Goal: Use online tool/utility: Use online tool/utility

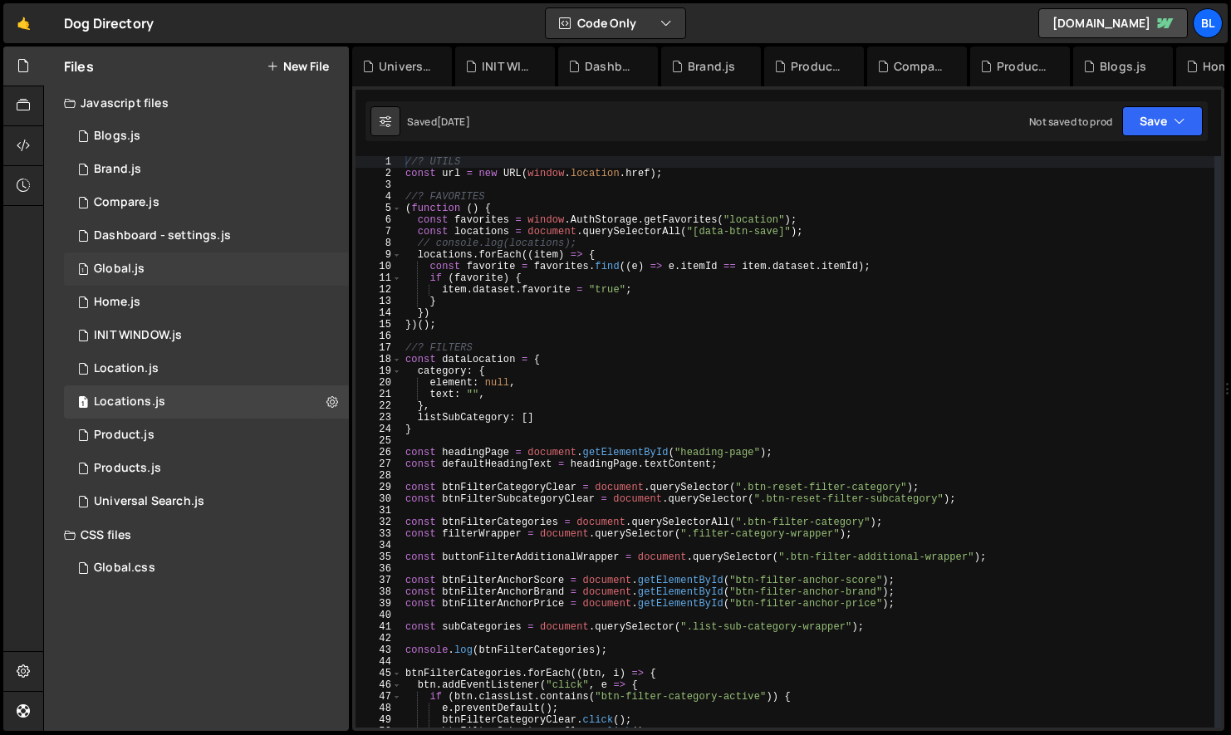
click at [158, 272] on div "1 Global.js 0" at bounding box center [206, 268] width 285 height 33
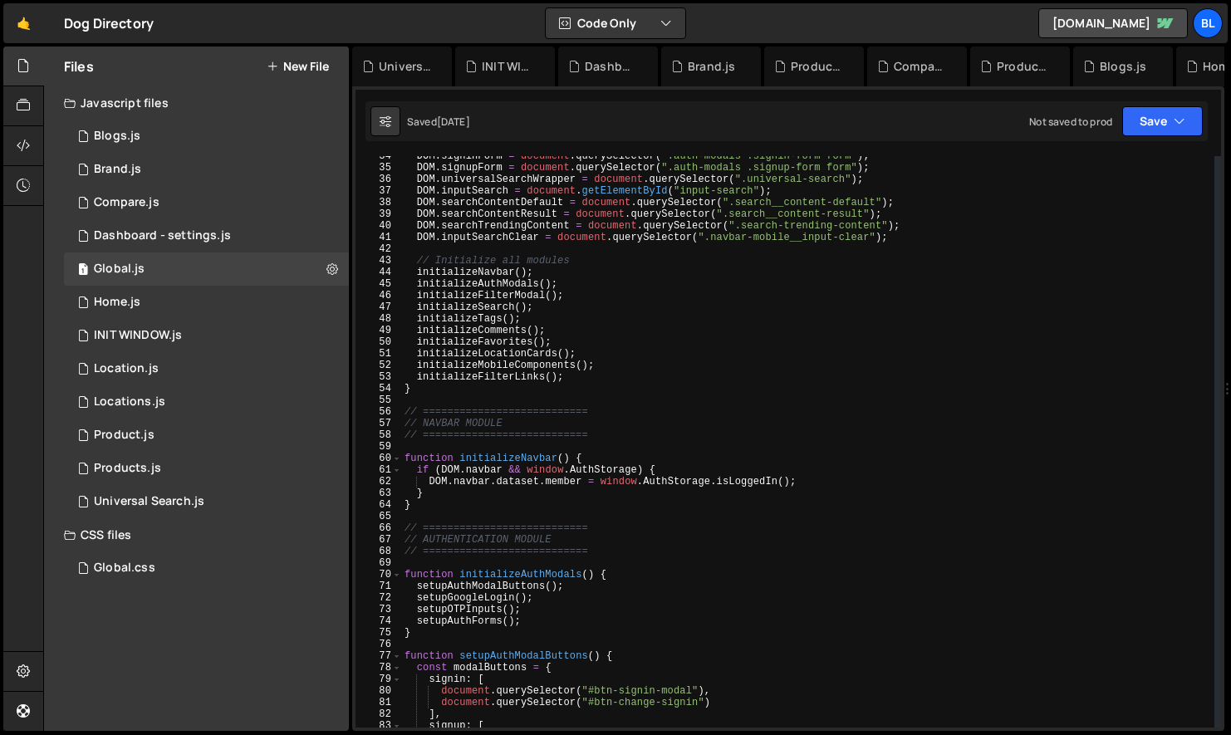
scroll to position [293, 0]
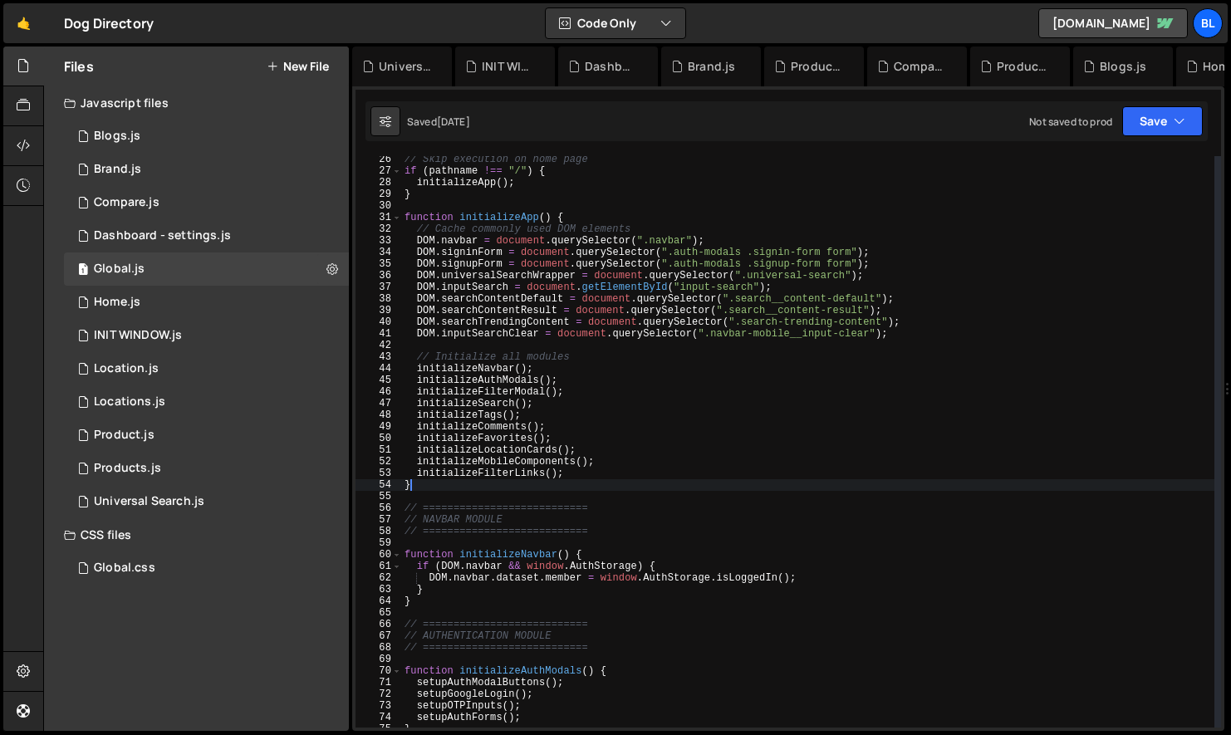
click at [576, 484] on div "// Skip execution on home page if ( pathname !== "/" ) { initializeApp ( ) ; } …" at bounding box center [807, 451] width 813 height 595
click at [588, 471] on div "// Skip execution on home page if ( pathname !== "/" ) { initializeApp ( ) ; } …" at bounding box center [807, 451] width 813 height 595
type textarea "initializeFilterLinks();"
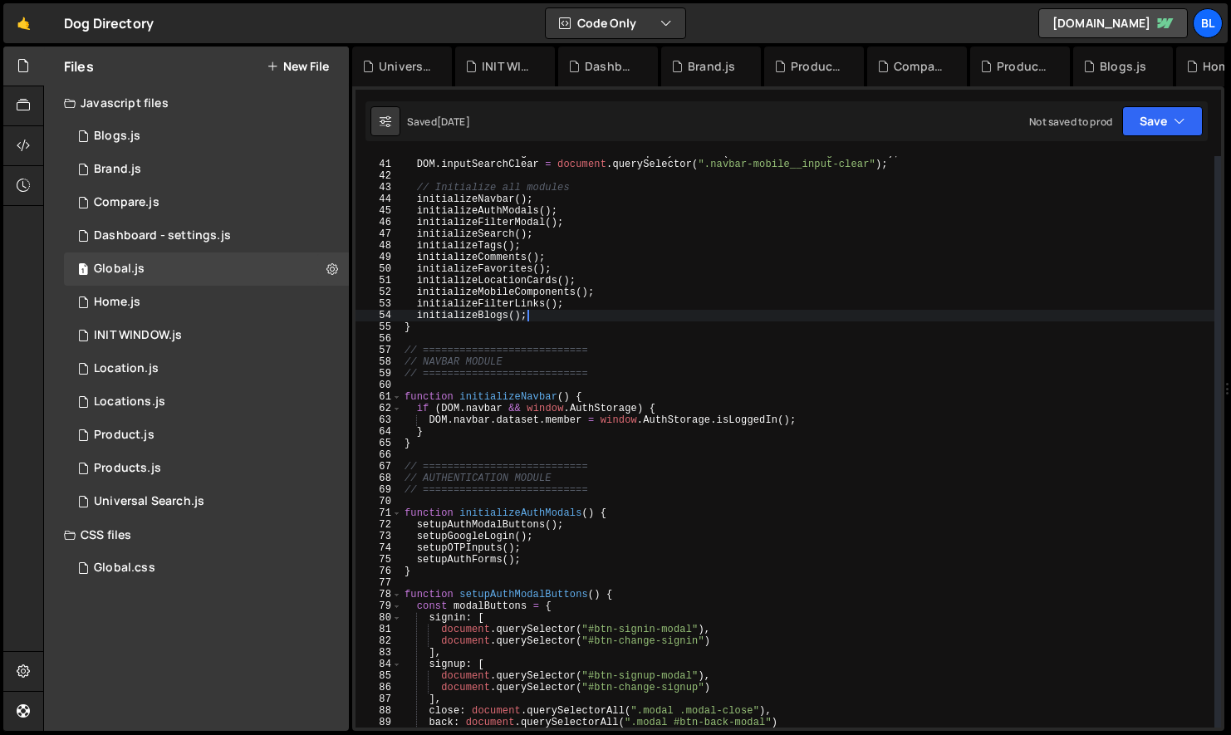
scroll to position [439, 0]
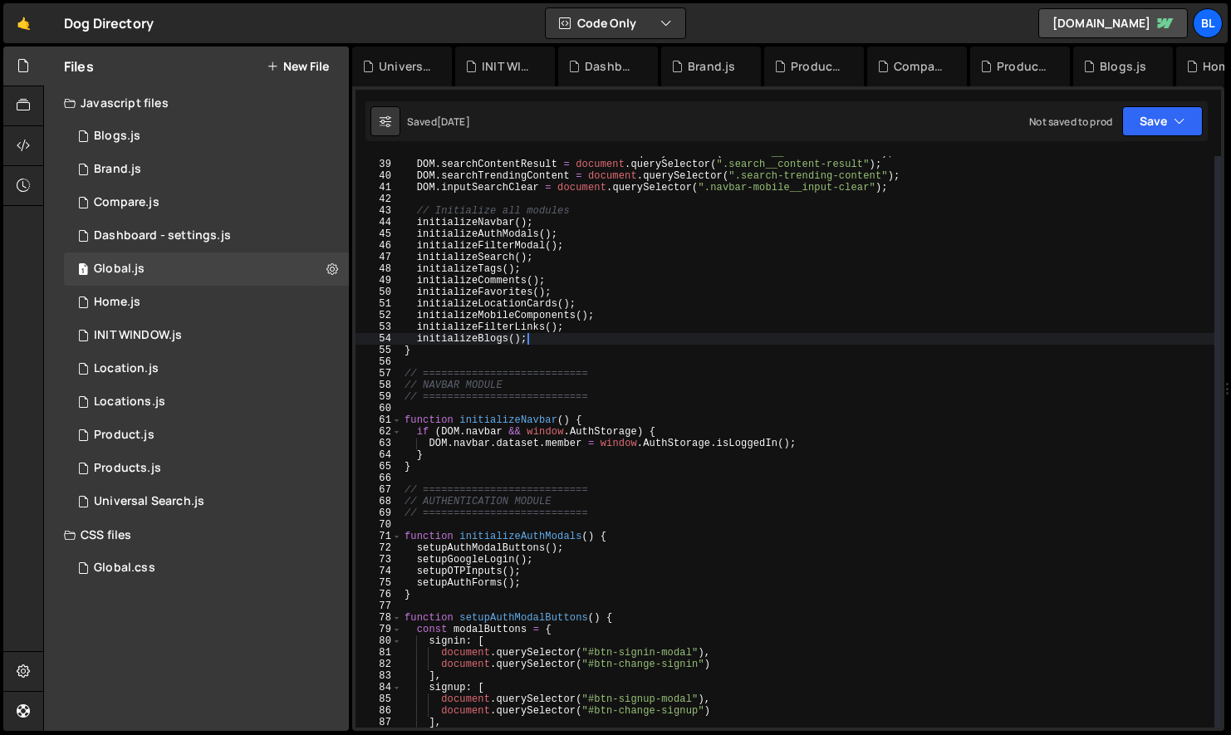
click at [483, 350] on div "DOM . searchContentDefault = document . querySelector ( ".search__content-defau…" at bounding box center [807, 444] width 813 height 595
type textarea "}"
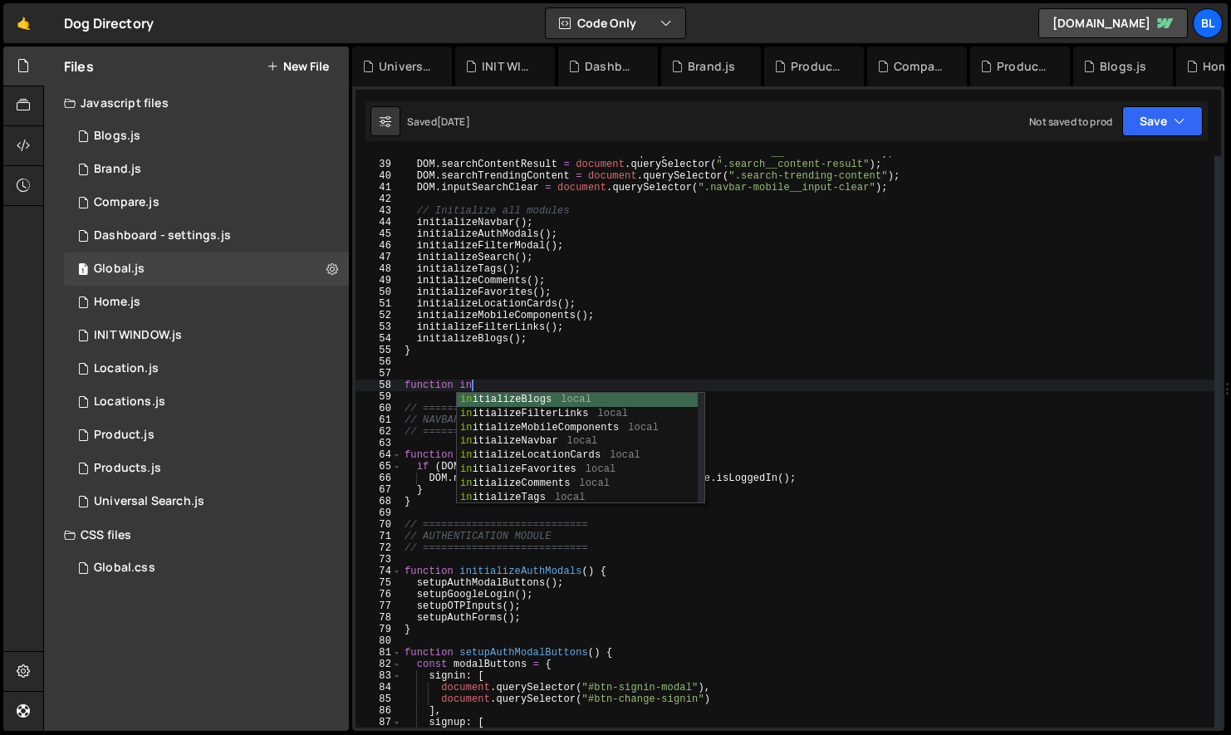
scroll to position [0, 5]
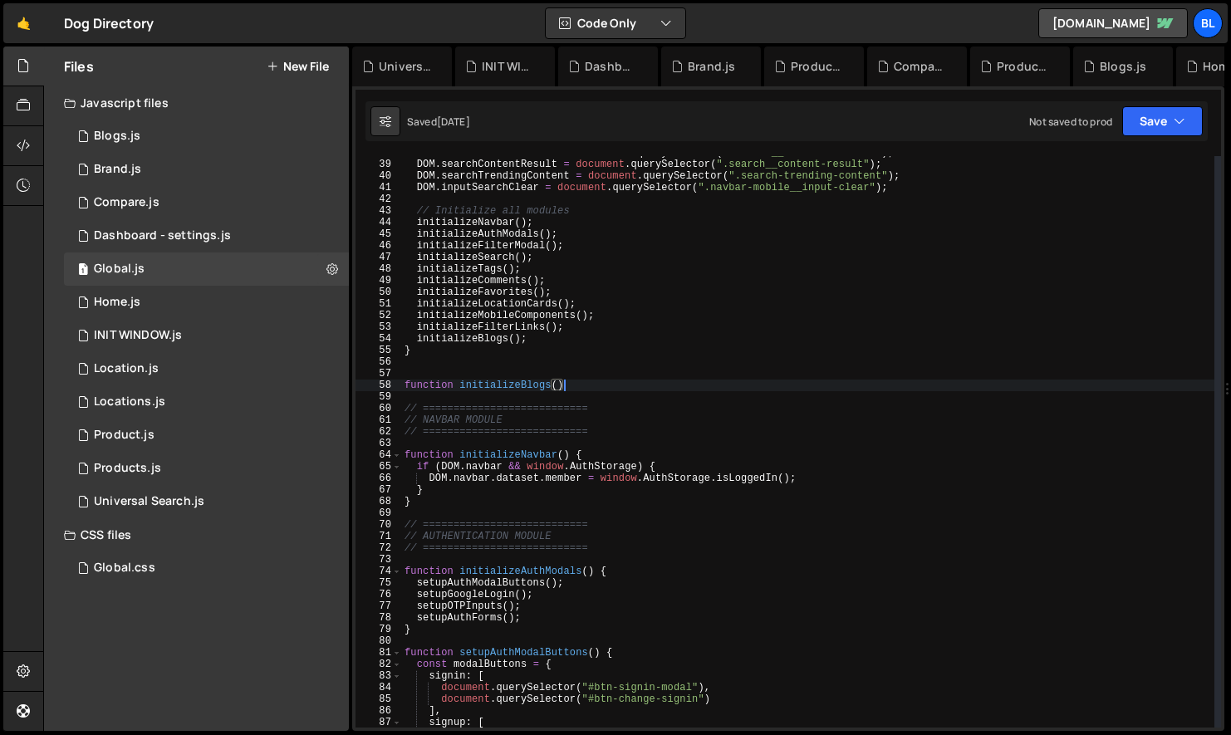
type textarea "function initializeBlogs(){"
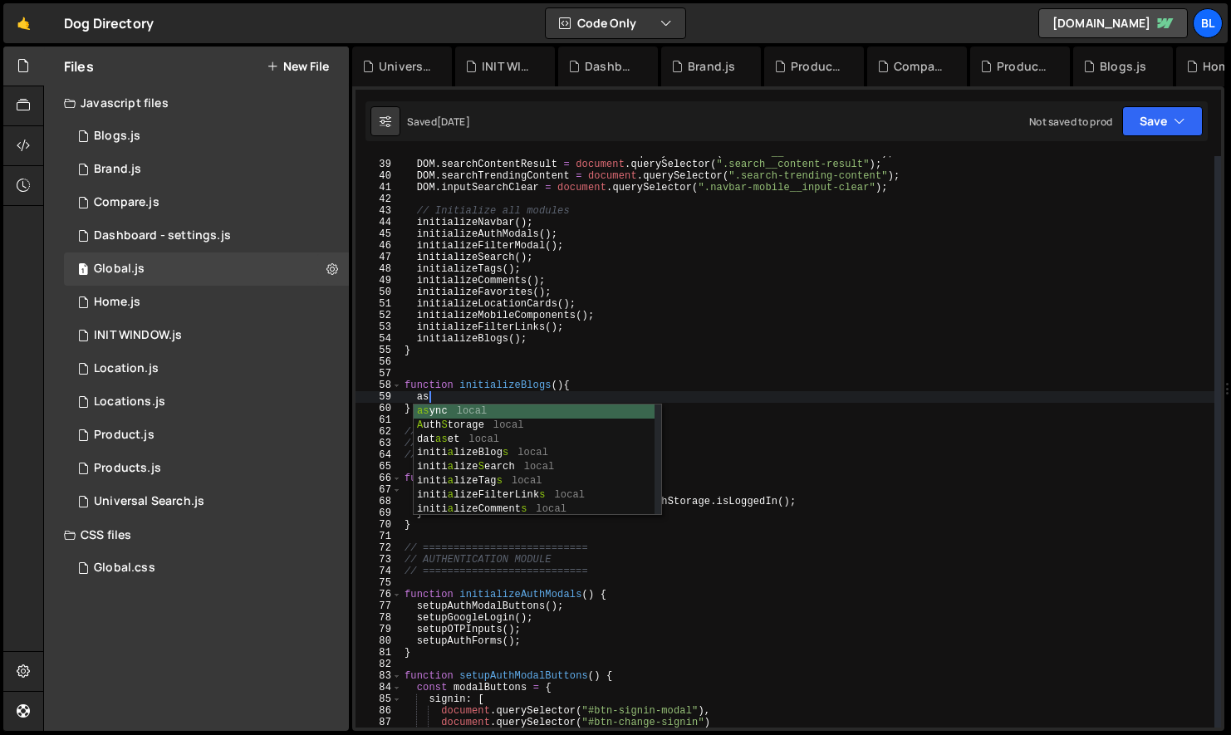
type textarea "a"
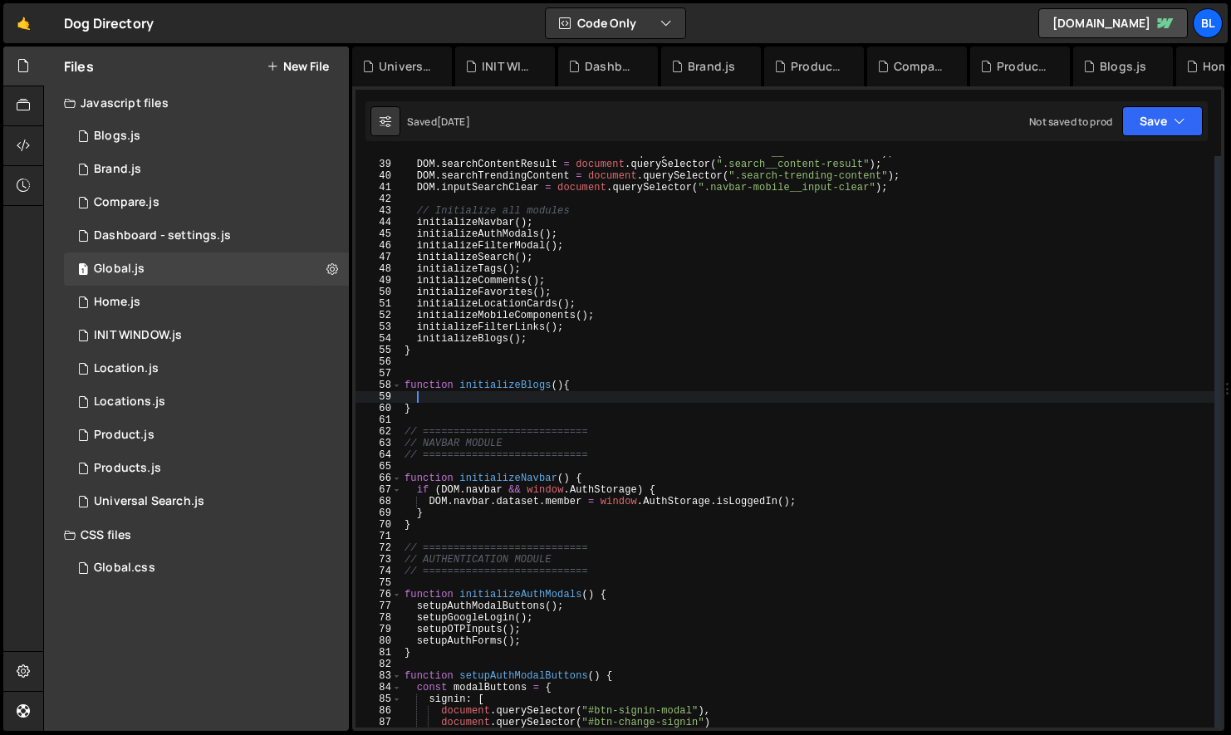
paste textarea "[URL][DOMAIN_NAME]"
type textarea "[URL][DOMAIN_NAME]"
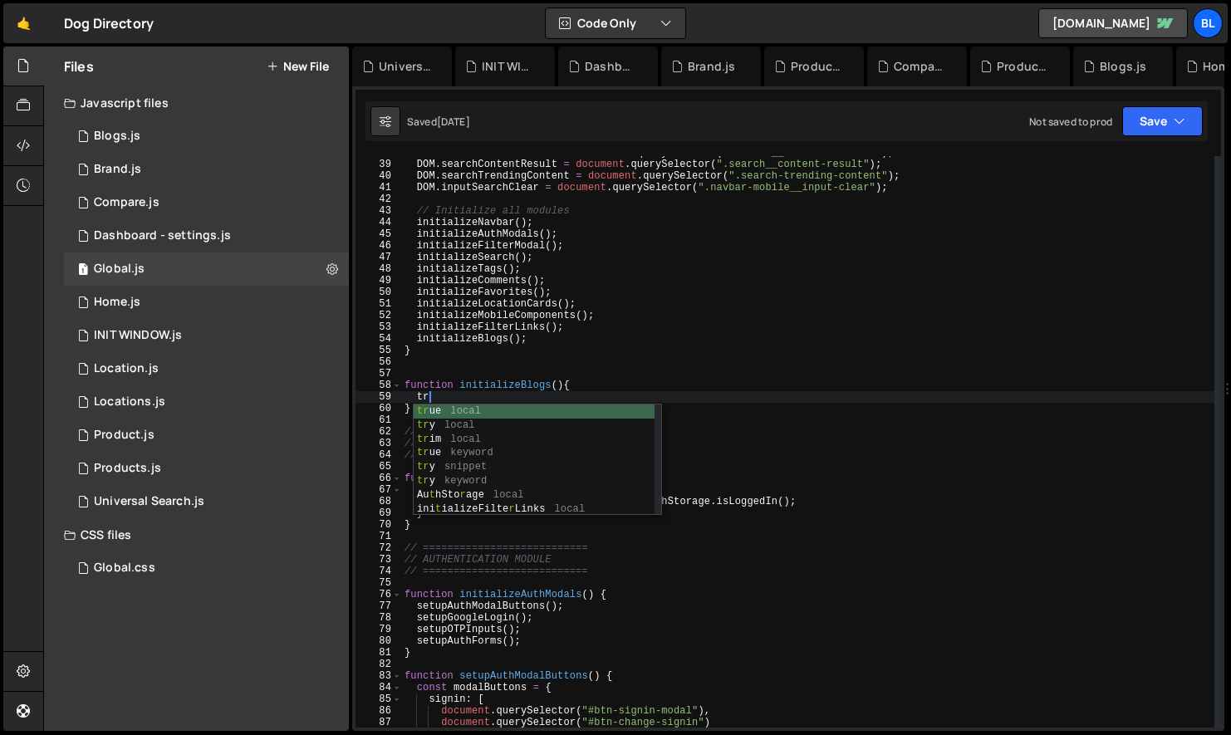
scroll to position [0, 2]
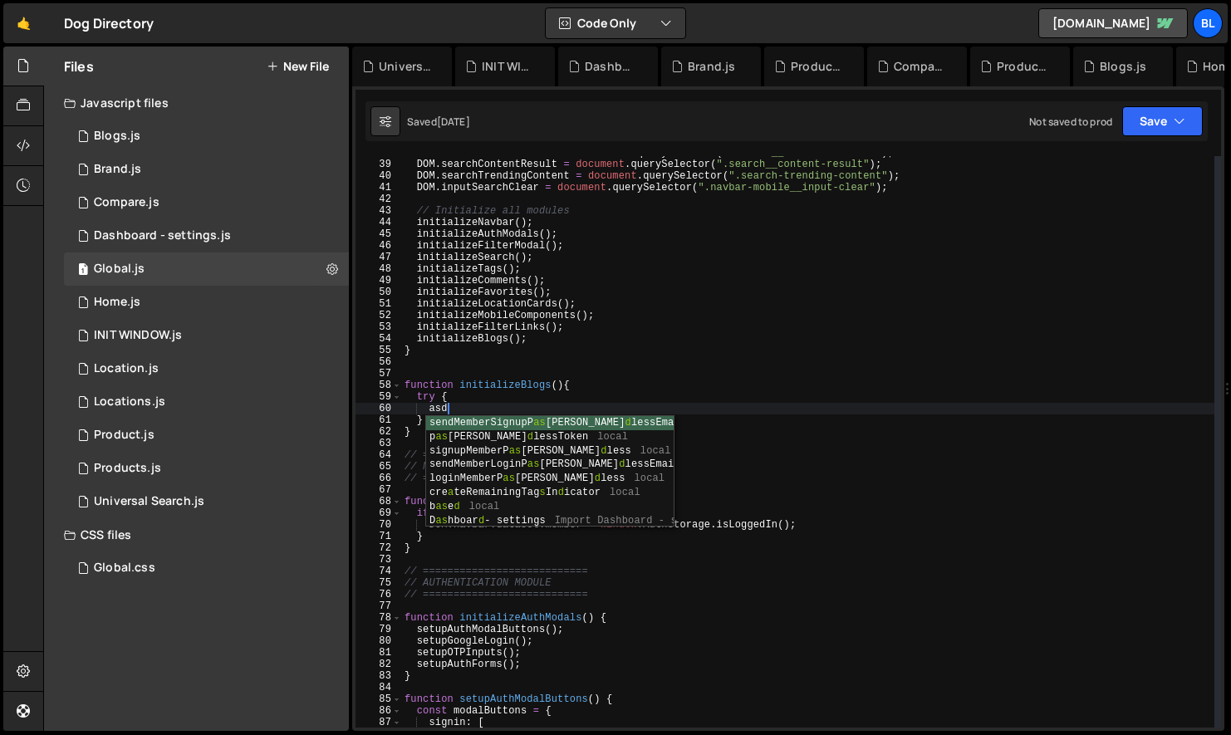
type textarea "a"
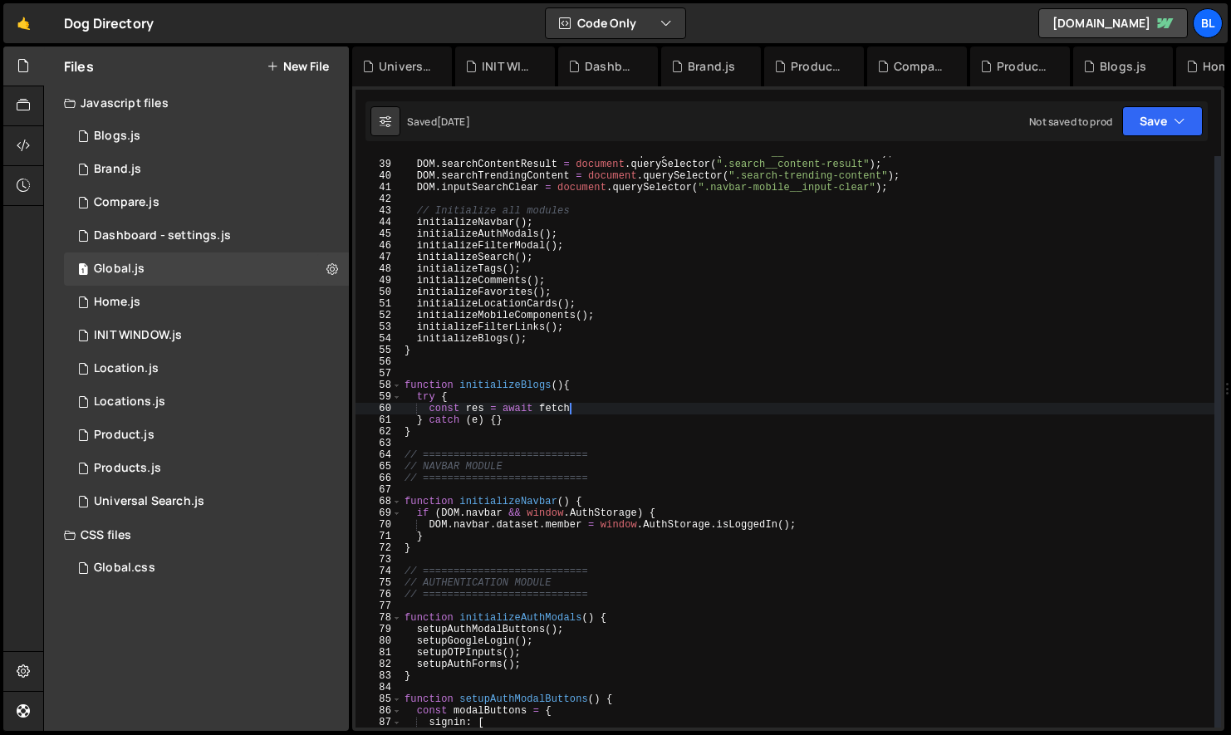
scroll to position [0, 12]
paste textarea "[URL][DOMAIN_NAME])"
paste textarea "[URL][DOMAIN_NAME]""
type textarea "const res = await fetch("[URL][DOMAIN_NAME]");"
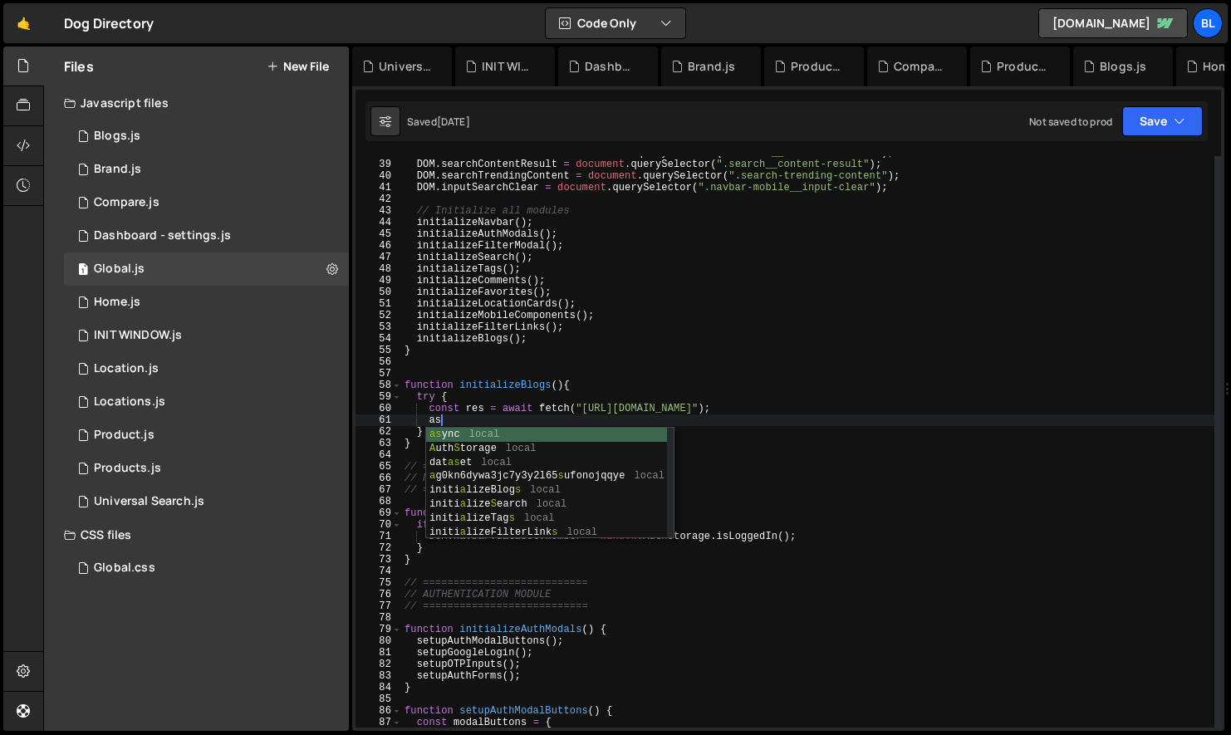
type textarea "a"
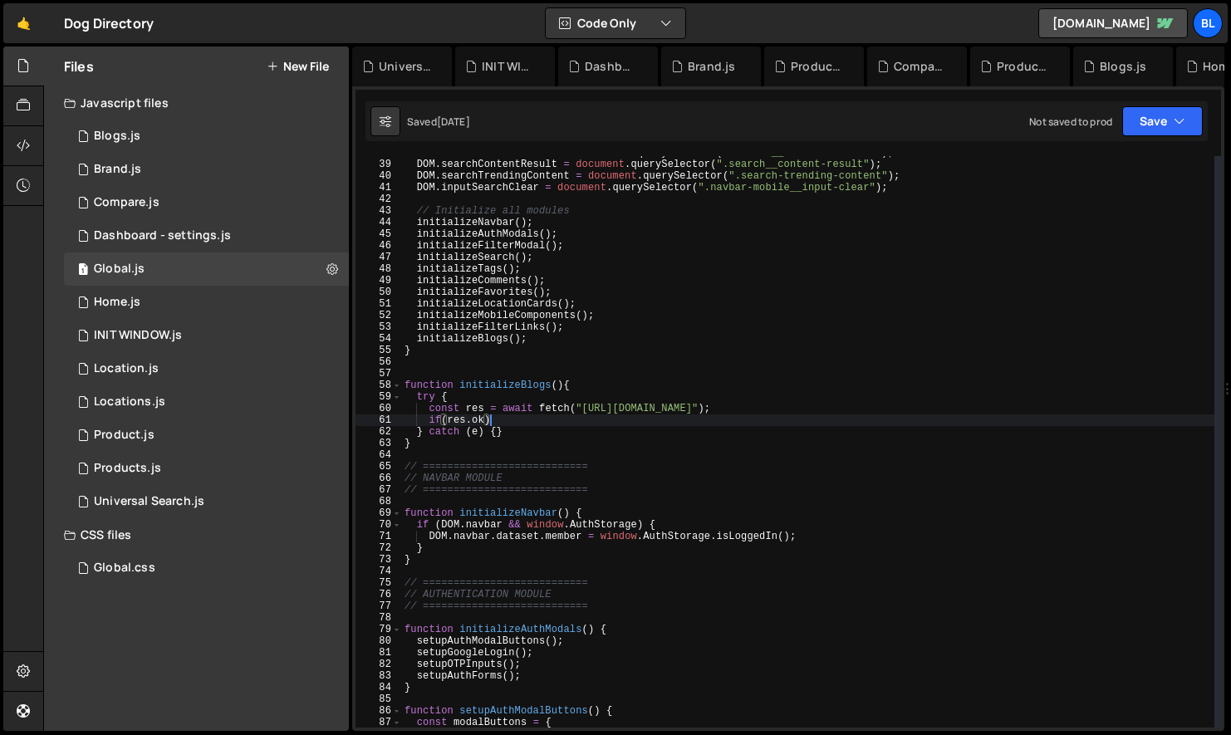
type textarea "if(res.ok){"
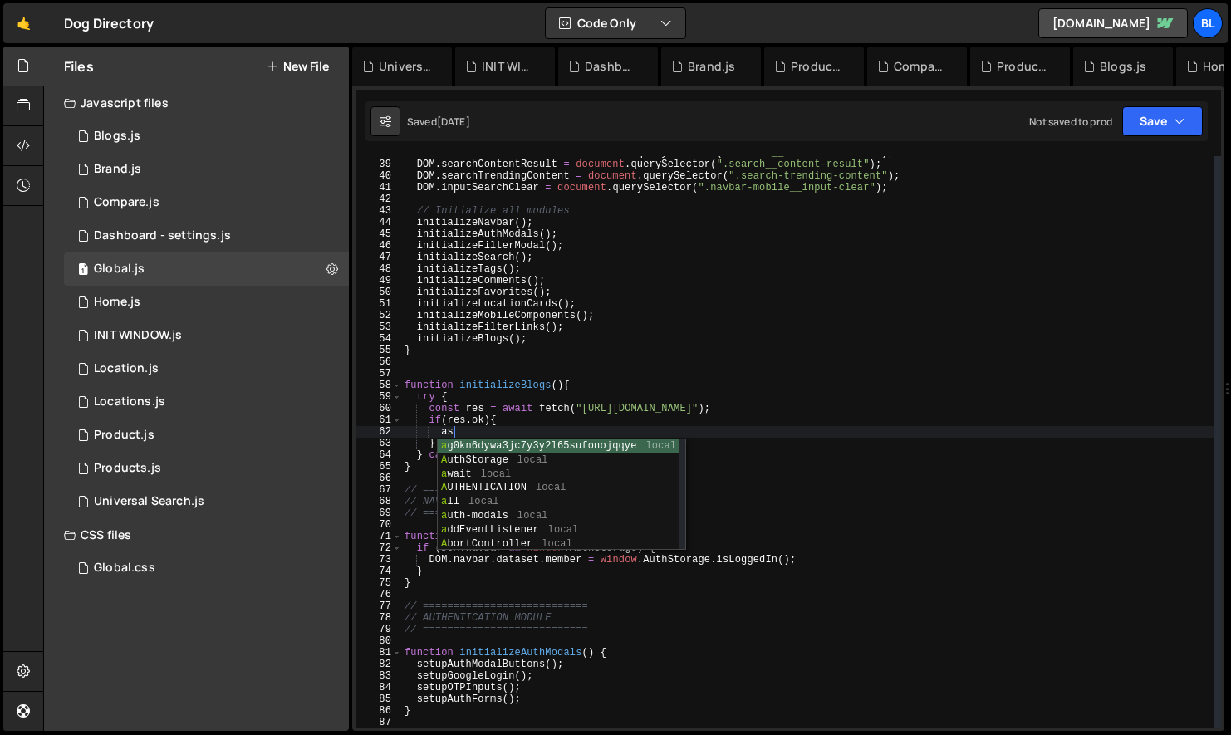
type textarea "a"
type textarea "conas"
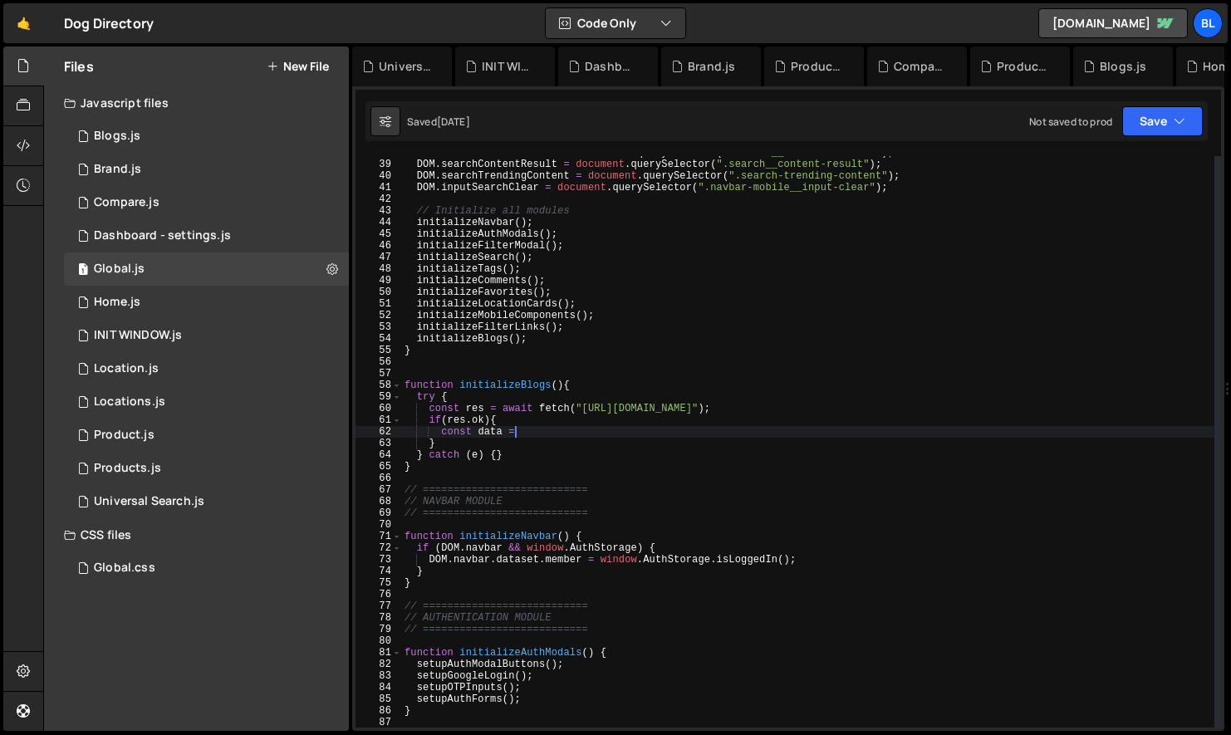
scroll to position [0, 8]
type textarea "const data = await res.json();"
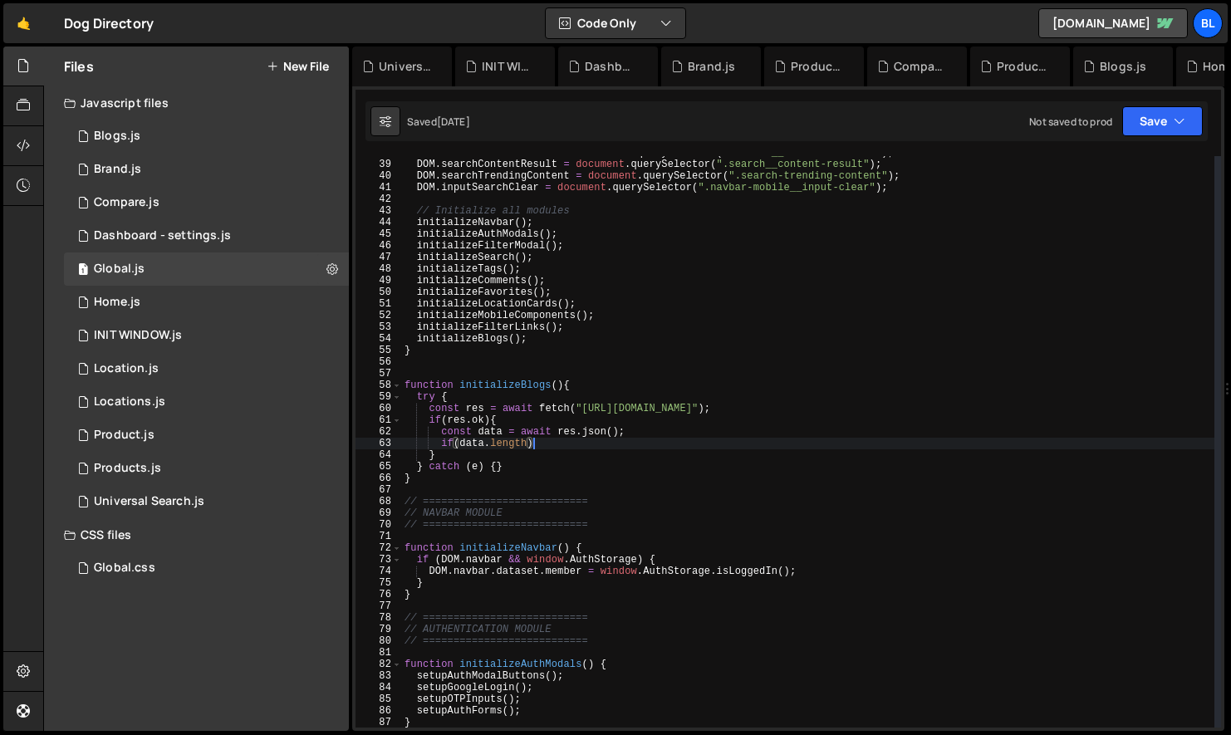
type textarea "if(data.length){"
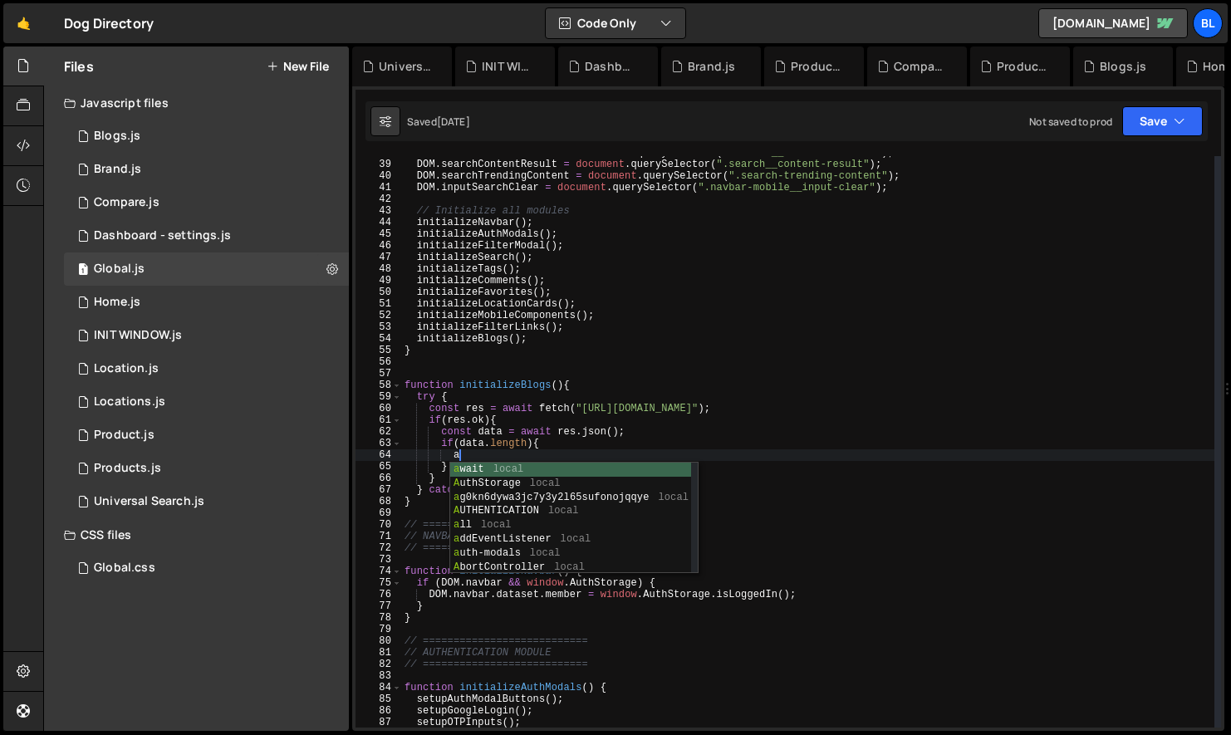
type textarea "a"
type textarea "rer"
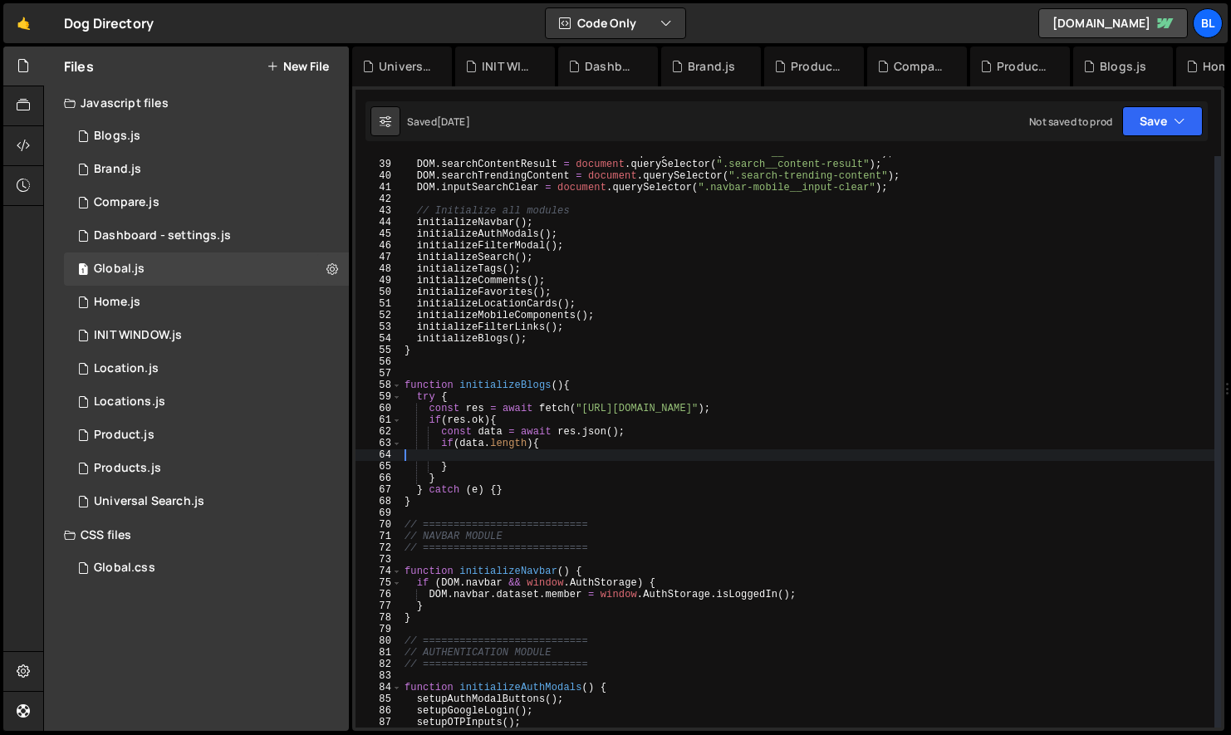
scroll to position [0, 0]
type textarea "if(data.length){"
type textarea "} catch (e) {}"
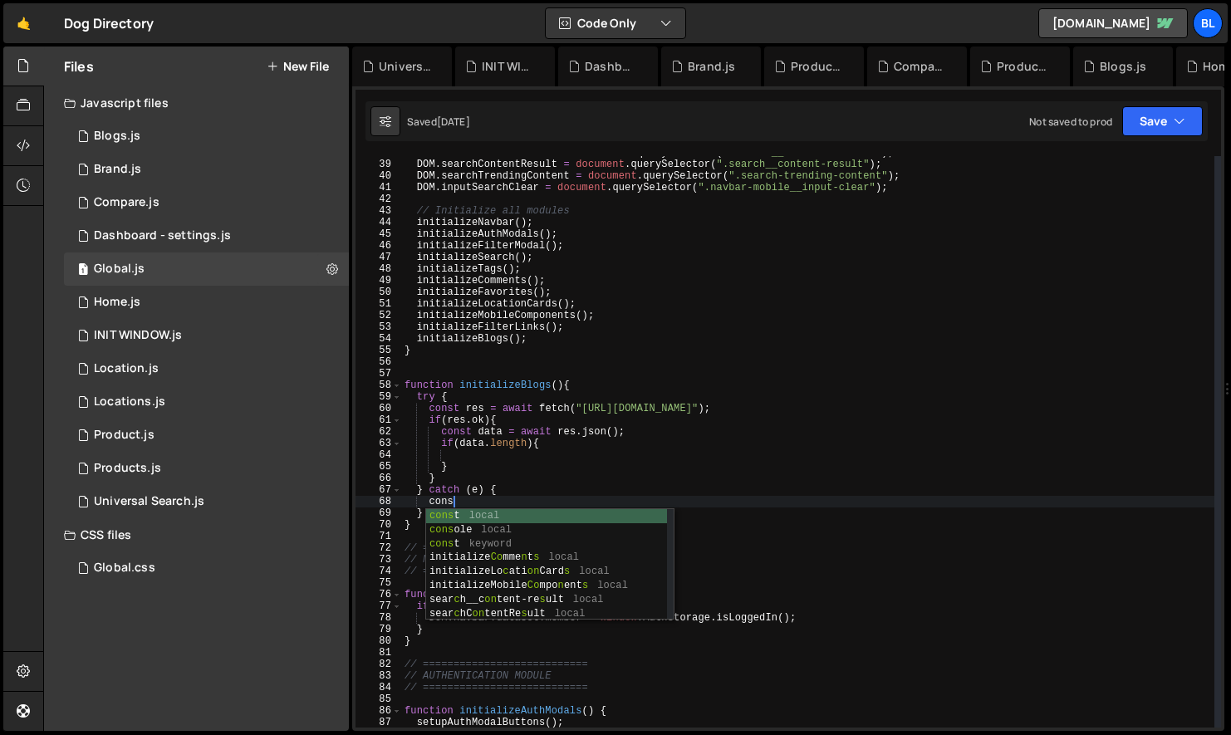
type textarea "const"
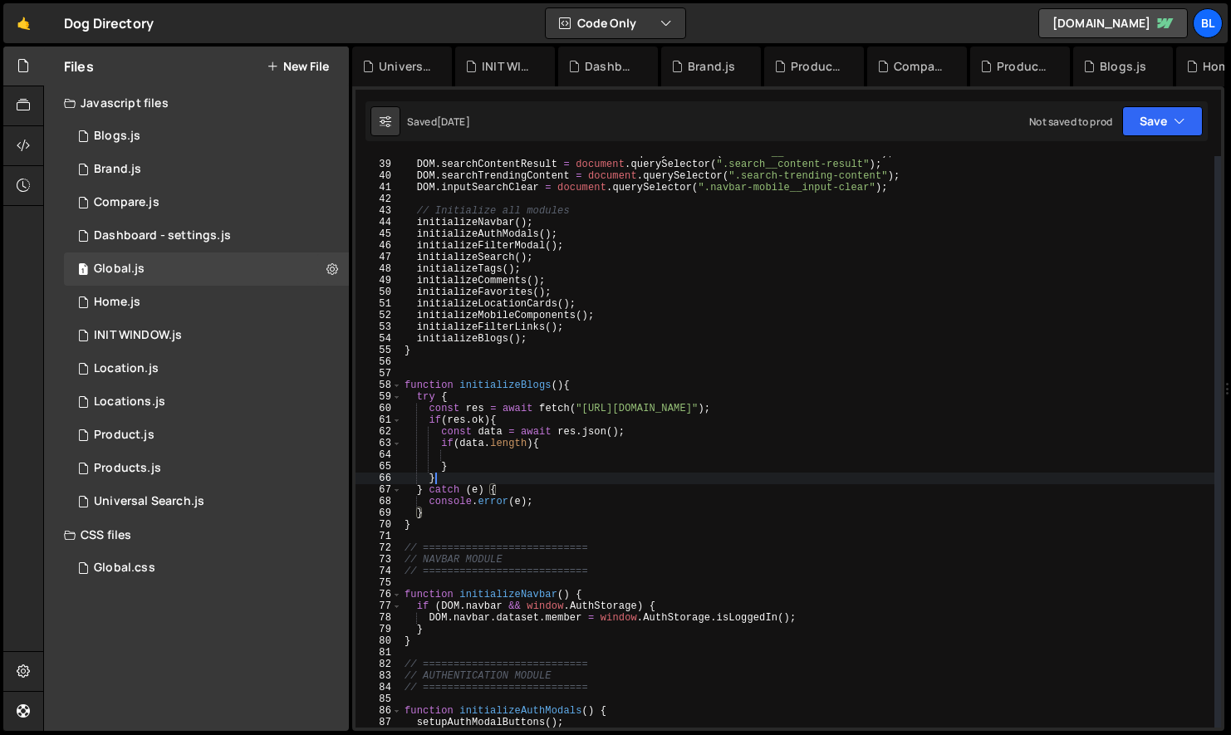
type textarea "}"
click at [550, 340] on div "DOM . searchContentDefault = document . querySelector ( ".search__content-defau…" at bounding box center [807, 444] width 813 height 595
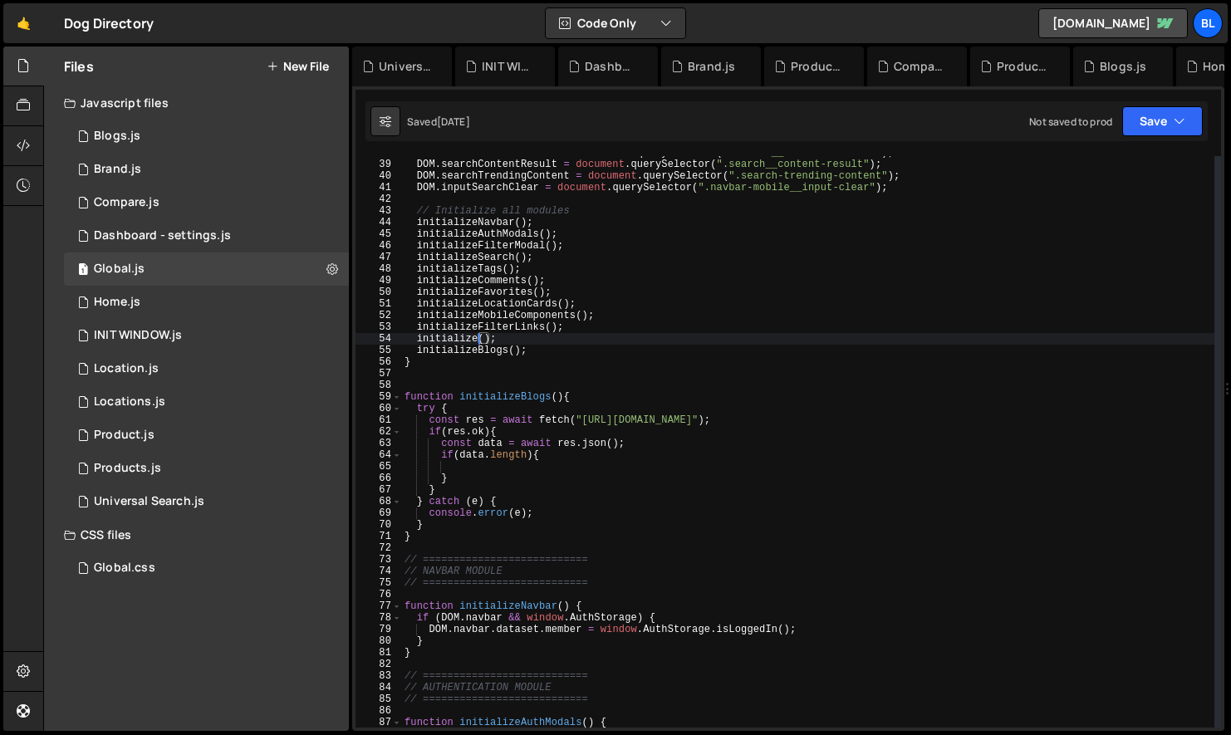
scroll to position [0, 7]
type textarea "initializeProducts();"
click at [497, 339] on div "DOM . searchContentDefault = document . querySelector ( ".search__content-defau…" at bounding box center [807, 444] width 813 height 595
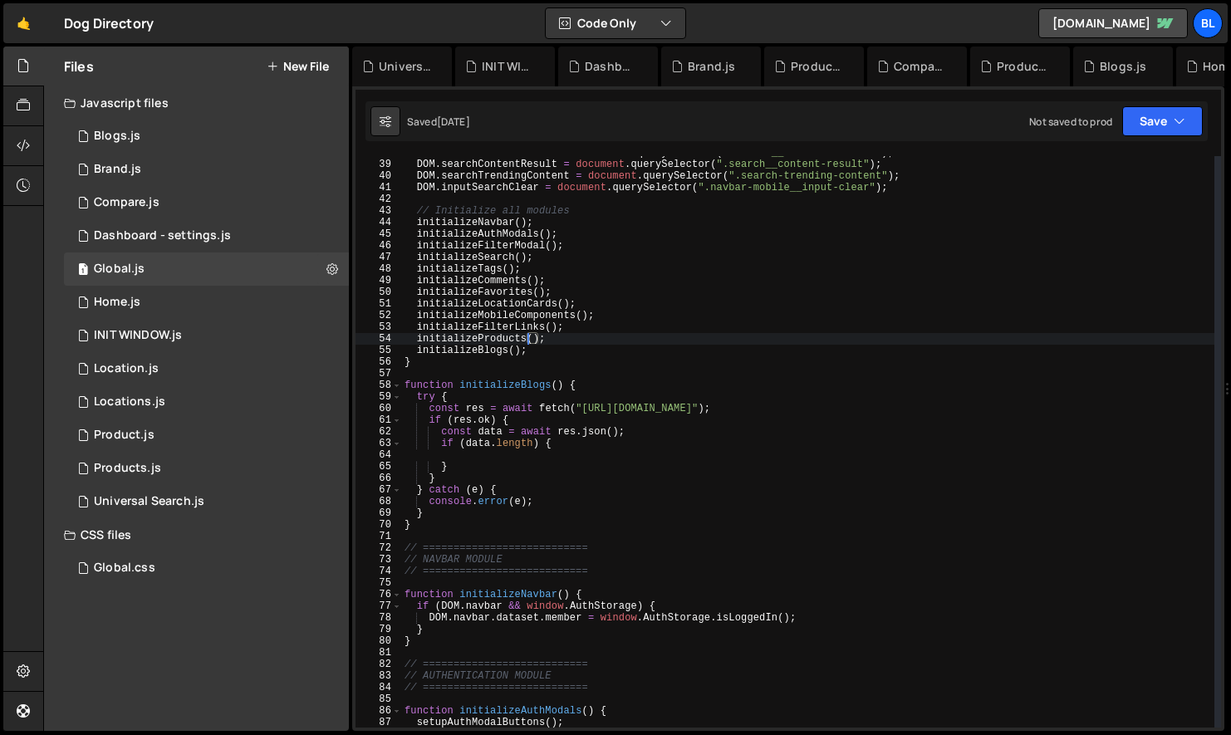
click at [471, 373] on div "DOM . searchContentDefault = document . querySelector ( ".search__content-defau…" at bounding box center [807, 444] width 813 height 595
click at [496, 413] on div "DOM . searchContentDefault = document . querySelector ( ".search__content-defau…" at bounding box center [807, 444] width 813 height 595
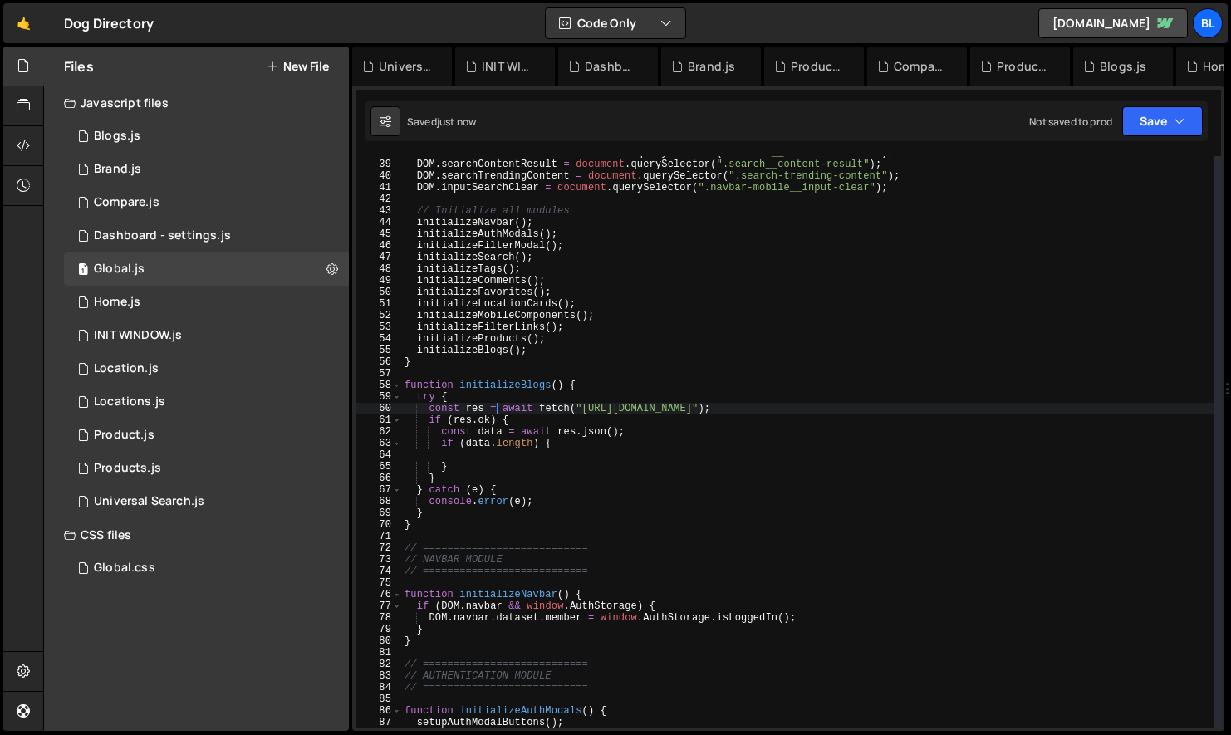
click at [487, 492] on div "DOM . searchContentDefault = document . querySelector ( ".search__content-defau…" at bounding box center [807, 444] width 813 height 595
click at [421, 399] on div "DOM . searchContentDefault = document . querySelector ( ".search__content-defau…" at bounding box center [807, 444] width 813 height 595
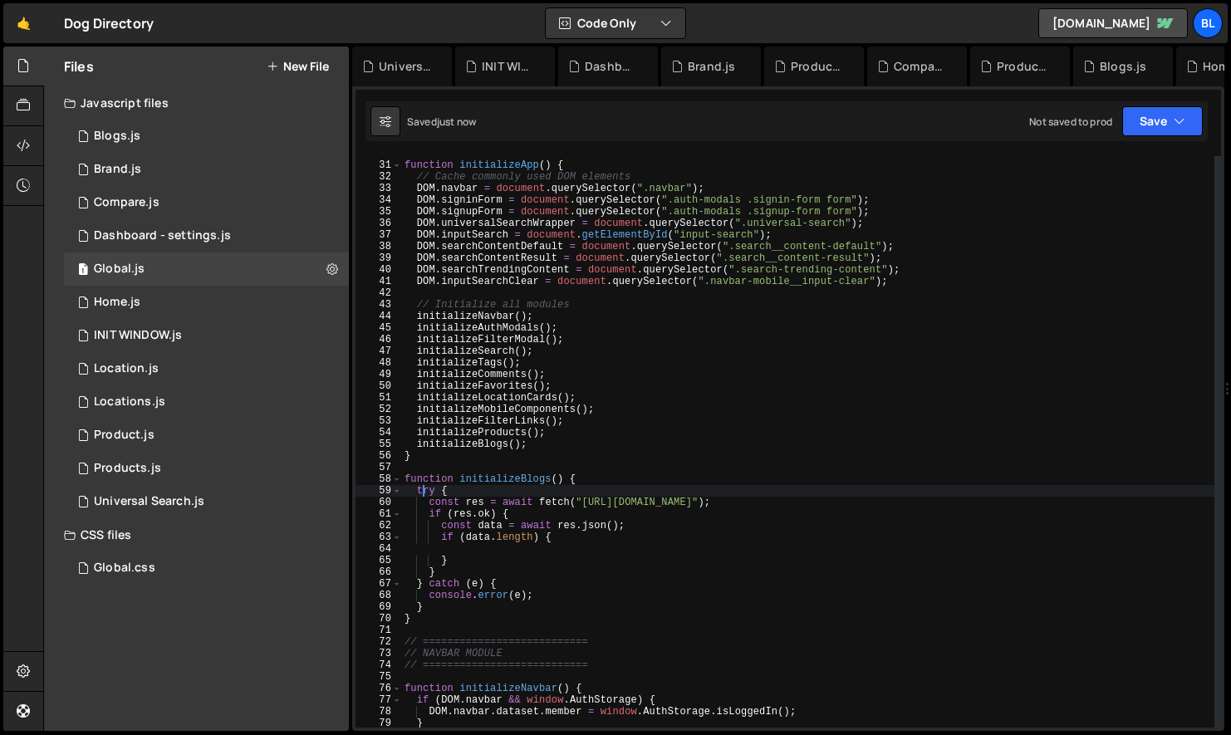
scroll to position [350, 0]
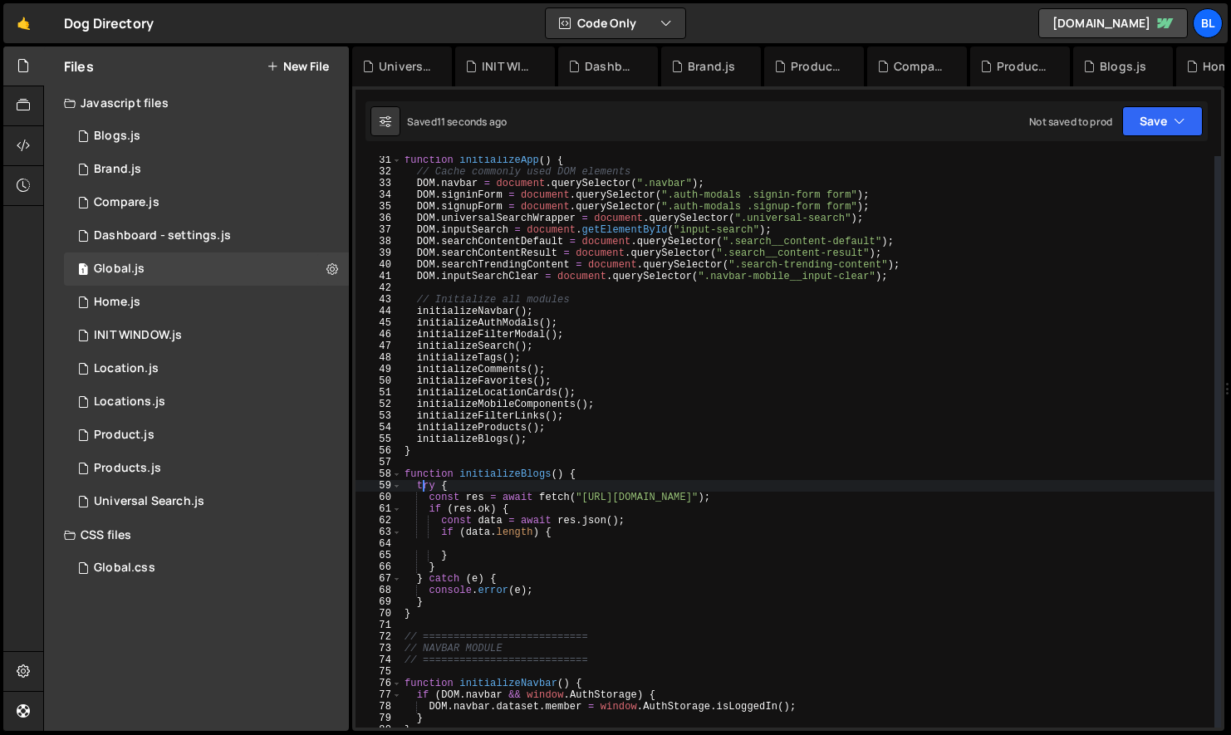
click at [544, 442] on div "function initializeApp ( ) { // Cache commonly used DOM elements DOM . navbar =…" at bounding box center [807, 451] width 813 height 595
click at [414, 424] on div "function initializeApp ( ) { // Cache commonly used DOM elements DOM . navbar =…" at bounding box center [807, 451] width 813 height 595
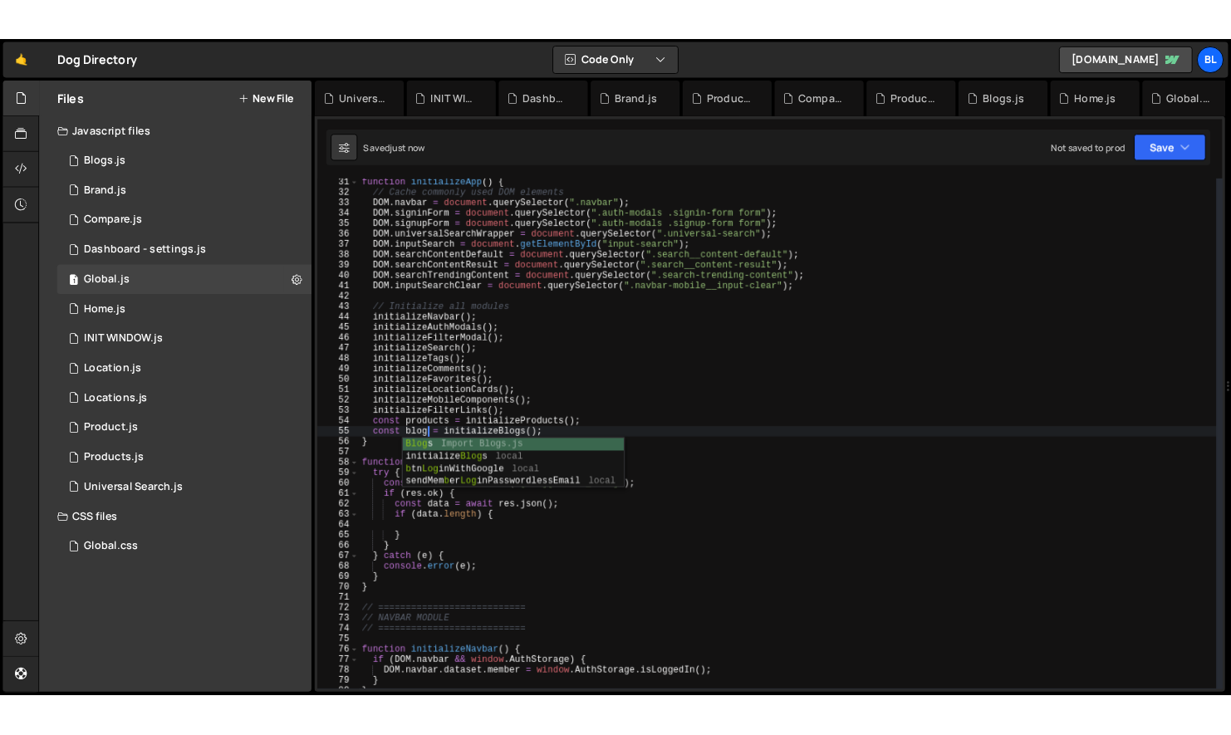
scroll to position [0, 6]
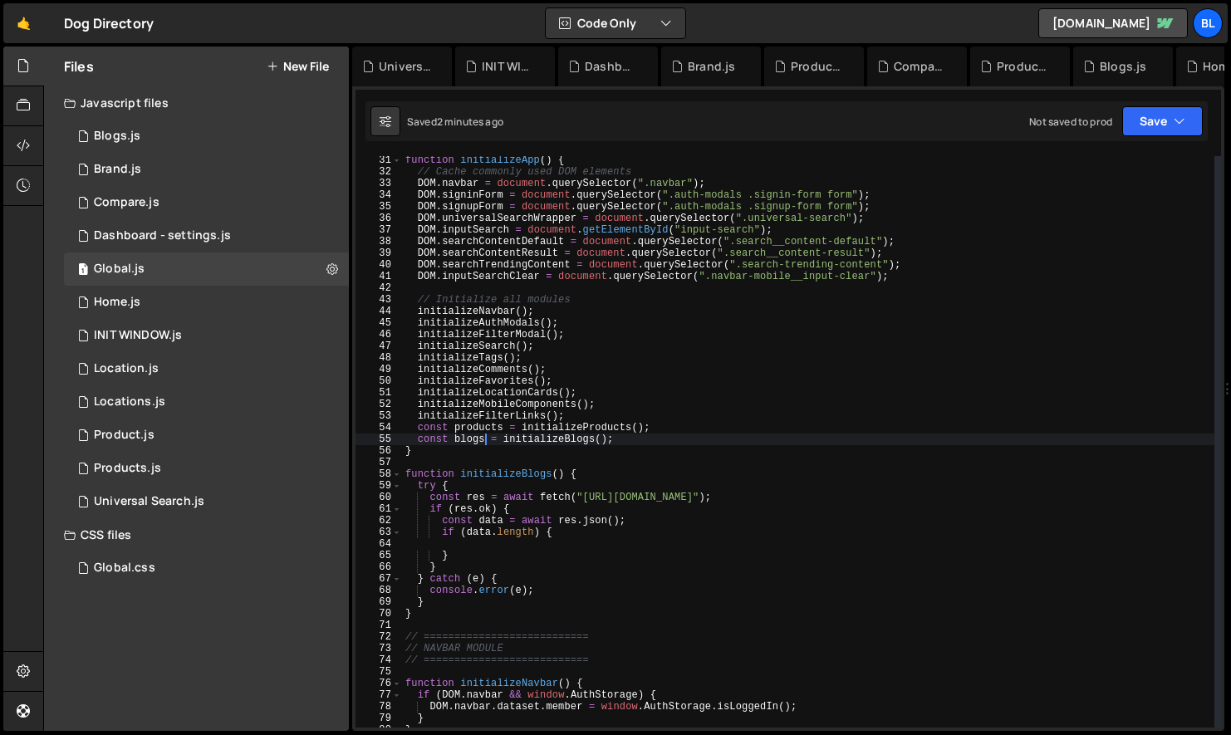
click at [624, 351] on div "function initializeApp ( ) { // Cache commonly used DOM elements DOM . navbar =…" at bounding box center [808, 451] width 812 height 595
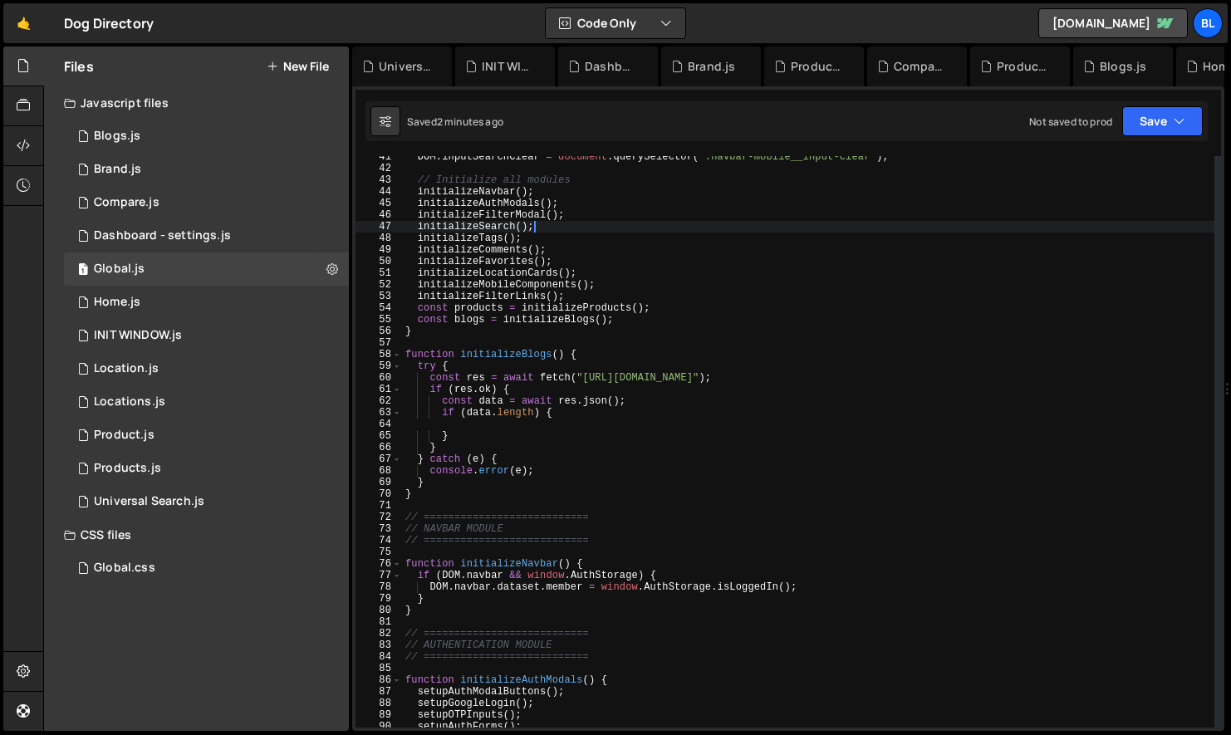
scroll to position [470, 0]
click at [547, 497] on div "DOM . inputSearchClear = document . querySelector ( ".navbar-mobile__input-clea…" at bounding box center [808, 448] width 812 height 595
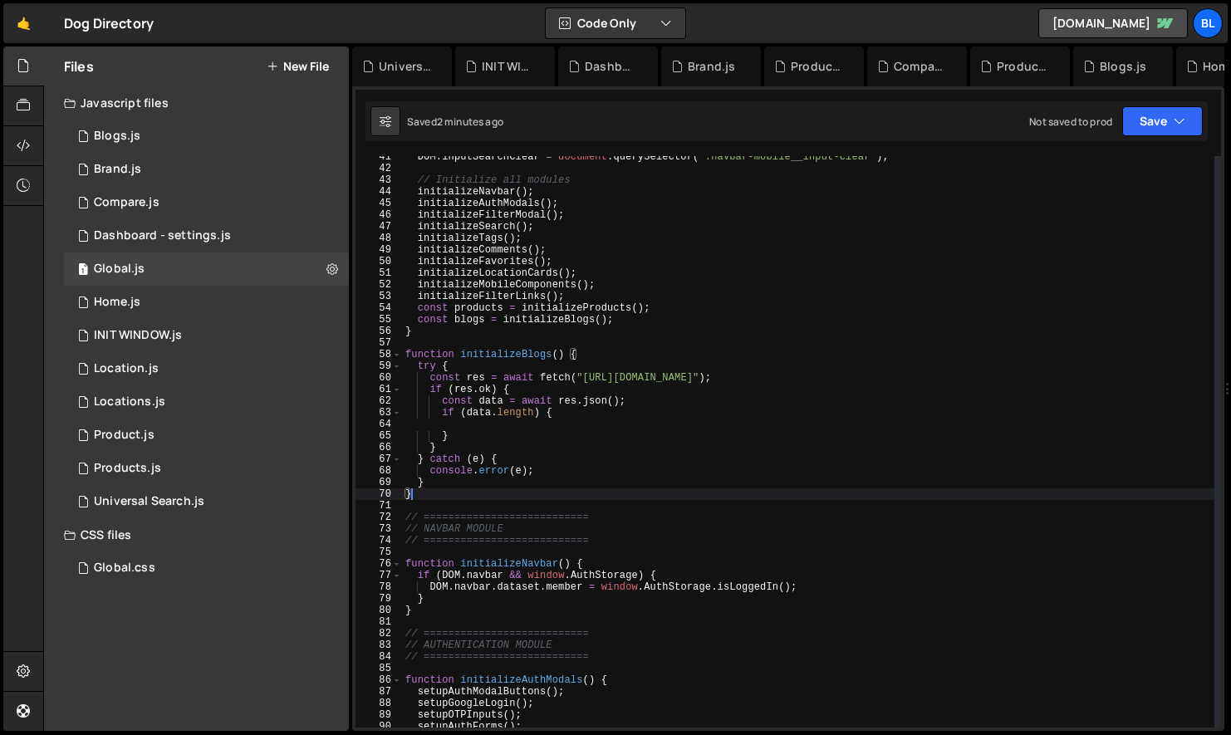
scroll to position [0, 0]
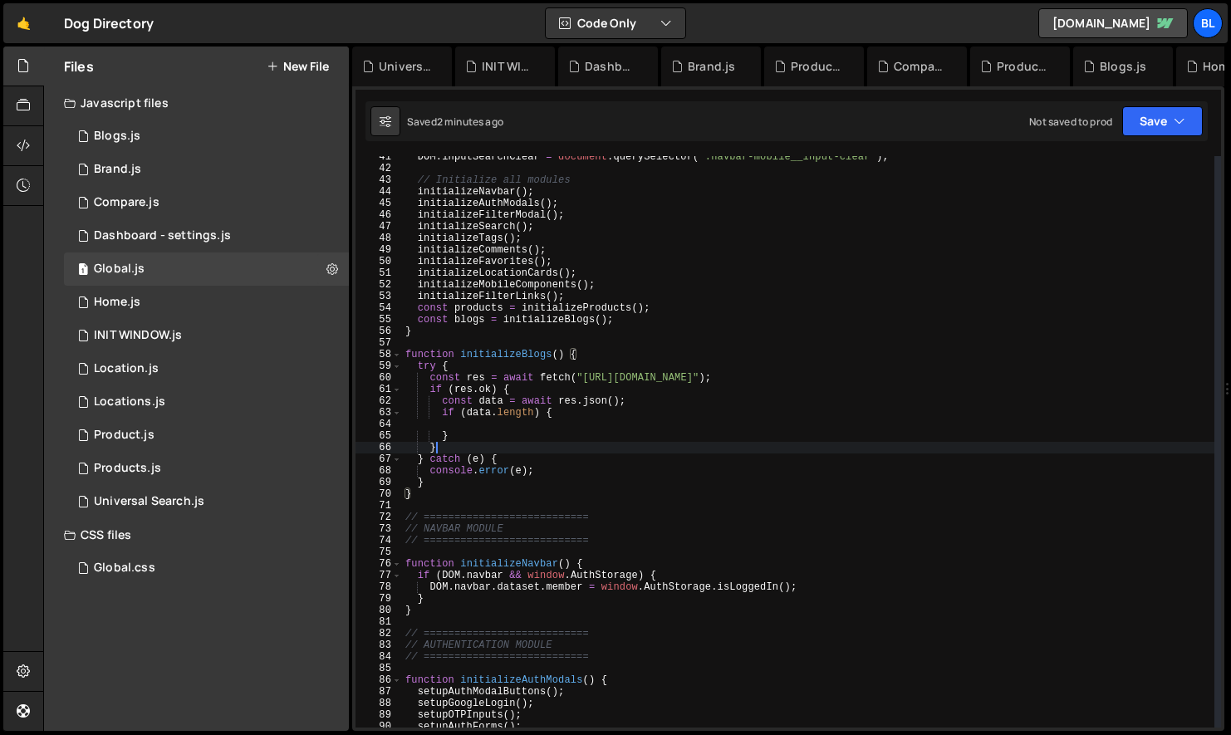
click at [578, 448] on div "DOM . inputSearchClear = document . querySelector ( ".navbar-mobile__input-clea…" at bounding box center [808, 448] width 812 height 595
click at [596, 349] on div "DOM . inputSearchClear = document . querySelector ( ".navbar-mobile__input-clea…" at bounding box center [808, 448] width 812 height 595
type textarea "function initializeBlogs() {"
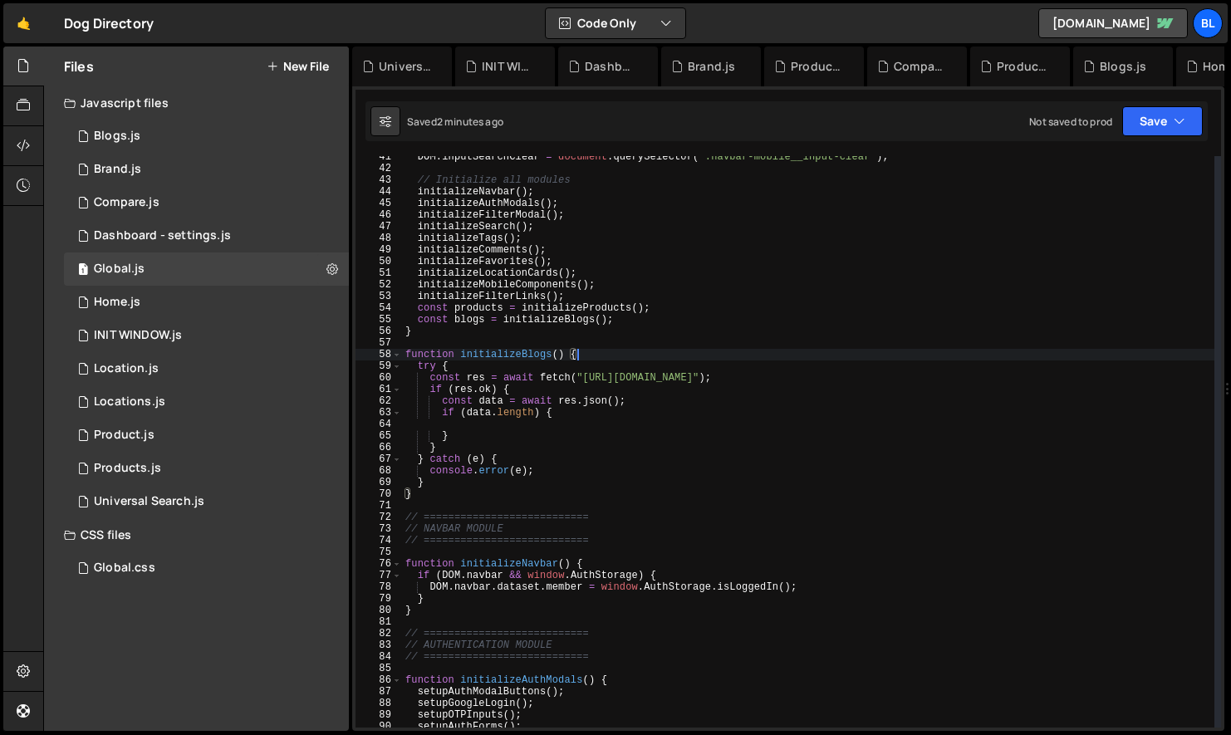
click at [488, 342] on div "DOM . inputSearchClear = document . querySelector ( ".navbar-mobile__input-clea…" at bounding box center [808, 448] width 812 height 595
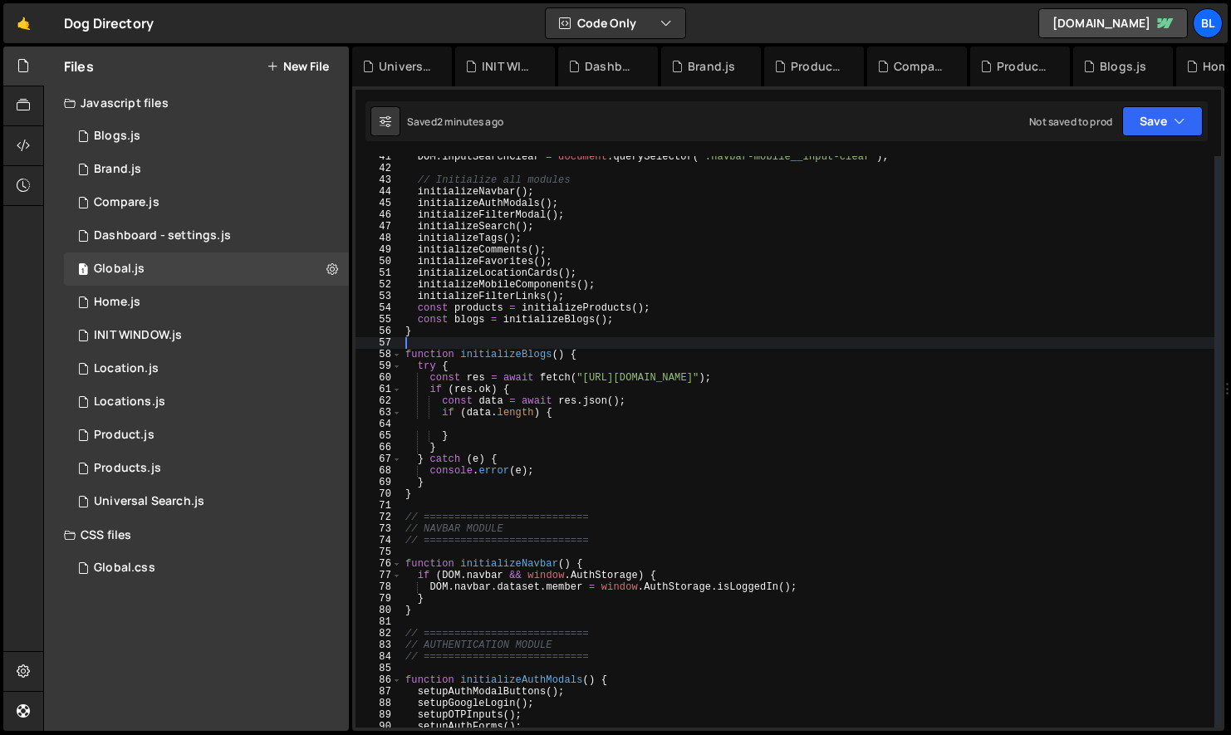
click at [526, 328] on div "DOM . inputSearchClear = document . querySelector ( ".navbar-mobile__input-clea…" at bounding box center [808, 448] width 812 height 595
click at [521, 308] on div "DOM . inputSearchClear = document . querySelector ( ".navbar-mobile__input-clea…" at bounding box center [808, 448] width 812 height 595
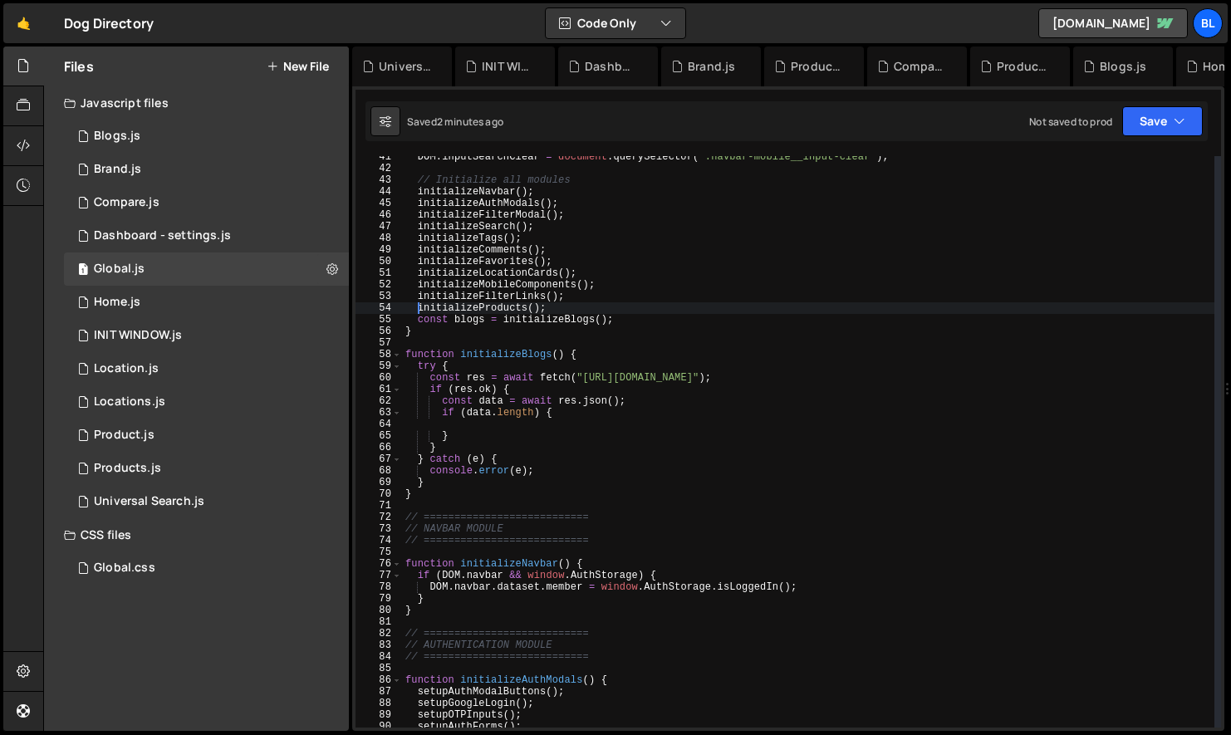
click at [498, 308] on div "DOM . inputSearchClear = document . querySelector ( ".navbar-mobile__input-clea…" at bounding box center [808, 448] width 812 height 595
click at [440, 488] on div "DOM . inputSearchClear = document . querySelector ( ".navbar-mobile__input-clea…" at bounding box center [808, 448] width 812 height 595
type textarea "}"
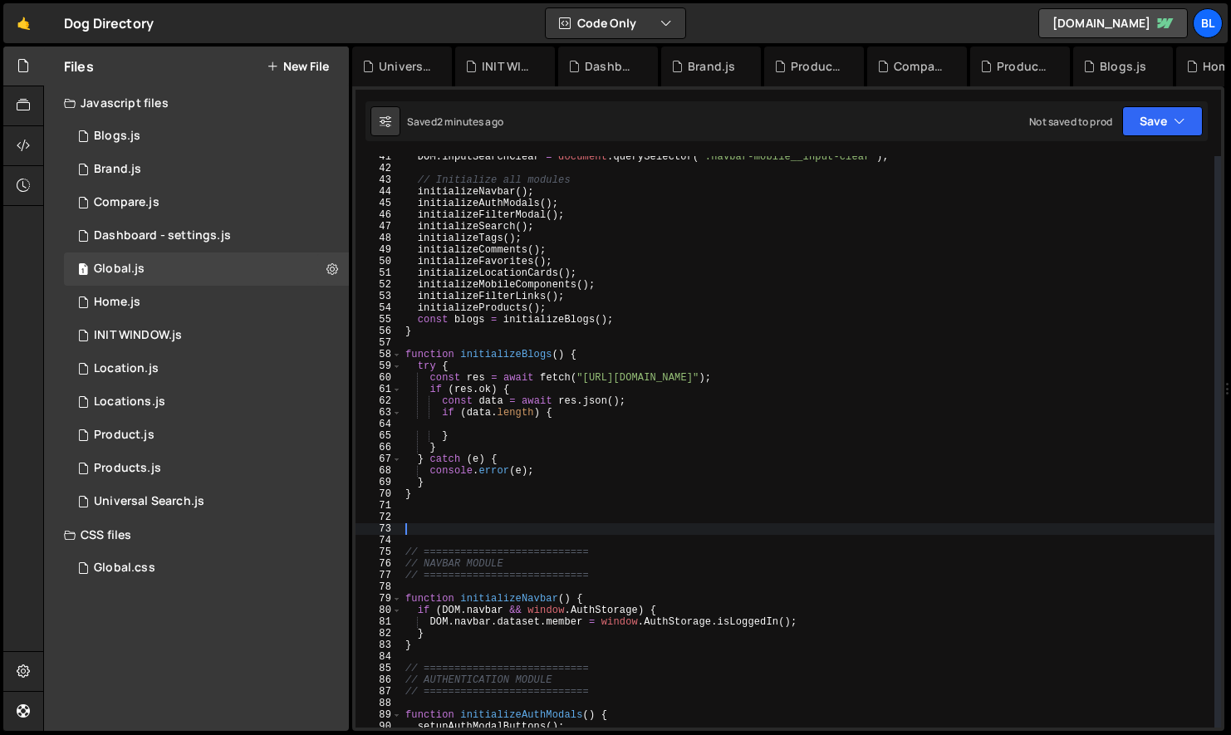
paste textarea "[URL][DOMAIN_NAME]"
type textarea "[URL][DOMAIN_NAME]"
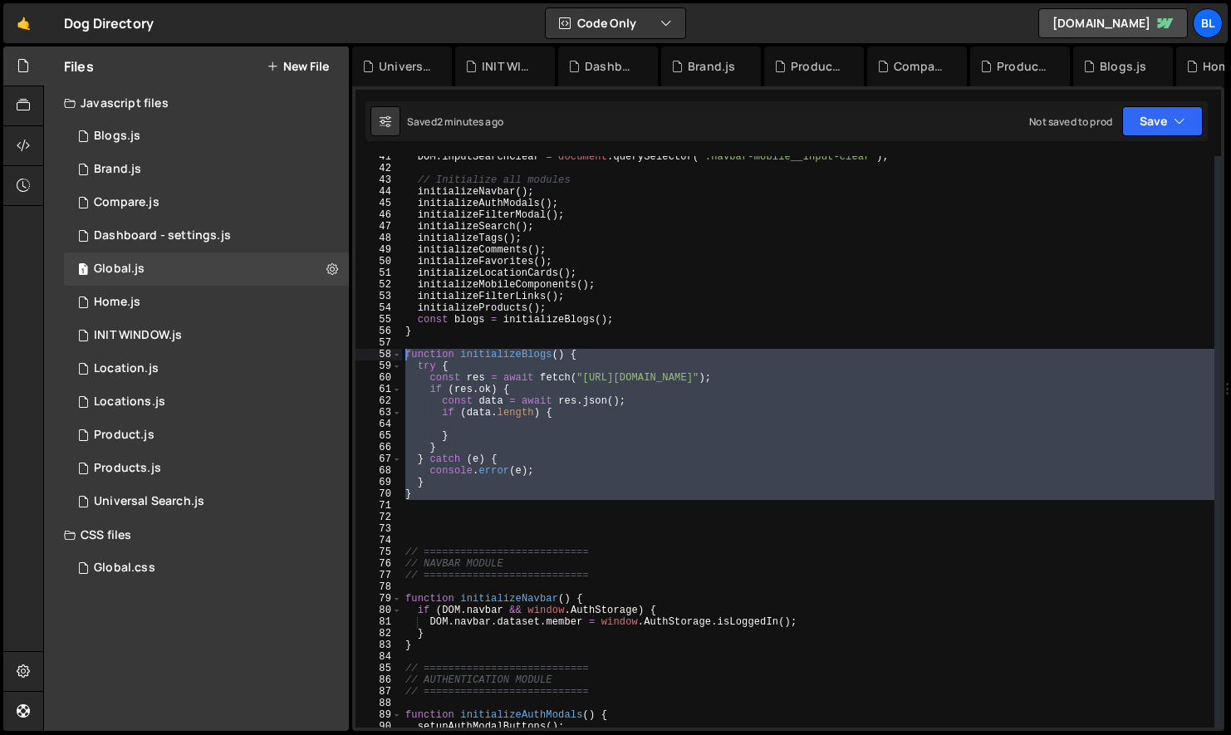
drag, startPoint x: 420, startPoint y: 501, endPoint x: 378, endPoint y: 351, distance: 155.4
click at [378, 351] on div "function initializeBlogs() { try { 41 42 43 44 45 46 47 48 49 50 51 52 53 54 55…" at bounding box center [787, 441] width 865 height 571
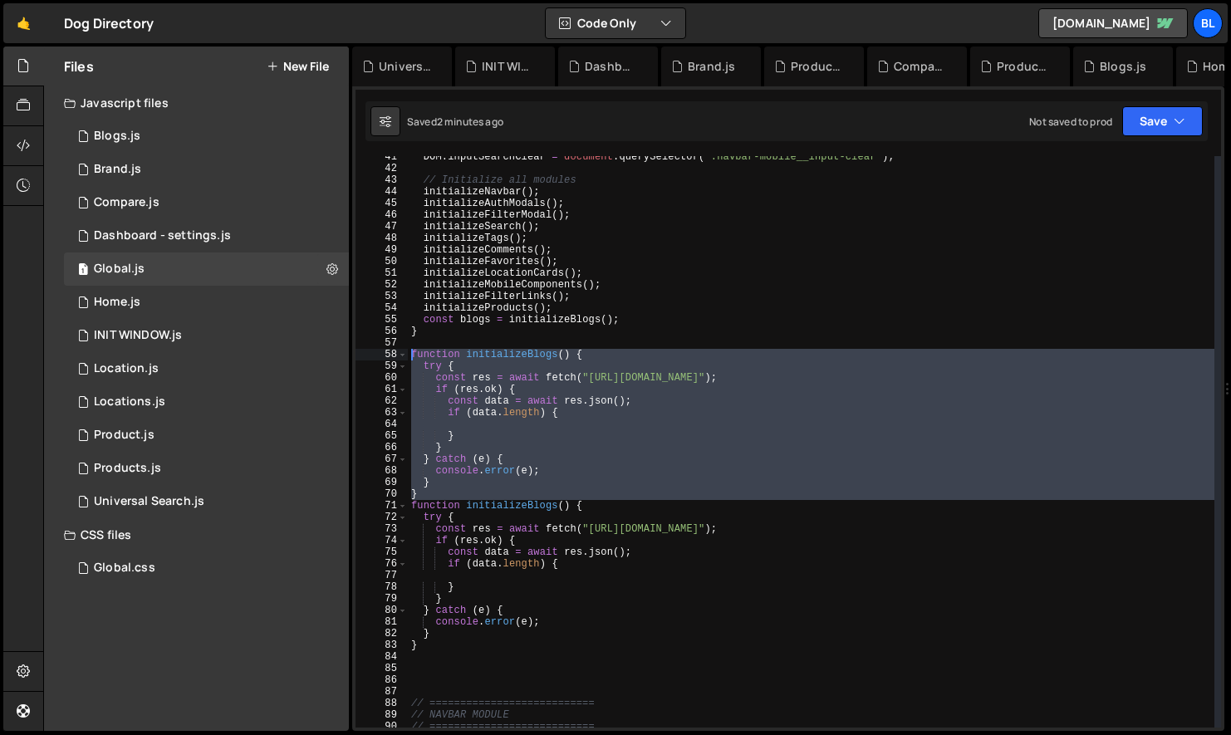
click at [580, 437] on div "DOM . inputSearchClear = document . querySelector ( ".navbar-mobile__input-clea…" at bounding box center [811, 448] width 806 height 595
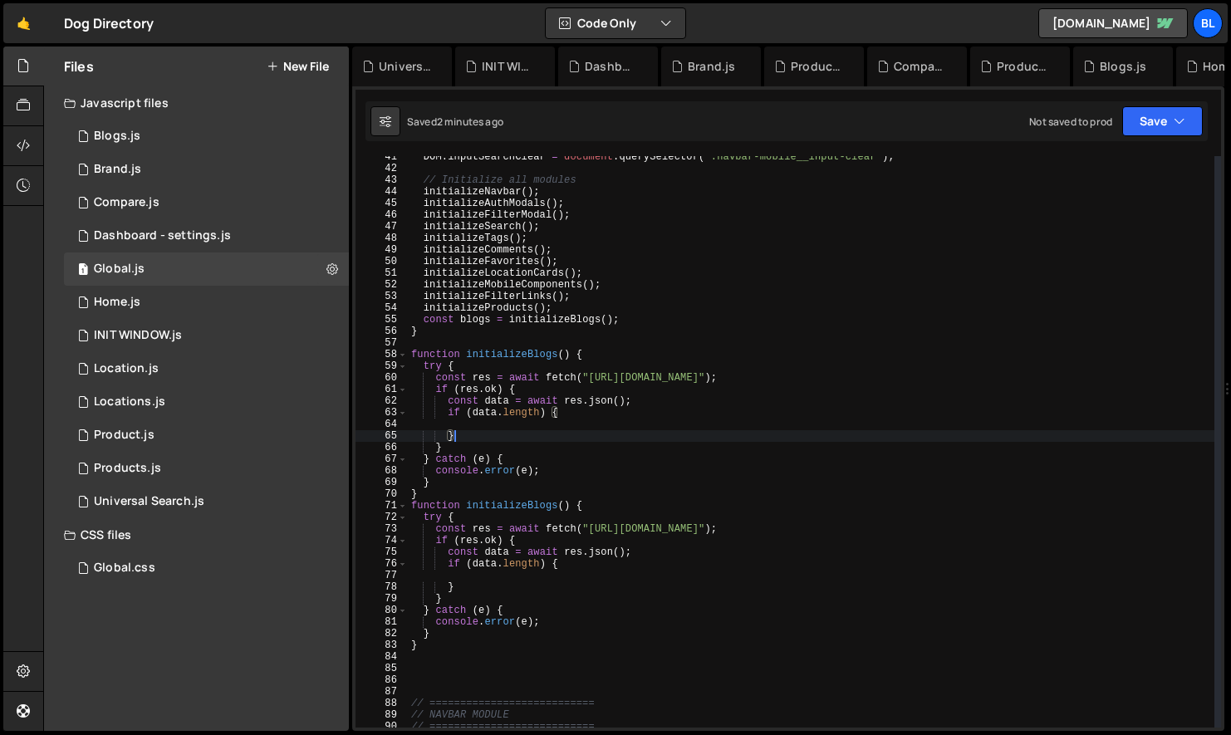
click at [616, 363] on div "DOM . inputSearchClear = document . querySelector ( ".navbar-mobile__input-clea…" at bounding box center [811, 448] width 806 height 595
type textarea "try {"
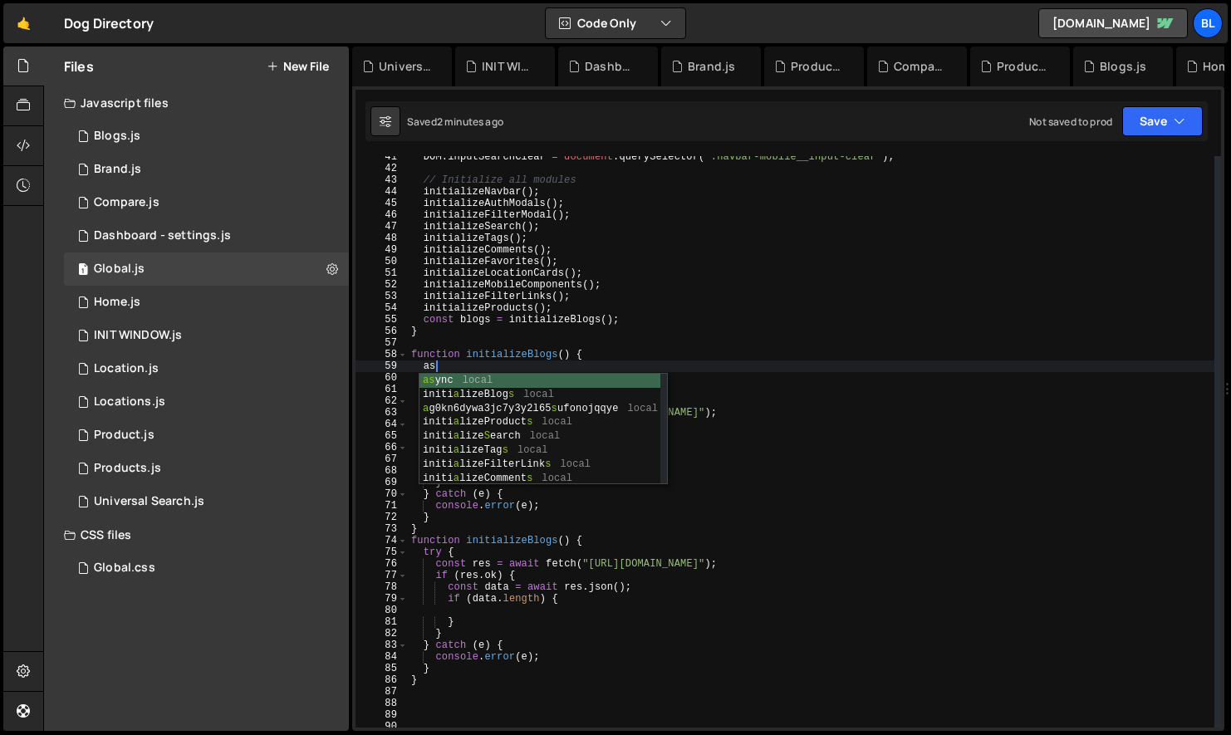
type textarea "a"
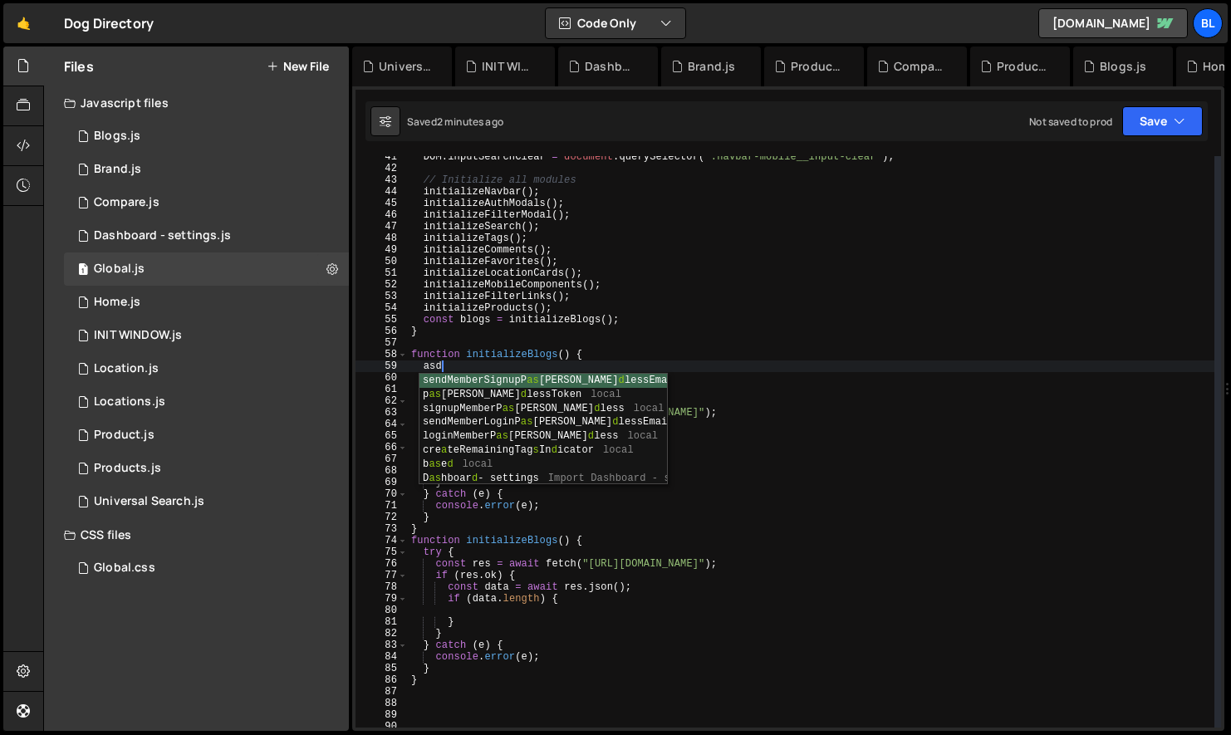
type textarea "a"
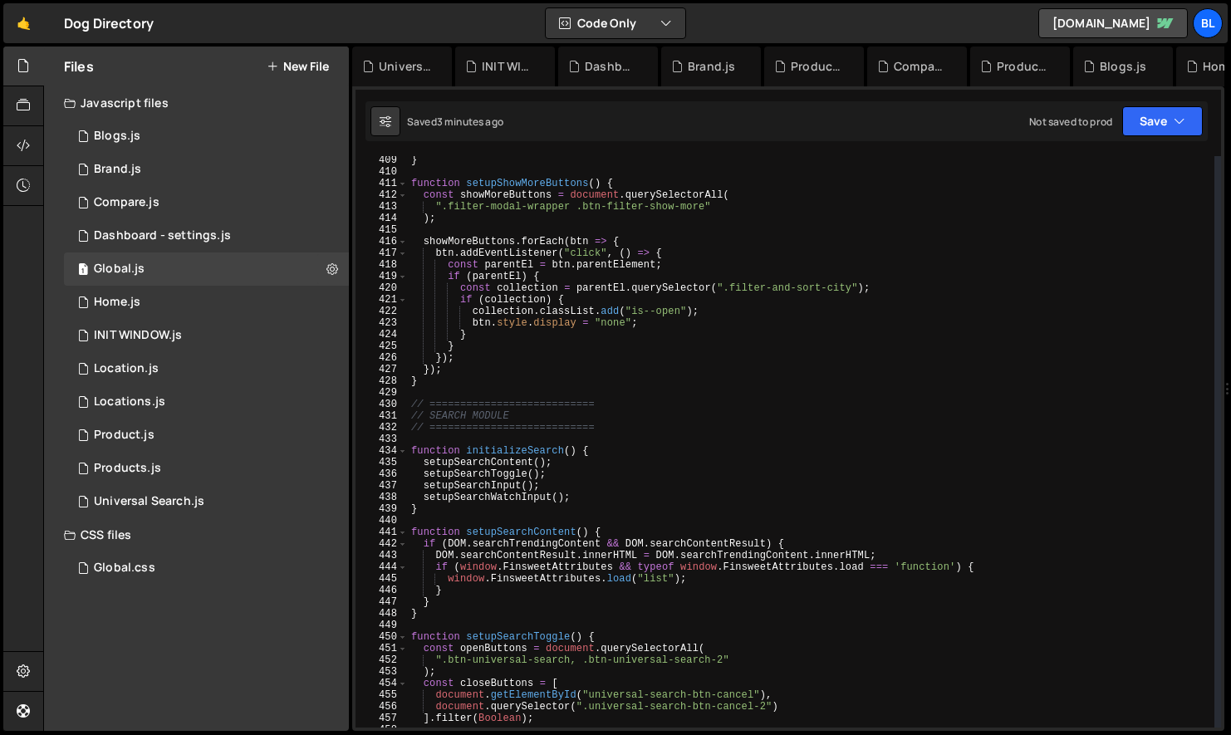
scroll to position [4737, 0]
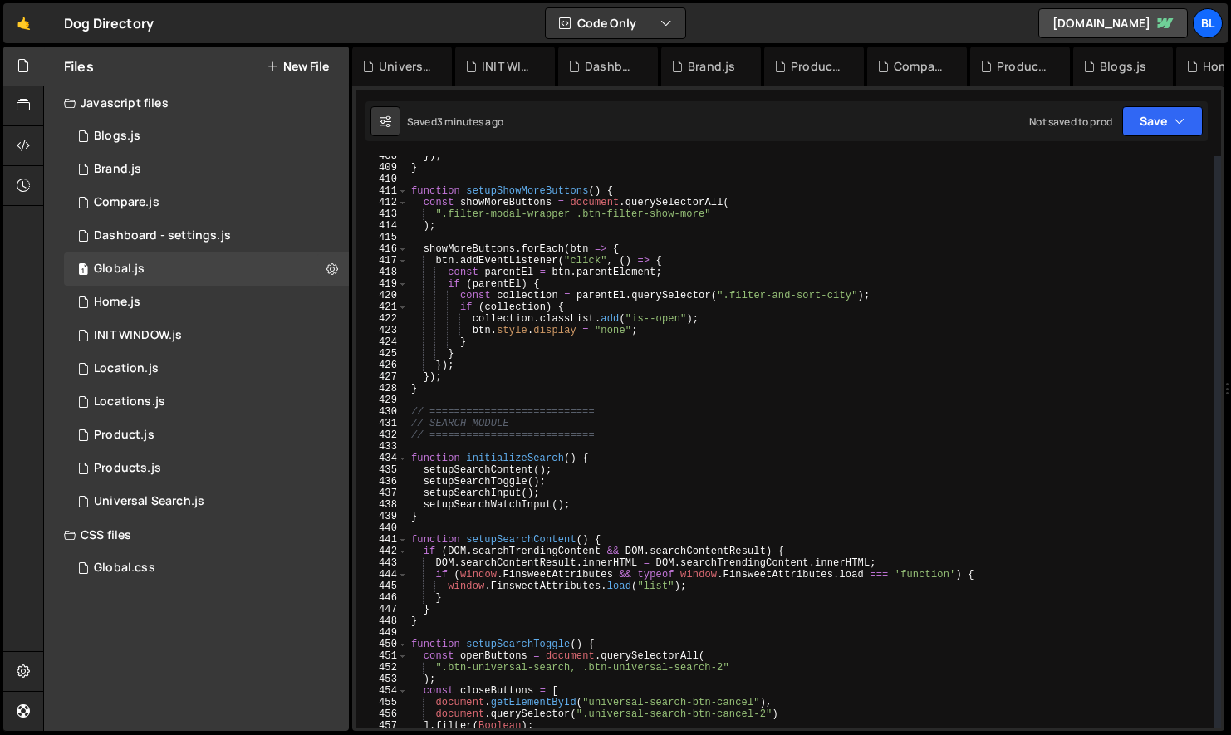
click at [490, 492] on div "}) ; } function setupShowMoreButtons ( ) { const showMoreButtons = document . q…" at bounding box center [811, 447] width 806 height 595
type textarea "setupSearchInput();"
click at [490, 492] on div "}) ; } function setupShowMoreButtons ( ) { const showMoreButtons = document . q…" at bounding box center [811, 447] width 806 height 595
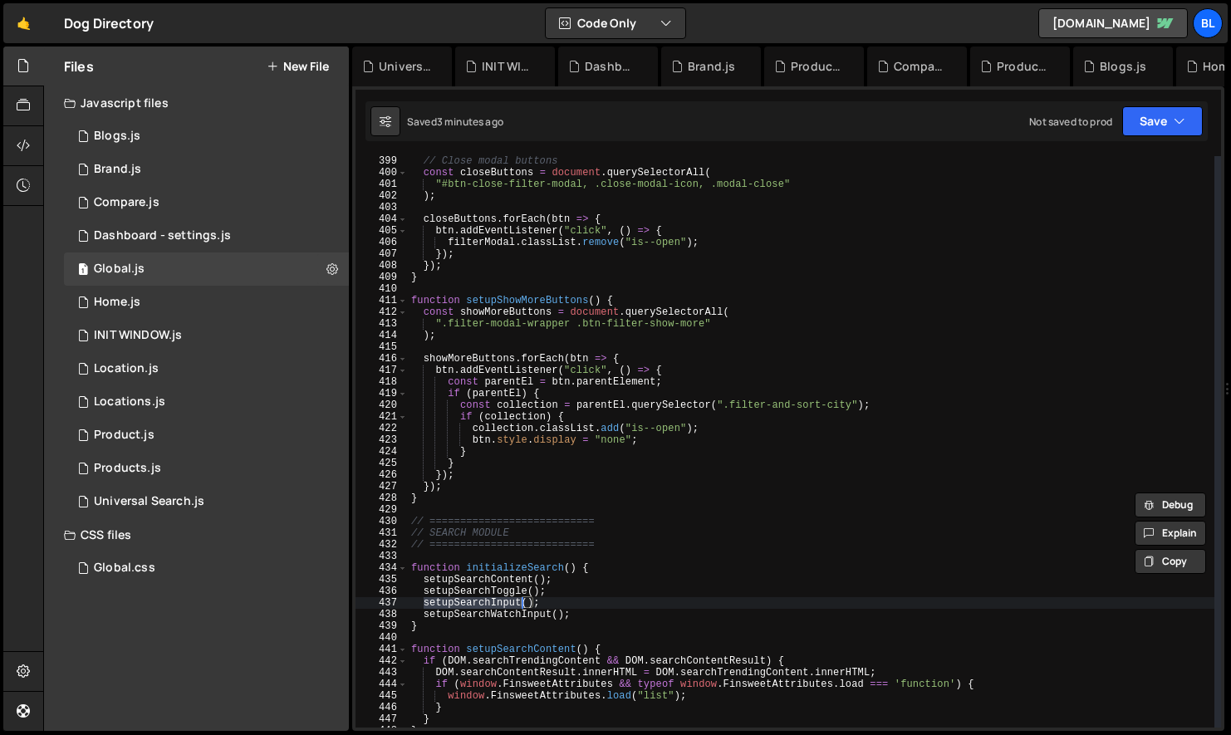
scroll to position [4628, 0]
click at [526, 294] on div "// Close modal buttons const closeButtons = document . querySelectorAll ( "#btn…" at bounding box center [811, 452] width 806 height 595
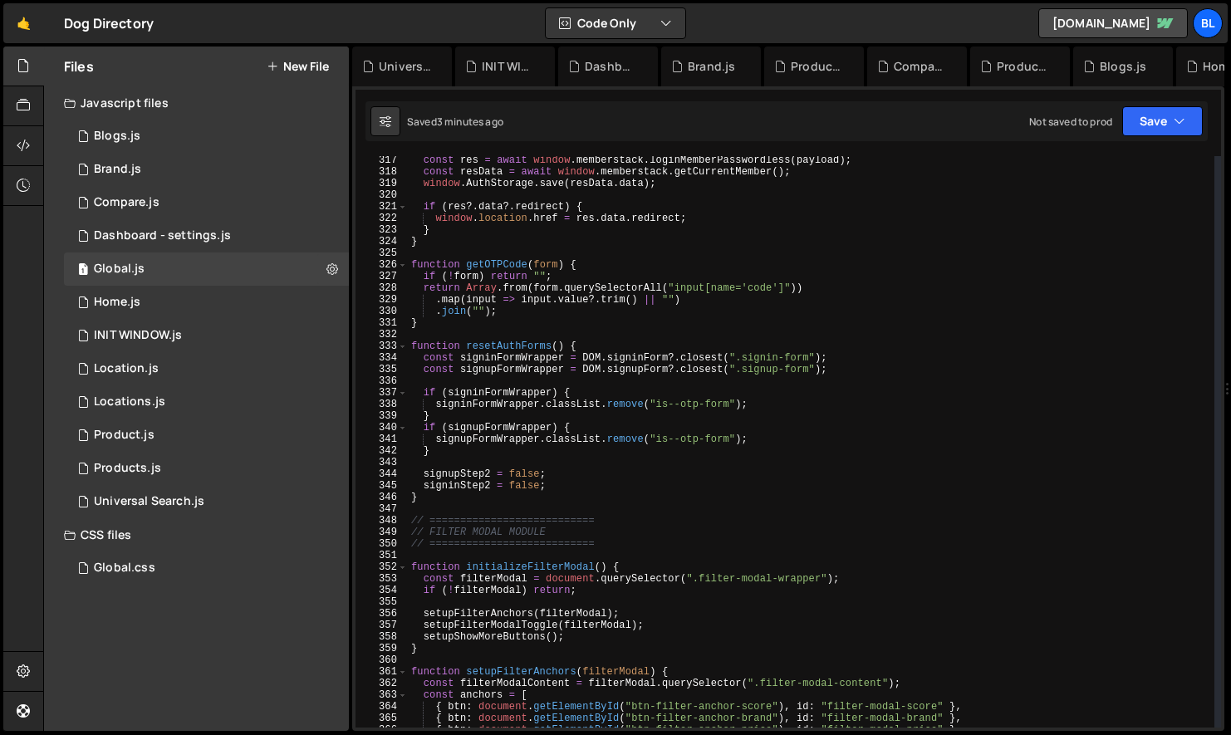
scroll to position [3807, 0]
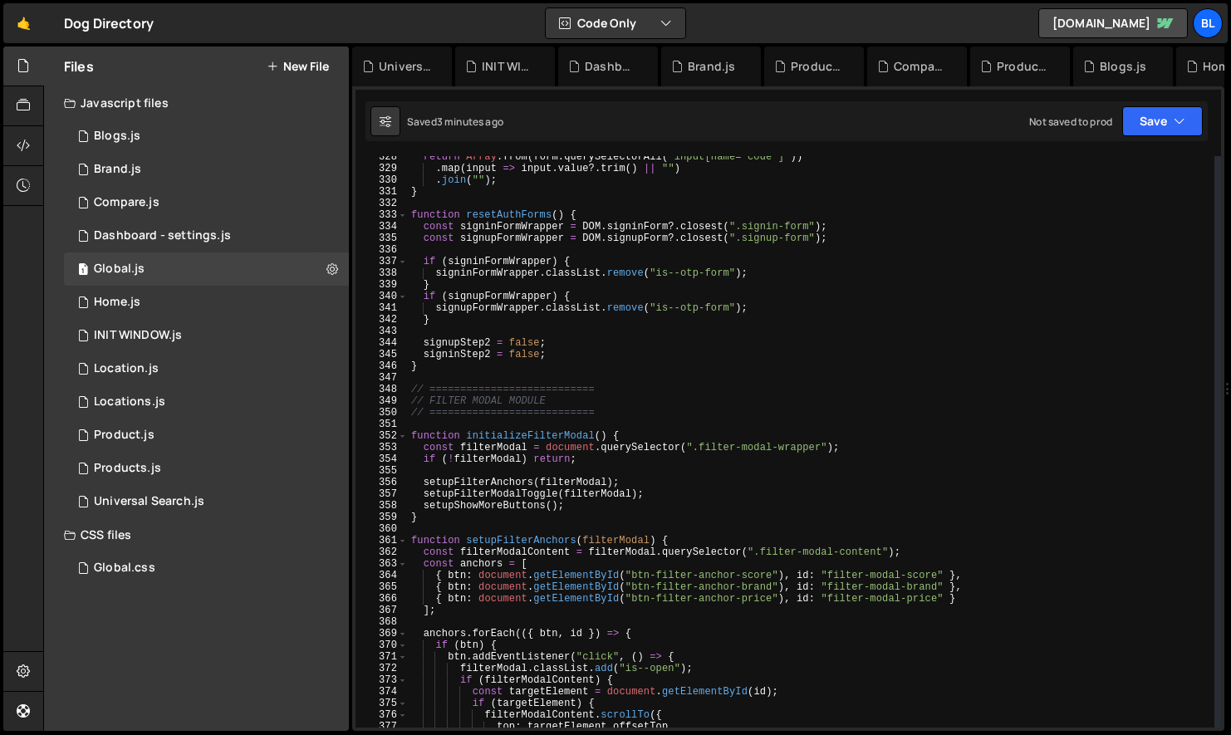
click at [536, 537] on div "return Array . from ( form . querySelectorAll ( "input[name='code']" )) . map (…" at bounding box center [811, 448] width 806 height 595
click at [512, 485] on div "return Array . from ( form . querySelectorAll ( "input[name='code']" )) . map (…" at bounding box center [811, 448] width 806 height 595
type textarea "setupFilterAnchors(filterModal);"
click at [512, 485] on div "return Array . from ( form . querySelectorAll ( "input[name='code']" )) . map (…" at bounding box center [811, 448] width 806 height 595
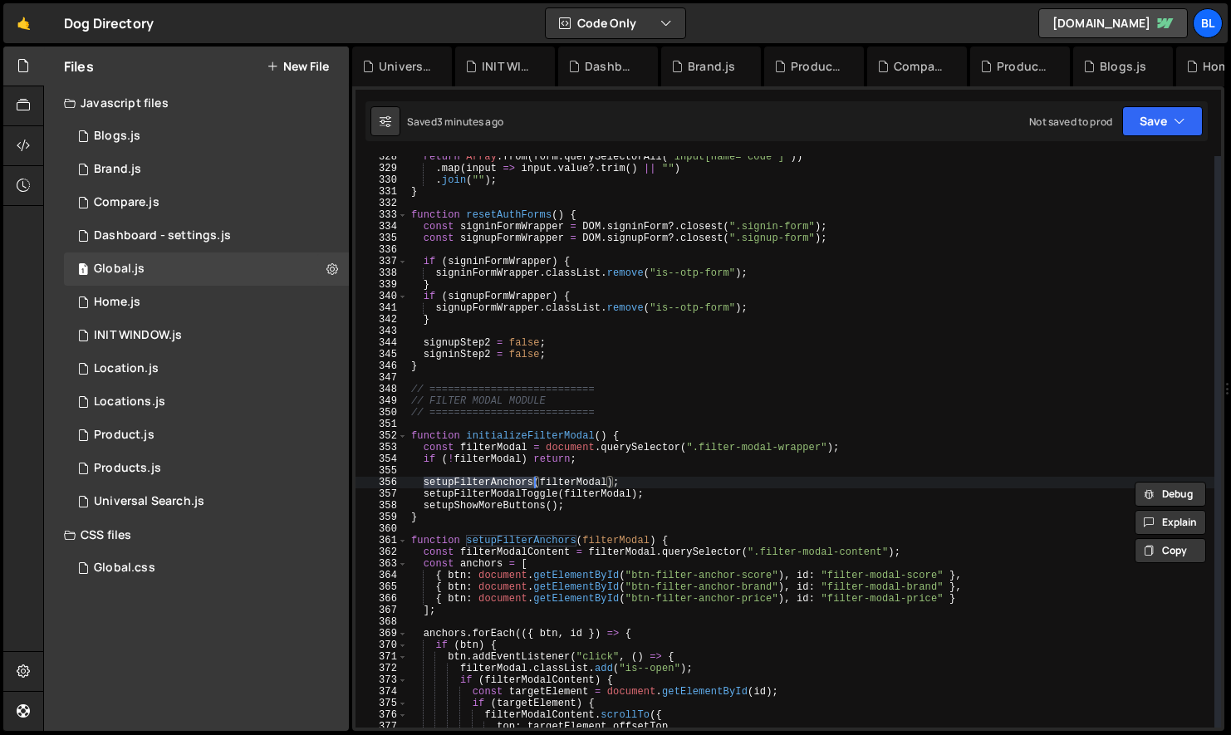
click at [574, 471] on div "return Array . from ( form . querySelectorAll ( "input[name='code']" )) . map (…" at bounding box center [811, 448] width 806 height 595
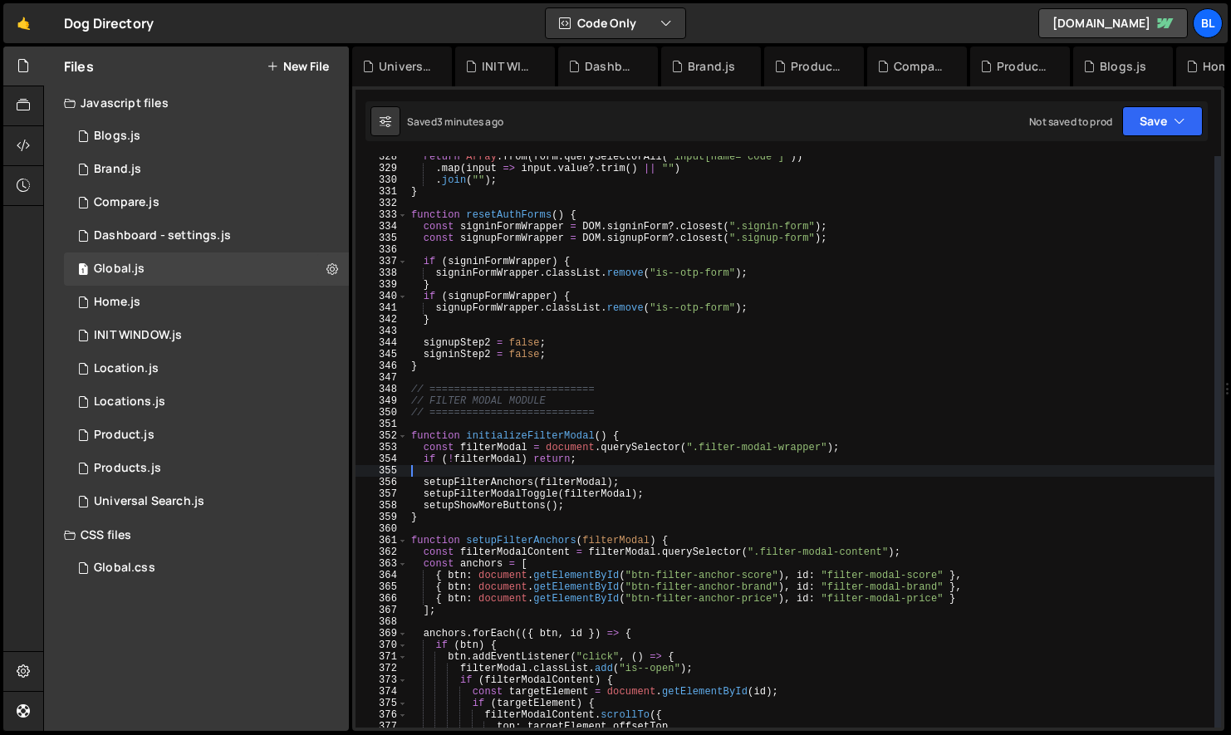
click at [528, 482] on div "return Array . from ( form . querySelectorAll ( "input[name='code']" )) . map (…" at bounding box center [811, 448] width 806 height 595
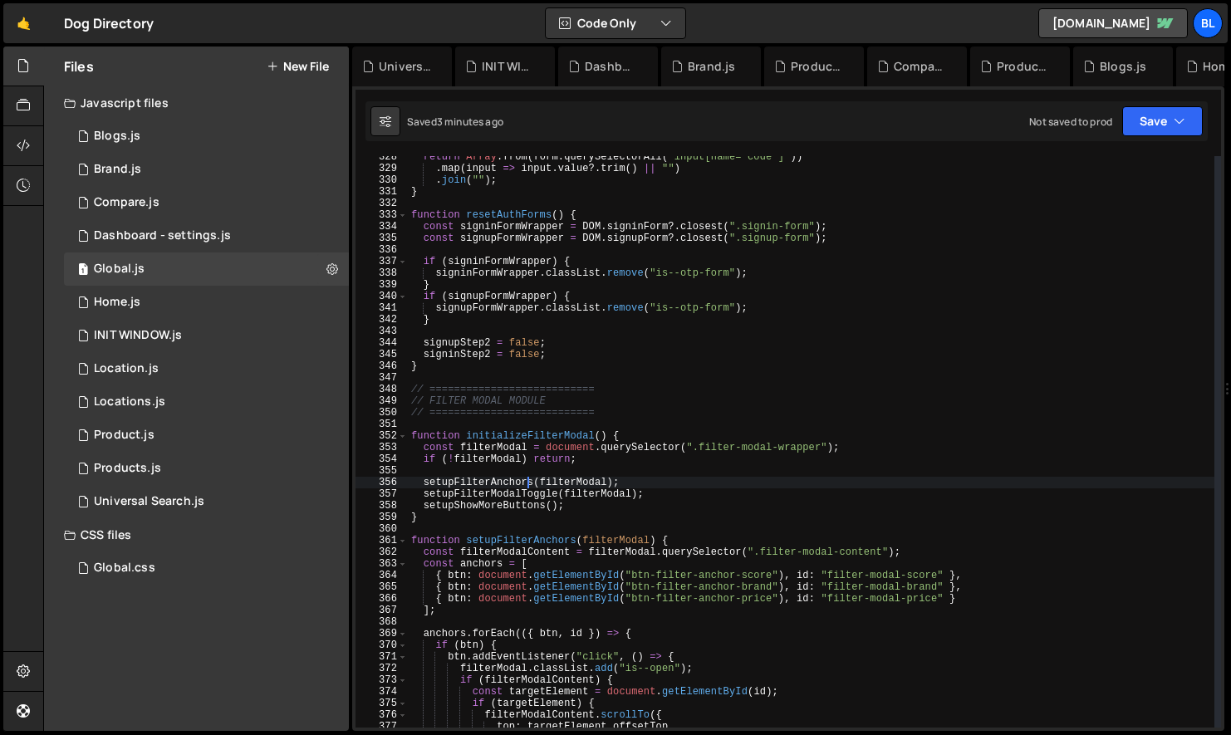
click at [528, 482] on div "return Array . from ( form . querySelectorAll ( "input[name='code']" )) . map (…" at bounding box center [811, 448] width 806 height 595
click at [494, 489] on div "return Array . from ( form . querySelectorAll ( "input[name='code']" )) . map (…" at bounding box center [811, 448] width 806 height 595
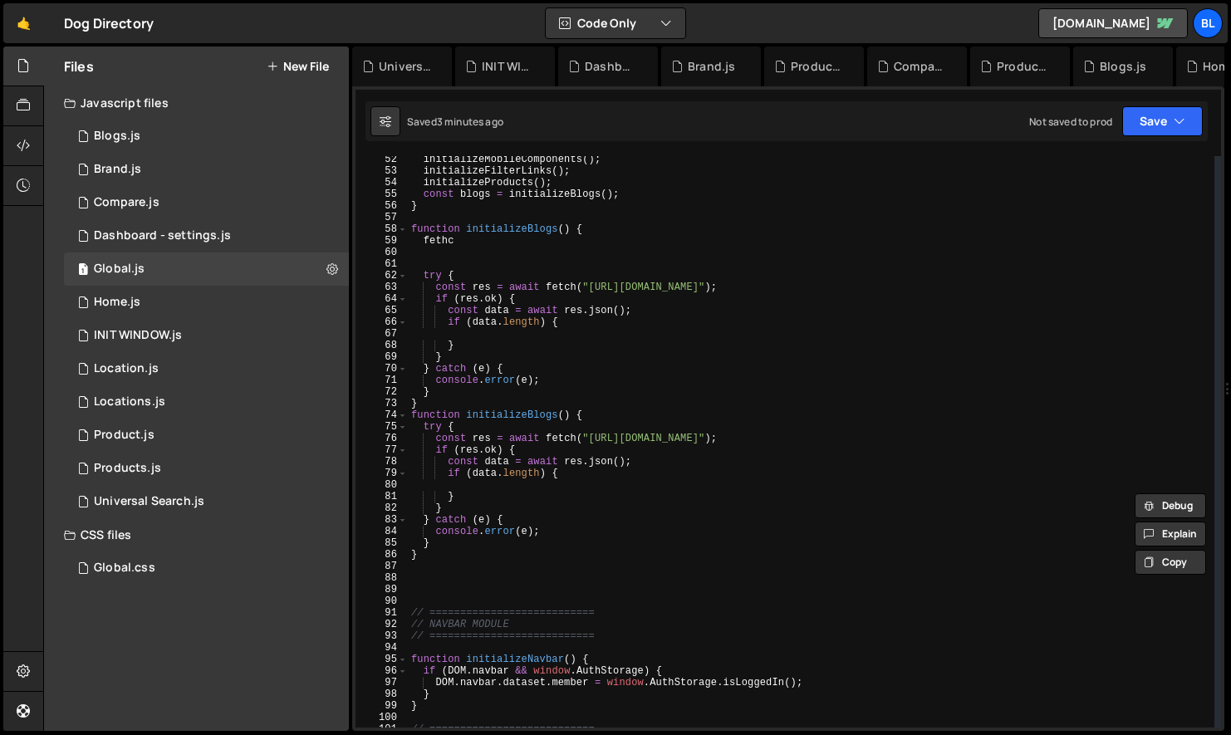
scroll to position [565, 0]
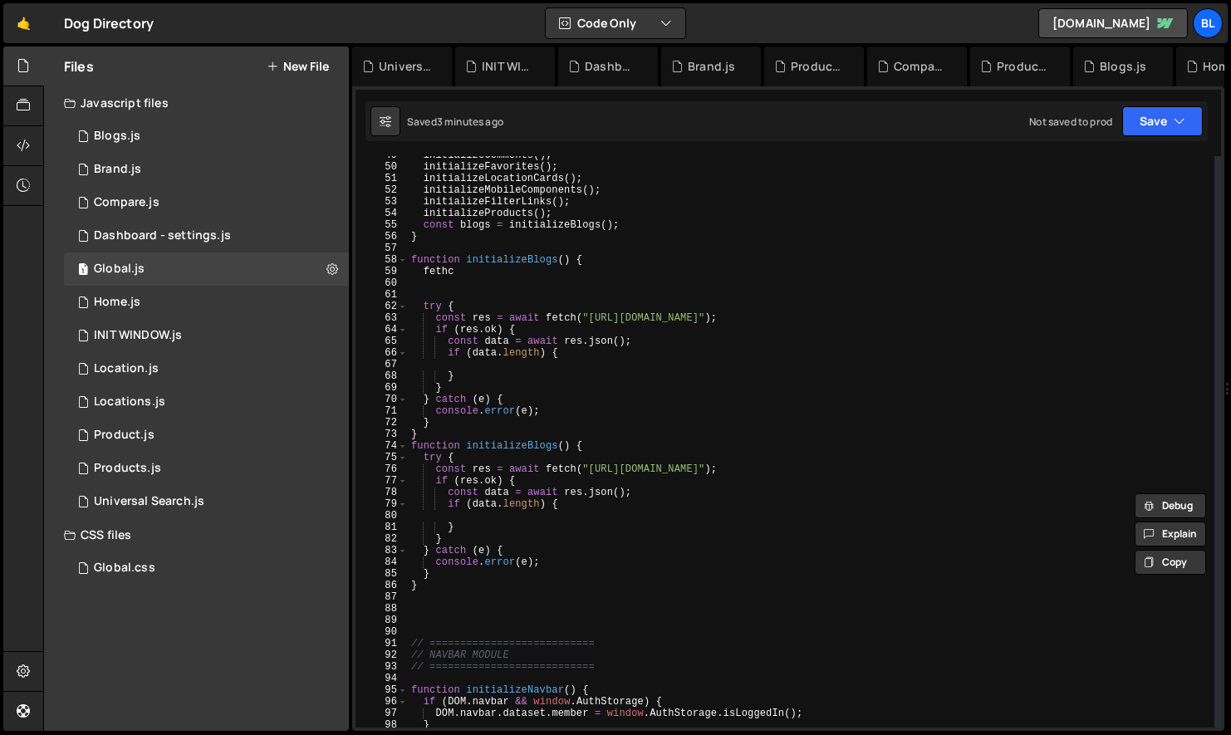
click at [502, 272] on div "initializeComments ( ) ; initializeFavorites ( ) ; initializeLocationCards ( ) …" at bounding box center [811, 446] width 806 height 595
type textarea "fethc"
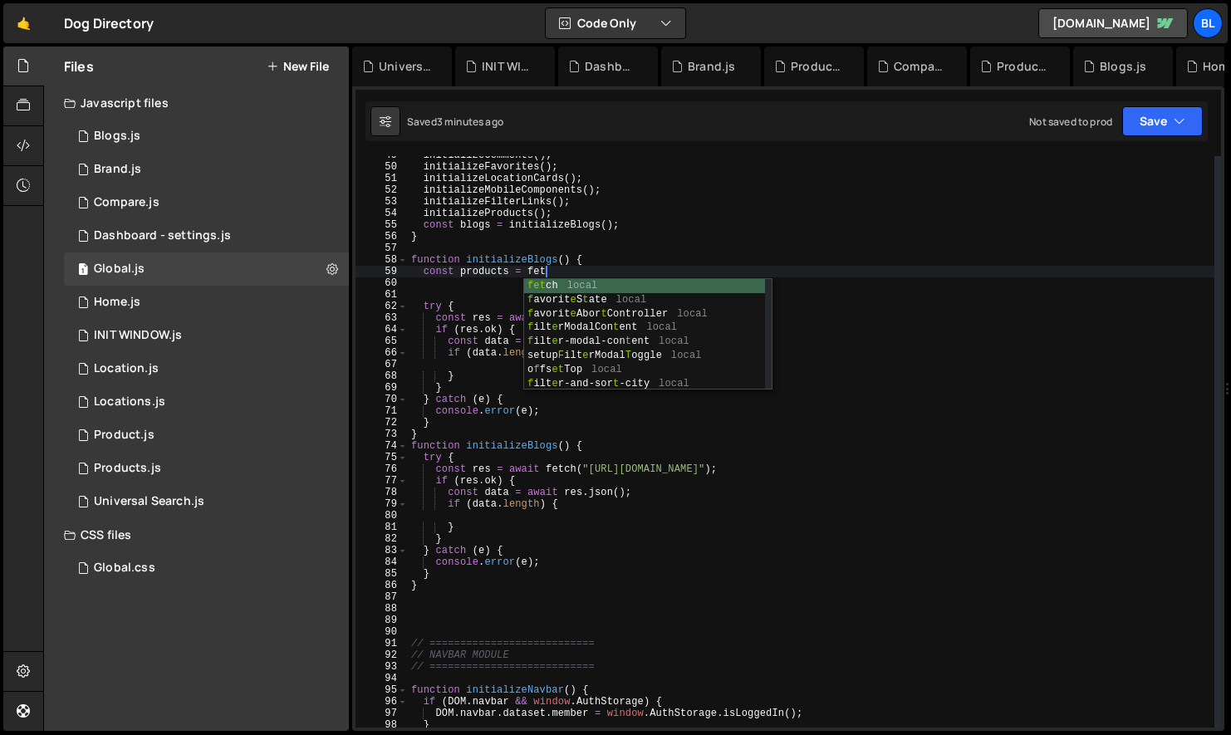
scroll to position [0, 11]
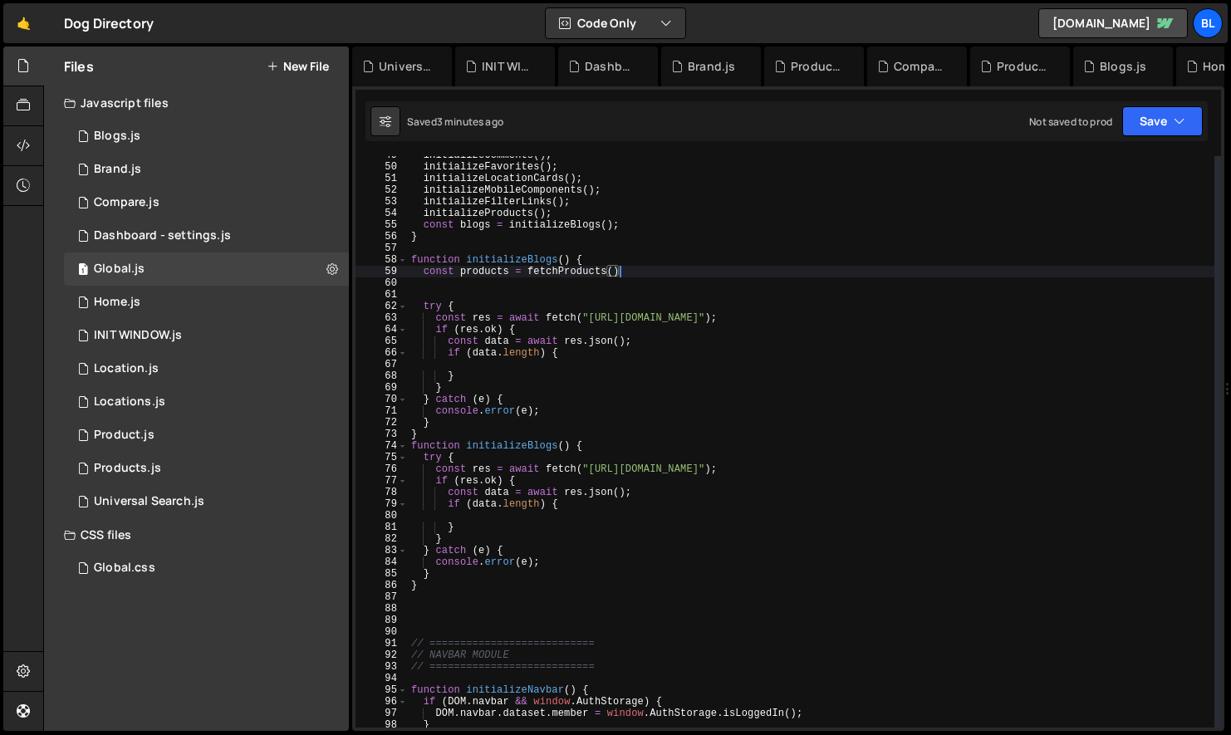
type textarea "const products = fetchProducts();"
click at [438, 439] on div "initializeComments ( ) ; initializeFavorites ( ) ; initializeLocationCards ( ) …" at bounding box center [811, 446] width 806 height 595
type textarea "}"
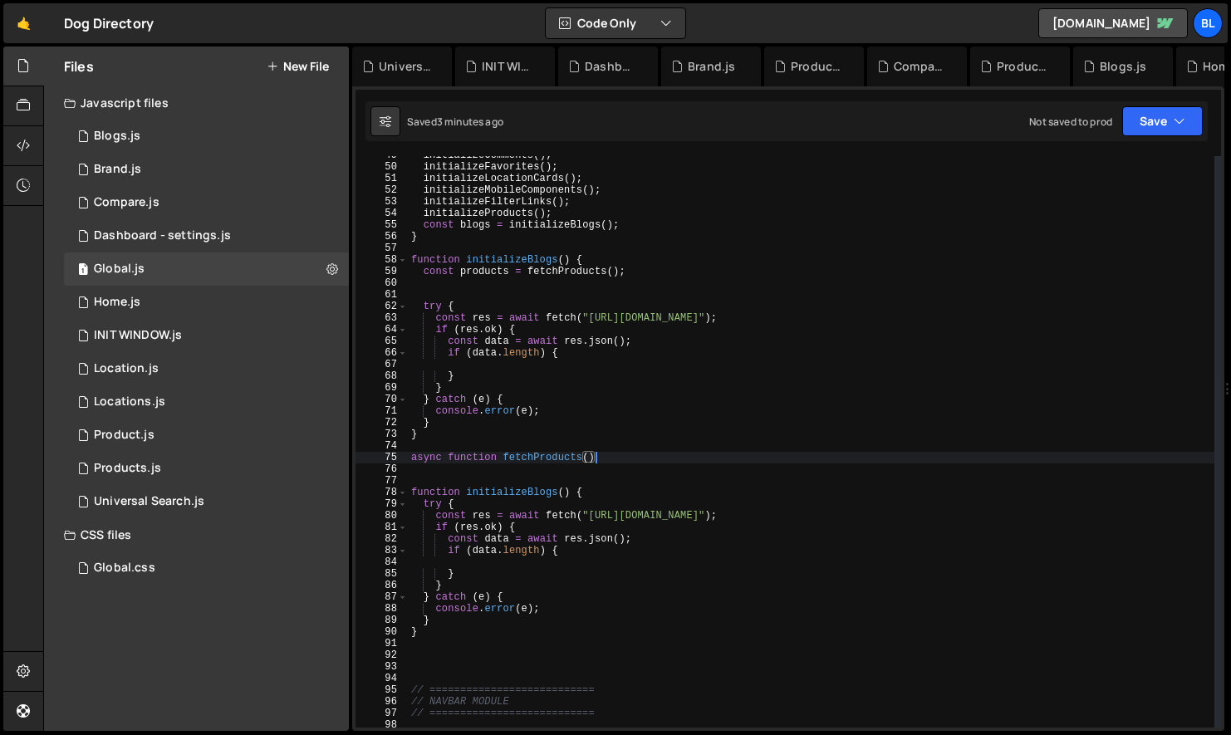
type textarea "async function fetchProducts(){"
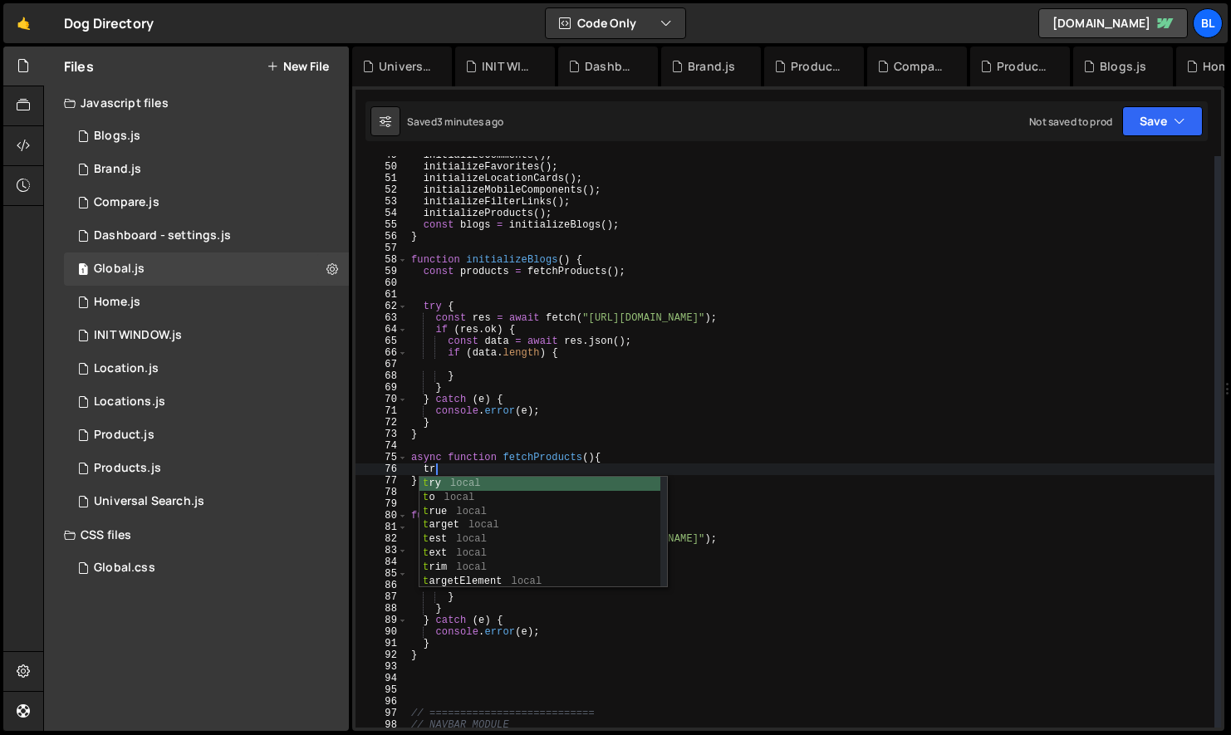
scroll to position [0, 2]
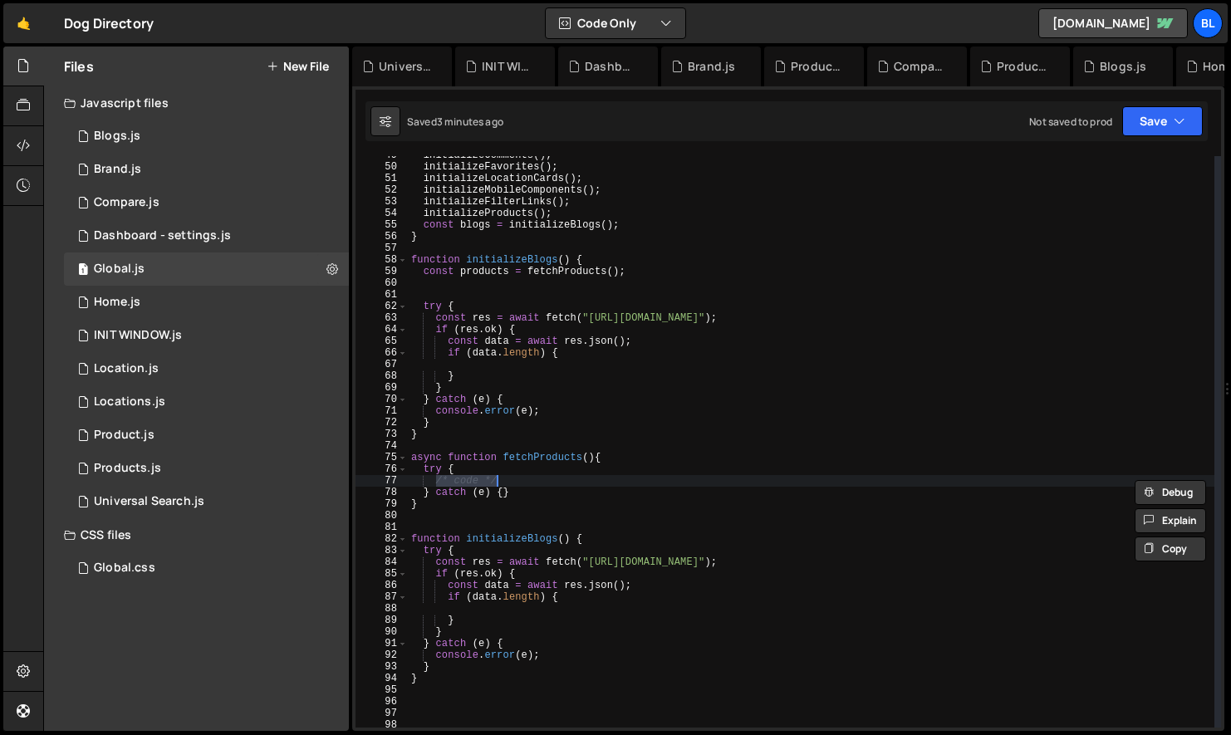
paste textarea "[URL][DOMAIN_NAME]"
type textarea "o"
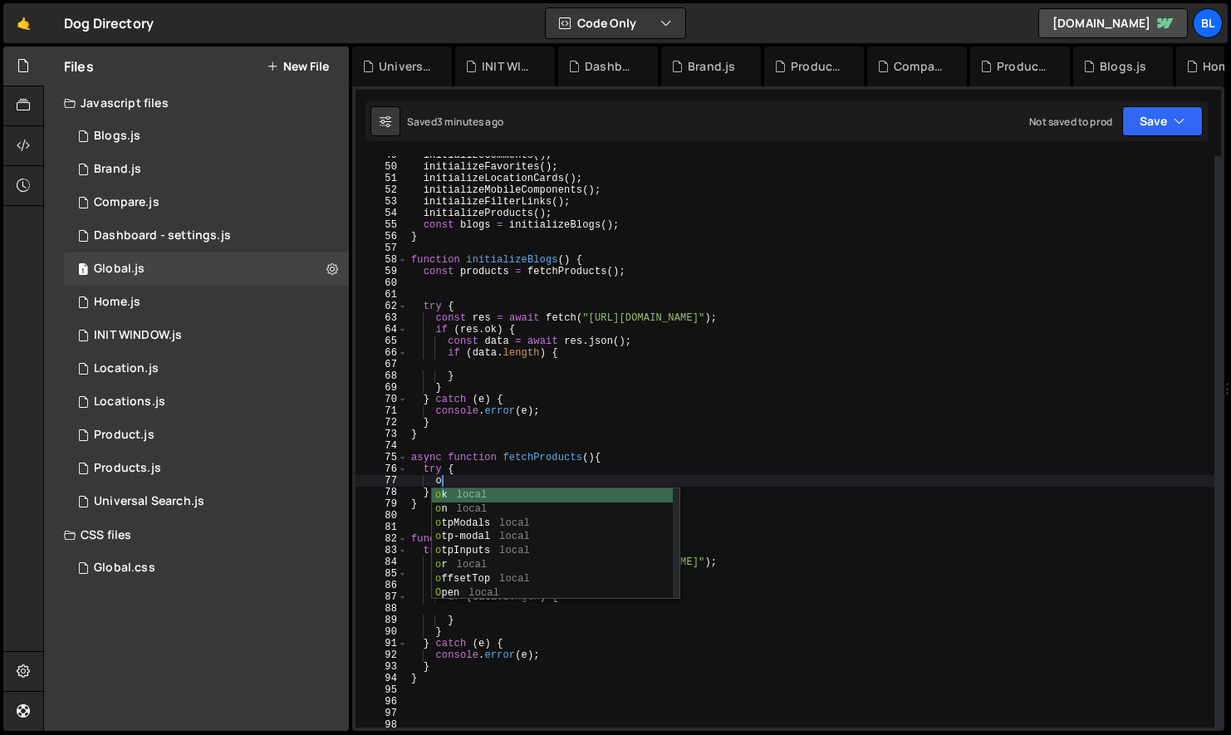
scroll to position [0, 1]
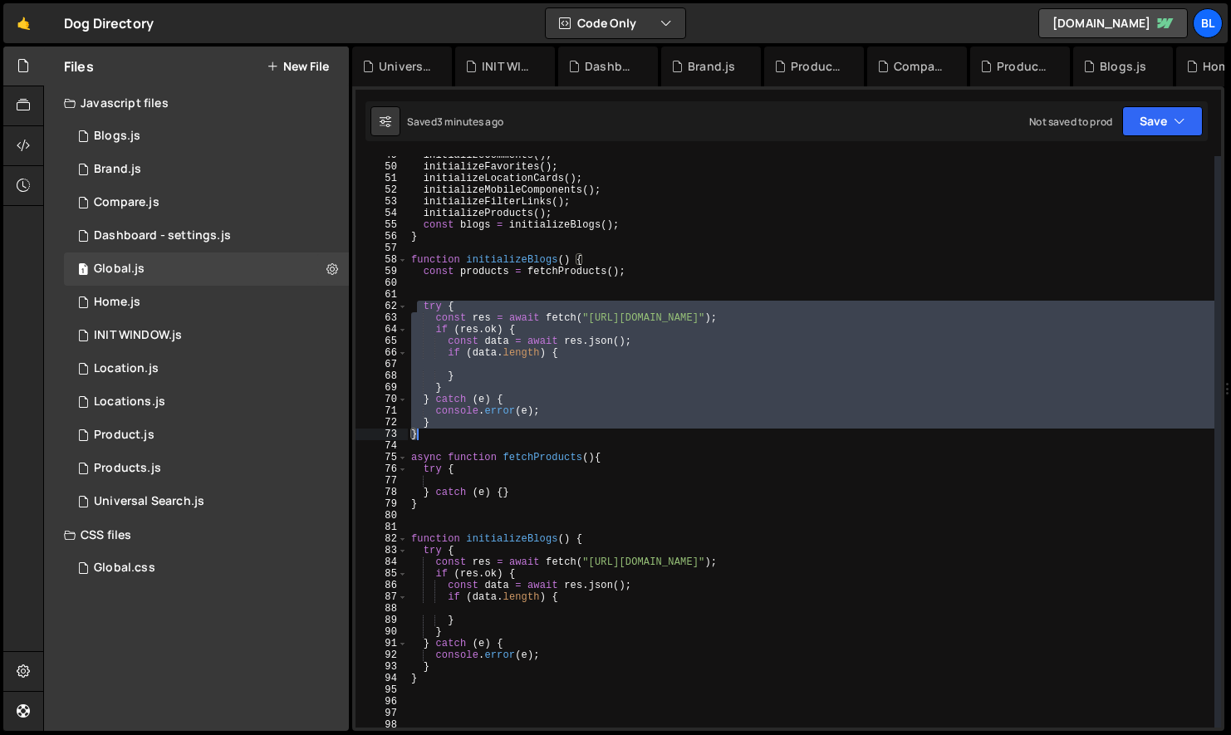
drag, startPoint x: 416, startPoint y: 306, endPoint x: 475, endPoint y: 430, distance: 137.1
click at [475, 430] on div "initializeComments ( ) ; initializeFavorites ( ) ; initializeLocationCards ( ) …" at bounding box center [811, 446] width 806 height 595
click at [495, 428] on div "initializeComments ( ) ; initializeFavorites ( ) ; initializeLocationCards ( ) …" at bounding box center [811, 446] width 806 height 595
type textarea "}"
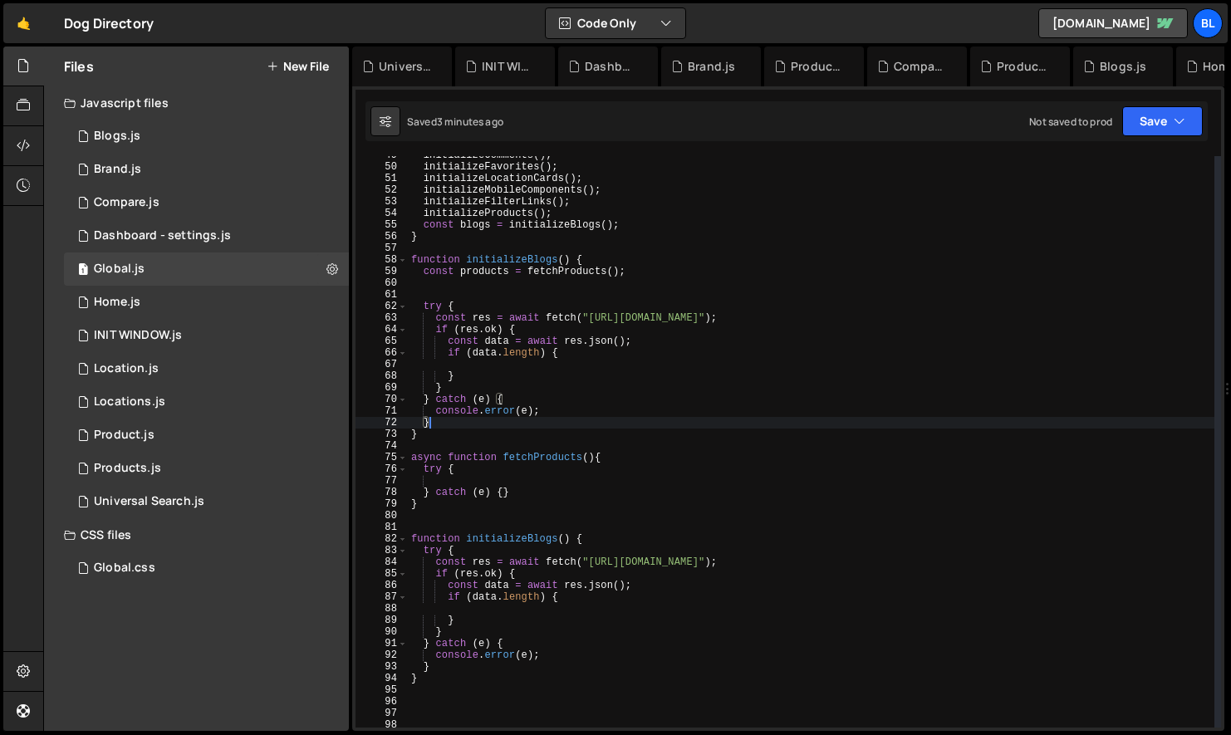
click at [463, 278] on div "initializeComments ( ) ; initializeFavorites ( ) ; initializeLocationCards ( ) …" at bounding box center [811, 446] width 806 height 595
paste textarea "[URL][DOMAIN_NAME]"
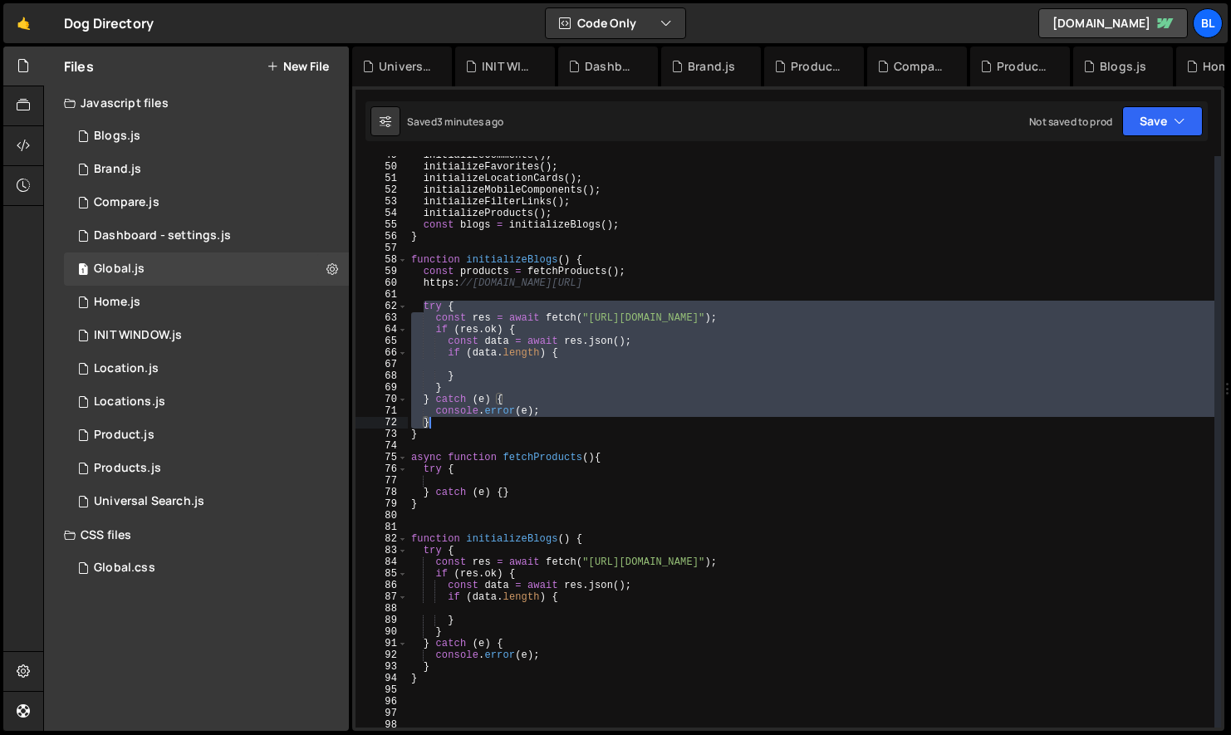
drag, startPoint x: 423, startPoint y: 305, endPoint x: 463, endPoint y: 422, distance: 123.7
click at [463, 422] on div "initializeComments ( ) ; initializeFavorites ( ) ; initializeLocationCards ( ) …" at bounding box center [811, 446] width 806 height 595
click at [438, 490] on div "initializeComments ( ) ; initializeFavorites ( ) ; initializeLocationCards ( ) …" at bounding box center [811, 446] width 806 height 595
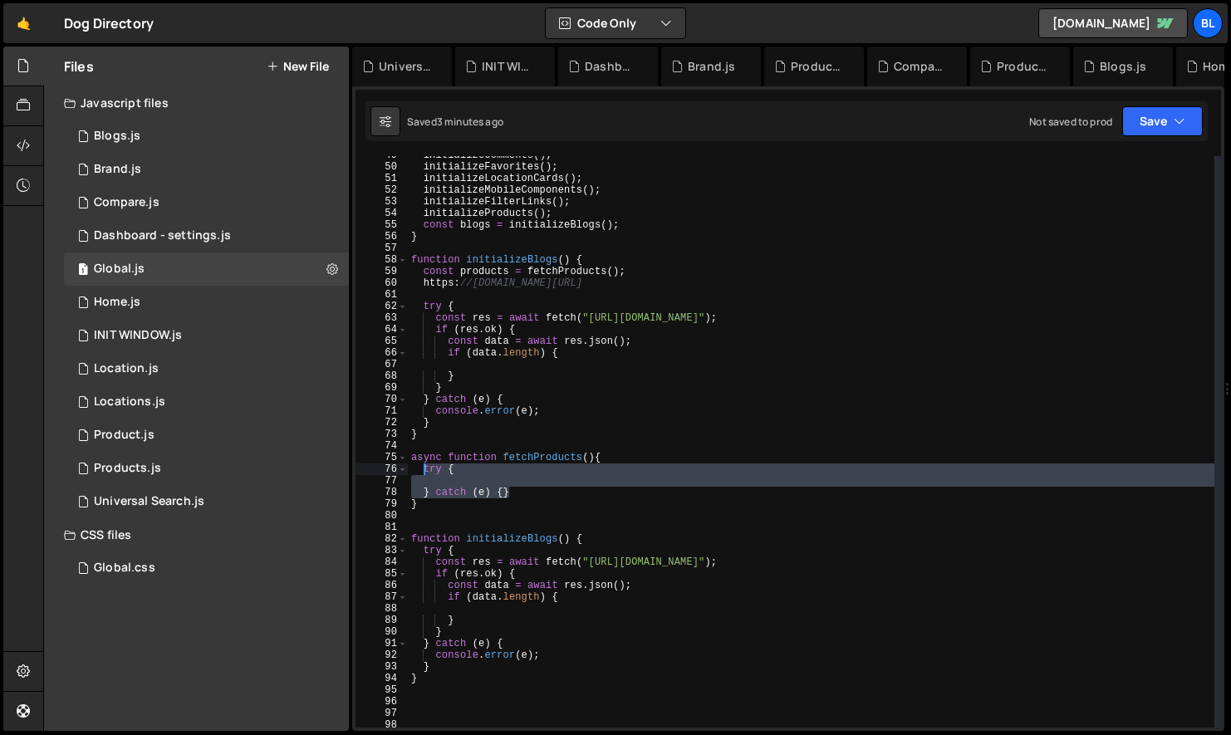
paste textarea
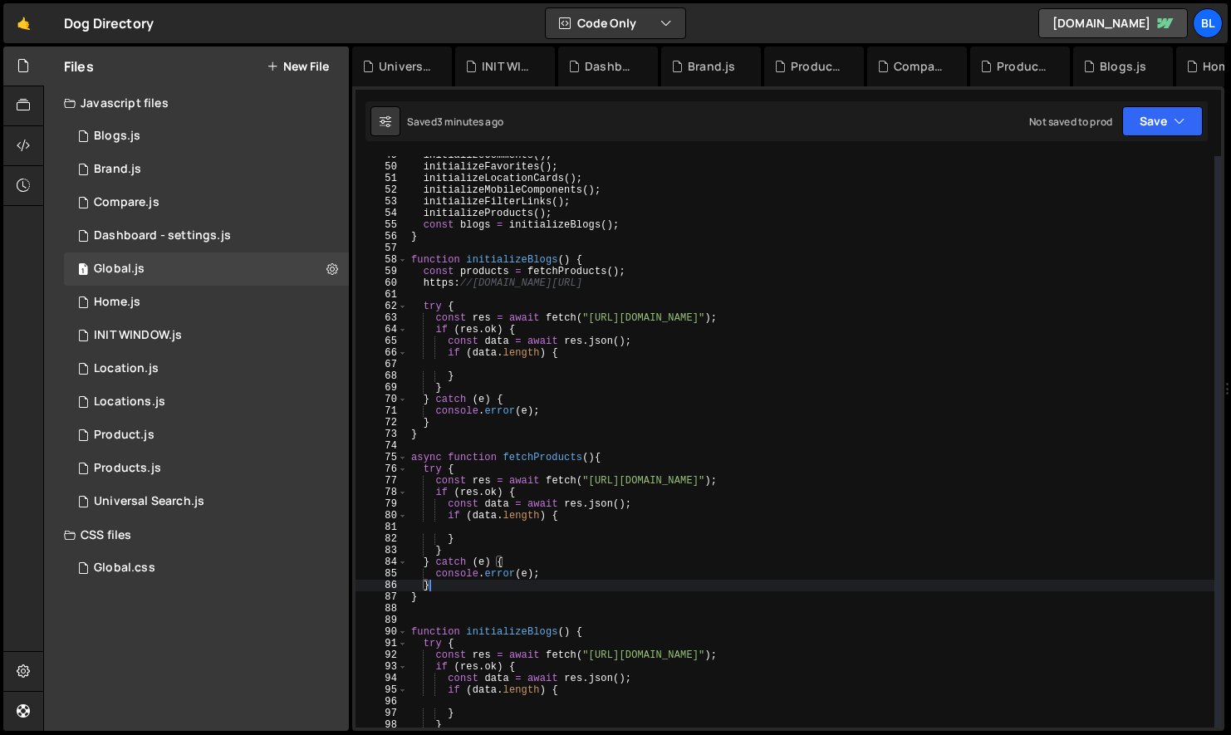
drag, startPoint x: 525, startPoint y: 492, endPoint x: 422, endPoint y: 468, distance: 105.7
click at [422, 468] on div "initializeComments ( ) ; initializeFavorites ( ) ; initializeLocationCards ( ) …" at bounding box center [811, 446] width 806 height 595
click at [419, 280] on div "initializeComments ( ) ; initializeFavorites ( ) ; initializeLocationCards ( ) …" at bounding box center [811, 446] width 806 height 595
type textarea "[URL][DOMAIN_NAME]"
click at [790, 280] on div "initializeComments ( ) ; initializeFavorites ( ) ; initializeLocationCards ( ) …" at bounding box center [811, 446] width 806 height 595
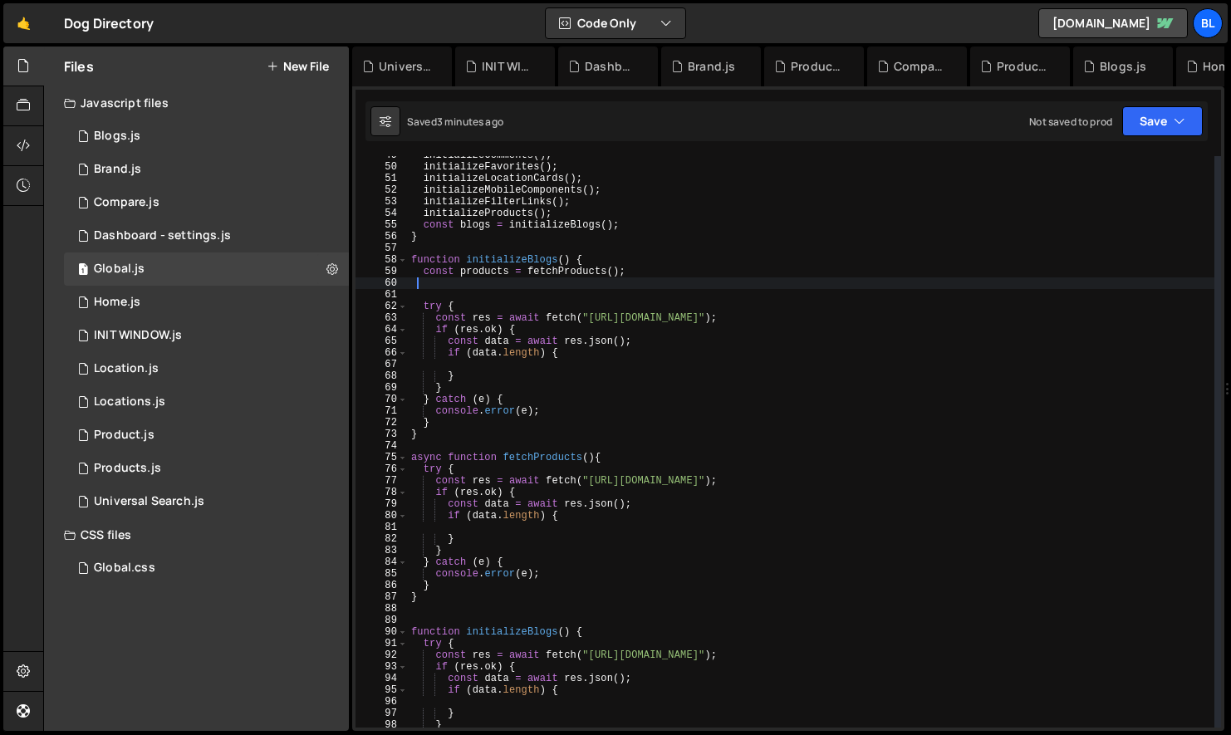
click at [903, 476] on div "initializeComments ( ) ; initializeFavorites ( ) ; initializeLocationCards ( ) …" at bounding box center [811, 446] width 806 height 595
paste textarea "[URL][DOMAIN_NAME]"
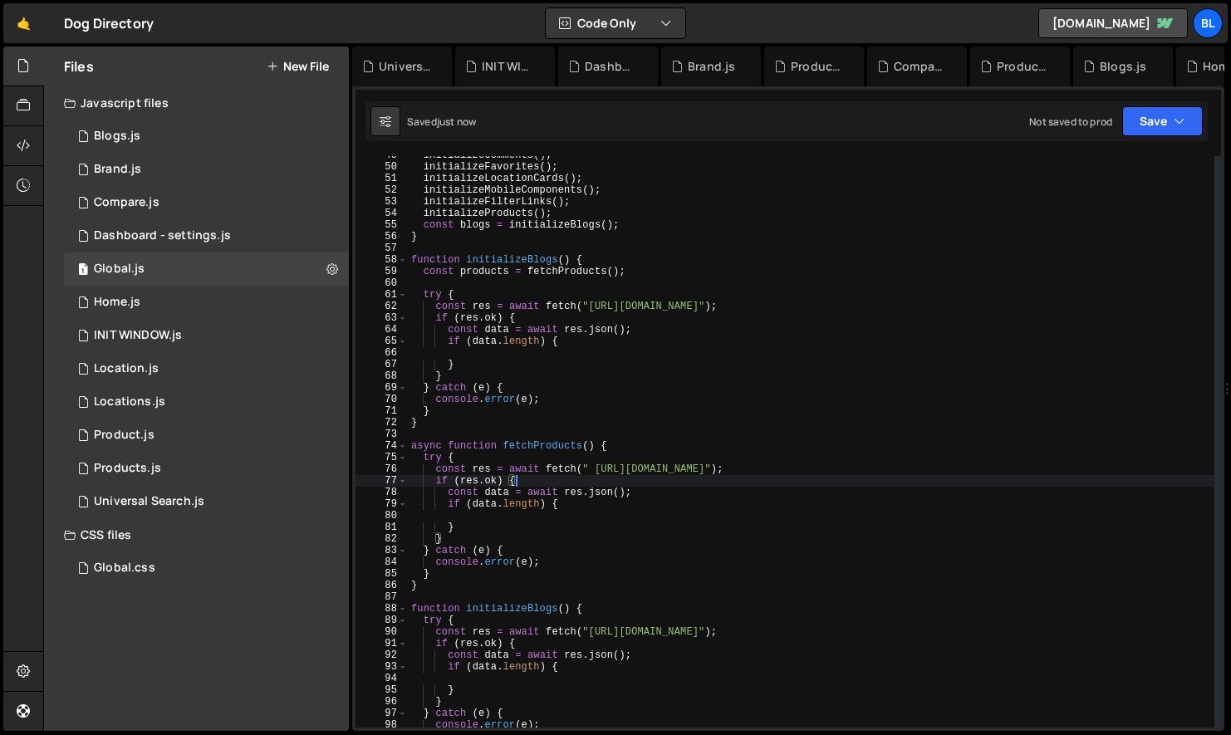
click at [596, 470] on div "initializeComments ( ) ; initializeFavorites ( ) ; initializeLocationCards ( ) …" at bounding box center [811, 446] width 806 height 595
click at [573, 505] on div "initializeComments ( ) ; initializeFavorites ( ) ; initializeLocationCards ( ) …" at bounding box center [811, 446] width 806 height 595
type textarea "if (data.length) {"
click at [567, 514] on div "initializeComments ( ) ; initializeFavorites ( ) ; initializeLocationCards ( ) …" at bounding box center [811, 446] width 806 height 595
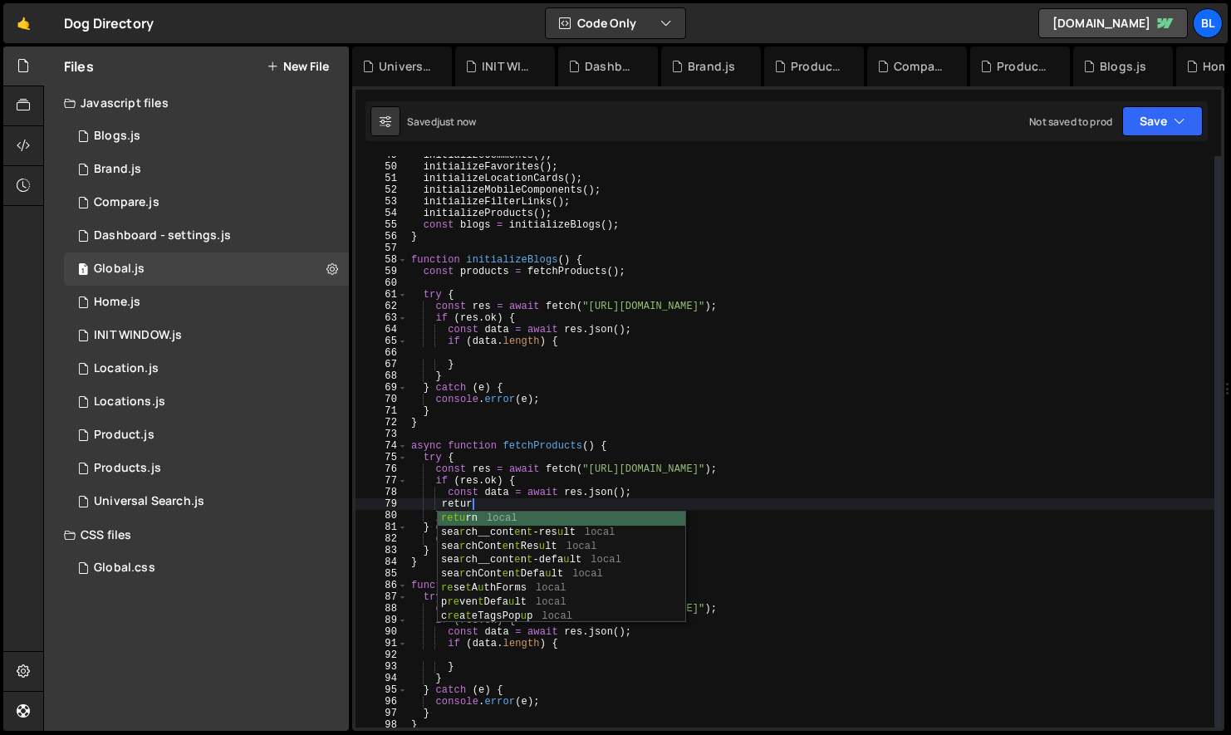
drag, startPoint x: 444, startPoint y: 502, endPoint x: 476, endPoint y: 532, distance: 43.5
click at [476, 532] on body "Projects [GEOGRAPHIC_DATA] Blog Bl Projects Your Teams Account Upgrade Logout" at bounding box center [615, 367] width 1231 height 735
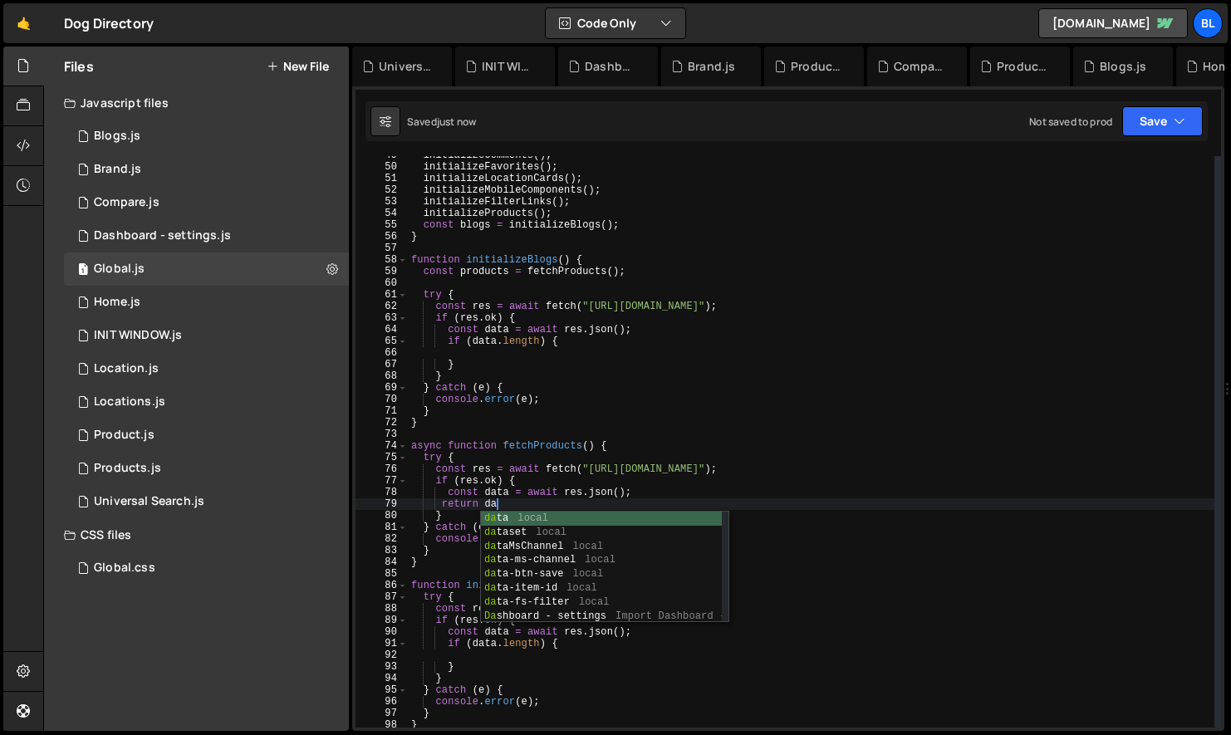
scroll to position [0, 4]
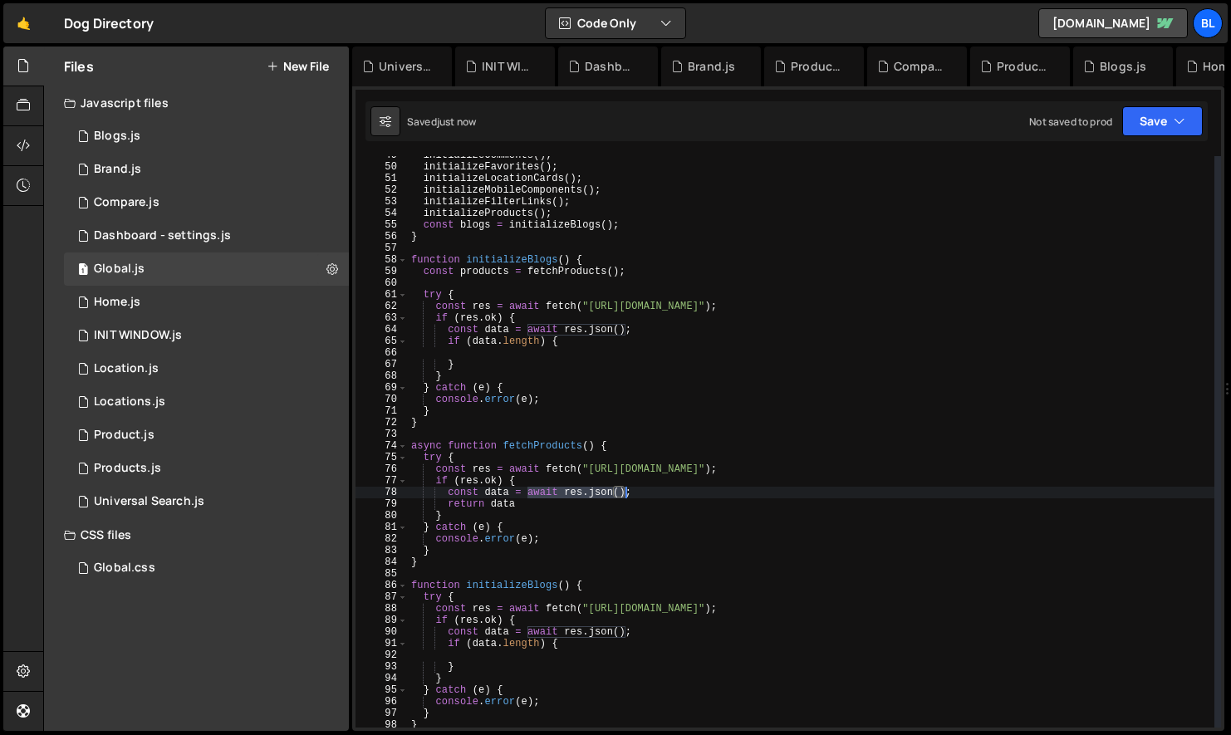
drag, startPoint x: 527, startPoint y: 493, endPoint x: 625, endPoint y: 495, distance: 98.0
click at [625, 495] on div "initializeComments ( ) ; initializeFavorites ( ) ; initializeLocationCards ( ) …" at bounding box center [811, 446] width 806 height 595
click at [533, 504] on div "initializeComments ( ) ; initializeFavorites ( ) ; initializeLocationCards ( ) …" at bounding box center [811, 446] width 806 height 595
paste textarea "await res.json()"
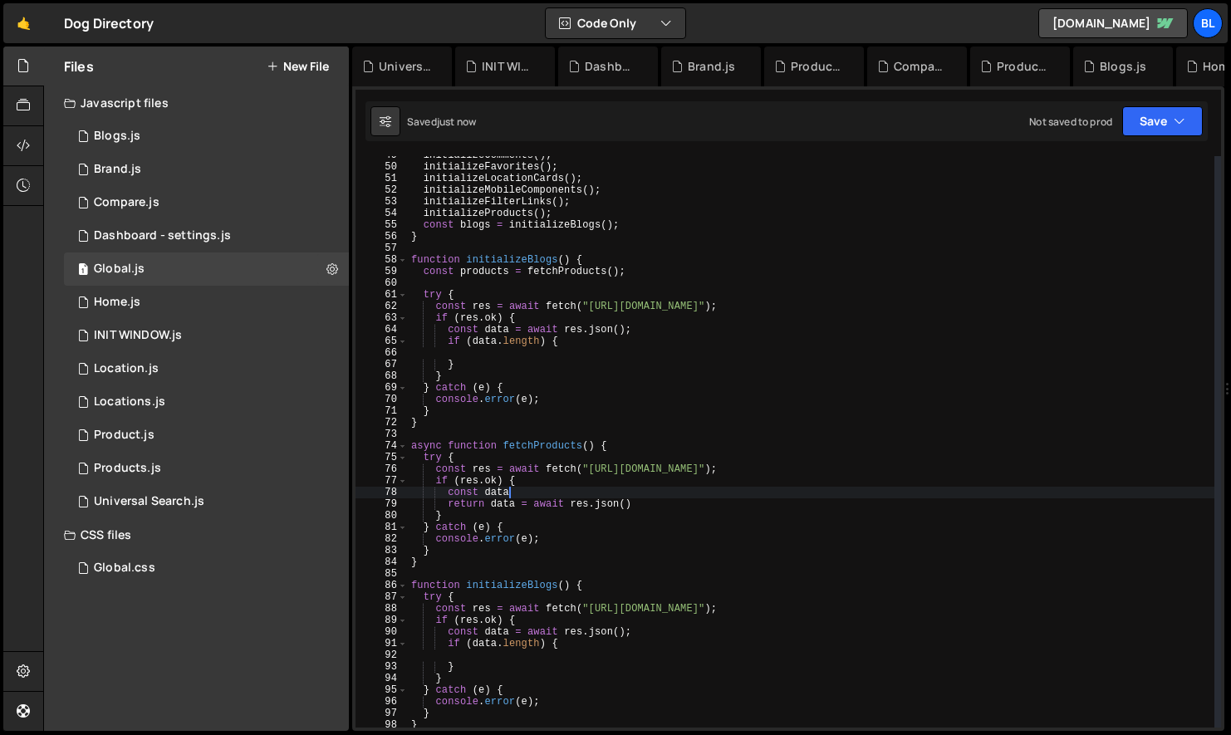
type textarea "const"
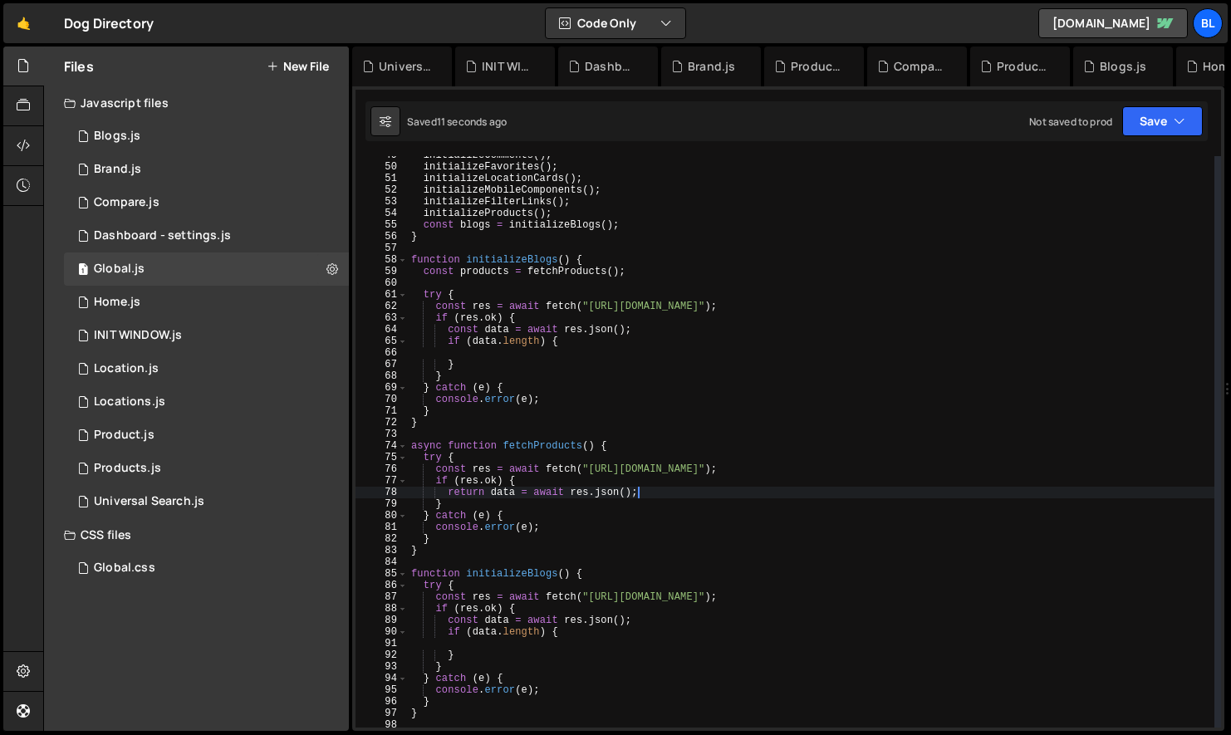
scroll to position [0, 2]
type textarea "}else{"
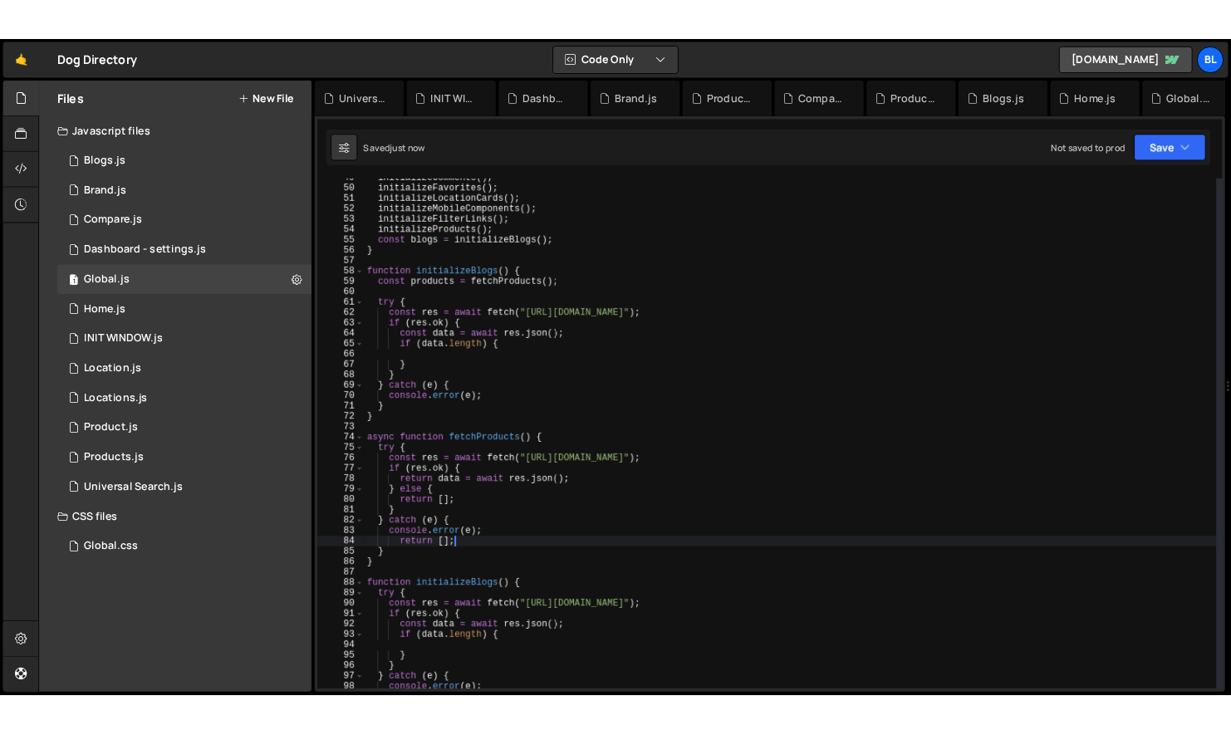
scroll to position [0, 6]
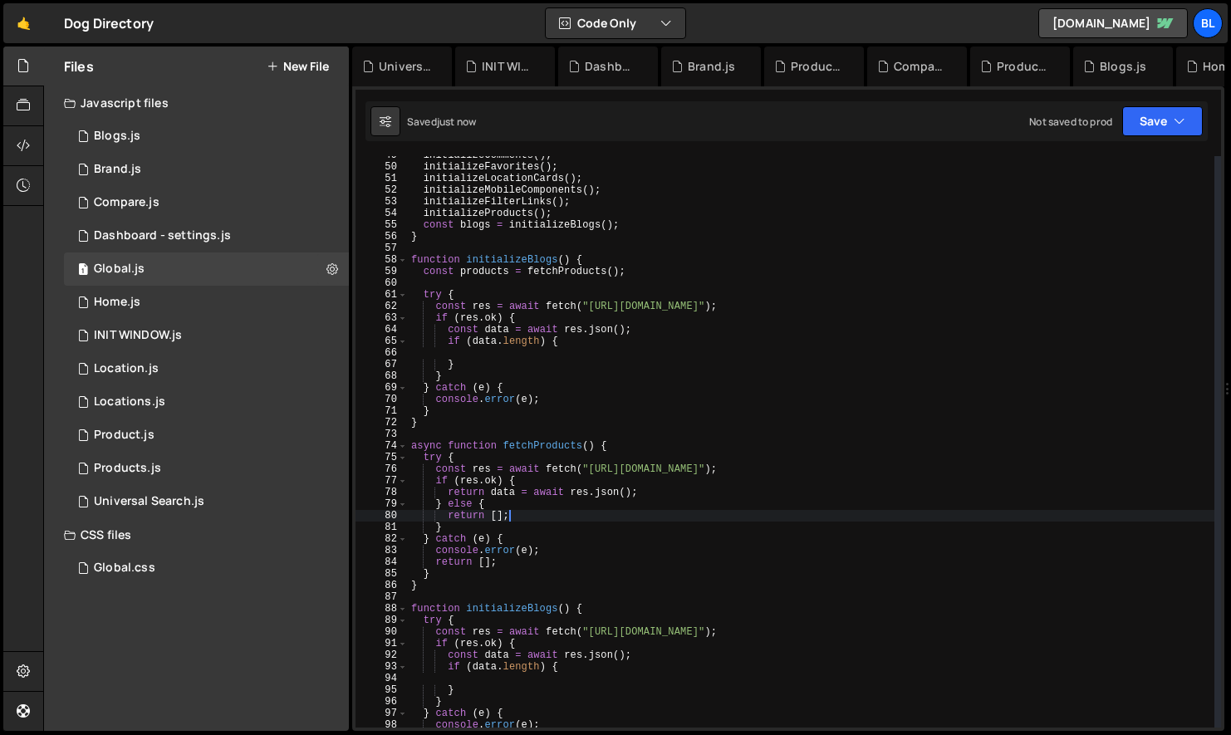
click at [531, 520] on div "initializeComments ( ) ; initializeFavorites ( ) ; initializeLocationCards ( ) …" at bounding box center [811, 446] width 806 height 595
click at [543, 448] on div "initializeComments ( ) ; initializeFavorites ( ) ; initializeLocationCards ( ) …" at bounding box center [811, 446] width 806 height 595
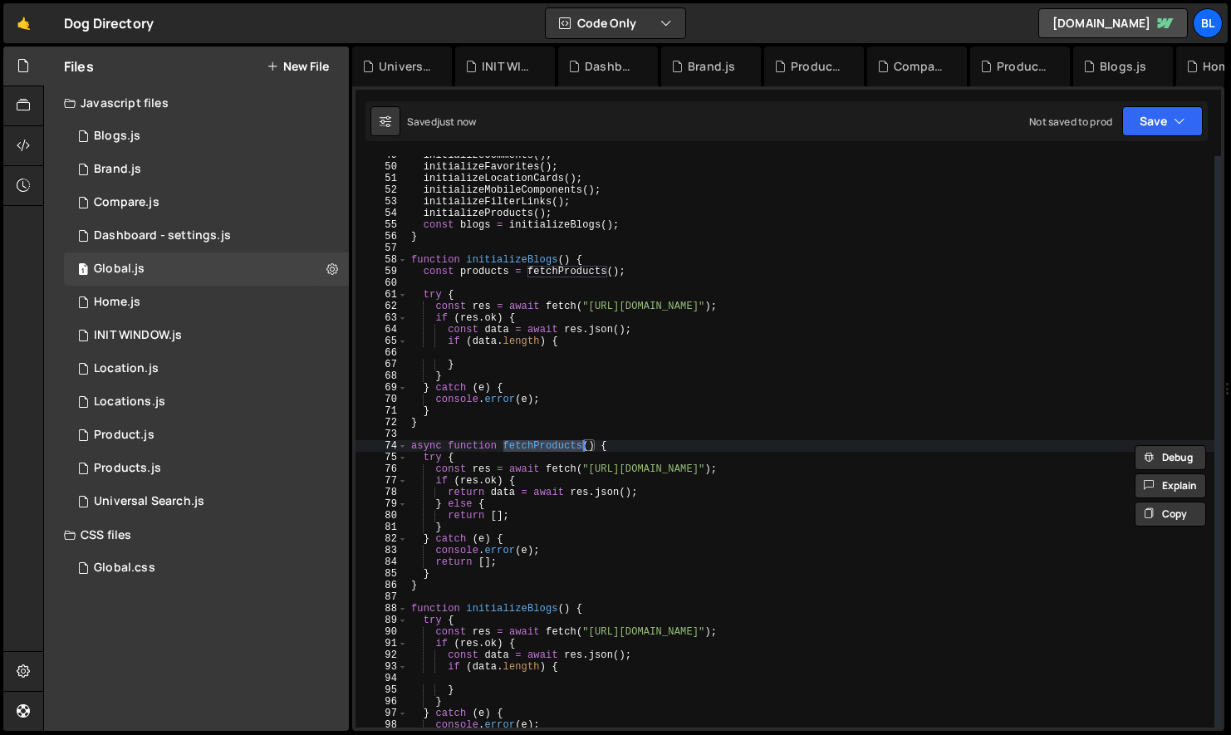
click at [585, 370] on div "initializeComments ( ) ; initializeFavorites ( ) ; initializeLocationCards ( ) …" at bounding box center [811, 446] width 806 height 595
type textarea "}"
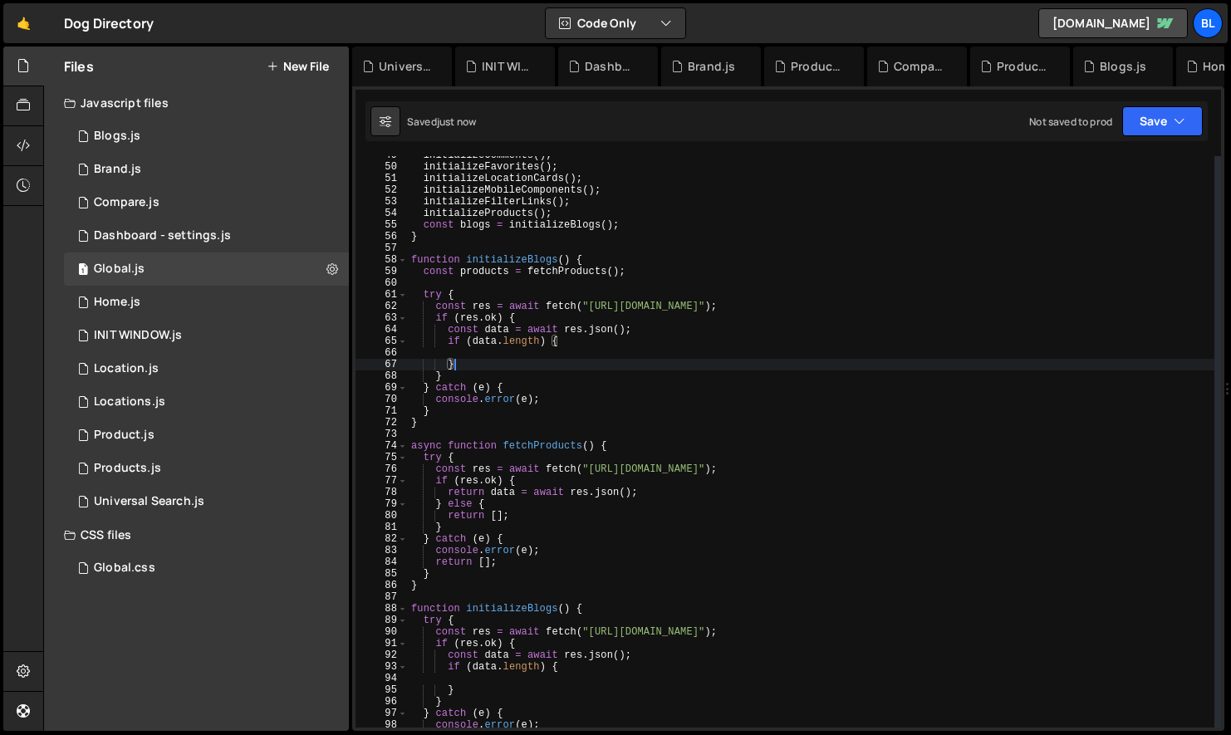
scroll to position [0, 2]
drag, startPoint x: 575, startPoint y: 437, endPoint x: 577, endPoint y: 445, distance: 8.5
click at [575, 437] on div "initializeComments ( ) ; initializeFavorites ( ) ; initializeLocationCards ( ) …" at bounding box center [811, 446] width 806 height 595
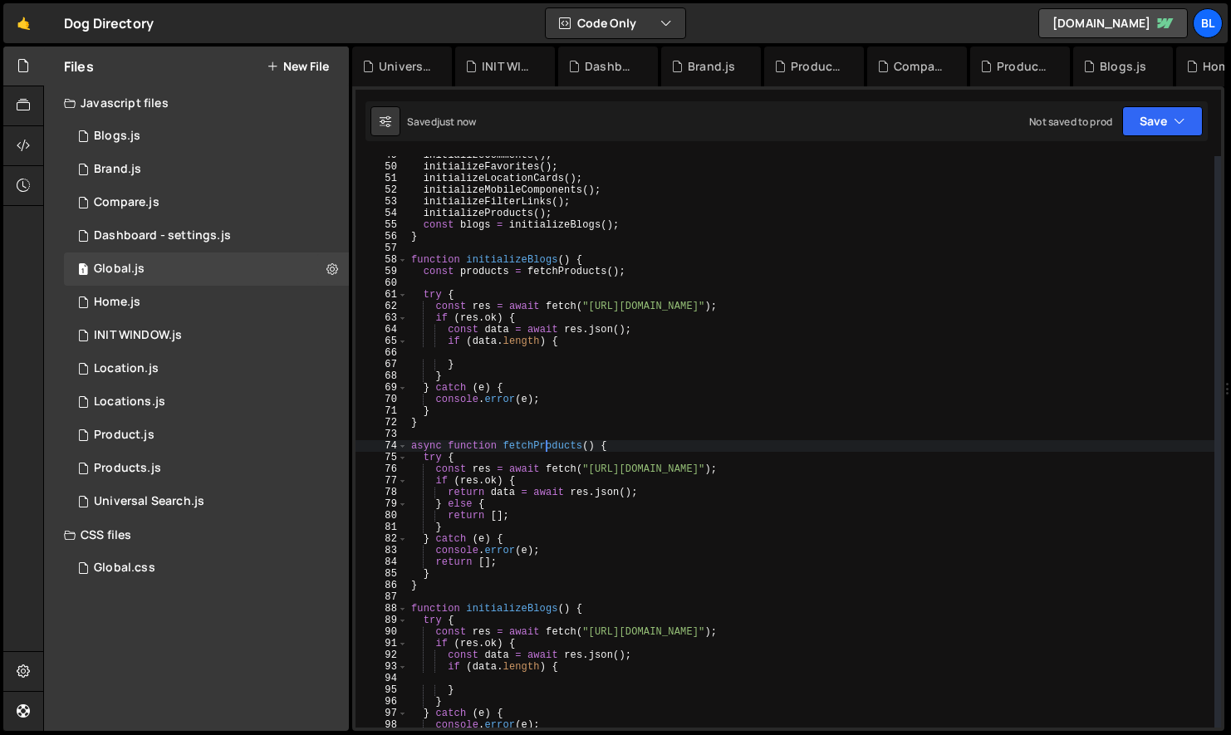
click at [549, 442] on div "initializeComments ( ) ; initializeFavorites ( ) ; initializeLocationCards ( ) …" at bounding box center [811, 446] width 806 height 595
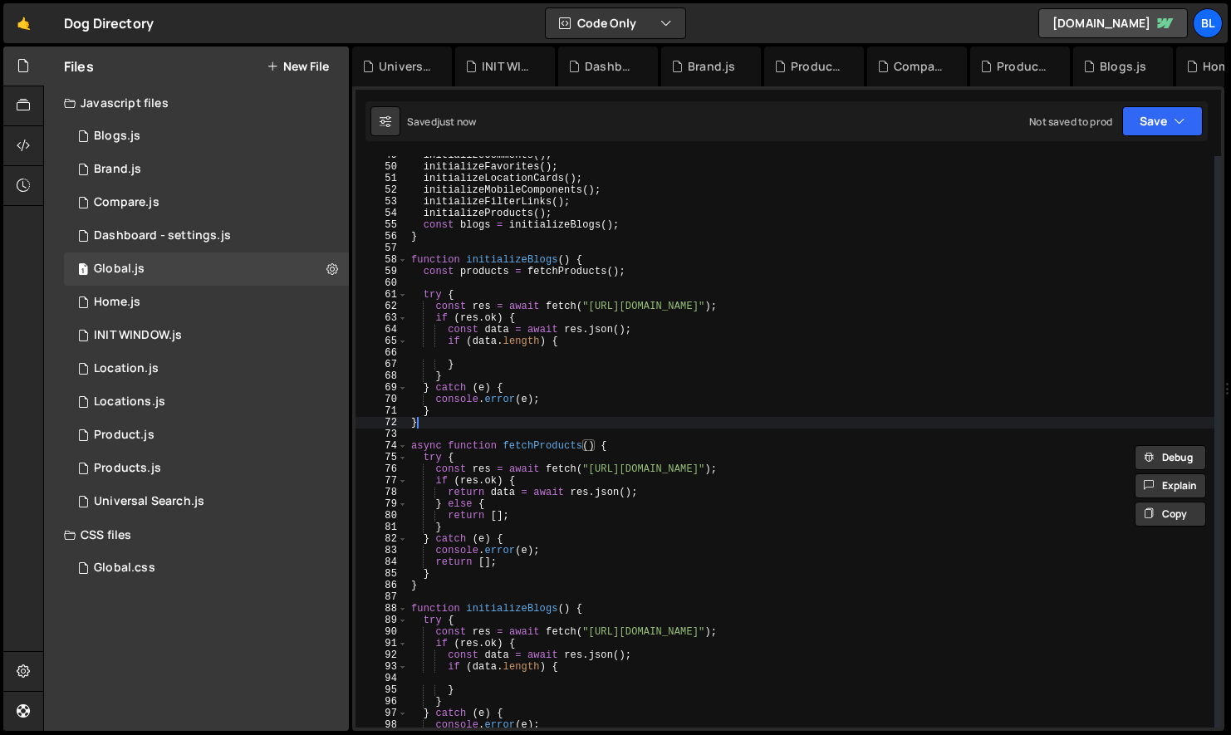
click at [556, 420] on div "initializeComments ( ) ; initializeFavorites ( ) ; initializeLocationCards ( ) …" at bounding box center [811, 446] width 806 height 595
type textarea "}"
click at [540, 439] on div "initializeComments ( ) ; initializeFavorites ( ) ; initializeLocationCards ( ) …" at bounding box center [811, 446] width 806 height 595
click at [541, 450] on div "initializeComments ( ) ; initializeFavorites ( ) ; initializeLocationCards ( ) …" at bounding box center [811, 446] width 806 height 595
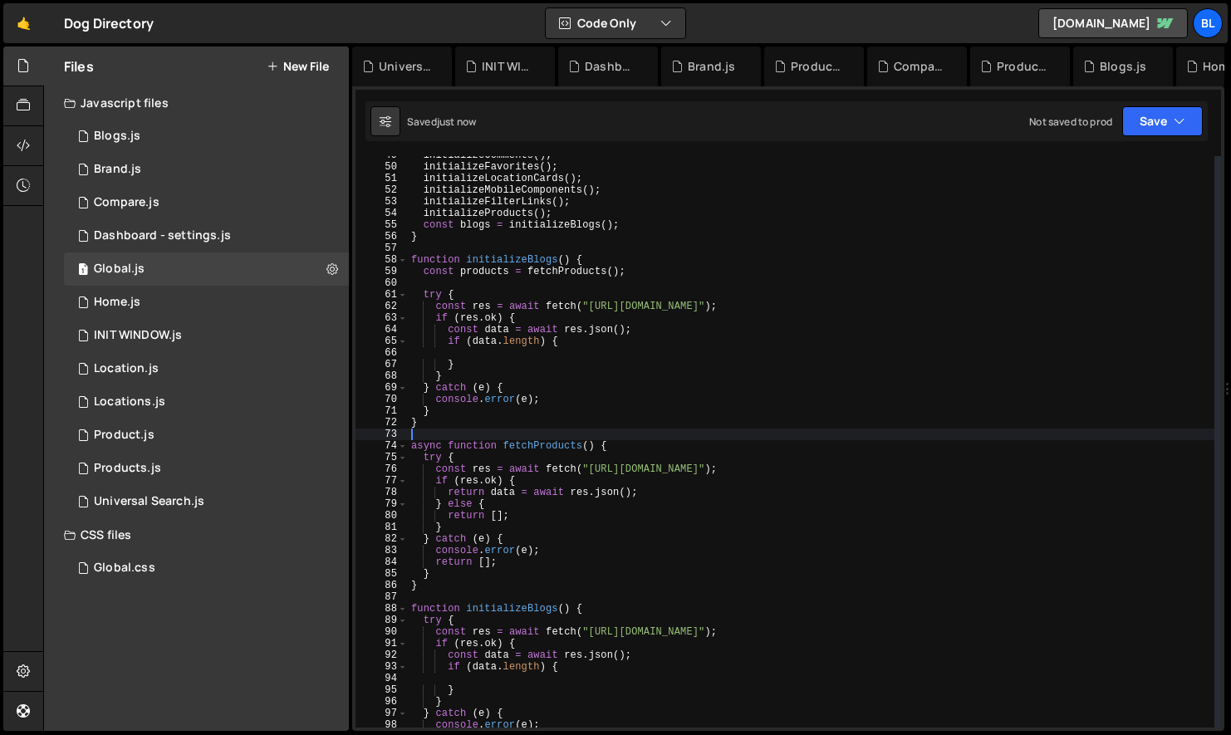
type textarea "async function fetchProducts() {"
click at [541, 450] on div "initializeComments ( ) ; initializeFavorites ( ) ; initializeLocationCards ( ) …" at bounding box center [811, 446] width 806 height 595
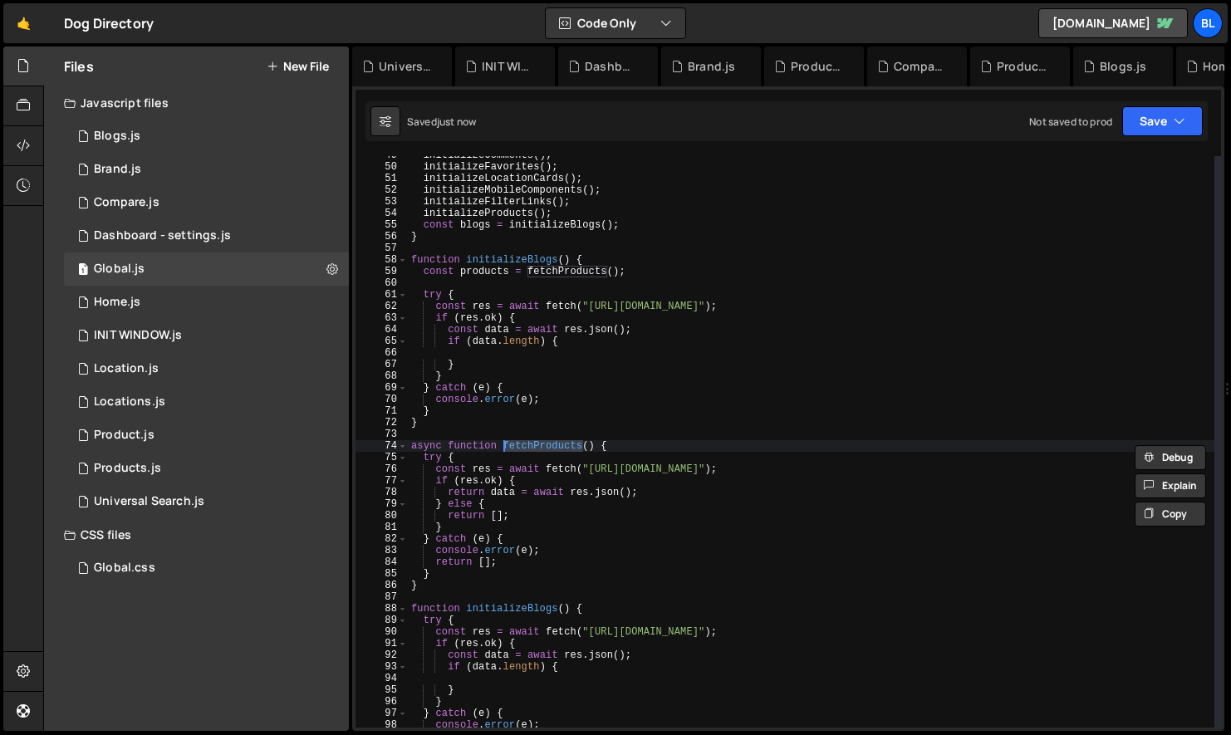
click at [474, 277] on div "initializeComments ( ) ; initializeFavorites ( ) ; initializeLocationCards ( ) …" at bounding box center [811, 446] width 806 height 595
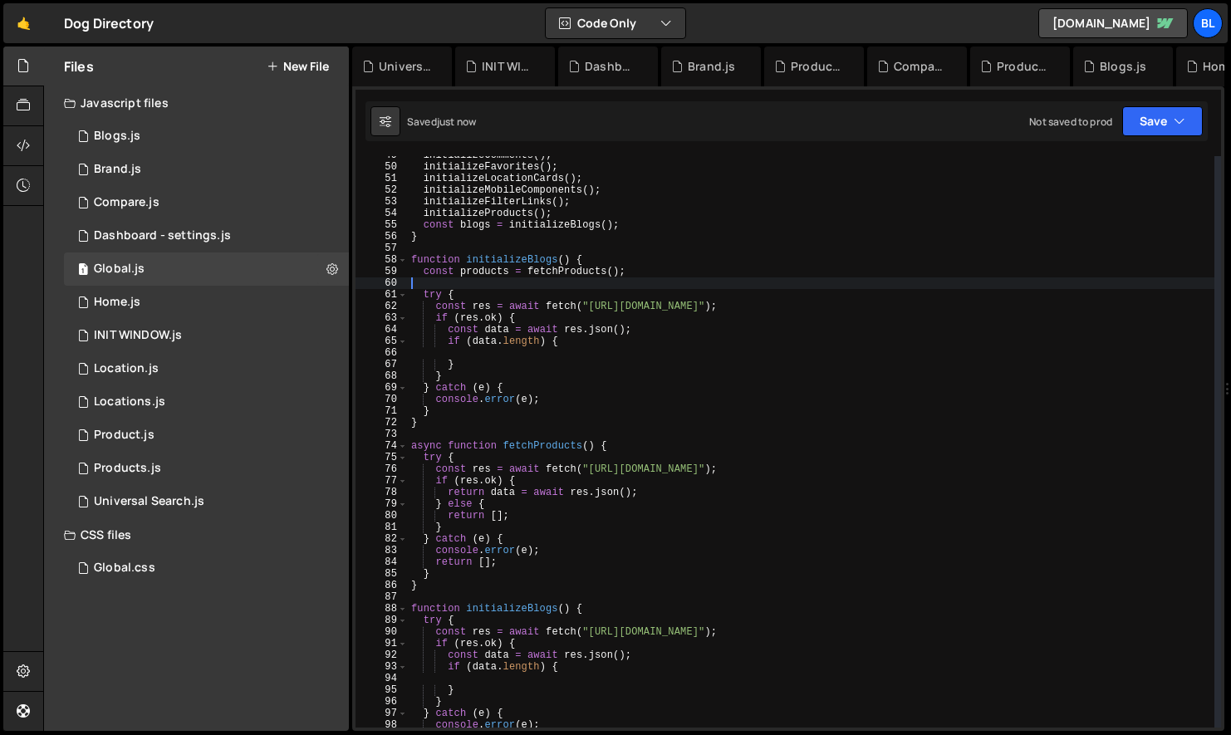
click at [474, 277] on div "initializeComments ( ) ; initializeFavorites ( ) ; initializeLocationCards ( ) …" at bounding box center [811, 446] width 806 height 595
click at [414, 298] on div "initializeComments ( ) ; initializeFavorites ( ) ; initializeLocationCards ( ) …" at bounding box center [811, 446] width 806 height 595
click at [448, 416] on div "initializeComments ( ) ; initializeFavorites ( ) ; initializeLocationCards ( ) …" at bounding box center [811, 446] width 806 height 595
type textarea "console.error(e); }"
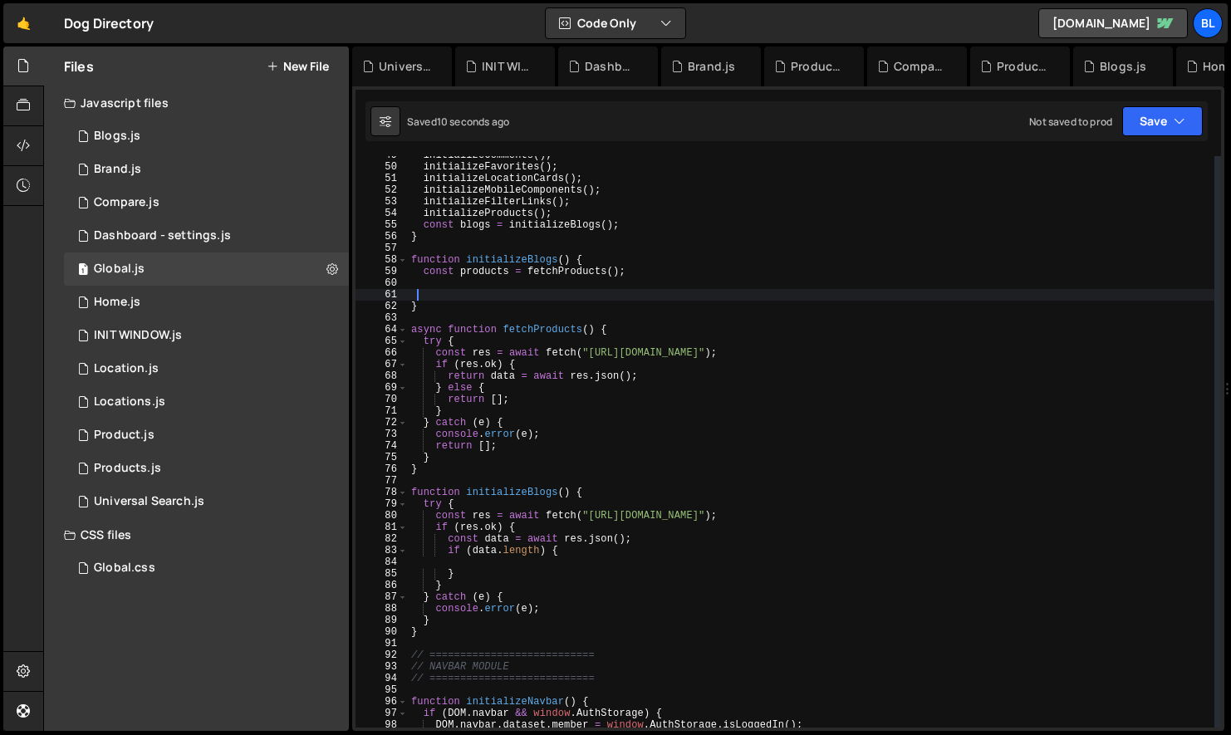
drag, startPoint x: 473, startPoint y: 282, endPoint x: 495, endPoint y: 282, distance: 22.4
click at [473, 282] on div "initializeComments ( ) ; initializeFavorites ( ) ; initializeLocationCards ( ) …" at bounding box center [811, 446] width 806 height 595
click at [550, 291] on div "initializeComments ( ) ; initializeFavorites ( ) ; initializeLocationCards ( ) …" at bounding box center [811, 446] width 806 height 595
type textarea "cosntco"
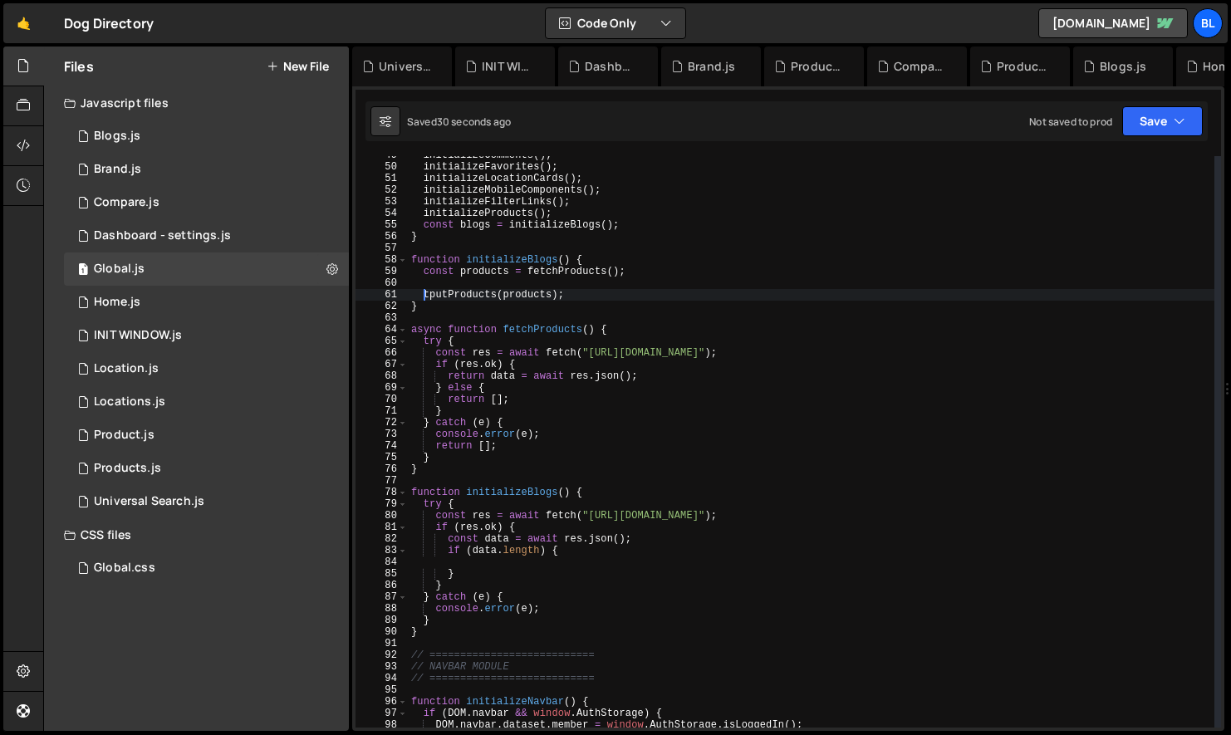
click at [447, 296] on div "initializeComments ( ) ; initializeFavorites ( ) ; initializeLocationCards ( ) …" at bounding box center [811, 446] width 806 height 595
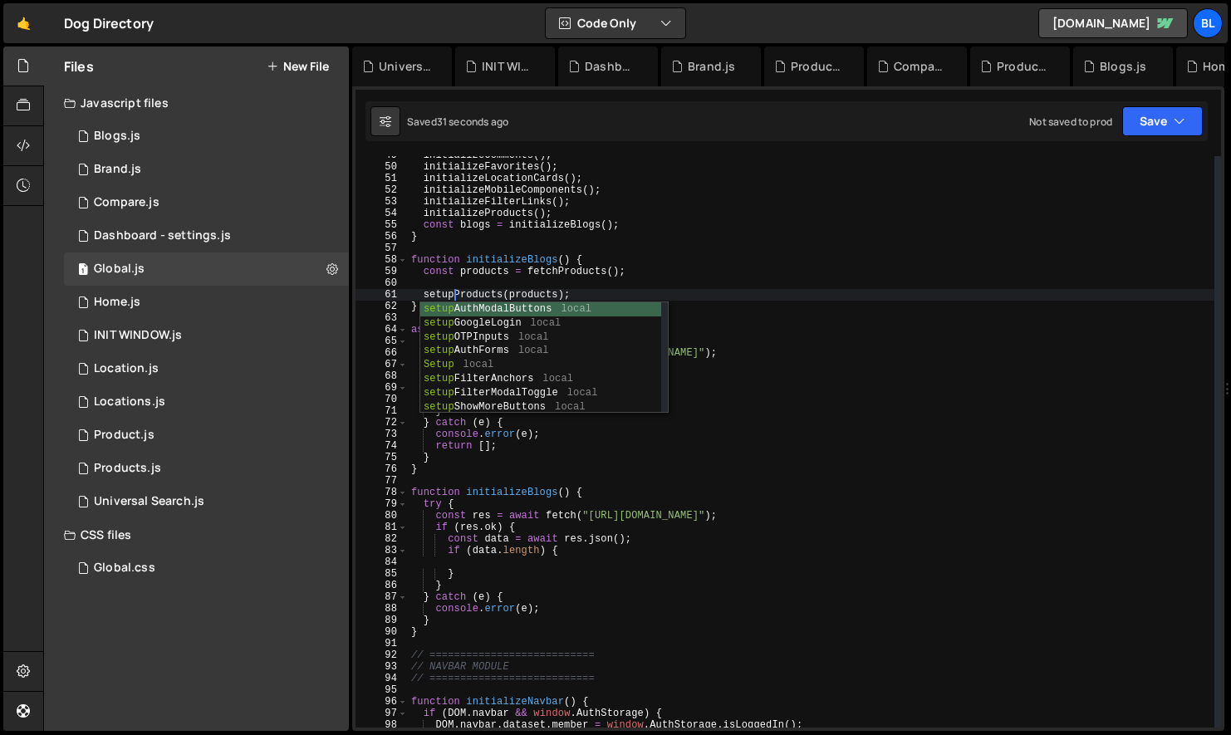
scroll to position [0, 2]
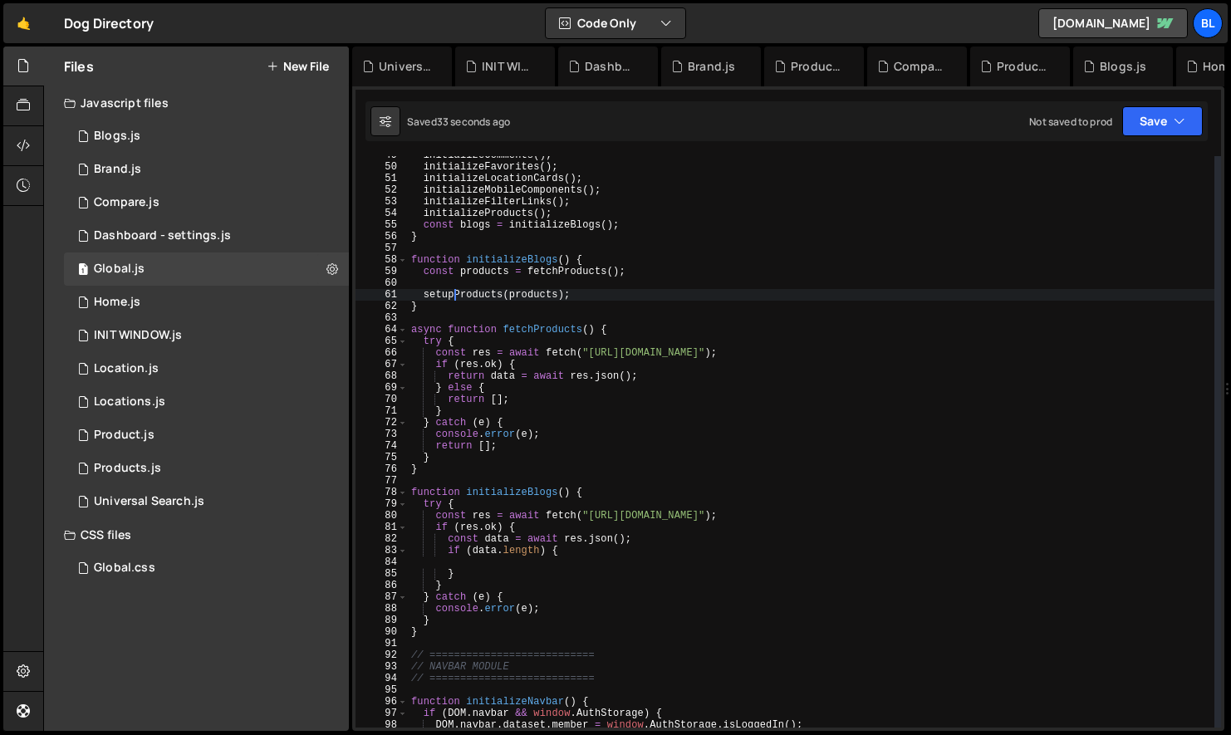
click at [460, 294] on div "initializeComments ( ) ; initializeFavorites ( ) ; initializeLocationCards ( ) …" at bounding box center [811, 446] width 806 height 595
click at [444, 469] on div "initializeComments ( ) ; initializeFavorites ( ) ; initializeLocationCards ( ) …" at bounding box center [811, 446] width 806 height 595
type textarea "}"
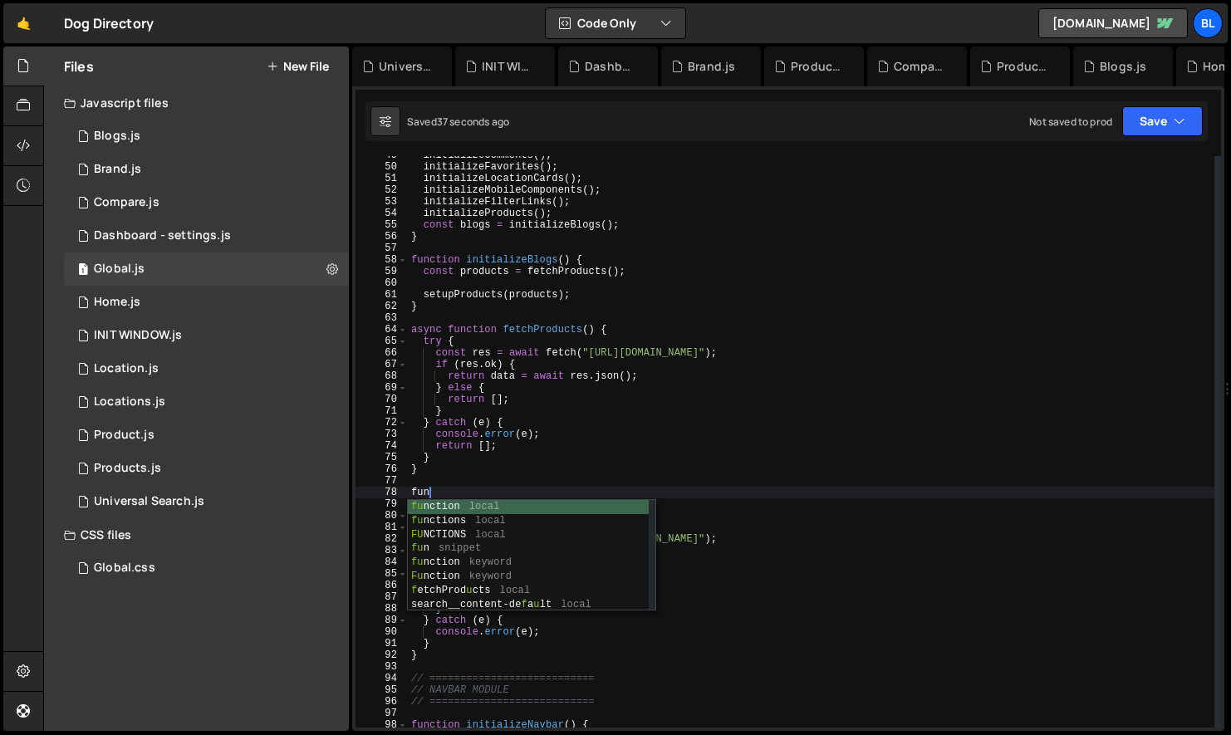
scroll to position [0, 1]
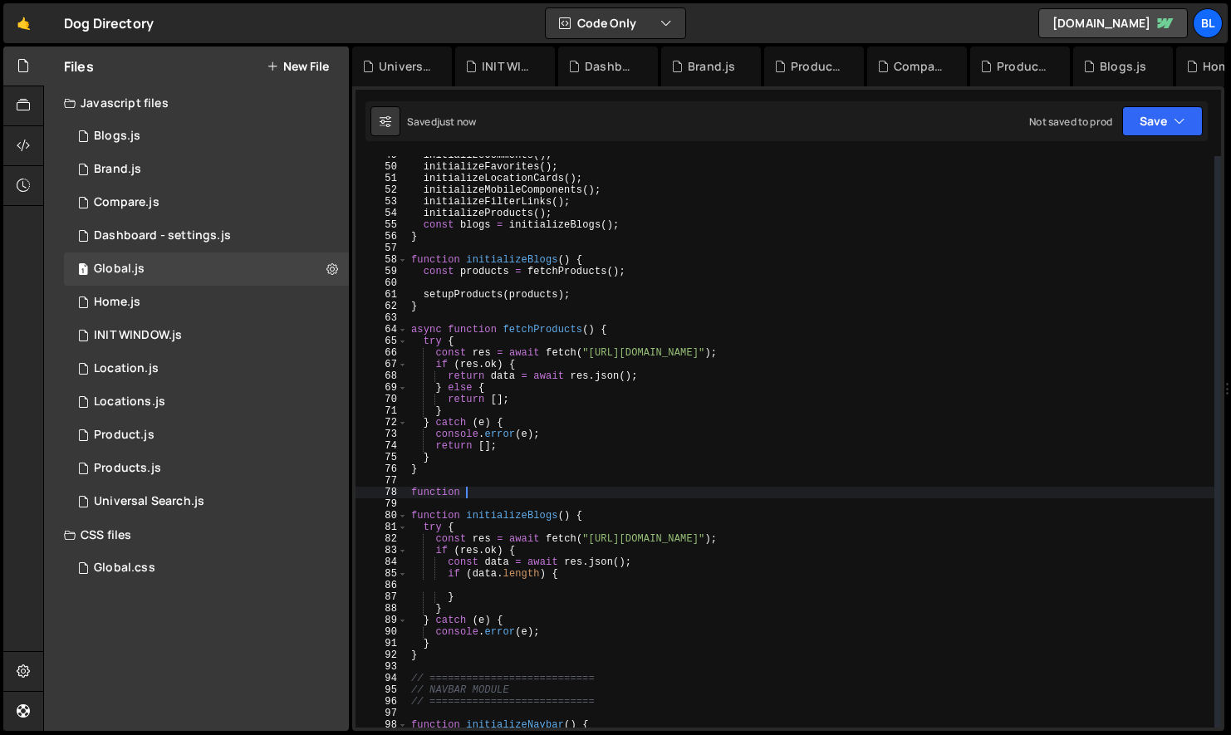
paste textarea "setupProducts"
type textarea "function setupProducts(){"
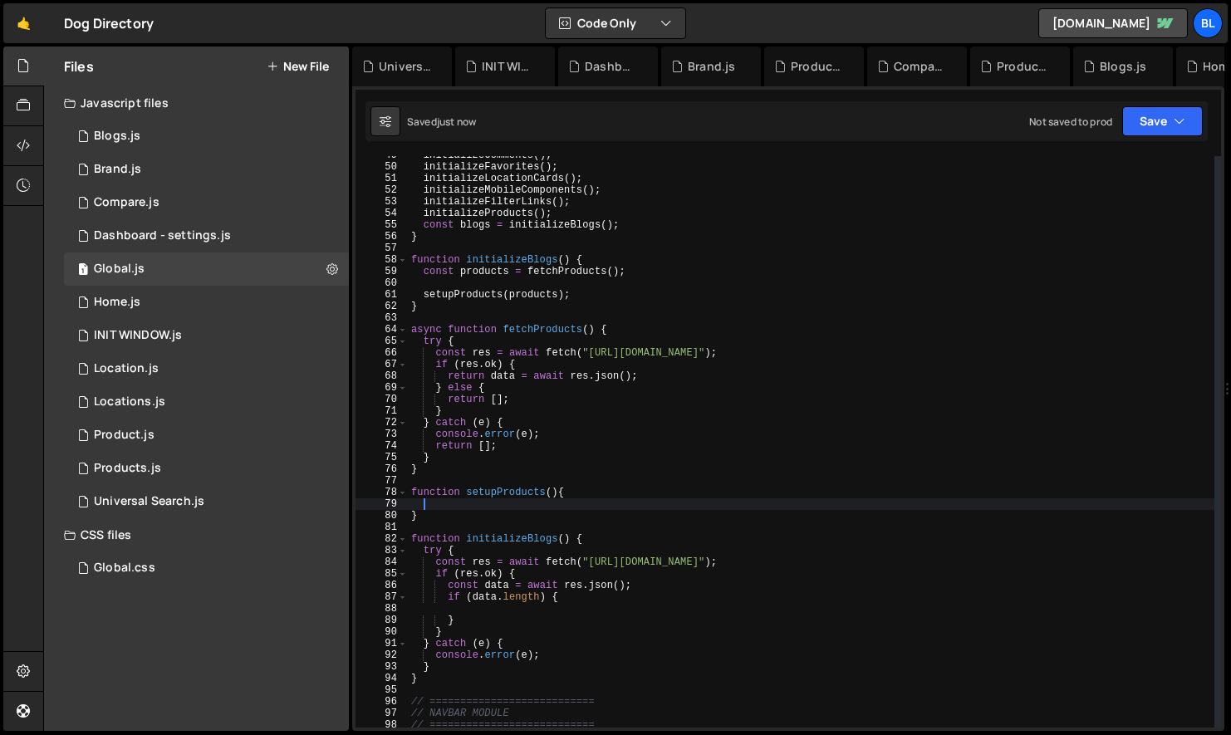
scroll to position [0, 0]
click at [550, 263] on div "initializeComments ( ) ; initializeFavorites ( ) ; initializeLocationCards ( ) …" at bounding box center [811, 446] width 806 height 595
click at [536, 255] on div "initializeComments ( ) ; initializeFavorites ( ) ; initializeLocationCards ( ) …" at bounding box center [811, 446] width 806 height 595
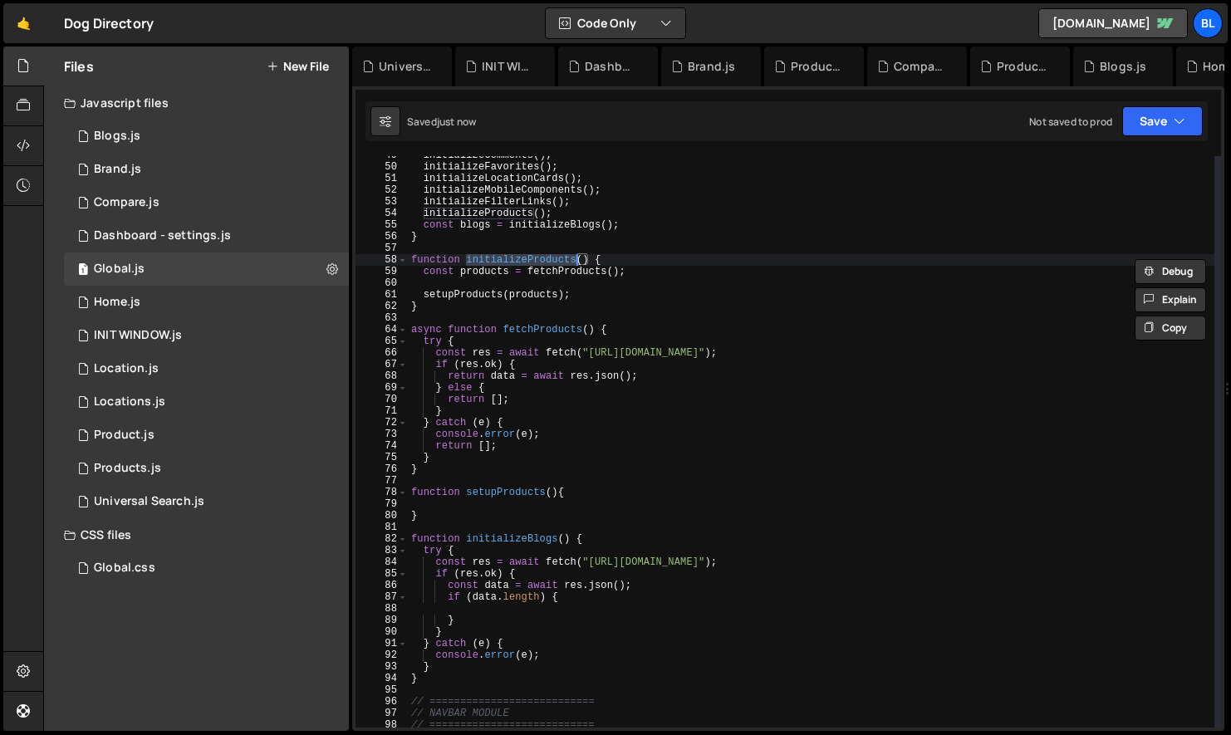
click at [508, 210] on div "initializeComments ( ) ; initializeFavorites ( ) ; initializeLocationCards ( ) …" at bounding box center [811, 446] width 806 height 595
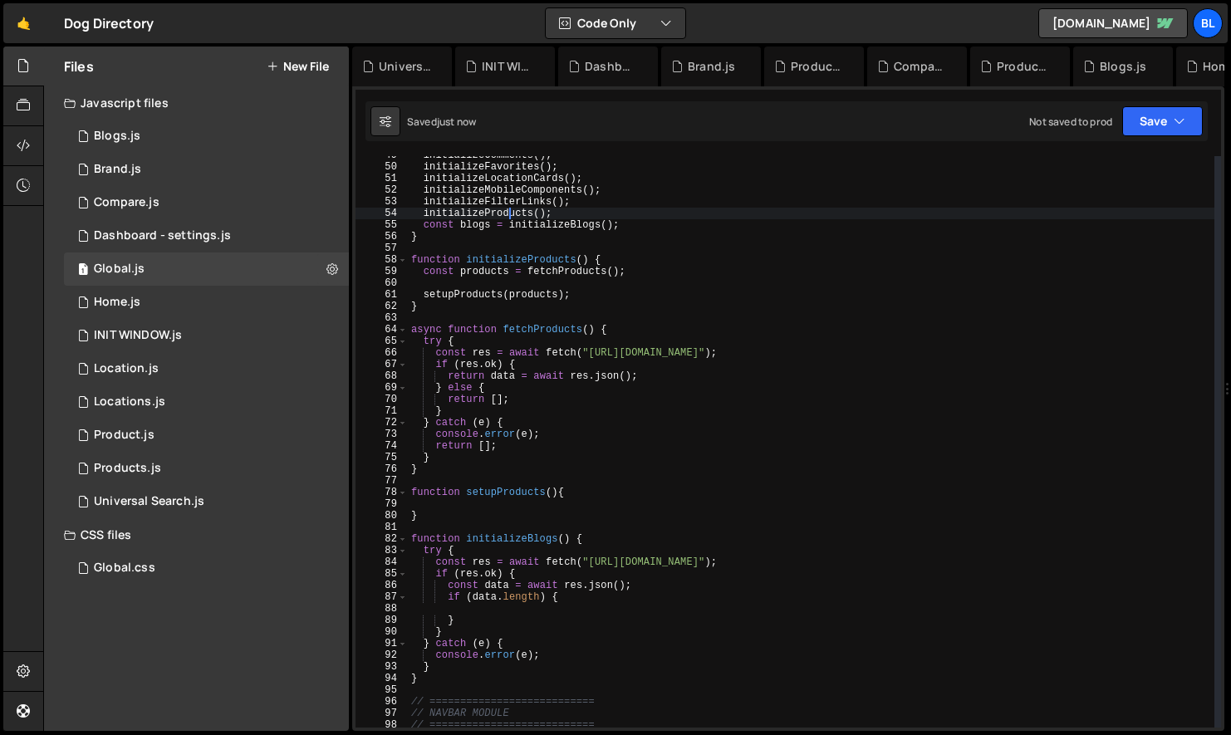
click at [508, 210] on div "initializeComments ( ) ; initializeFavorites ( ) ; initializeLocationCards ( ) …" at bounding box center [811, 446] width 806 height 595
paste textarea "FilterLink"
click at [575, 203] on div "initializeComments ( ) ; initializeFavorites ( ) ; initializeLocationCards ( ) …" at bounding box center [811, 446] width 806 height 595
click at [615, 223] on div "initializeComments ( ) ; initializeFavorites ( ) ; initializeLocationCards ( ) …" at bounding box center [811, 446] width 806 height 595
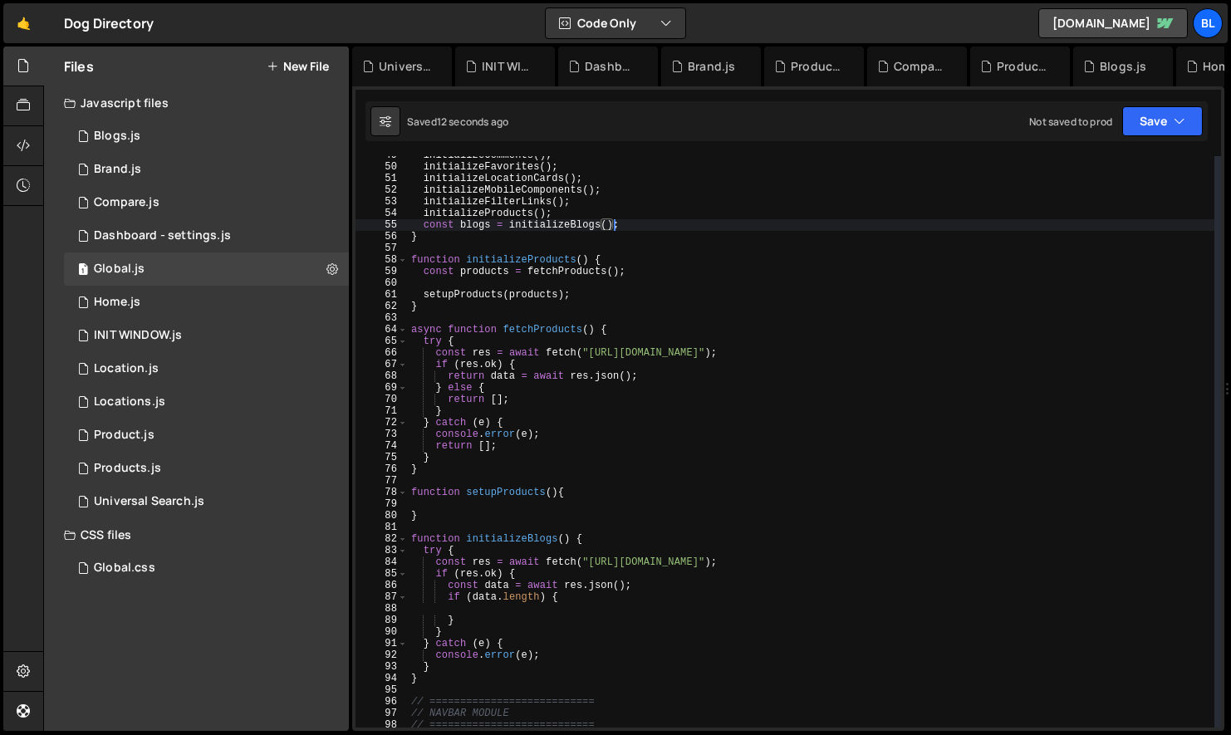
click at [578, 222] on div "initializeComments ( ) ; initializeFavorites ( ) ; initializeLocationCards ( ) …" at bounding box center [811, 446] width 806 height 595
click at [511, 224] on div "initializeComments ( ) ; initializeFavorites ( ) ; initializeLocationCards ( ) …" at bounding box center [811, 446] width 806 height 595
click at [536, 581] on div "initializeComments ( ) ; initializeFavorites ( ) ; initializeLocationCards ( ) …" at bounding box center [811, 446] width 806 height 595
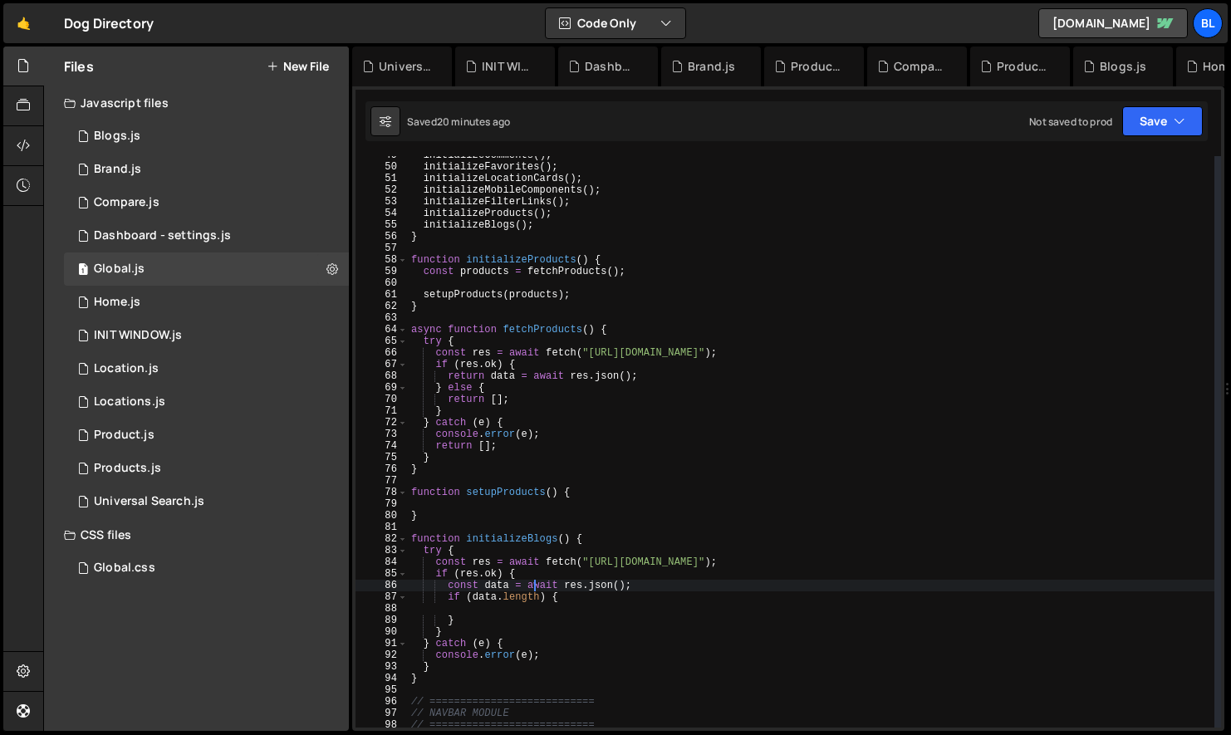
click at [517, 655] on div "initializeComments ( ) ; initializeFavorites ( ) ; initializeLocationCards ( ) …" at bounding box center [811, 446] width 806 height 595
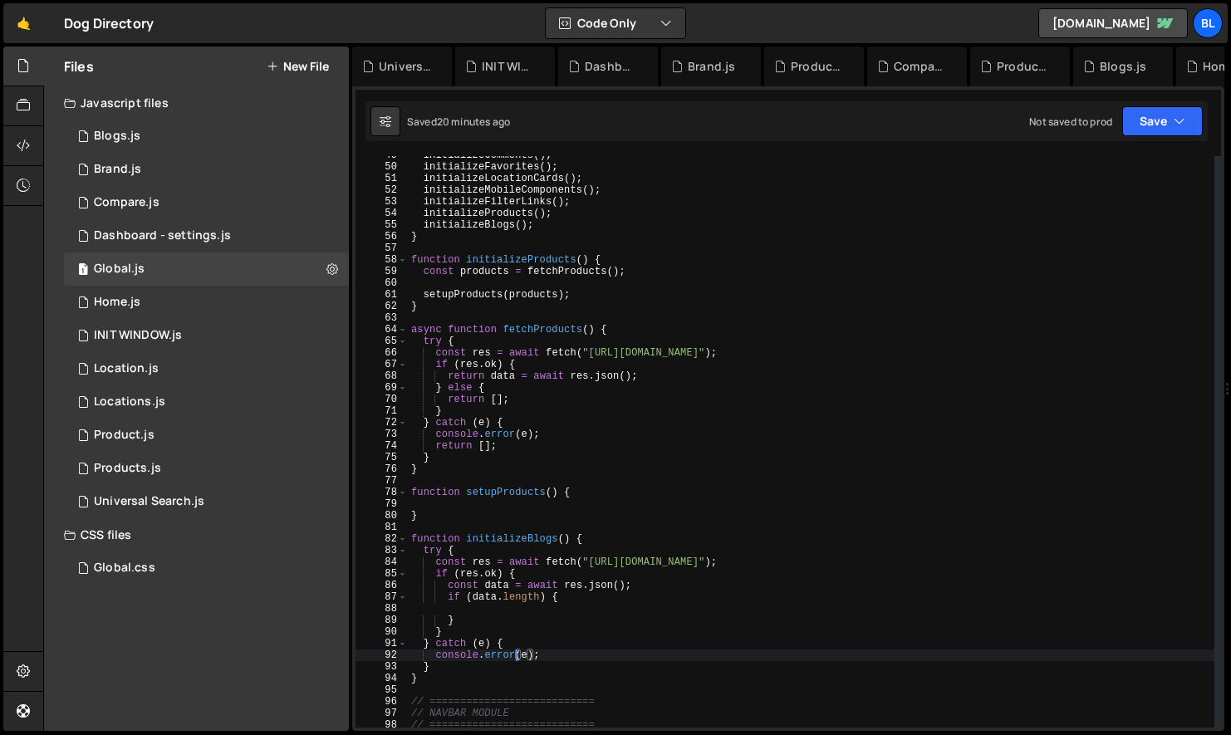
click at [546, 223] on div "initializeComments ( ) ; initializeFavorites ( ) ; initializeLocationCards ( ) …" at bounding box center [811, 446] width 806 height 595
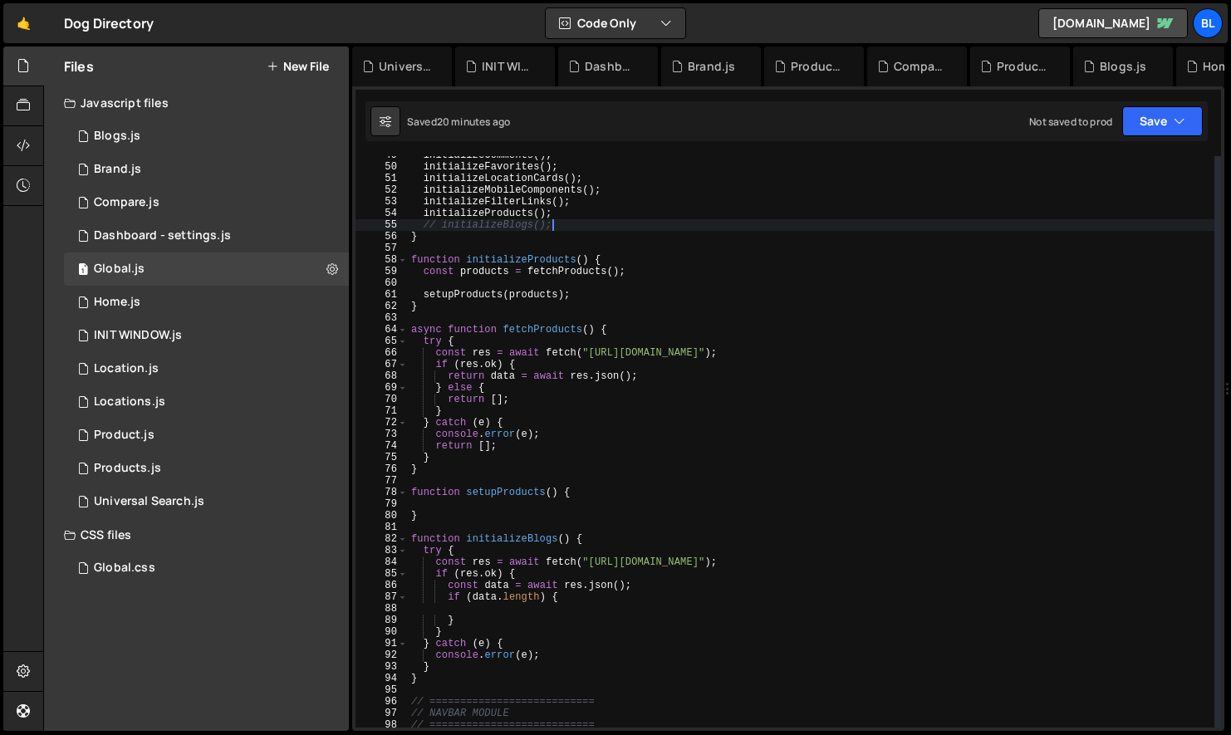
click at [577, 424] on div "initializeComments ( ) ; initializeFavorites ( ) ; initializeLocationCards ( ) …" at bounding box center [811, 446] width 806 height 595
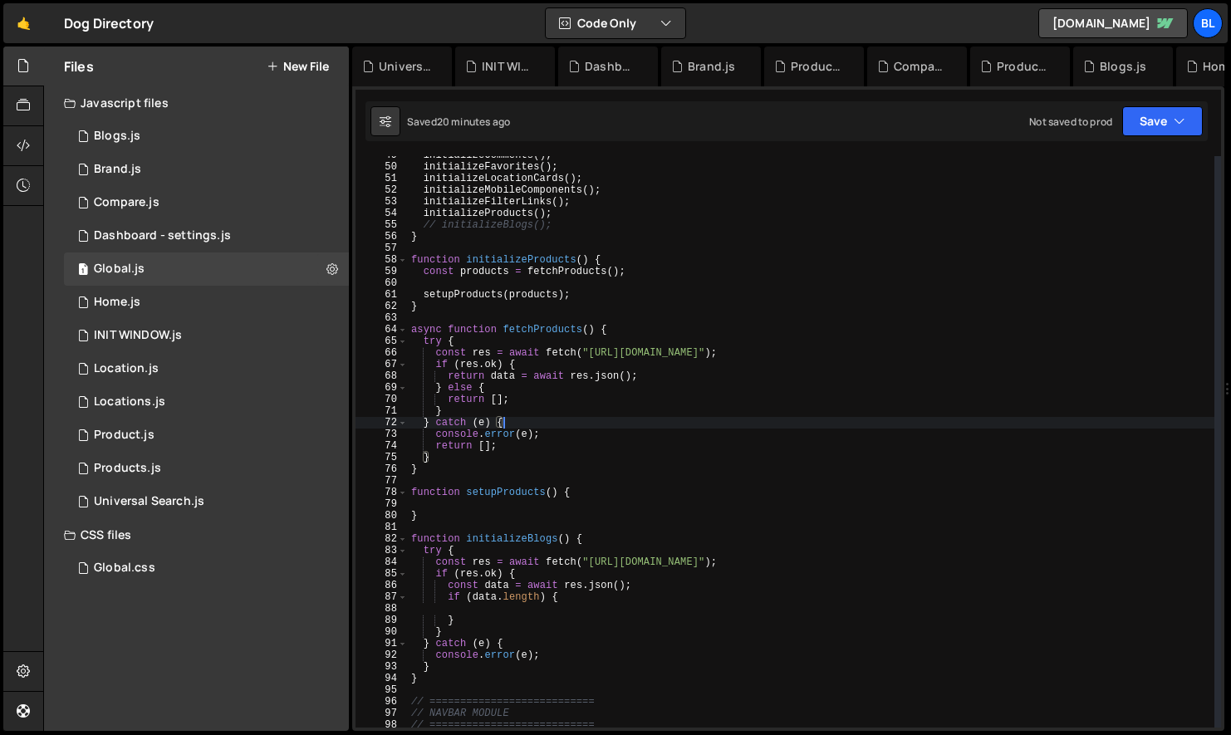
scroll to position [0, 7]
click at [516, 213] on div "initializeComments ( ) ; initializeFavorites ( ) ; initializeLocationCards ( ) …" at bounding box center [811, 446] width 806 height 595
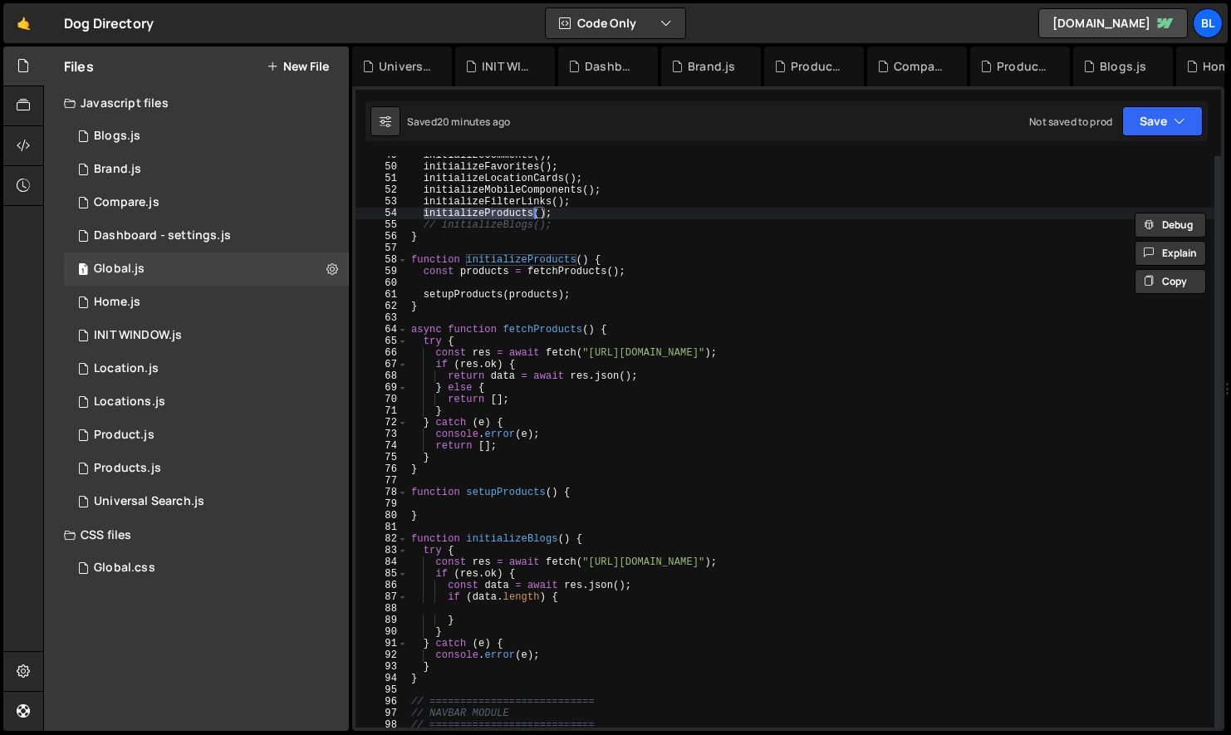
click at [521, 379] on div "initializeComments ( ) ; initializeFavorites ( ) ; initializeLocationCards ( ) …" at bounding box center [811, 446] width 806 height 595
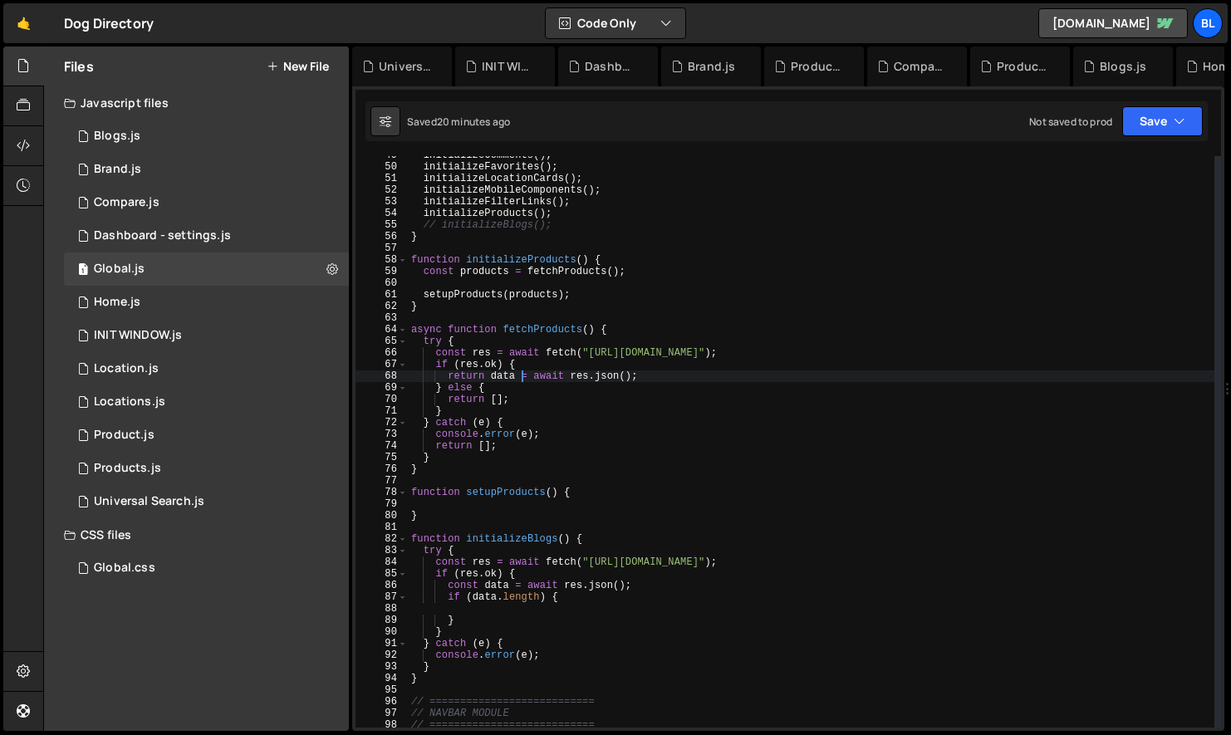
click at [536, 444] on div "initializeComments ( ) ; initializeFavorites ( ) ; initializeLocationCards ( ) …" at bounding box center [811, 446] width 806 height 595
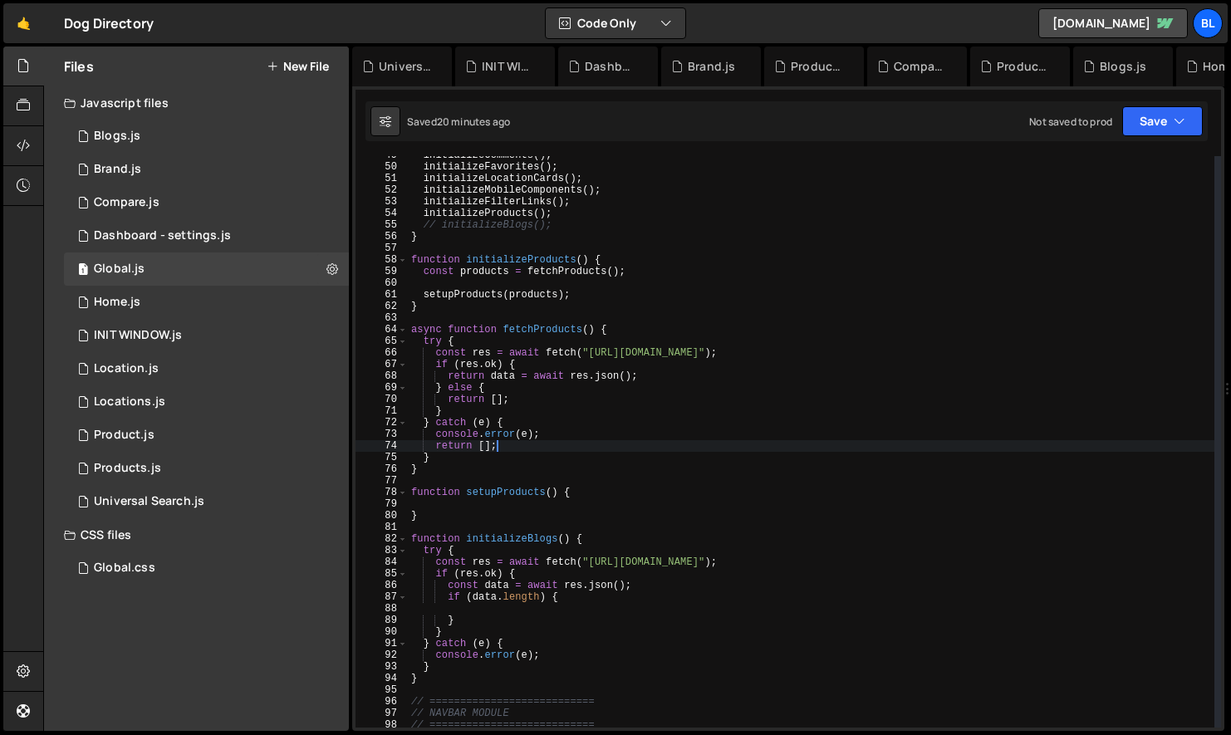
scroll to position [0, 6]
click at [481, 293] on div "initializeComments ( ) ; initializeFavorites ( ) ; initializeLocationCards ( ) …" at bounding box center [811, 446] width 806 height 595
type textarea "setupProducts(products);"
click at [481, 293] on div "initializeComments ( ) ; initializeFavorites ( ) ; initializeLocationCards ( ) …" at bounding box center [811, 446] width 806 height 595
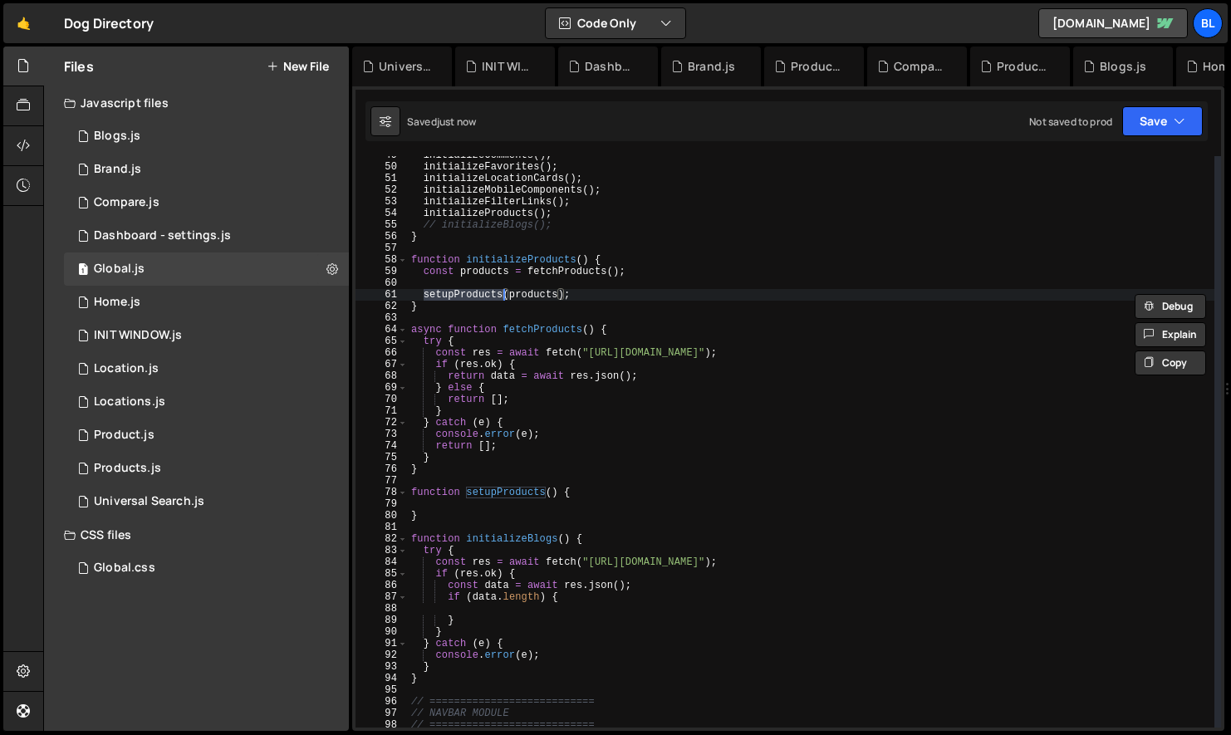
click at [517, 502] on div "initializeComments ( ) ; initializeFavorites ( ) ; initializeLocationCards ( ) …" at bounding box center [811, 446] width 806 height 595
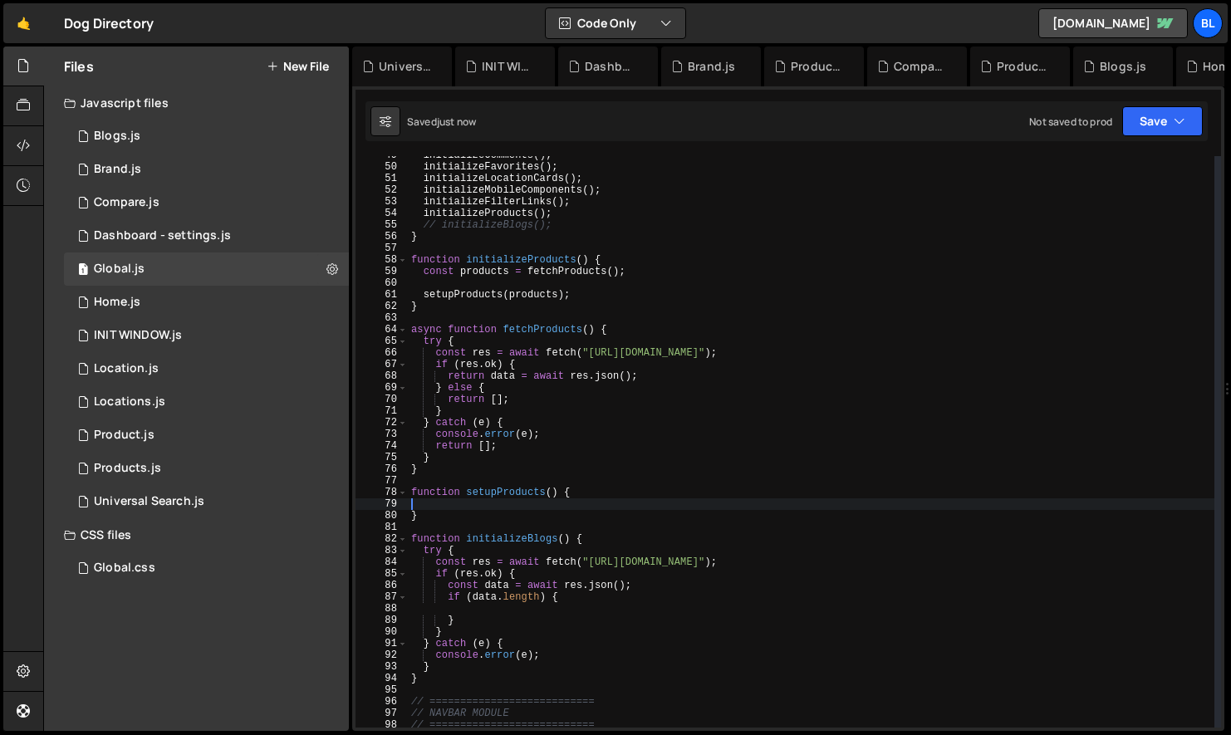
scroll to position [0, 0]
type textarea "function setupProducts() {"
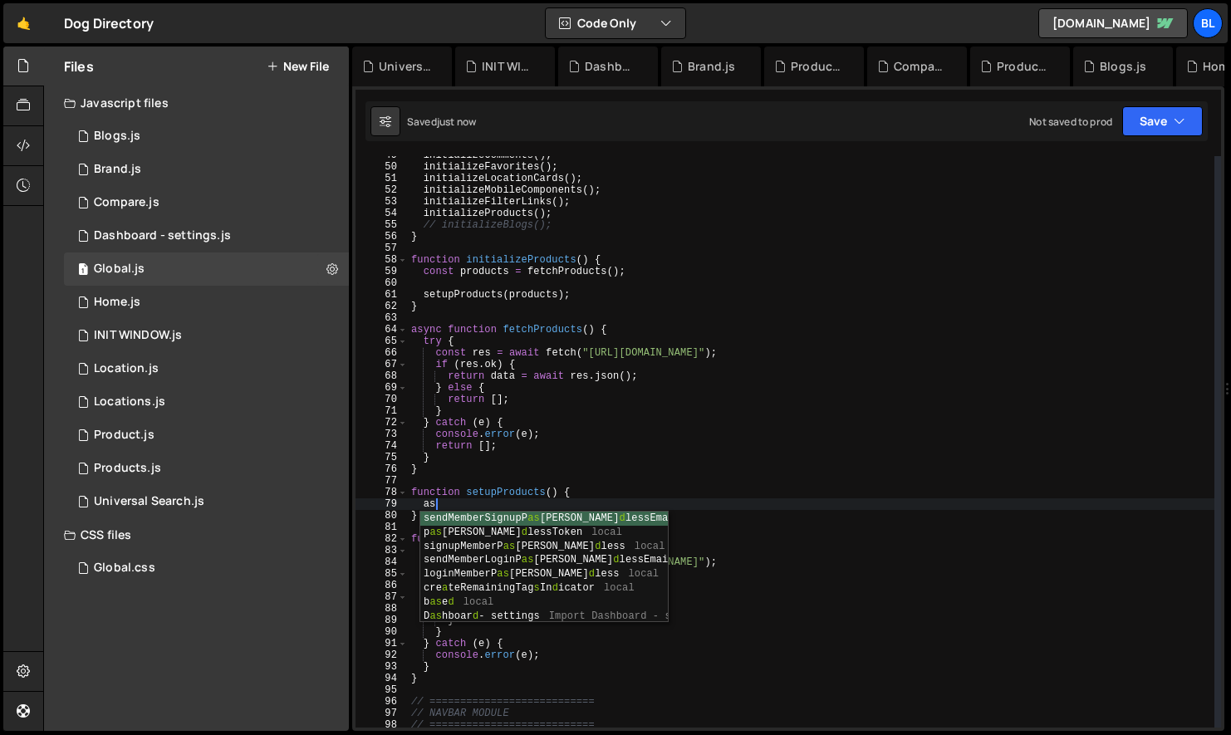
type textarea "a"
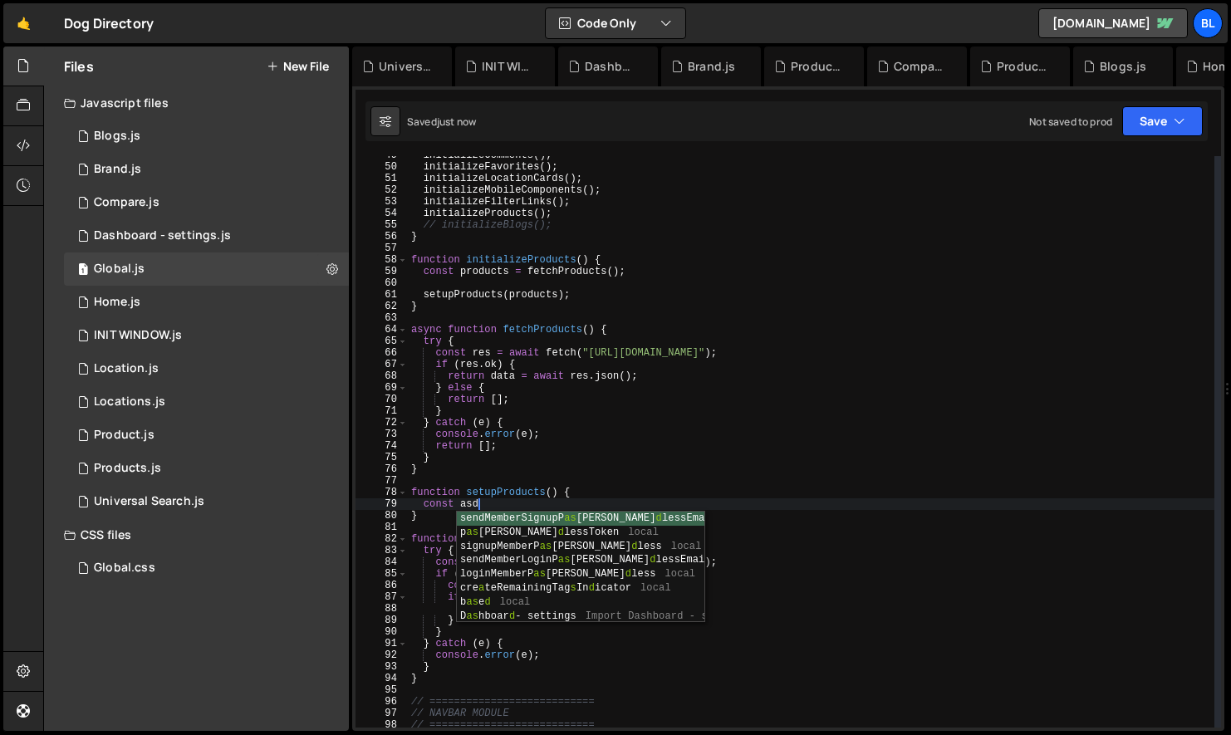
scroll to position [0, 3]
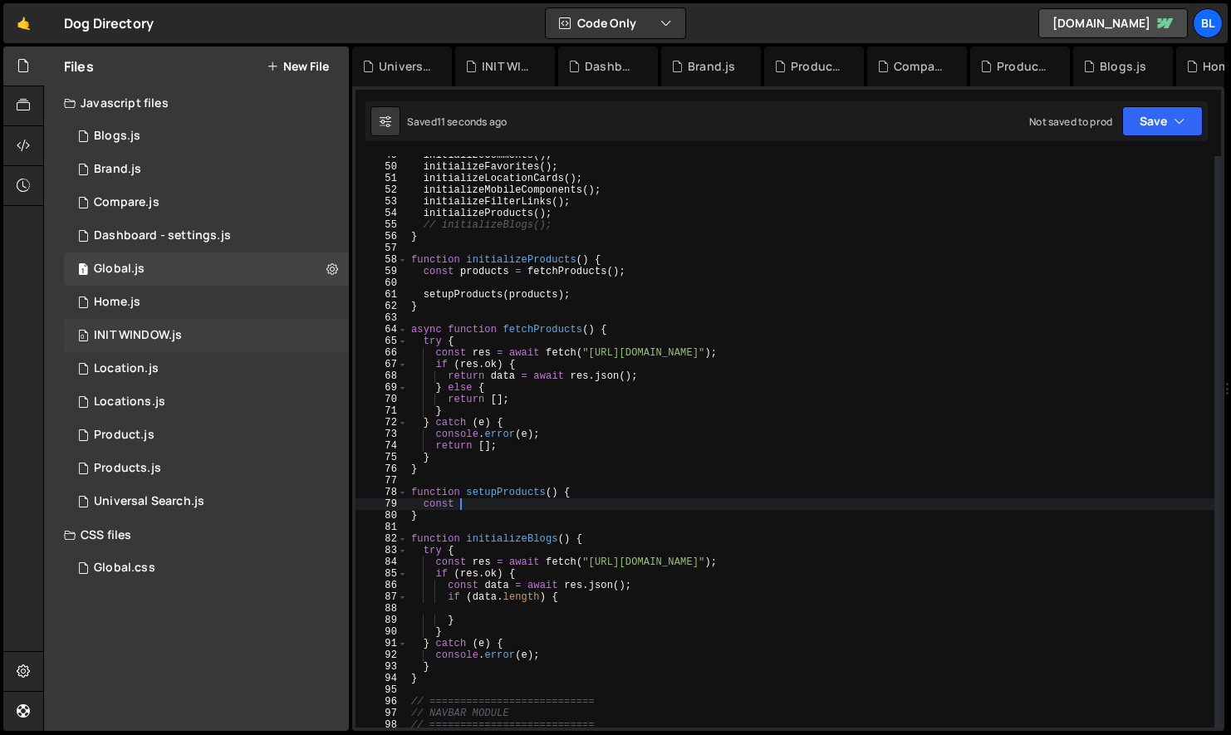
type textarea "const"
click at [137, 336] on div "INIT WINDOW.js" at bounding box center [138, 335] width 88 height 15
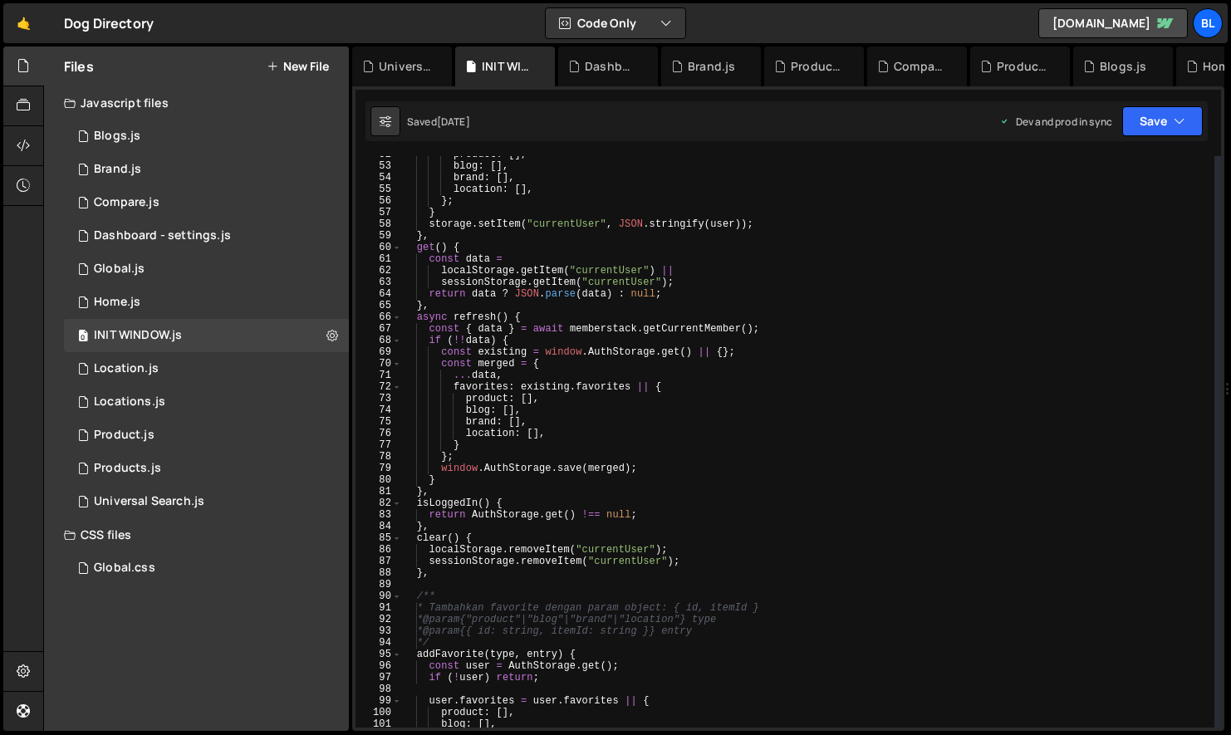
scroll to position [442, 0]
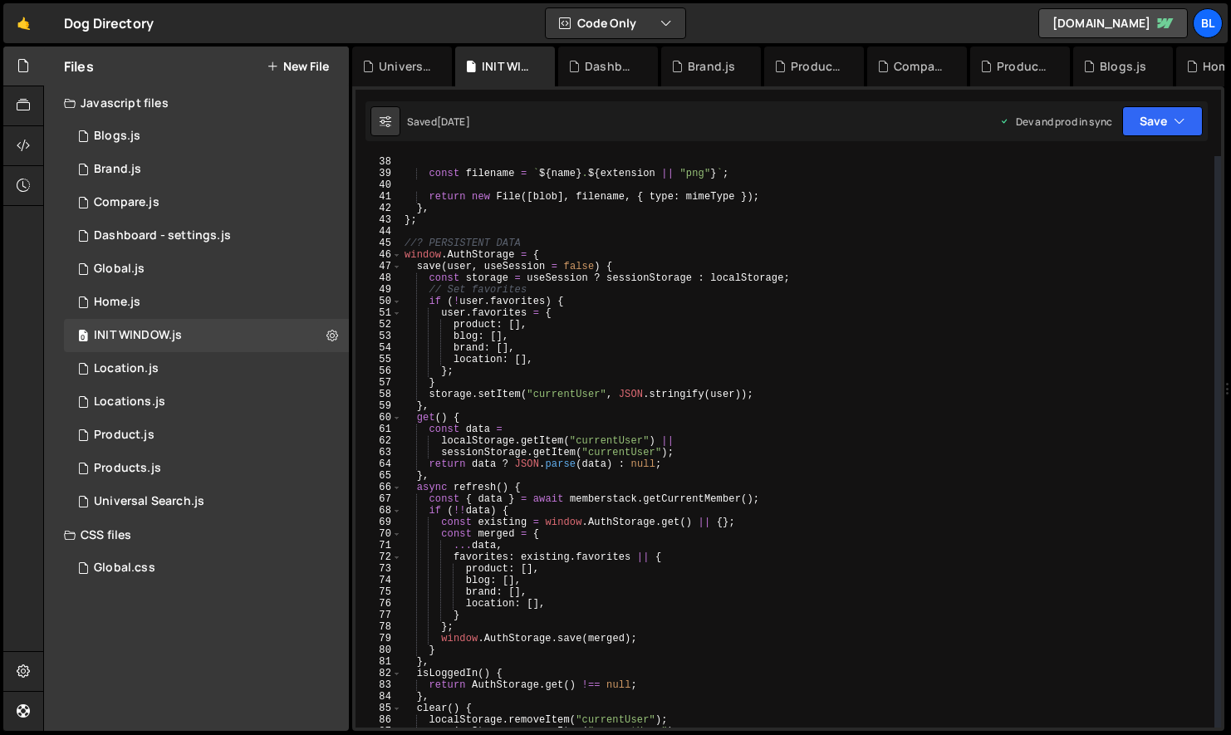
click at [472, 410] on div "const filename = ` ${ name } . ${ extension || "png" } ` ; return new File ([ b…" at bounding box center [807, 453] width 813 height 595
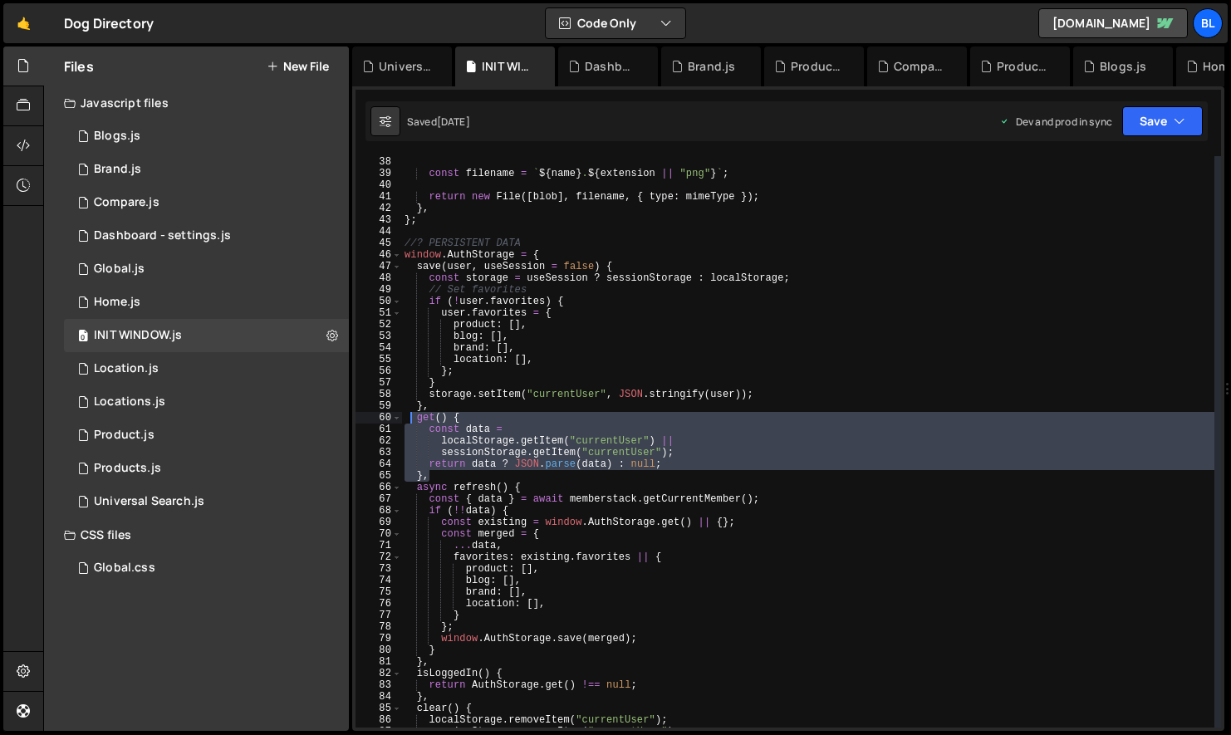
drag, startPoint x: 435, startPoint y: 476, endPoint x: 413, endPoint y: 422, distance: 58.4
click at [413, 422] on div "const filename = ` ${ name } . ${ extension || "png" } ` ; return new File ([ b…" at bounding box center [807, 453] width 813 height 595
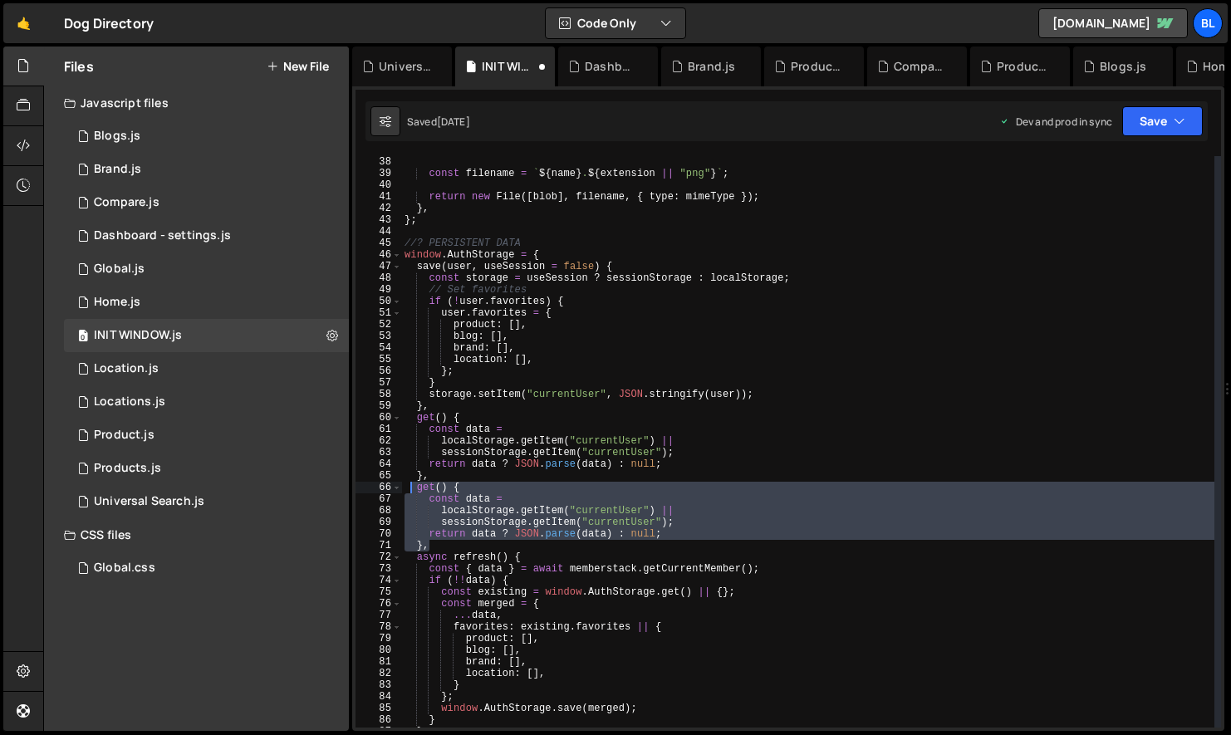
click at [423, 489] on div "const filename = ` ${ name } . ${ extension || "png" } ` ; return new File ([ b…" at bounding box center [807, 453] width 813 height 595
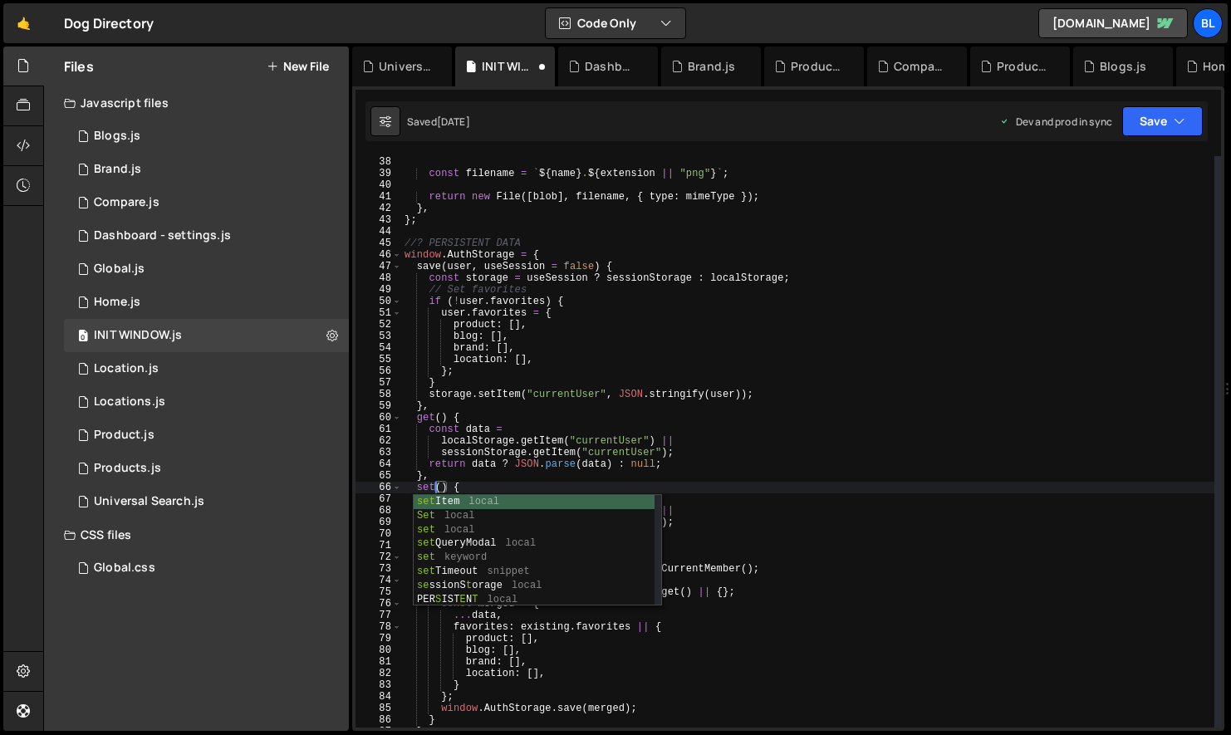
click at [470, 480] on div "const filename = ` ${ name } . ${ extension || "png" } ` ; return new File ([ b…" at bounding box center [807, 453] width 813 height 595
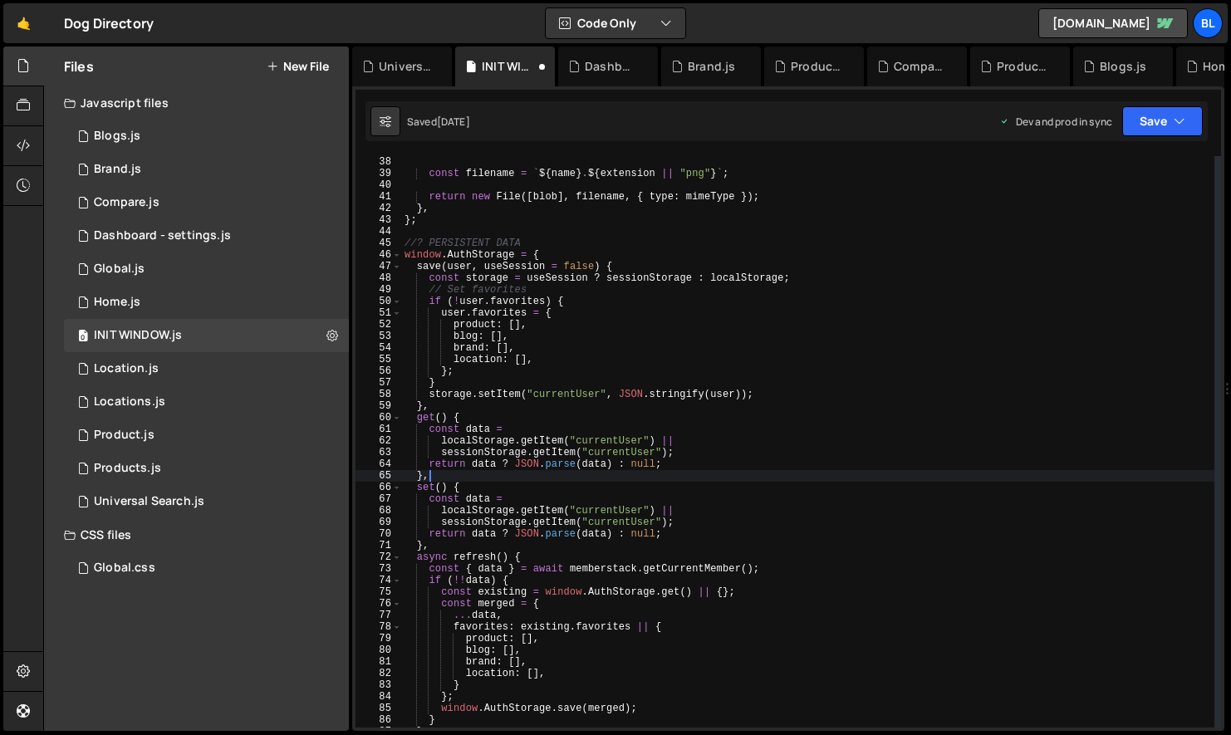
click at [653, 533] on div "const filename = ` ${ name } . ${ extension || "png" } ` ; return new File ([ b…" at bounding box center [807, 453] width 813 height 595
click at [609, 511] on div "const filename = ` ${ name } . ${ extension || "png" } ` ; return new File ([ b…" at bounding box center [807, 453] width 813 height 595
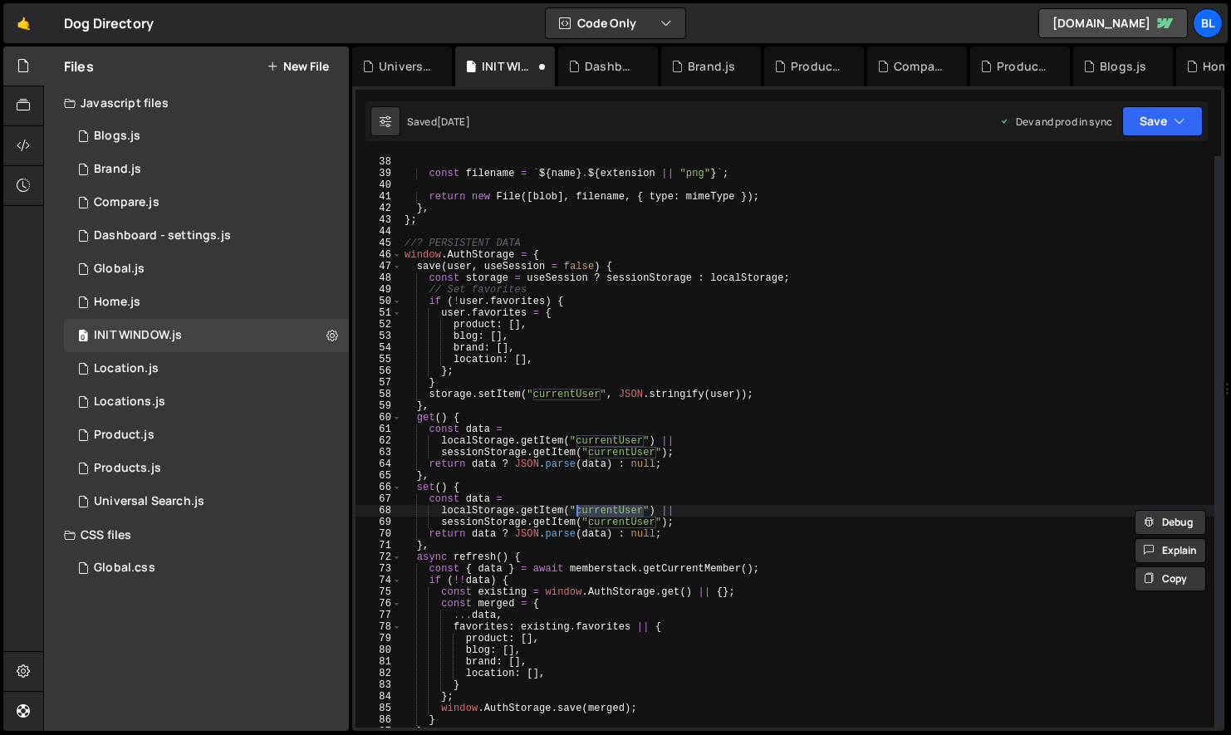
click at [534, 512] on div "const filename = ` ${ name } . ${ extension || "png" } ` ; return new File ([ b…" at bounding box center [807, 453] width 813 height 595
click at [506, 398] on div "const filename = ` ${ name } . ${ extension || "png" } ` ; return new File ([ b…" at bounding box center [807, 453] width 813 height 595
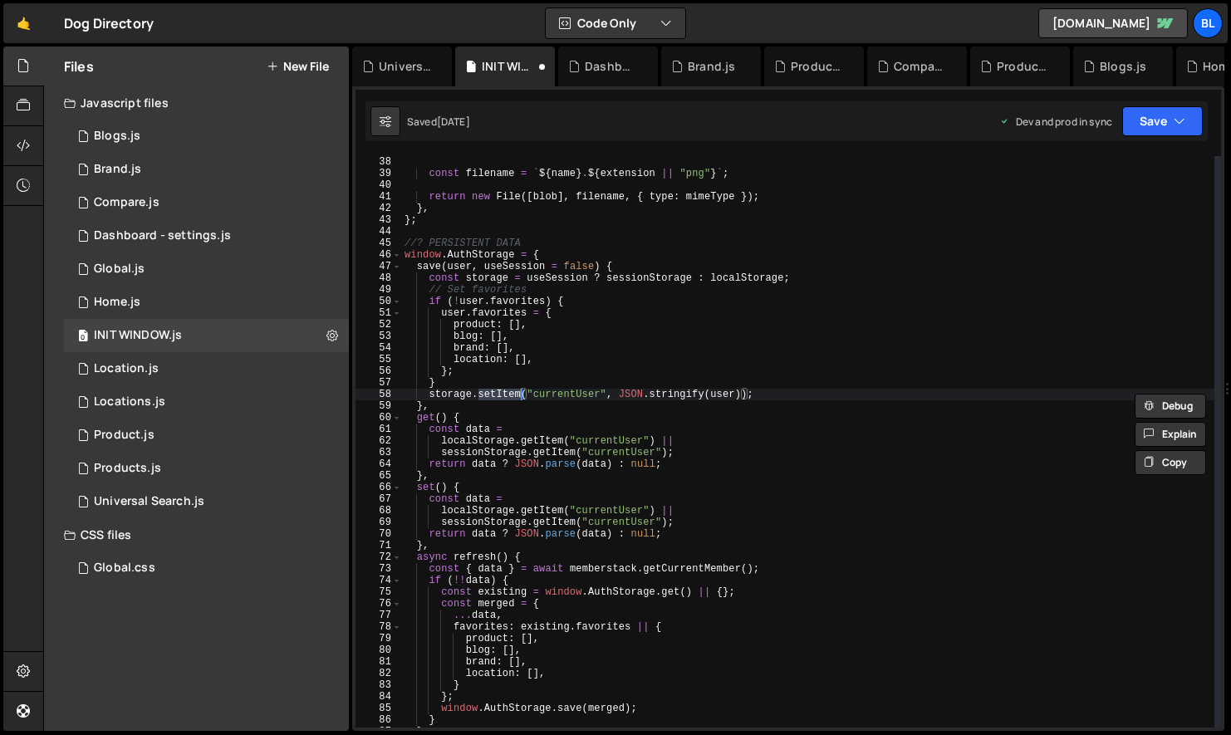
click at [541, 506] on div "const filename = ` ${ name } . ${ extension || "png" } ` ; return new File ([ b…" at bounding box center [807, 453] width 813 height 595
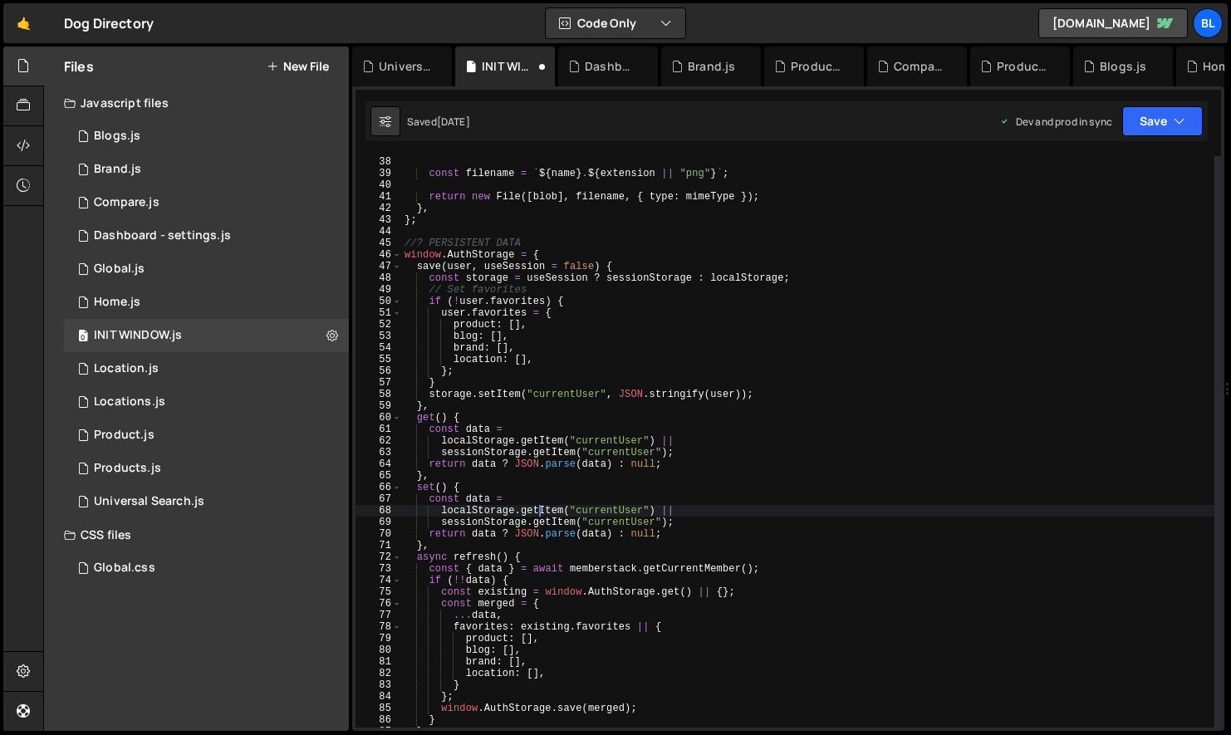
click at [541, 506] on div "const filename = ` ${ name } . ${ extension || "png" } ` ; return new File ([ b…" at bounding box center [807, 453] width 813 height 595
paste textarea "s"
click at [626, 510] on div "const filename = ` ${ name } . ${ extension || "png" } ` ; return new File ([ b…" at bounding box center [807, 453] width 813 height 595
click at [661, 513] on div "const filename = ` ${ name } . ${ extension || "png" } ` ; return new File ([ b…" at bounding box center [807, 453] width 813 height 595
click at [681, 524] on div "const filename = ` ${ name } . ${ extension || "png" } ` ; return new File ([ b…" at bounding box center [807, 453] width 813 height 595
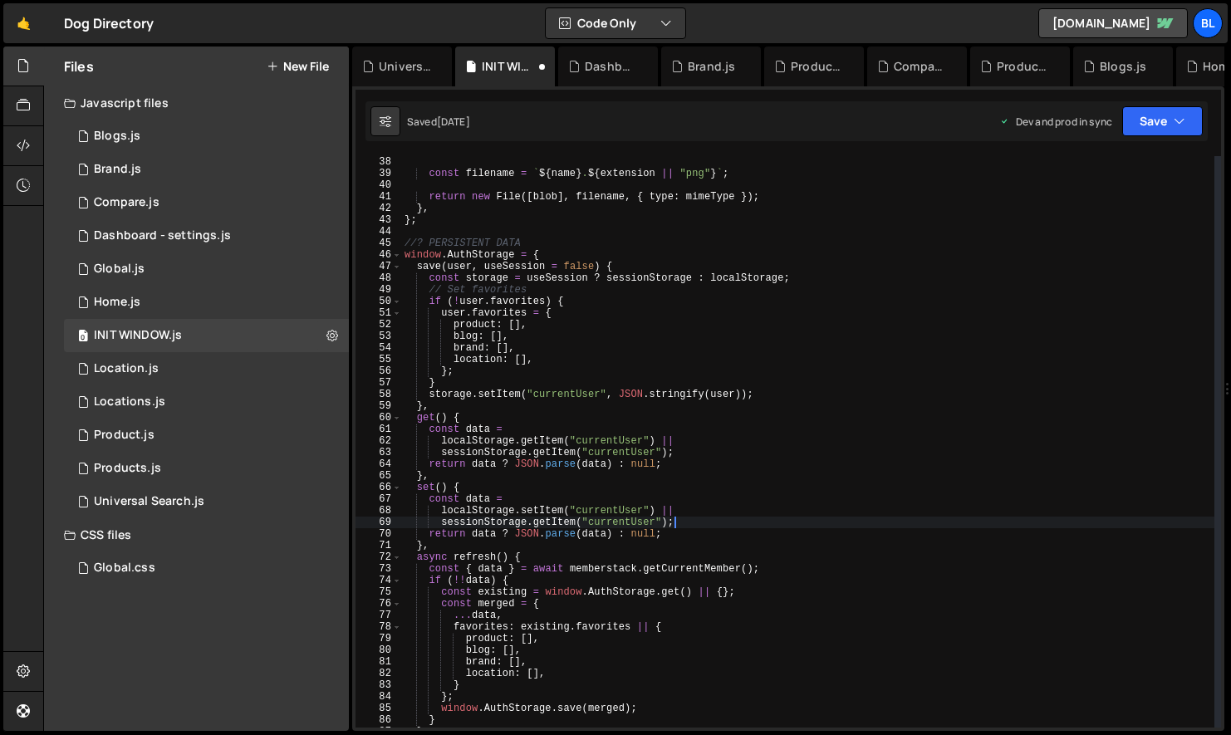
click at [448, 396] on div "const filename = ` ${ name } . ${ extension || "png" } ` ; return new File ([ b…" at bounding box center [807, 453] width 813 height 595
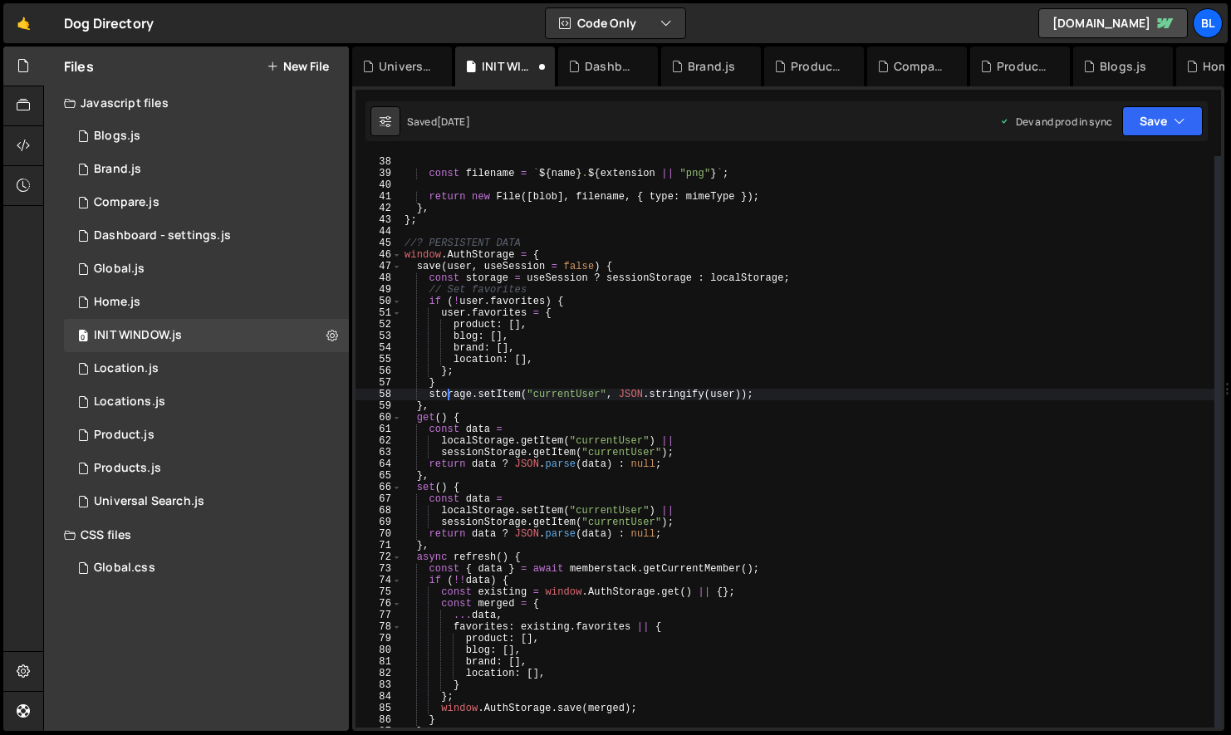
click at [448, 396] on div "const filename = ` ${ name } . ${ extension || "png" } ` ; return new File ([ b…" at bounding box center [807, 453] width 813 height 595
click at [564, 384] on div "const filename = ` ${ name } . ${ extension || "png" } ` ; return new File ([ b…" at bounding box center [807, 453] width 813 height 595
click at [560, 284] on div "const filename = ` ${ name } . ${ extension || "png" } ` ; return new File ([ b…" at bounding box center [807, 453] width 813 height 595
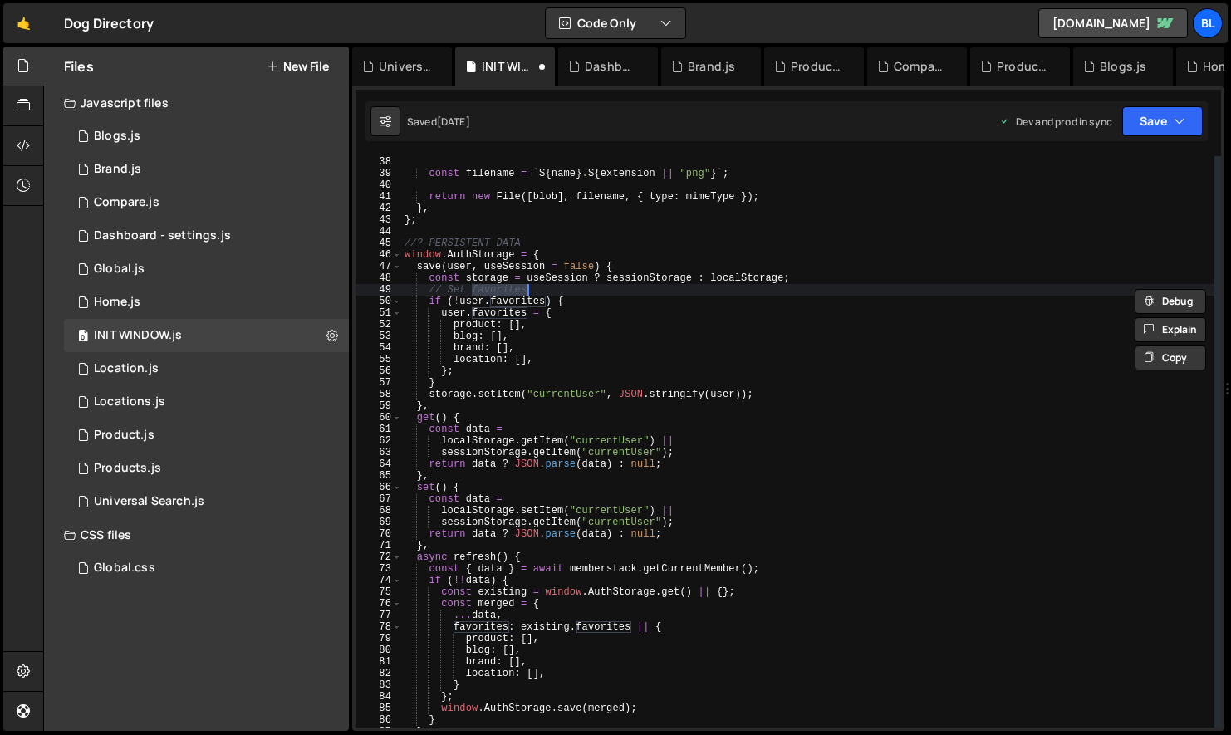
click at [560, 276] on div "const filename = ` ${ name } . ${ extension || "png" } ` ; return new File ([ b…" at bounding box center [807, 453] width 813 height 595
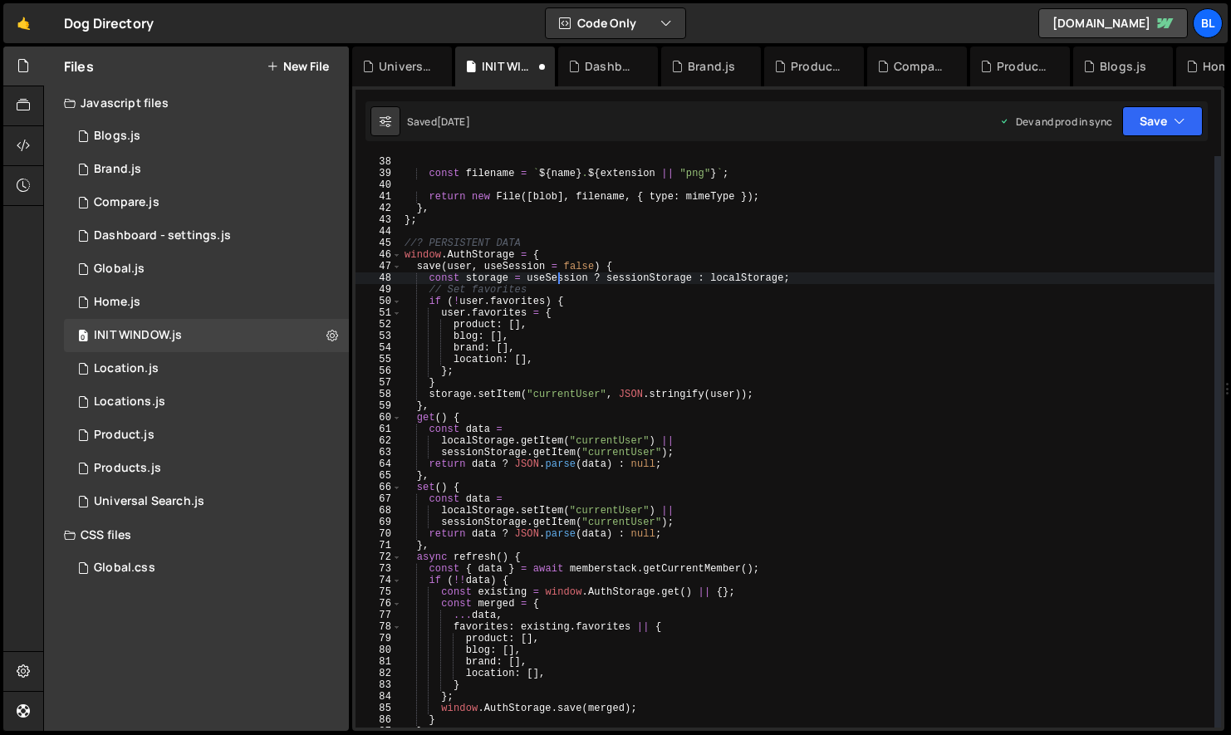
click at [560, 276] on div "const filename = ` ${ name } . ${ extension || "png" } ` ; return new File ([ b…" at bounding box center [807, 453] width 813 height 595
click at [548, 311] on div "const filename = ` ${ name } . ${ extension || "png" } ` ; return new File ([ b…" at bounding box center [807, 453] width 813 height 595
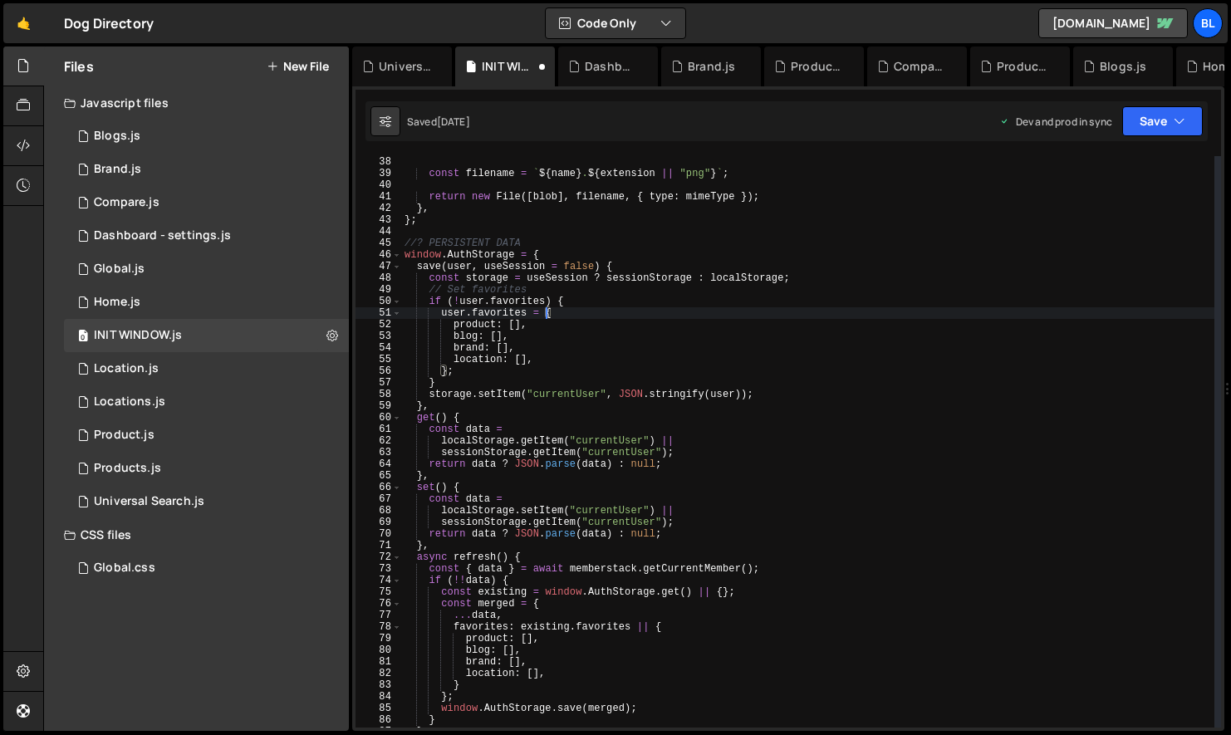
click at [443, 487] on div "const filename = ` ${ name } . ${ extension || "png" } ` ; return new File ([ b…" at bounding box center [807, 453] width 813 height 595
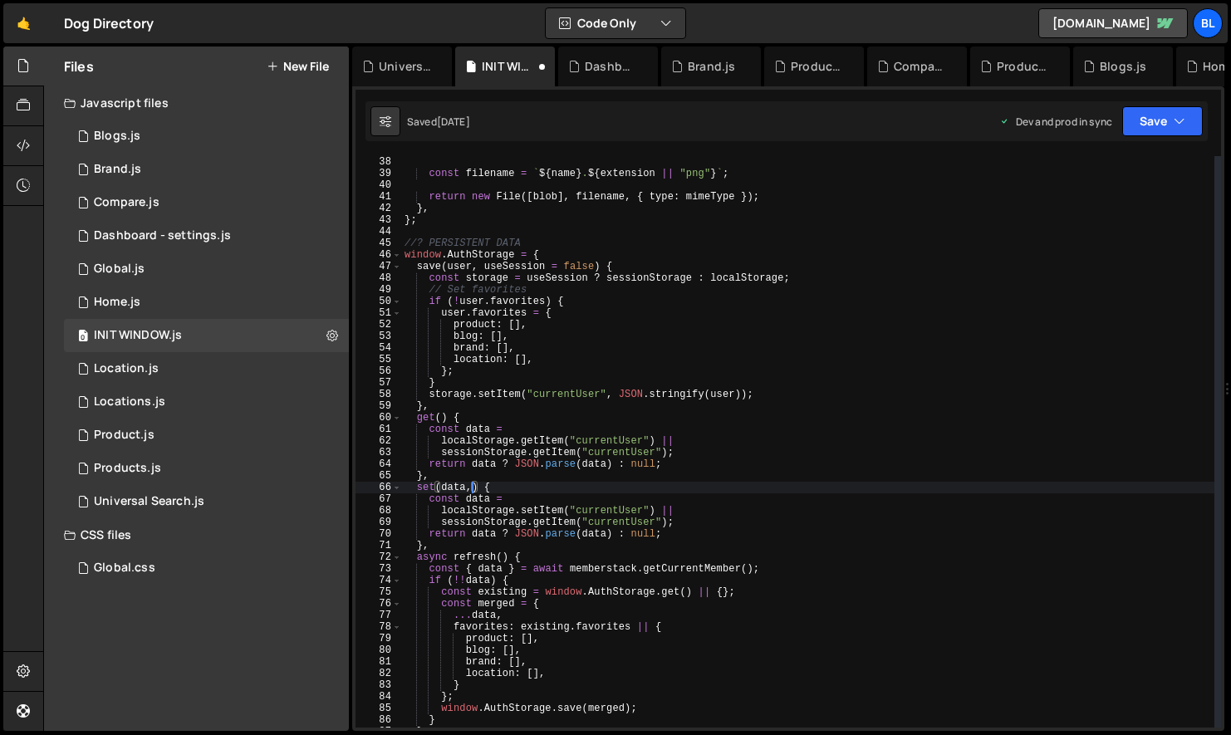
scroll to position [0, 5]
paste textarea "useSession"
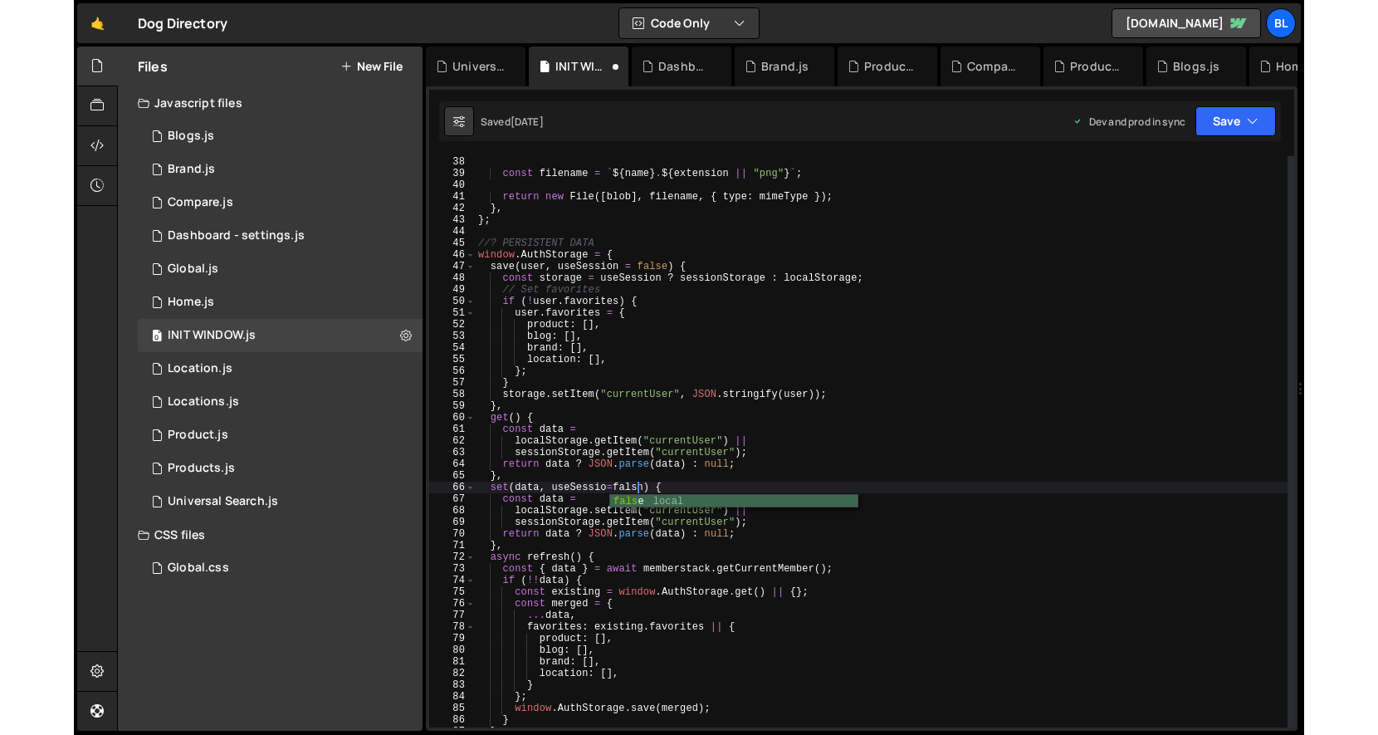
scroll to position [0, 13]
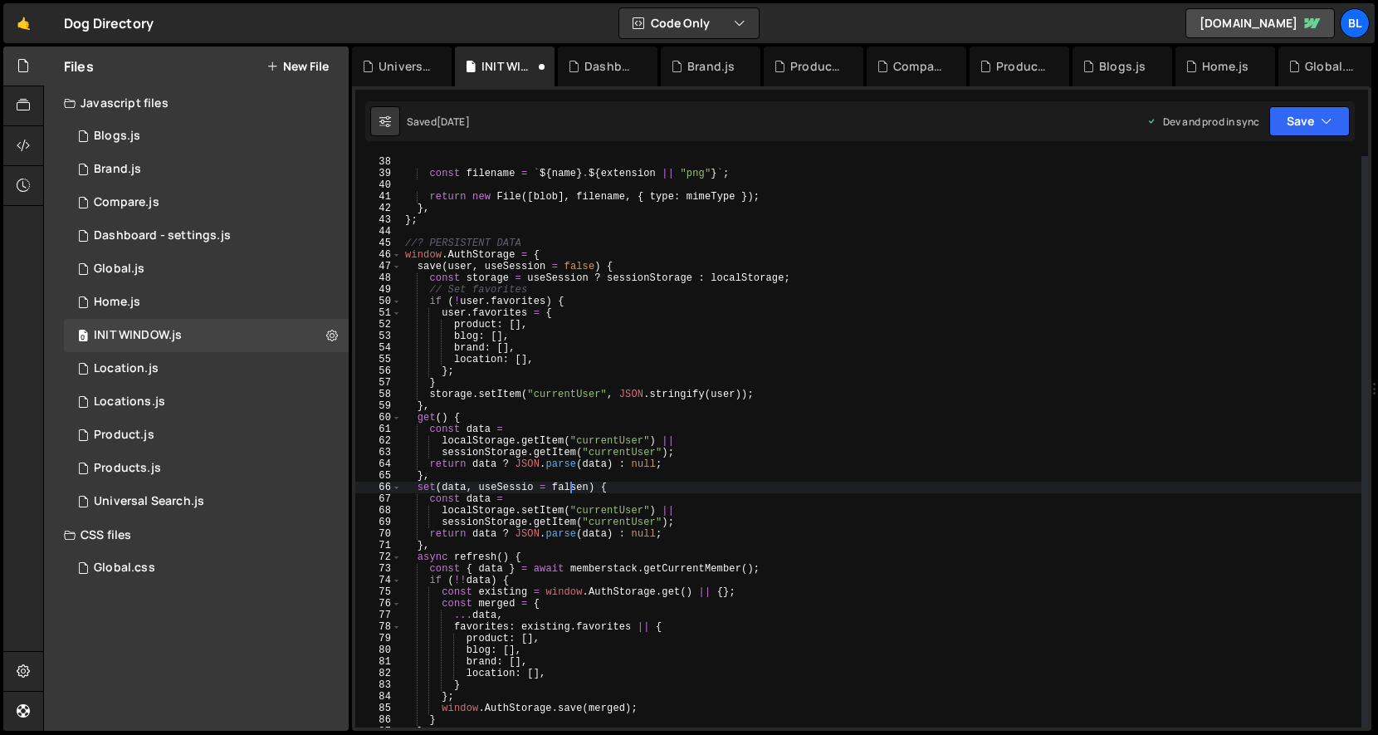
type textarea "});"
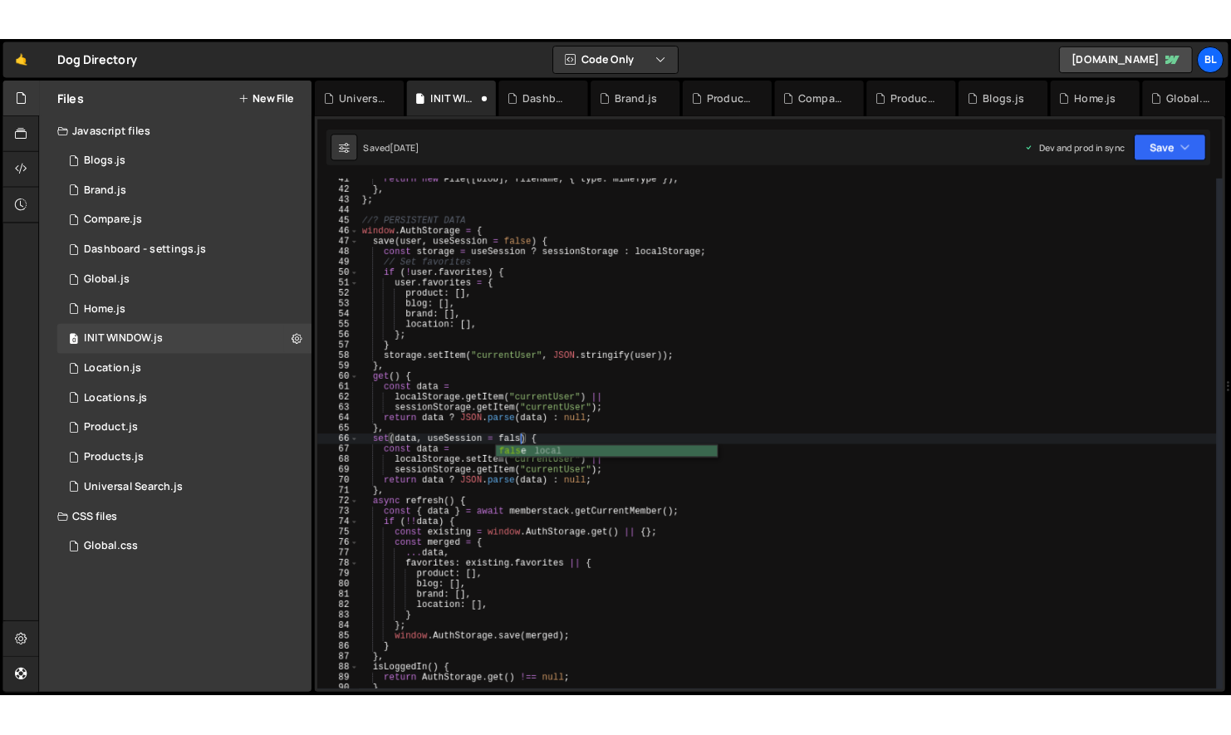
scroll to position [0, 14]
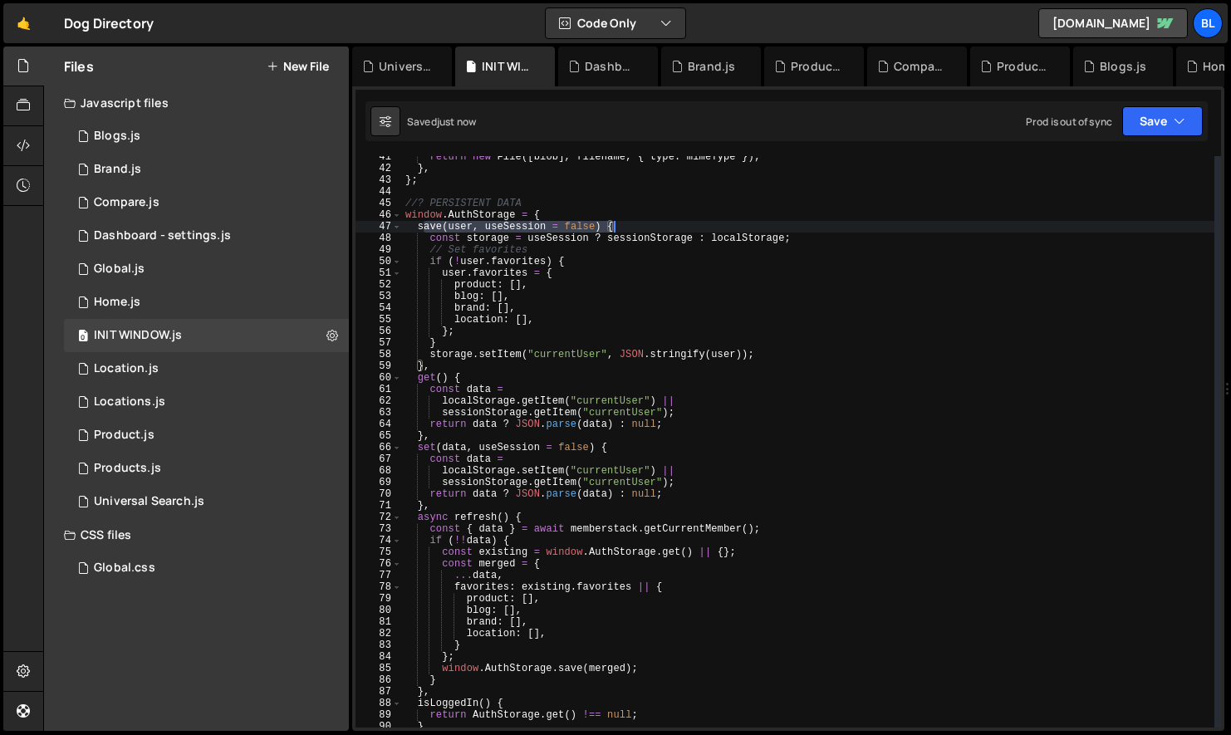
drag, startPoint x: 422, startPoint y: 232, endPoint x: 772, endPoint y: 227, distance: 350.5
click at [772, 227] on div "return new File ([ blob ] , filename , { type : mimeType }) ; } , } ; //? PERSI…" at bounding box center [808, 448] width 812 height 595
click at [805, 242] on div "return new File ([ blob ] , filename , { type : mimeType }) ; } , } ; //? PERSI…" at bounding box center [808, 448] width 812 height 595
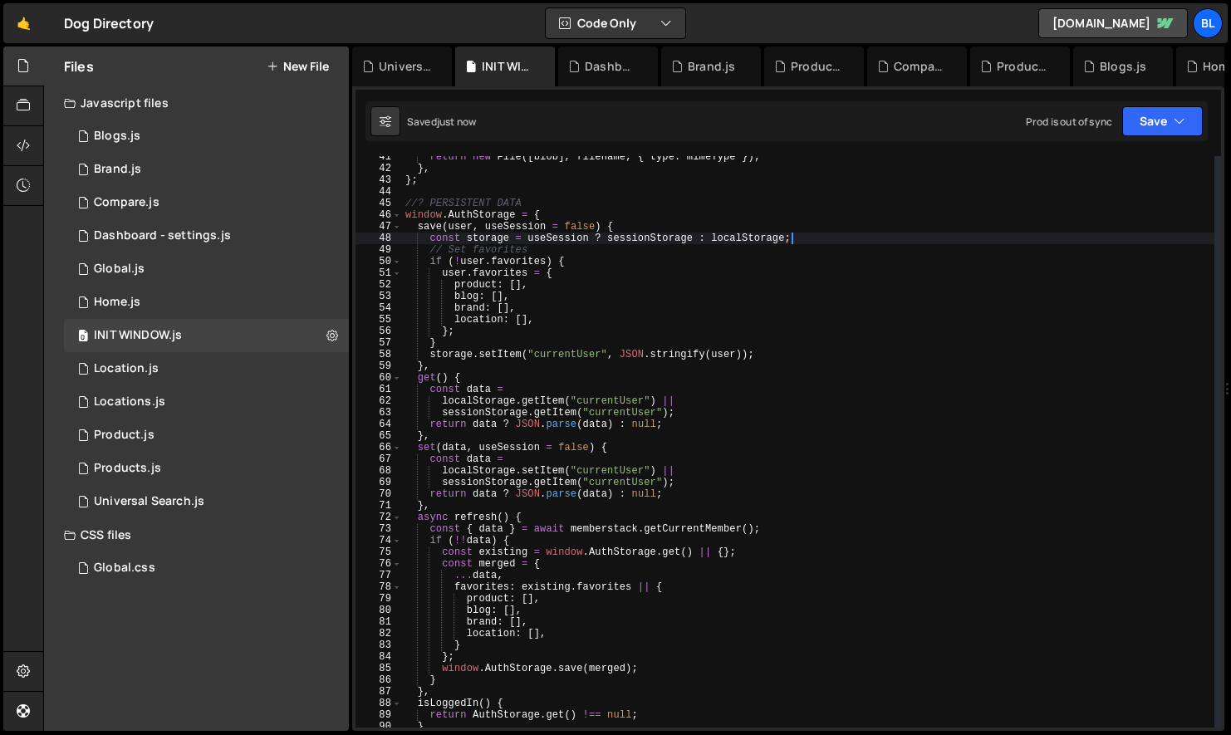
click at [771, 228] on div "return new File ([ blob ] , filename , { type : mimeType }) ; } , } ; //? PERSI…" at bounding box center [808, 448] width 812 height 595
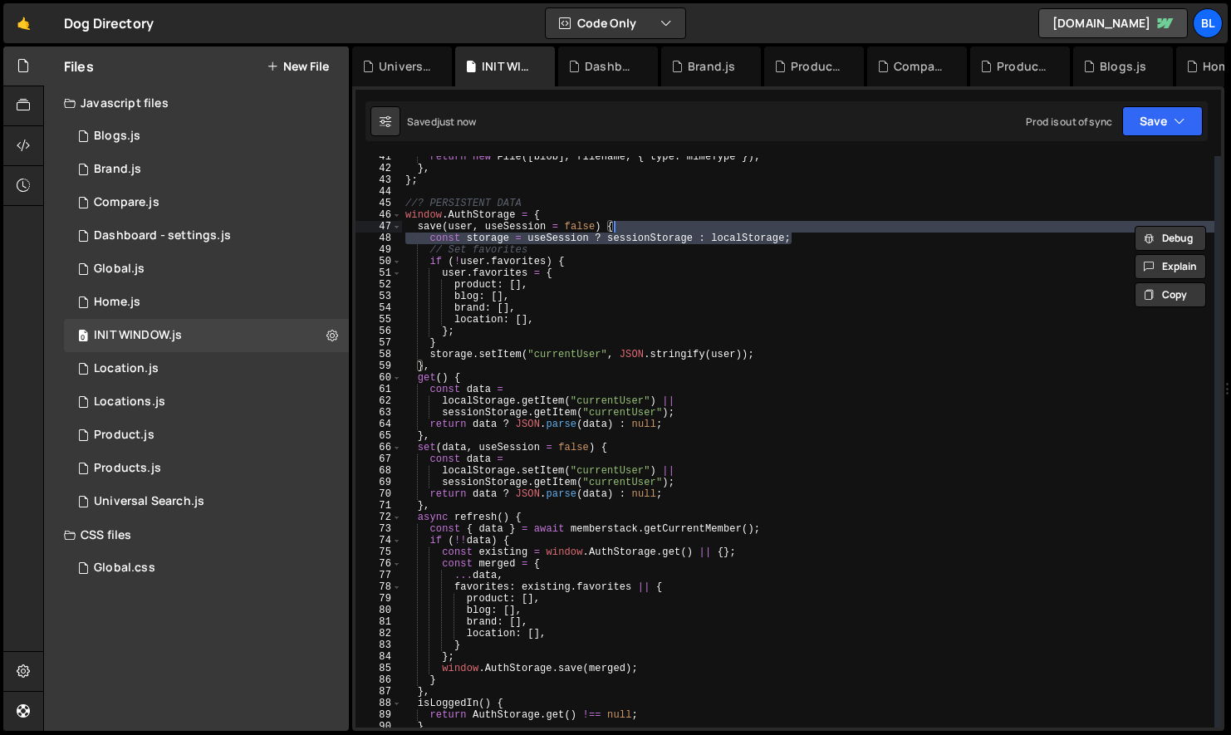
click at [644, 450] on div "return new File ([ blob ] , filename , { type : mimeType }) ; } , } ; //? PERSI…" at bounding box center [808, 448] width 812 height 595
type textarea "set(data, useSession = false) {"
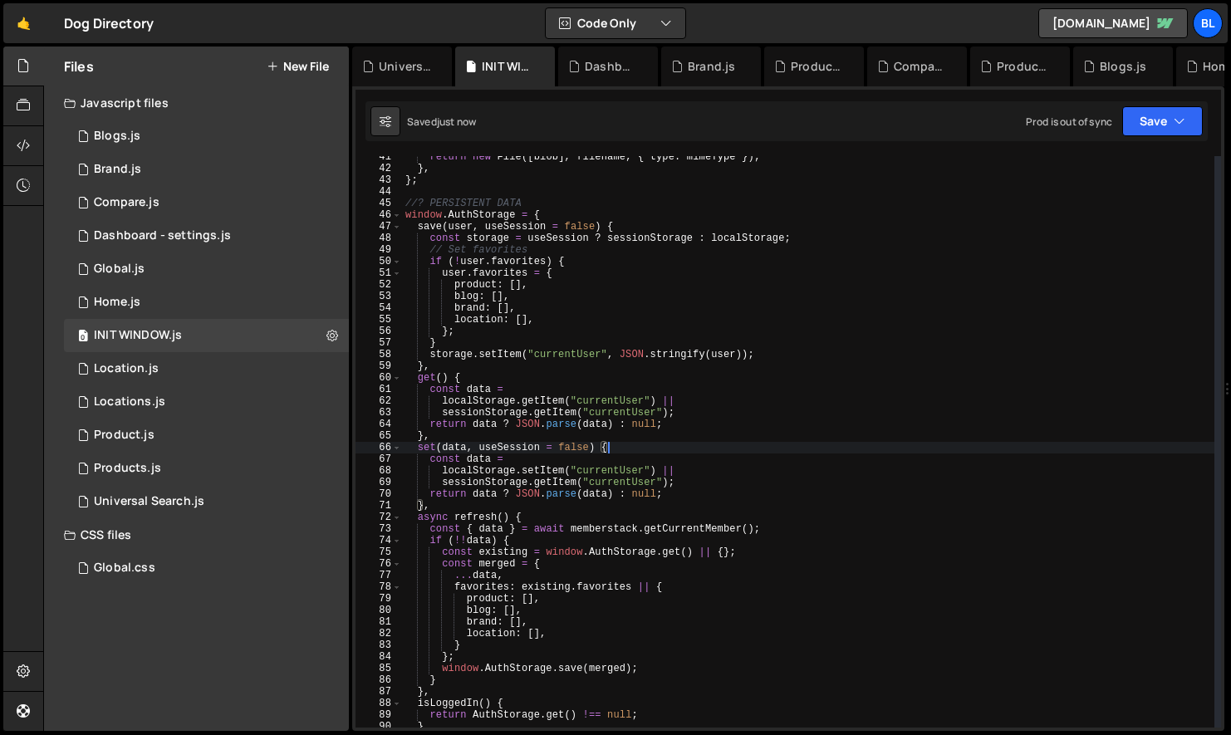
scroll to position [0, 1]
paste textarea "const storage = useSession ? sessionStorage : localStorage;"
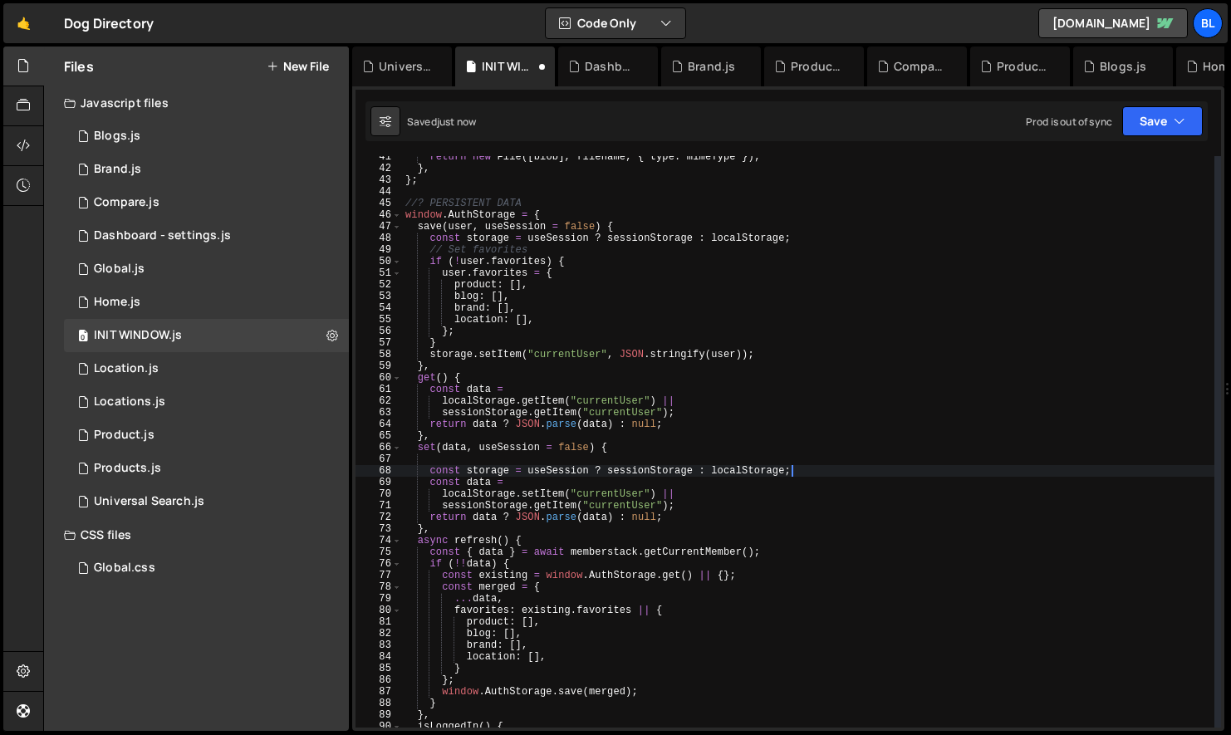
click at [567, 447] on div "return new File ([ blob ] , filename , { type : mimeType }) ; } , } ; //? PERSI…" at bounding box center [808, 448] width 812 height 595
type textarea "set(data, useSession = false) {"
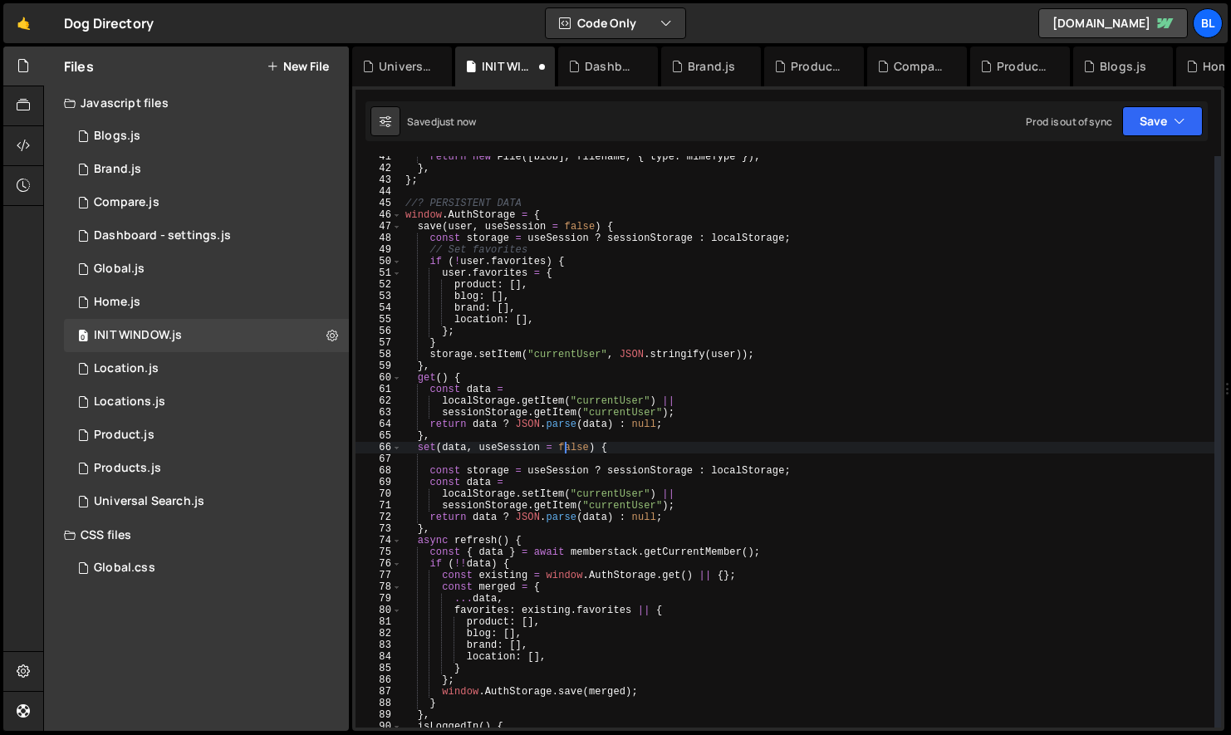
click at [561, 452] on div "return new File ([ blob ] , filename , { type : mimeType }) ; } , } ; //? PERSI…" at bounding box center [808, 448] width 812 height 595
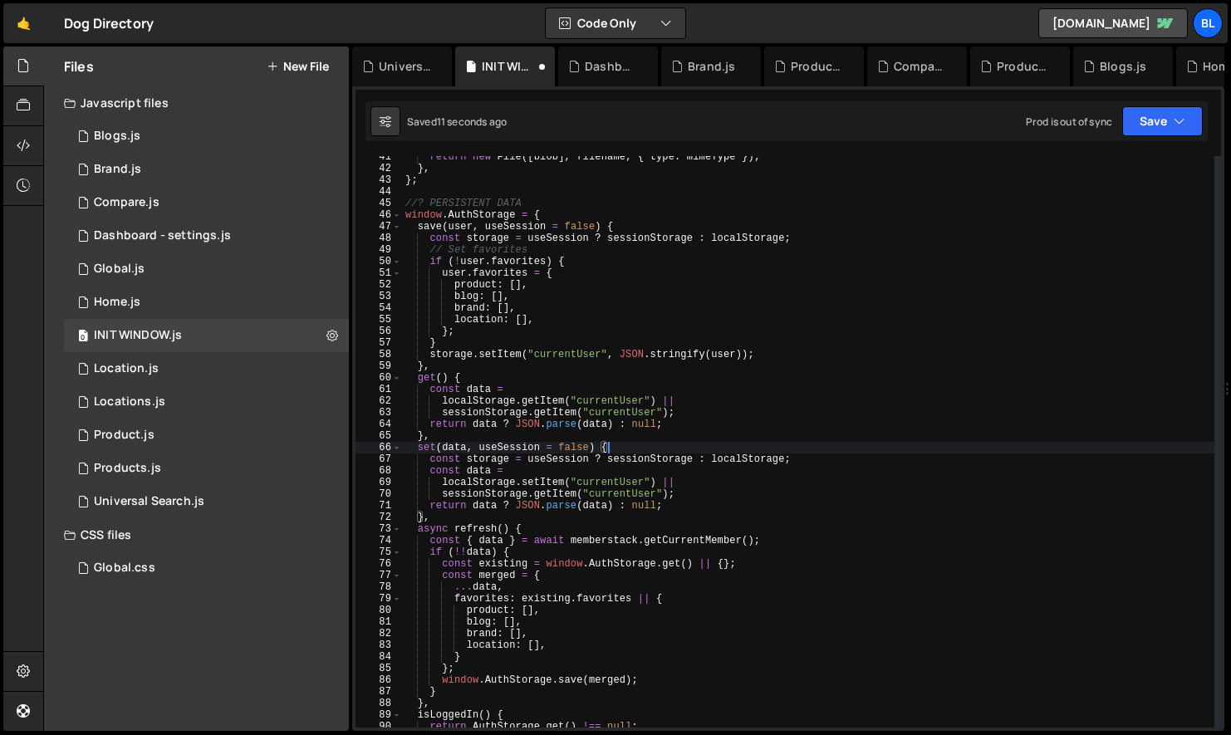
click at [591, 355] on div "return new File ([ blob ] , filename , { type : mimeType }) ; } , } ; //? PERSI…" at bounding box center [808, 448] width 812 height 595
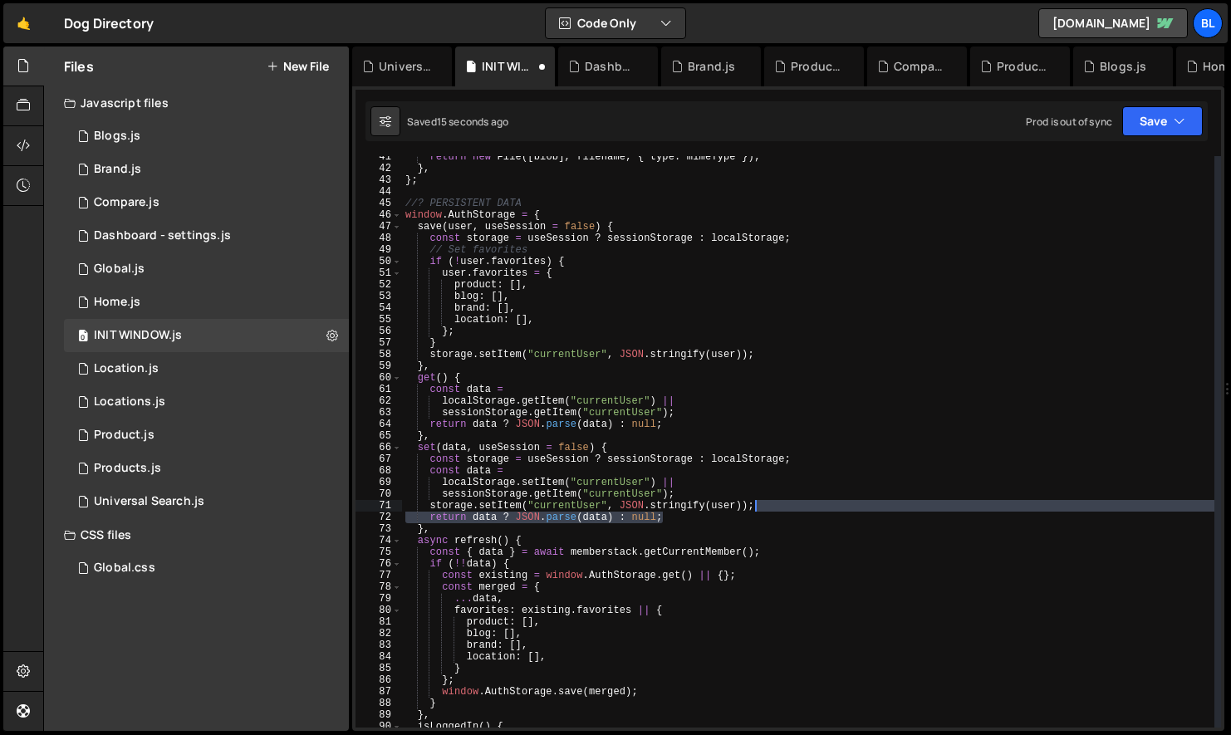
drag, startPoint x: 671, startPoint y: 518, endPoint x: 779, endPoint y: 500, distance: 109.5
click at [779, 500] on div "return new File ([ blob ] , filename , { type : mimeType }) ; } , } ; //? PERSI…" at bounding box center [808, 448] width 812 height 595
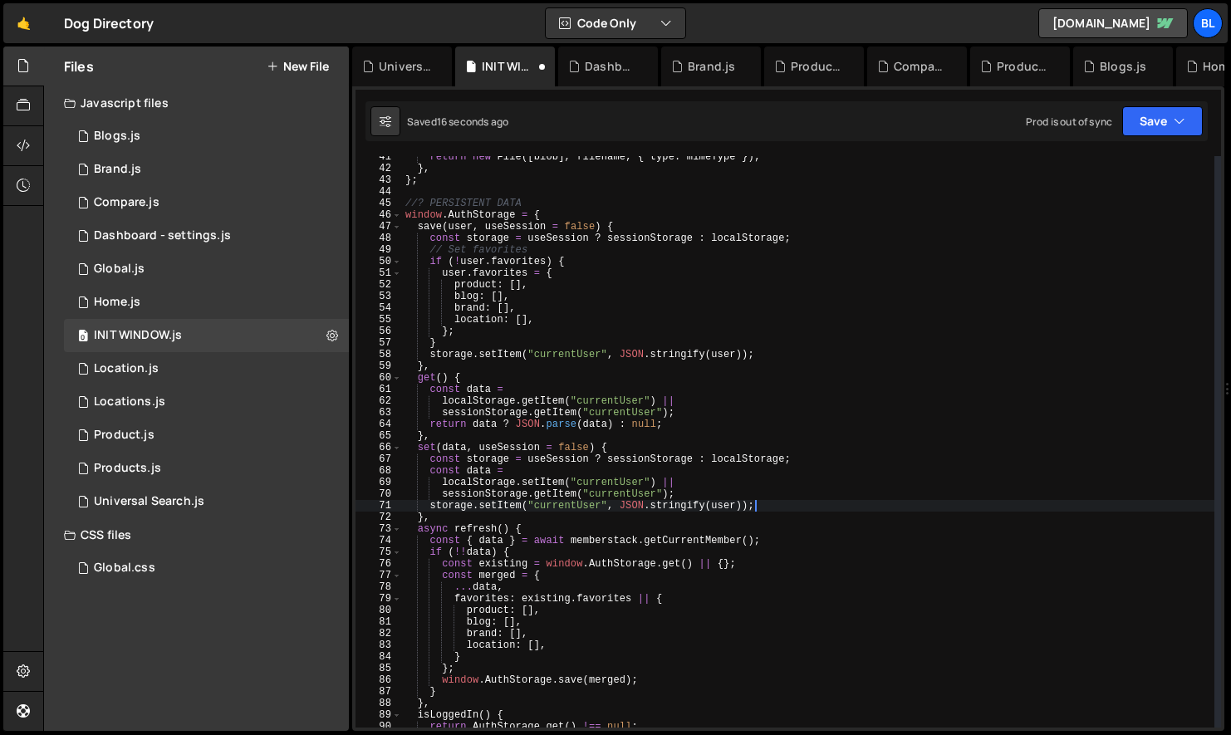
click at [702, 489] on div "return new File ([ blob ] , filename , { type : mimeType }) ; } , } ; //? PERSI…" at bounding box center [808, 448] width 812 height 595
click at [802, 463] on div "return new File ([ blob ] , filename , { type : mimeType }) ; } , } ; //? PERSI…" at bounding box center [808, 448] width 812 height 595
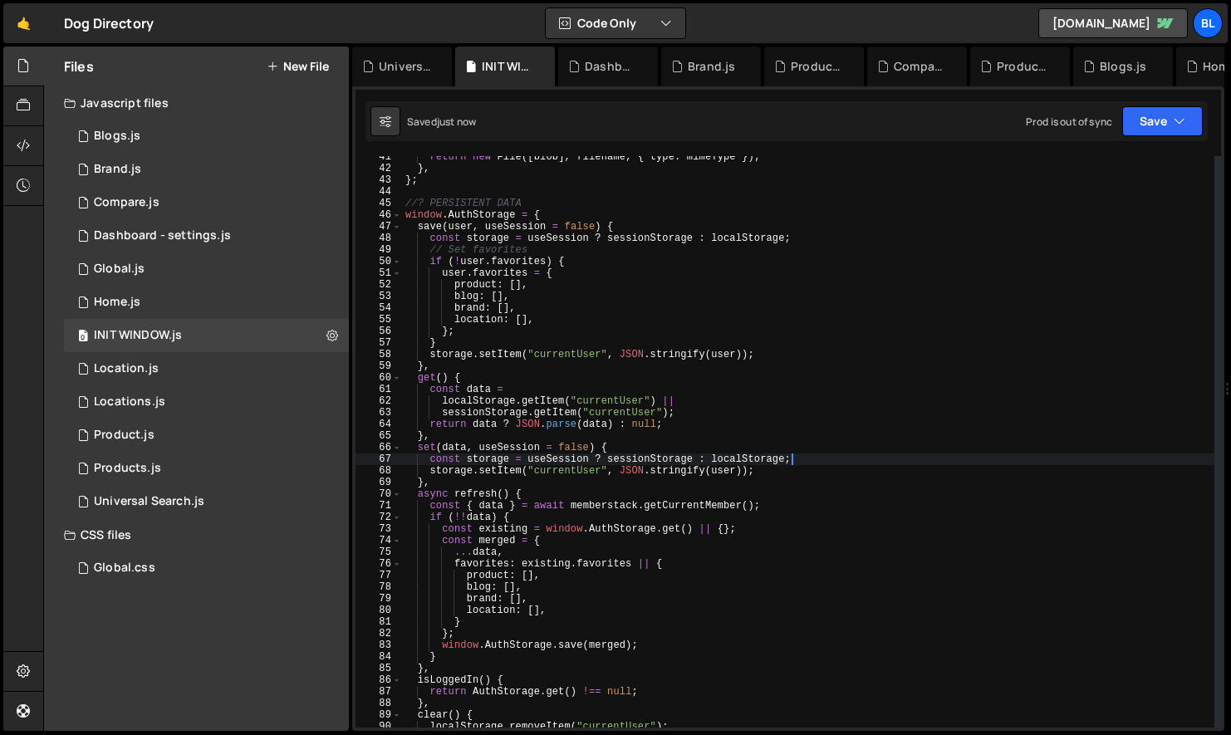
click at [548, 477] on div "return new File ([ blob ] , filename , { type : mimeType }) ; } , } ; //? PERSI…" at bounding box center [808, 448] width 812 height 595
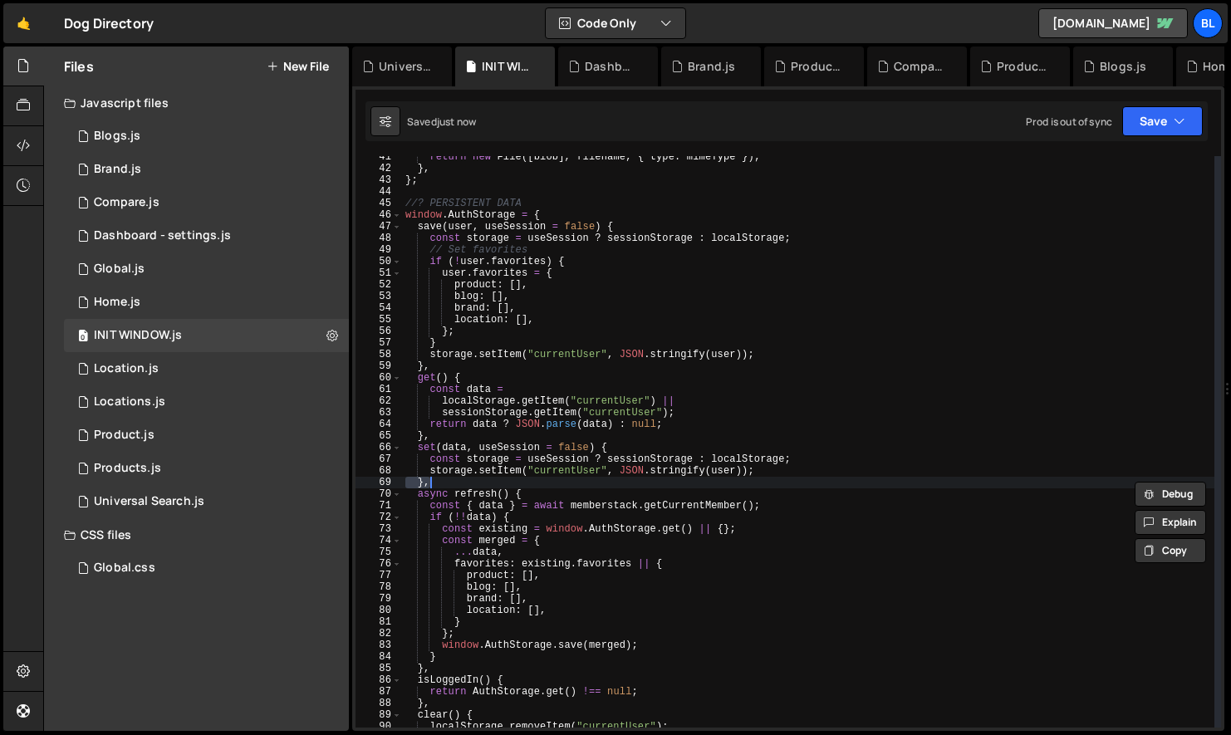
click at [559, 474] on div "return new File ([ blob ] , filename , { type : mimeType }) ; } , } ; //? PERSI…" at bounding box center [808, 448] width 812 height 595
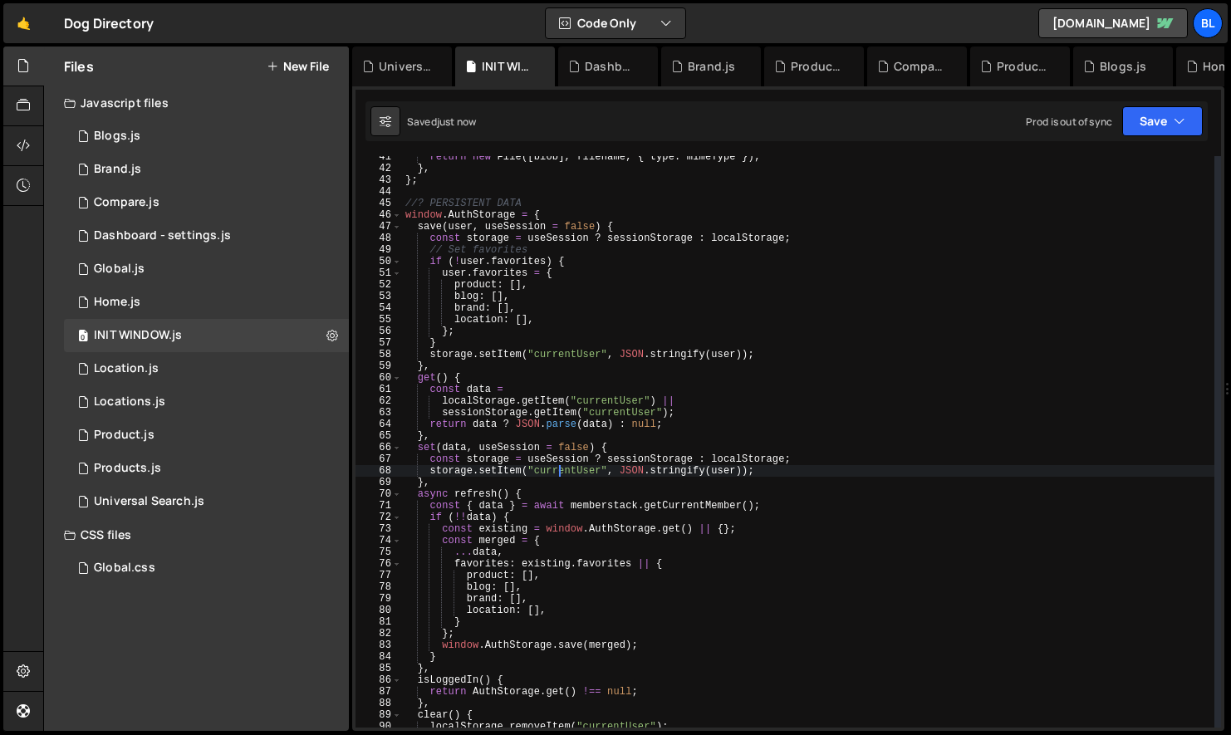
click at [559, 474] on div "return new File ([ blob ] , filename , { type : mimeType }) ; } , } ; //? PERSI…" at bounding box center [808, 448] width 812 height 595
click at [451, 447] on div "return new File ([ blob ] , filename , { type : mimeType }) ; } , } ; //? PERSI…" at bounding box center [808, 448] width 812 height 595
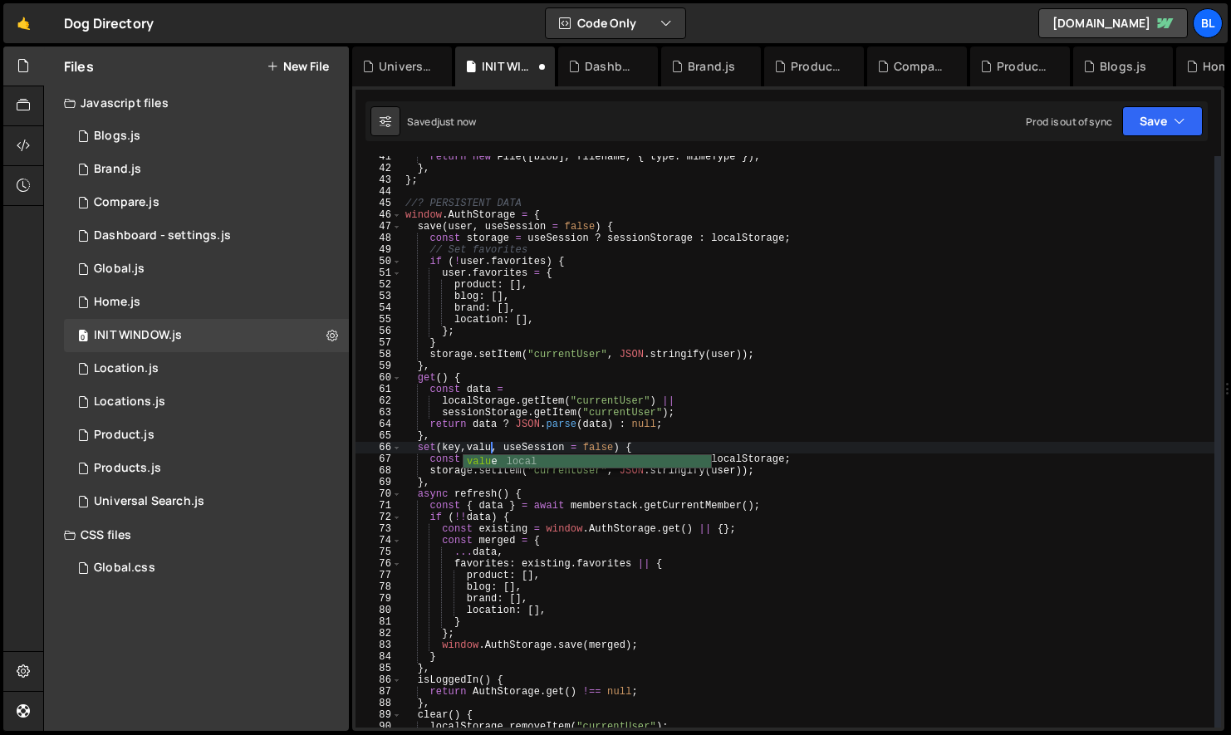
scroll to position [0, 7]
click at [552, 470] on div "return new File ([ blob ] , filename , { type : mimeType }) ; } , } ; //? PERSI…" at bounding box center [808, 448] width 812 height 595
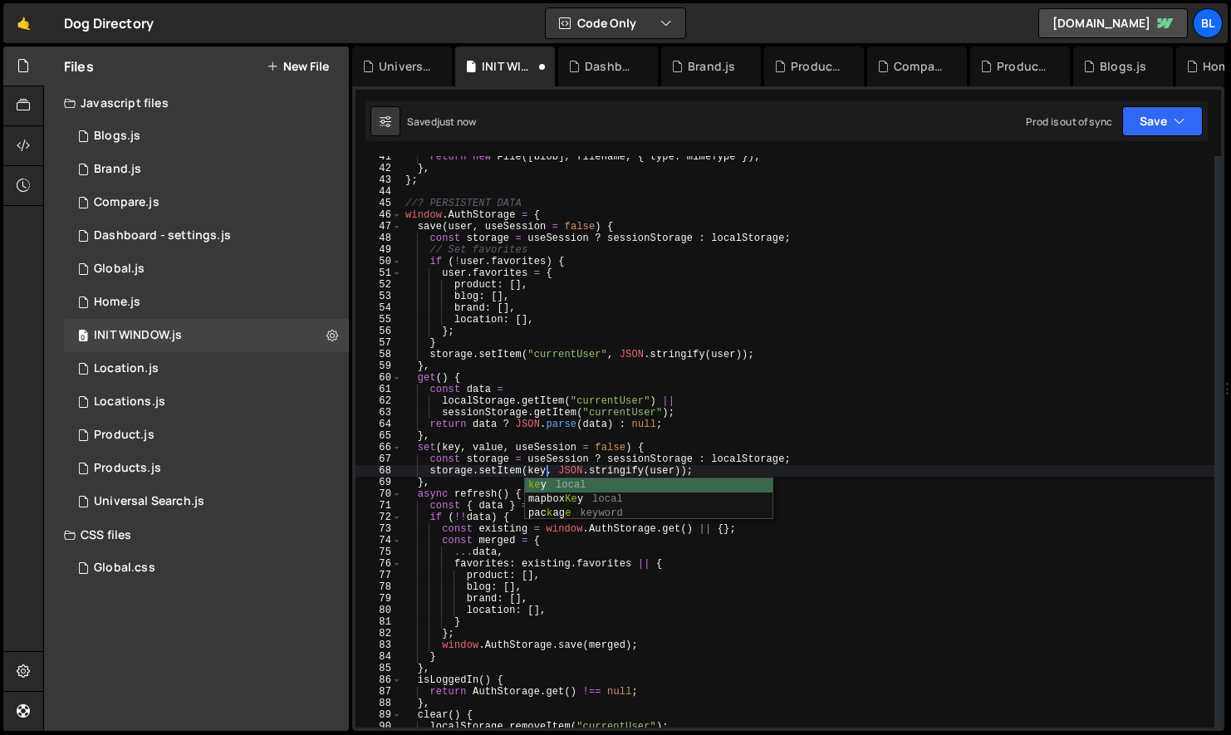
scroll to position [0, 11]
click at [660, 473] on div "return new File ([ blob ] , filename , { type : mimeType }) ; } , } ; //? PERSI…" at bounding box center [808, 448] width 812 height 595
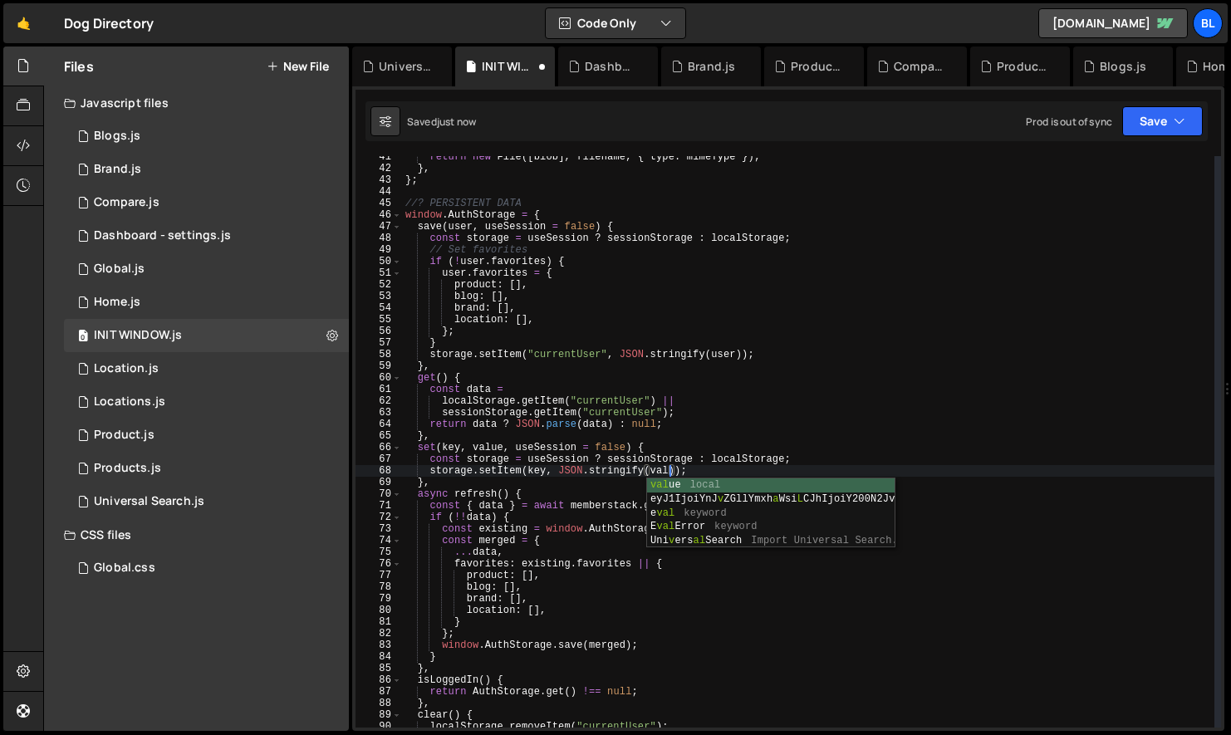
scroll to position [0, 21]
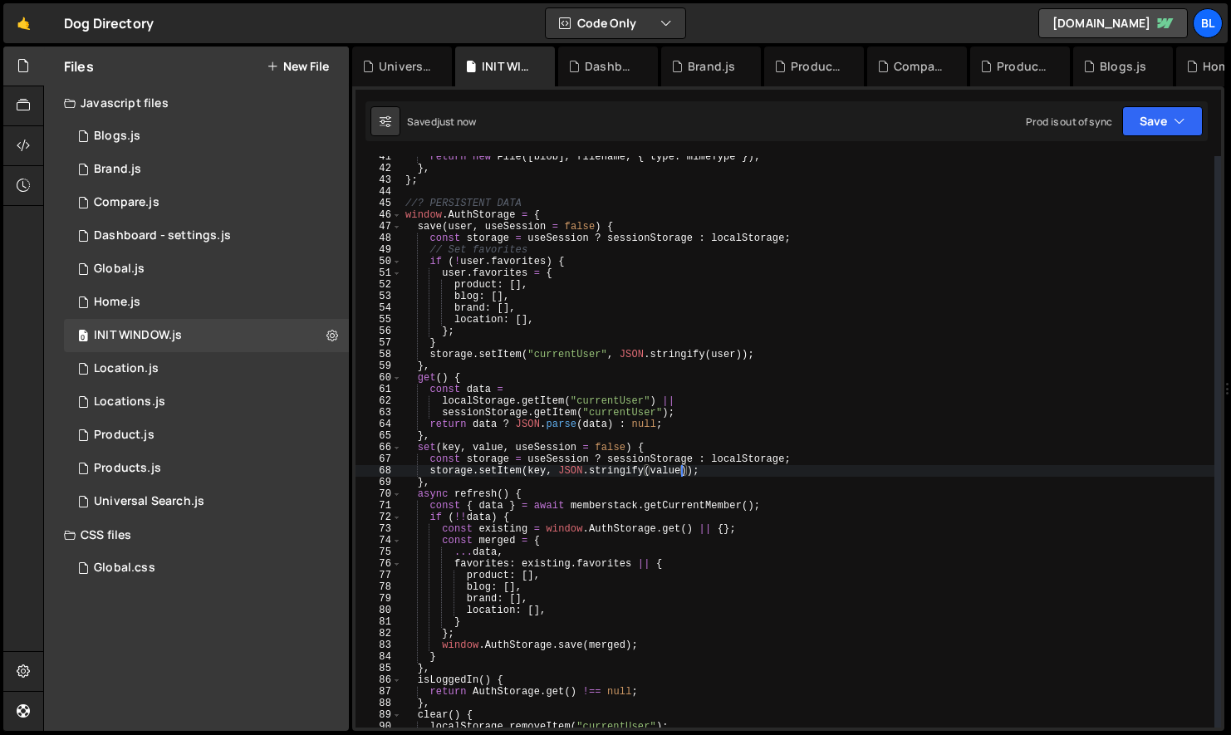
click at [507, 470] on div "return new File ([ blob ] , filename , { type : mimeType }) ; } , } ; //? PERSI…" at bounding box center [808, 448] width 812 height 595
click at [556, 445] on div "return new File ([ blob ] , filename , { type : mimeType }) ; } , } ; //? PERSI…" at bounding box center [808, 448] width 812 height 595
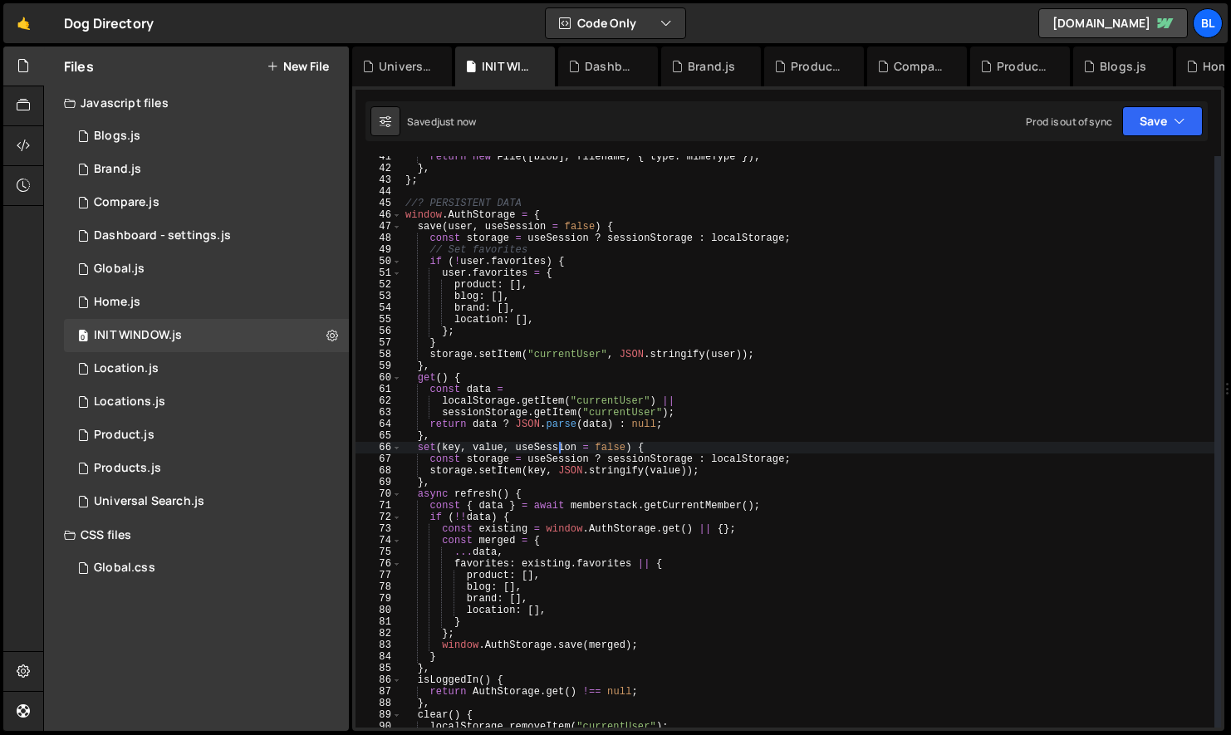
scroll to position [0, 18]
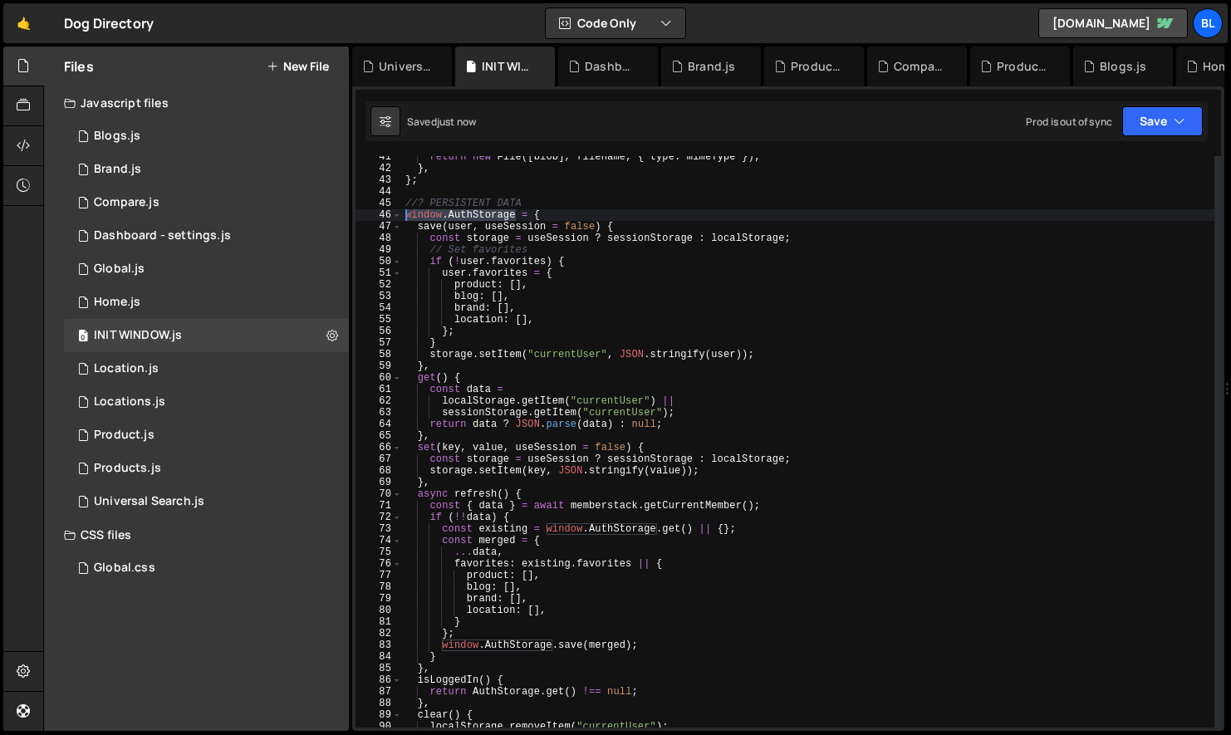
drag, startPoint x: 516, startPoint y: 215, endPoint x: 402, endPoint y: 217, distance: 113.8
click at [402, 217] on div "return new File ([ blob ] , filename , { type : mimeType }) ; } , } ; //? PERSI…" at bounding box center [808, 448] width 812 height 595
click at [505, 386] on div "return new File ([ blob ] , filename , { type : mimeType }) ; } , } ; //? PERSI…" at bounding box center [808, 448] width 812 height 595
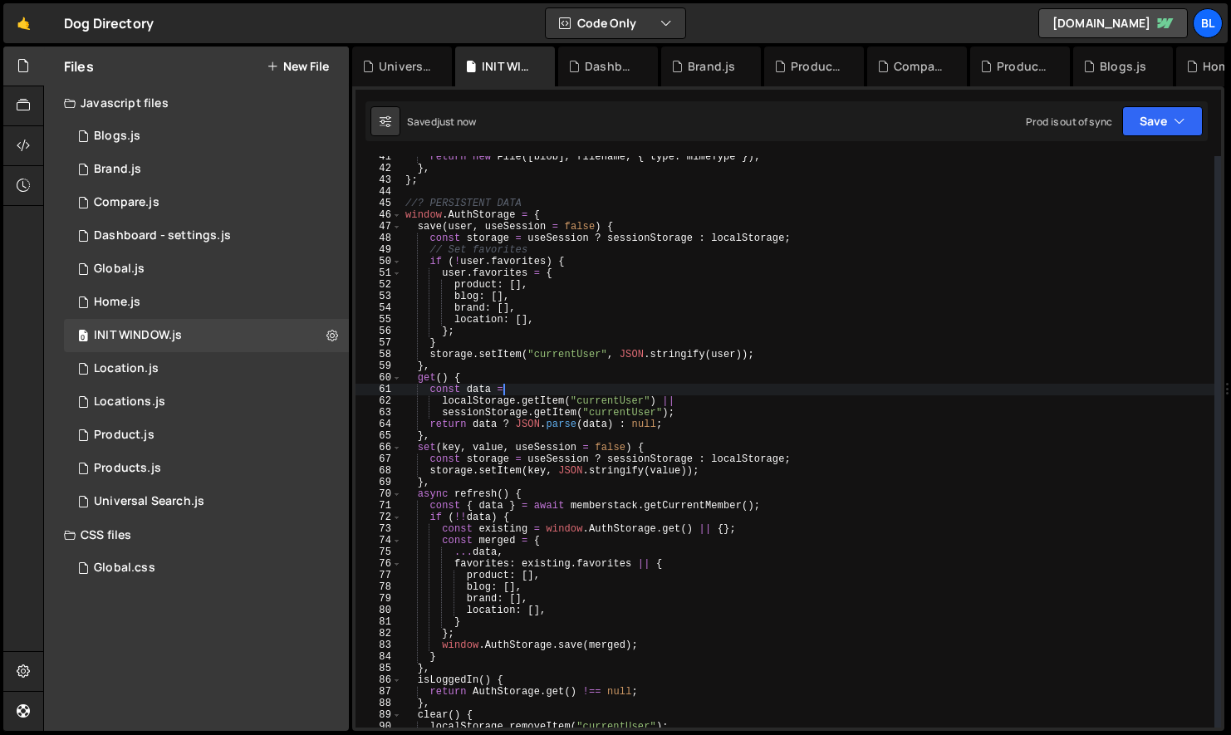
scroll to position [0, 7]
click at [523, 451] on div "return new File ([ blob ] , filename , { type : mimeType }) ; } , } ; //? PERSI…" at bounding box center [808, 448] width 812 height 595
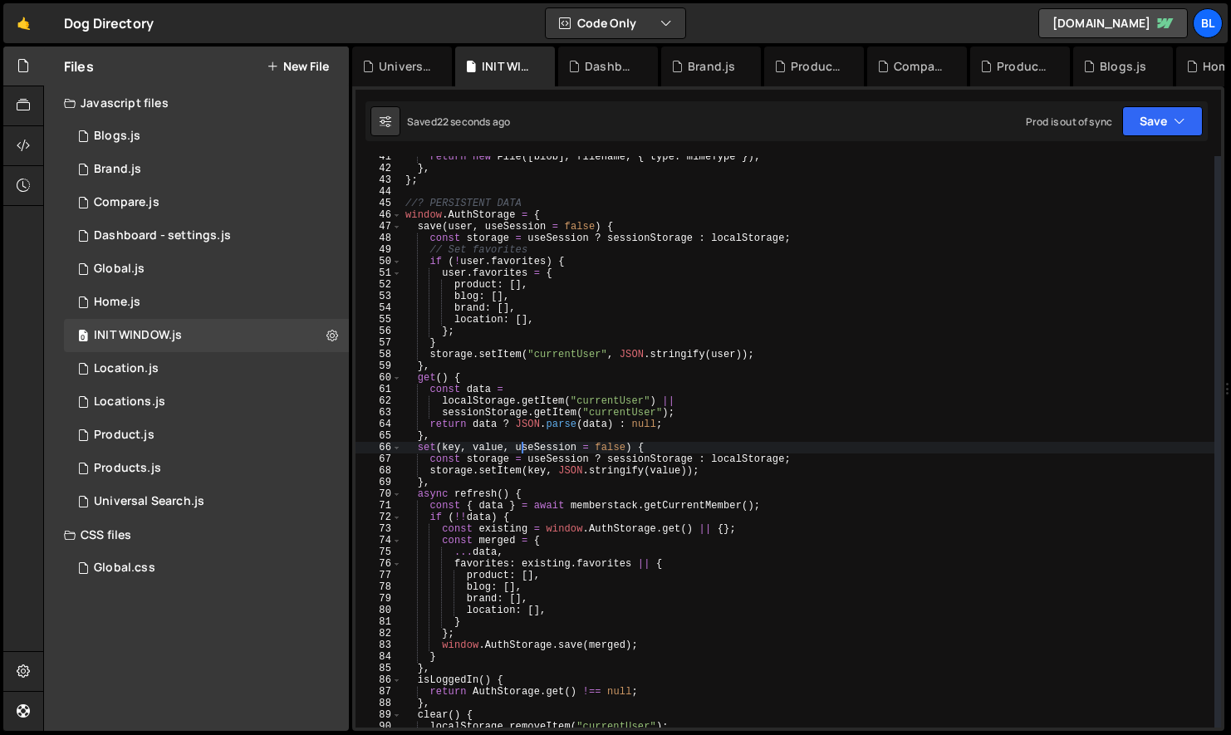
click at [561, 470] on div "return new File ([ blob ] , filename , { type : mimeType }) ; } , } ; //? PERSI…" at bounding box center [808, 448] width 812 height 595
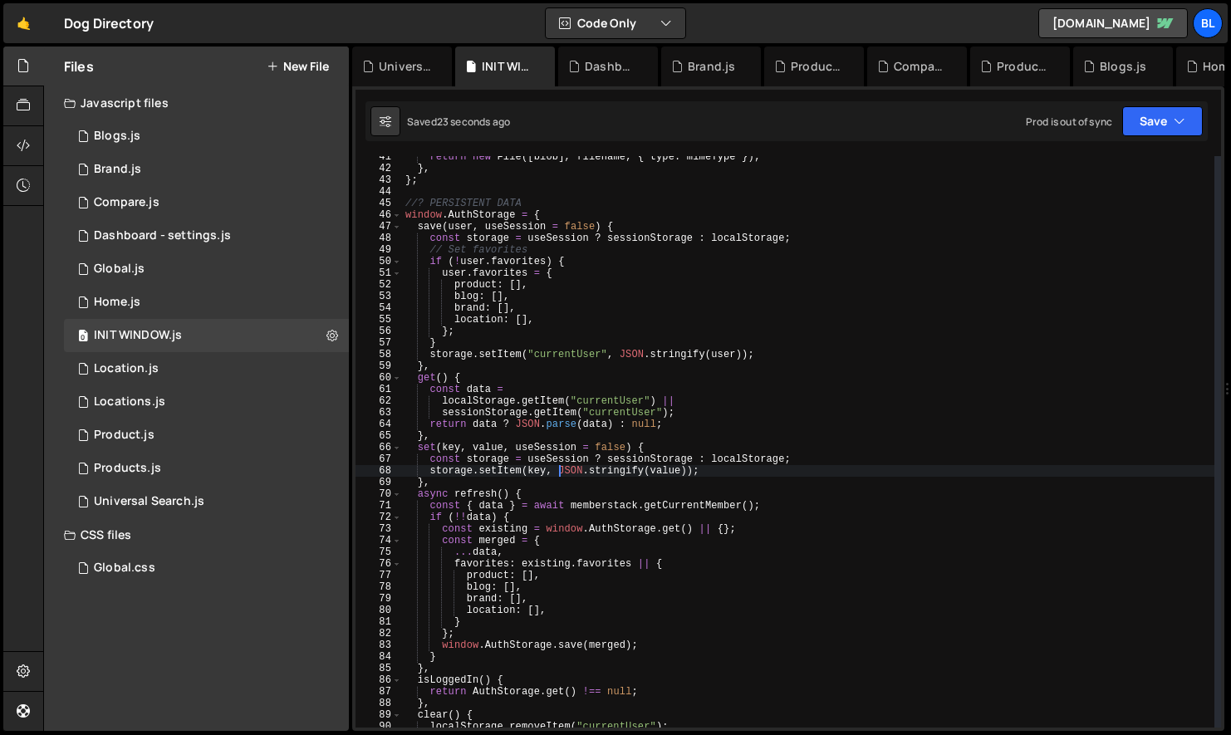
click at [484, 217] on div "return new File ([ blob ] , filename , { type : mimeType }) ; } , } ; //? PERSI…" at bounding box center [808, 448] width 812 height 595
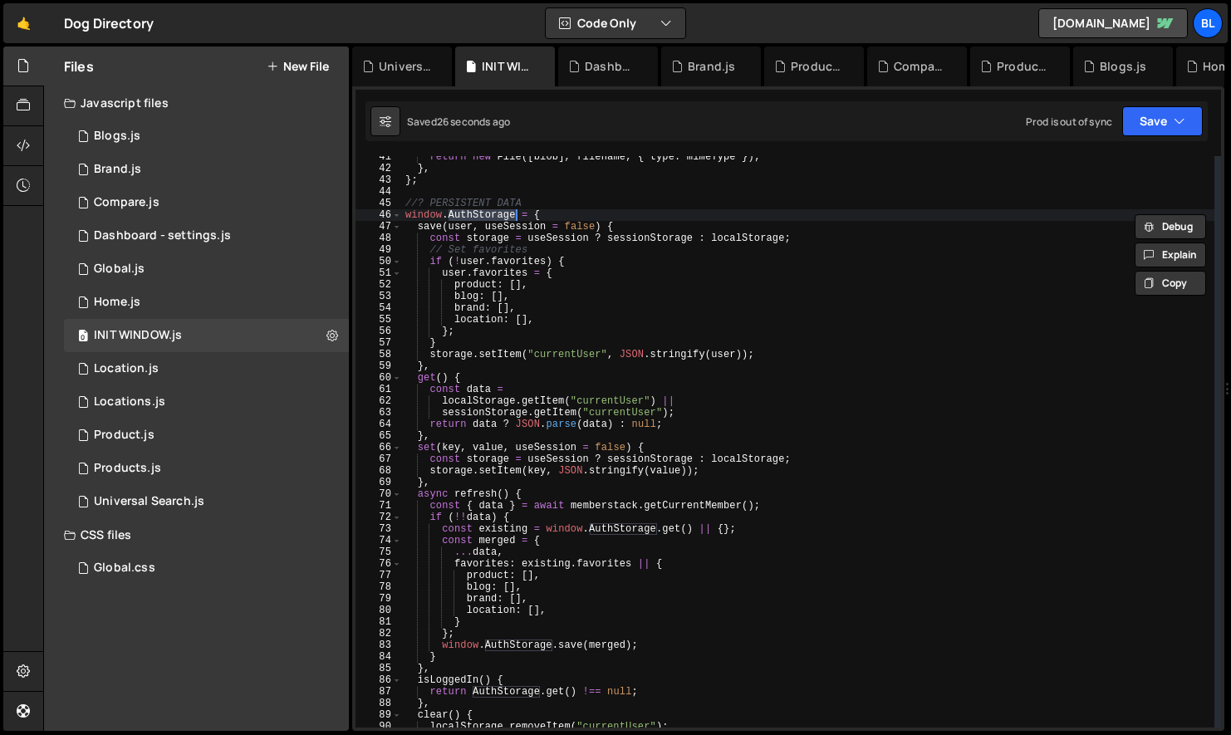
click at [586, 487] on div "return new File ([ blob ] , filename , { type : mimeType }) ; } , } ; //? PERSI…" at bounding box center [808, 448] width 812 height 595
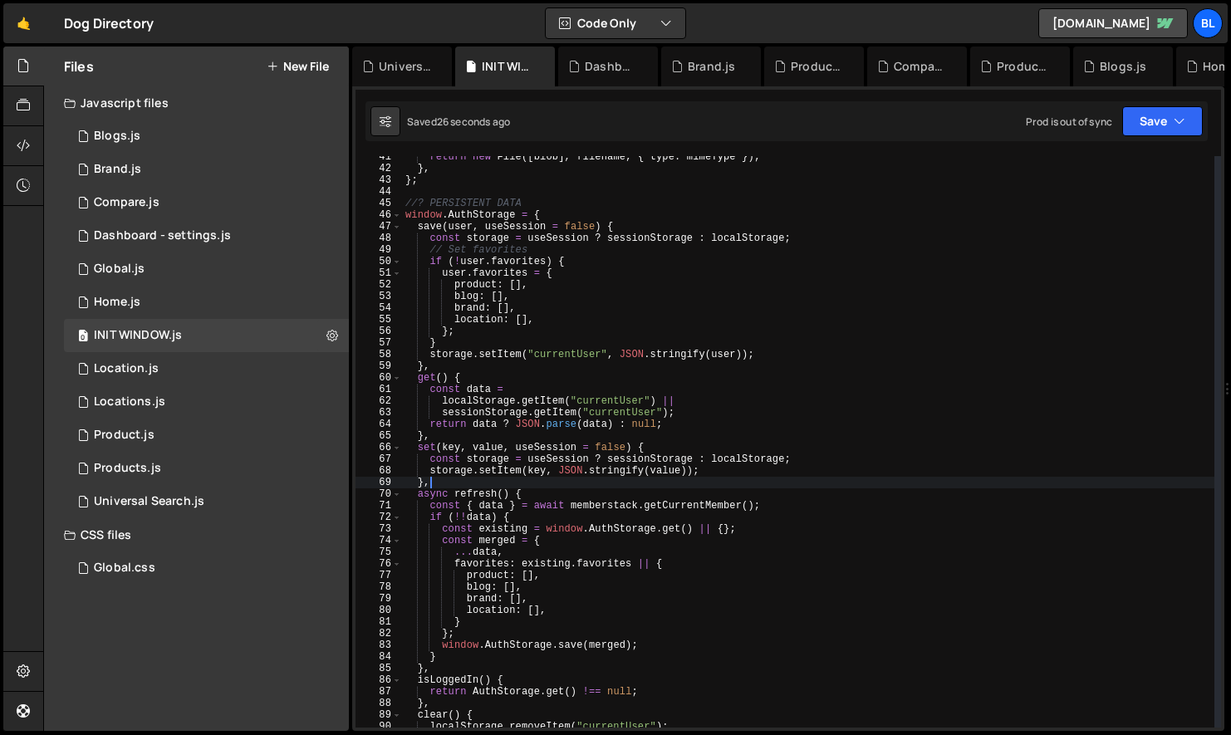
scroll to position [0, 1]
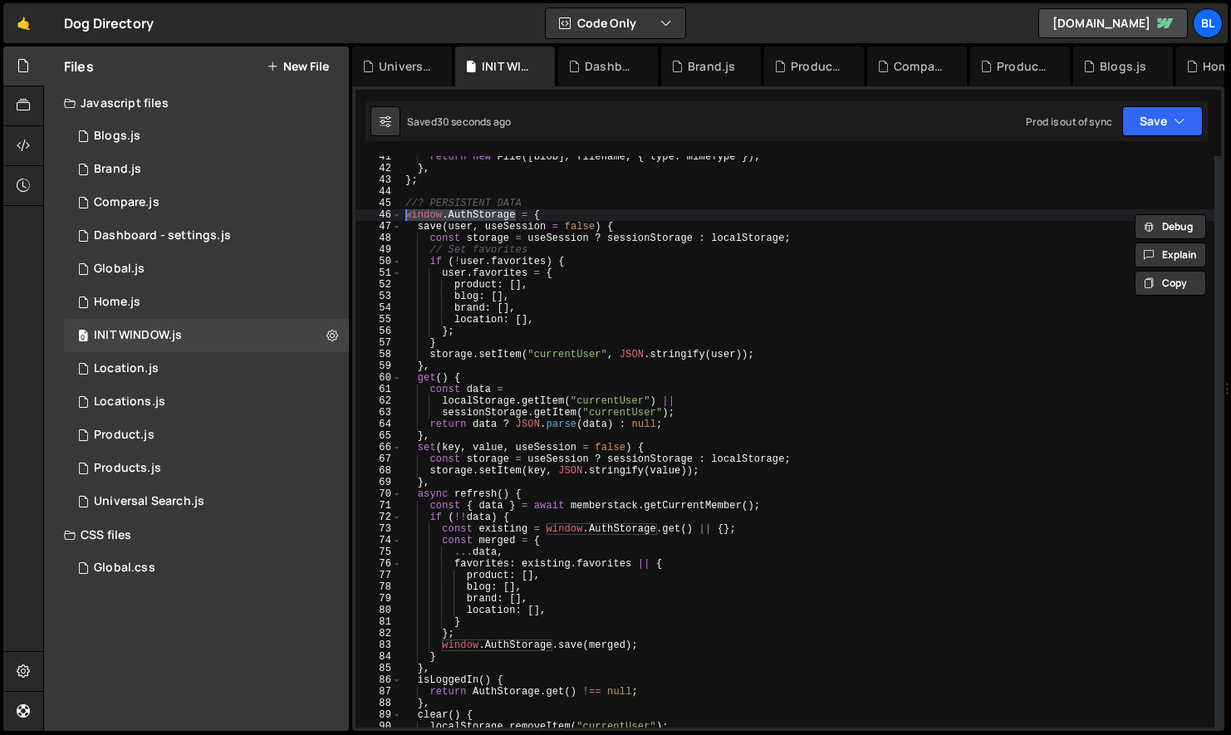
drag, startPoint x: 517, startPoint y: 215, endPoint x: 401, endPoint y: 214, distance: 116.3
click at [401, 214] on div "window.AuthStorage = { 41 42 43 44 45 46 47 48 49 50 51 52 53 54 55 56 57 58 59…" at bounding box center [787, 441] width 865 height 571
paste textarea
type textarea "window.AuthStorage = {"
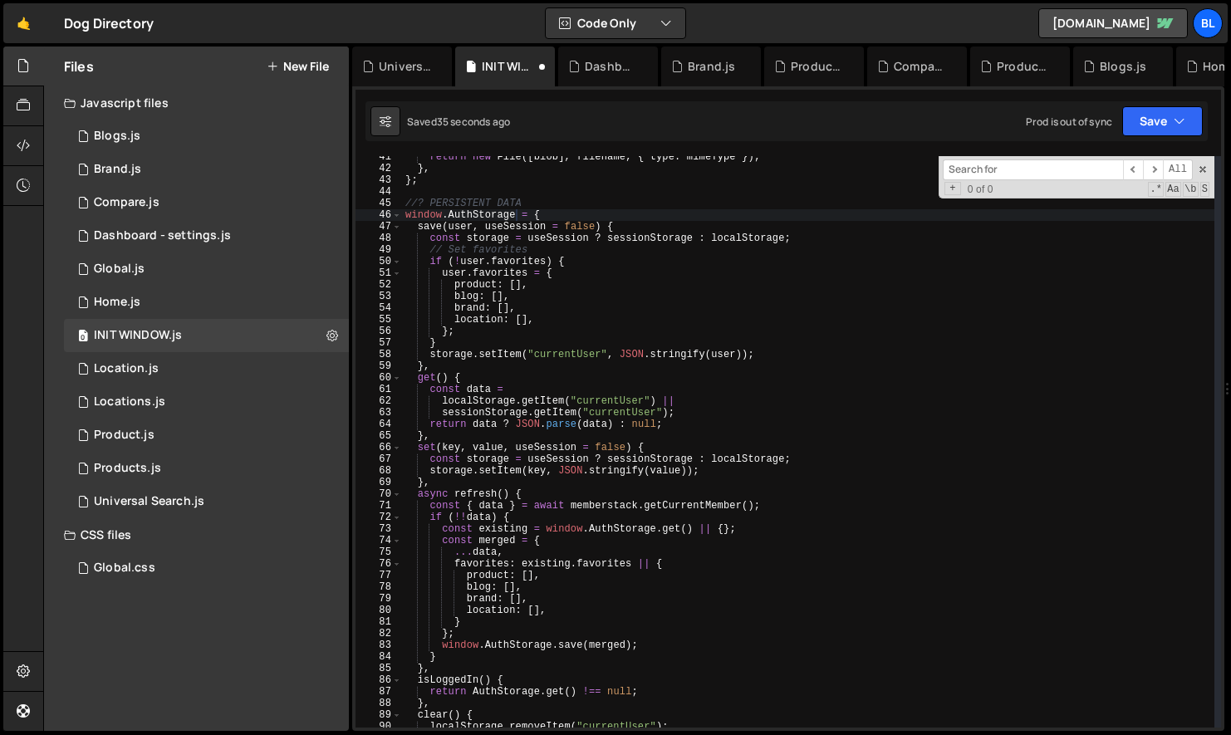
click at [986, 164] on input at bounding box center [1033, 169] width 180 height 21
paste input "window.AuthStorage"
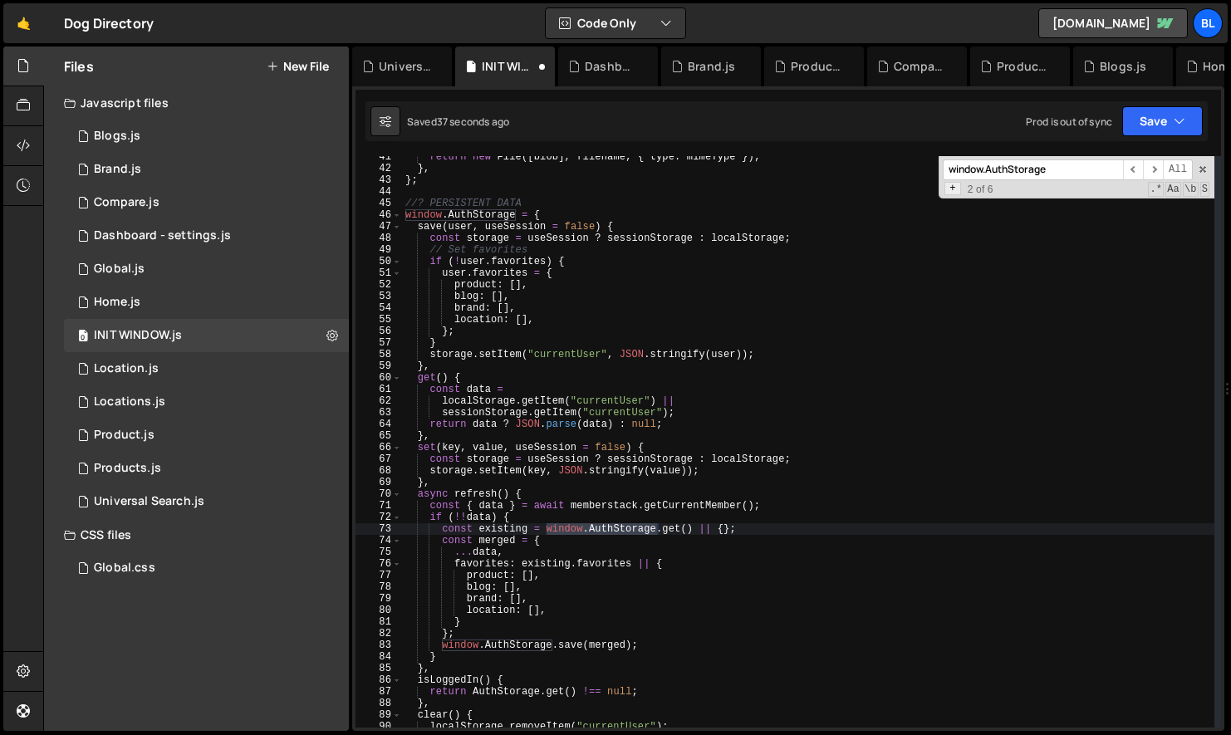
type input "window.AuthStorage"
click at [952, 192] on span "+" at bounding box center [952, 188] width 16 height 13
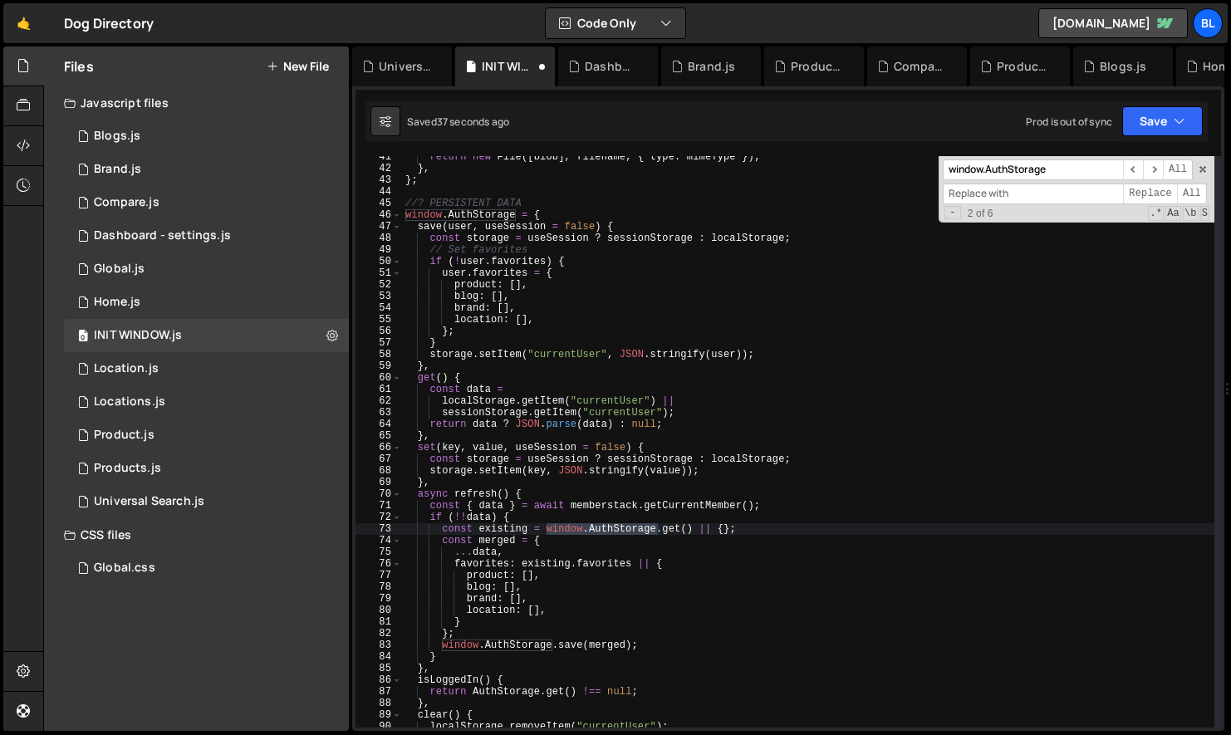
click at [987, 200] on input at bounding box center [1033, 194] width 180 height 21
paste input "window.AuthStorage"
click at [1201, 194] on span "All" at bounding box center [1192, 194] width 30 height 21
type input "window.torage"
click at [1050, 197] on input "window.torage" at bounding box center [1033, 194] width 180 height 21
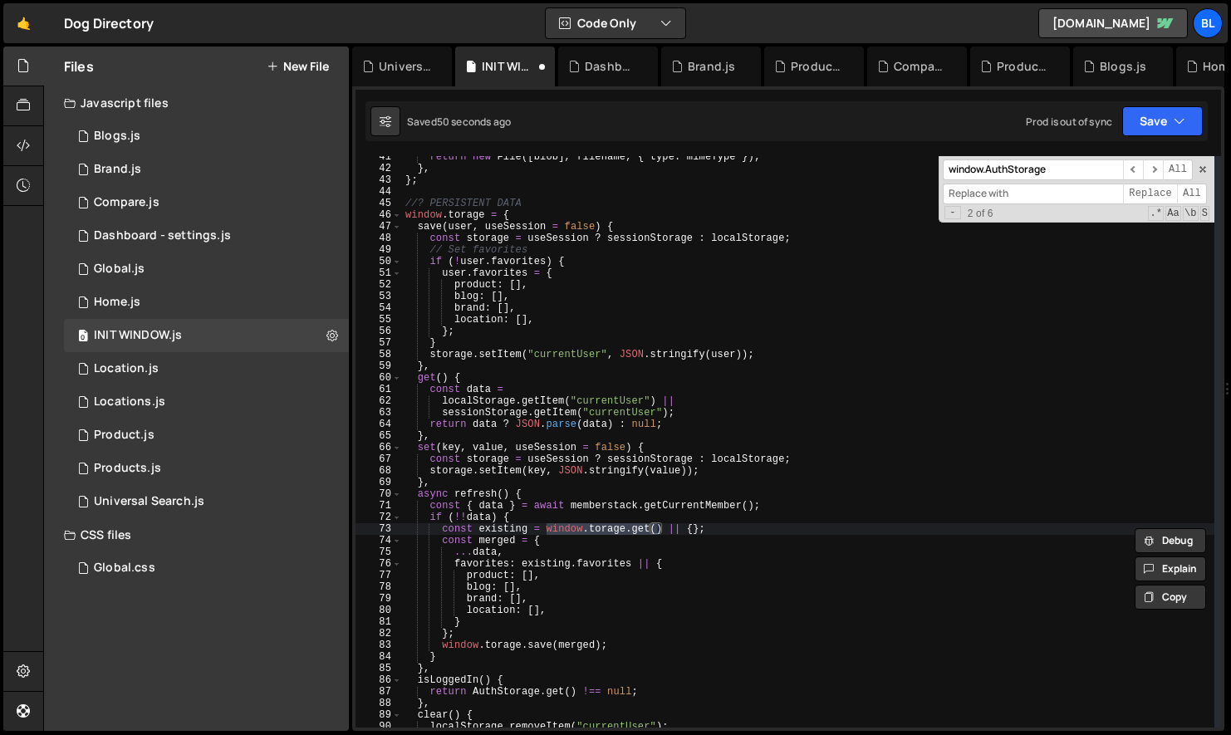
click at [1077, 169] on input "window.AuthStorage" at bounding box center [1033, 169] width 180 height 21
paste input
type input "window.torage"
click at [1029, 189] on input at bounding box center [1033, 194] width 180 height 21
paste input "window.torage"
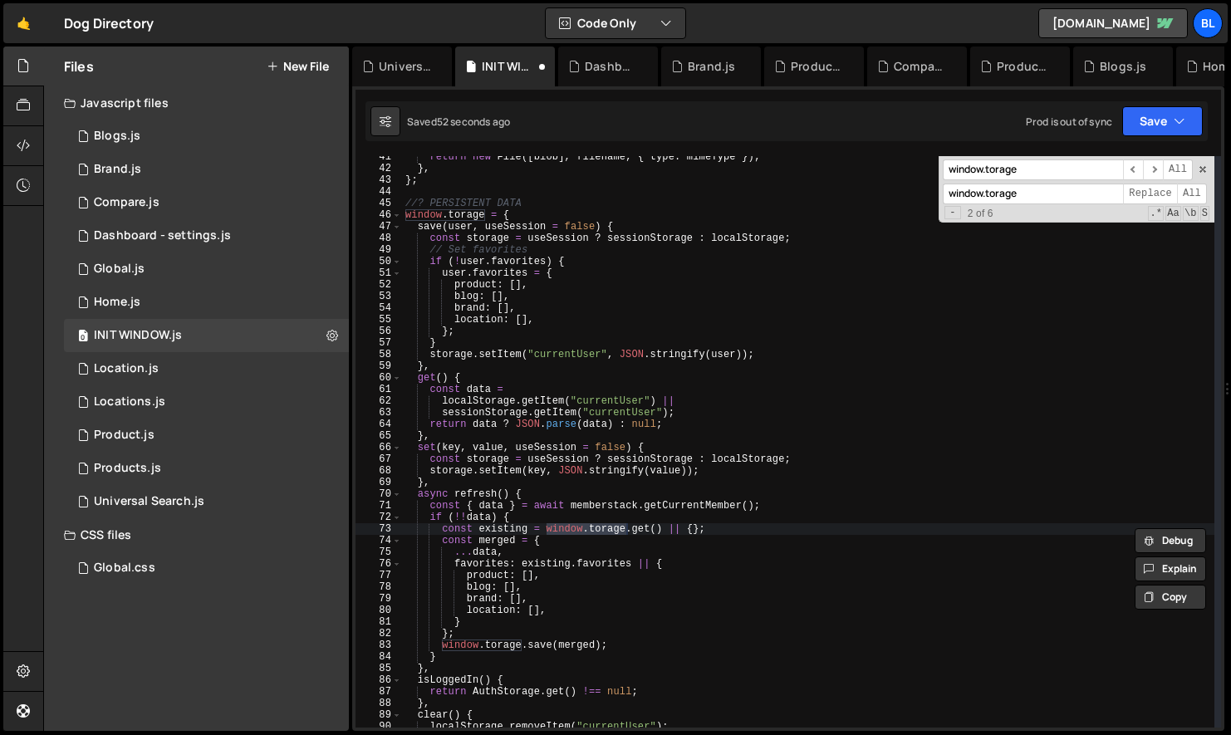
click at [989, 193] on input "window.torage" at bounding box center [1033, 194] width 180 height 21
click at [1186, 190] on span "All" at bounding box center [1192, 194] width 30 height 21
click at [1037, 166] on input "window.torage" at bounding box center [1033, 169] width 180 height 21
type input "window.torage"
type input "window.AuthStorage"
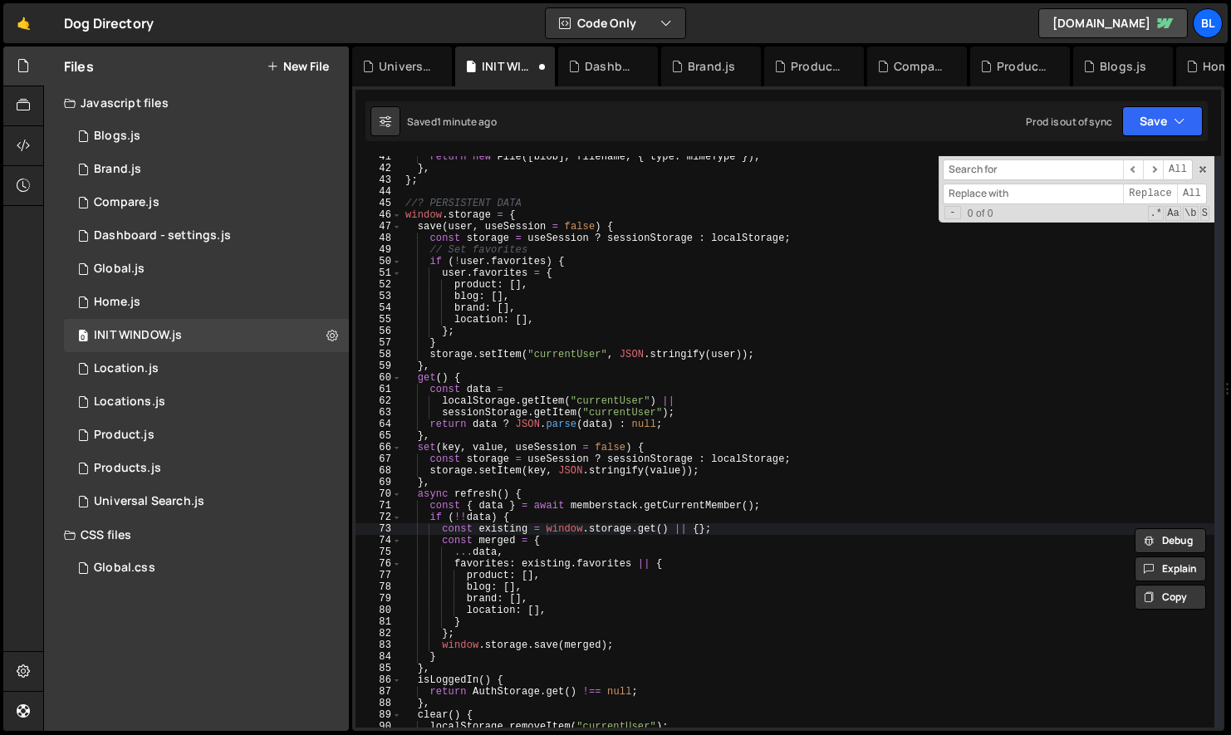
click at [1208, 171] on div "​ ​ All Replace All - 0 of 0 .* Aa \b S" at bounding box center [1076, 189] width 276 height 66
click at [1201, 168] on span at bounding box center [1203, 170] width 12 height 12
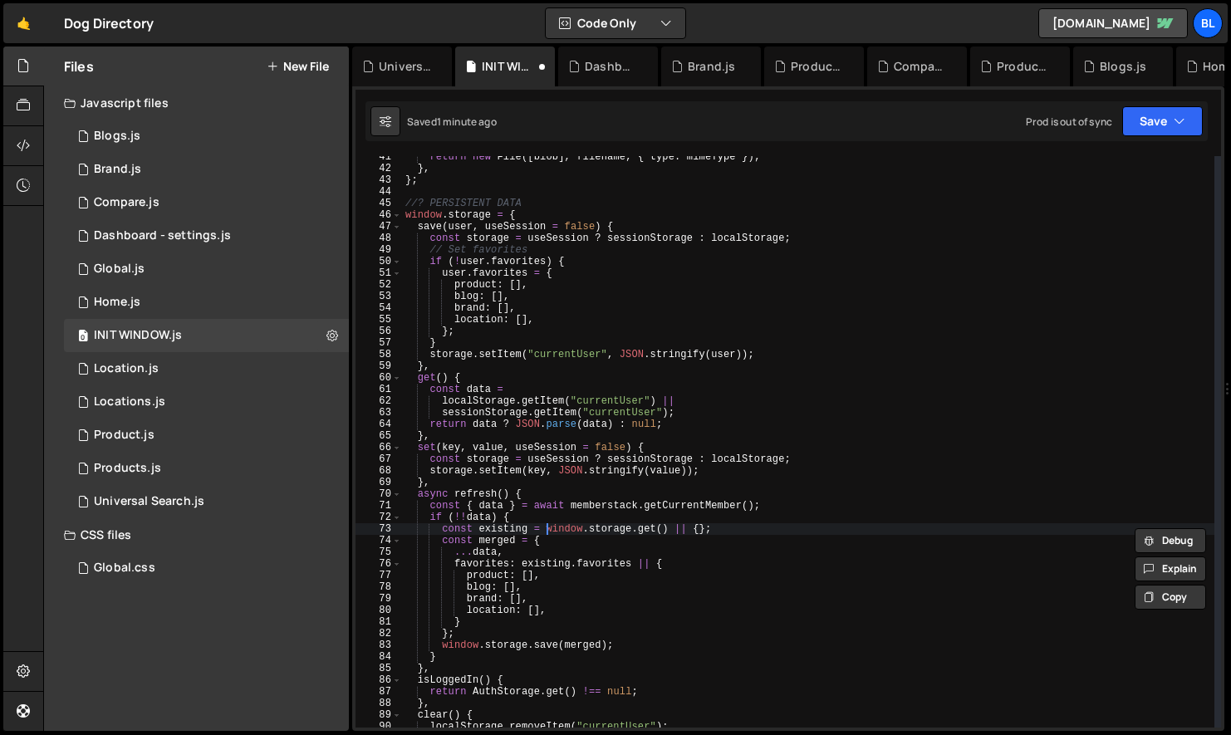
click at [976, 321] on div "return new File ([ blob ] , filename , { type : mimeType }) ; } , } ; //? PERSI…" at bounding box center [808, 448] width 812 height 595
type textarea "location: [],"
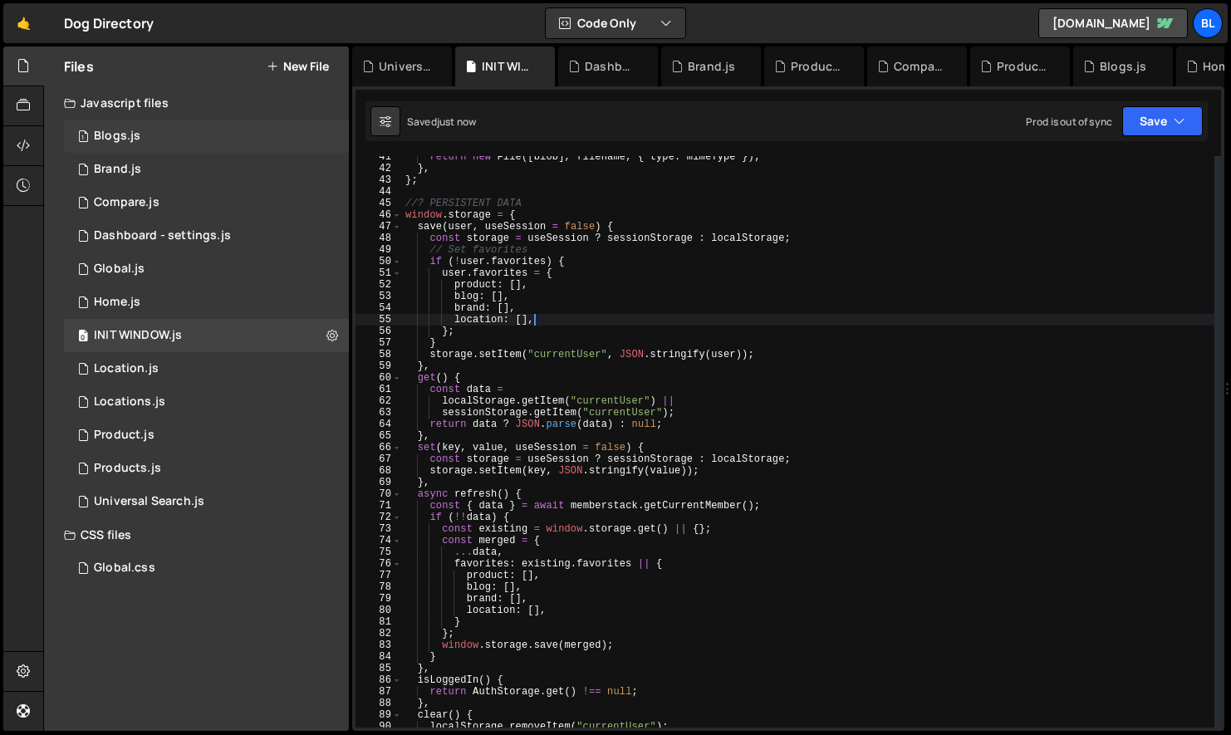
click at [194, 143] on div "1 Blogs.js 0" at bounding box center [206, 136] width 285 height 33
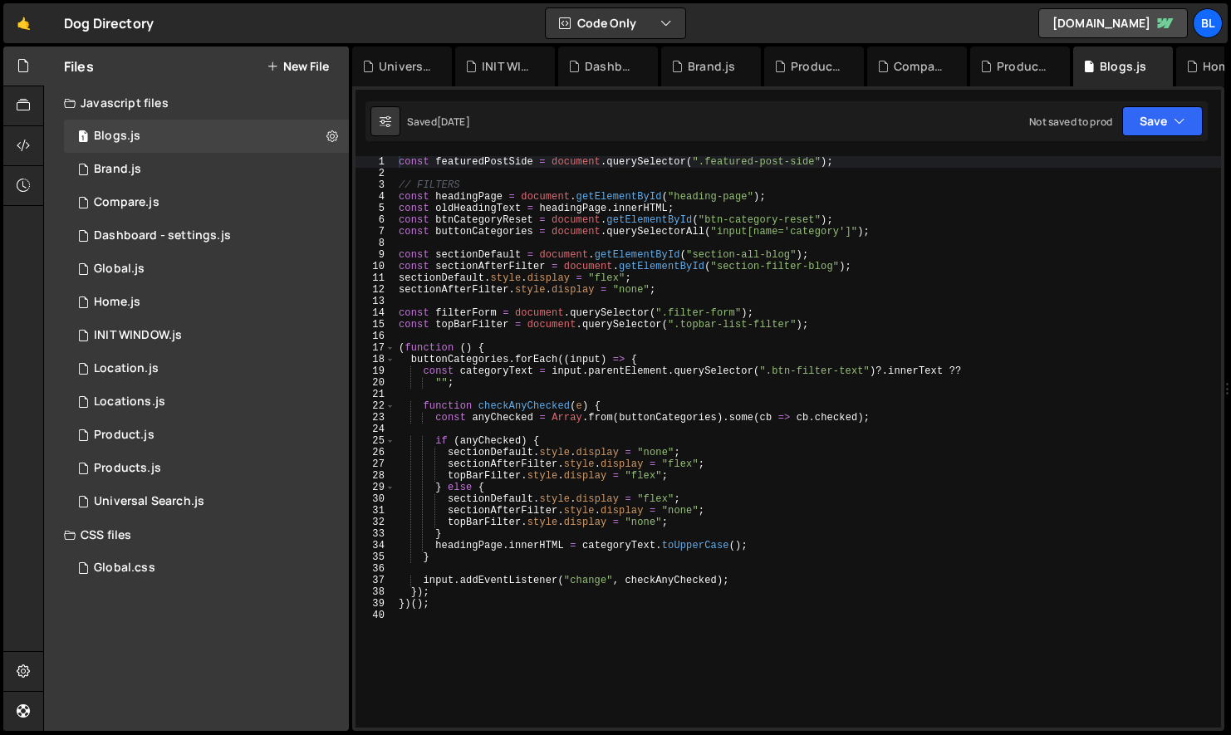
click at [590, 331] on div "const featuredPostSide = document . querySelector ( ".featured-post-side" ) ; /…" at bounding box center [807, 453] width 825 height 595
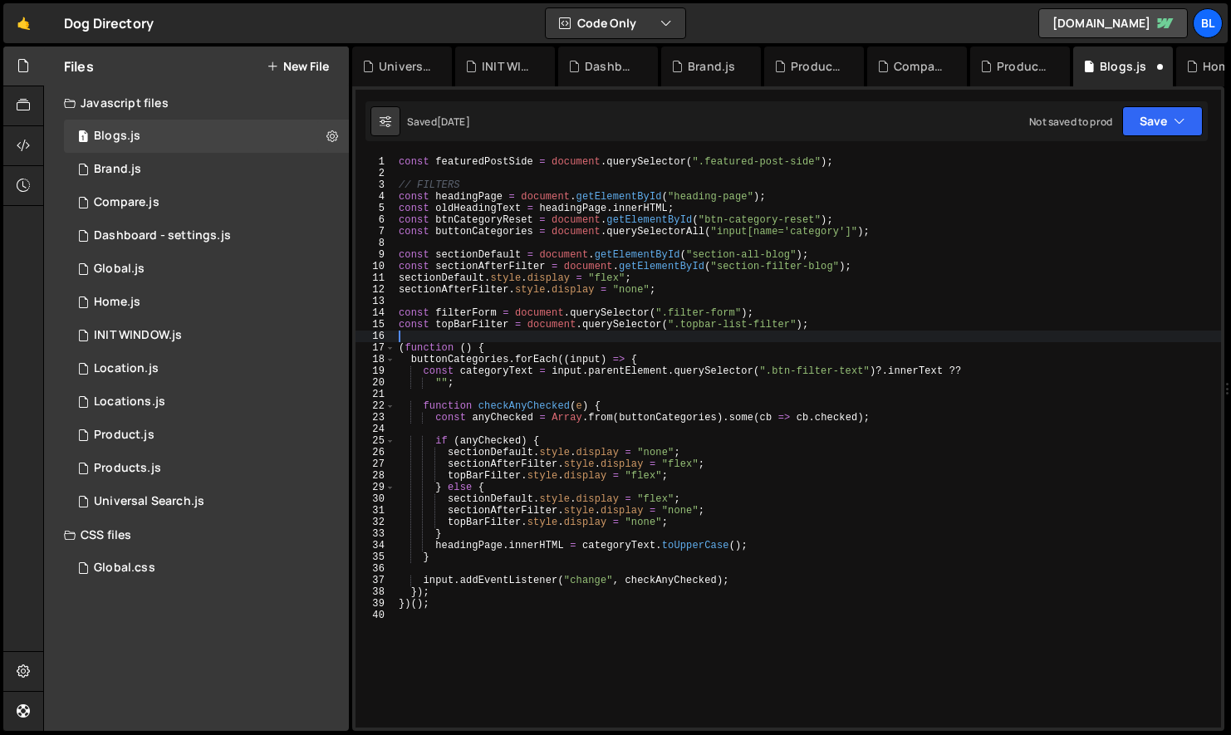
paste textarea "window.AuthStorage"
type textarea "window.AuthStorage"
type textarea "const categoryText = input.parentElement.querySelector(".btn-filter-text")?.inn…"
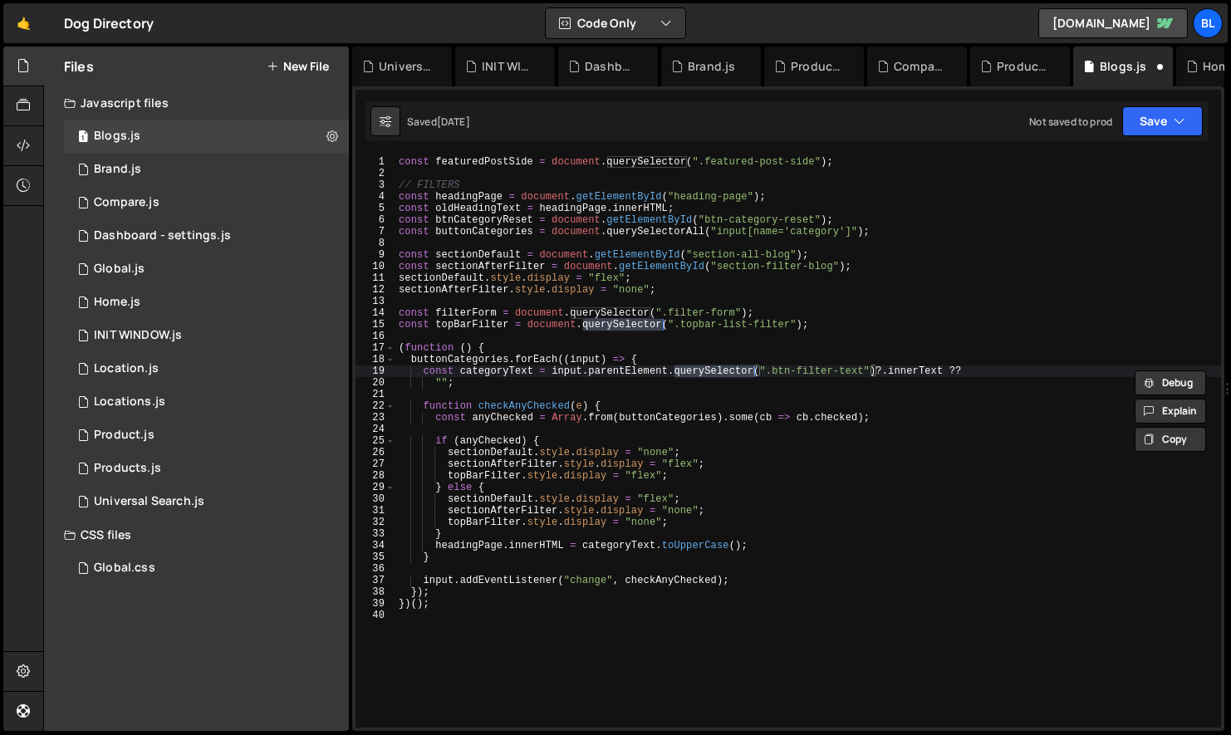
click at [590, 330] on div "const featuredPostSide = document . querySelector ( ".featured-post-side" ) ; /…" at bounding box center [807, 453] width 825 height 595
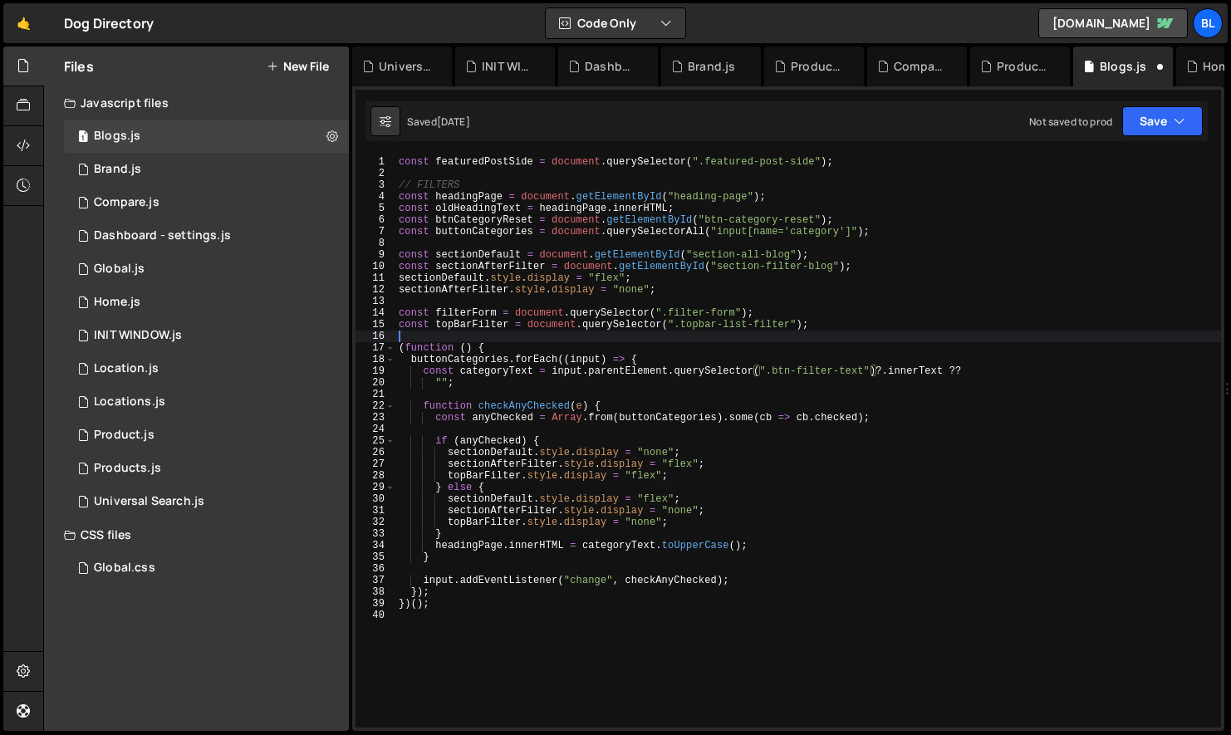
click at [595, 332] on div "const featuredPostSide = document . querySelector ( ".featured-post-side" ) ; /…" at bounding box center [807, 453] width 825 height 595
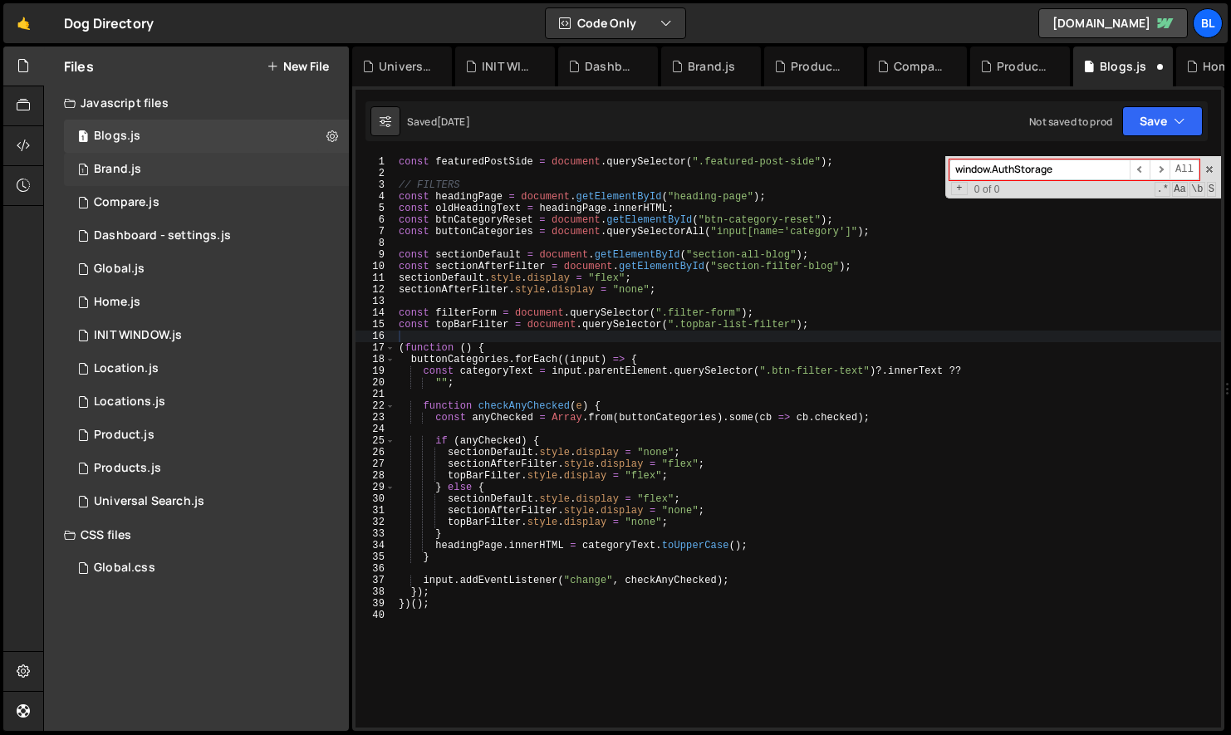
type input "window.AuthStorage"
click at [179, 158] on div "1 Brand.js 0" at bounding box center [206, 169] width 285 height 33
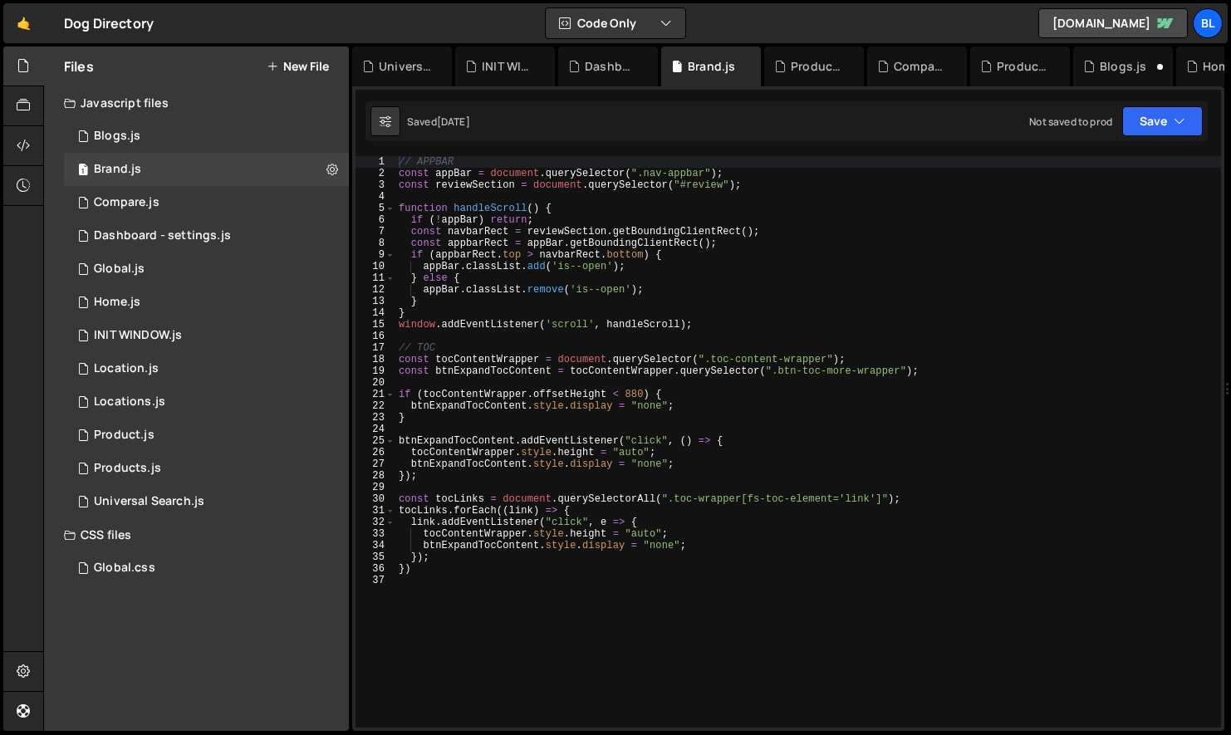
type textarea "window.addEventListener('scroll', handleScroll);"
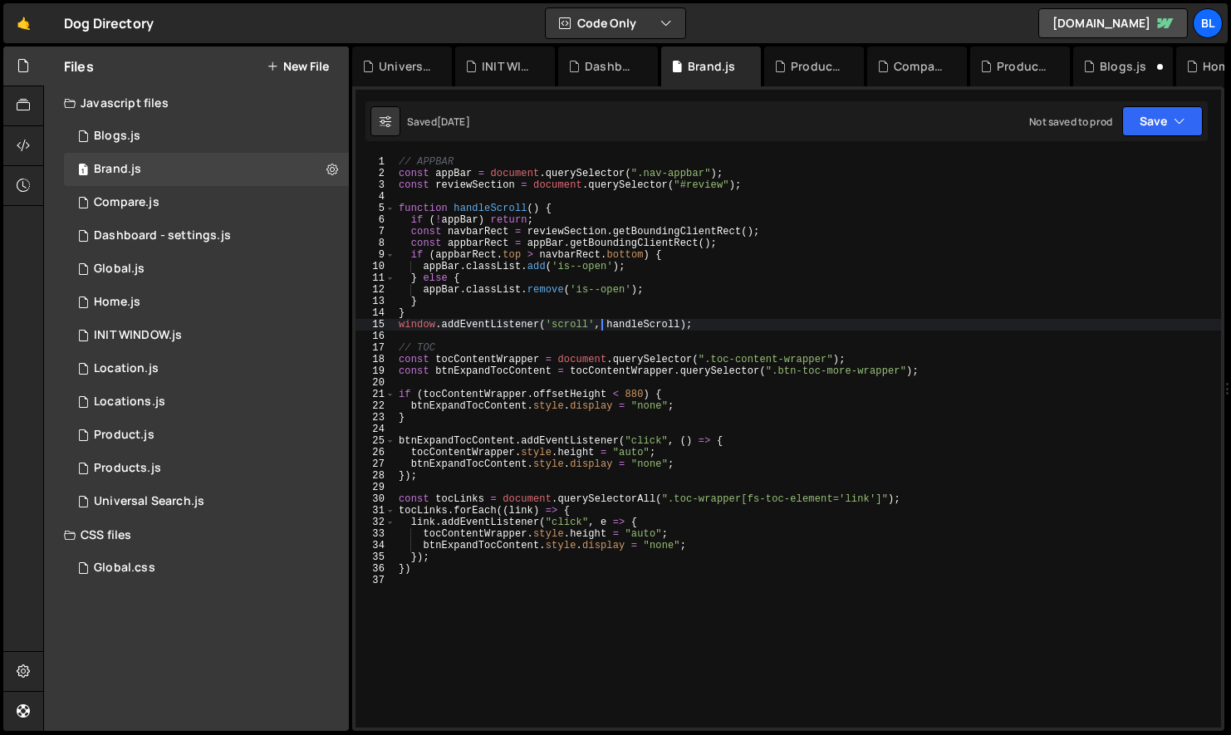
click at [601, 321] on div "// APPBAR const appBar = document . querySelector ( ".nav-appbar" ) ; const rev…" at bounding box center [807, 453] width 825 height 595
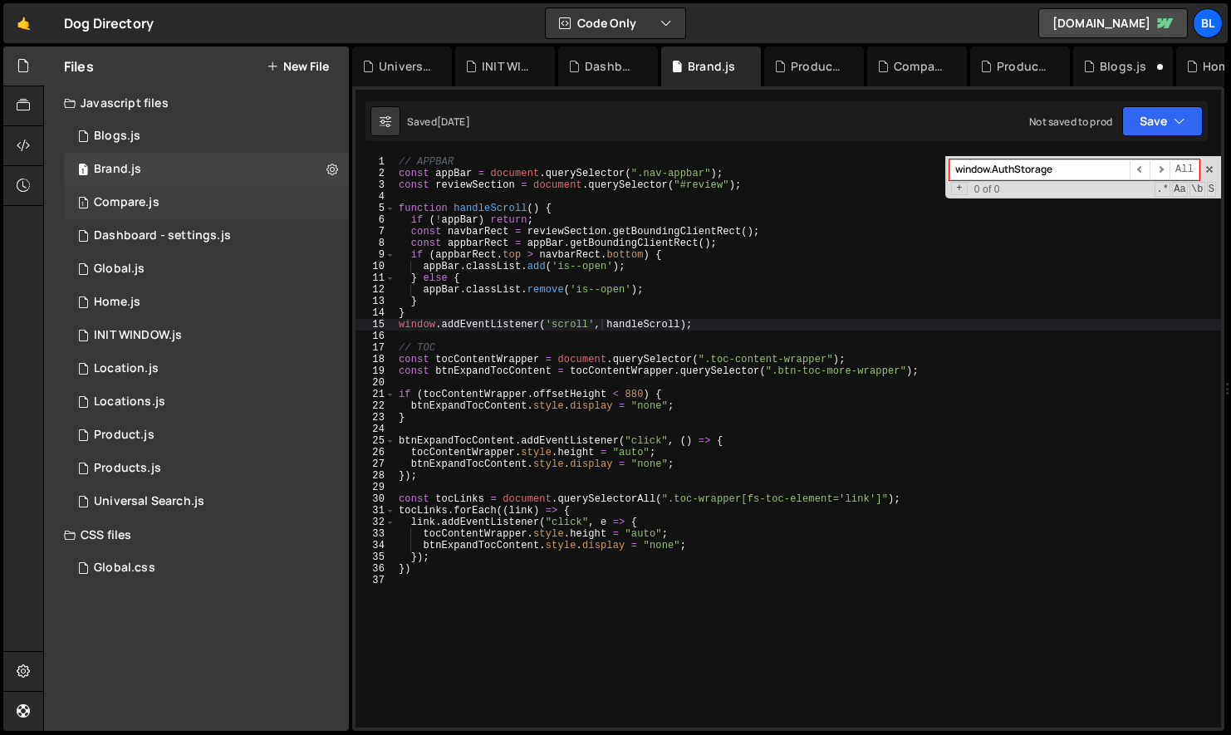
type input "window.AuthStorage"
click at [218, 190] on div "1 Compare.js 0" at bounding box center [206, 202] width 285 height 33
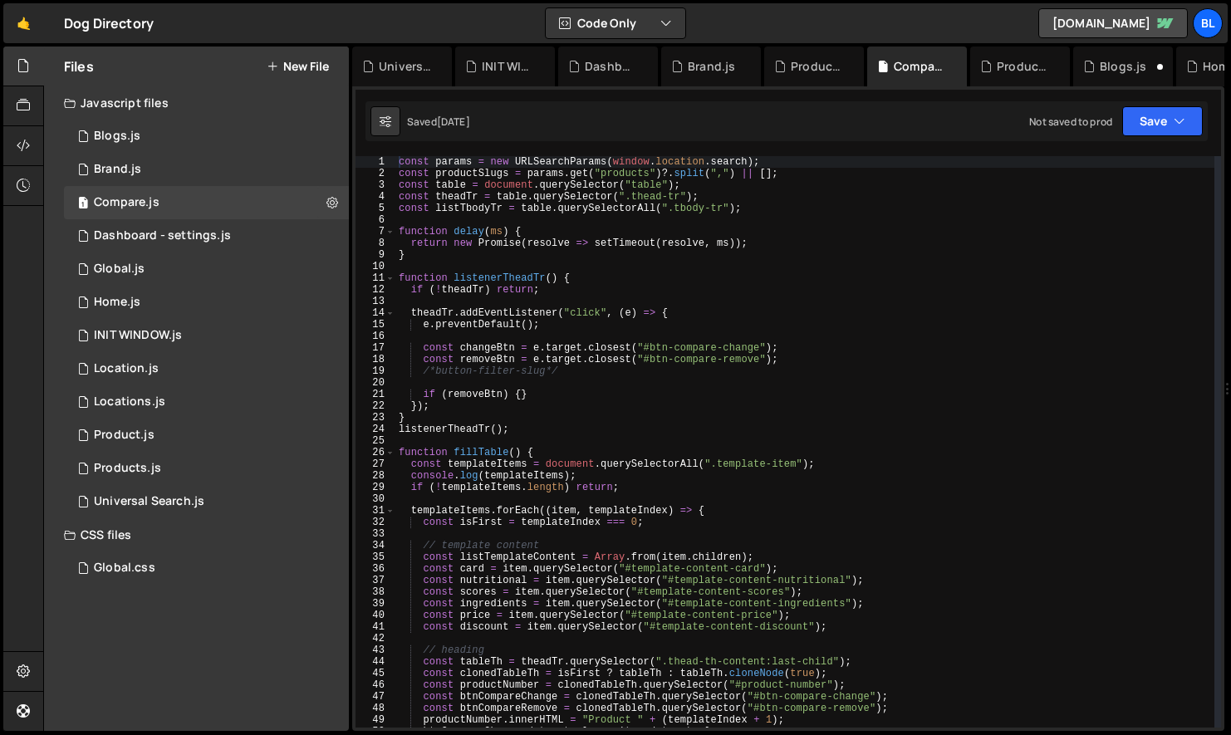
type textarea "if (!theadTr) return;"
click at [627, 289] on div "const params = new URLSearchParams ( window . location . search ) ; const produ…" at bounding box center [804, 453] width 819 height 595
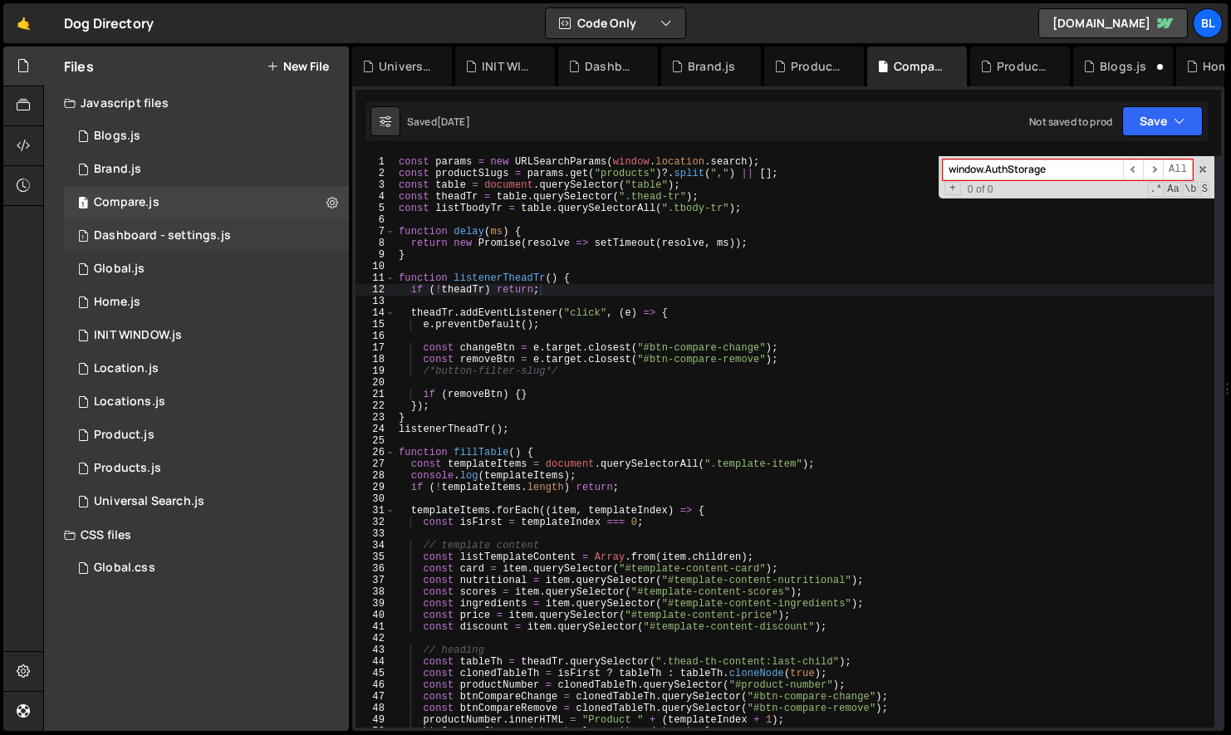
type input "window.AuthStorage"
click at [214, 236] on div "Dashboard - settings.js" at bounding box center [162, 235] width 137 height 15
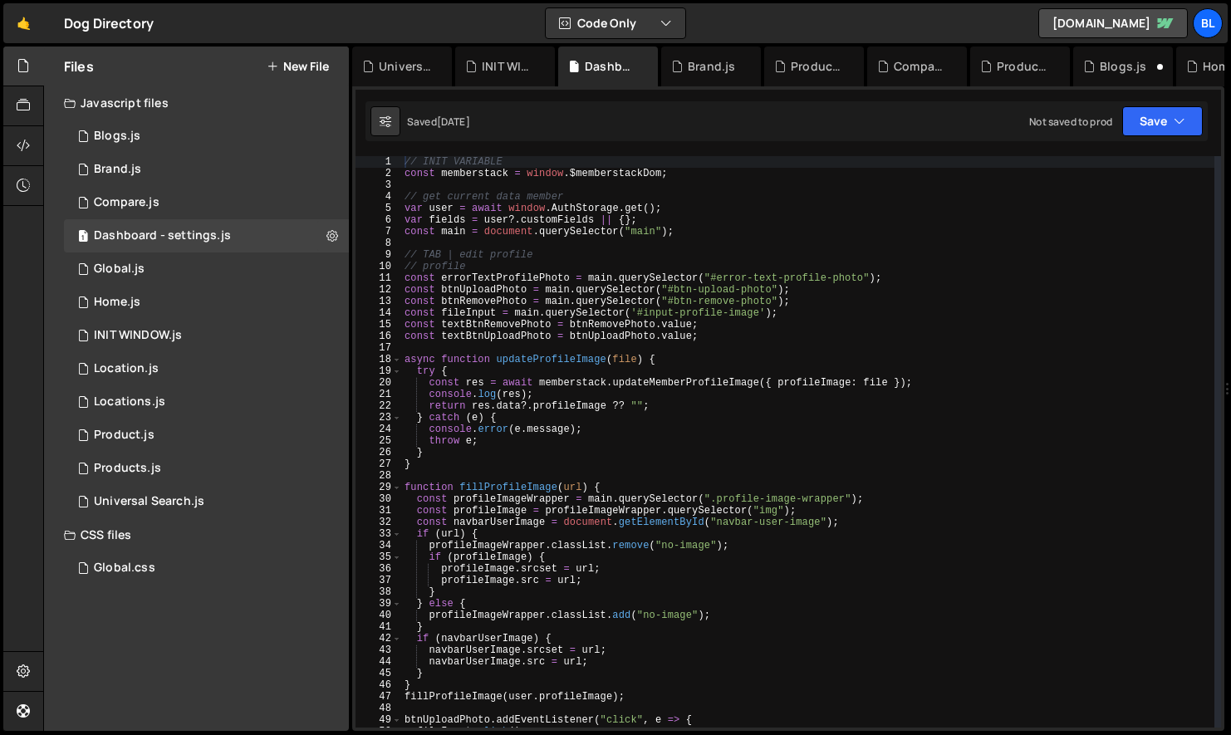
type textarea "const textBtnUploadPhoto = btnUploadPhoto.value;"
click at [628, 338] on div "// INIT VARIABLE const memberstack = window . $memberstackDom ; // get current …" at bounding box center [807, 453] width 813 height 595
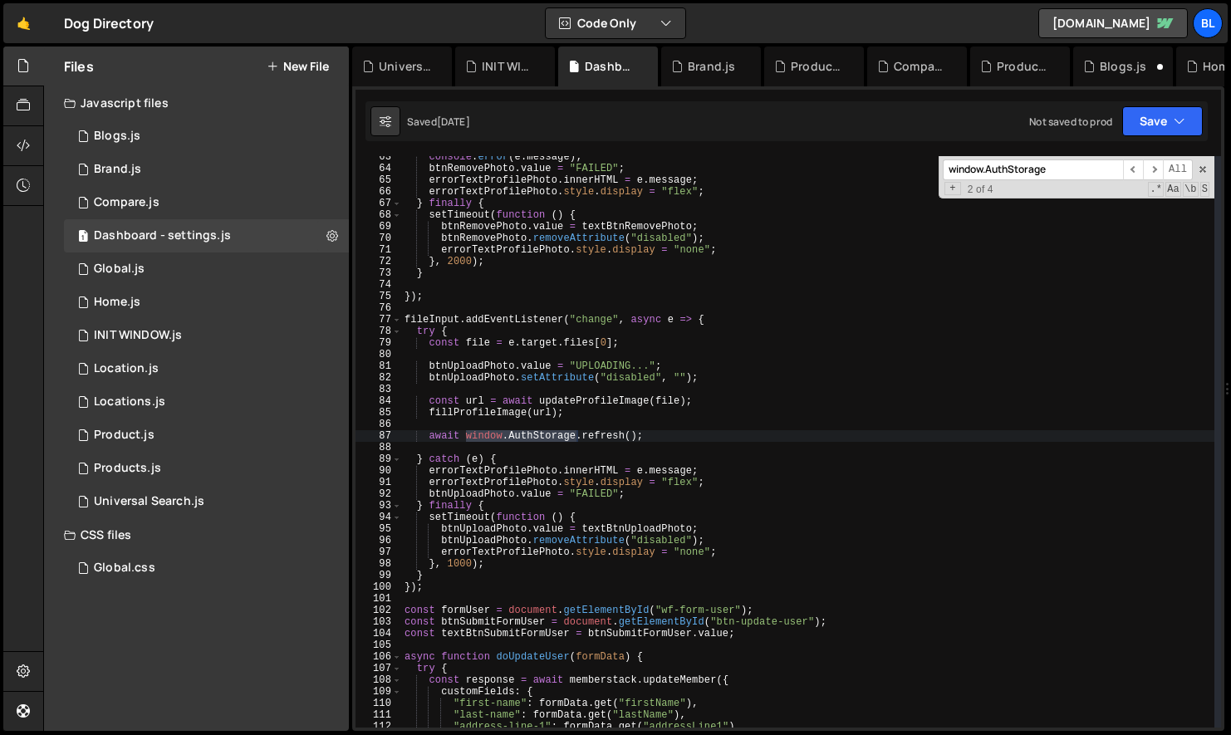
scroll to position [726, 0]
type input "window.AuthStorage"
click at [946, 191] on span "+" at bounding box center [952, 188] width 16 height 13
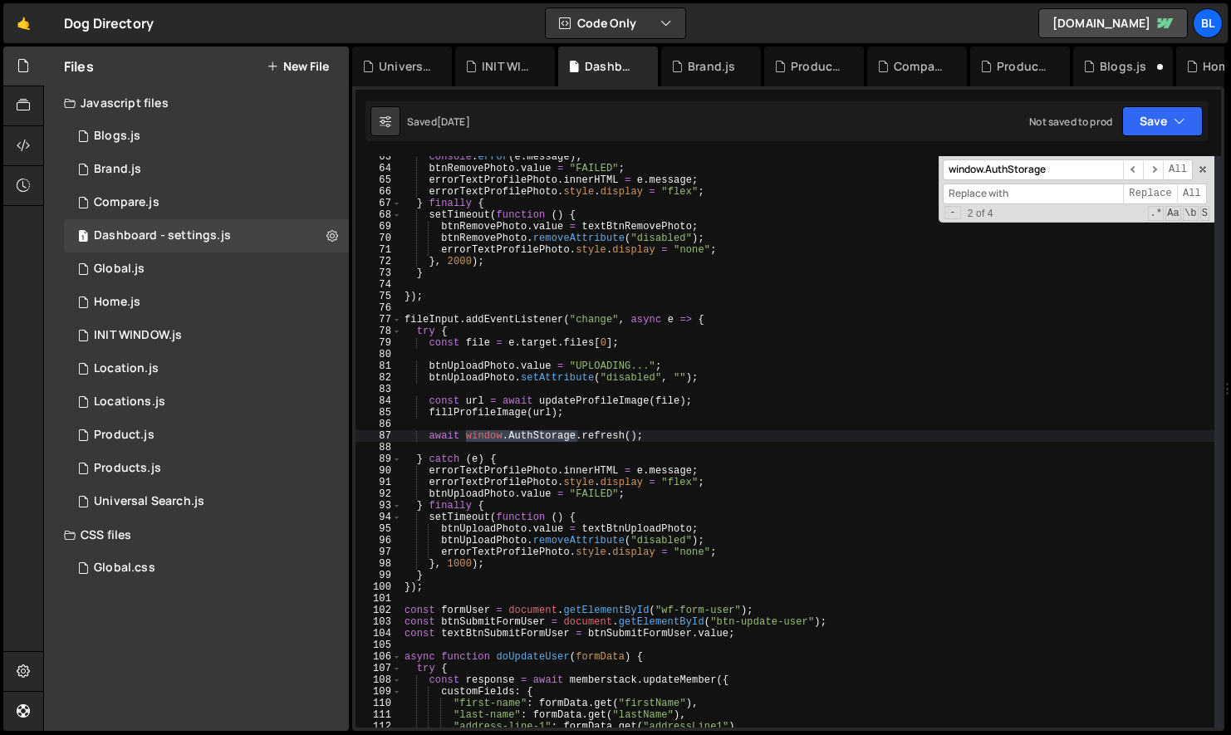
click at [963, 196] on input at bounding box center [1033, 194] width 180 height 21
paste input "window.AuthStorage"
drag, startPoint x: 1018, startPoint y: 194, endPoint x: 988, endPoint y: 192, distance: 30.0
click at [988, 192] on input "window.AuthStorage" at bounding box center [1033, 194] width 180 height 21
type input "[DOMAIN_NAME]"
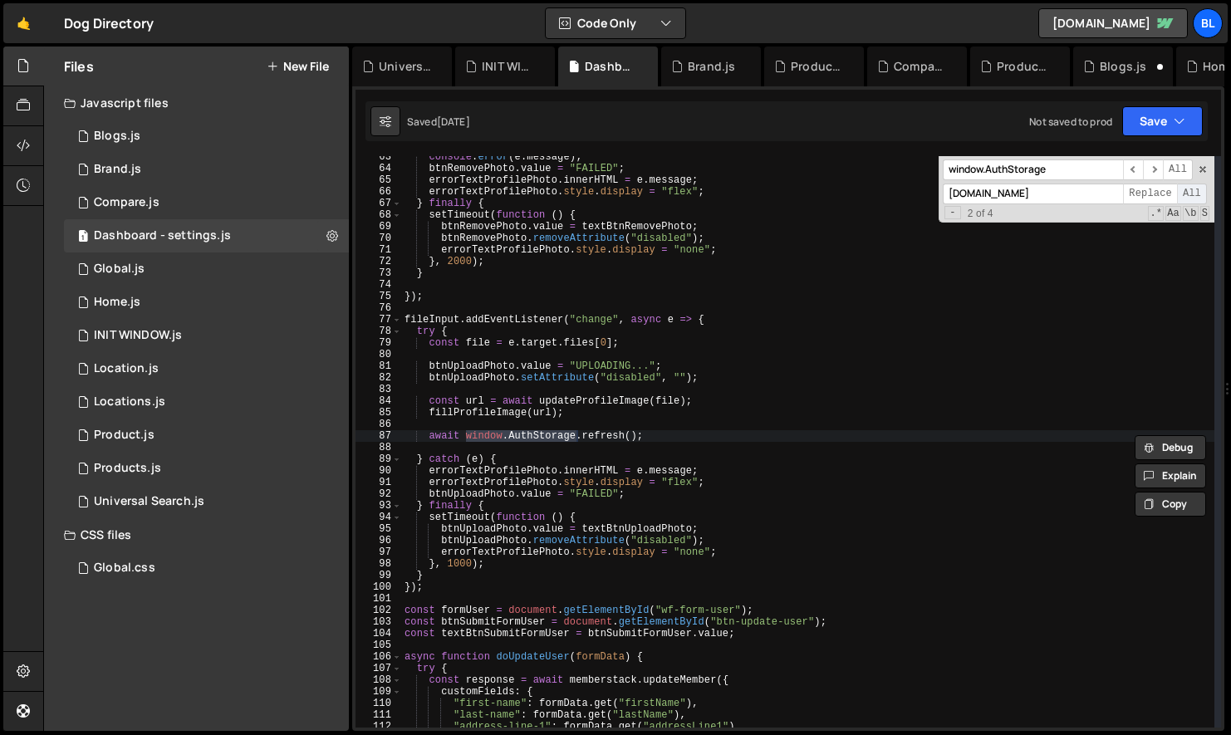
click at [1193, 190] on span "All" at bounding box center [1192, 194] width 30 height 21
click at [1065, 164] on input "window.AuthStorage" at bounding box center [1033, 169] width 180 height 21
click at [851, 286] on div "console . error ( e . message ) ; btnRemovePhoto . value = "FAILED" ; errorText…" at bounding box center [807, 448] width 813 height 595
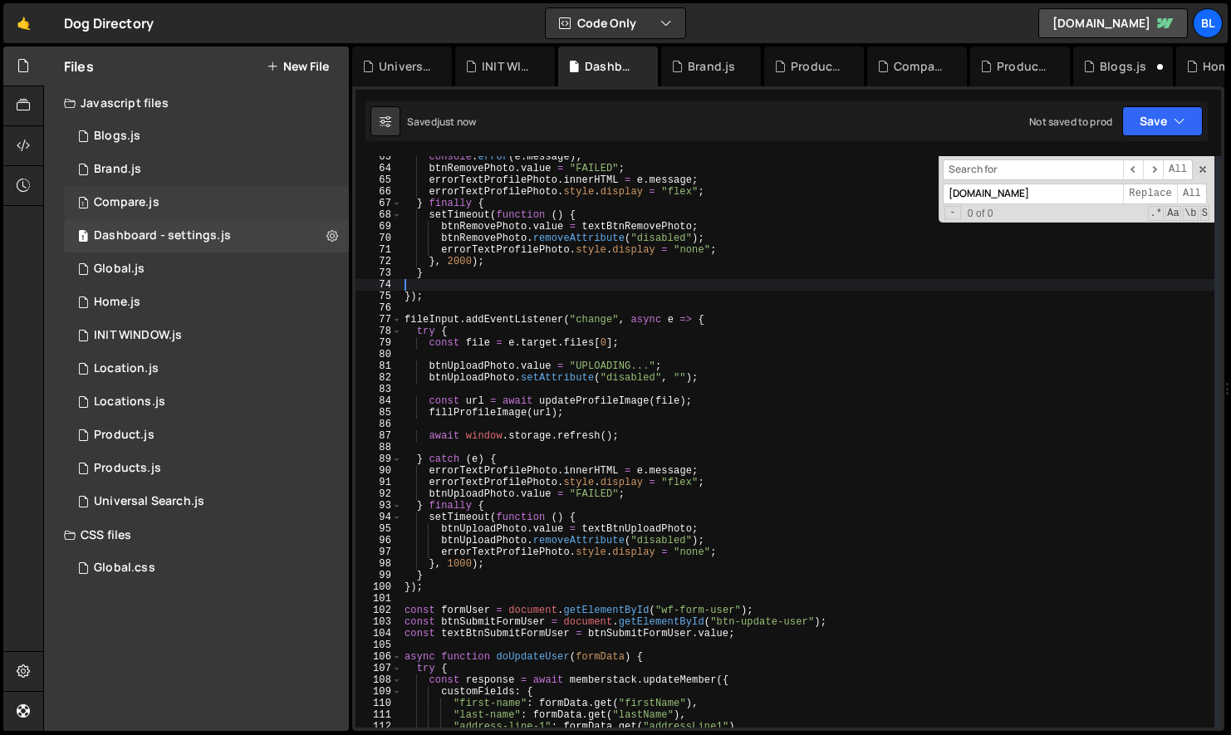
click at [208, 209] on div "1 Compare.js 0" at bounding box center [206, 202] width 285 height 33
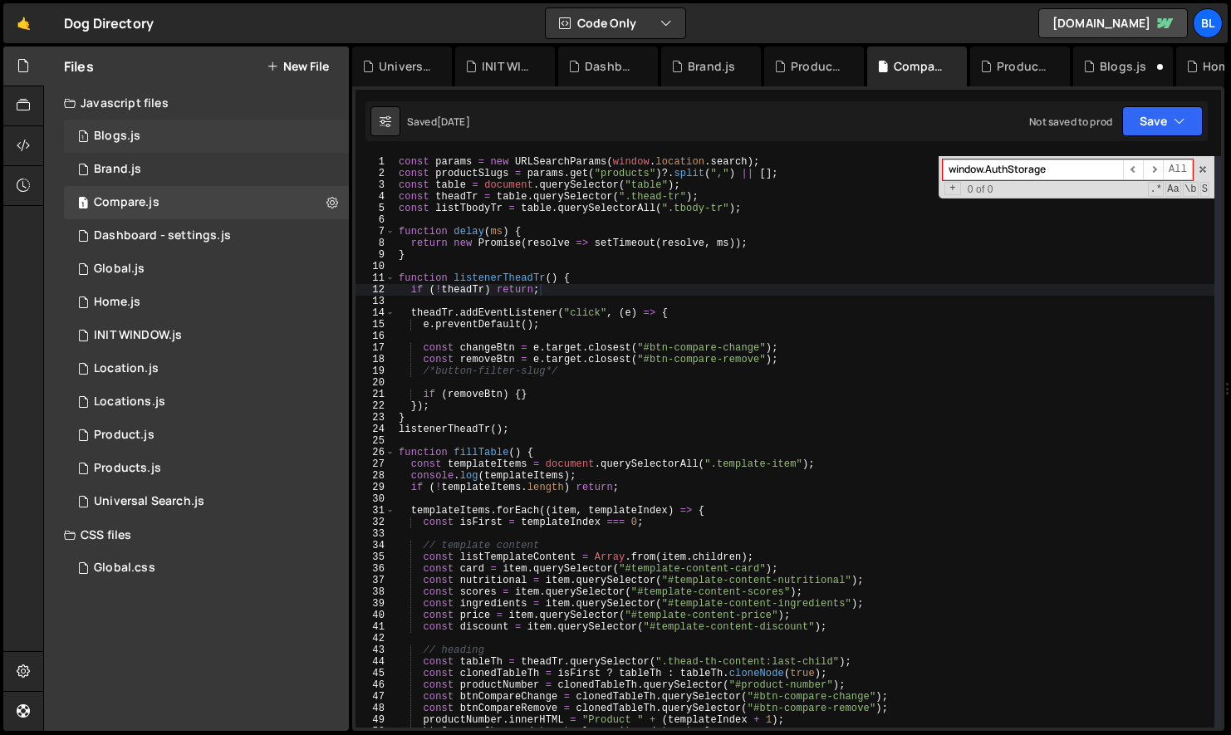
drag, startPoint x: 182, startPoint y: 146, endPoint x: 195, endPoint y: 146, distance: 13.3
click at [182, 146] on div "1 Blogs.js 0" at bounding box center [206, 136] width 285 height 33
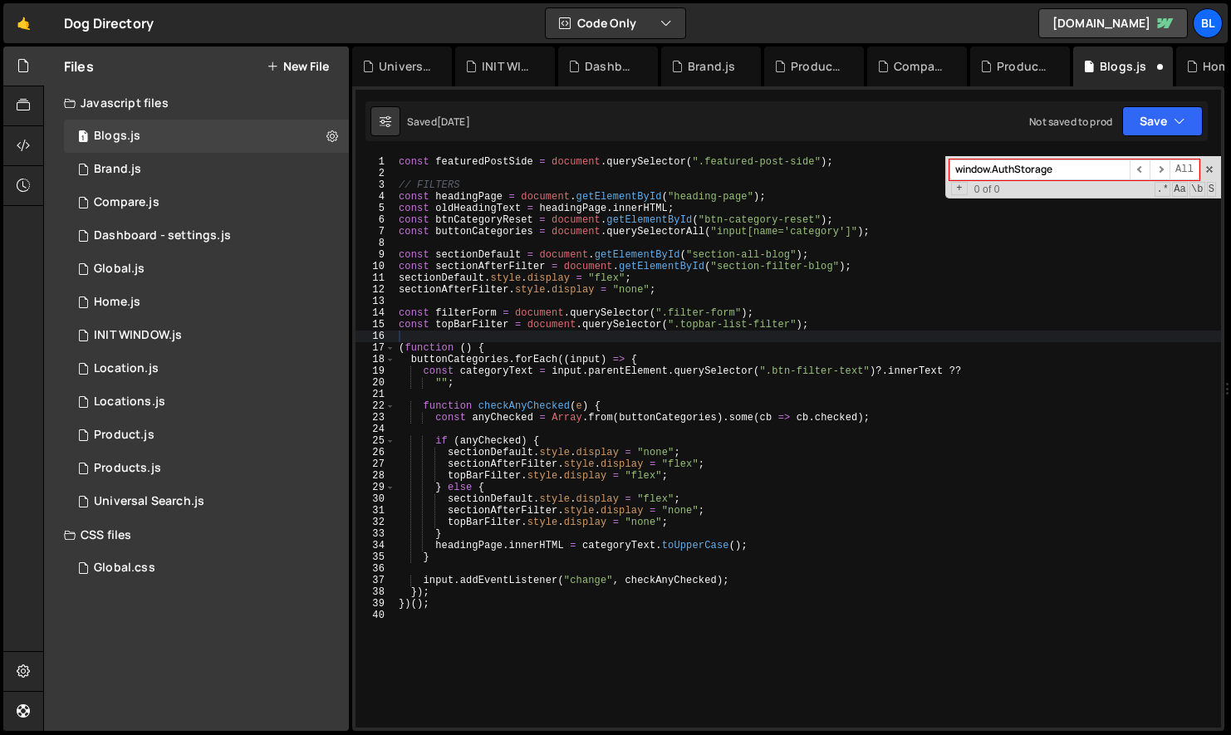
click at [610, 346] on div "const featuredPostSide = document . querySelector ( ".featured-post-side" ) ; /…" at bounding box center [807, 453] width 825 height 595
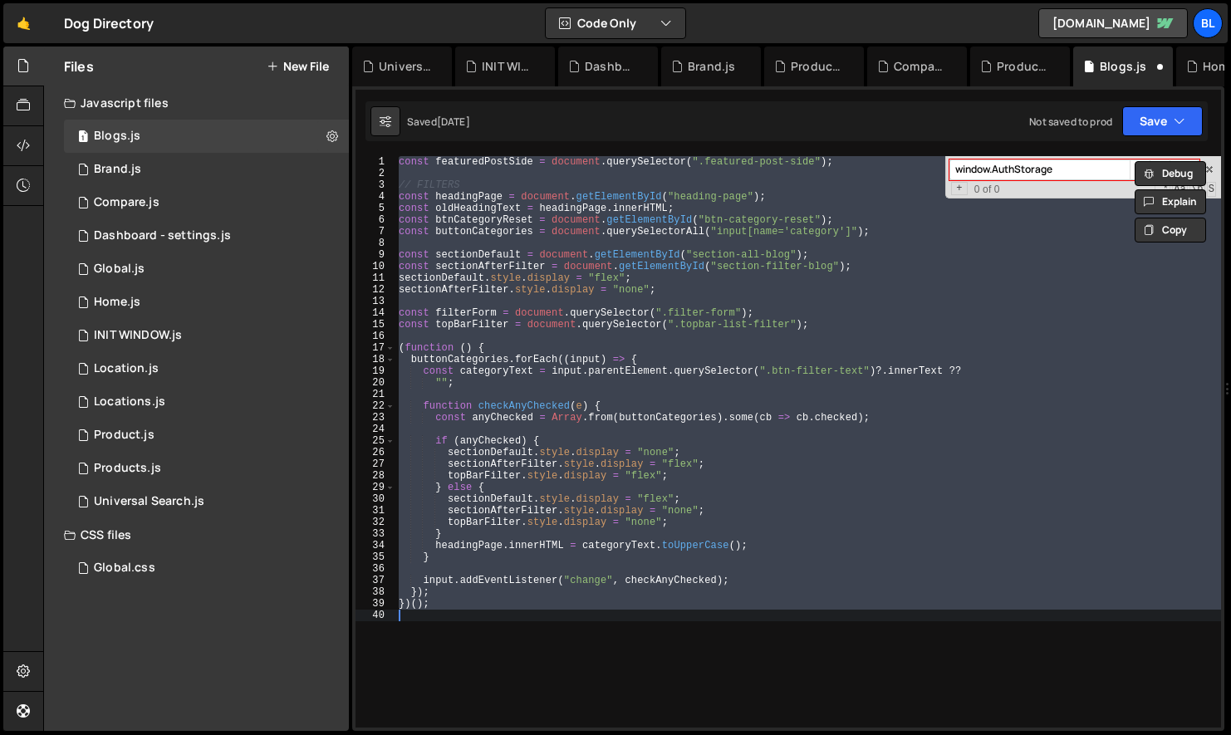
click at [610, 346] on div "const featuredPostSide = document . querySelector ( ".featured-post-side" ) ; /…" at bounding box center [807, 441] width 825 height 571
type textarea "(function () {"
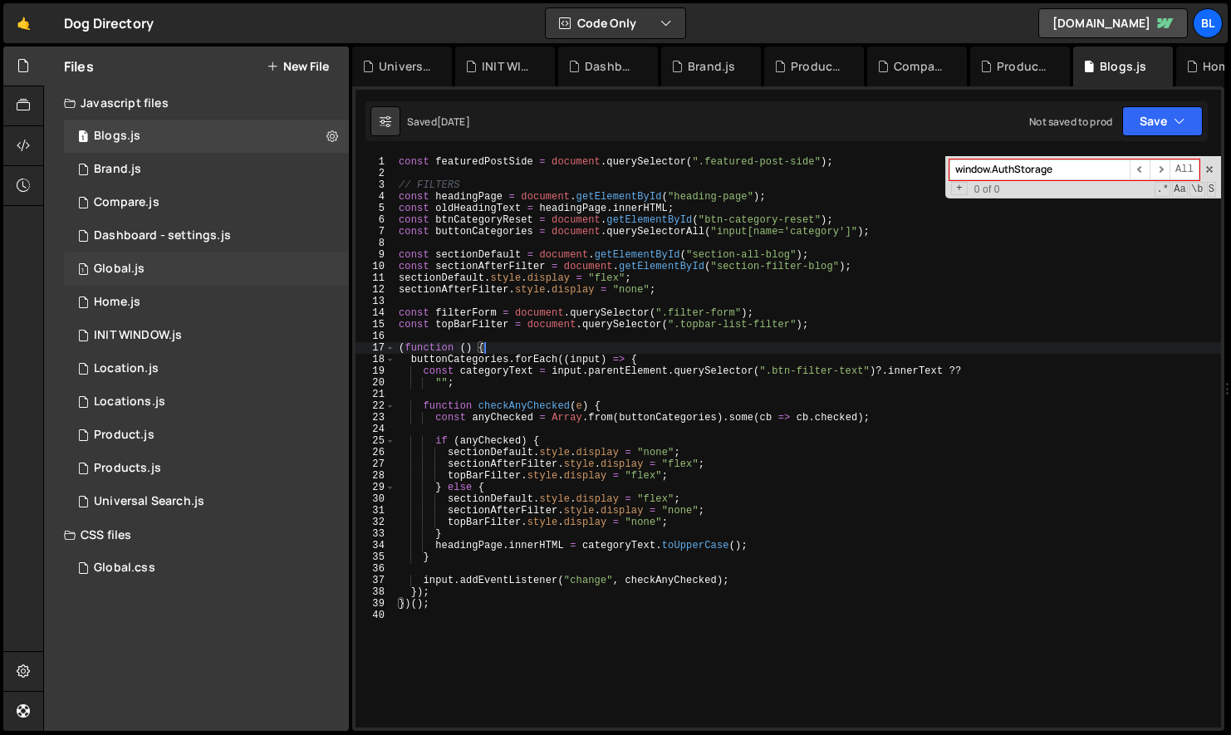
click at [141, 276] on div "Global.js" at bounding box center [119, 269] width 51 height 15
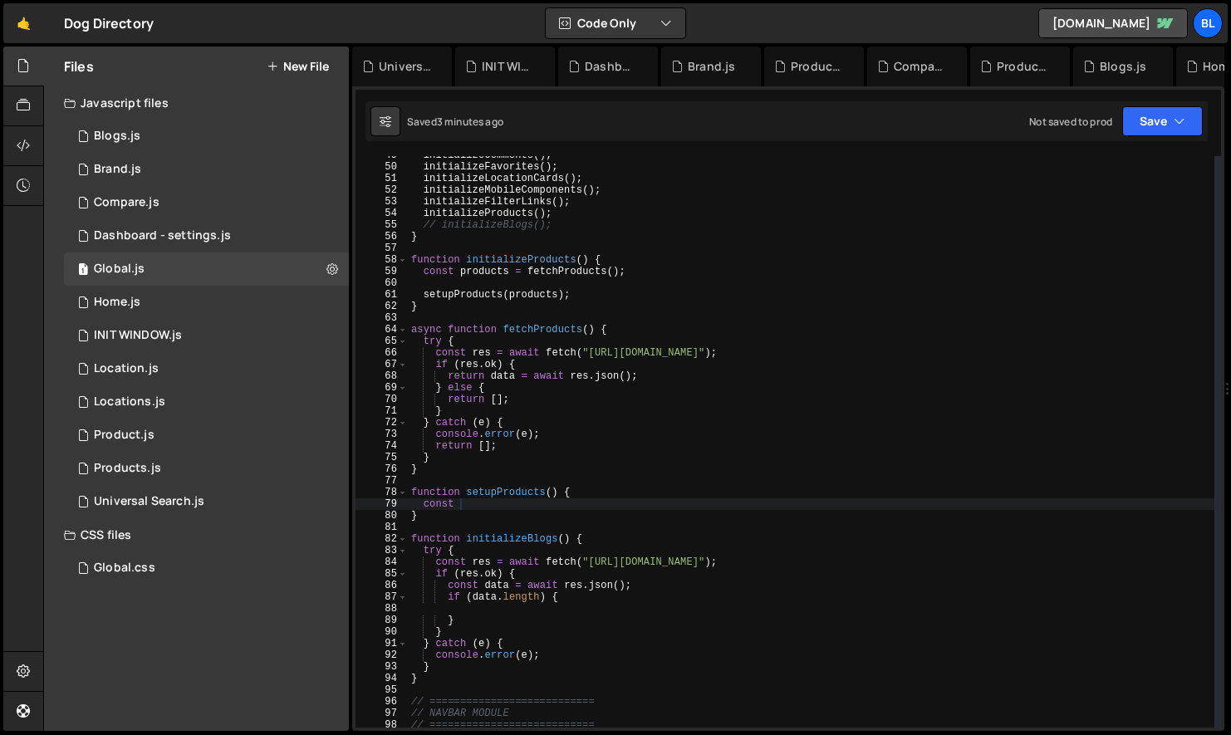
type textarea "}"
click at [830, 242] on div "initializeComments ( ) ; initializeFavorites ( ) ; initializeLocationCards ( ) …" at bounding box center [811, 446] width 806 height 595
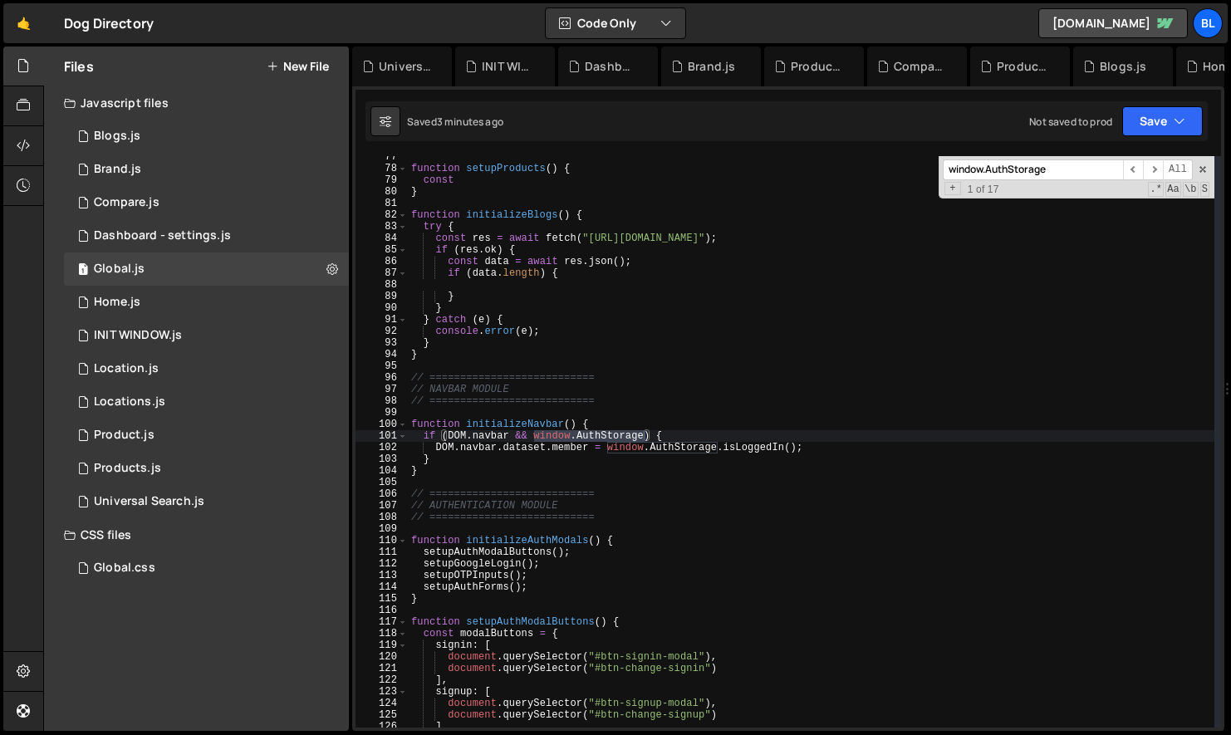
scroll to position [889, 0]
click at [952, 179] on input "window.AuthStorage" at bounding box center [1033, 169] width 180 height 21
click at [996, 190] on span "1 of 17" at bounding box center [983, 190] width 45 height 12
paste input "window.AuthStorage"
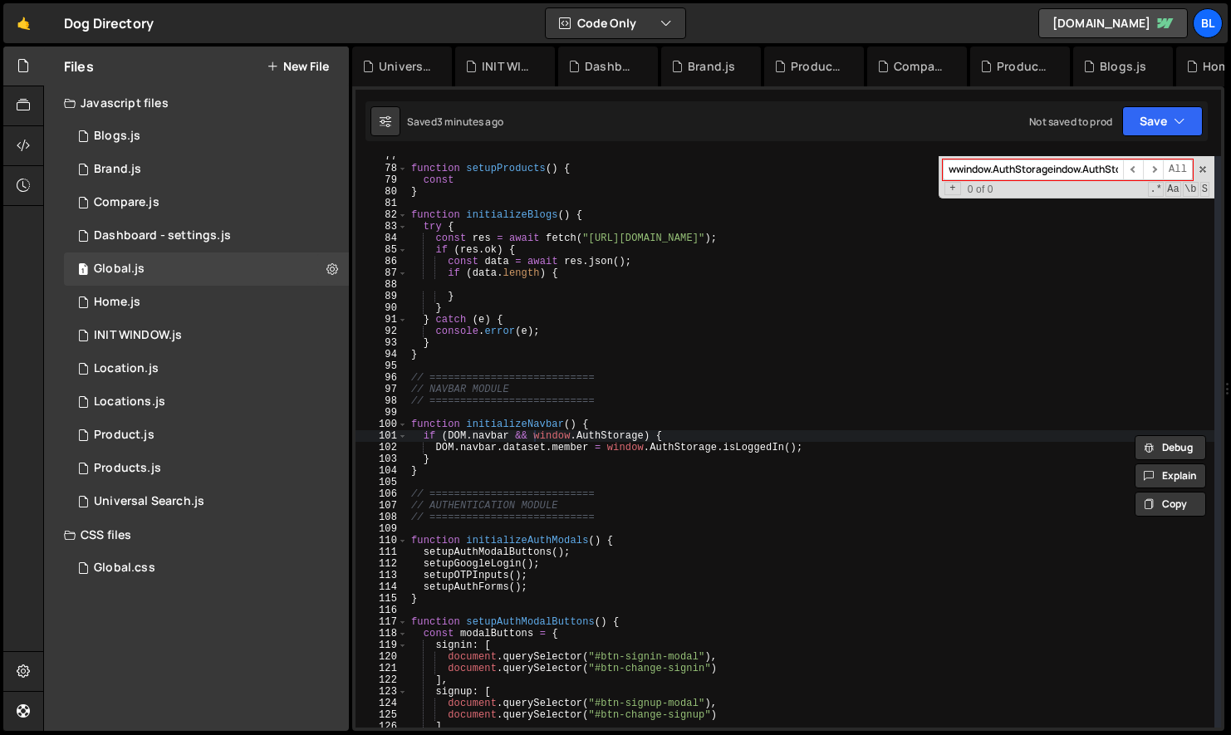
paste input
type input "window.AuthStorage"
click at [954, 190] on span "+" at bounding box center [952, 188] width 16 height 13
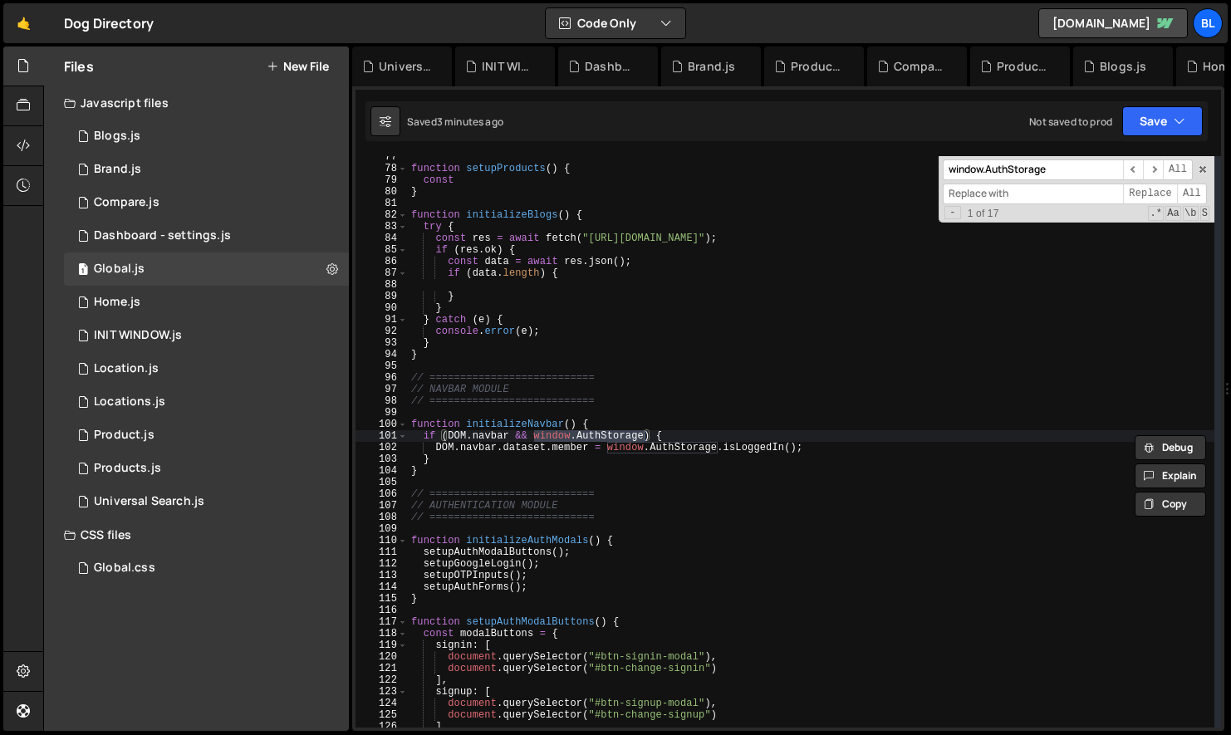
click at [995, 198] on input at bounding box center [1033, 194] width 180 height 21
paste input "window.AuthStorage"
drag, startPoint x: 1016, startPoint y: 193, endPoint x: 985, endPoint y: 193, distance: 30.7
click at [986, 193] on input "window.AuthStorage" at bounding box center [1033, 194] width 180 height 21
type input "[DOMAIN_NAME]"
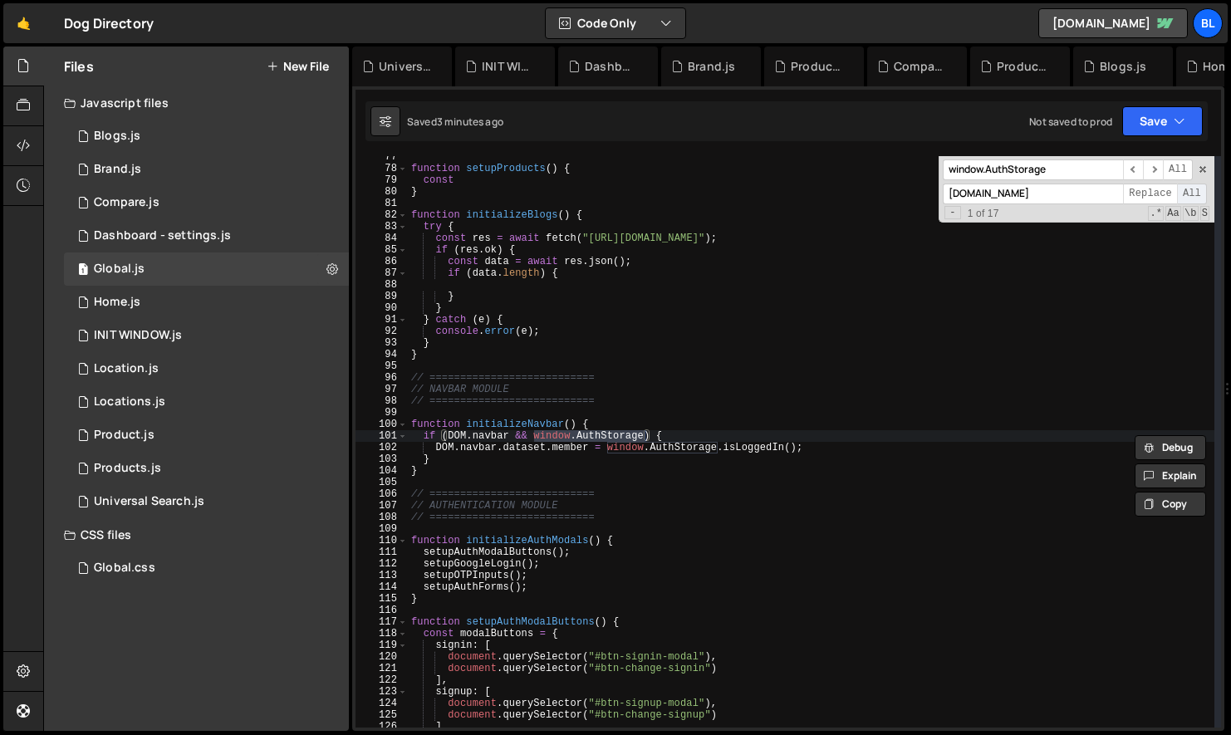
click at [1188, 193] on span "All" at bounding box center [1192, 194] width 30 height 21
click at [708, 407] on div "function setupProducts ( ) { const } function initializeBlogs ( ) { try { const…" at bounding box center [811, 448] width 806 height 595
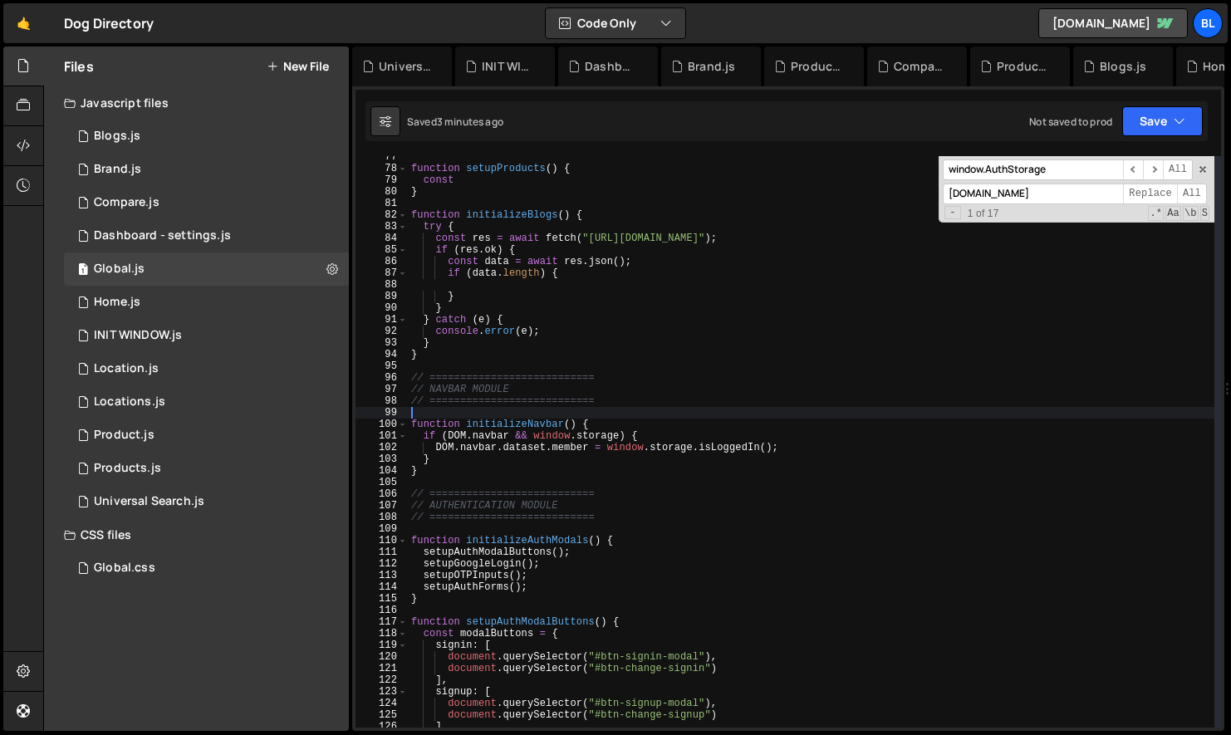
click at [674, 322] on div "function setupProducts ( ) { const } function initializeBlogs ( ) { try { const…" at bounding box center [811, 448] width 806 height 595
type textarea "} catch (e) {"
click at [194, 301] on div "1 Home.js 0" at bounding box center [206, 302] width 285 height 33
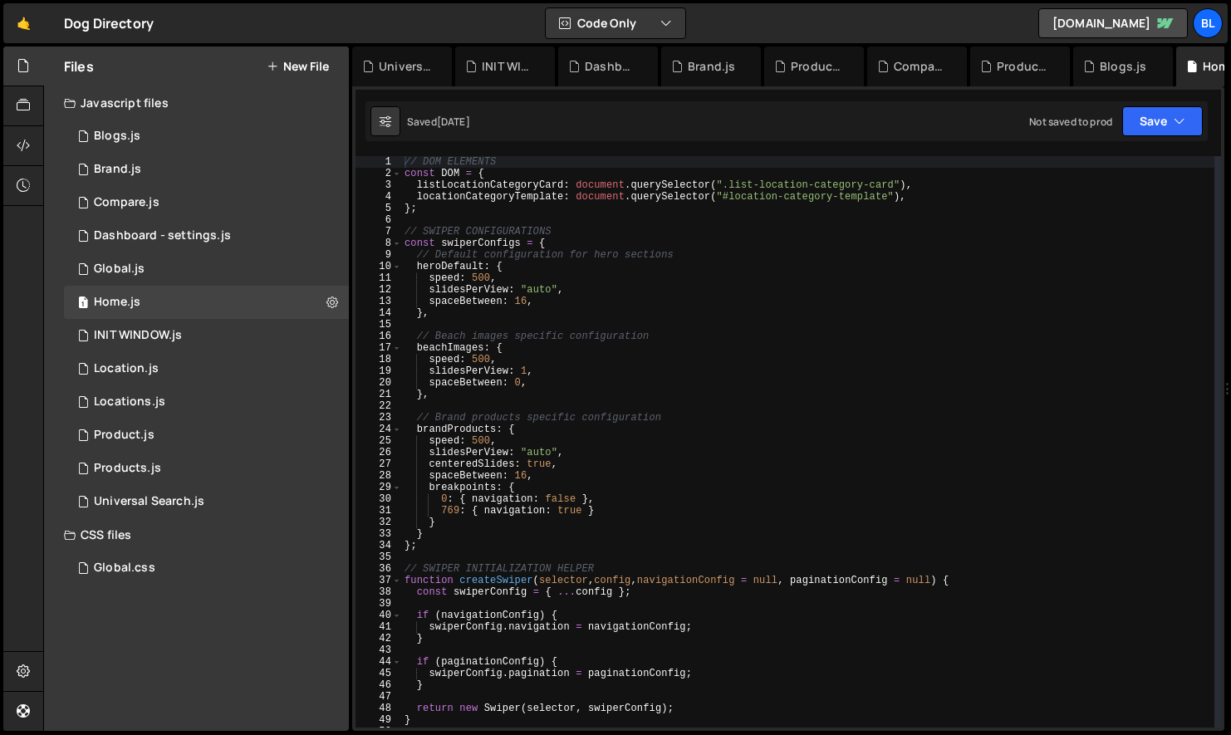
scroll to position [0, 0]
type textarea "speed: 500,"
click at [750, 362] on div "// DOM ELEMENTS const DOM = { listLocationCategoryCard : document . querySelect…" at bounding box center [807, 453] width 813 height 595
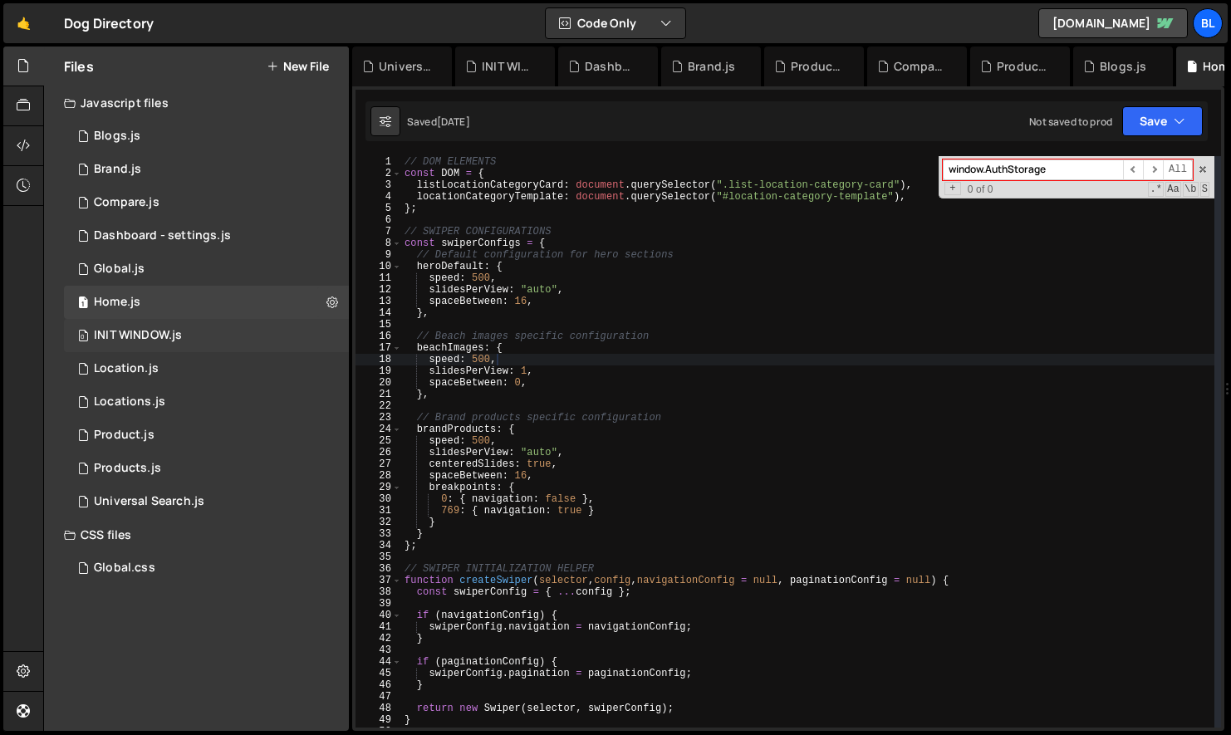
type input "window.AuthStorage"
click at [235, 319] on div "0 INIT WINDOW.js 0" at bounding box center [206, 335] width 285 height 33
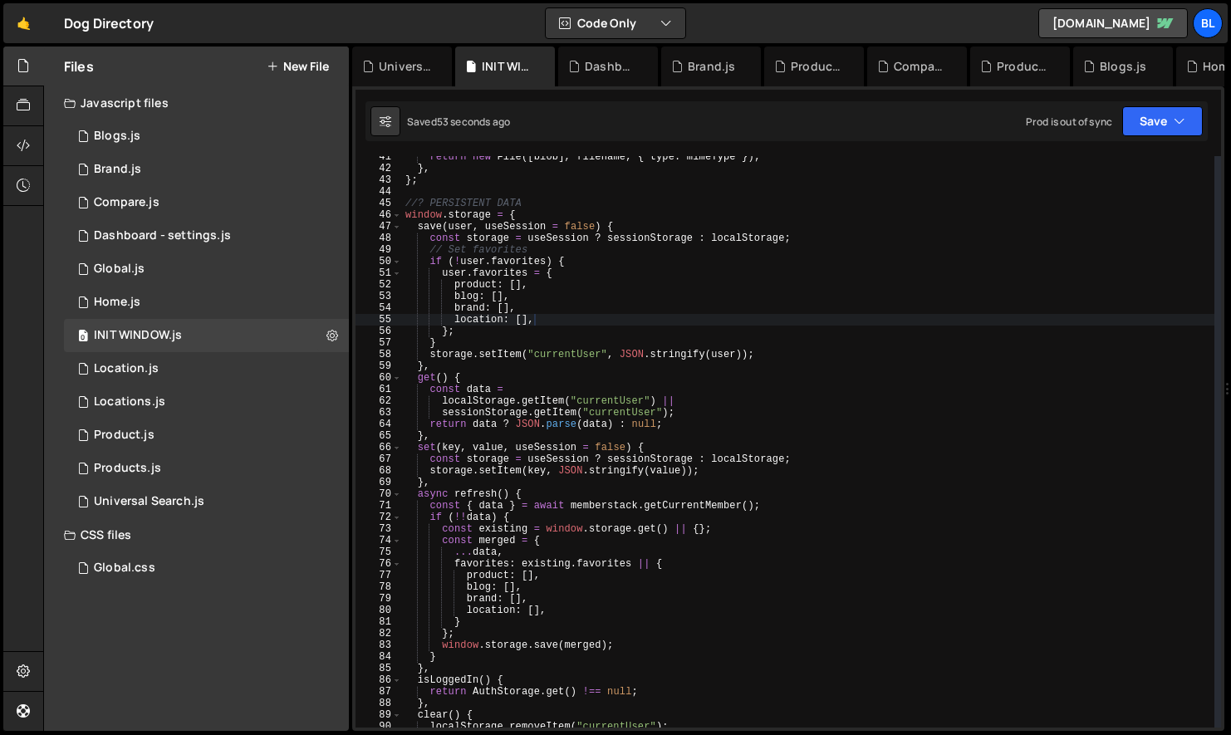
type textarea "},"
click at [659, 366] on div "return new File ([ blob ] , filename , { type : mimeType }) ; } , } ; //? PERSI…" at bounding box center [808, 448] width 812 height 595
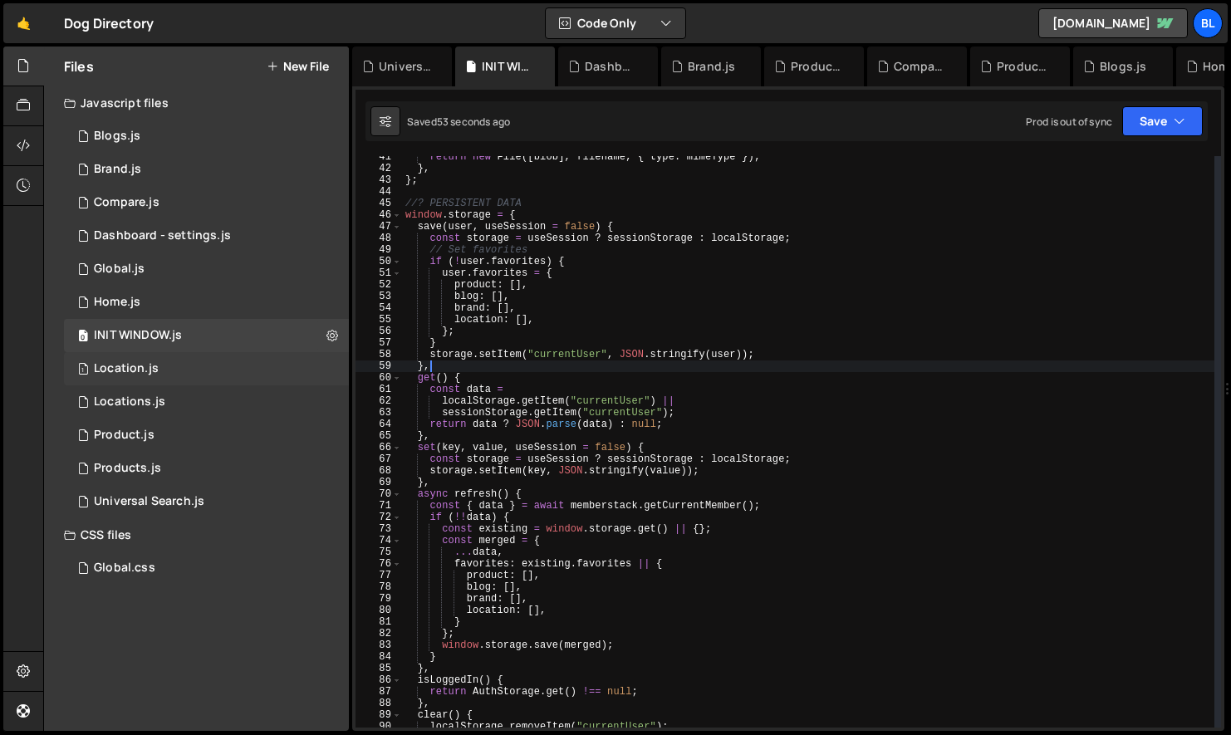
click at [217, 371] on div "1 Location.js 0" at bounding box center [206, 368] width 285 height 33
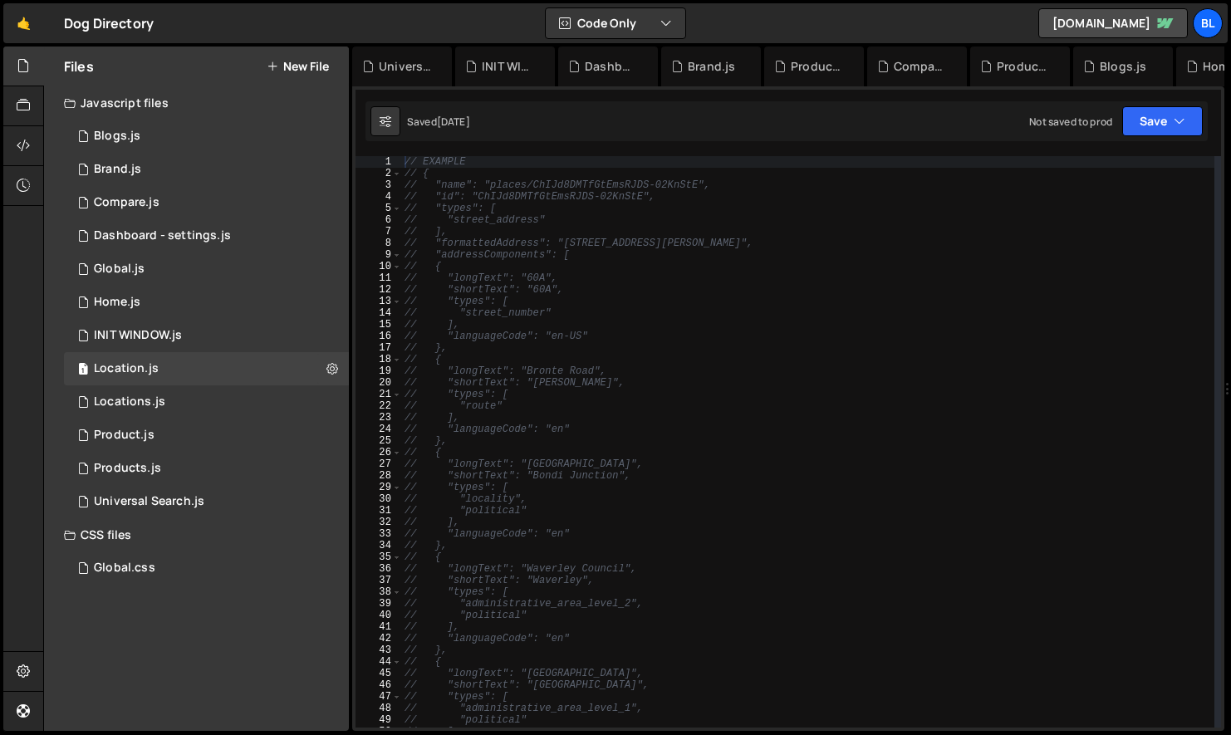
type textarea "// "types": ["
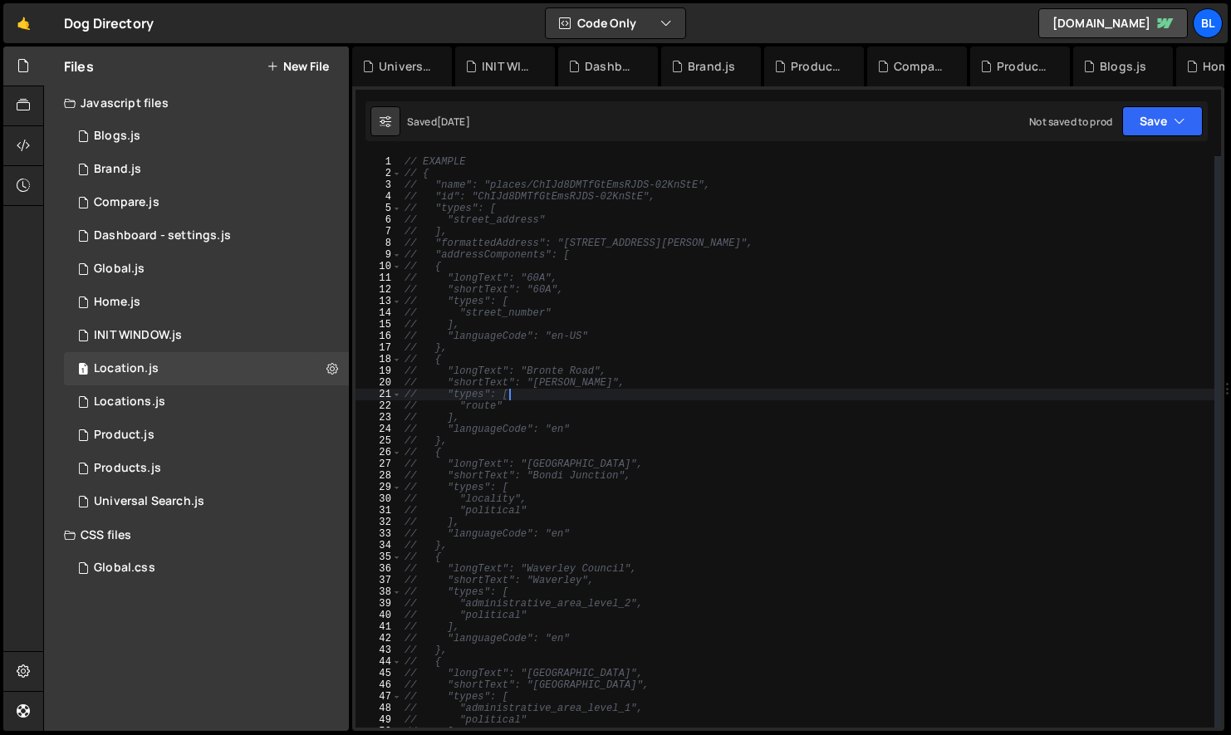
click at [659, 391] on div "// EXAMPLE // { // "name": "places/ChIJd8DMTfGtEmsRJDS-02KnStE", // "id": "ChIJ…" at bounding box center [807, 453] width 813 height 595
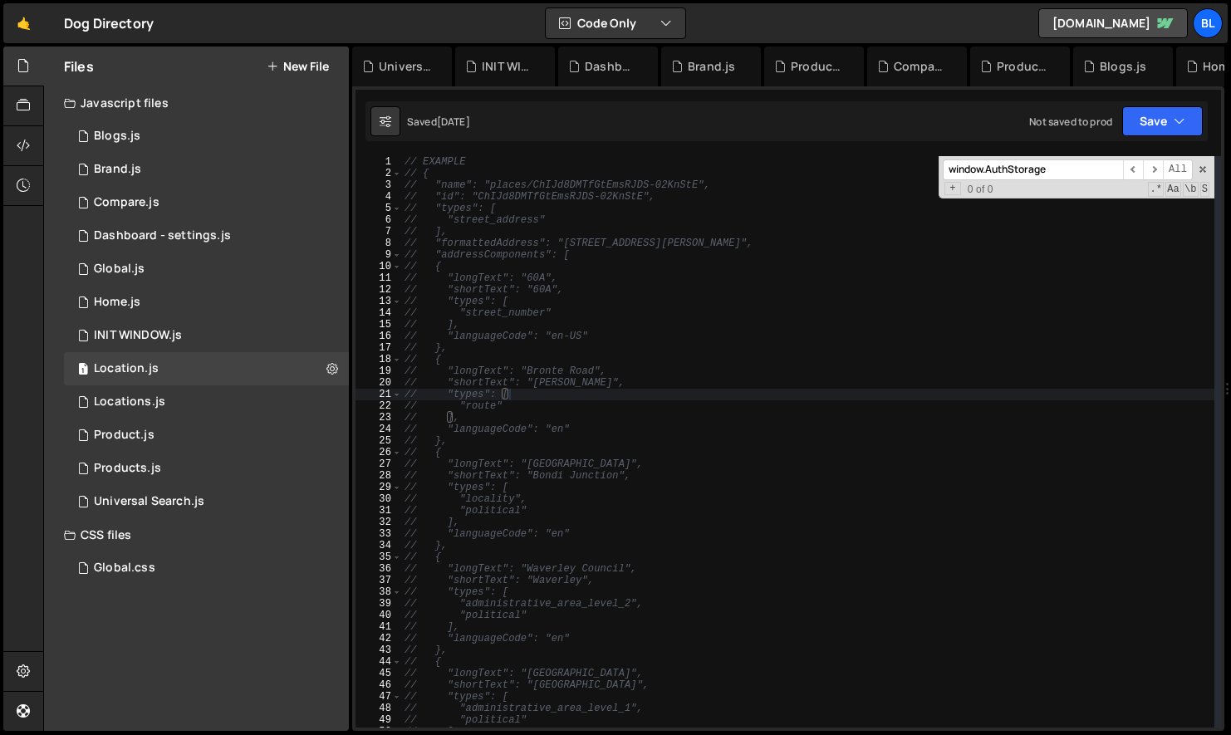
scroll to position [29158, 0]
type input "window.AuthStorage"
click at [228, 408] on div "1 Locations.js 0" at bounding box center [206, 401] width 285 height 33
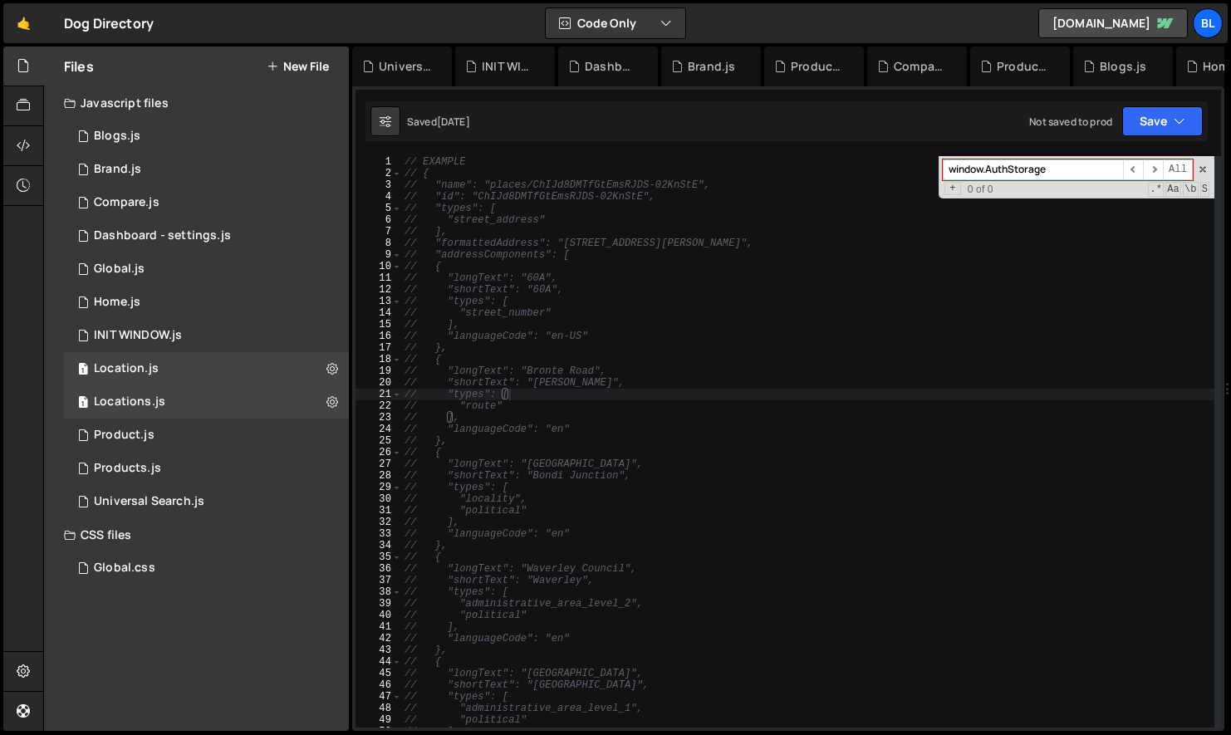
scroll to position [0, 0]
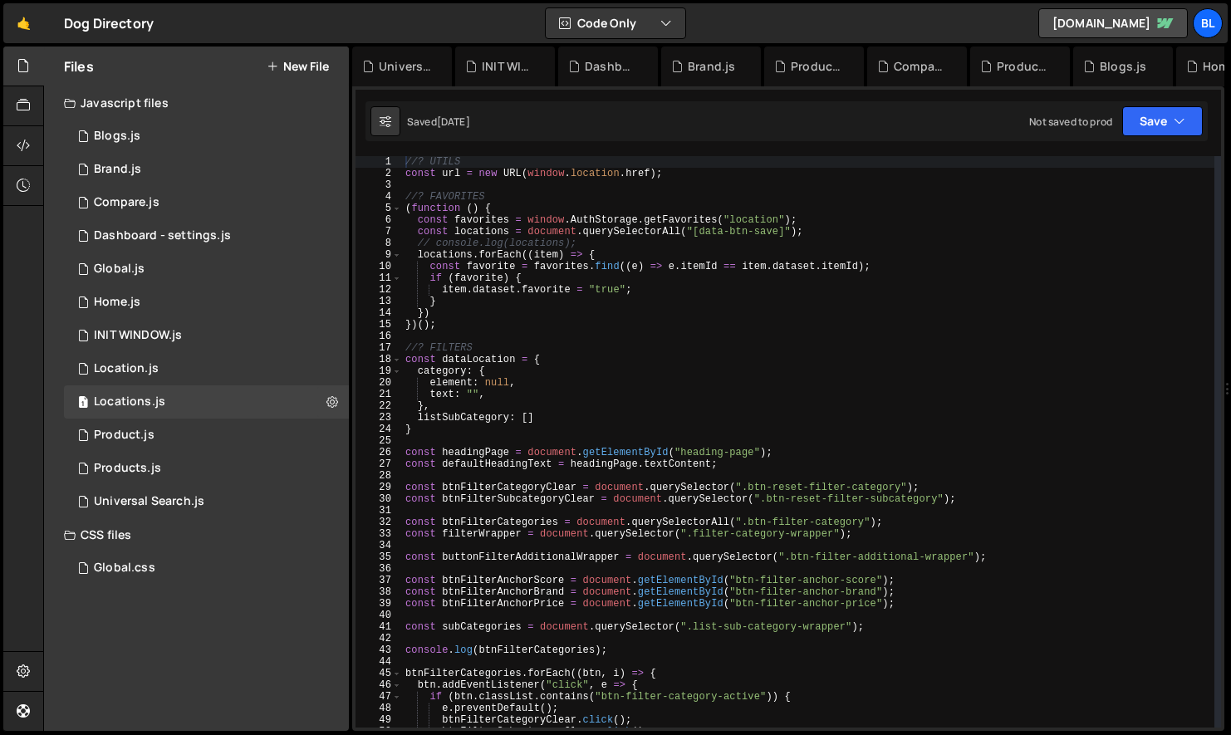
type textarea "listSubCategory: []"
click at [644, 420] on div "//? UTILS const url = new URL ( window . location . href ) ; //? FAVORITES ( fu…" at bounding box center [808, 453] width 812 height 595
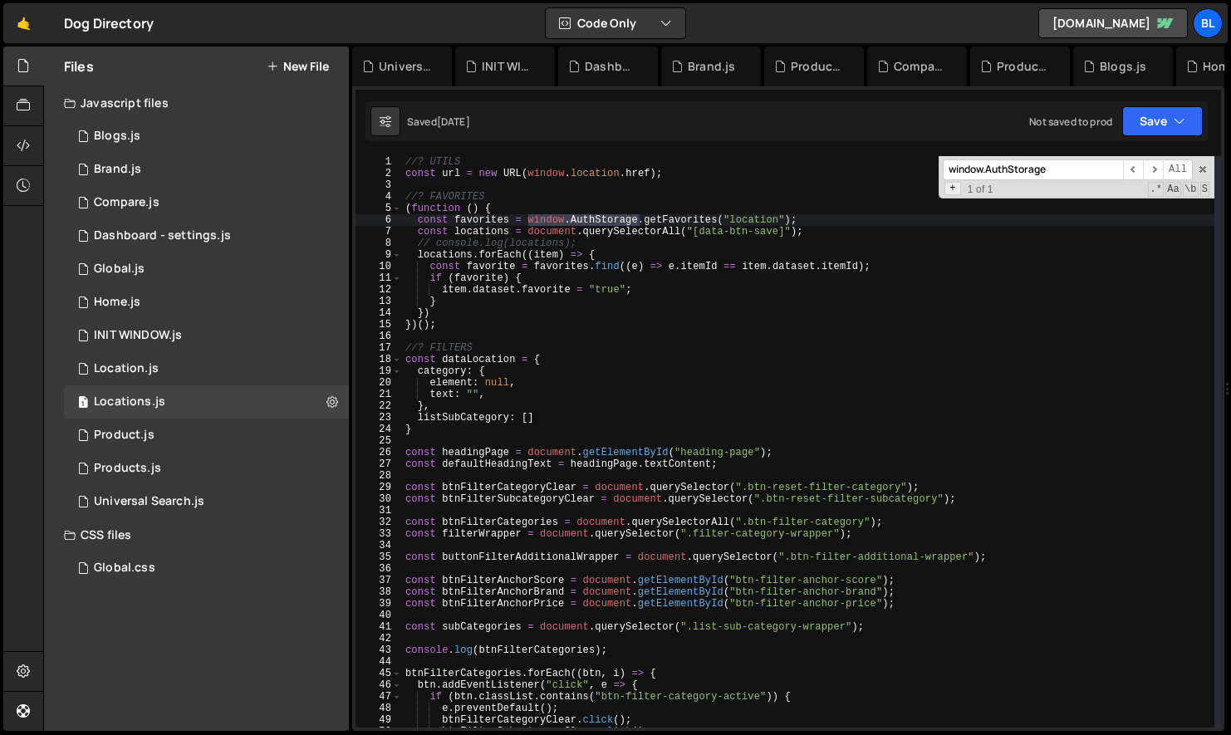
type input "window.AuthStorage"
click at [947, 185] on span "+" at bounding box center [952, 188] width 16 height 13
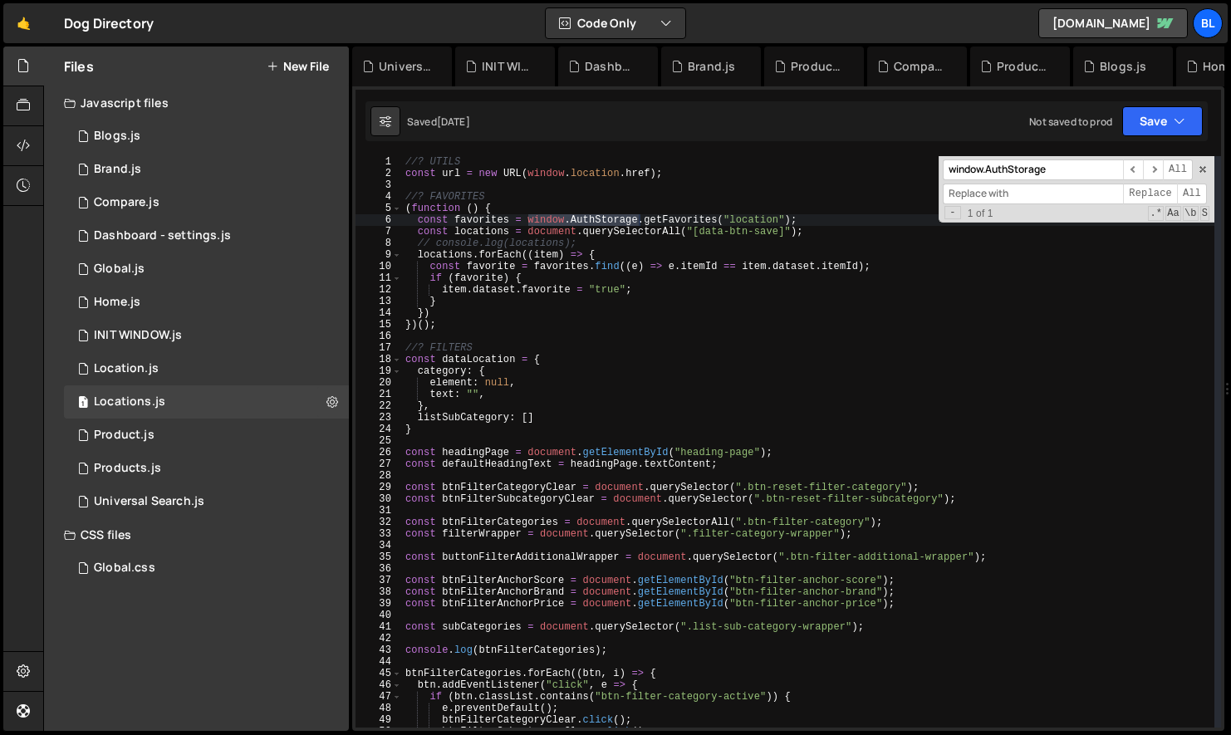
click at [977, 198] on input at bounding box center [1033, 194] width 180 height 21
paste input "window.AuthStorage"
drag, startPoint x: 1016, startPoint y: 194, endPoint x: 986, endPoint y: 190, distance: 31.0
click at [986, 190] on input "window.AuthStorage" at bounding box center [1033, 194] width 180 height 21
type input "[DOMAIN_NAME]"
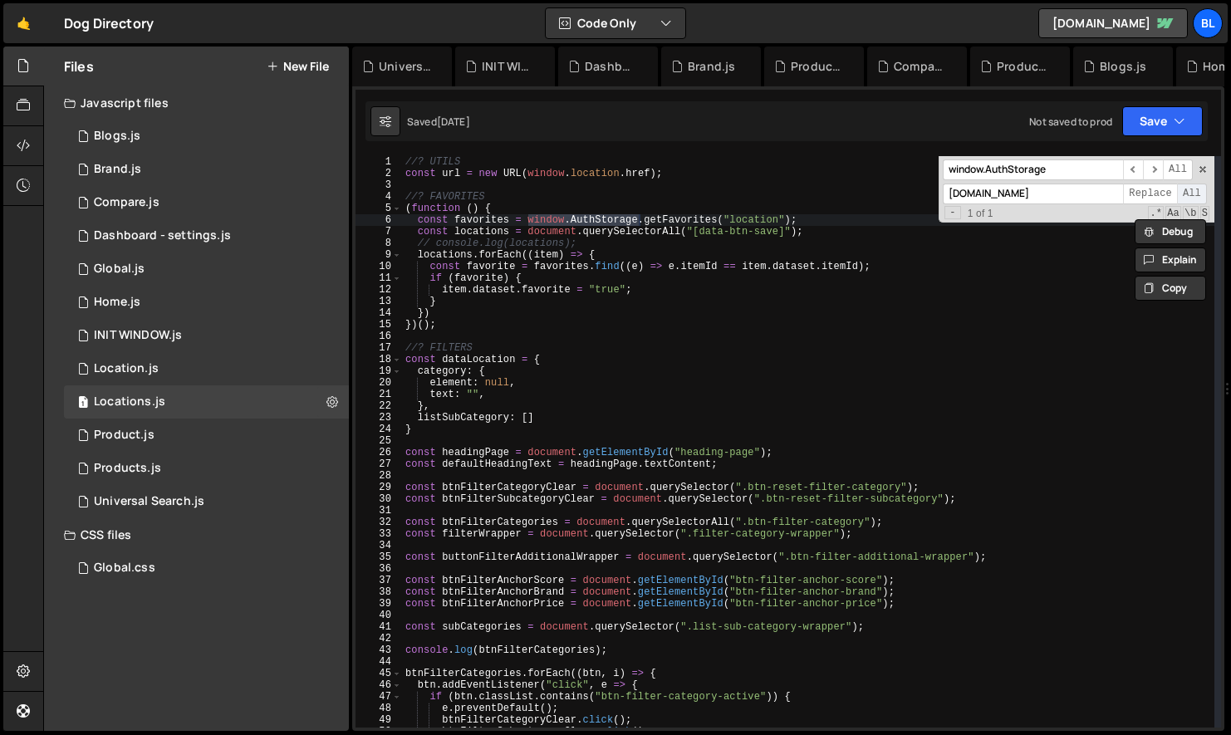
click at [1195, 189] on span "All" at bounding box center [1192, 194] width 30 height 21
click at [805, 375] on div "//? UTILS const url = new URL ( window . location . href ) ; //? FAVORITES ( fu…" at bounding box center [808, 453] width 812 height 595
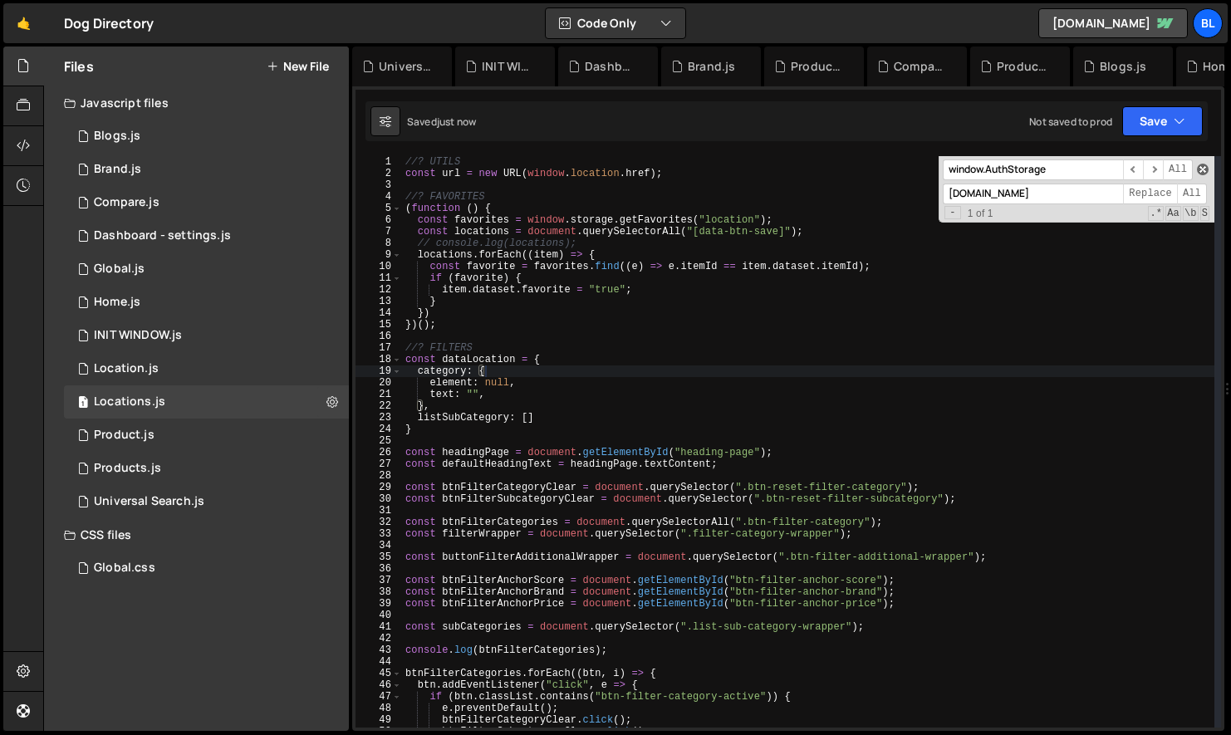
click at [1202, 166] on span at bounding box center [1203, 170] width 12 height 12
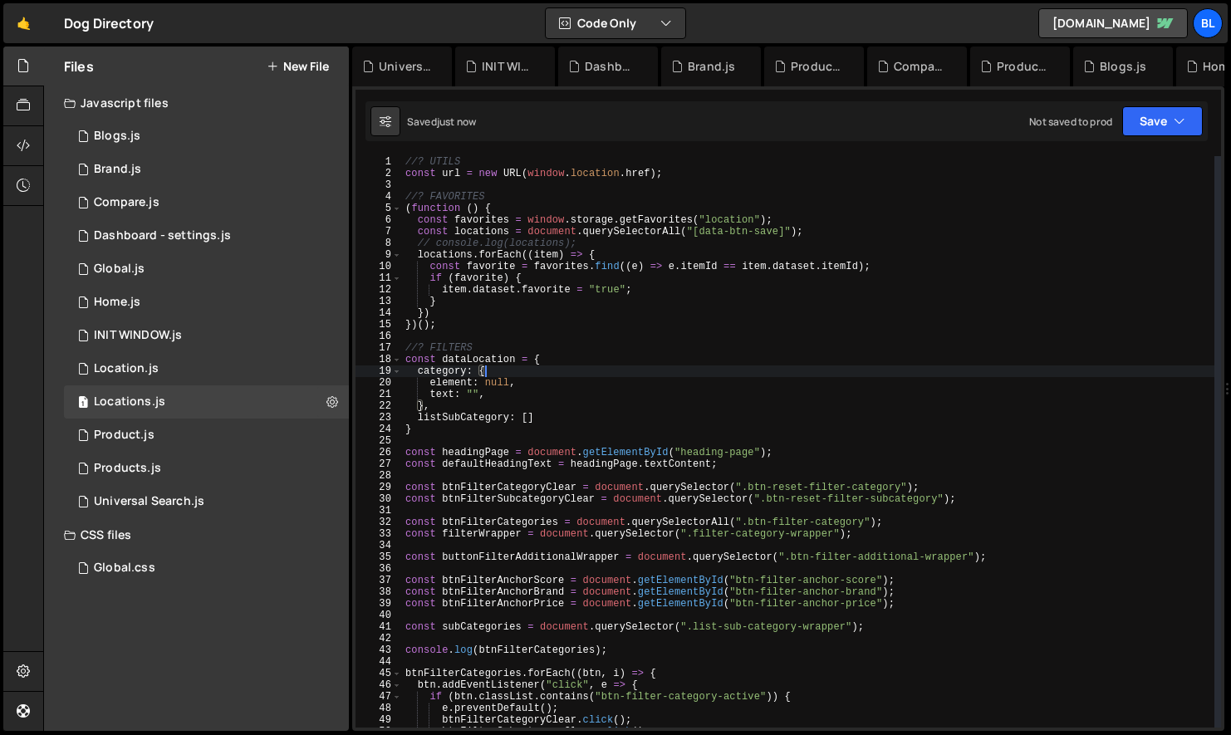
click at [875, 357] on div "//? UTILS const url = new URL ( window . location . href ) ; //? FAVORITES ( fu…" at bounding box center [808, 453] width 812 height 595
type textarea "const dataLocation = {"
click at [203, 444] on div "1 Product.js 0" at bounding box center [206, 435] width 285 height 33
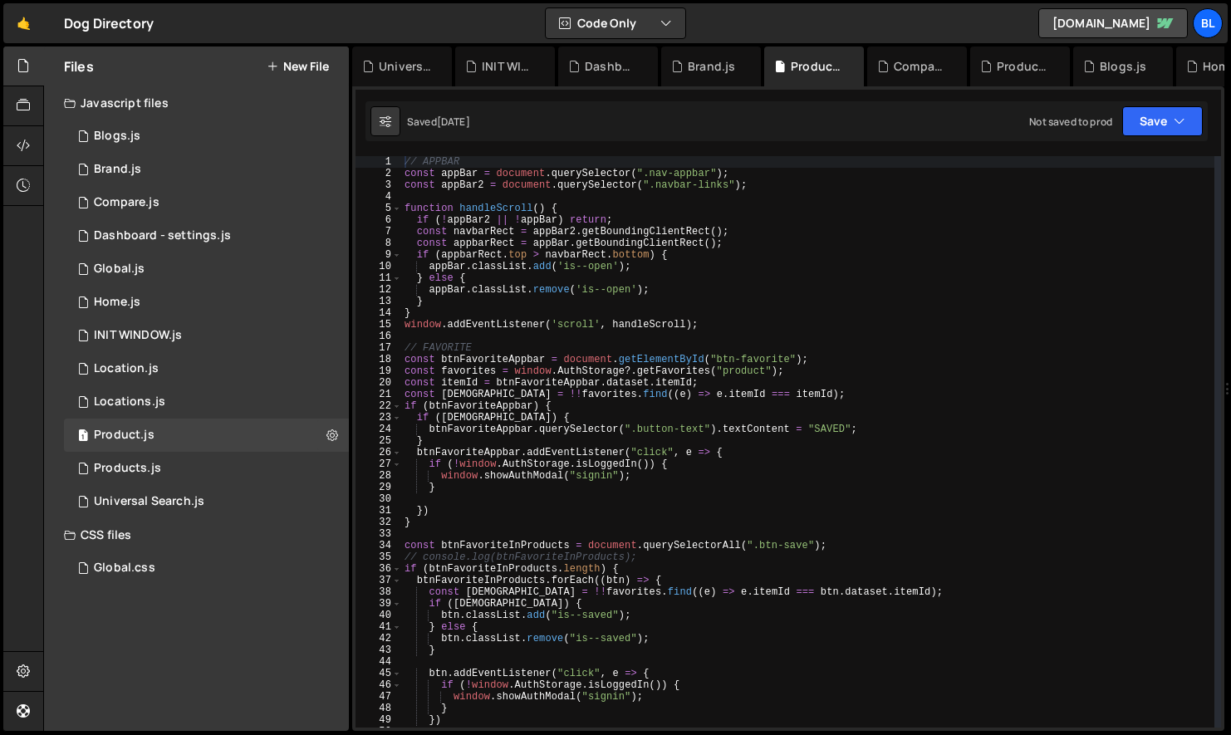
click at [567, 337] on div "// APPBAR const appBar = document . querySelector ( ".nav-appbar" ) ; const app…" at bounding box center [807, 453] width 813 height 595
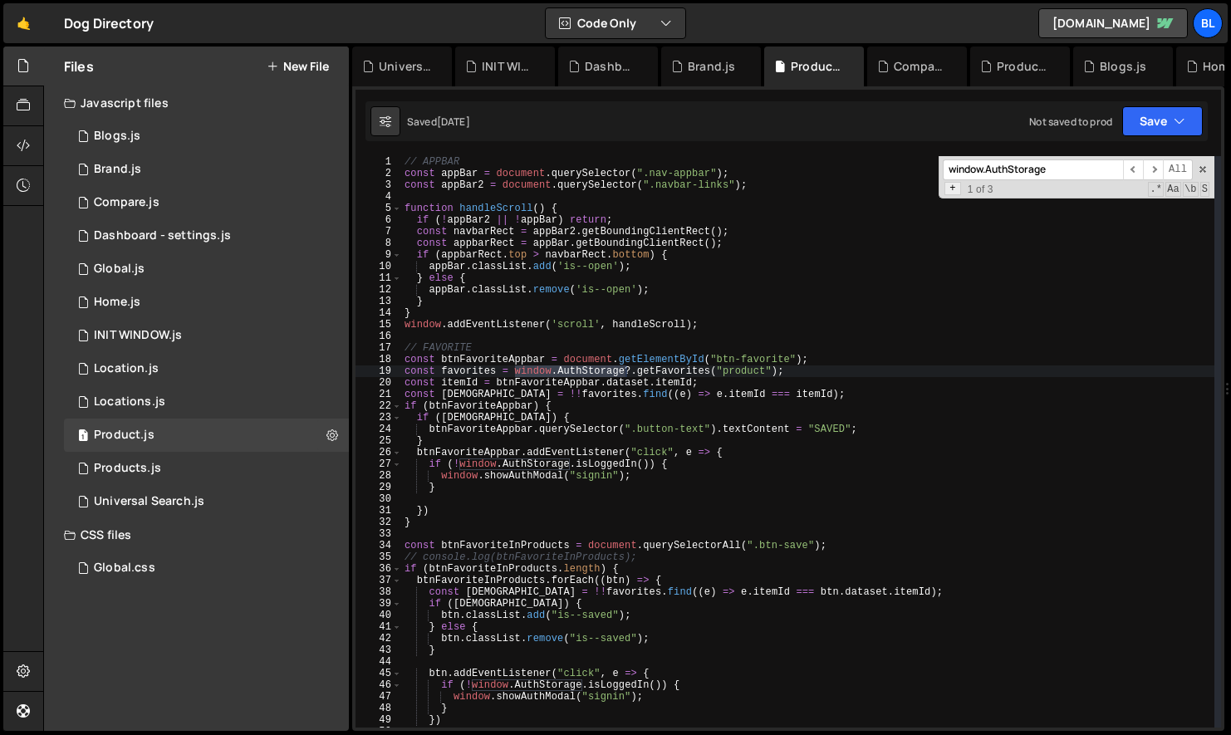
click at [955, 183] on span "+" at bounding box center [952, 188] width 16 height 13
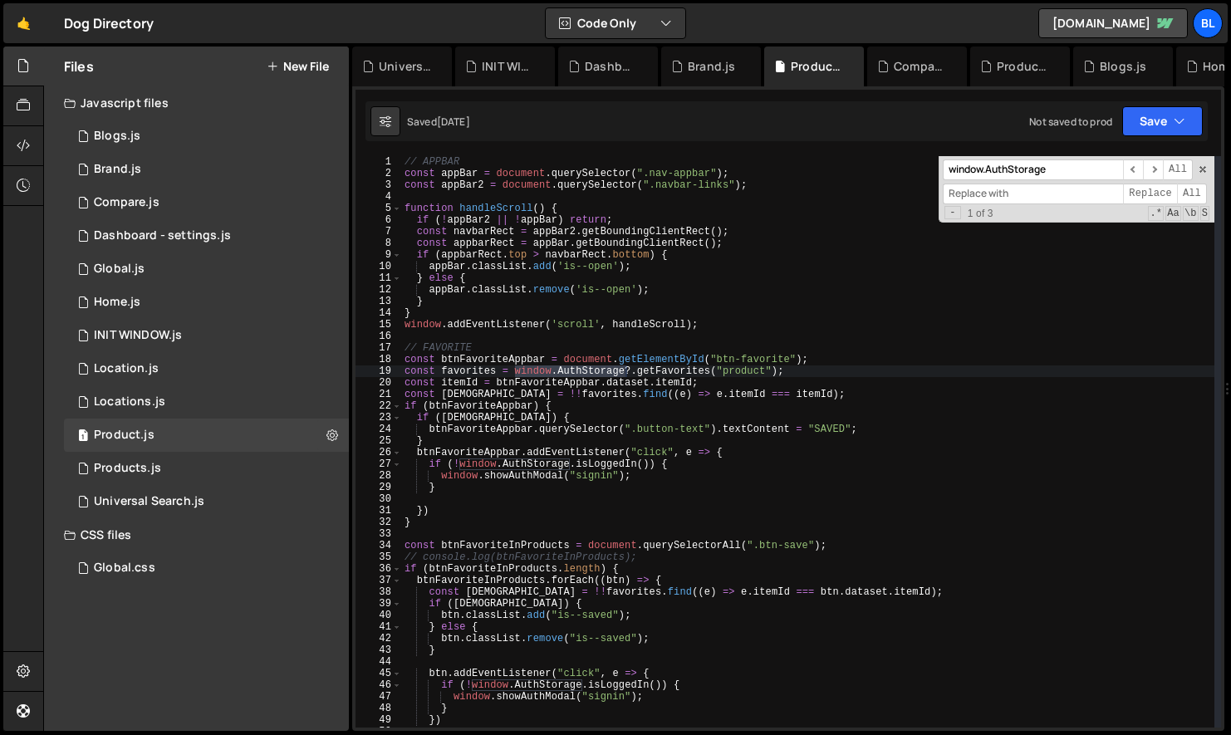
paste input "window.AuthStorage"
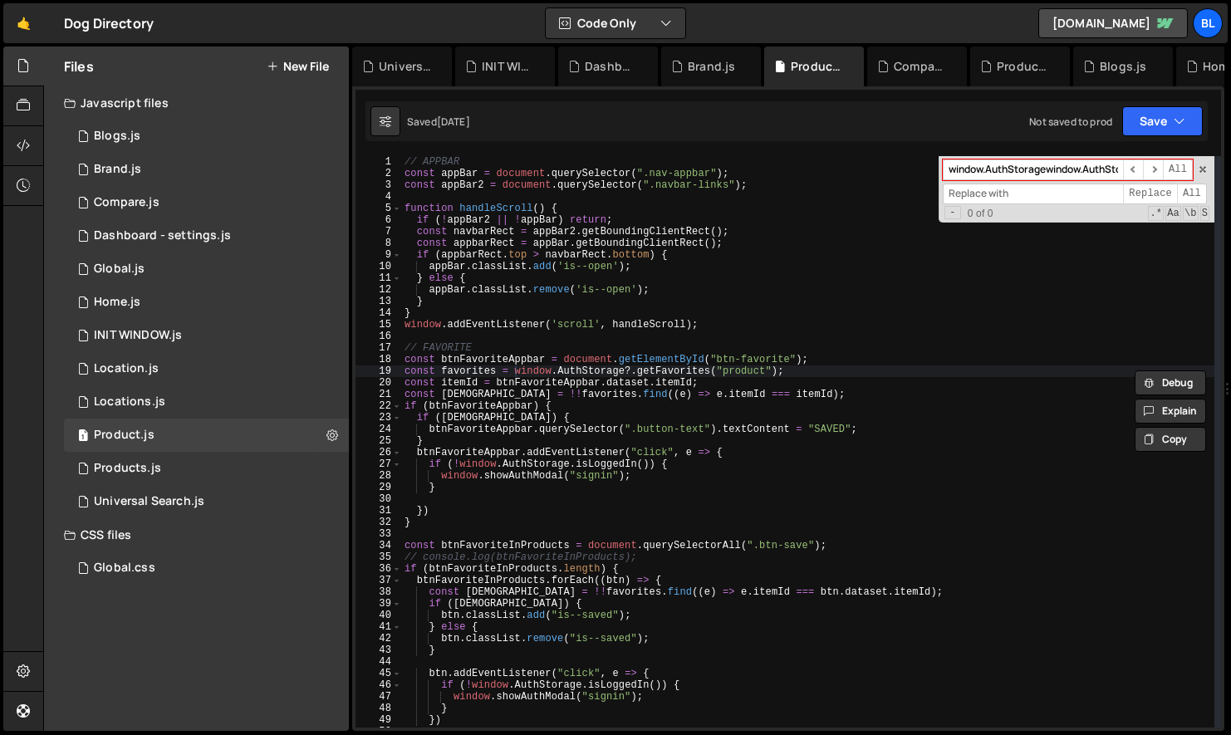
scroll to position [0, 29]
paste input
type input "window.AuthStorage"
click at [995, 195] on input at bounding box center [1033, 194] width 180 height 21
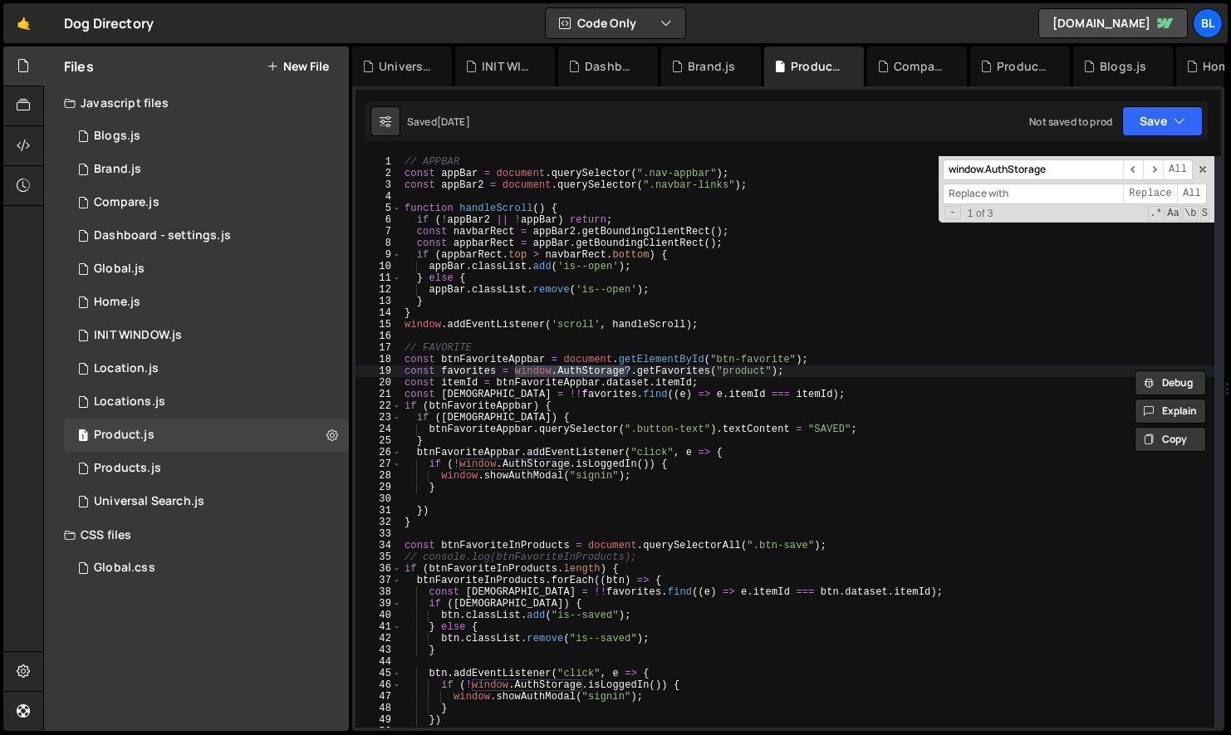
paste input "window.AuthStorage"
drag, startPoint x: 1016, startPoint y: 193, endPoint x: 989, endPoint y: 195, distance: 27.5
click at [989, 195] on input "window.AuthStorage" at bounding box center [1033, 194] width 180 height 21
type input "[DOMAIN_NAME]"
click at [1185, 197] on span "All" at bounding box center [1192, 194] width 30 height 21
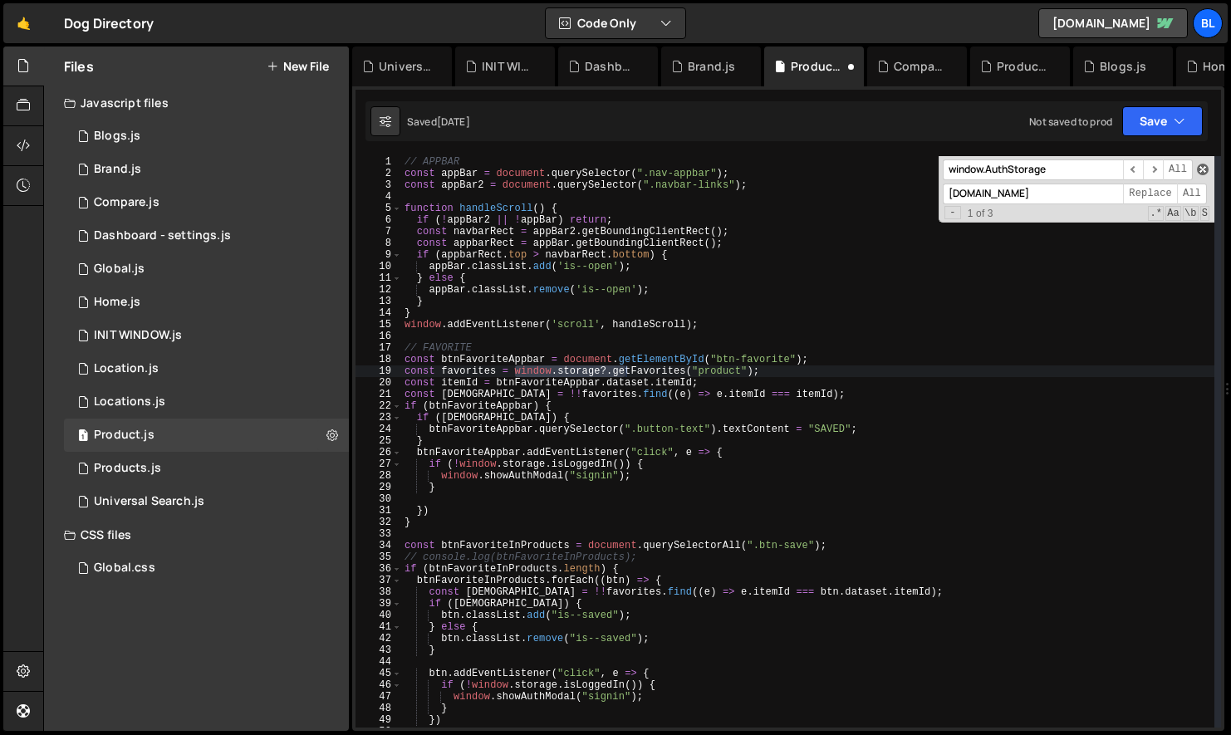
click at [1197, 169] on span at bounding box center [1203, 170] width 12 height 12
type textarea "const favorites = [DOMAIN_NAME]?.getFavorites("product");"
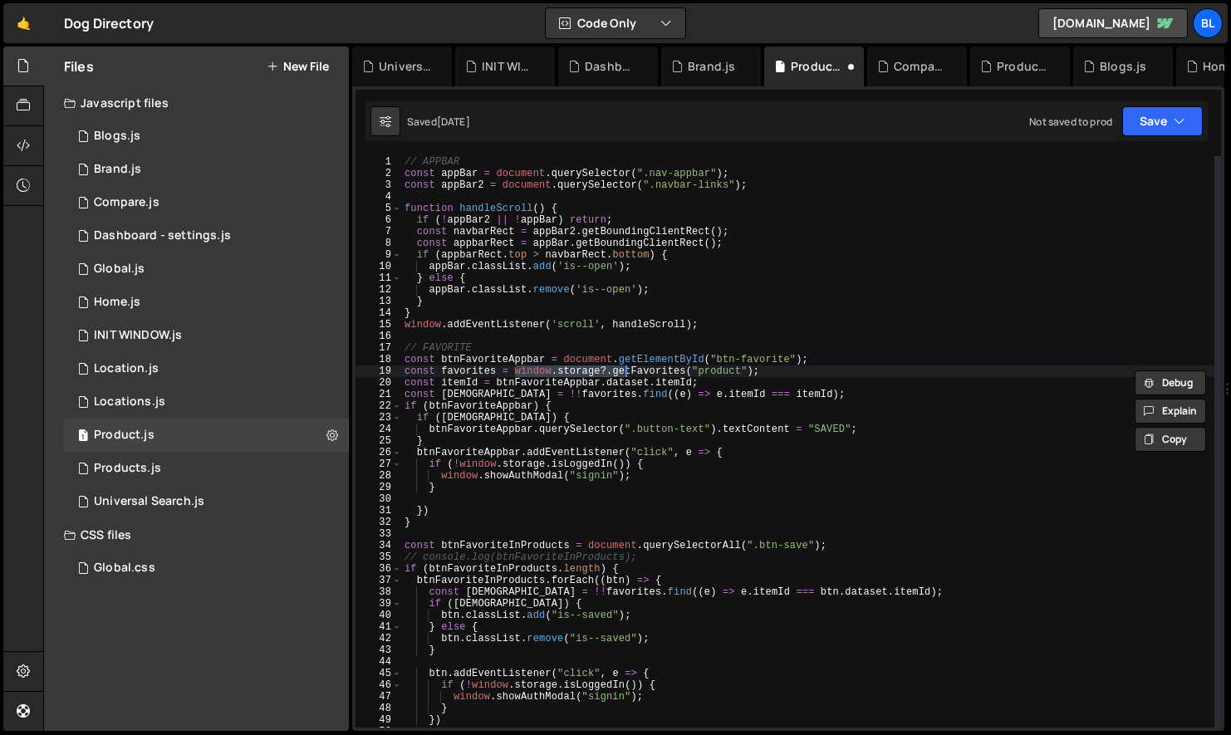
drag, startPoint x: 960, startPoint y: 340, endPoint x: 909, endPoint y: 370, distance: 59.2
click at [959, 340] on div "// APPBAR const appBar = document . querySelector ( ".nav-appbar" ) ; const app…" at bounding box center [807, 453] width 813 height 595
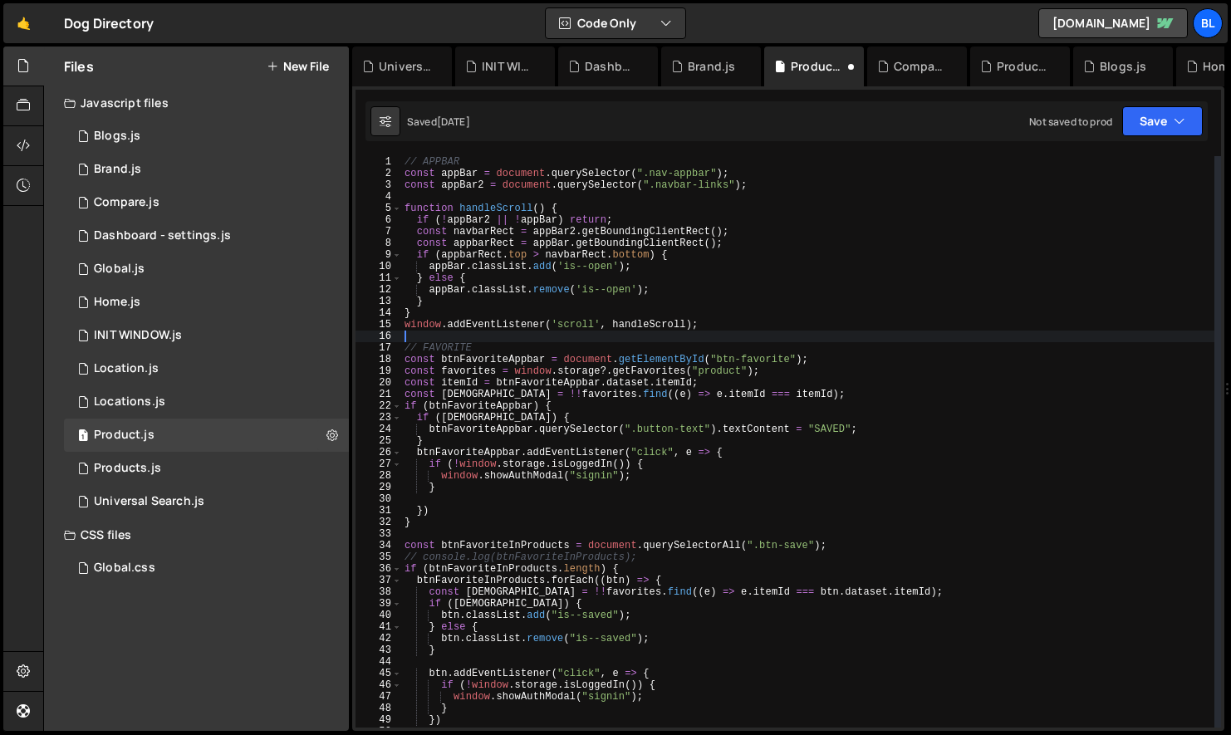
click at [904, 374] on div "// APPBAR const appBar = document . querySelector ( ".nav-appbar" ) ; const app…" at bounding box center [807, 453] width 813 height 595
type textarea "const favorites = [DOMAIN_NAME]?.getFavorites("product");"
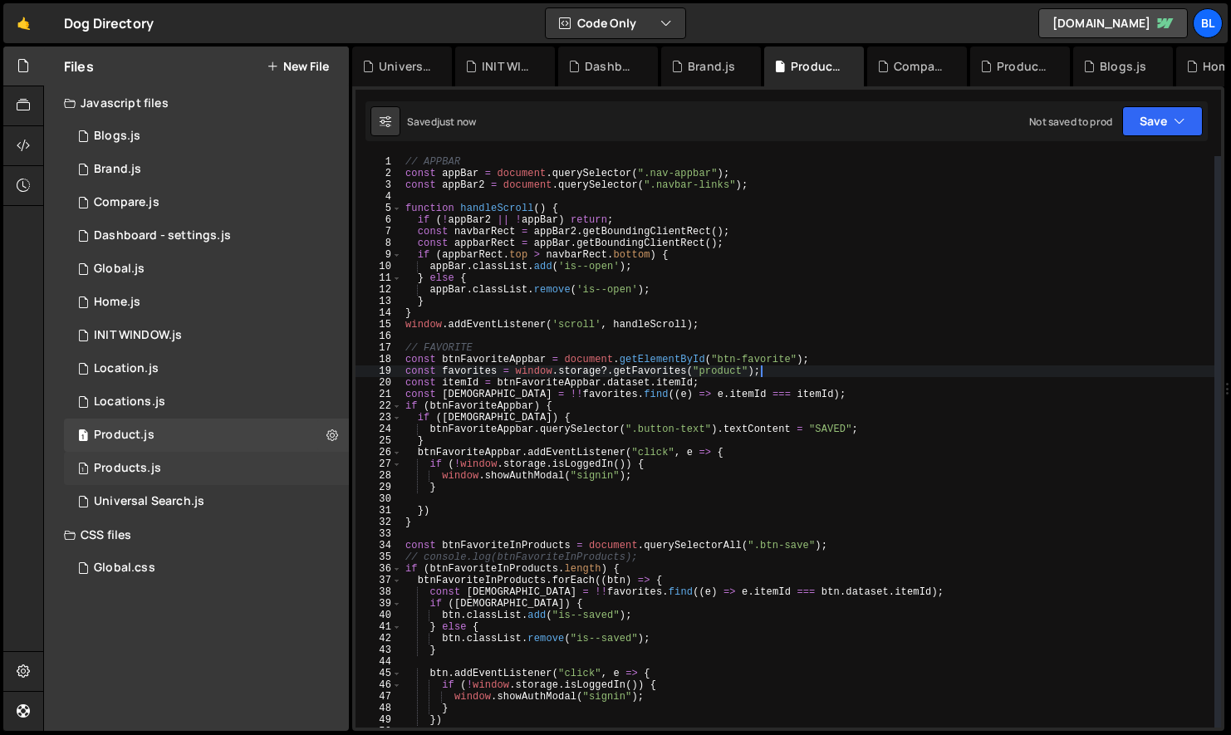
click at [188, 460] on div "1 Products.js 0" at bounding box center [206, 468] width 285 height 33
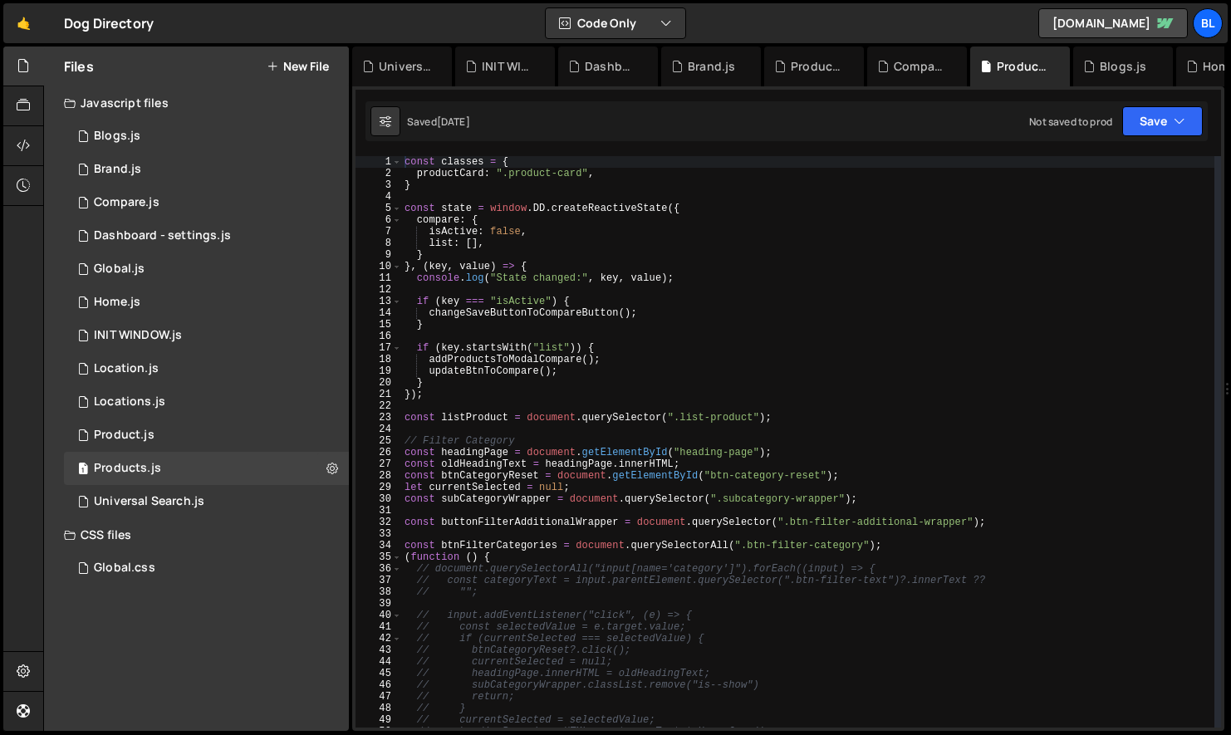
type textarea "}"
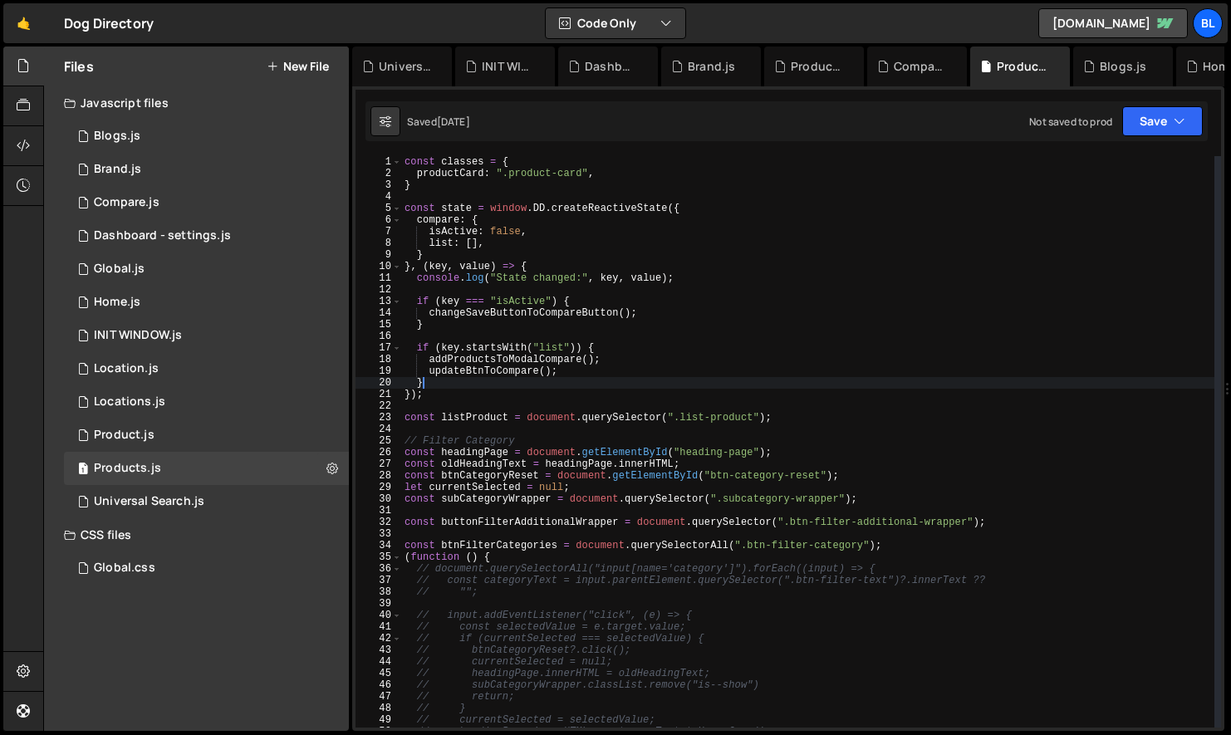
click at [650, 383] on div "const classes = { productCard : ".product-card" , } const state = window . DD .…" at bounding box center [807, 453] width 813 height 595
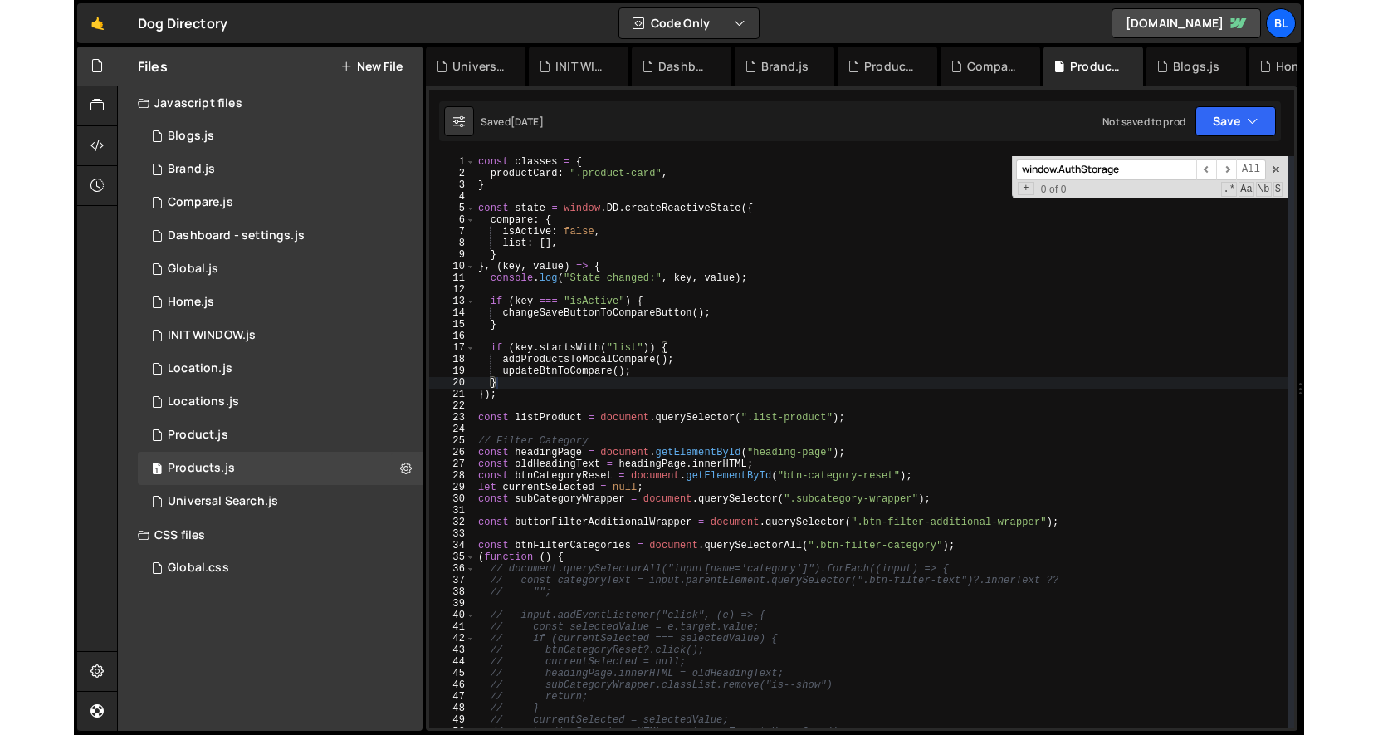
scroll to position [3493, 0]
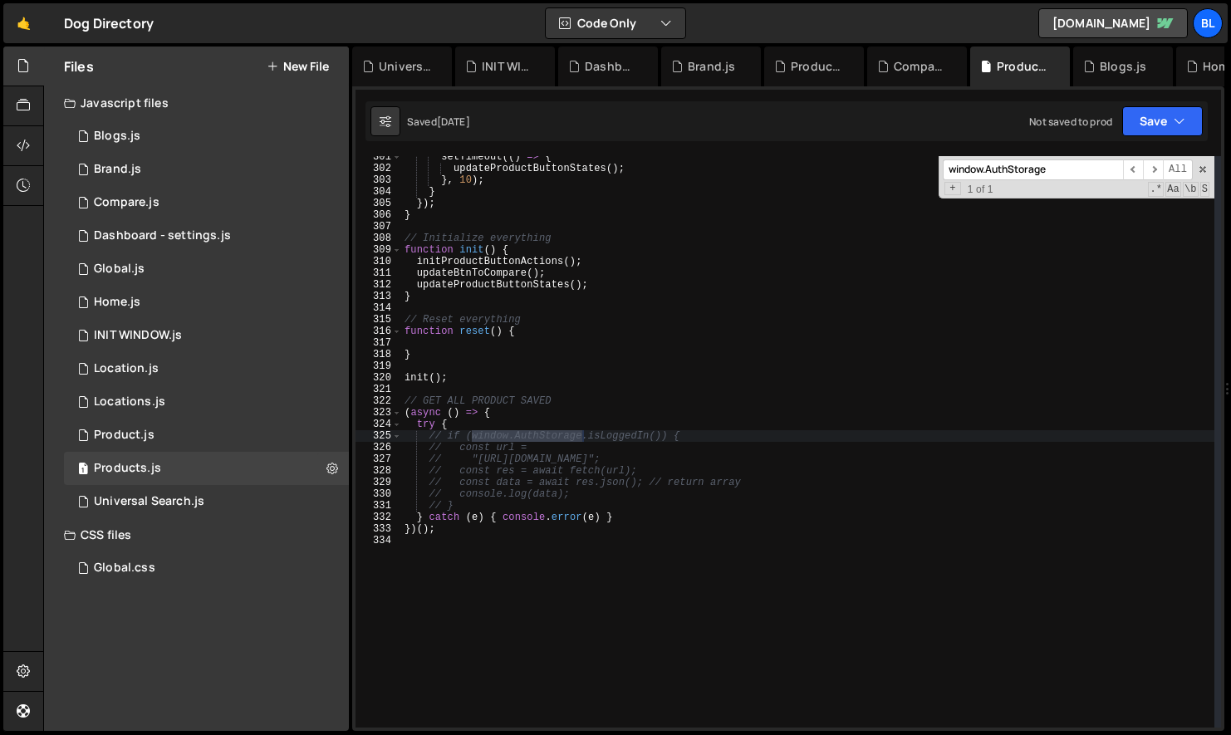
type input "window.AuthStorage"
click at [956, 184] on span "+" at bounding box center [952, 188] width 16 height 13
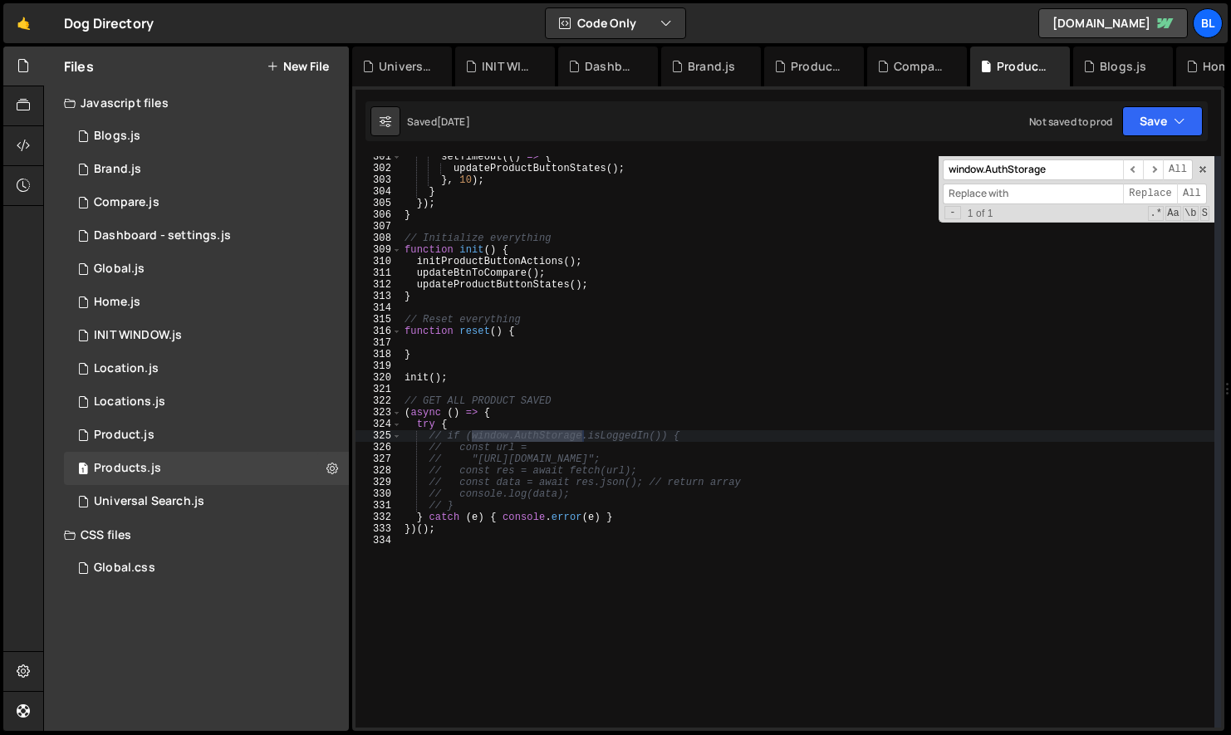
click at [990, 197] on input at bounding box center [1033, 194] width 180 height 21
paste input "window.AuthStorage"
drag, startPoint x: 1016, startPoint y: 194, endPoint x: 988, endPoint y: 198, distance: 27.7
click at [988, 198] on input "window.AuthStorage" at bounding box center [1033, 194] width 180 height 21
type input "[DOMAIN_NAME]"
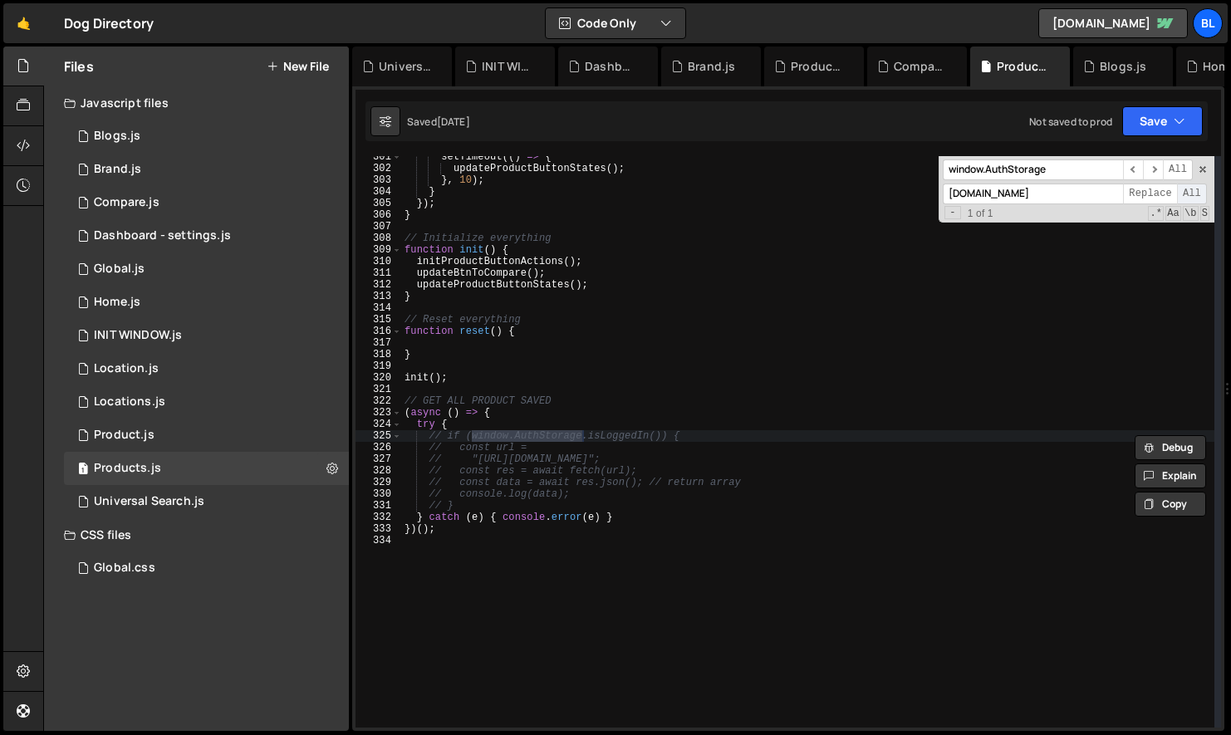
click at [1184, 193] on span "All" at bounding box center [1192, 194] width 30 height 21
type textarea "try {"
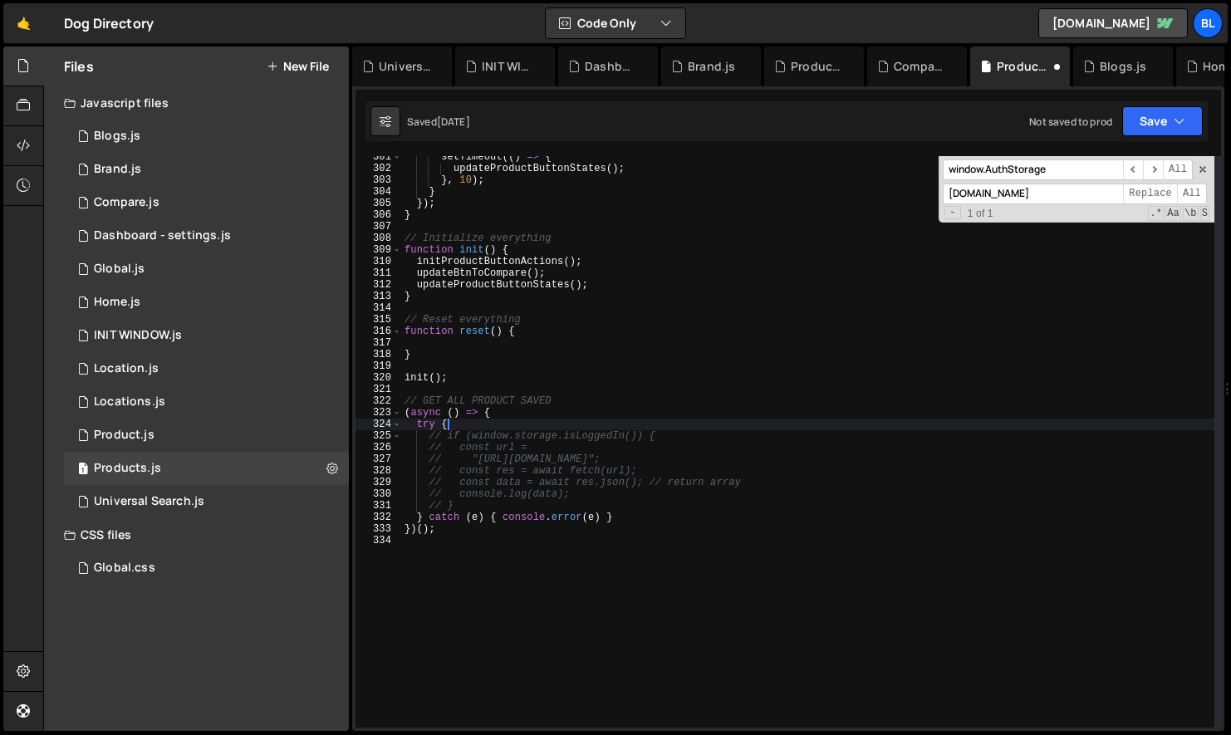
click at [785, 426] on div "setTimeout (( ) => { updateProductButtonStates ( ) ; } , 10 ) ; } }) ; } // Ini…" at bounding box center [807, 448] width 813 height 595
click at [1202, 170] on span at bounding box center [1203, 170] width 12 height 12
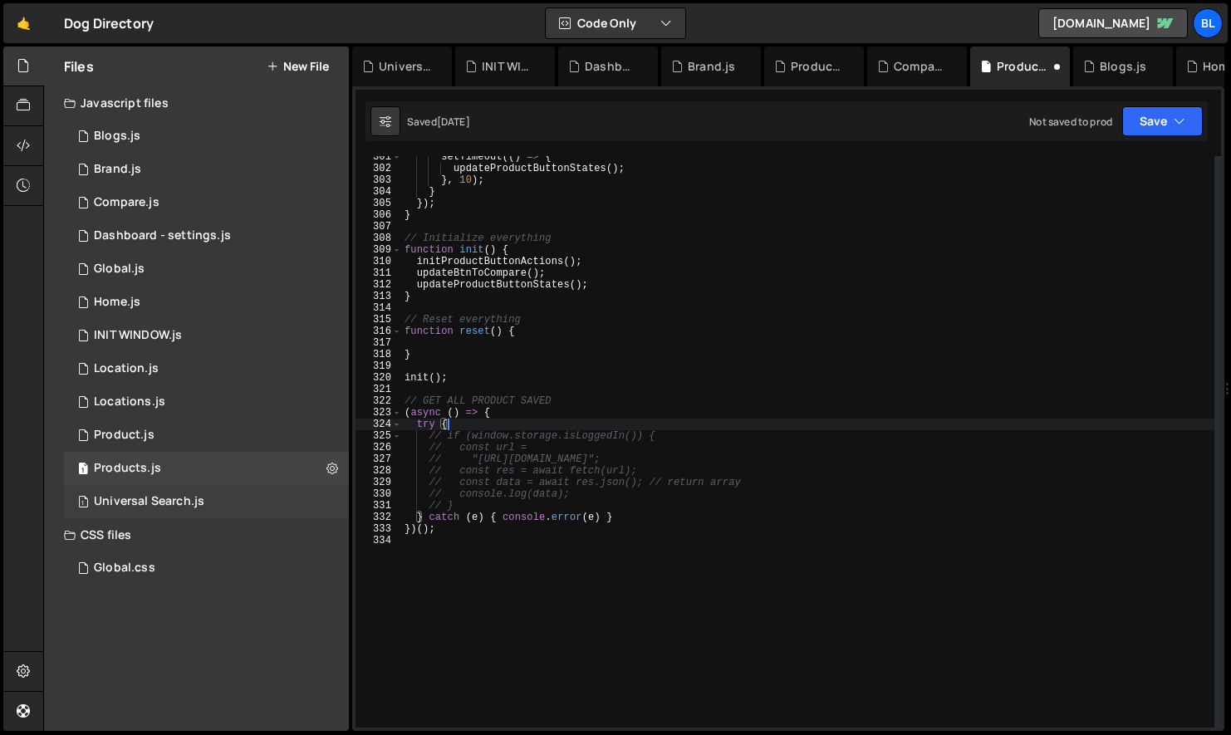
click at [141, 512] on div "1 Universal Search.js 0" at bounding box center [206, 501] width 285 height 33
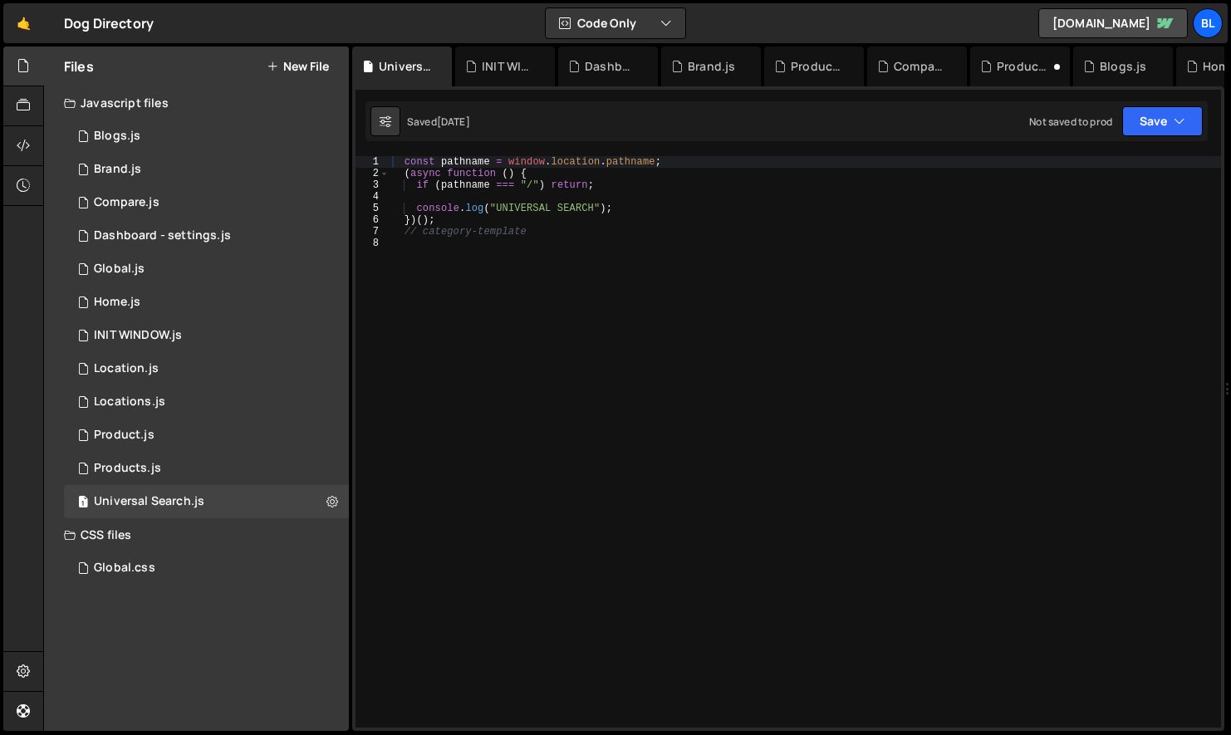
click at [566, 387] on div "const pathname = window . location . pathname ; ( async function ( ) { if ( pat…" at bounding box center [805, 453] width 832 height 595
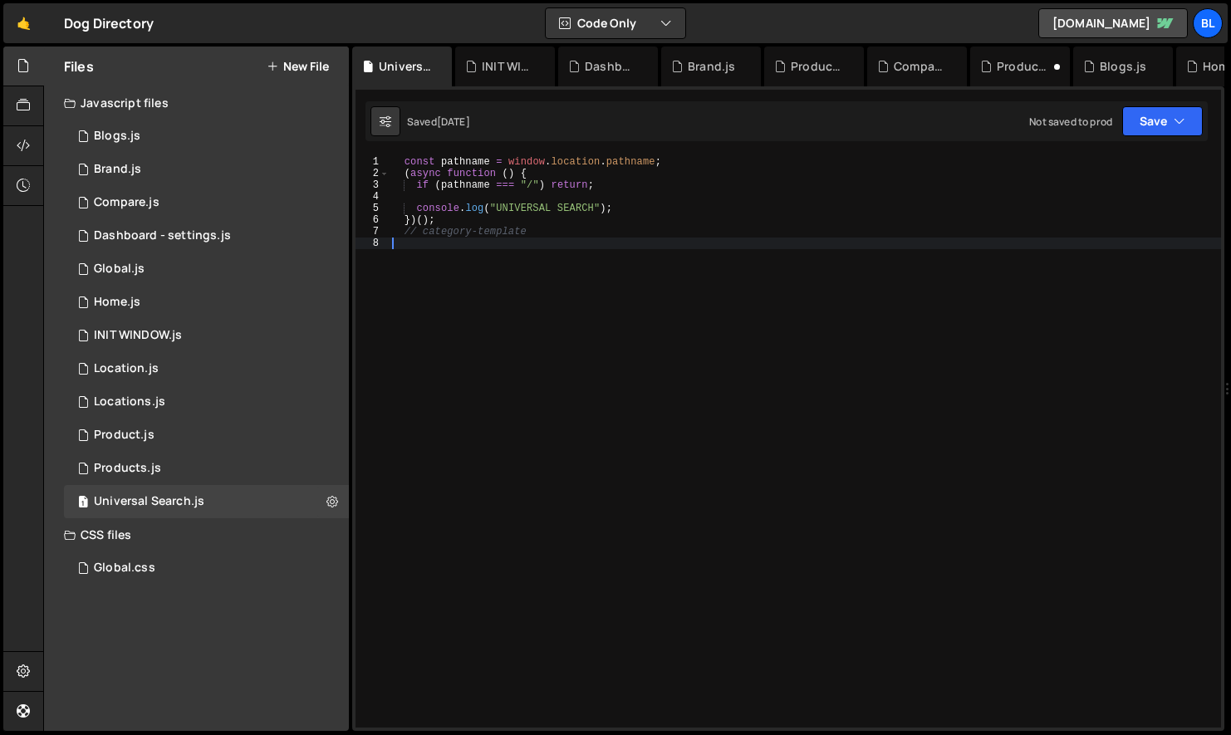
click at [566, 387] on div "const pathname = window . location . pathname ; ( async function ( ) { if ( pat…" at bounding box center [805, 453] width 832 height 595
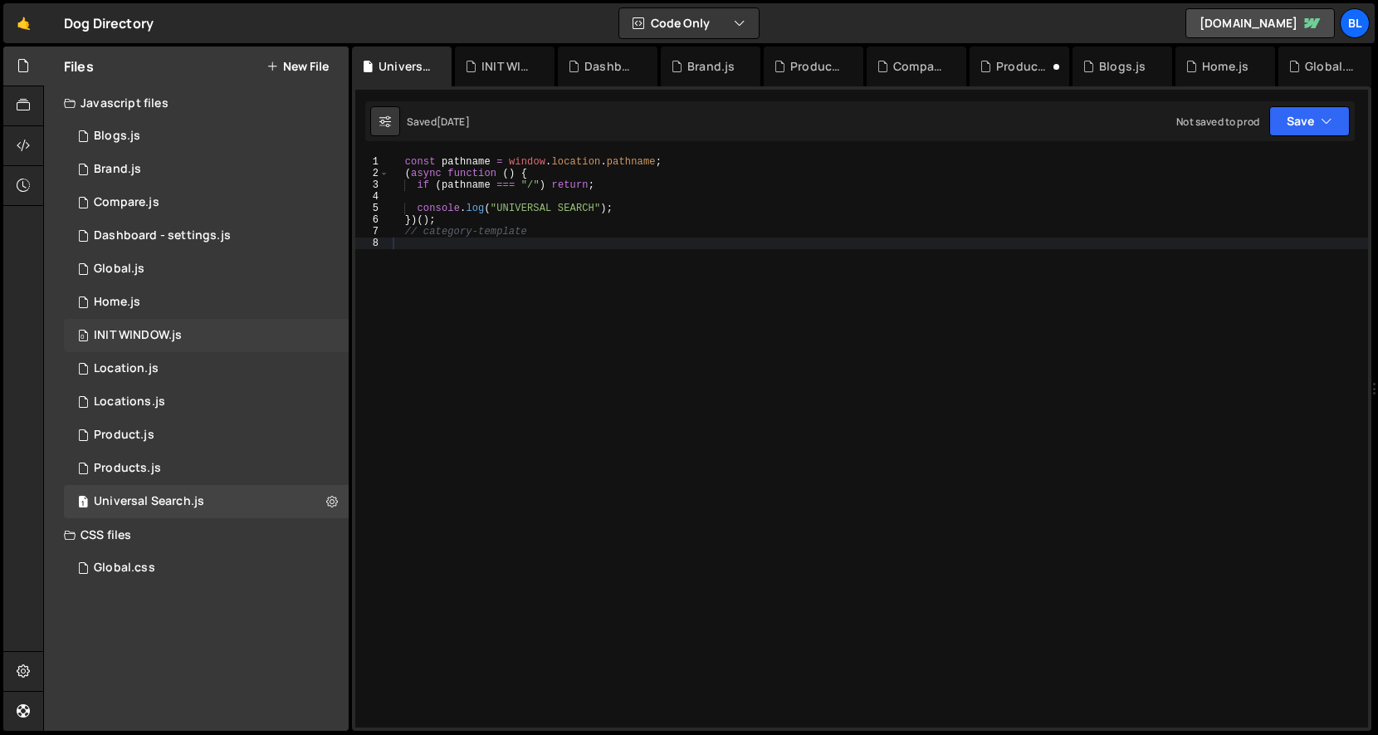
click at [263, 333] on div "0 INIT WINDOW.js 0" at bounding box center [206, 335] width 285 height 33
click at [733, 90] on div "// "types": [ 1 2 3 4 5 6 7 8 9 10 11 12 13 14 15 16 17 18 19 20 21 22 23 24 25…" at bounding box center [861, 90] width 1013 height 0
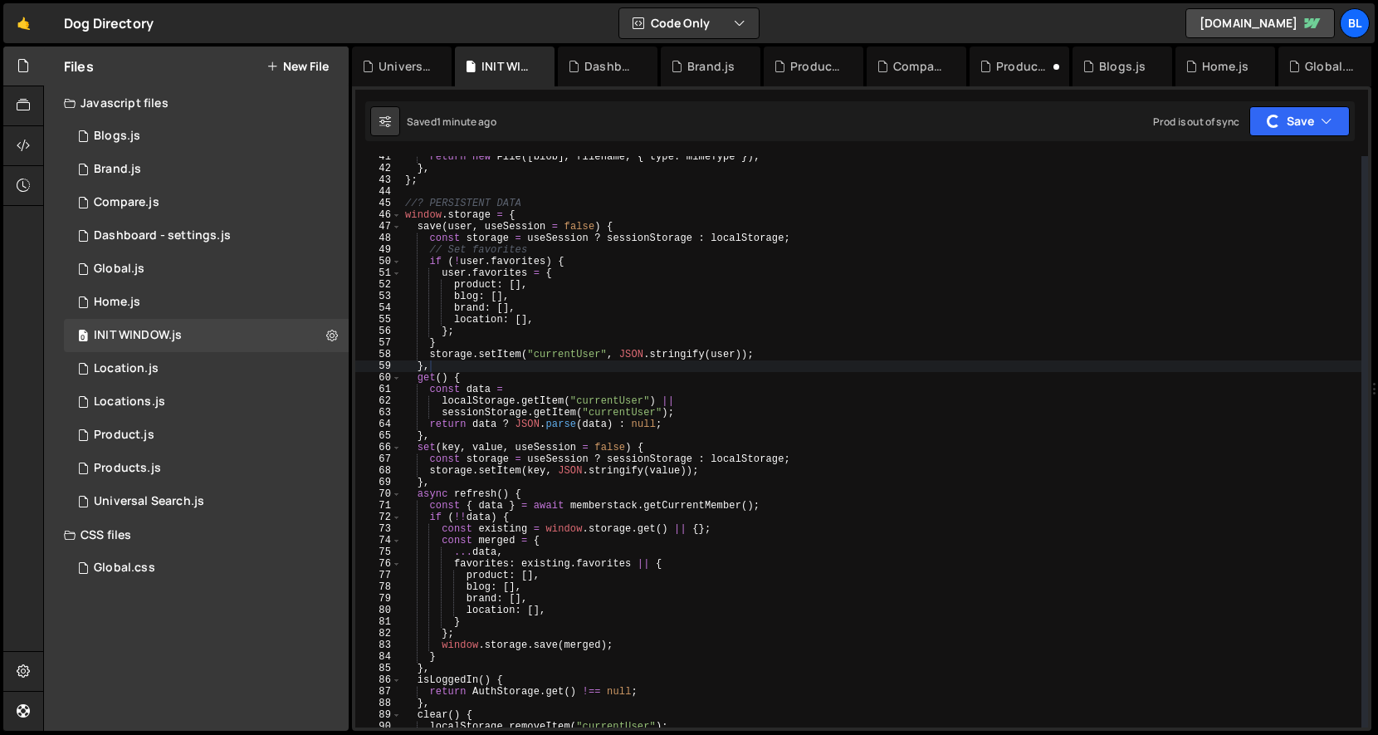
type textarea "localStorage.getItem("currentUser") ||"
click at [750, 405] on div "return new File ([ blob ] , filename , { type : mimeType }) ; } , } ; //? PERSI…" at bounding box center [882, 448] width 960 height 595
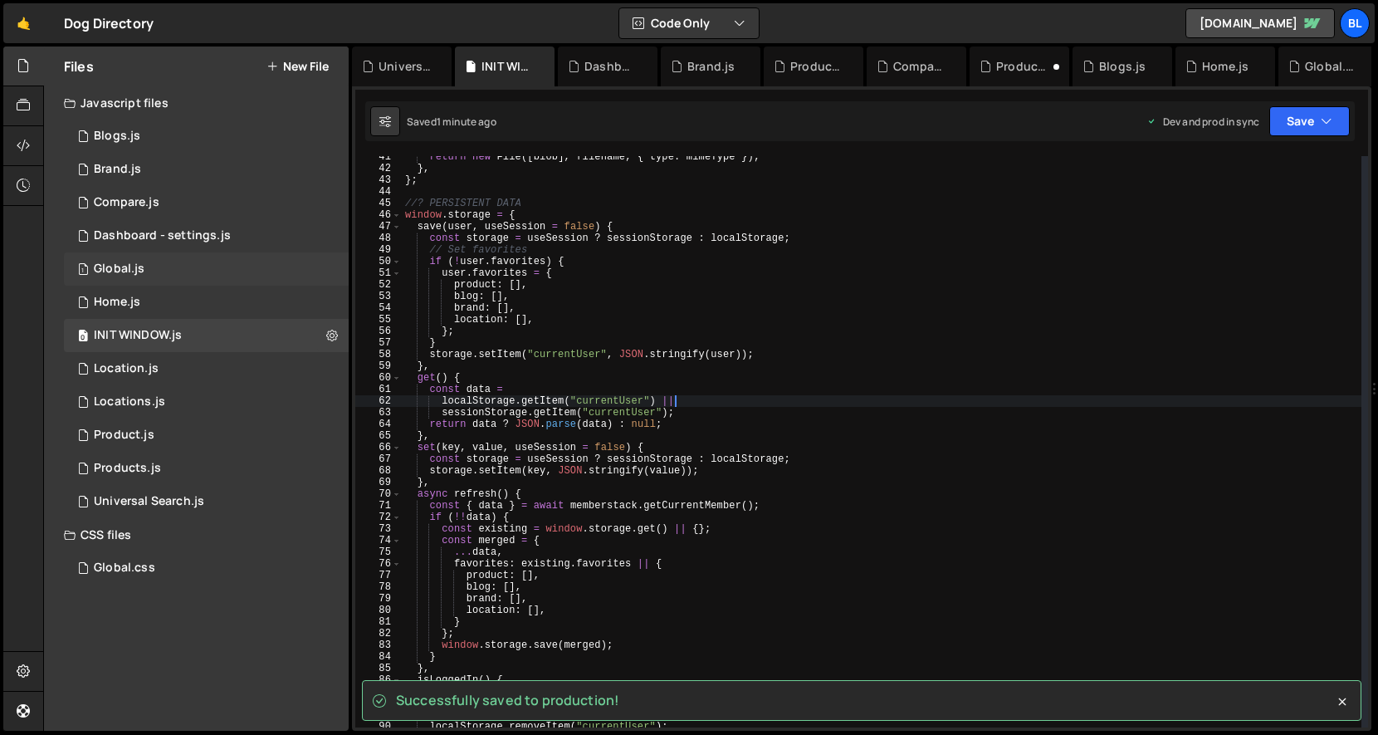
click at [177, 271] on div "1 Global.js 0" at bounding box center [206, 268] width 285 height 33
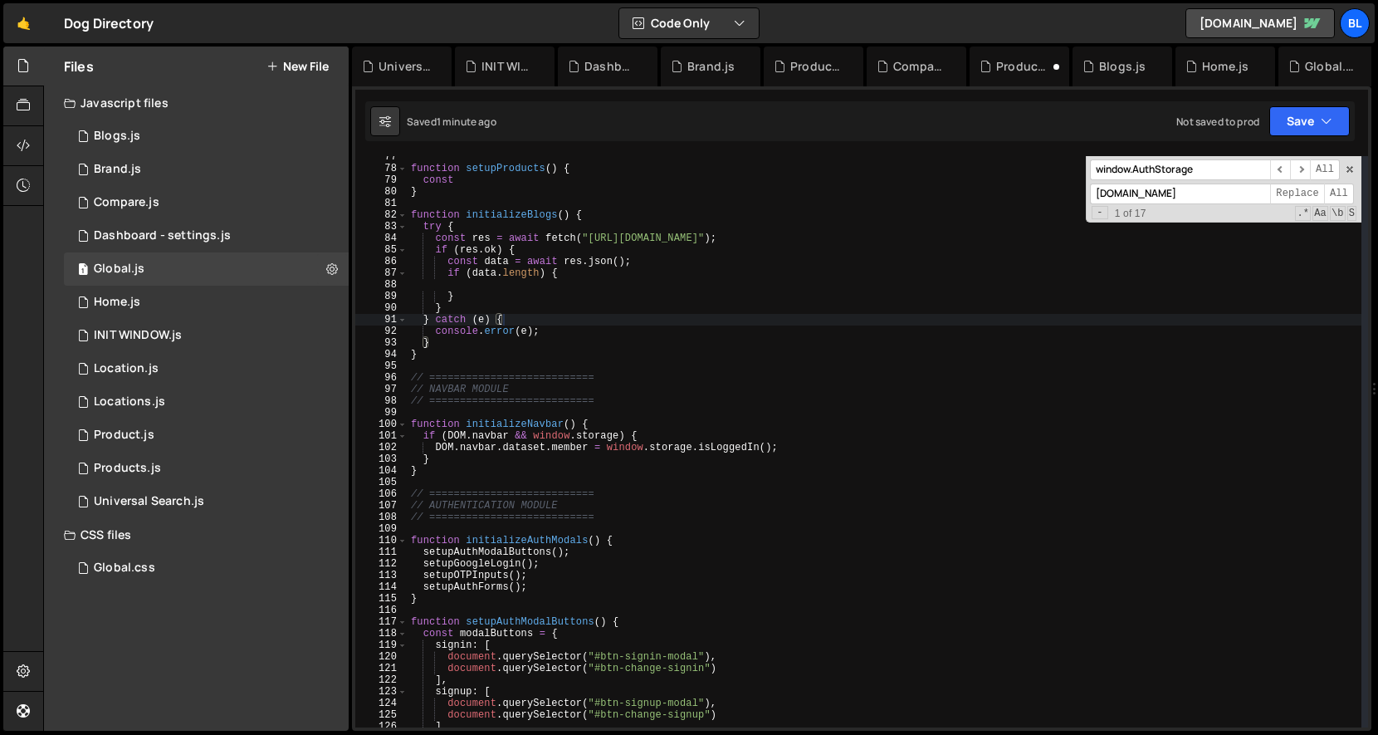
scroll to position [25921, 0]
click at [1230, 169] on span at bounding box center [1350, 170] width 12 height 12
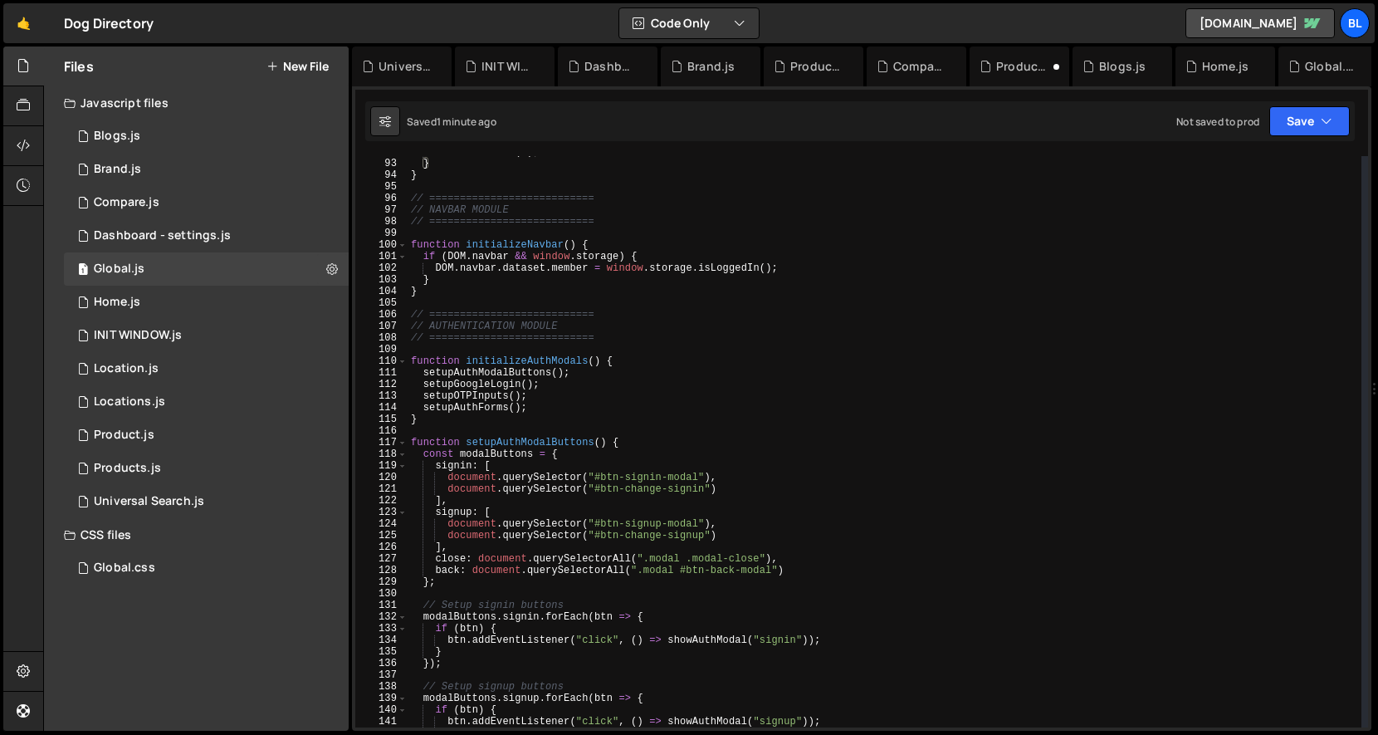
scroll to position [1068, 0]
drag, startPoint x: 621, startPoint y: 258, endPoint x: 536, endPoint y: 255, distance: 85.6
click at [536, 255] on div "console . error ( e ) ; } } // =========================== // NAVBAR MODULE // …" at bounding box center [885, 443] width 954 height 595
click at [661, 391] on div "console . error ( e ) ; } } // =========================== // NAVBAR MODULE // …" at bounding box center [885, 443] width 954 height 595
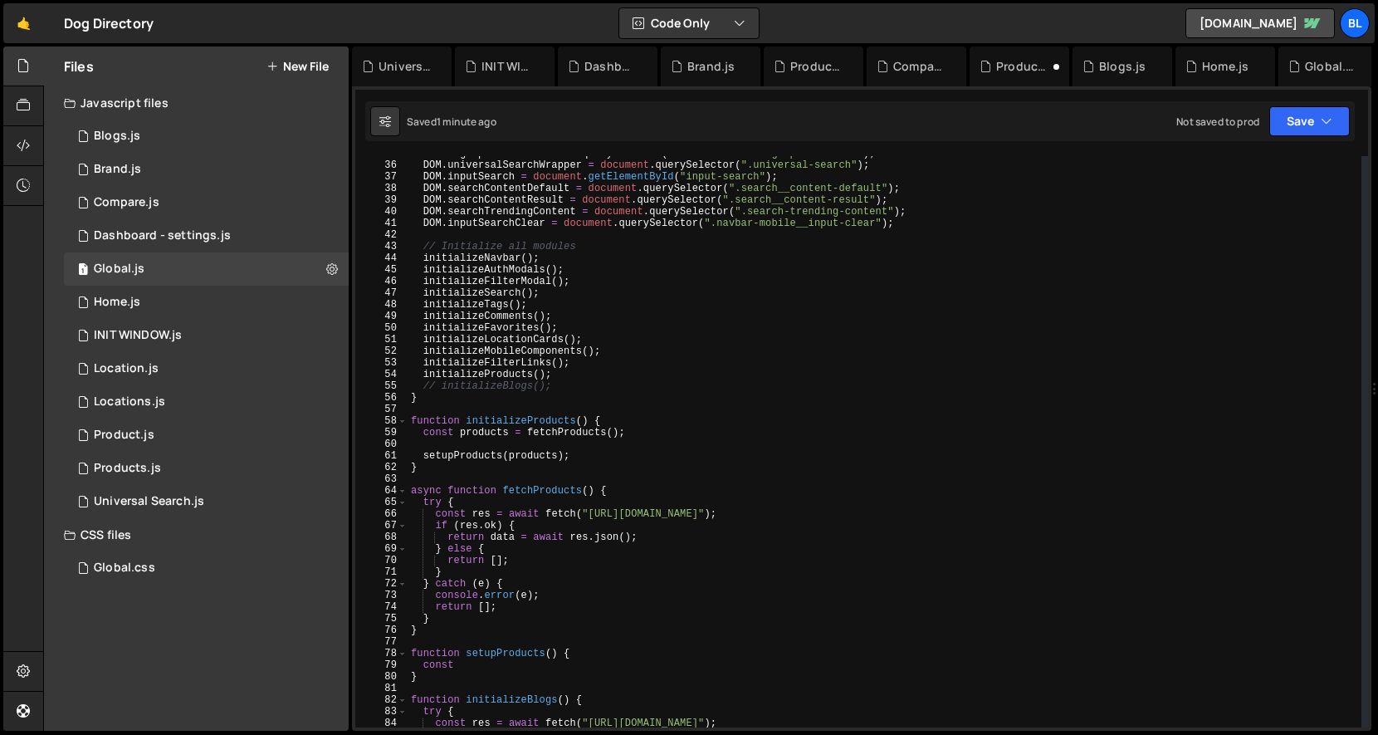
scroll to position [463, 0]
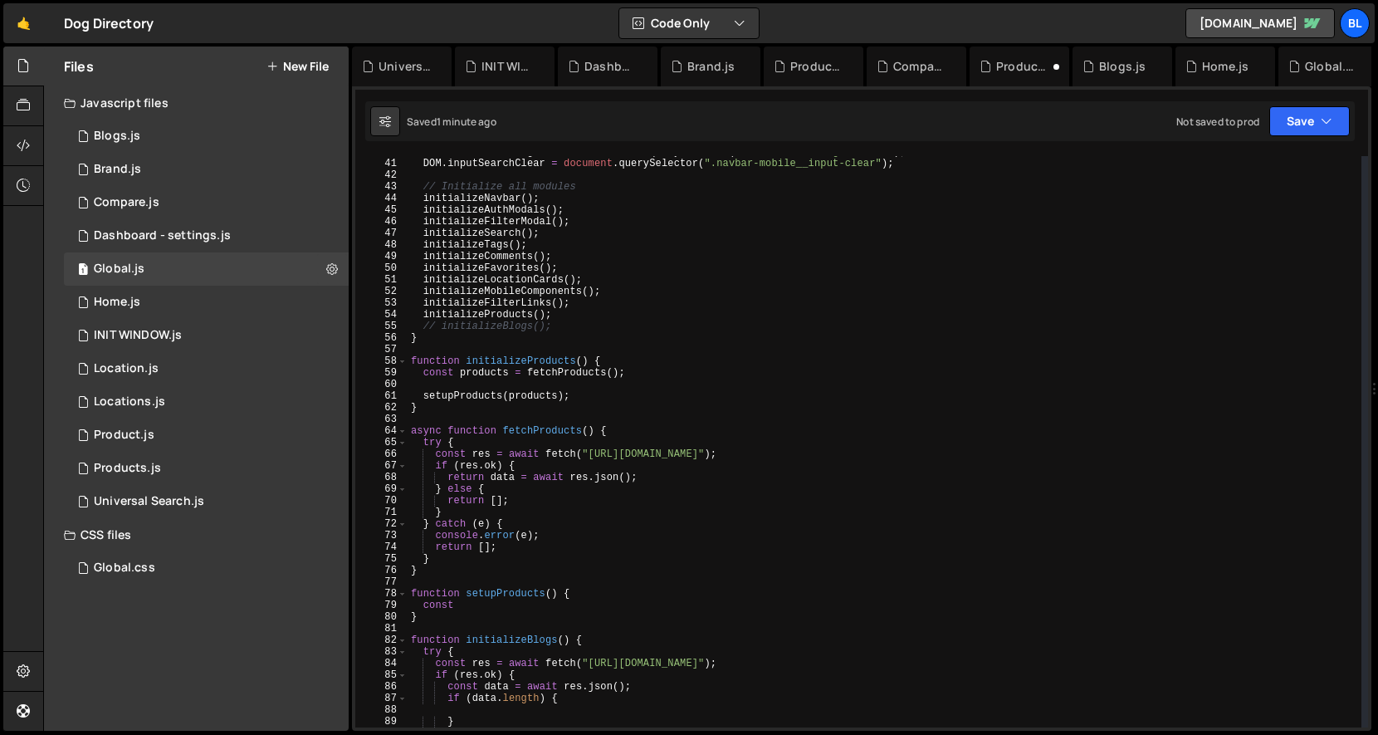
click at [593, 516] on div "DOM . searchTrendingContent = document . querySelector ( ".search-trending-cont…" at bounding box center [885, 443] width 954 height 595
click at [594, 494] on div "DOM . searchTrendingContent = document . querySelector ( ".search-trending-cont…" at bounding box center [885, 443] width 954 height 595
click at [578, 520] on div "DOM . searchTrendingContent = document . querySelector ( ".search-trending-cont…" at bounding box center [885, 443] width 954 height 595
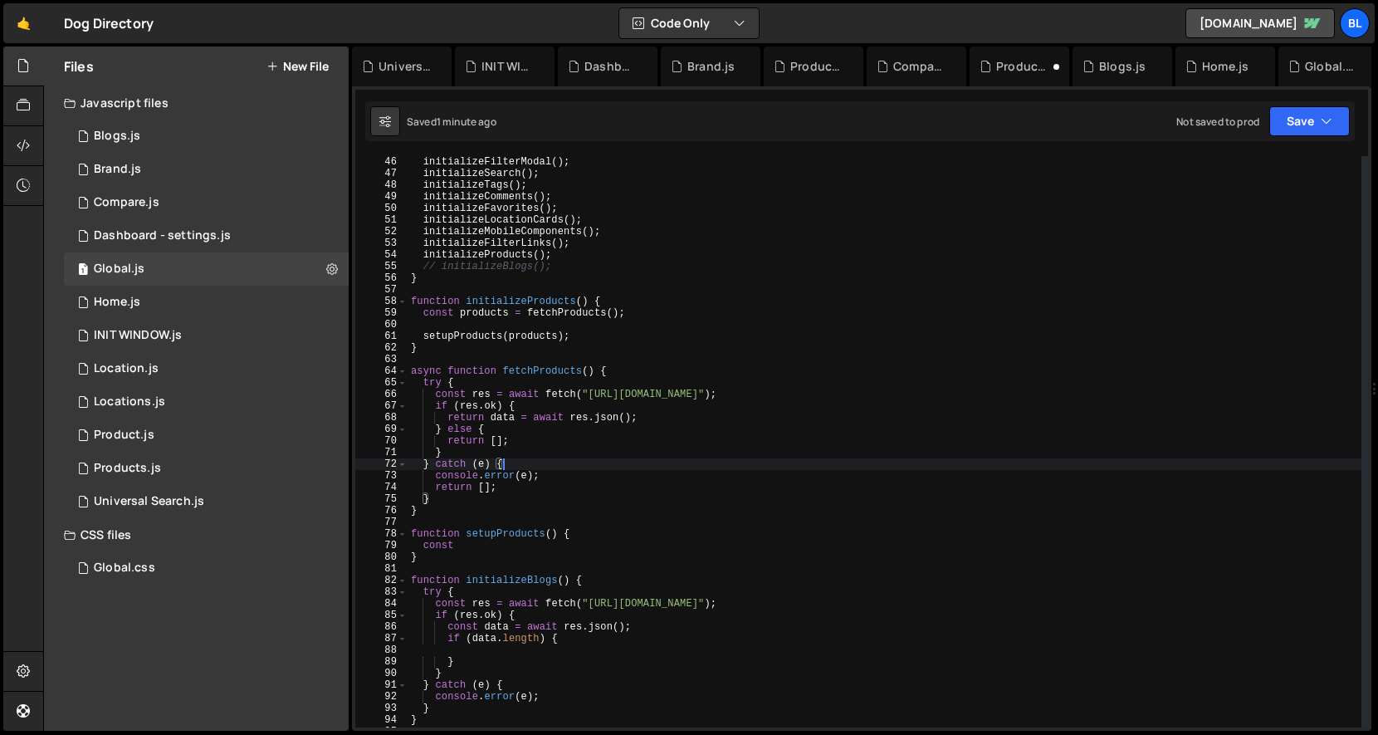
scroll to position [523, 0]
click at [545, 488] on div "initializeFilterModal ( ) ; initializeSearch ( ) ; initializeTags ( ) ; initial…" at bounding box center [885, 453] width 954 height 595
click at [535, 492] on div "initializeFilterModal ( ) ; initializeSearch ( ) ; initializeTags ( ) ; initial…" at bounding box center [885, 453] width 954 height 595
click at [526, 443] on div "initializeFilterModal ( ) ; initializeSearch ( ) ; initializeTags ( ) ; initial…" at bounding box center [885, 453] width 954 height 595
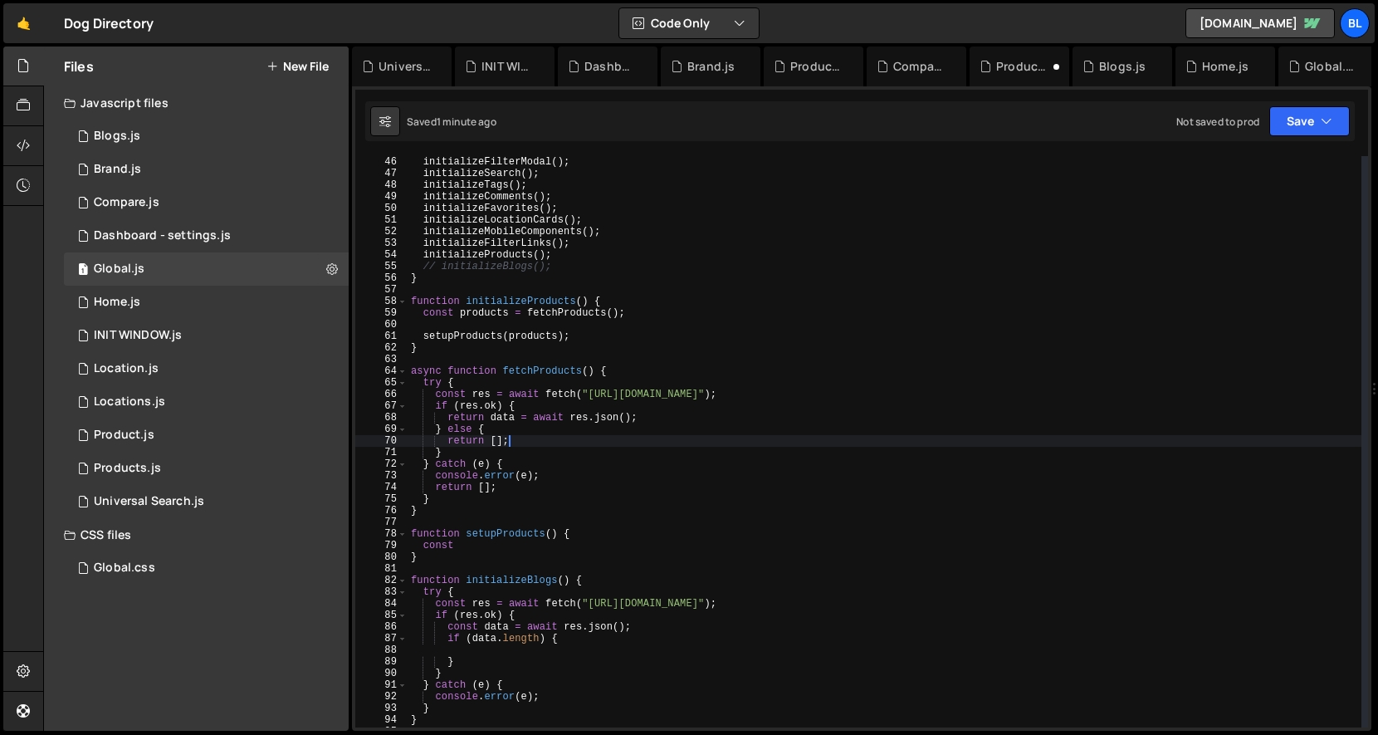
click at [520, 434] on div "initializeFilterModal ( ) ; initializeSearch ( ) ; initializeTags ( ) ; initial…" at bounding box center [885, 453] width 954 height 595
click at [564, 418] on div "initializeFilterModal ( ) ; initializeSearch ( ) ; initializeTags ( ) ; initial…" at bounding box center [885, 453] width 954 height 595
click at [544, 442] on div "initializeFilterModal ( ) ; initializeSearch ( ) ; initializeTags ( ) ; initial…" at bounding box center [885, 453] width 954 height 595
click at [624, 419] on div "initializeFilterModal ( ) ; initializeSearch ( ) ; initializeTags ( ) ; initial…" at bounding box center [885, 453] width 954 height 595
click at [683, 419] on div "initializeFilterModal ( ) ; initializeSearch ( ) ; initializeTags ( ) ; initial…" at bounding box center [885, 453] width 954 height 595
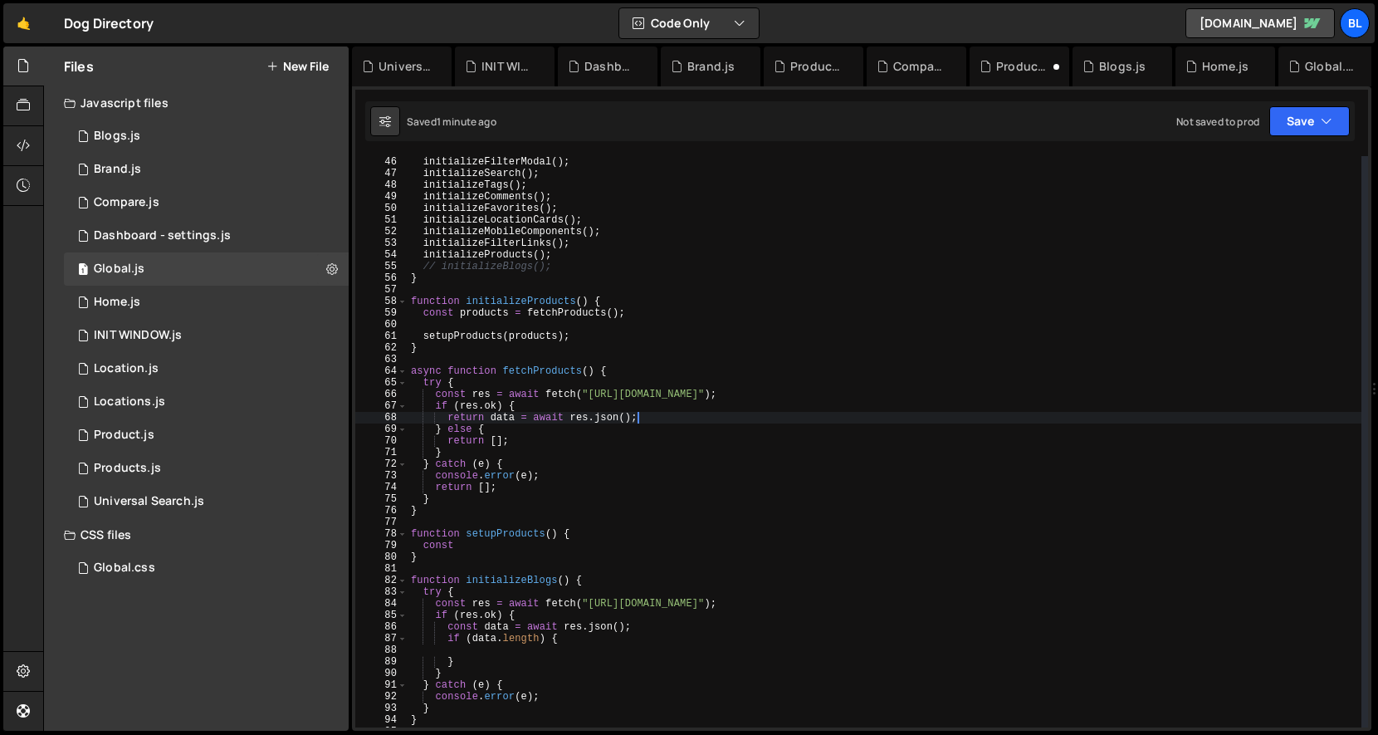
click at [507, 458] on div "initializeFilterModal ( ) ; initializeSearch ( ) ; initializeTags ( ) ; initial…" at bounding box center [885, 453] width 954 height 595
click at [518, 456] on div "initializeFilterModal ( ) ; initializeSearch ( ) ; initializeTags ( ) ; initial…" at bounding box center [885, 453] width 954 height 595
click at [539, 433] on div "initializeFilterModal ( ) ; initializeSearch ( ) ; initializeTags ( ) ; initial…" at bounding box center [885, 453] width 954 height 595
click at [493, 453] on div "initializeFilterModal ( ) ; initializeSearch ( ) ; initializeTags ( ) ; initial…" at bounding box center [885, 453] width 954 height 595
click at [522, 443] on div "initializeFilterModal ( ) ; initializeSearch ( ) ; initializeTags ( ) ; initial…" at bounding box center [885, 453] width 954 height 595
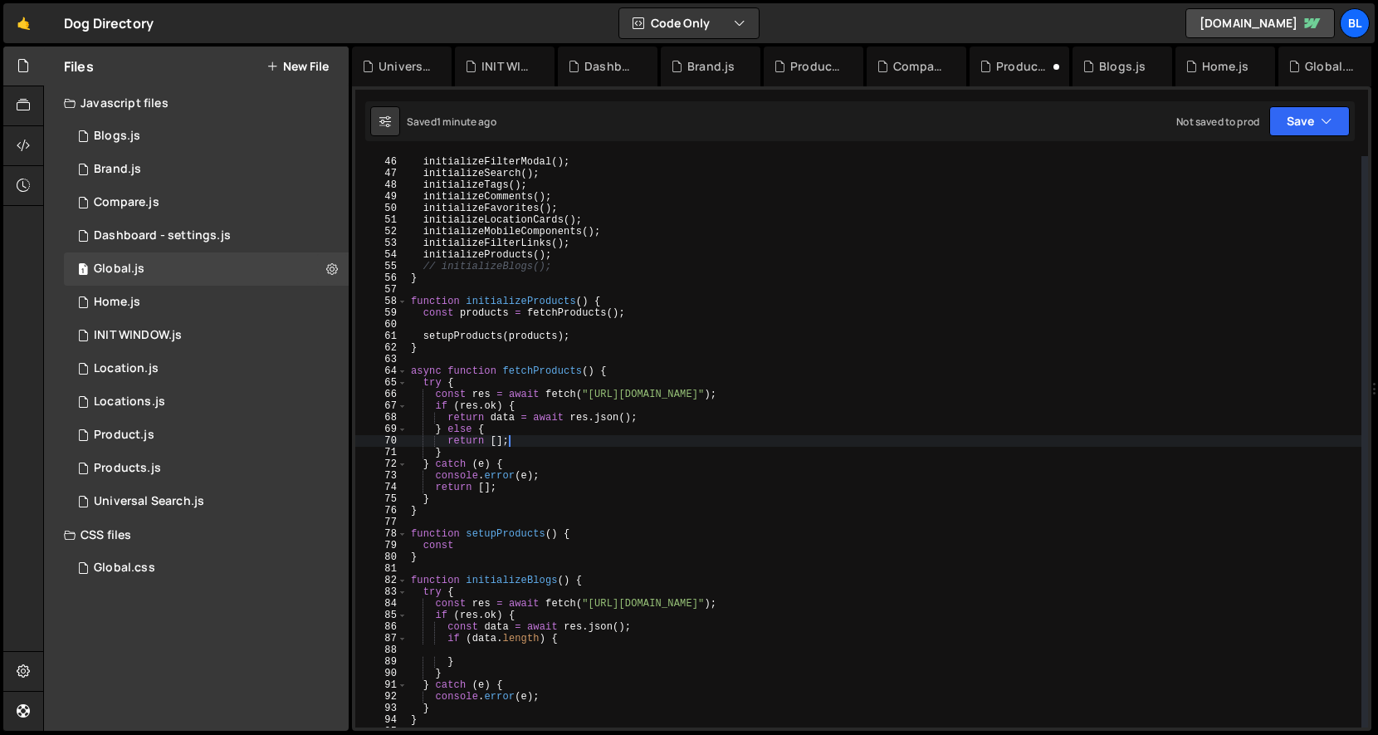
click at [527, 420] on div "initializeFilterModal ( ) ; initializeSearch ( ) ; initializeTags ( ) ; initial…" at bounding box center [885, 453] width 954 height 595
click at [519, 433] on div "initializeFilterModal ( ) ; initializeSearch ( ) ; initializeTags ( ) ; initial…" at bounding box center [885, 453] width 954 height 595
click at [481, 454] on div "initializeFilterModal ( ) ; initializeSearch ( ) ; initializeTags ( ) ; initial…" at bounding box center [885, 453] width 954 height 595
type textarea "}"
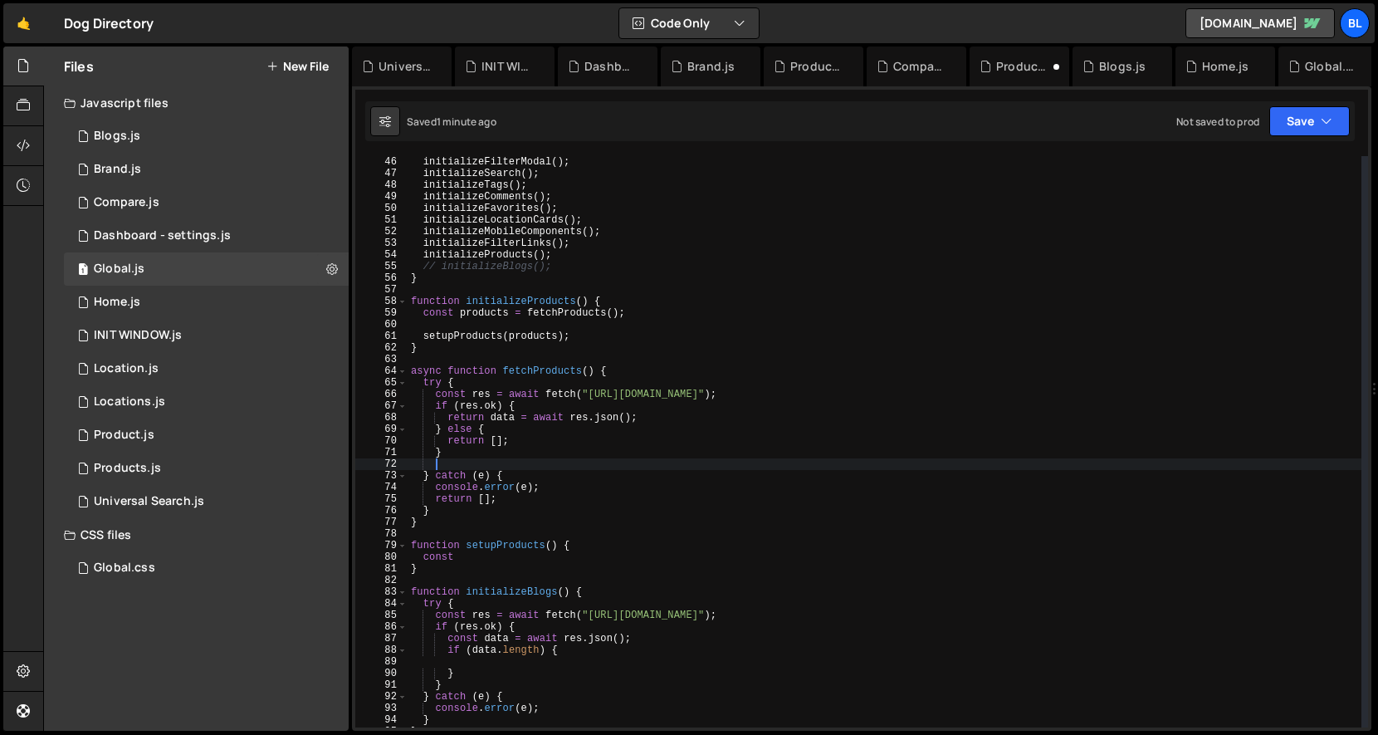
paste textarea "[DOMAIN_NAME]"
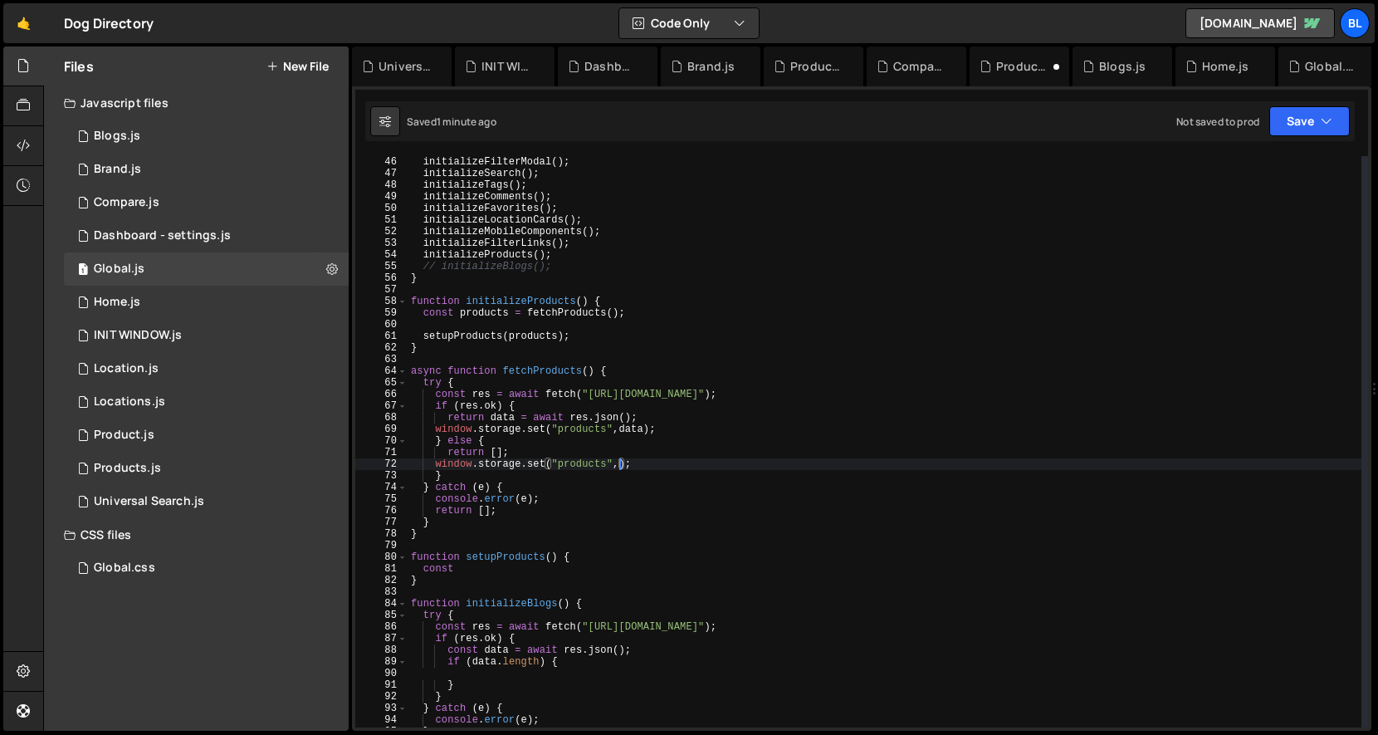
scroll to position [0, 17]
click at [620, 455] on div "initializeFilterModal ( ) ; initializeSearch ( ) ; initializeTags ( ) ; initial…" at bounding box center [885, 453] width 954 height 595
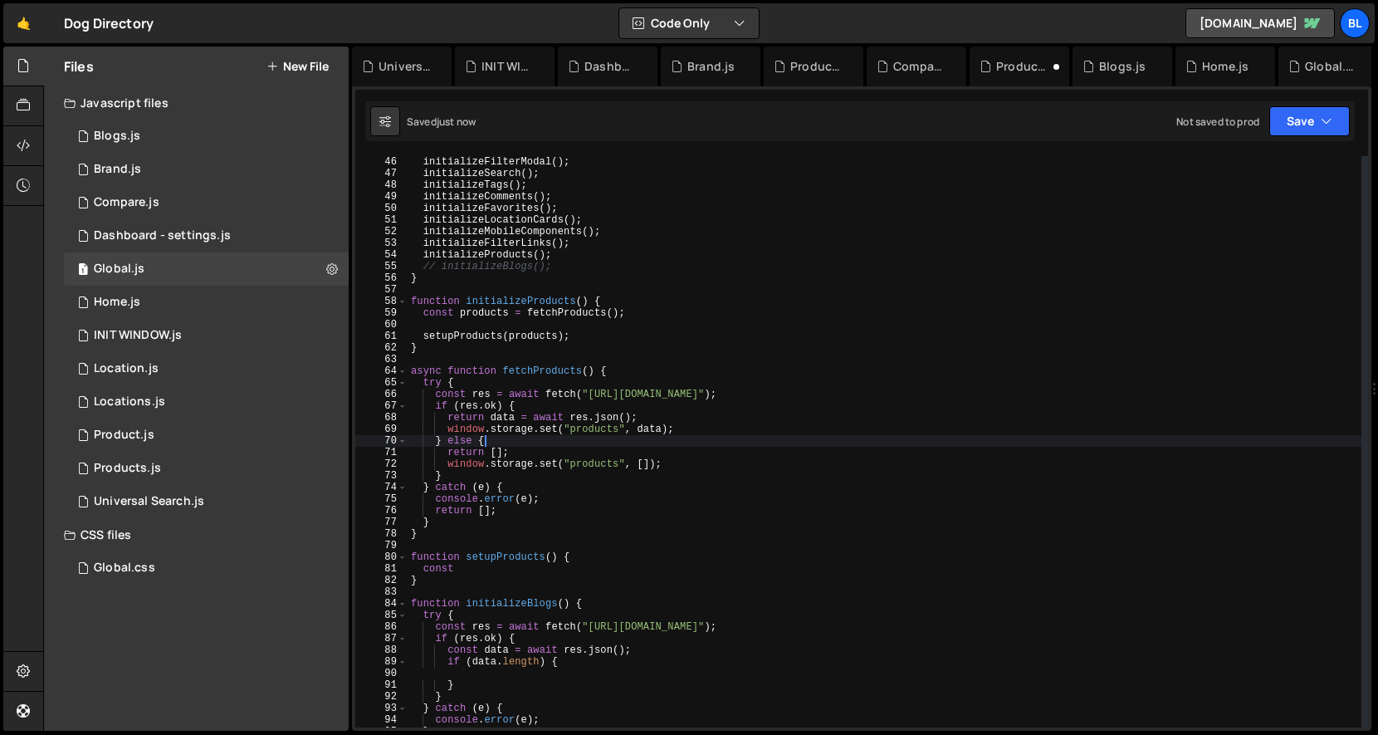
click at [683, 436] on div "initializeFilterModal ( ) ; initializeSearch ( ) ; initializeTags ( ) ; initial…" at bounding box center [885, 453] width 954 height 595
click at [686, 428] on div "initializeFilterModal ( ) ; initializeSearch ( ) ; initializeTags ( ) ; initial…" at bounding box center [885, 453] width 954 height 595
click at [682, 419] on div "initializeFilterModal ( ) ; initializeSearch ( ) ; initializeTags ( ) ; initial…" at bounding box center [885, 453] width 954 height 595
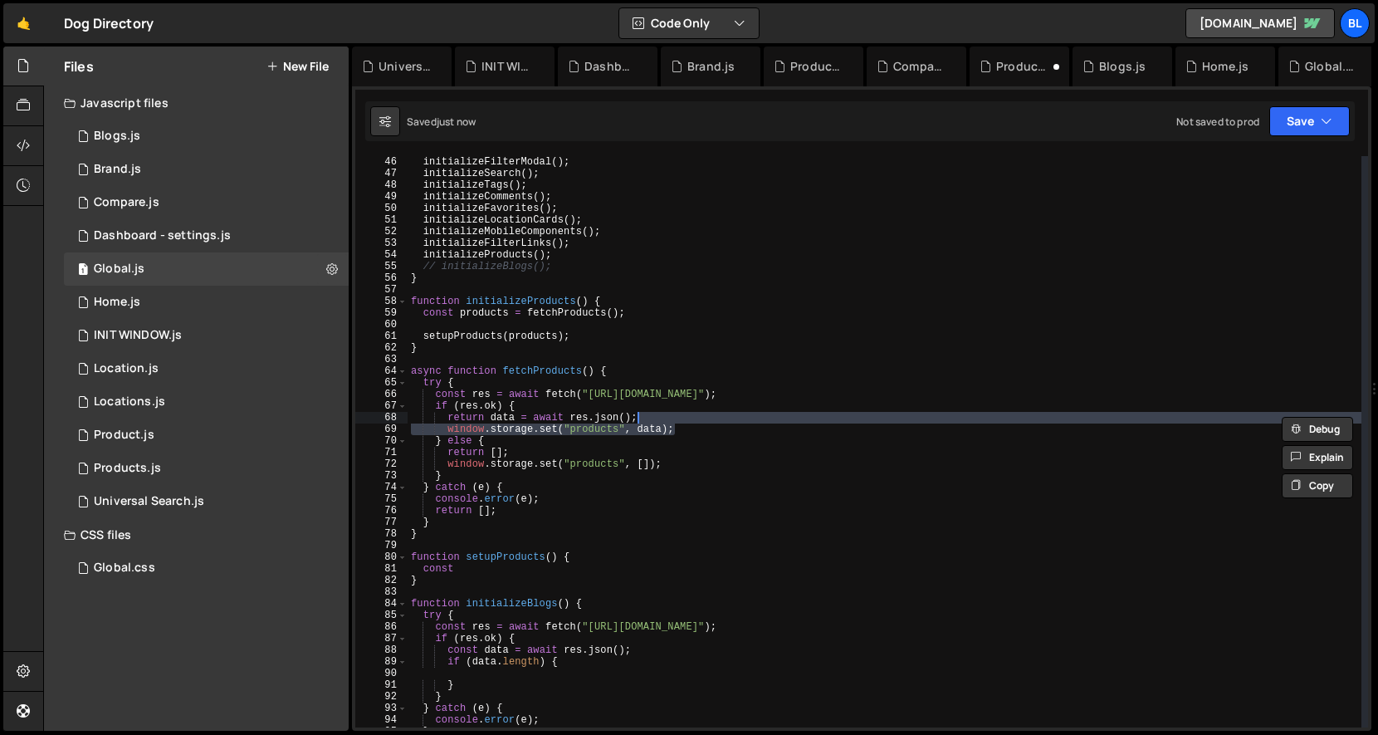
click at [616, 458] on div "initializeFilterModal ( ) ; initializeSearch ( ) ; initializeTags ( ) ; initial…" at bounding box center [885, 453] width 954 height 595
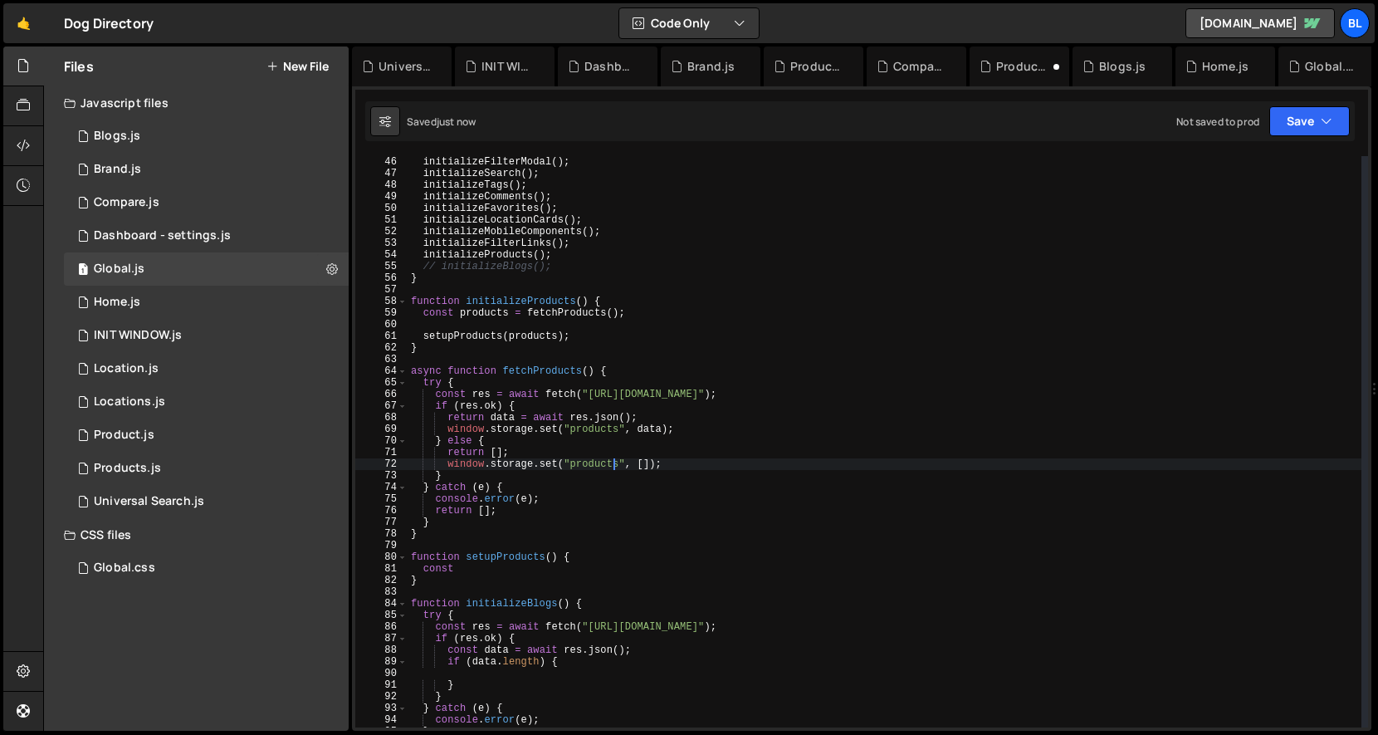
click at [605, 500] on div "initializeFilterModal ( ) ; initializeSearch ( ) ; initializeTags ( ) ; initial…" at bounding box center [885, 453] width 954 height 595
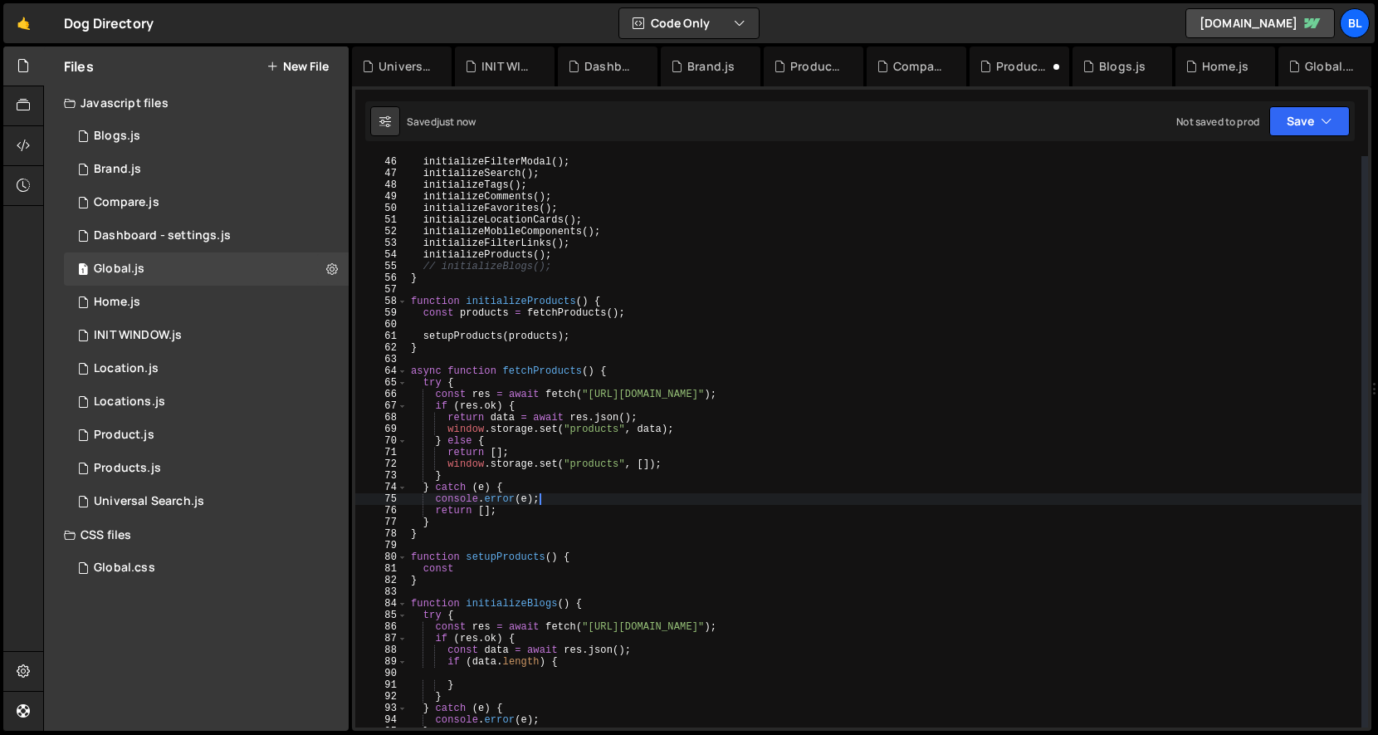
click at [595, 518] on div "initializeFilterModal ( ) ; initializeSearch ( ) ; initializeTags ( ) ; initial…" at bounding box center [885, 453] width 954 height 595
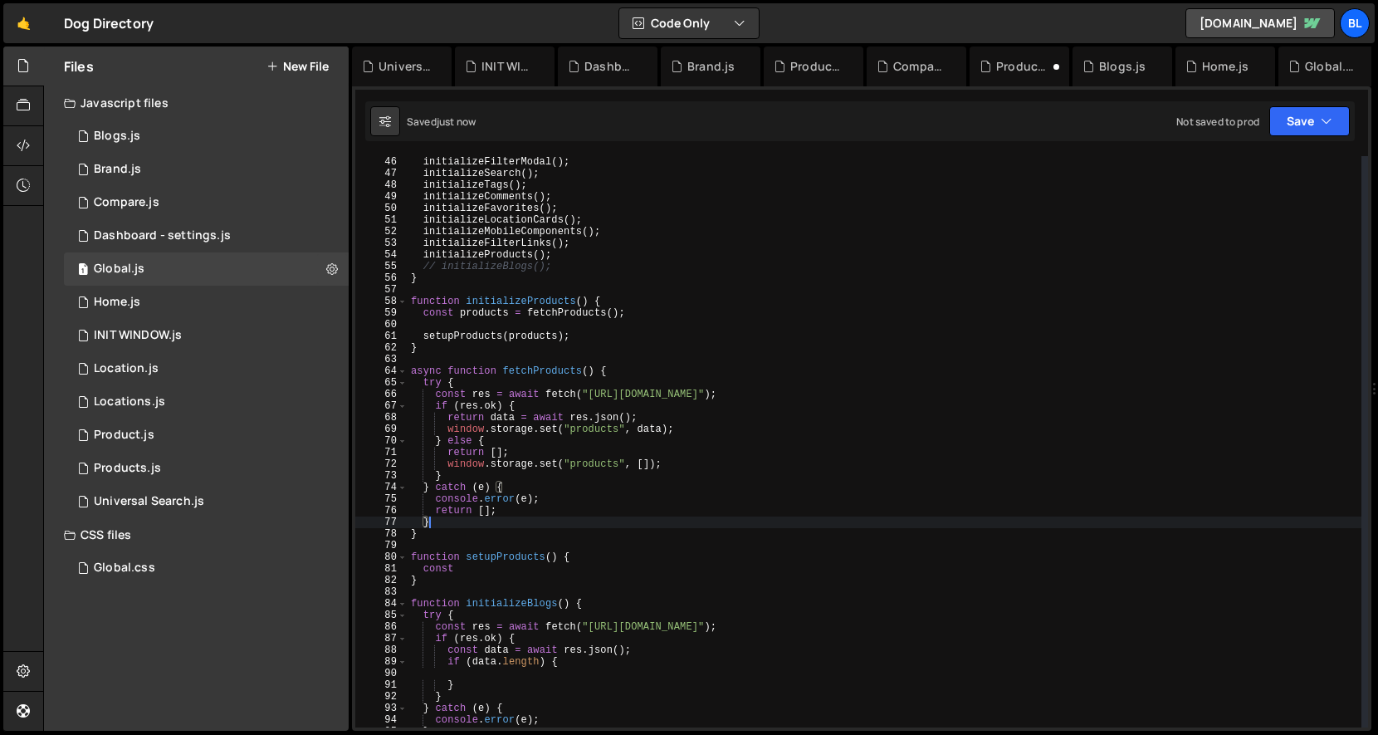
scroll to position [583, 0]
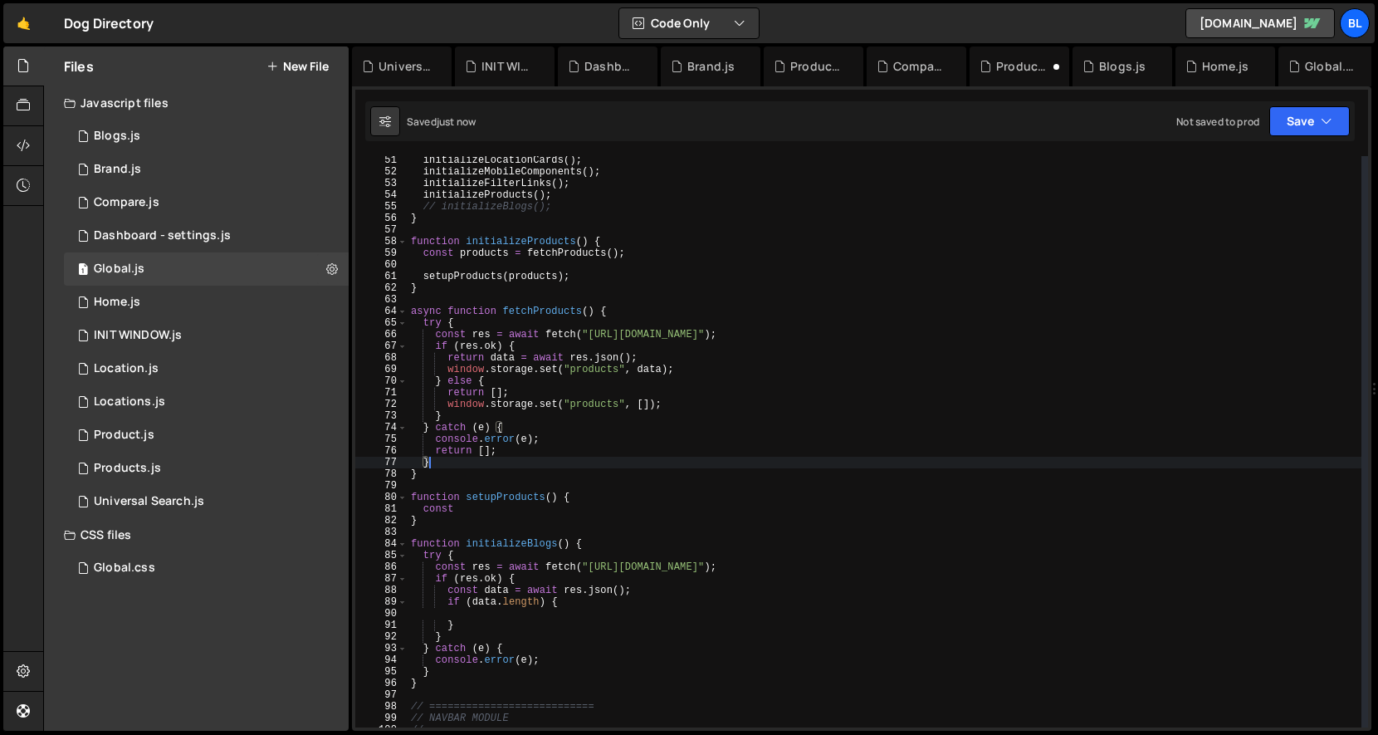
click at [447, 507] on div "initializeLocationCards ( ) ; initializeMobileComponents ( ) ; initializeFilter…" at bounding box center [885, 451] width 954 height 595
click at [428, 519] on div "initializeLocationCards ( ) ; initializeMobileComponents ( ) ; initializeFilter…" at bounding box center [885, 451] width 954 height 595
click at [462, 508] on div "initializeLocationCards ( ) ; initializeMobileComponents ( ) ; initializeFilter…" at bounding box center [885, 451] width 954 height 595
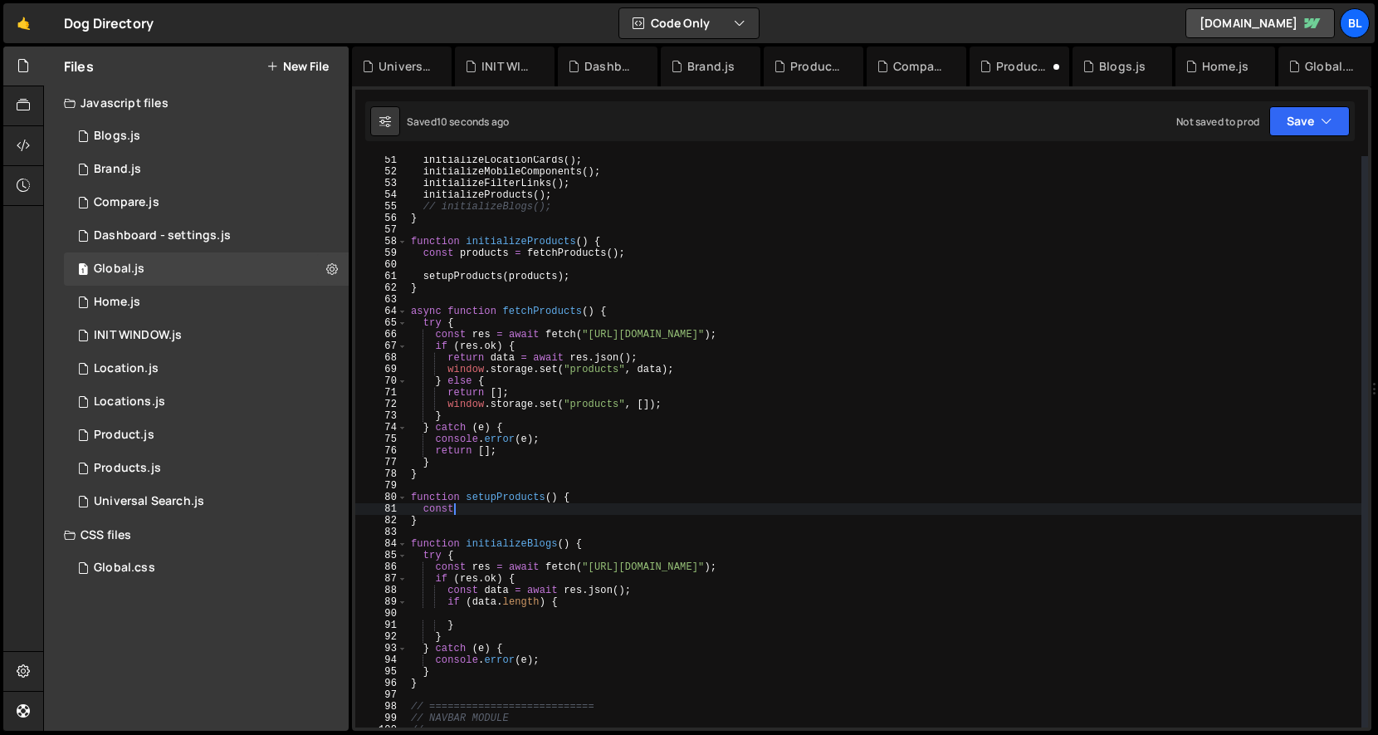
click at [507, 505] on div "initializeLocationCards ( ) ; initializeMobileComponents ( ) ; initializeFilter…" at bounding box center [885, 451] width 954 height 595
click at [529, 367] on div "initializeLocationCards ( ) ; initializeMobileComponents ( ) ; initializeFilter…" at bounding box center [885, 451] width 954 height 595
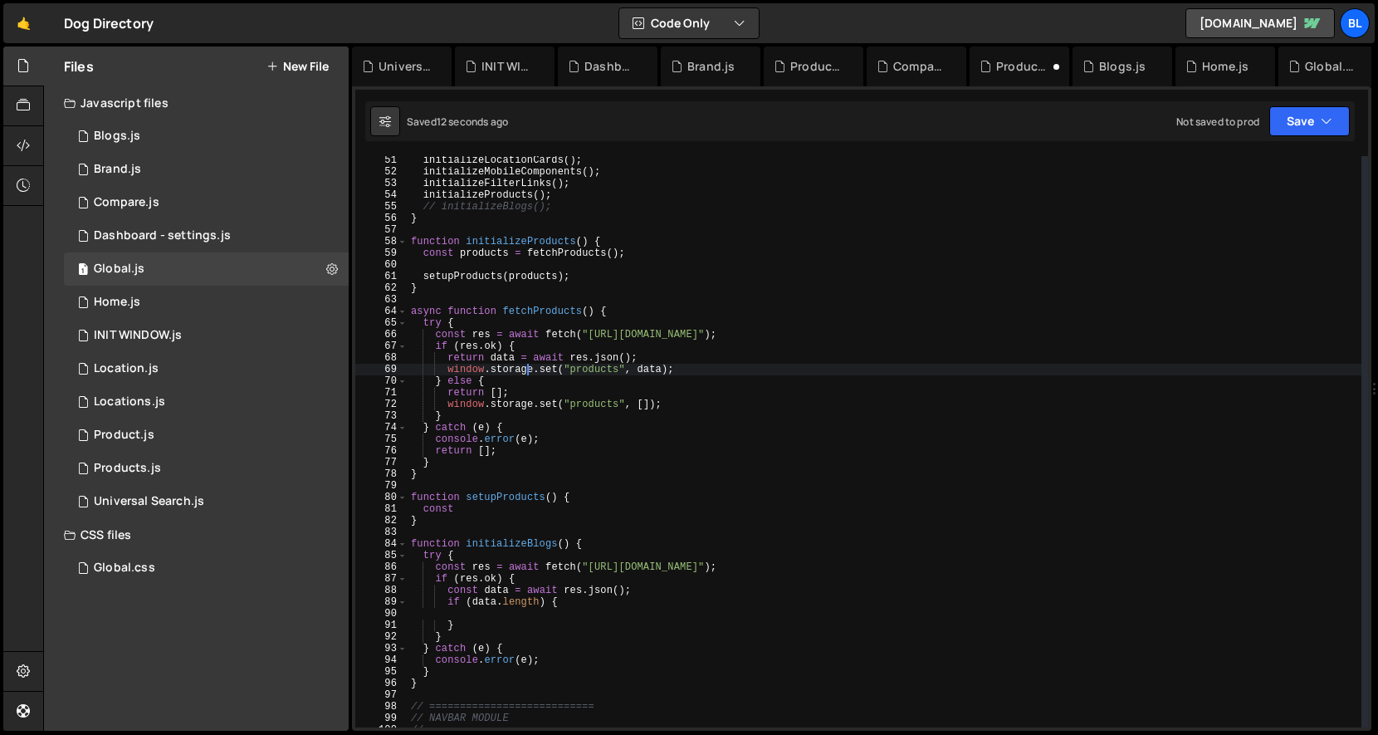
click at [496, 329] on div "initializeLocationCards ( ) ; initializeMobileComponents ( ) ; initializeFilter…" at bounding box center [885, 451] width 954 height 595
click at [521, 321] on div "initializeLocationCards ( ) ; initializeMobileComponents ( ) ; initializeFilter…" at bounding box center [885, 451] width 954 height 595
type textarea "try {"
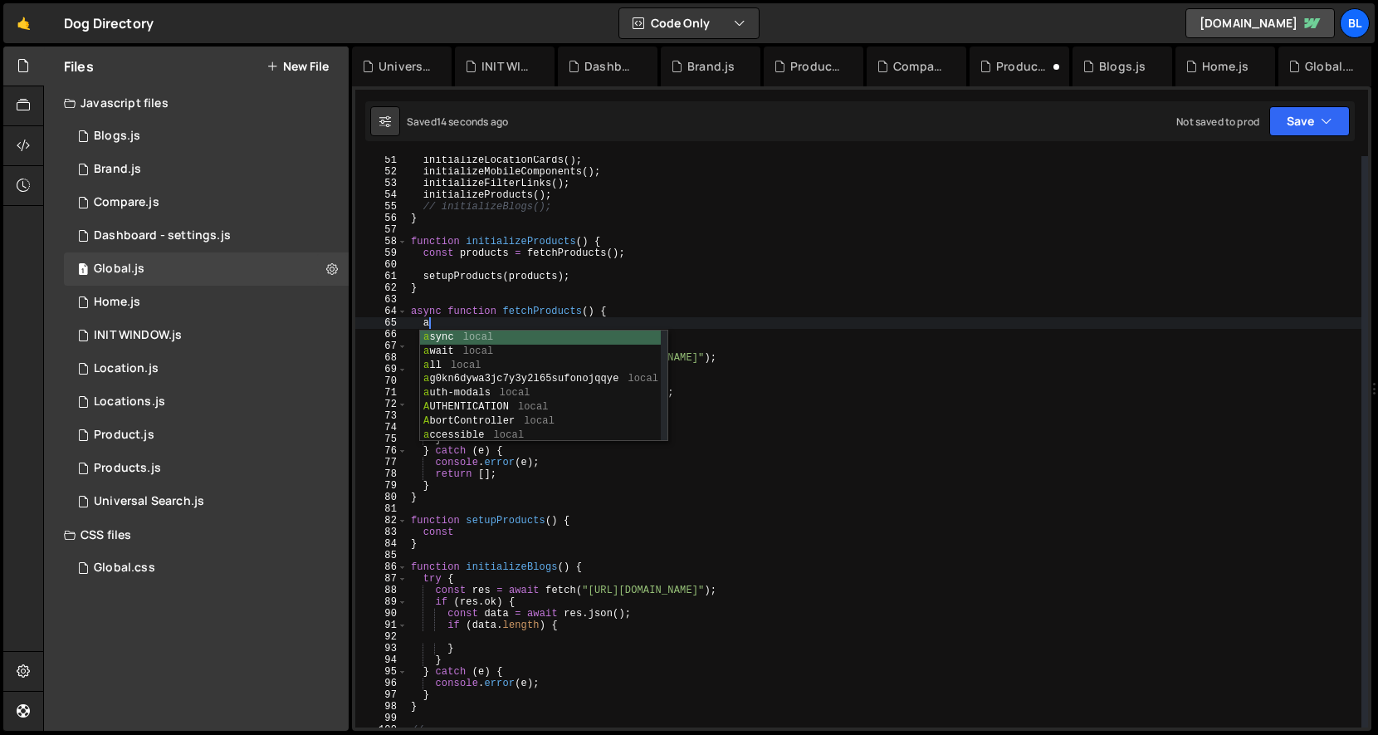
scroll to position [0, 1]
type textarea "a"
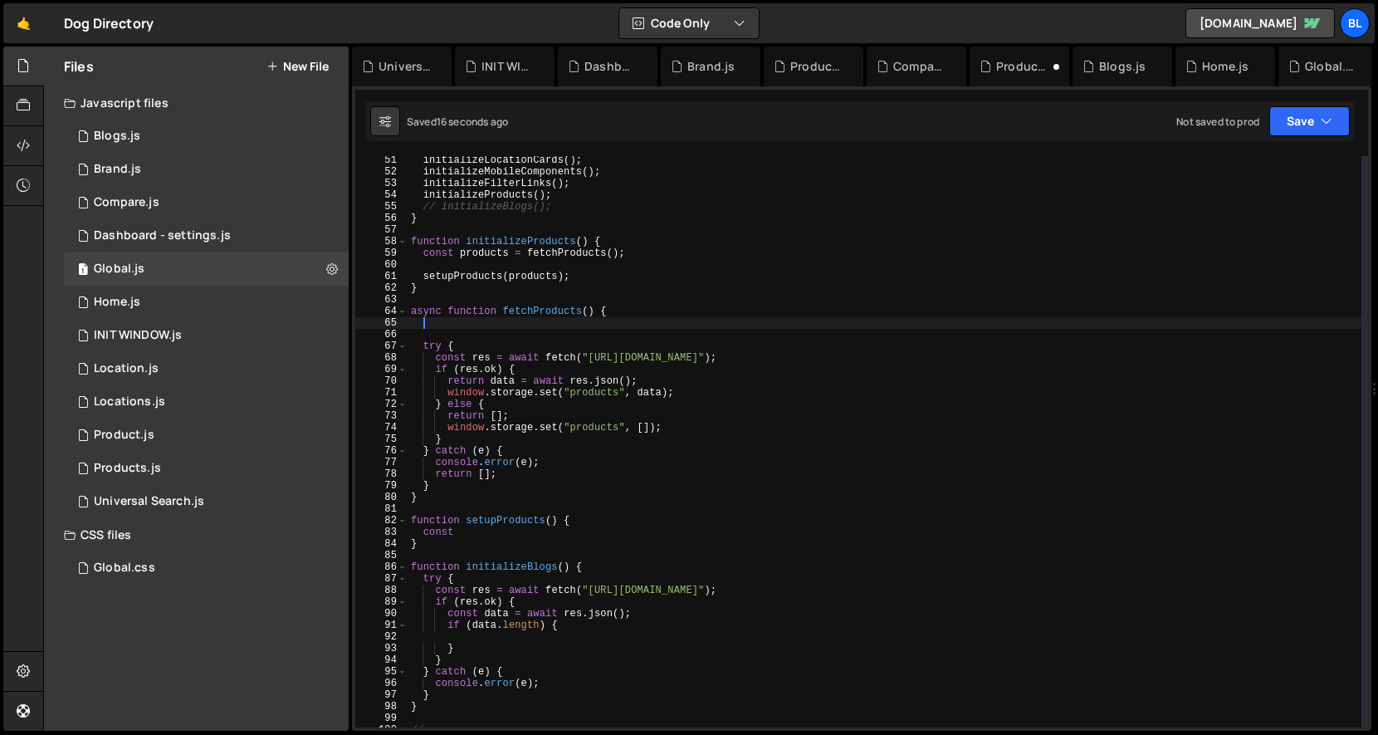
click at [583, 408] on div "initializeLocationCards ( ) ; initializeMobileComponents ( ) ; initializeFilter…" at bounding box center [885, 451] width 954 height 595
click at [689, 400] on div "initializeLocationCards ( ) ; initializeMobileComponents ( ) ; initializeFilter…" at bounding box center [885, 451] width 954 height 595
click at [693, 385] on div "initializeLocationCards ( ) ; initializeMobileComponents ( ) ; initializeFilter…" at bounding box center [885, 451] width 954 height 595
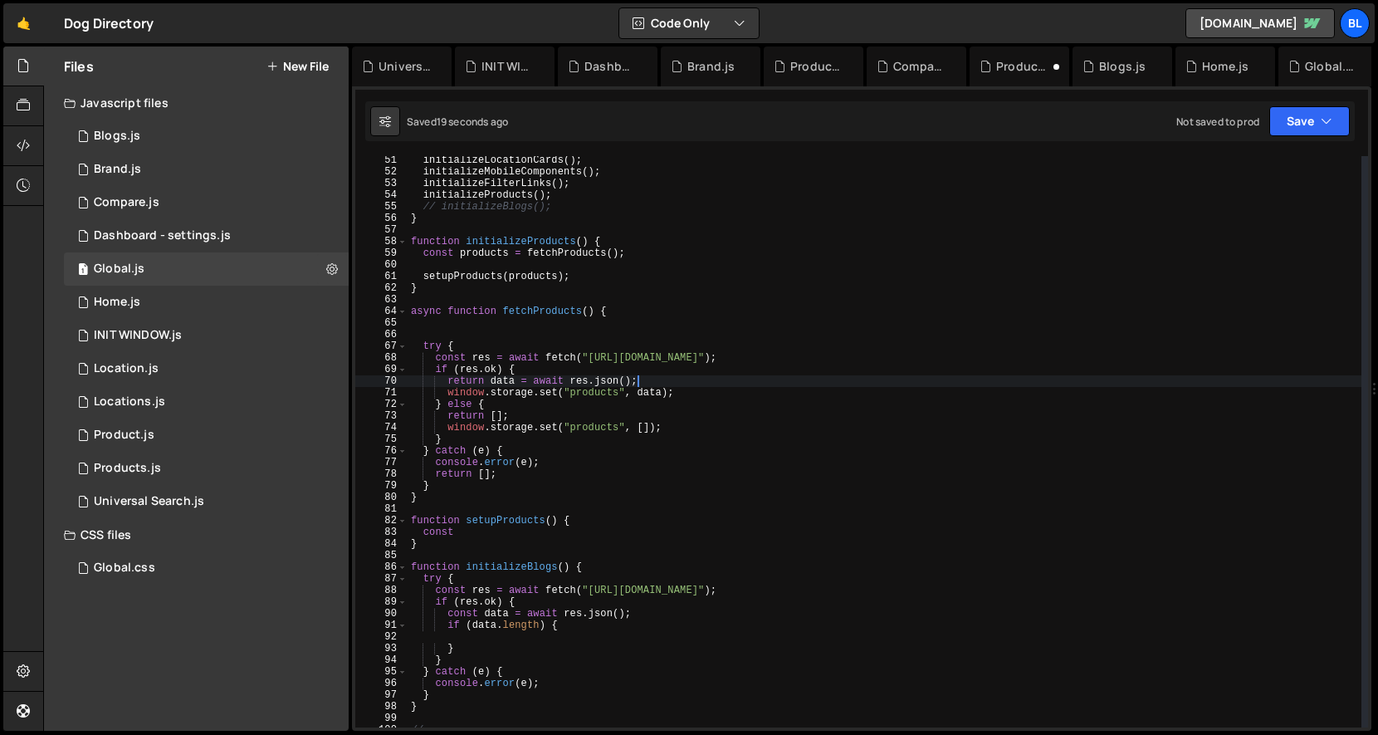
click at [688, 390] on div "initializeLocationCards ( ) ; initializeMobileComponents ( ) ; initializeFilter…" at bounding box center [885, 451] width 954 height 595
type textarea "window.storage.set("products", data);"
click at [166, 325] on div "0 INIT WINDOW.js 0" at bounding box center [206, 335] width 285 height 33
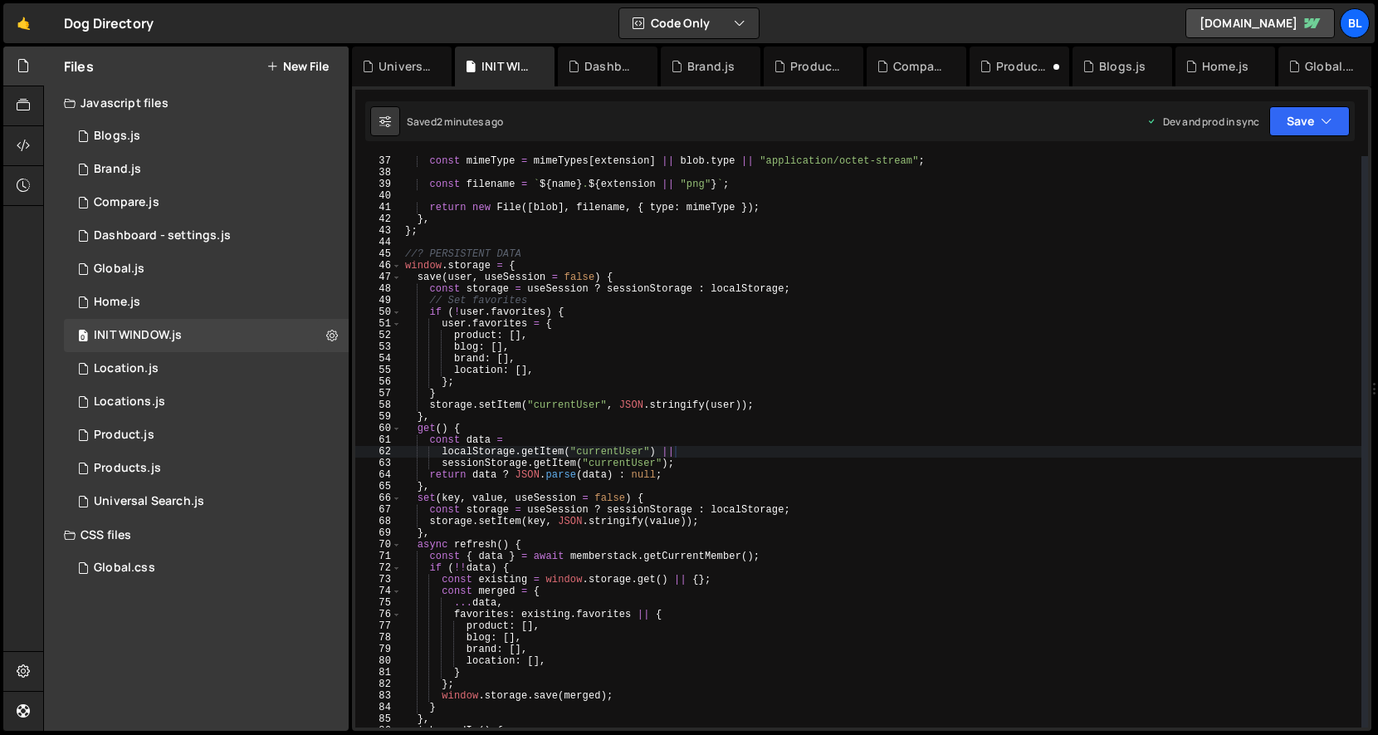
scroll to position [431, 0]
click at [614, 277] on div "const mimeType = mimeTypes [ extension ] || blob . type || "application/octet-s…" at bounding box center [882, 452] width 960 height 595
type textarea "save(user, useSession = false) {"
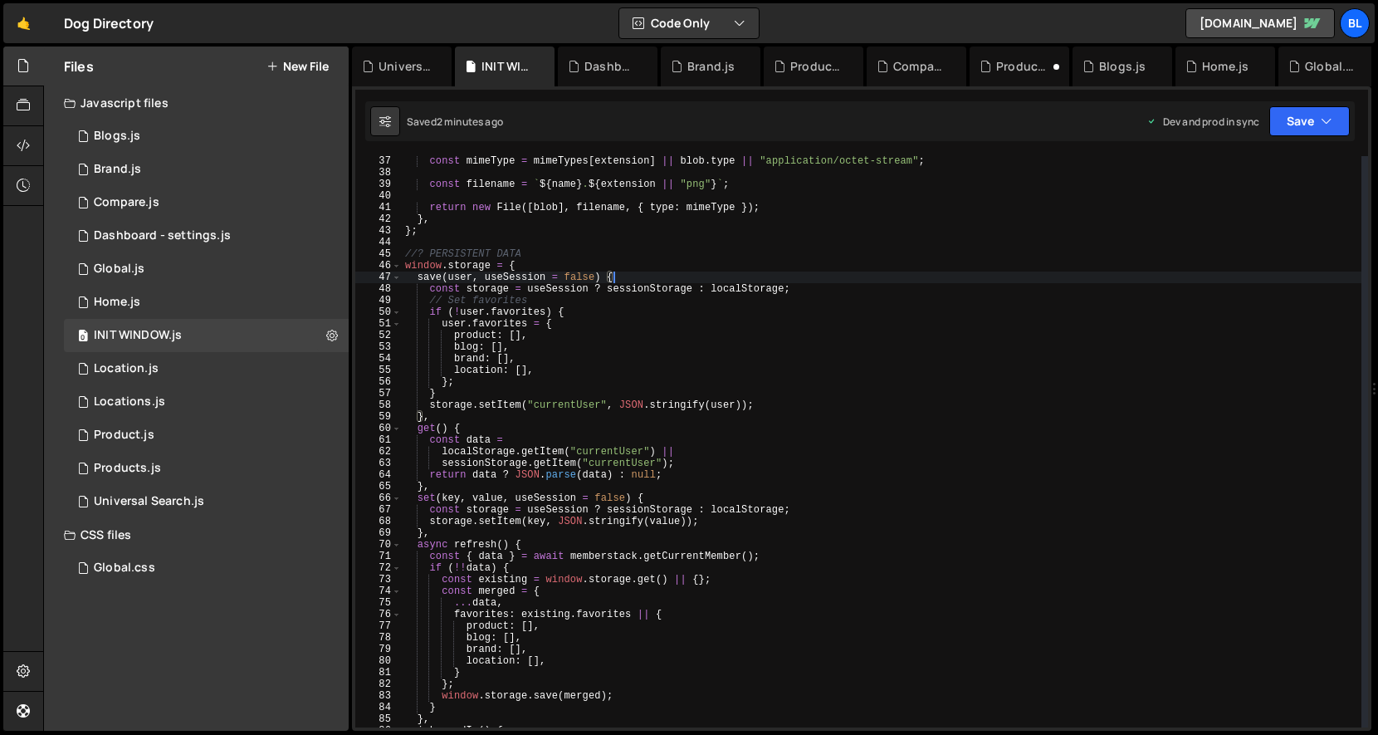
scroll to position [0, 0]
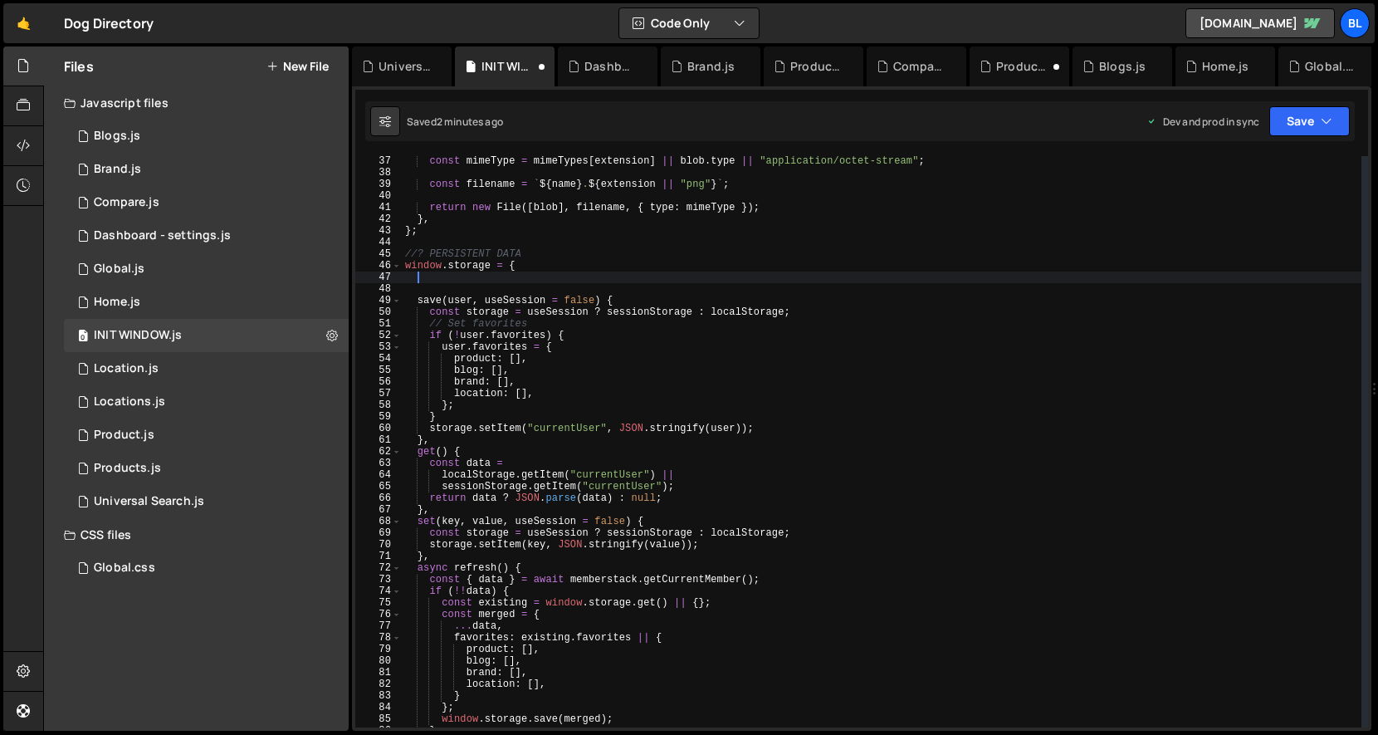
paste textarea "}"
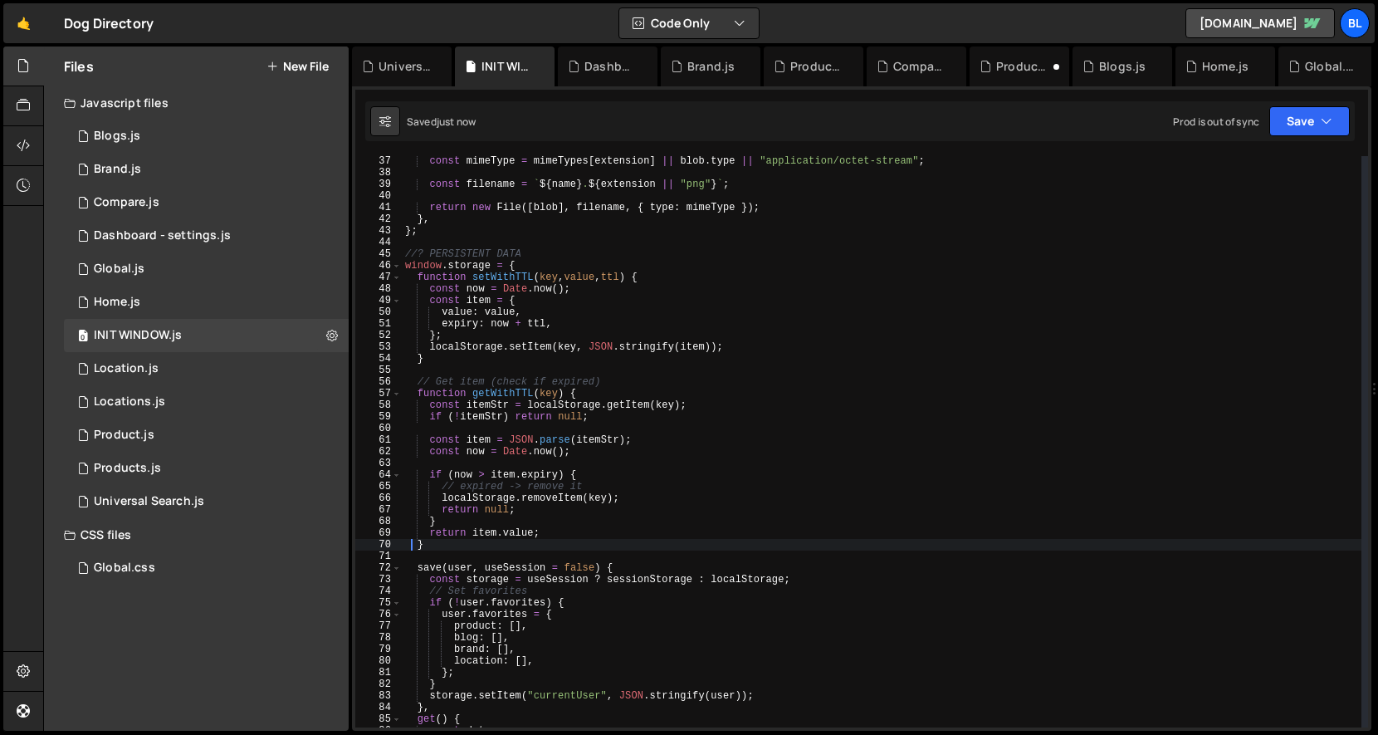
click at [453, 277] on div "const mimeType = mimeTypes [ extension ] || blob . type || "application/octet-s…" at bounding box center [882, 452] width 960 height 595
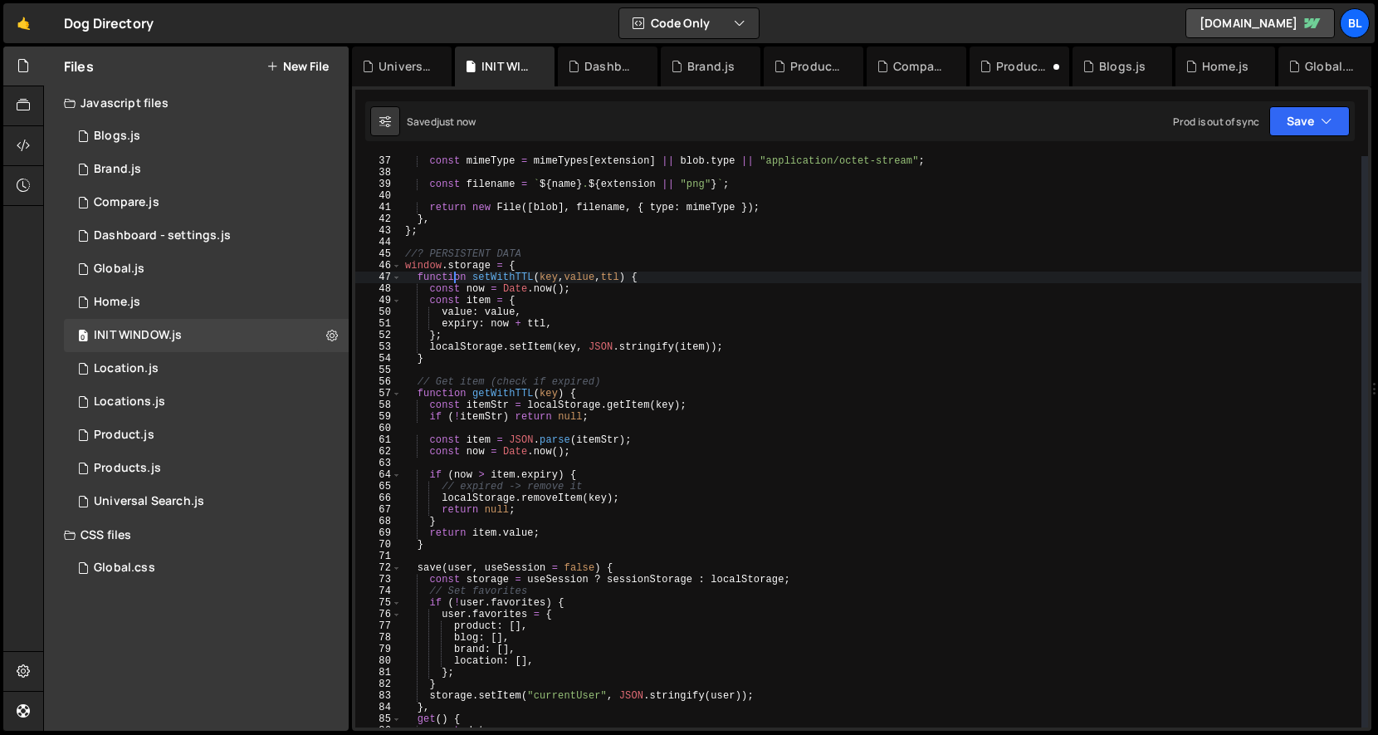
click at [453, 277] on div "const mimeType = mimeTypes [ extension ] || blob . type || "application/octet-s…" at bounding box center [882, 452] width 960 height 595
click at [457, 281] on div "const mimeType = mimeTypes [ extension ] || blob . type || "application/octet-s…" at bounding box center [882, 452] width 960 height 595
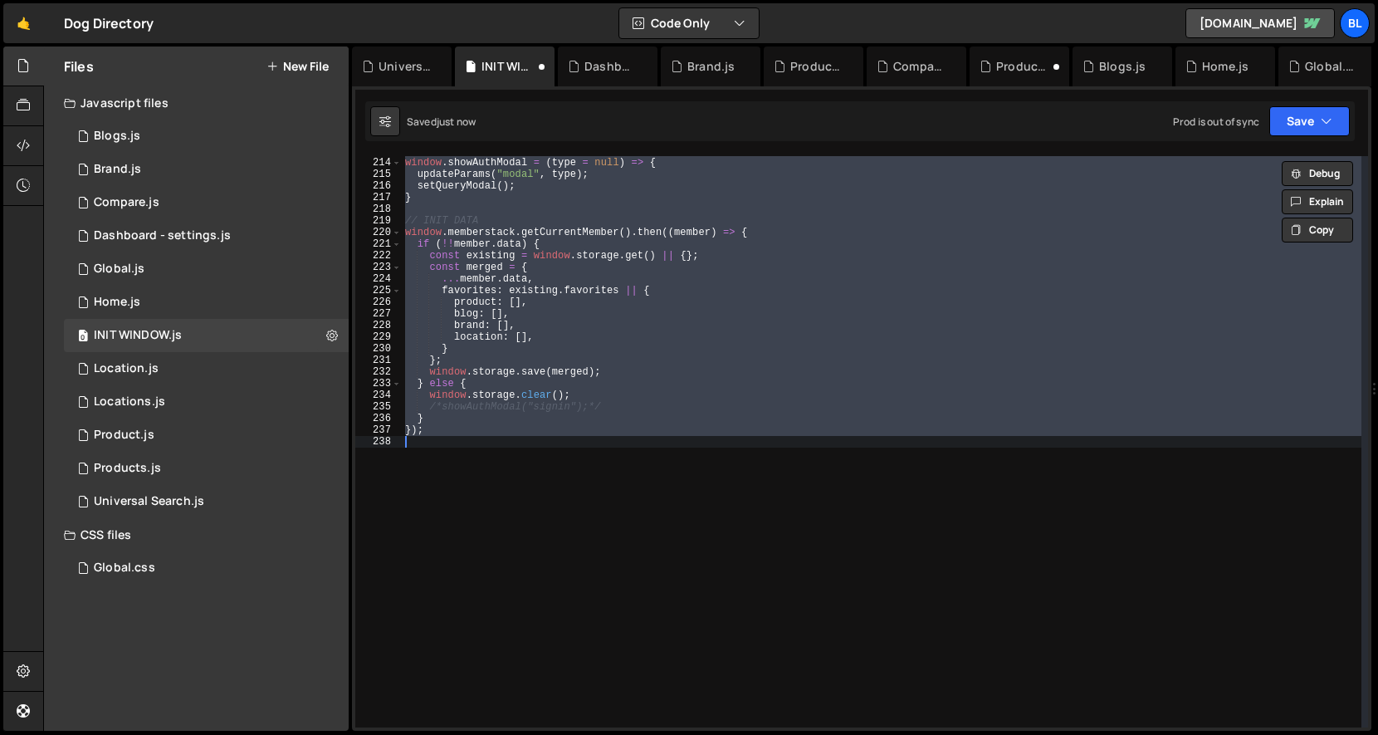
scroll to position [261, 0]
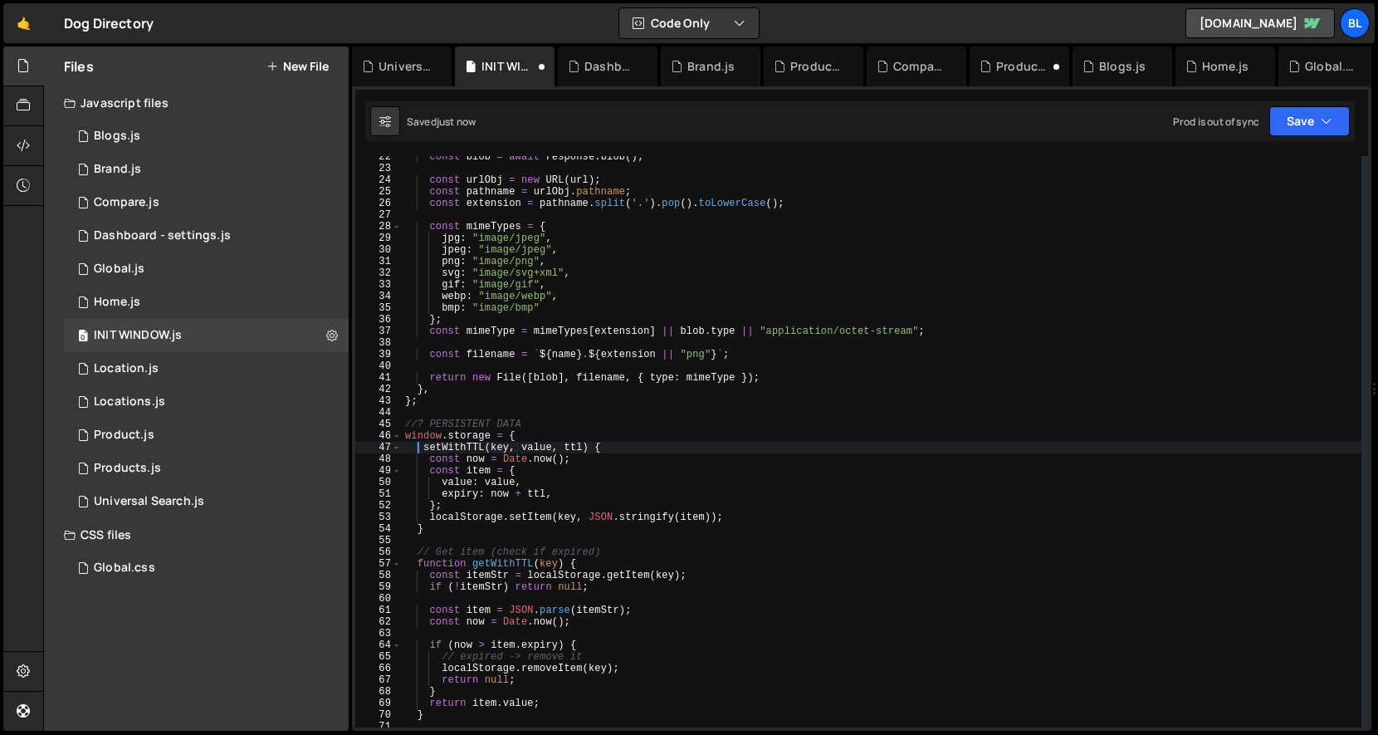
click at [444, 565] on div "const blob = await response . blob ( ) ; const urlObj = new URL ( url ) ; const…" at bounding box center [882, 448] width 960 height 595
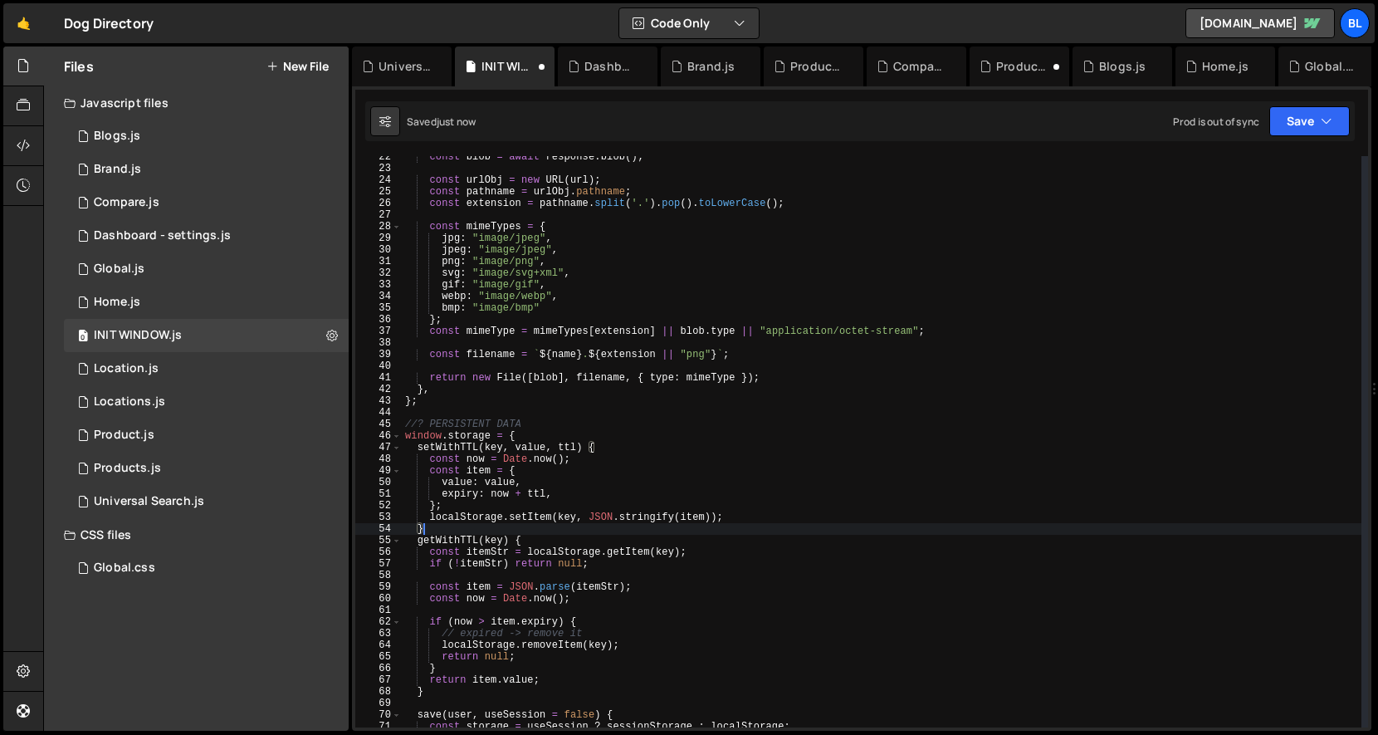
drag, startPoint x: 618, startPoint y: 555, endPoint x: 619, endPoint y: 531, distance: 24.1
click at [619, 531] on div "const blob = await response . blob ( ) ; const urlObj = new URL ( url ) ; const…" at bounding box center [882, 448] width 960 height 595
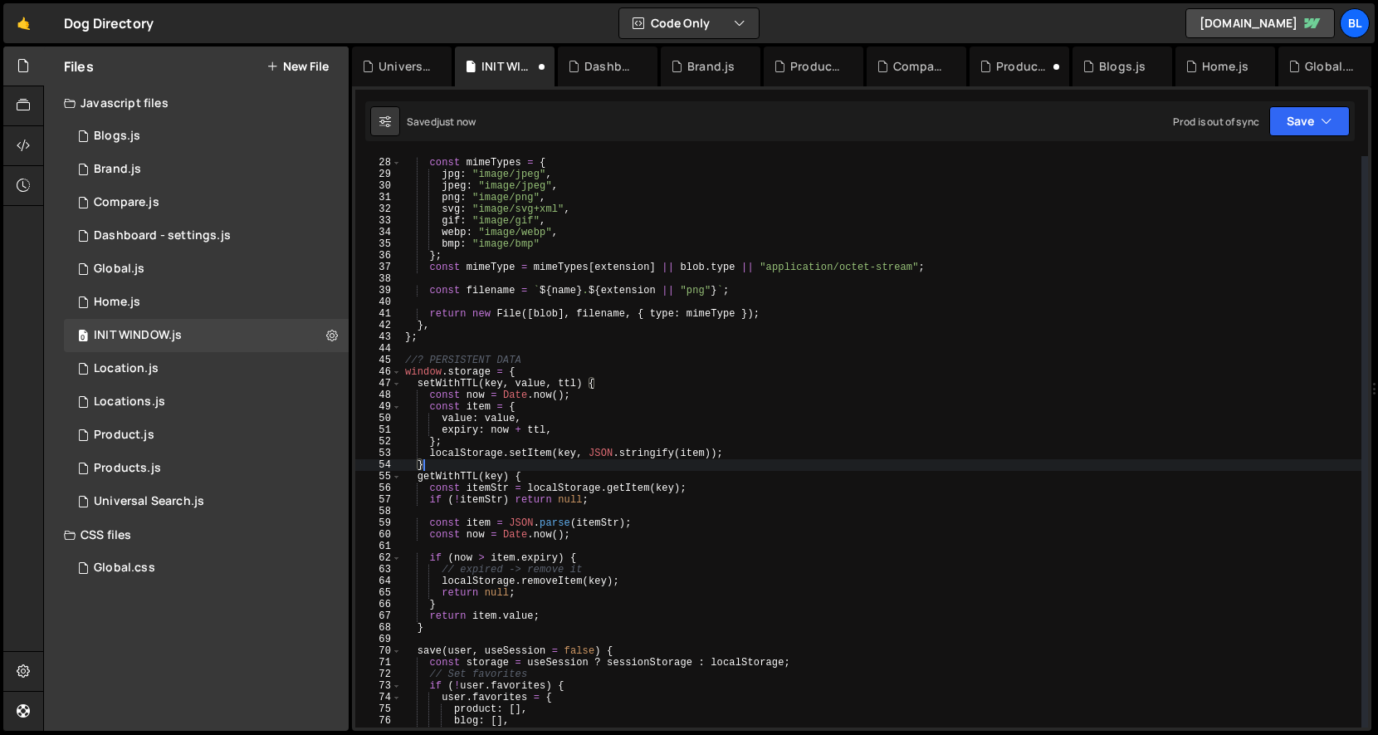
scroll to position [325, 0]
click at [470, 382] on div "const mimeTypes = { jpg : "image/jpeg" , jpeg : "image/jpeg" , png : "image/png…" at bounding box center [882, 442] width 960 height 595
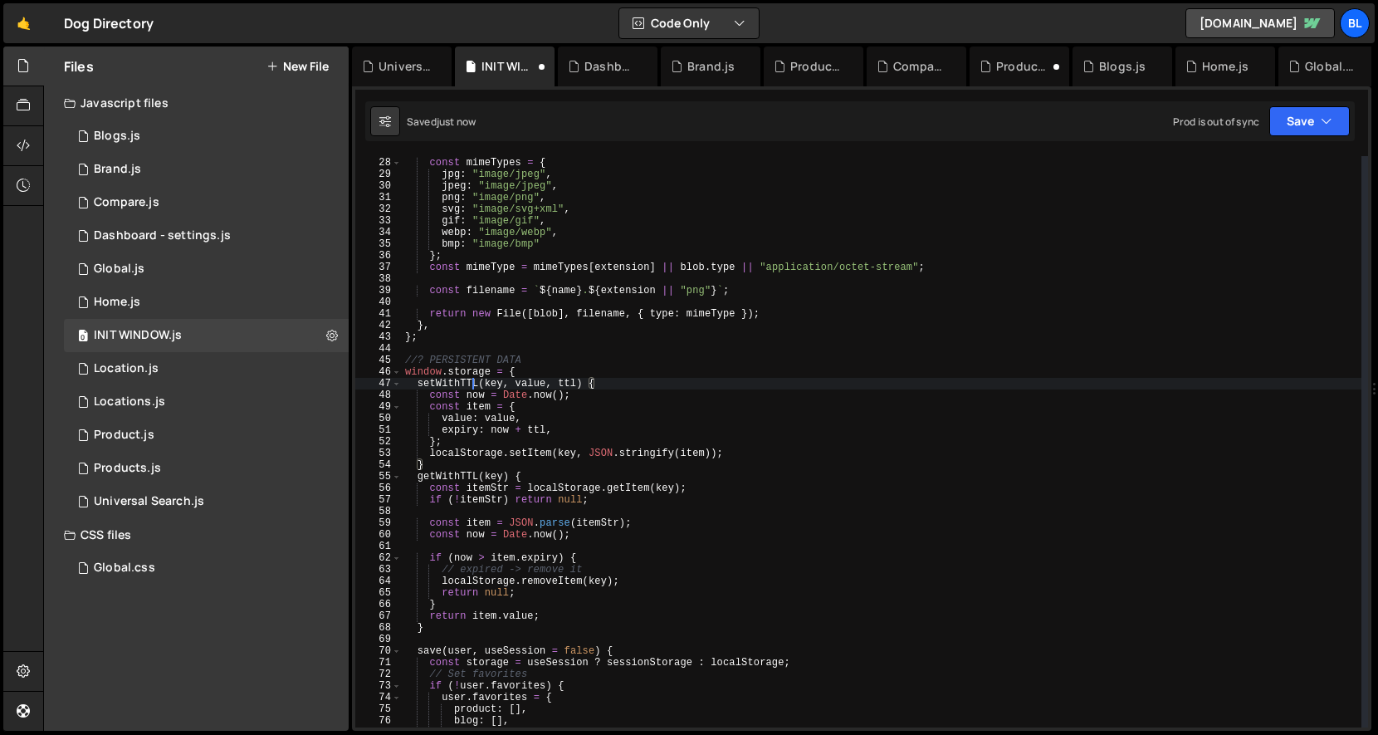
click at [470, 382] on div "const mimeTypes = { jpg : "image/jpeg" , jpeg : "image/jpeg" , png : "image/png…" at bounding box center [882, 442] width 960 height 595
click at [469, 468] on div "const mimeTypes = { jpg : "image/jpeg" , jpeg : "image/jpeg" , png : "image/png…" at bounding box center [882, 442] width 960 height 595
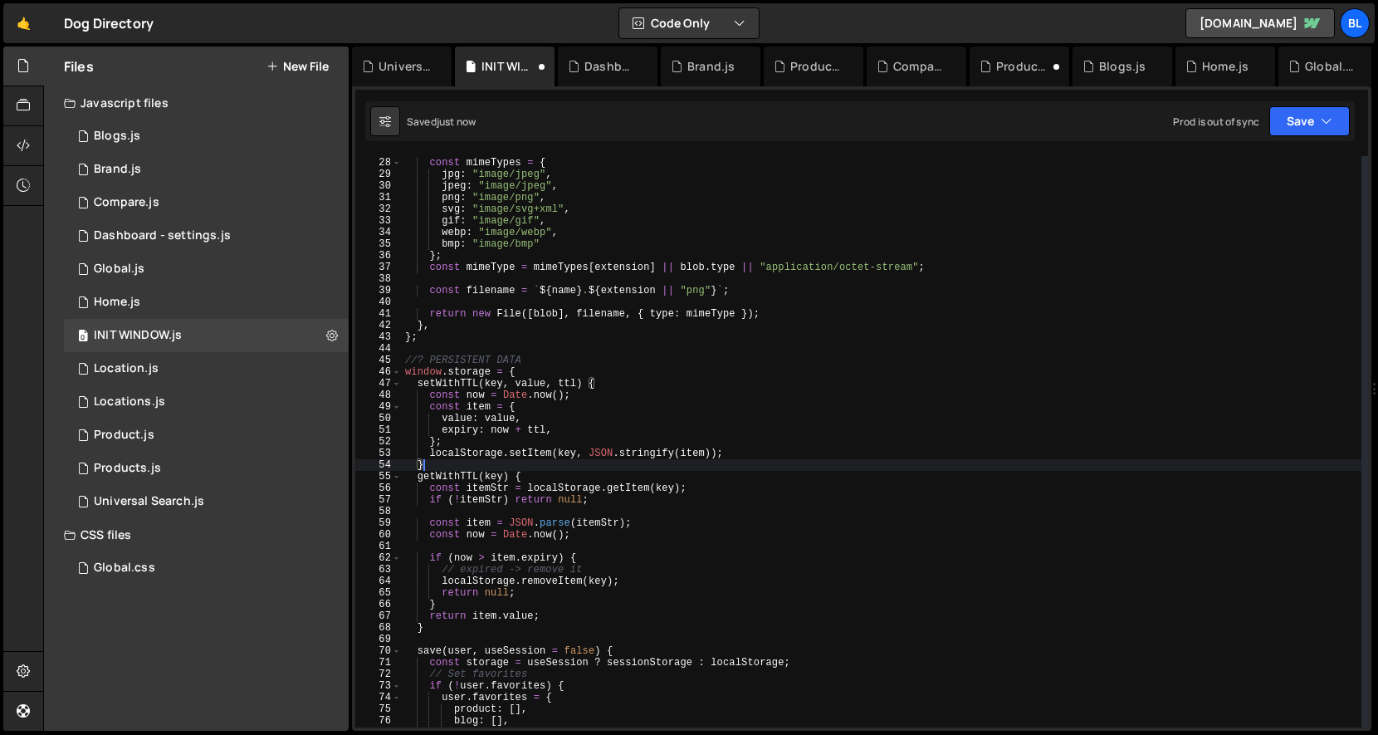
click at [478, 456] on div "const mimeTypes = { jpg : "image/jpeg" , jpeg : "image/jpeg" , png : "image/png…" at bounding box center [882, 442] width 960 height 595
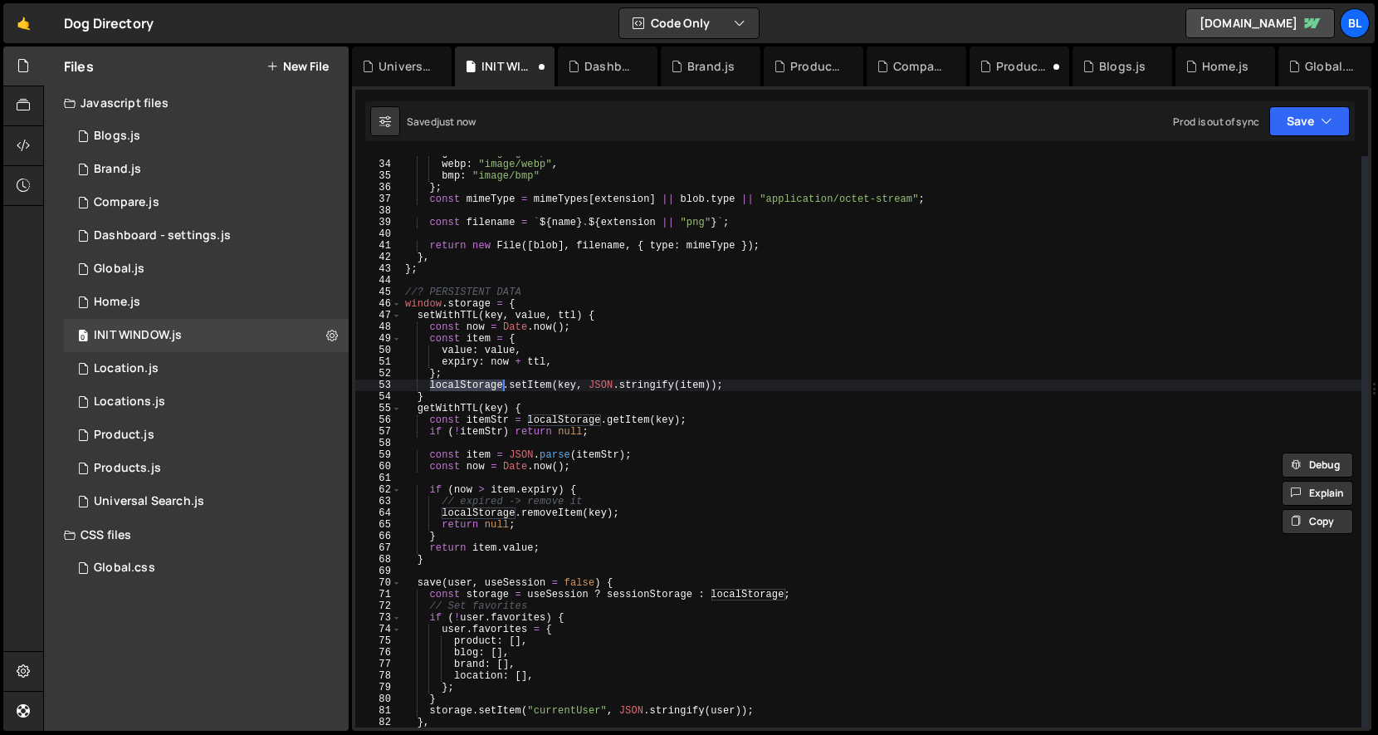
scroll to position [400, 0]
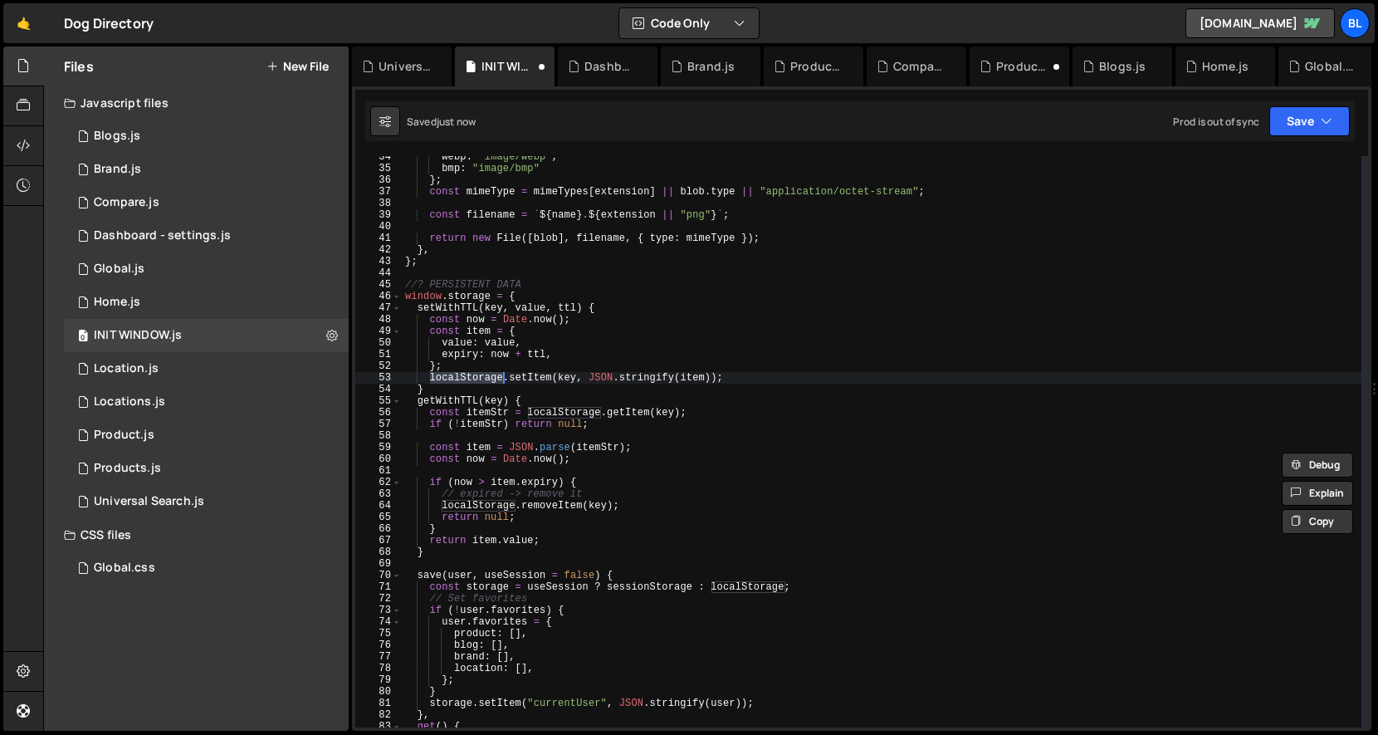
click at [573, 551] on div "webp : "image/webp" , bmp : "image/bmp" } ; const mimeType = mimeTypes [ extens…" at bounding box center [882, 448] width 960 height 595
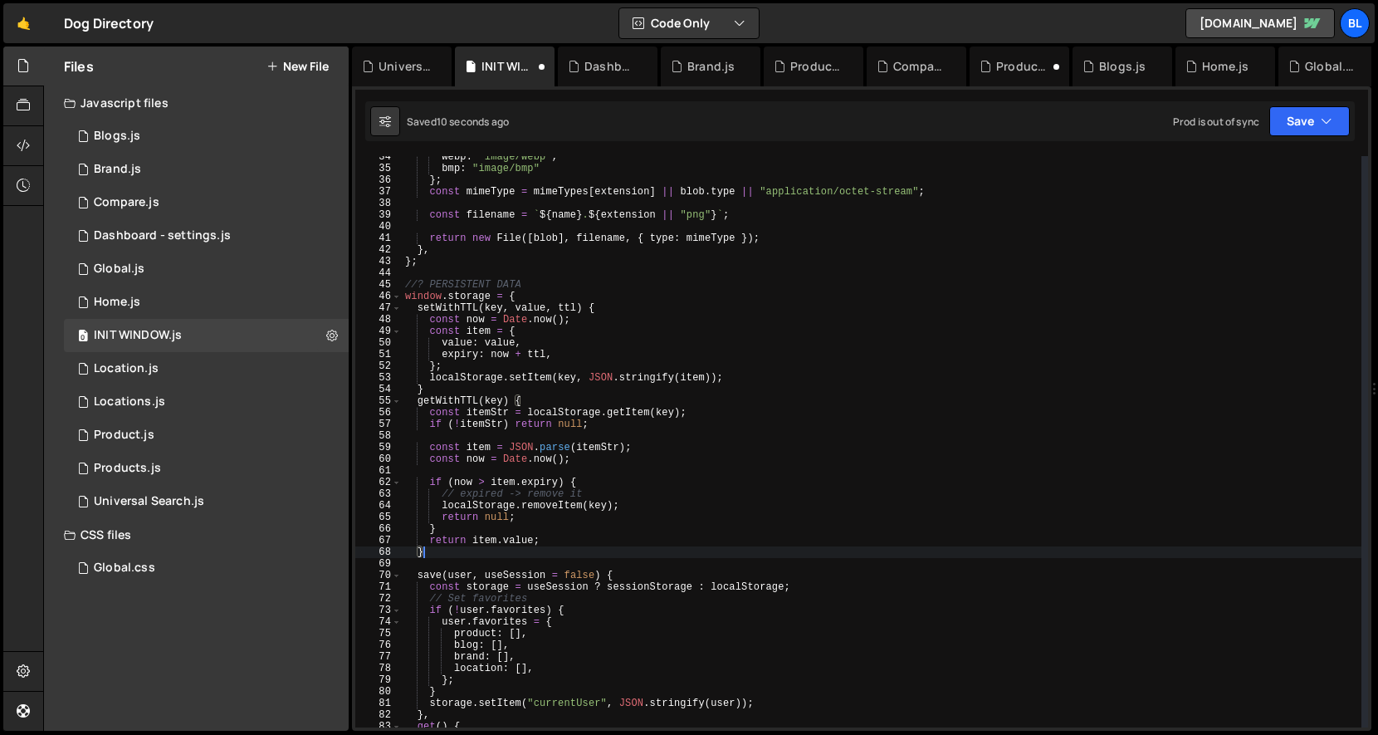
click at [445, 403] on div "webp : "image/webp" , bmp : "image/bmp" } ; const mimeType = mimeTypes [ extens…" at bounding box center [882, 448] width 960 height 595
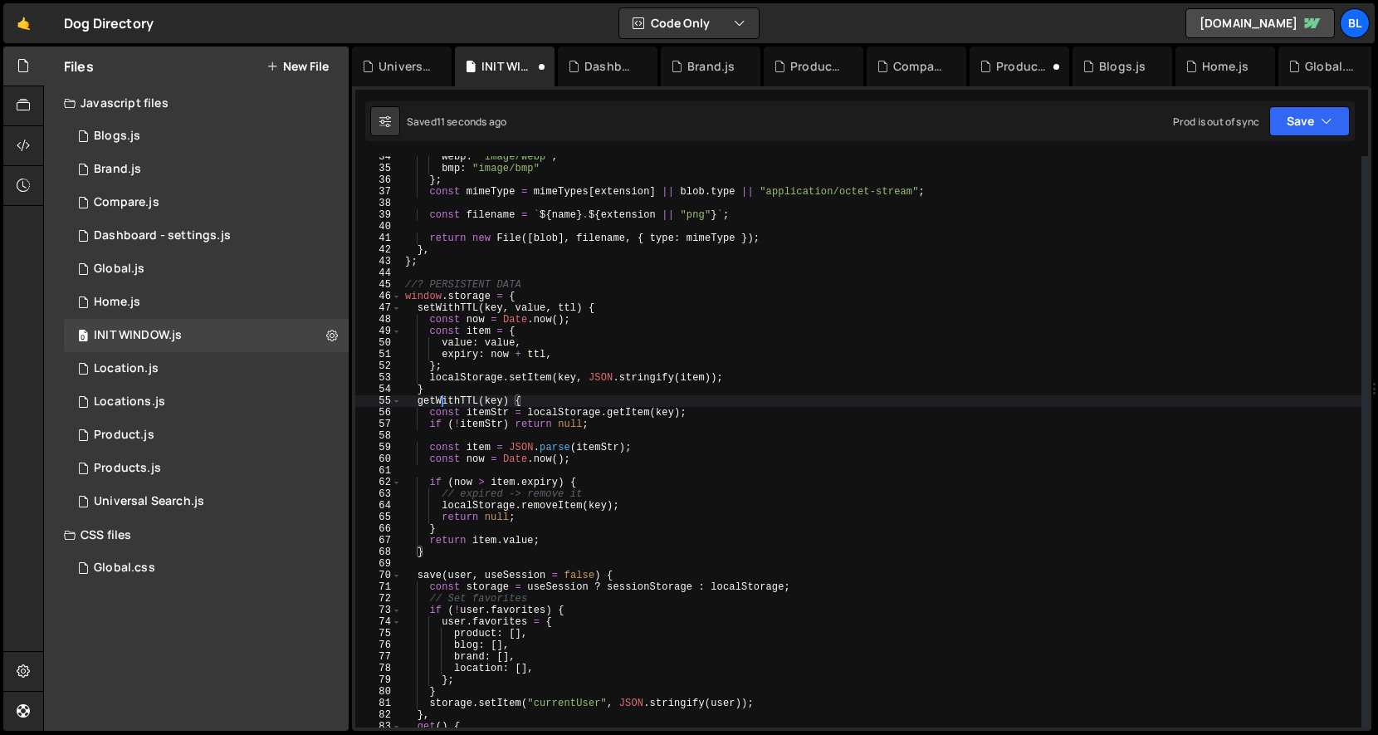
click at [445, 403] on div "webp : "image/webp" , bmp : "image/bmp" } ; const mimeType = mimeTypes [ extens…" at bounding box center [882, 448] width 960 height 595
click at [516, 419] on div "webp : "image/webp" , bmp : "image/bmp" } ; const mimeType = mimeTypes [ extens…" at bounding box center [882, 448] width 960 height 595
click at [566, 413] on div "webp : "image/webp" , bmp : "image/bmp" } ; const mimeType = mimeTypes [ extens…" at bounding box center [882, 448] width 960 height 595
type textarea "const itemStr = localStorage.getItem(key);"
click at [566, 413] on div "webp : "image/webp" , bmp : "image/bmp" } ; const mimeType = mimeTypes [ extens…" at bounding box center [882, 448] width 960 height 595
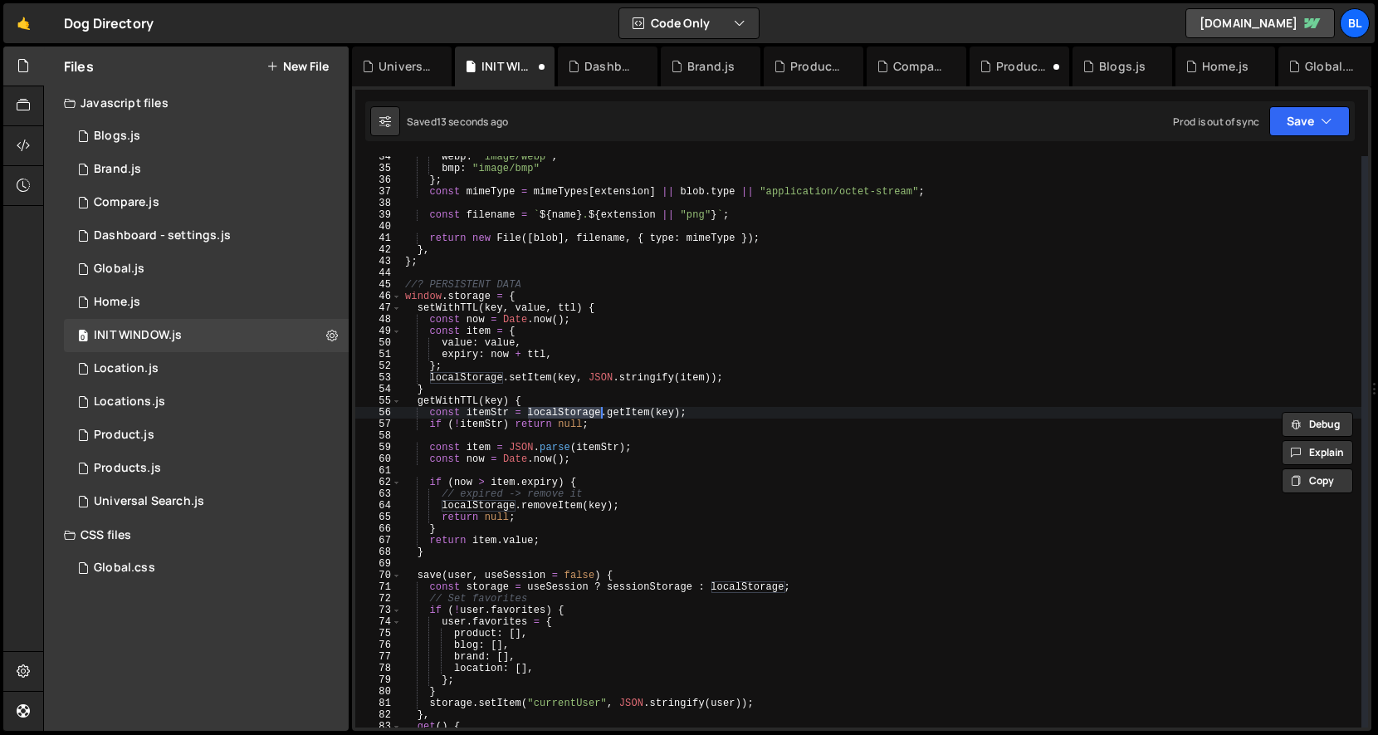
click at [688, 435] on div "webp : "image/webp" , bmp : "image/bmp" } ; const mimeType = mimeTypes [ extens…" at bounding box center [882, 448] width 960 height 595
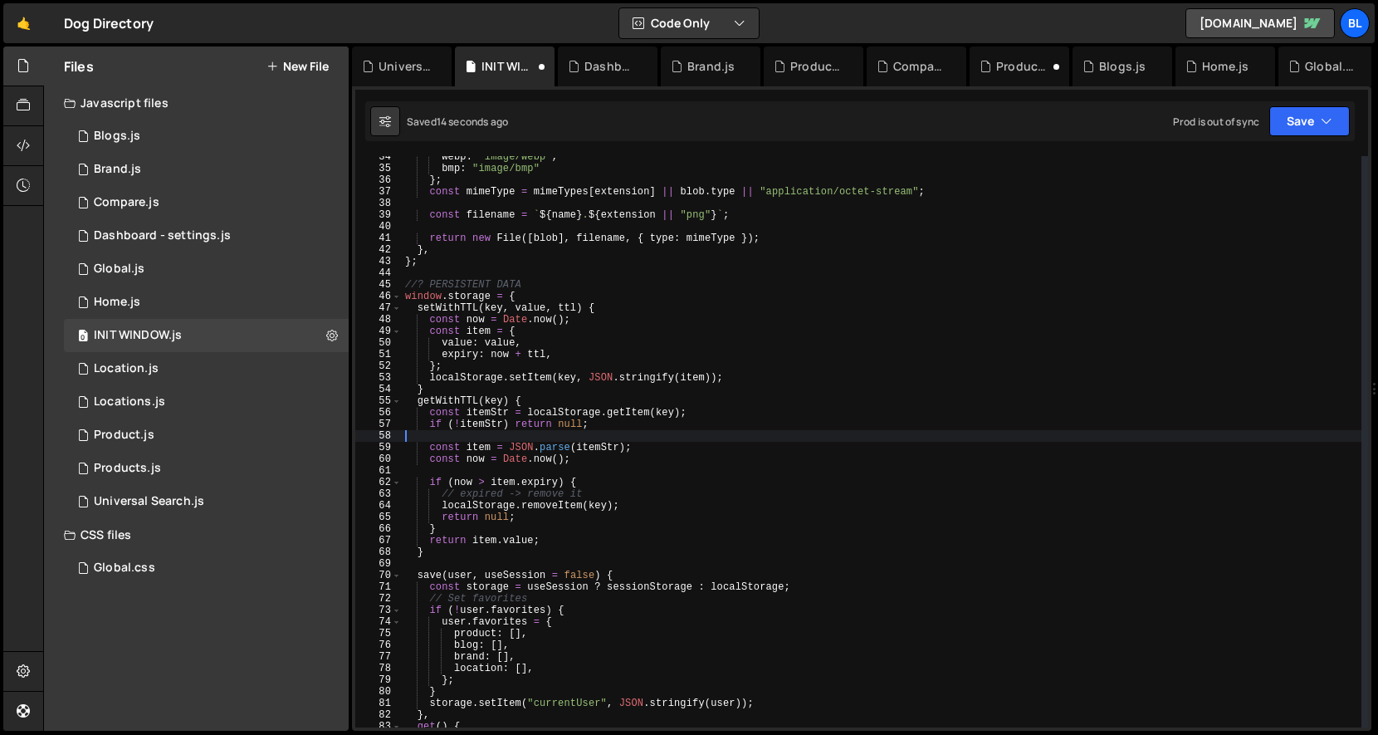
click at [506, 401] on div "webp : "image/webp" , bmp : "image/bmp" } ; const mimeType = mimeTypes [ extens…" at bounding box center [882, 448] width 960 height 595
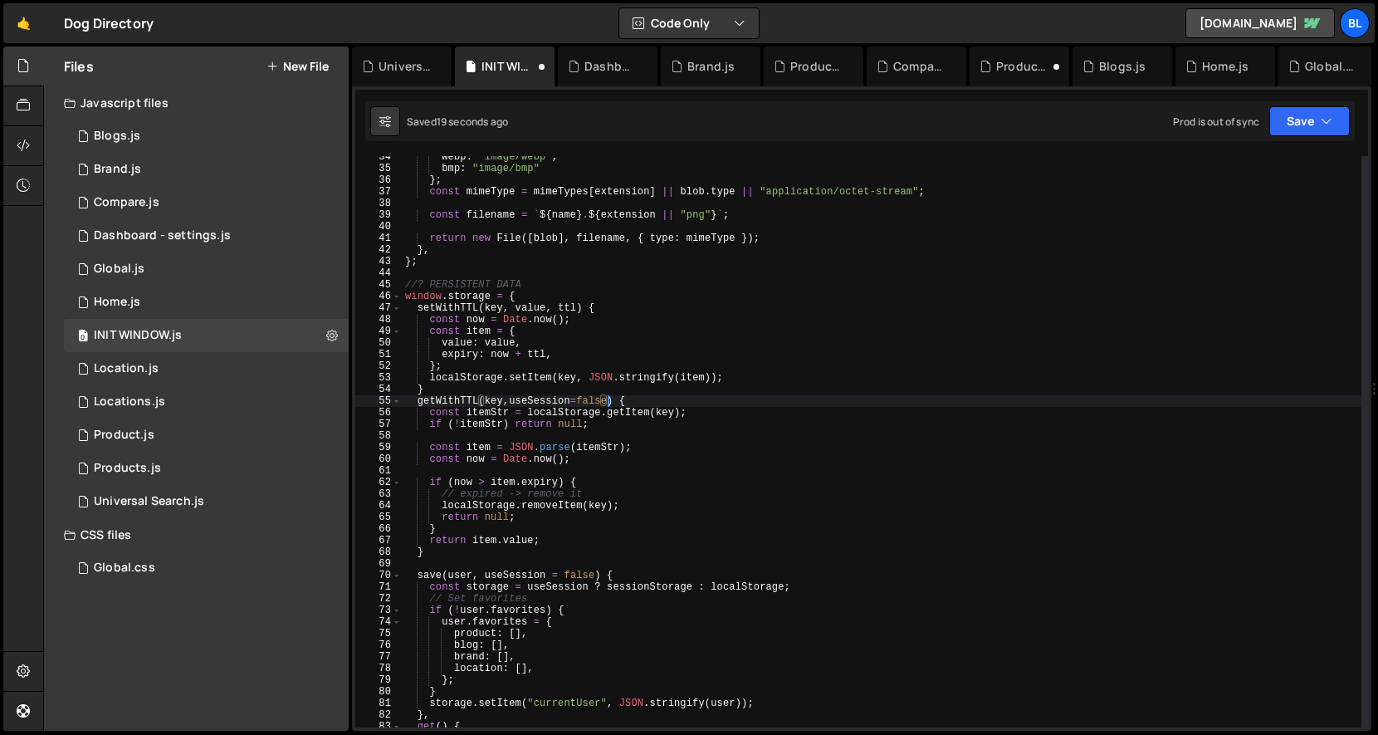
scroll to position [0, 16]
click at [541, 404] on div "webp : "image/webp" , bmp : "image/bmp" } ; const mimeType = mimeTypes [ extens…" at bounding box center [882, 448] width 960 height 595
click at [531, 410] on div "webp : "image/webp" , bmp : "image/bmp" } ; const mimeType = mimeTypes [ extens…" at bounding box center [882, 448] width 960 height 595
click at [801, 590] on div "webp : "image/webp" , bmp : "image/bmp" } ; const mimeType = mimeTypes [ extens…" at bounding box center [882, 448] width 960 height 595
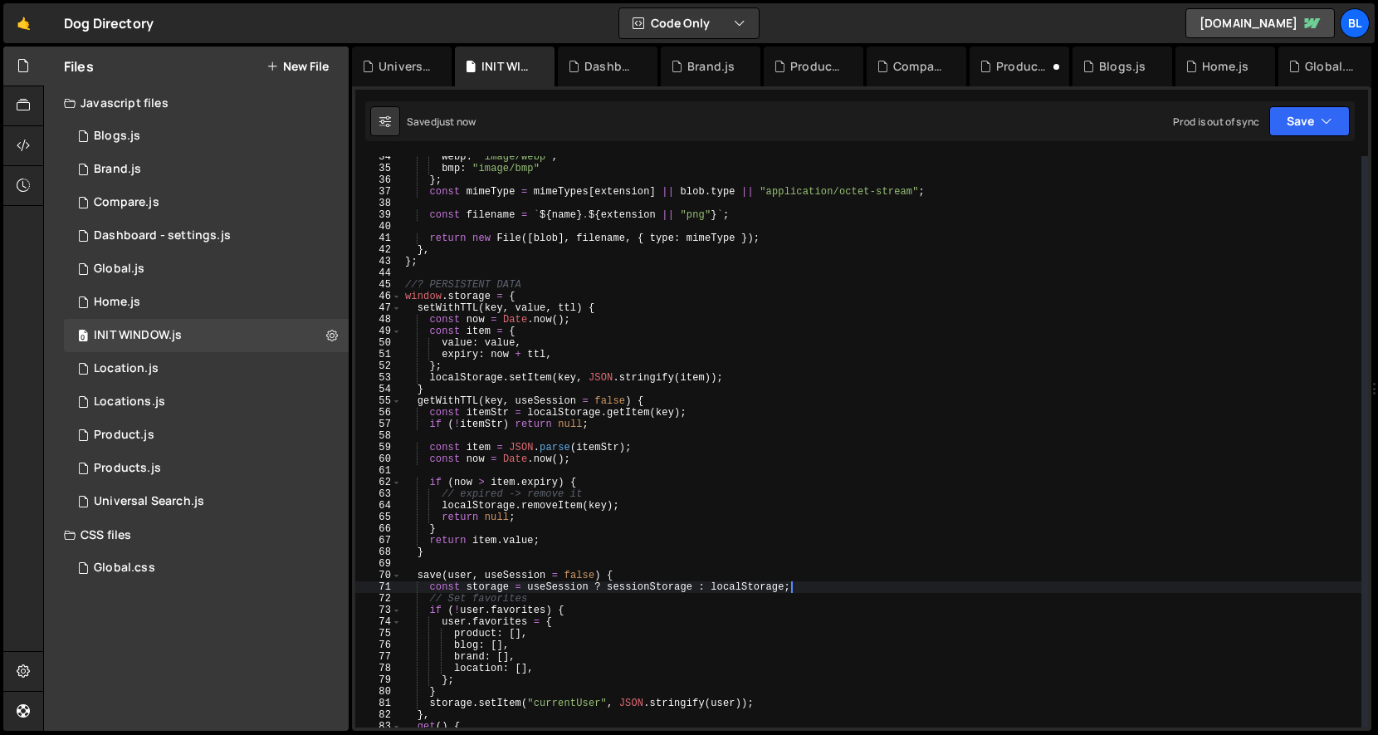
click at [756, 573] on div "webp : "image/webp" , bmp : "image/bmp" } ; const mimeType = mimeTypes [ extens…" at bounding box center [882, 448] width 960 height 595
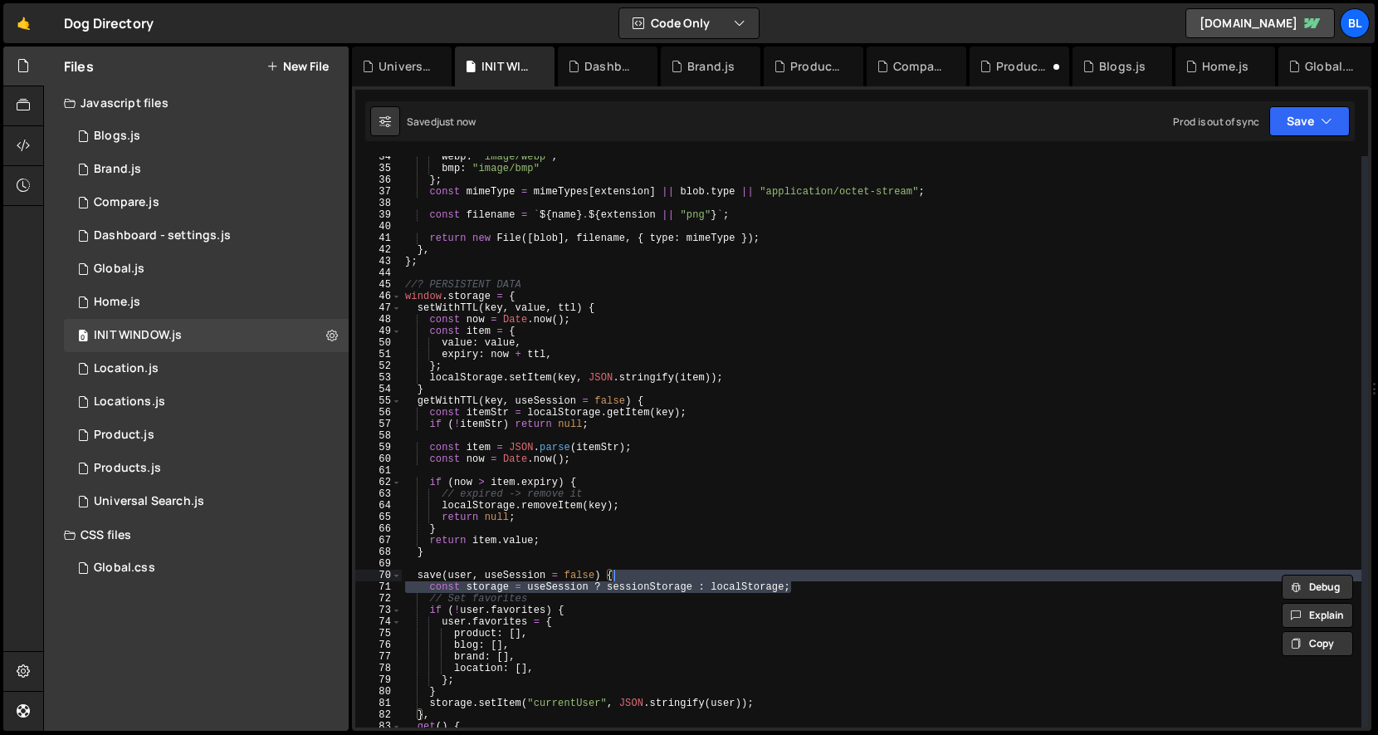
click at [702, 415] on div "webp : "image/webp" , bmp : "image/bmp" } ; const mimeType = mimeTypes [ extens…" at bounding box center [882, 448] width 960 height 595
type textarea "const itemStr = localStorage.getItem(key);"
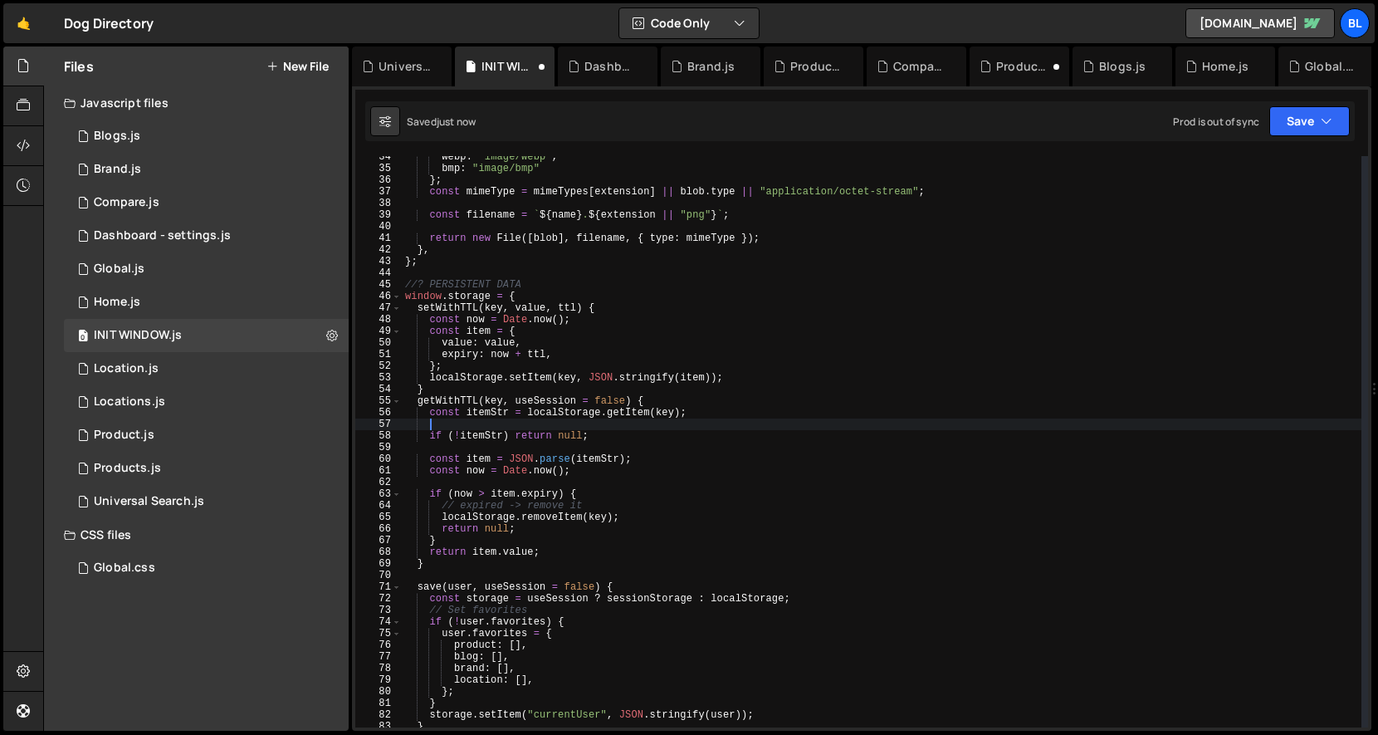
scroll to position [0, 1]
paste textarea "const storage = useSession ? sessionStorage : localStorage;"
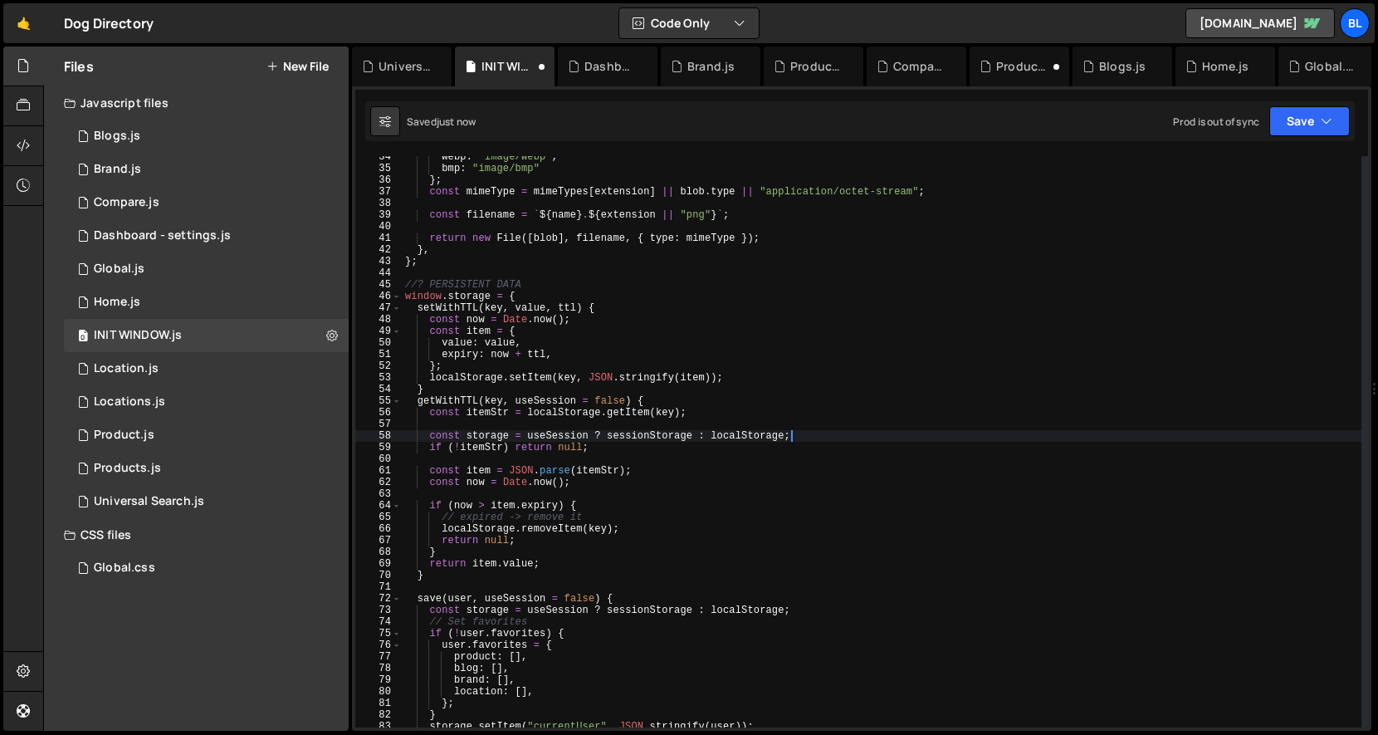
click at [585, 417] on div "webp : "image/webp" , bmp : "image/bmp" } ; const mimeType = mimeTypes [ extens…" at bounding box center [882, 448] width 960 height 595
type textarea "const itemStr = localStorage.getItem(key);"
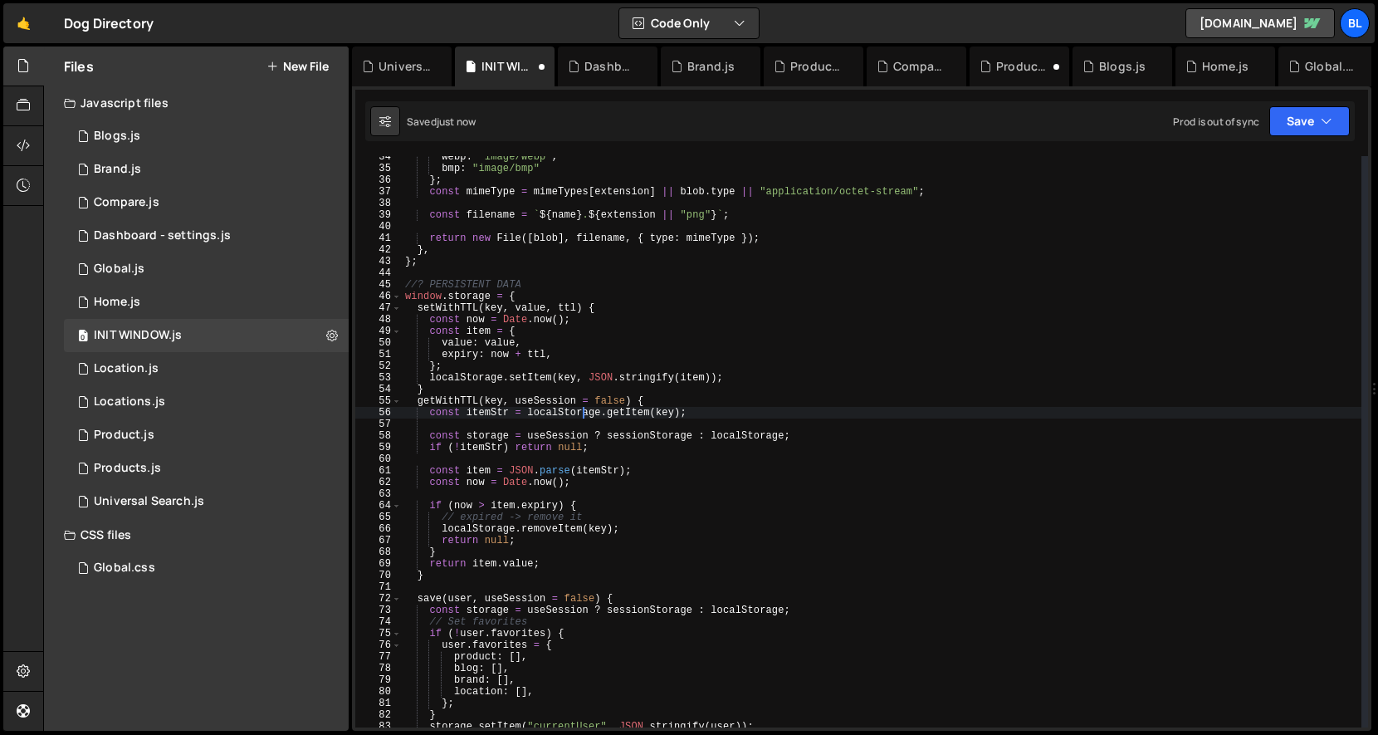
click at [556, 422] on div "webp : "image/webp" , bmp : "image/bmp" } ; const mimeType = mimeTypes [ extens…" at bounding box center [882, 448] width 960 height 595
type textarea "const itemStr = localStorage.getItem(key);"
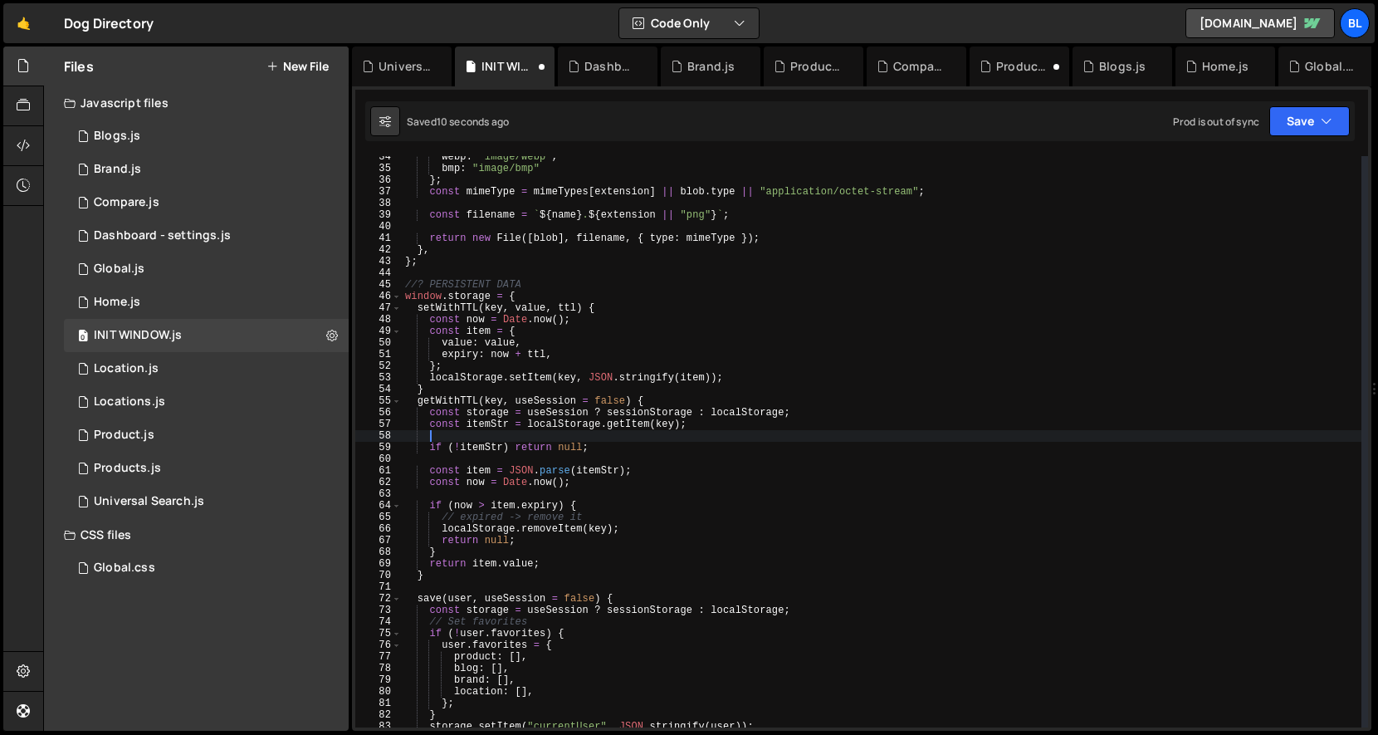
scroll to position [0, 0]
type textarea "const itemStr = localStorage.getItem(key);"
click at [483, 410] on div "webp : "image/webp" , bmp : "image/bmp" } ; const mimeType = mimeTypes [ extens…" at bounding box center [882, 448] width 960 height 595
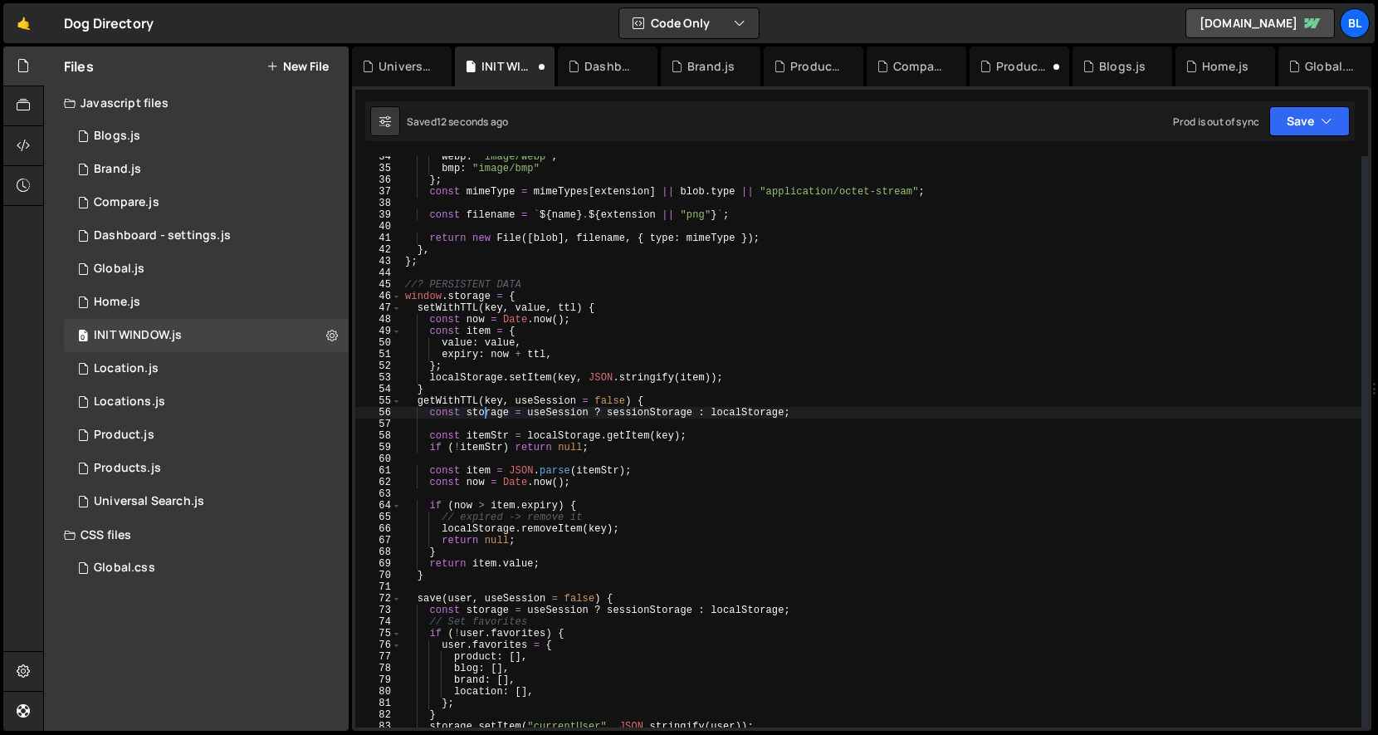
click at [483, 410] on div "webp : "image/webp" , bmp : "image/bmp" } ; const mimeType = mimeTypes [ extens…" at bounding box center [882, 448] width 960 height 595
click at [574, 439] on div "webp : "image/webp" , bmp : "image/bmp" } ; const mimeType = mimeTypes [ extens…" at bounding box center [882, 448] width 960 height 595
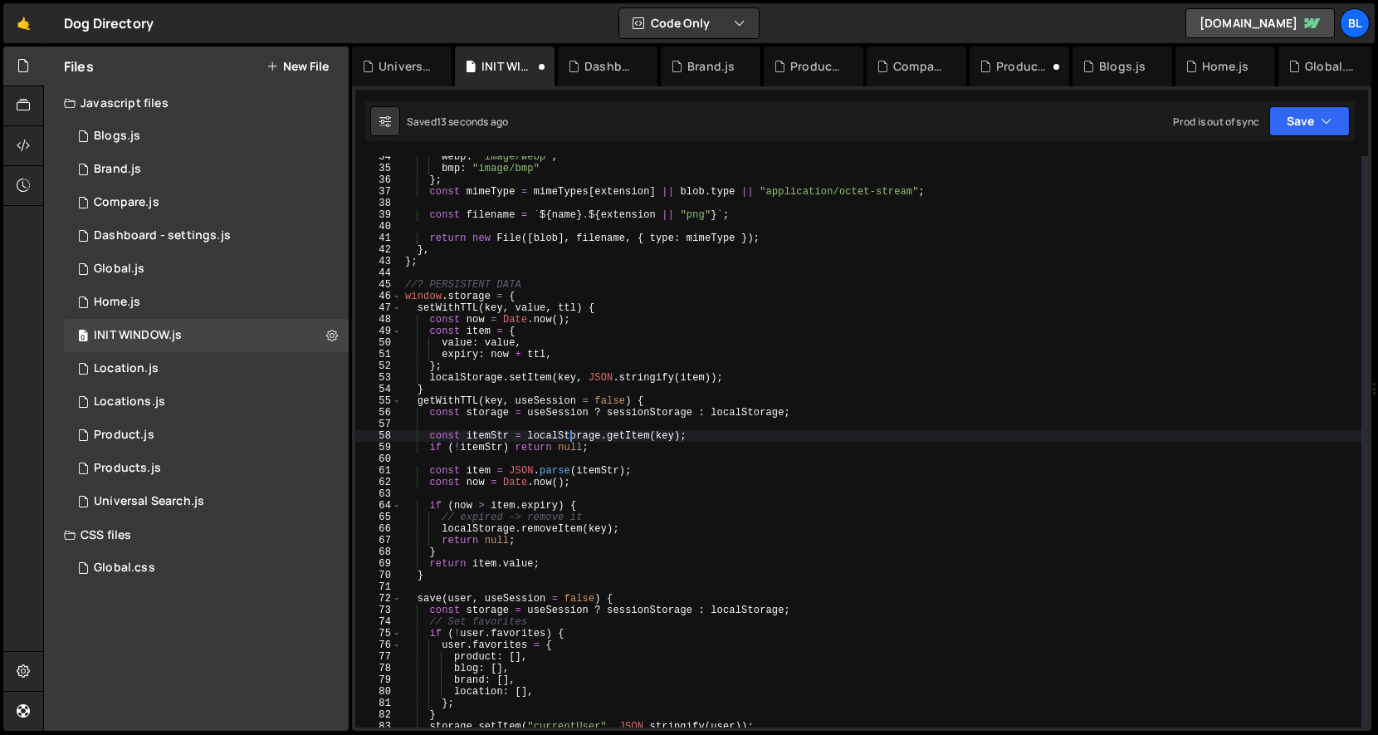
click at [574, 439] on div "webp : "image/webp" , bmp : "image/bmp" } ; const mimeType = mimeTypes [ extens…" at bounding box center [882, 448] width 960 height 595
paste textarea "s"
type textarea "const itemStr = storage.getItem(key);"
click at [655, 457] on div "webp : "image/webp" , bmp : "image/bmp" } ; const mimeType = mimeTypes [ extens…" at bounding box center [882, 448] width 960 height 595
click at [451, 401] on div "webp : "image/webp" , bmp : "image/bmp" } ; const mimeType = mimeTypes [ extens…" at bounding box center [882, 448] width 960 height 595
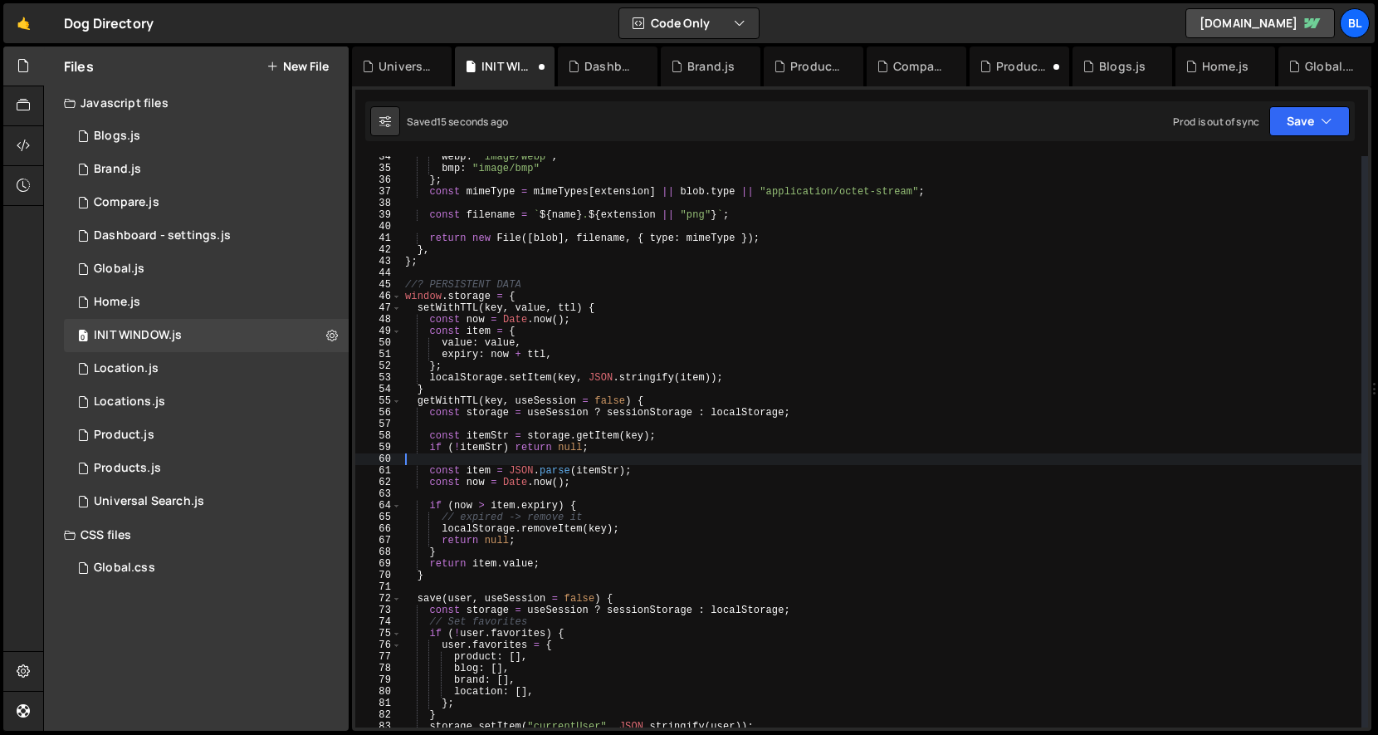
click at [451, 401] on div "webp : "image/webp" , bmp : "image/bmp" } ; const mimeType = mimeTypes [ extens…" at bounding box center [882, 448] width 960 height 595
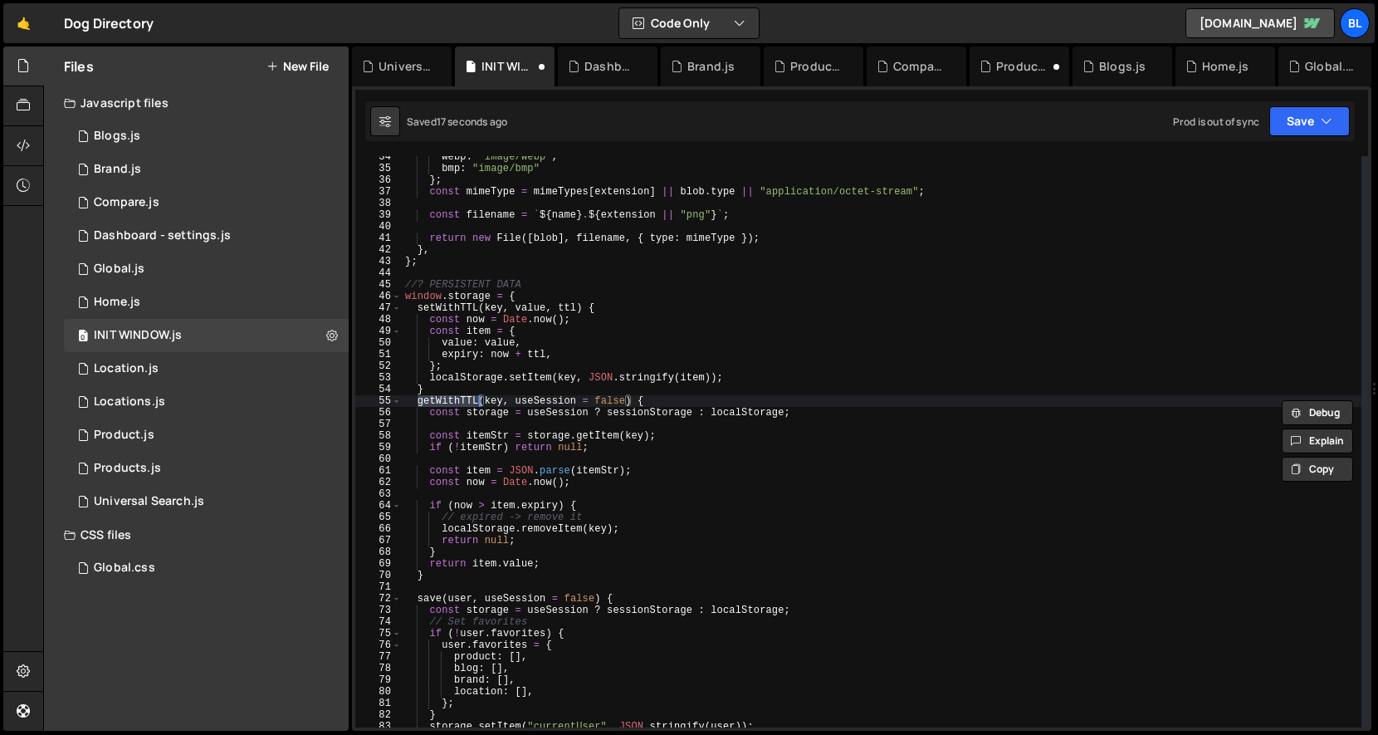
click at [577, 306] on div "webp : "image/webp" , bmp : "image/bmp" } ; const mimeType = mimeTypes [ extens…" at bounding box center [882, 448] width 960 height 595
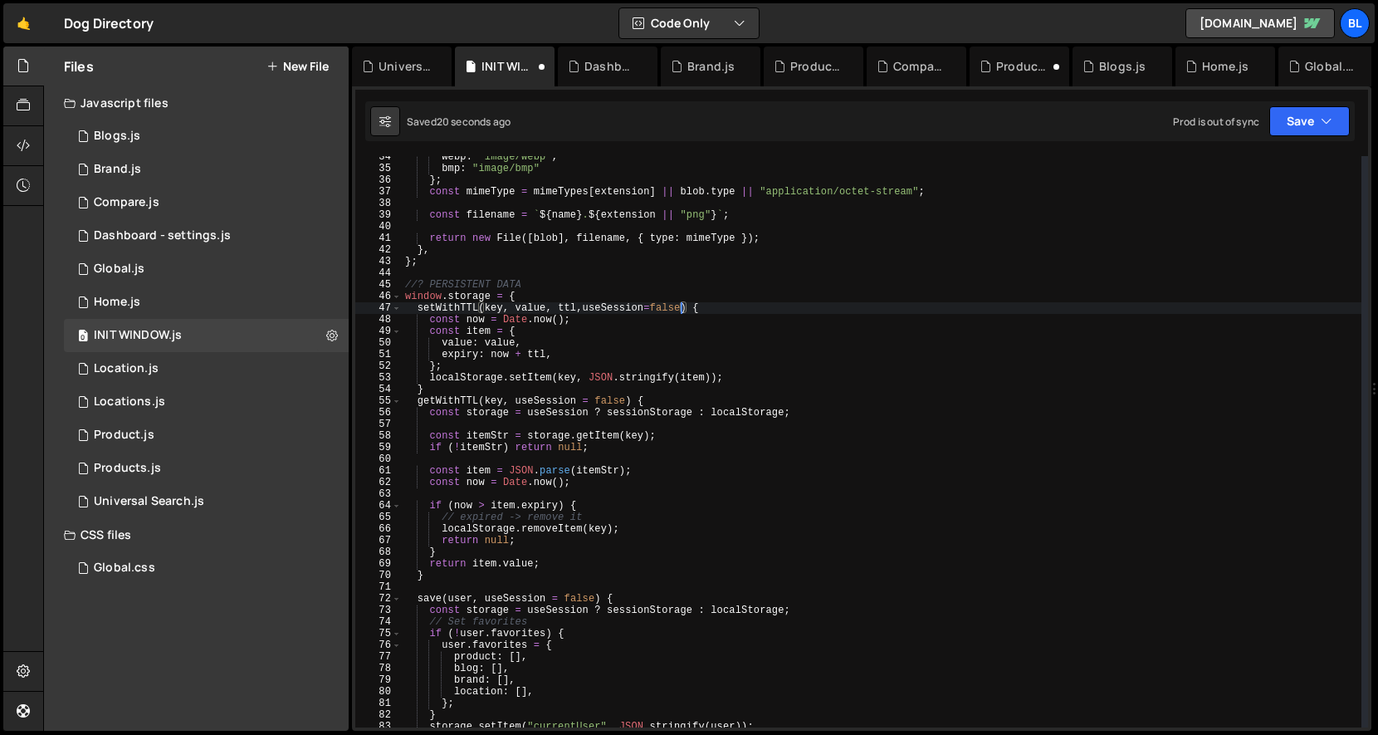
scroll to position [0, 22]
click at [689, 411] on div "webp : "image/webp" , bmp : "image/bmp" } ; const mimeType = mimeTypes [ extens…" at bounding box center [882, 448] width 960 height 595
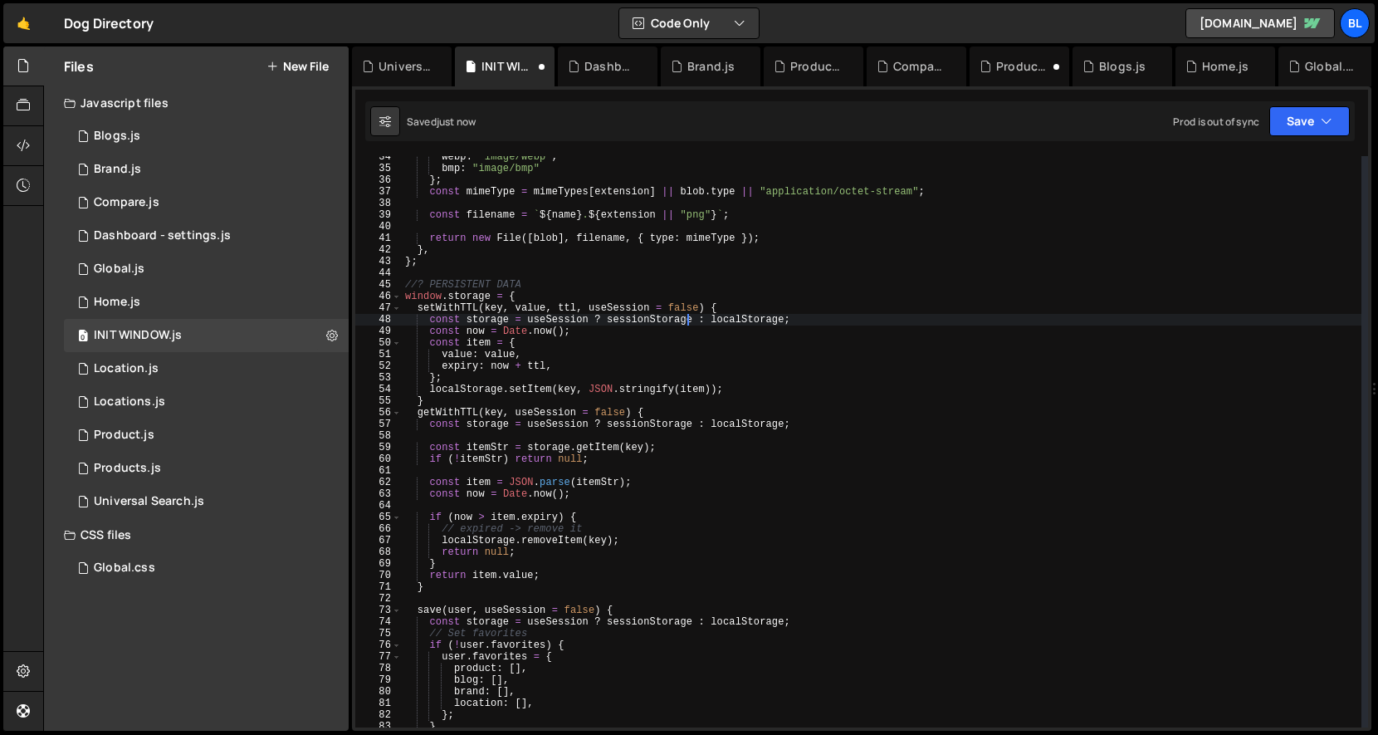
type textarea "const now = [DOMAIN_NAME]();"
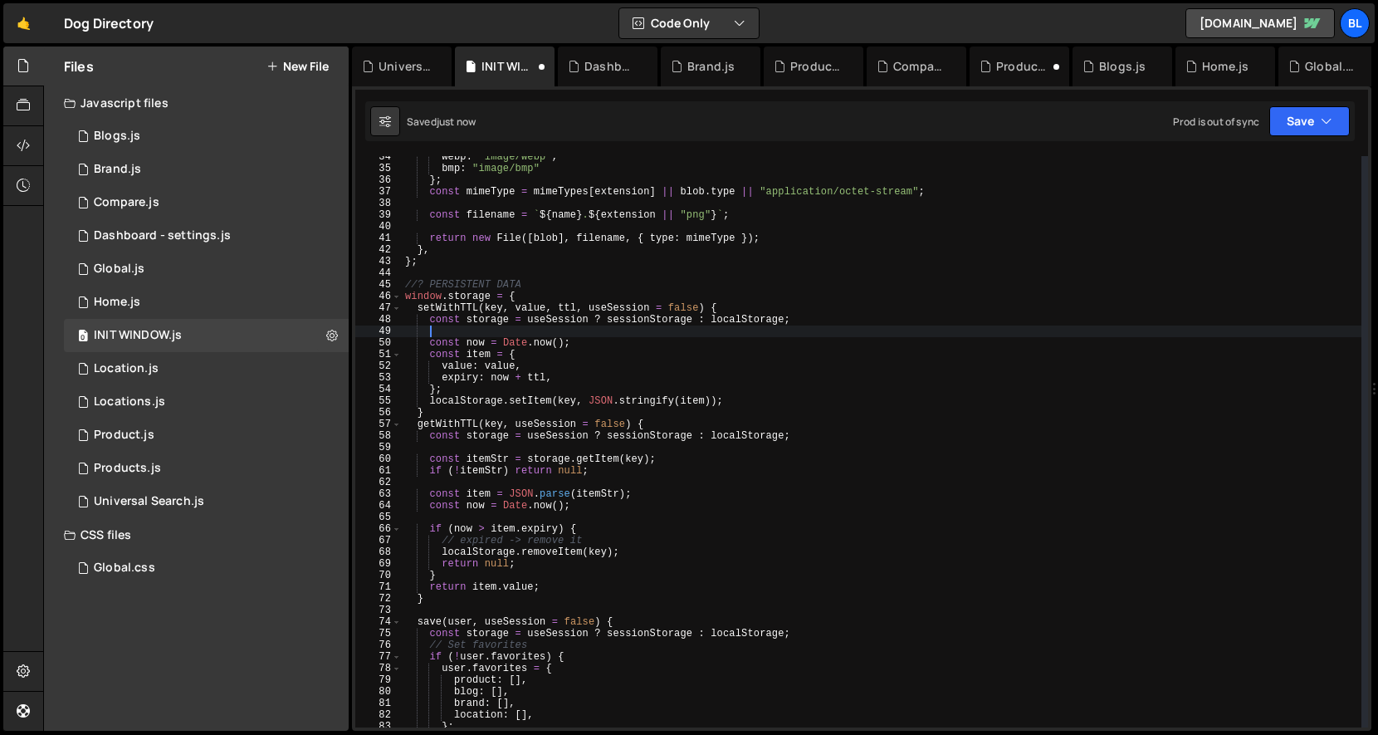
click at [500, 316] on div "webp : "image/webp" , bmp : "image/bmp" } ; const mimeType = mimeTypes [ extens…" at bounding box center [882, 448] width 960 height 595
click at [471, 404] on div "webp : "image/webp" , bmp : "image/bmp" } ; const mimeType = mimeTypes [ extens…" at bounding box center [882, 448] width 960 height 595
paste textarea "s"
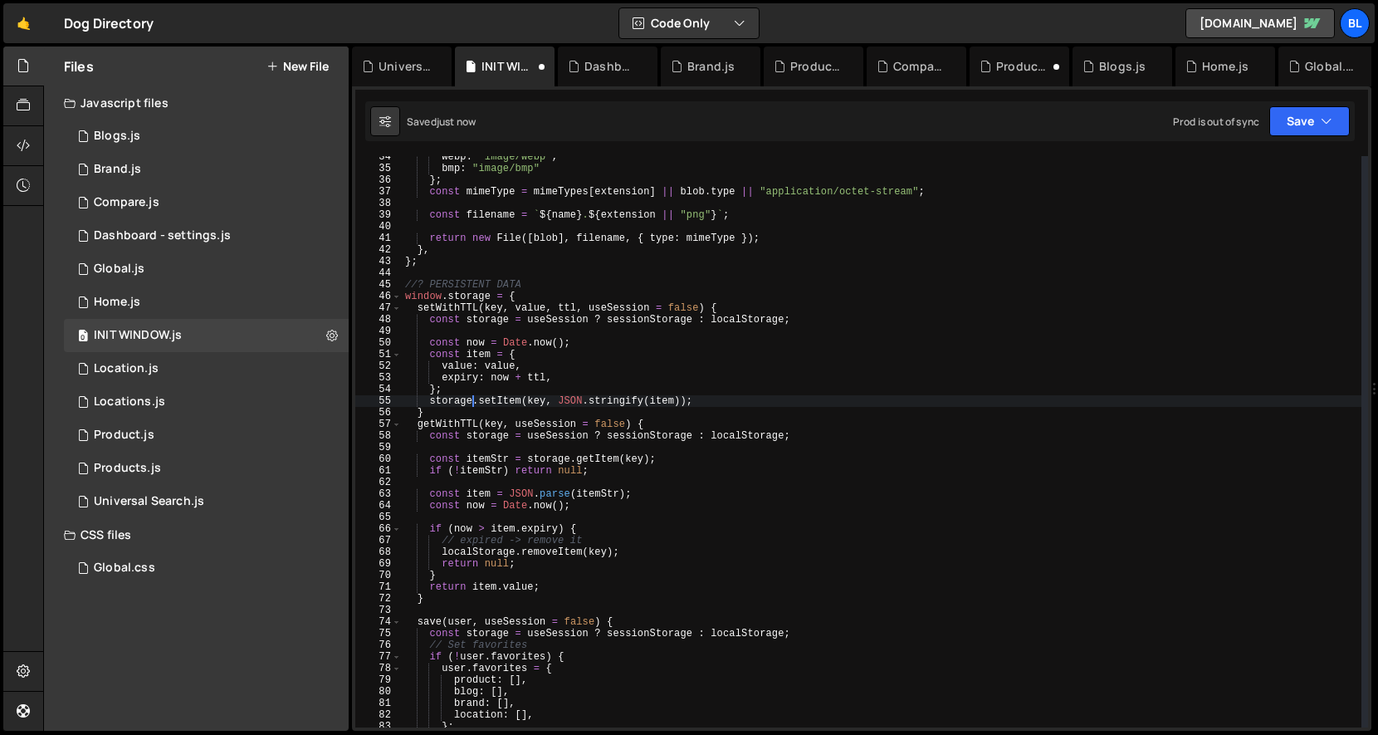
click at [570, 386] on div "webp : "image/webp" , bmp : "image/bmp" } ; const mimeType = mimeTypes [ extens…" at bounding box center [882, 448] width 960 height 595
type textarea "};"
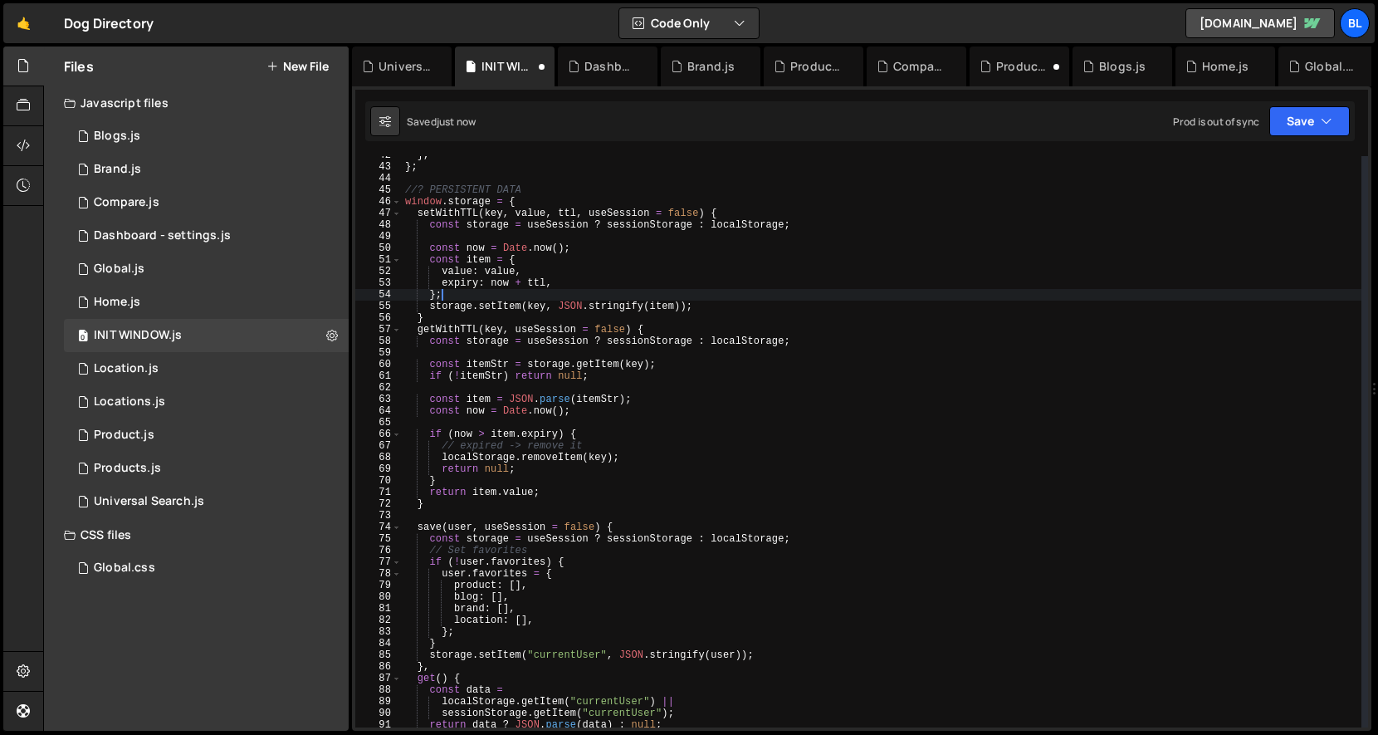
scroll to position [495, 0]
click at [454, 515] on div "} , } ; //? PERSISTENT DATA window . storage = { setWithTTL ( key , value , ttl…" at bounding box center [882, 446] width 960 height 595
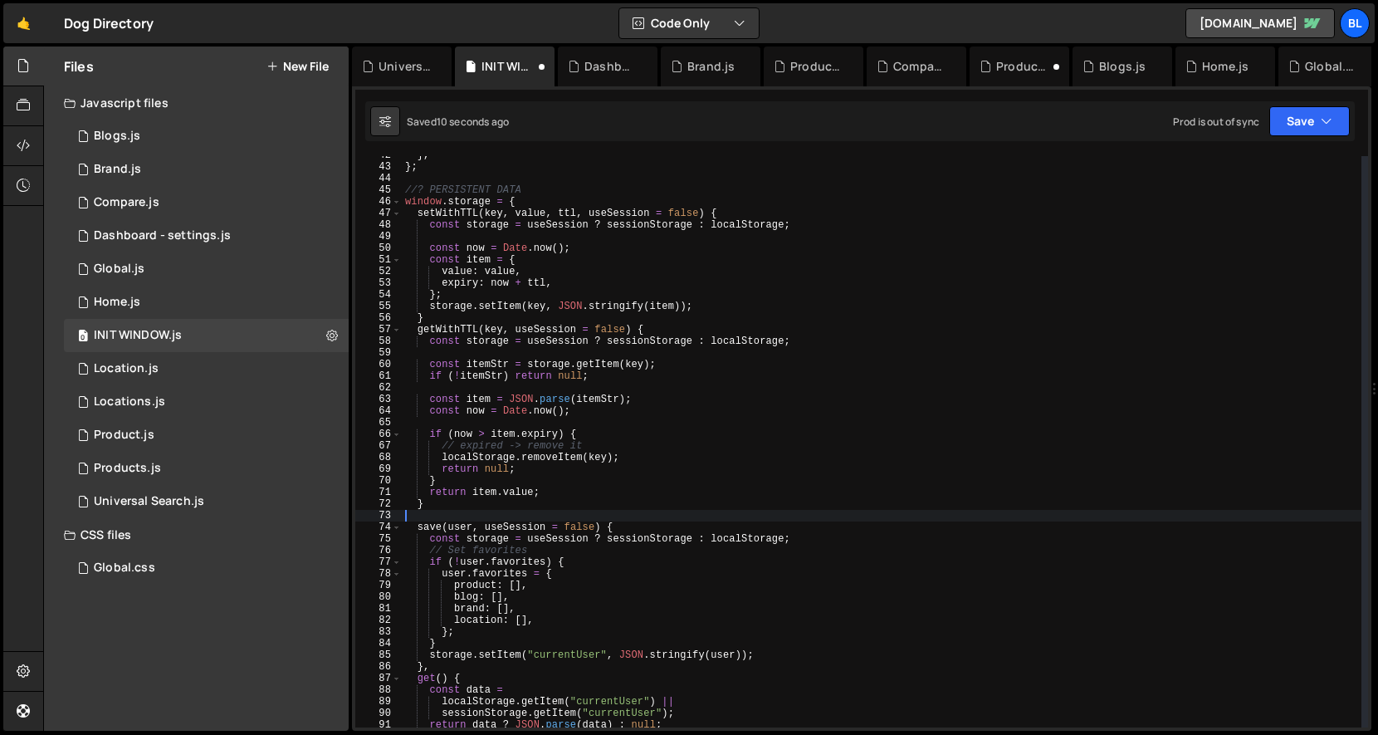
scroll to position [0, 0]
type textarea "}"
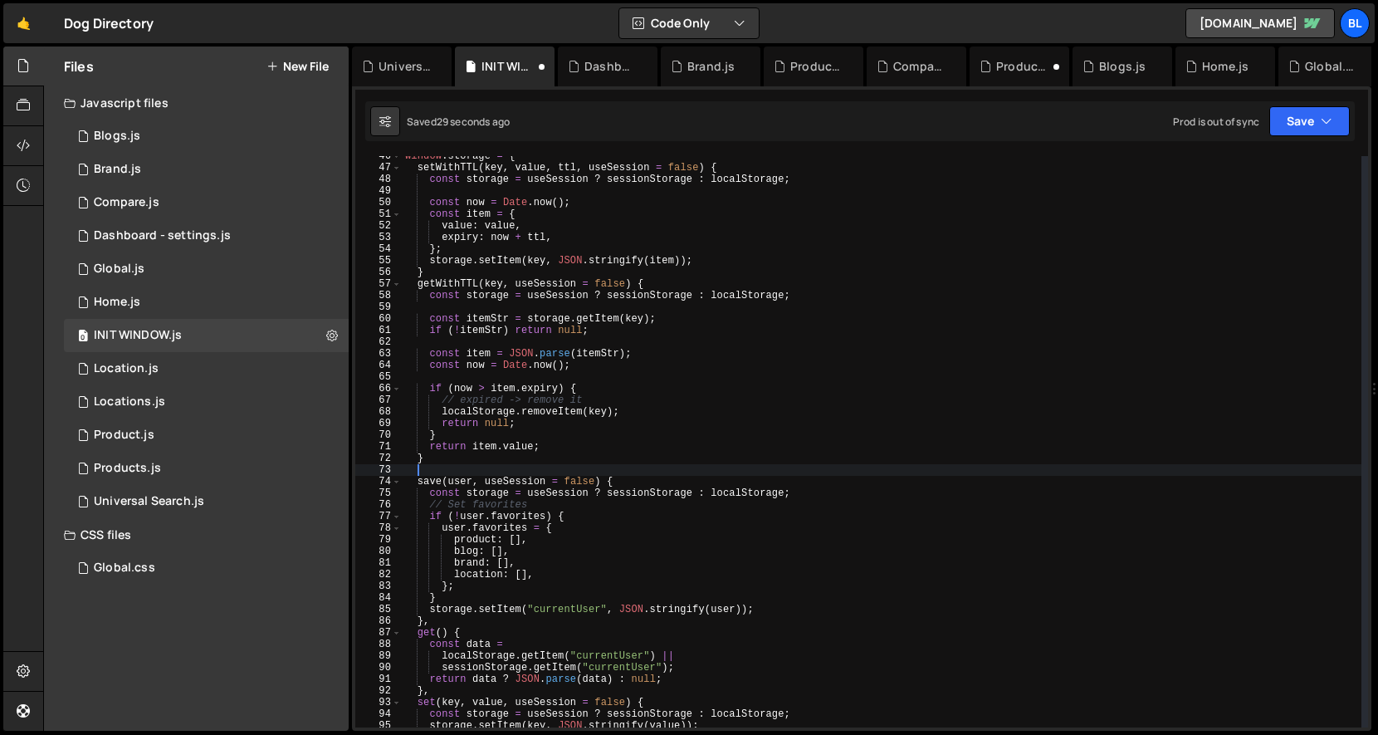
scroll to position [541, 0]
click at [538, 231] on div "window . storage = { setWithTTL ( key , value , ttl , useSession = false ) { co…" at bounding box center [882, 447] width 960 height 595
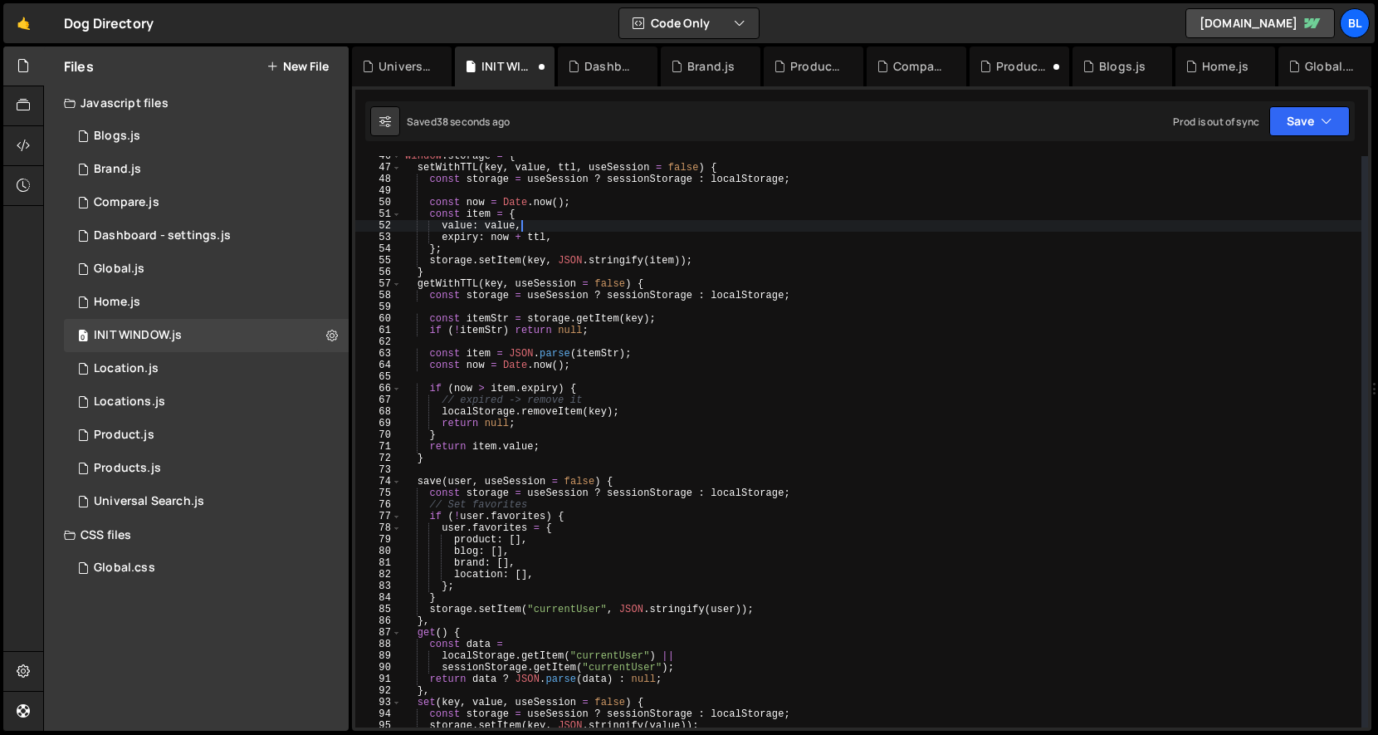
click at [538, 231] on div "window . storage = { setWithTTL ( key , value , ttl , useSession = false ) { co…" at bounding box center [882, 447] width 960 height 595
click at [536, 235] on div "window . storage = { setWithTTL ( key , value , ttl , useSession = false ) { co…" at bounding box center [882, 447] width 960 height 595
click at [564, 169] on div "window . storage = { setWithTTL ( key , value , ttl , useSession = false ) { co…" at bounding box center [882, 447] width 960 height 595
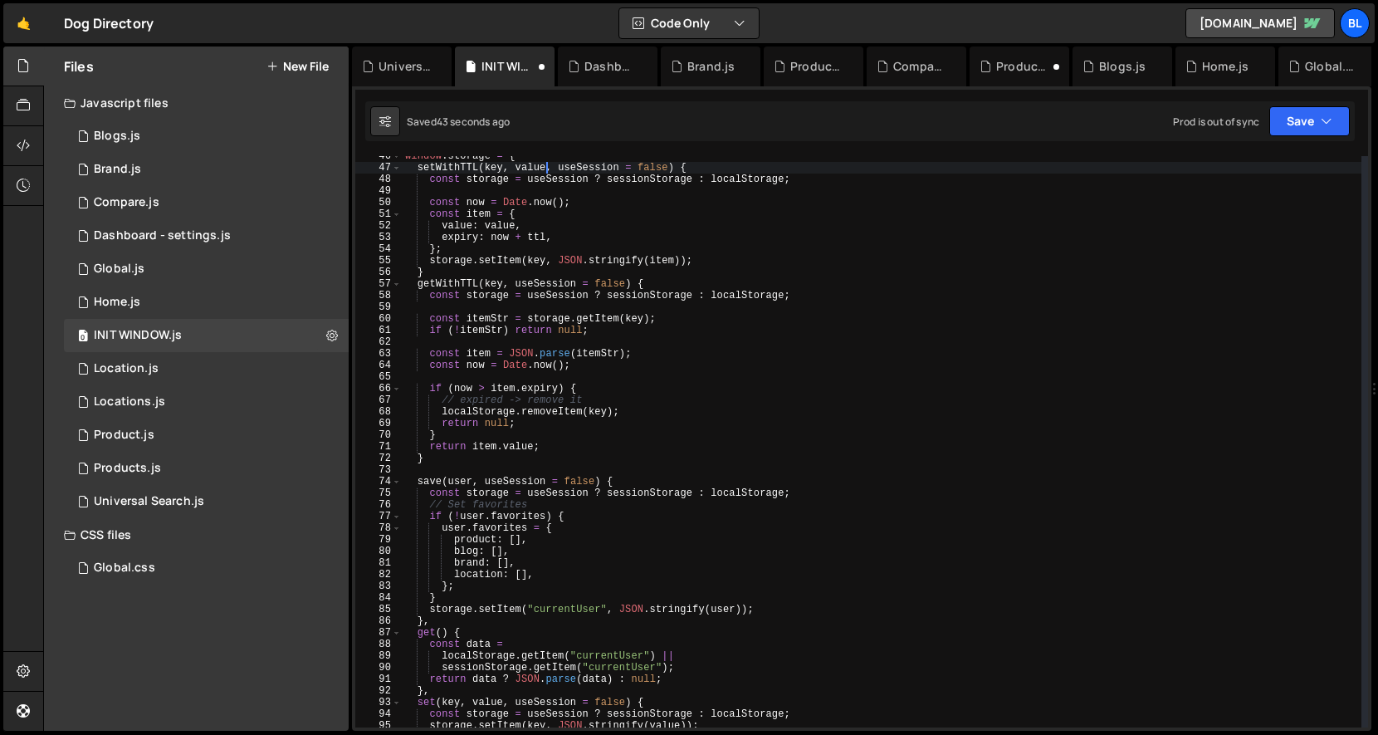
click at [461, 167] on div "window . storage = { setWithTTL ( key , value , useSession = false ) { const st…" at bounding box center [882, 447] width 960 height 595
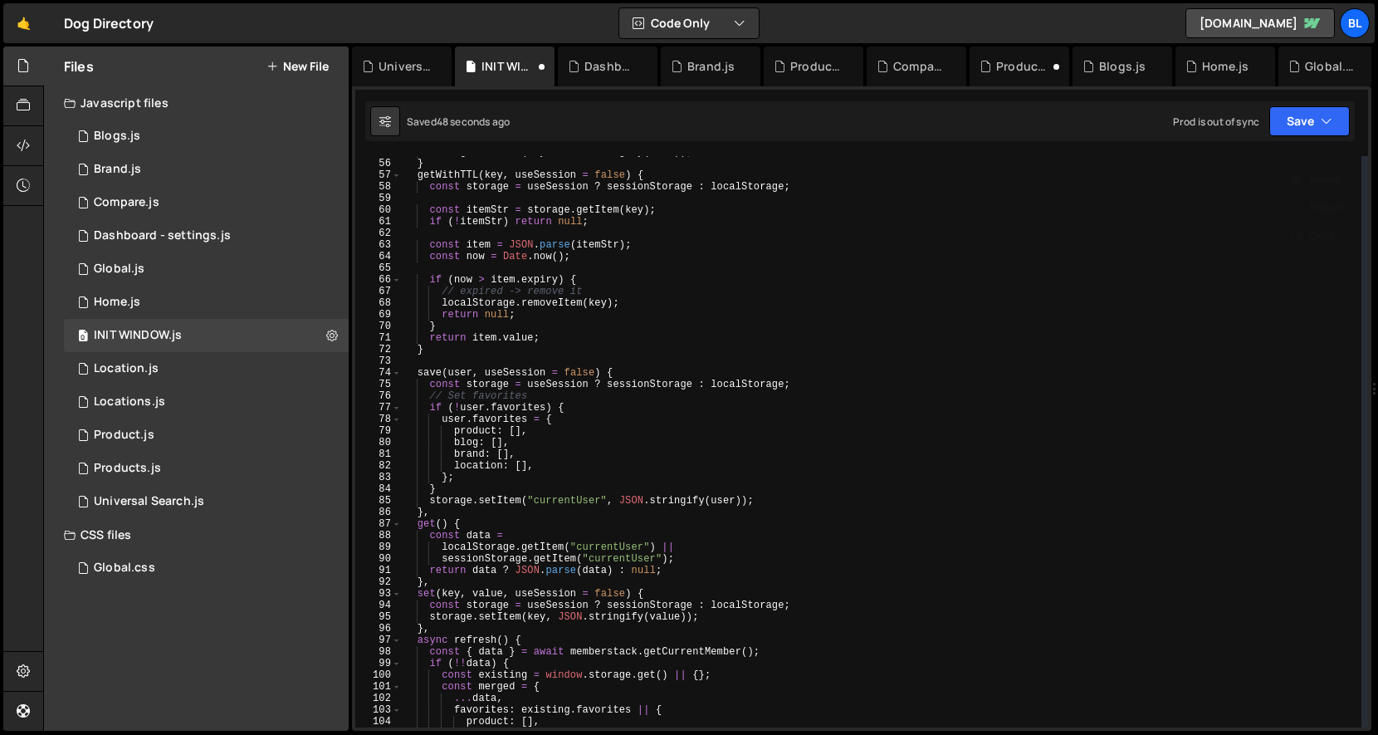
scroll to position [649, 0]
click at [688, 618] on div "storage . setItem ( key , JSON . stringify ( item )) ; } getWithTTL ( key , use…" at bounding box center [882, 443] width 960 height 595
click at [556, 615] on div "storage . setItem ( key , JSON . stringify ( item )) ; } getWithTTL ( key , use…" at bounding box center [882, 443] width 960 height 595
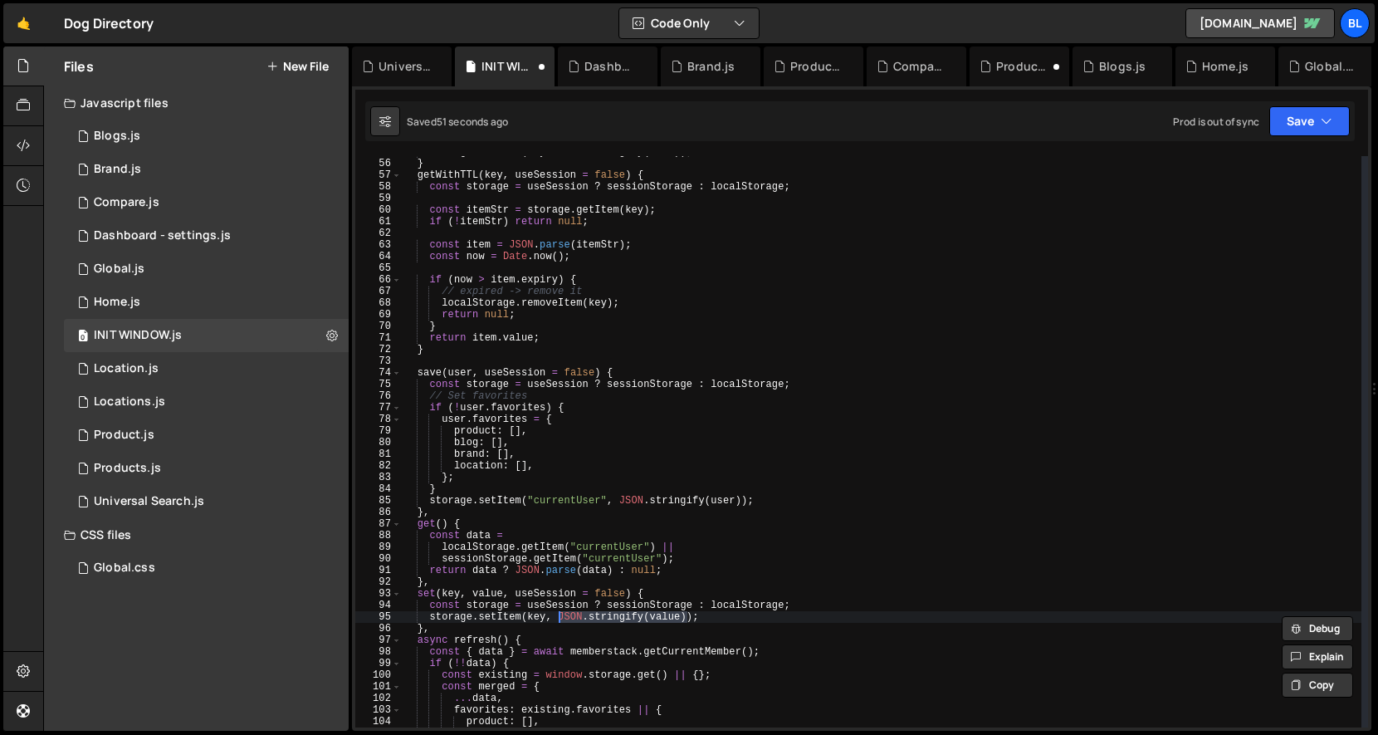
paste textarea "setWithTTL"
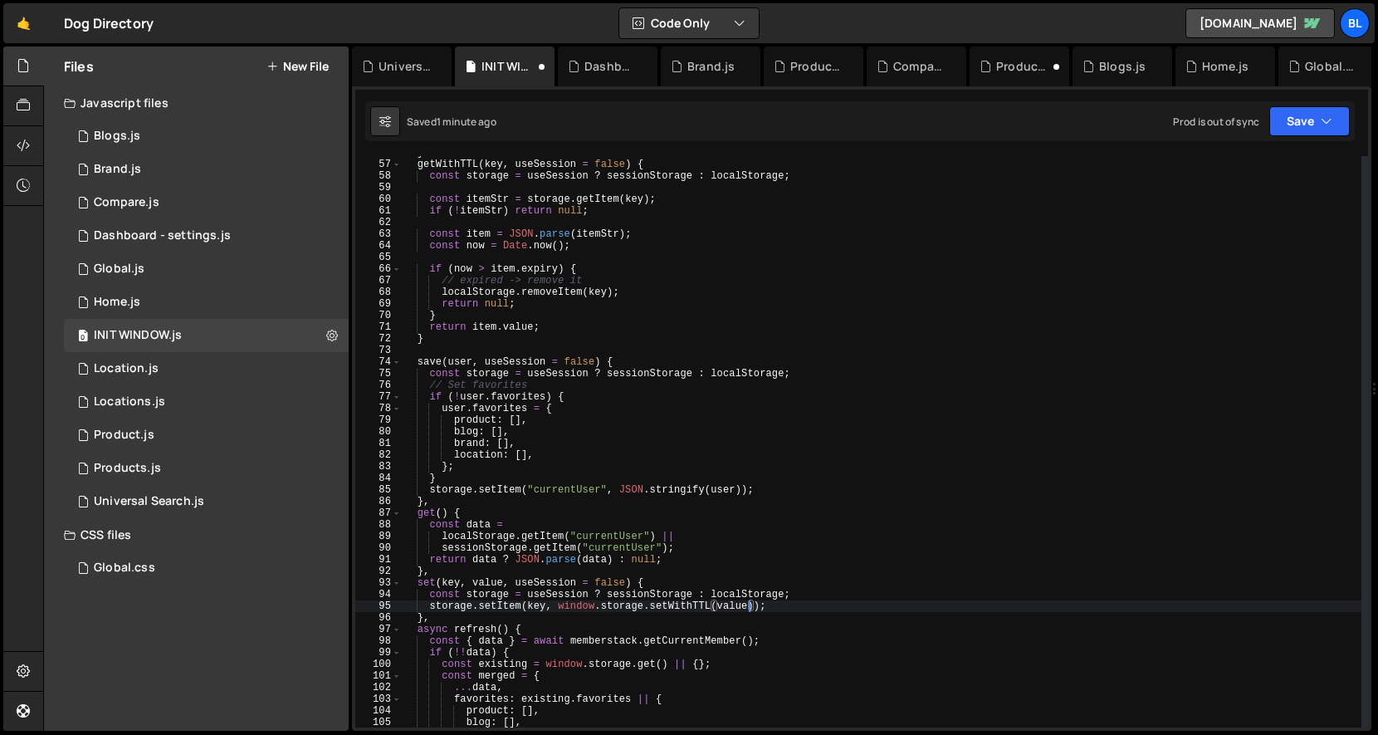
scroll to position [659, 0]
click at [555, 610] on div "} getWithTTL ( key , useSession = false ) { const storage = useSession ? sessio…" at bounding box center [882, 444] width 960 height 595
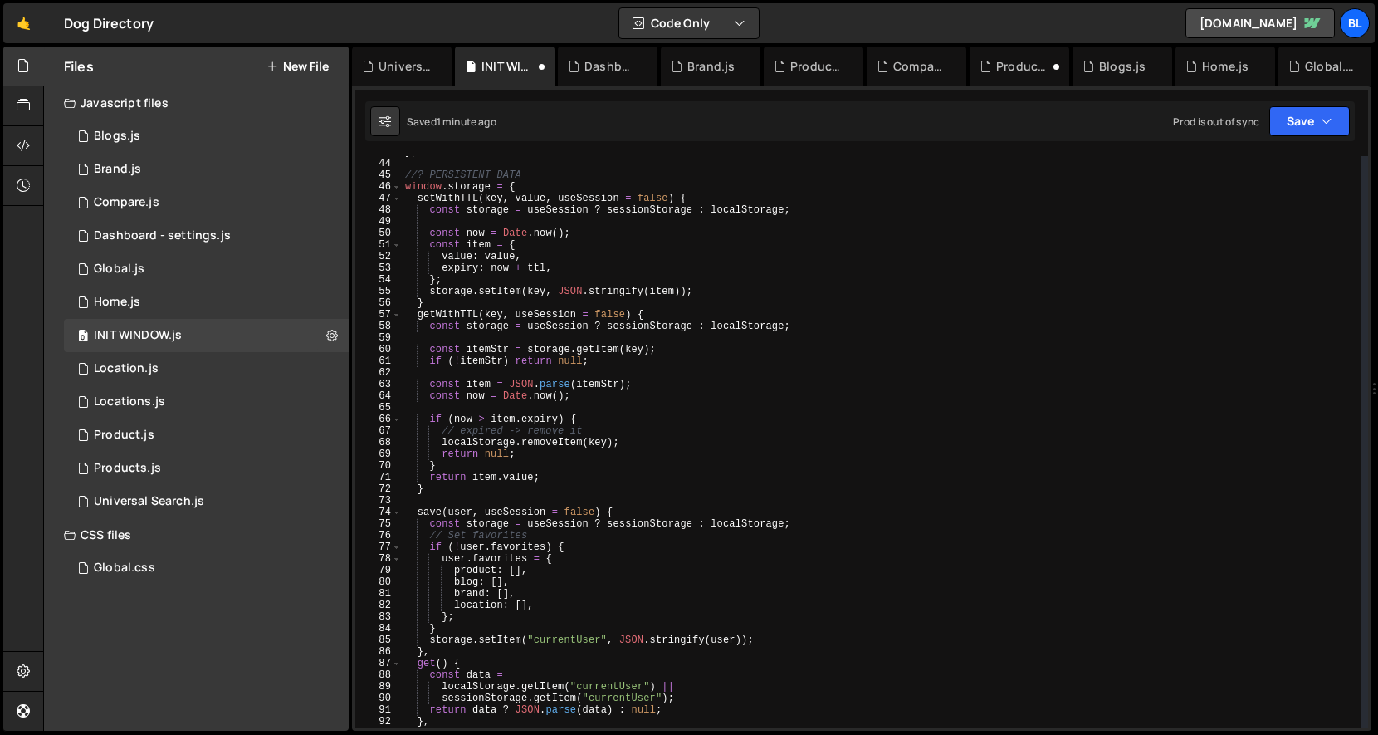
scroll to position [510, 0]
click at [461, 282] on div "} ; //? PERSISTENT DATA window . storage = { setWithTTL ( key , value , useSess…" at bounding box center [882, 443] width 960 height 595
click at [448, 204] on div "} ; //? PERSISTENT DATA window . storage = { setWithTTL ( key , value , useSess…" at bounding box center [882, 443] width 960 height 595
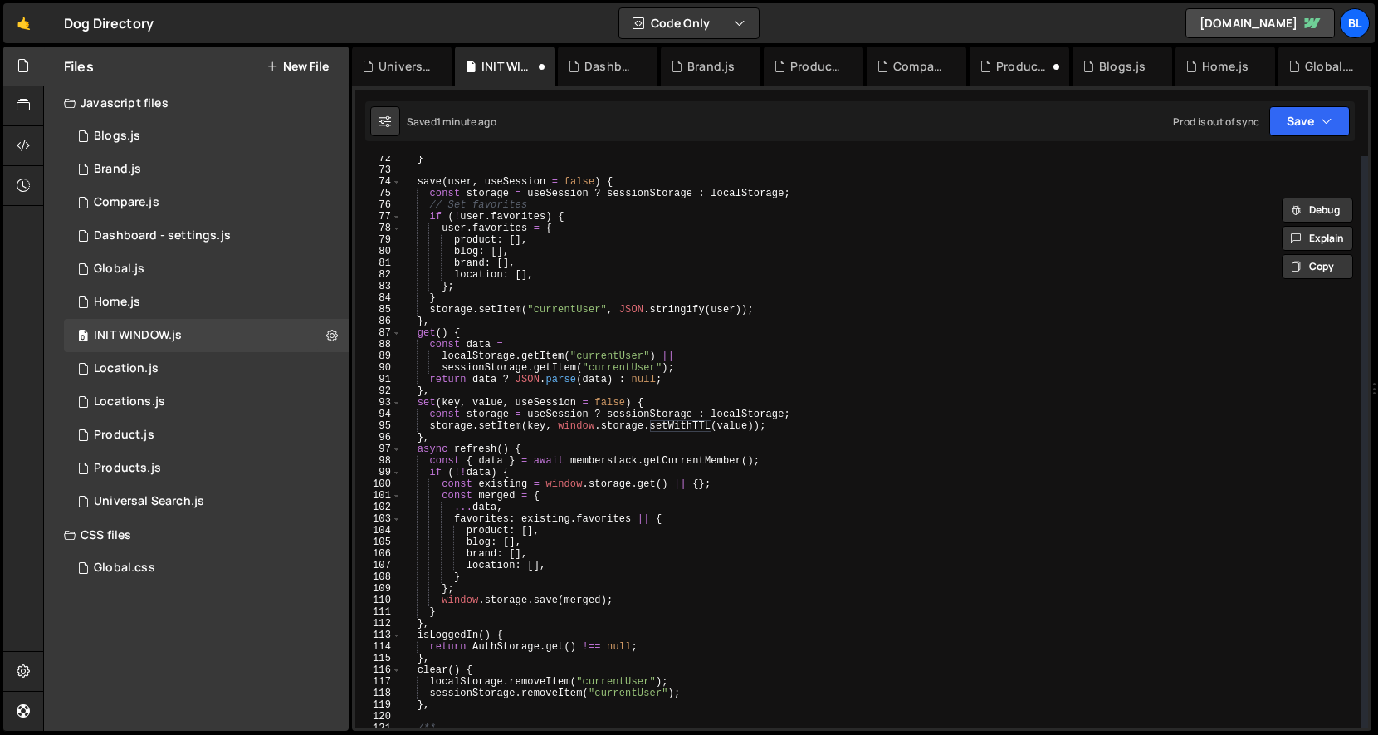
click at [492, 410] on div "} save ( user , useSession = false ) { const storage = useSession ? sessionStor…" at bounding box center [882, 450] width 960 height 595
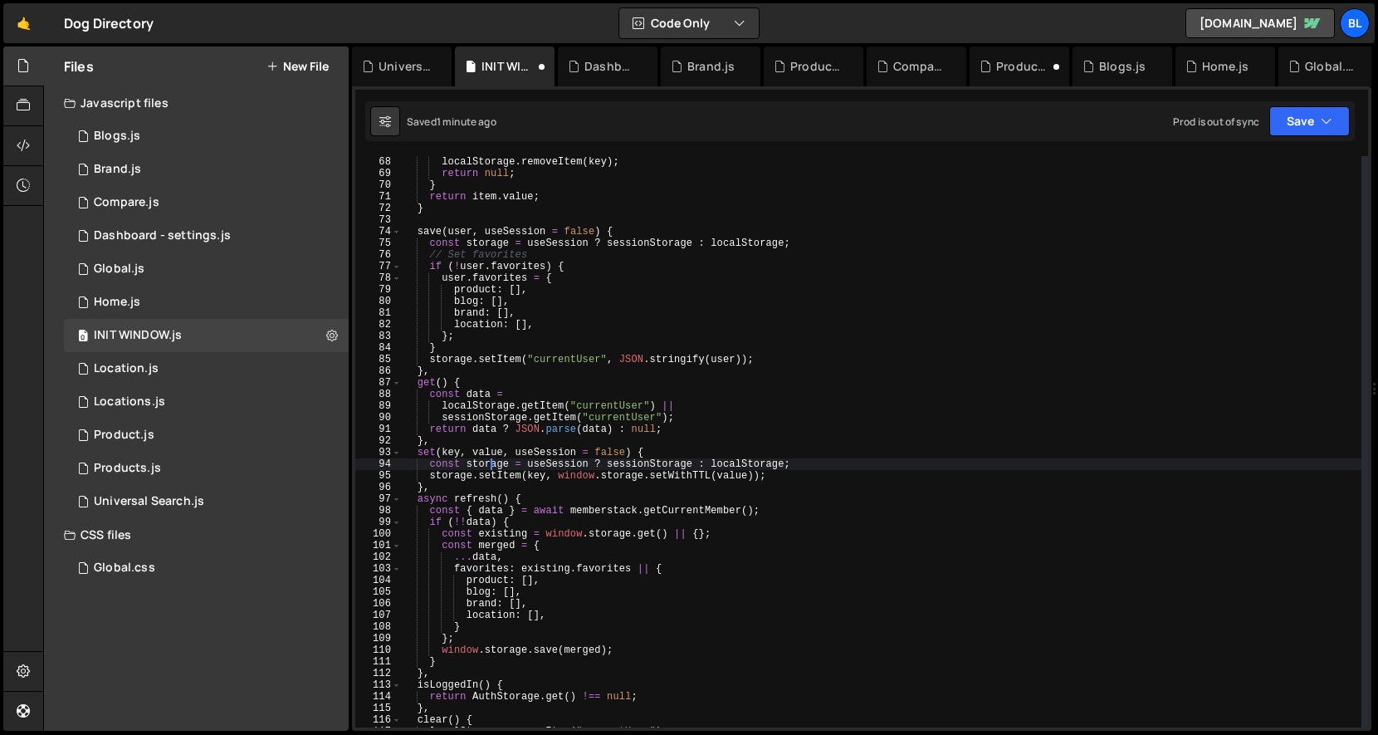
scroll to position [778, 0]
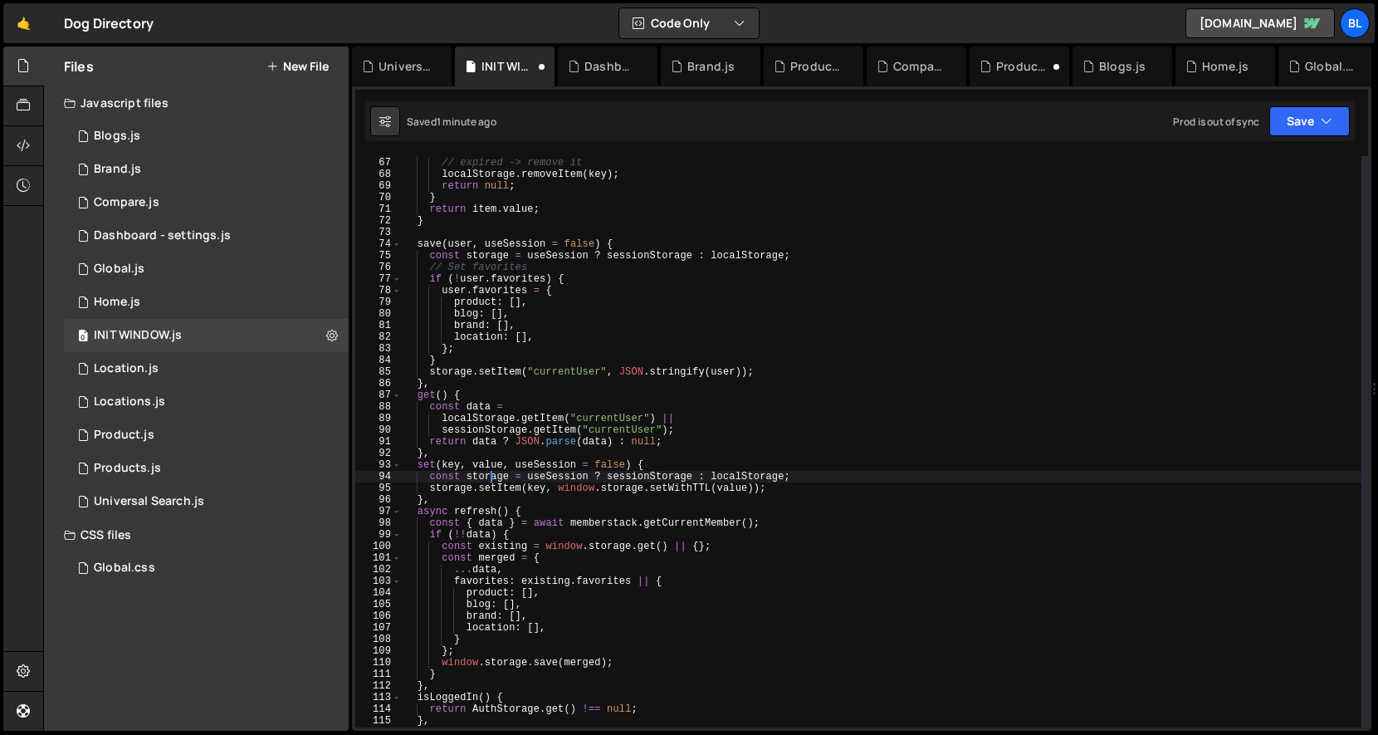
click at [453, 487] on div "if ( now > item . expiry ) { // expired -> remove it localStorage . removeItem …" at bounding box center [882, 442] width 960 height 595
type textarea "storage.setItem(key, window.storage.setWithTTL(value));"
click at [429, 489] on div "if ( now > item . expiry ) { // expired -> remove it localStorage . removeItem …" at bounding box center [882, 442] width 960 height 595
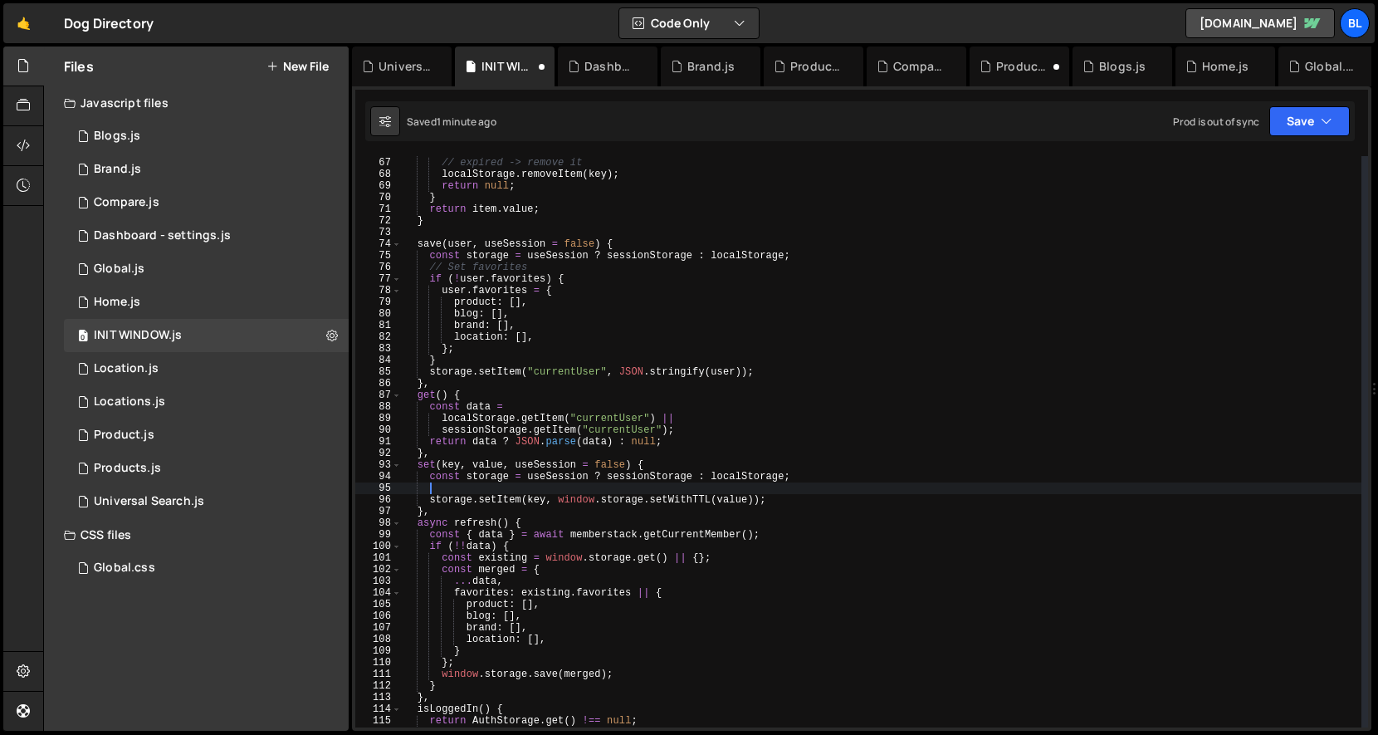
scroll to position [0, 1]
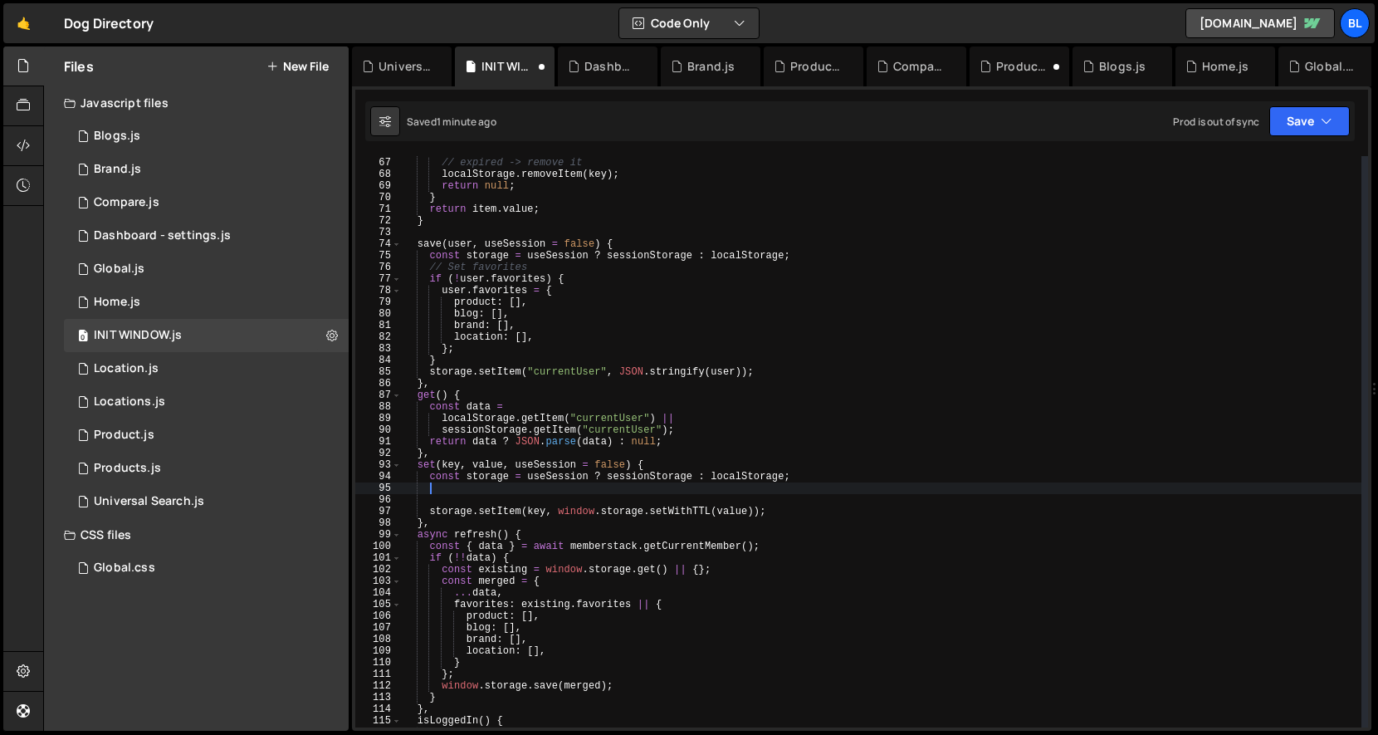
paste textarea "setWithTTL"
click at [438, 486] on div "if ( now > item . expiry ) { // expired -> remove it localStorage . removeItem …" at bounding box center [882, 442] width 960 height 595
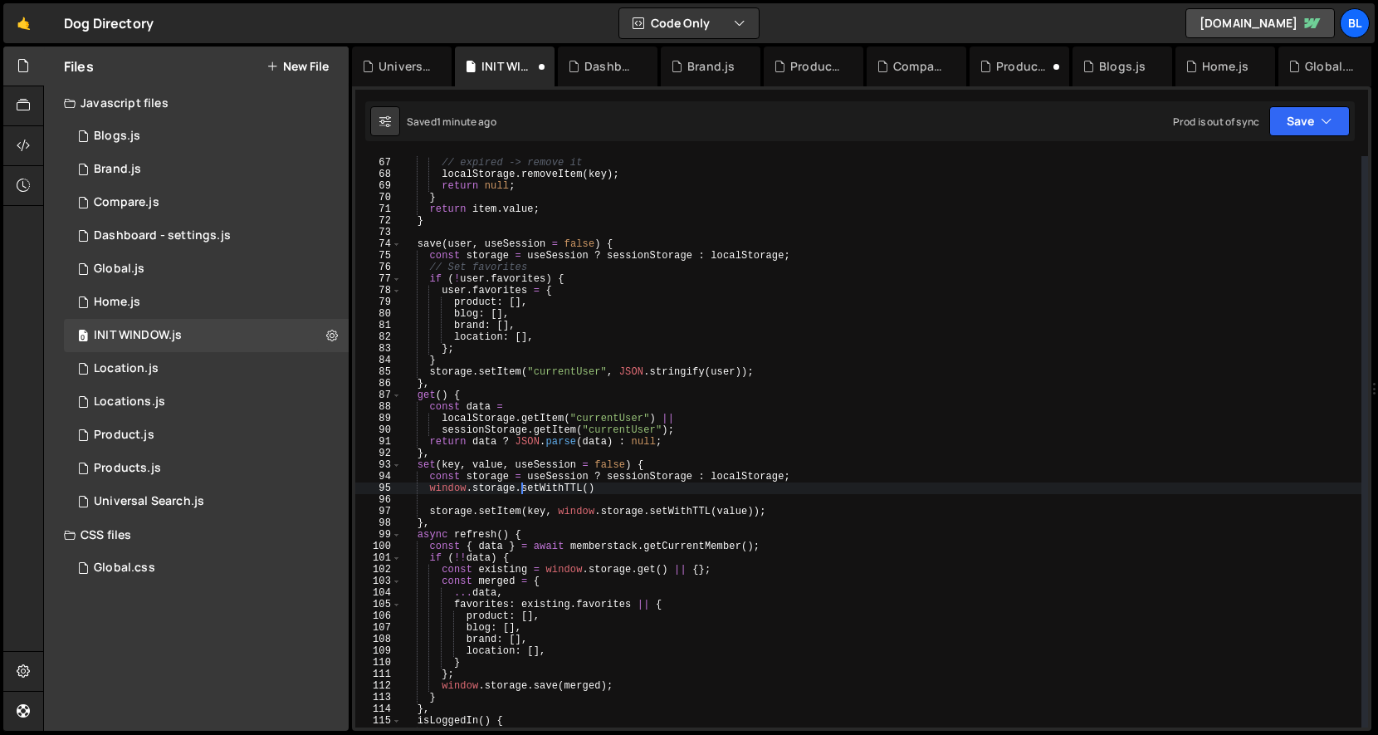
click at [603, 490] on div "if ( now > item . expiry ) { // expired -> remove it localStorage . removeItem …" at bounding box center [882, 442] width 960 height 595
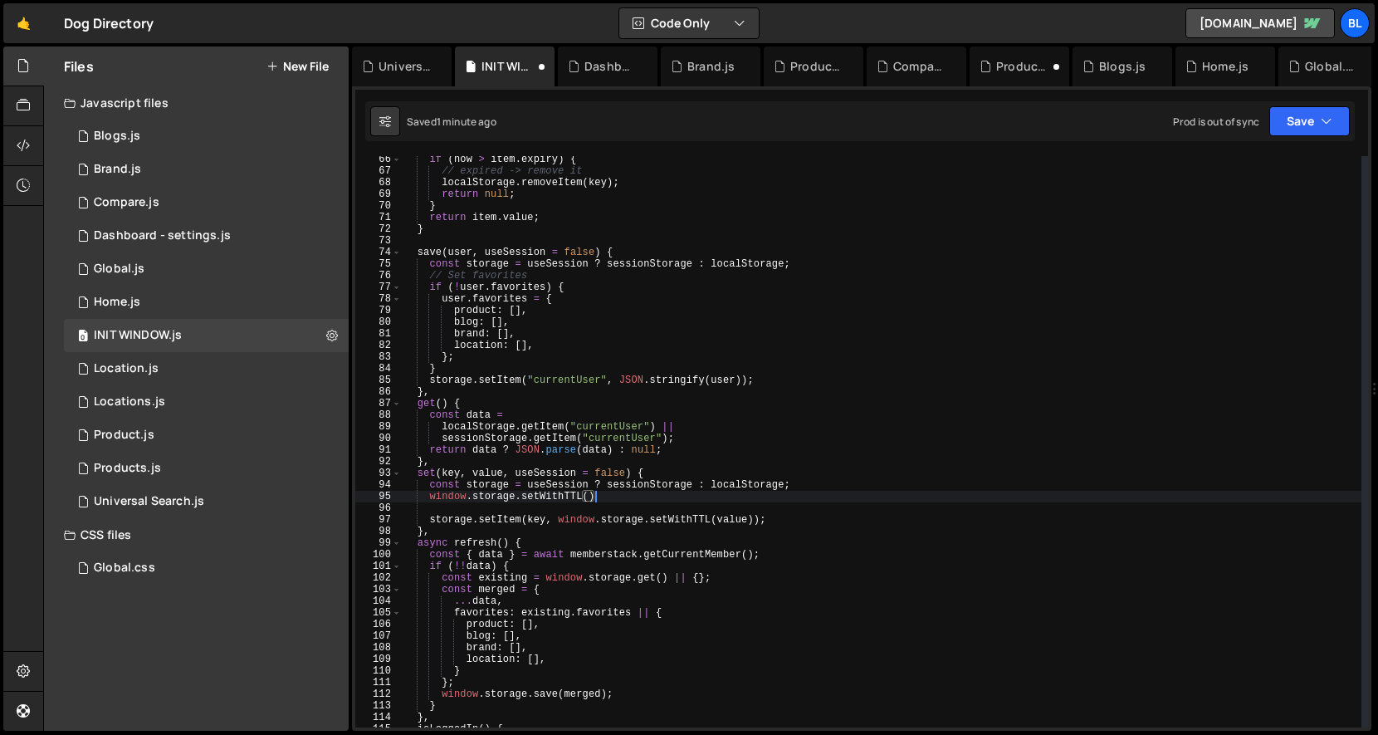
scroll to position [768, 0]
click at [585, 502] on div "if ( now > item . expiry ) { // expired -> remove it localStorage . removeItem …" at bounding box center [882, 452] width 960 height 595
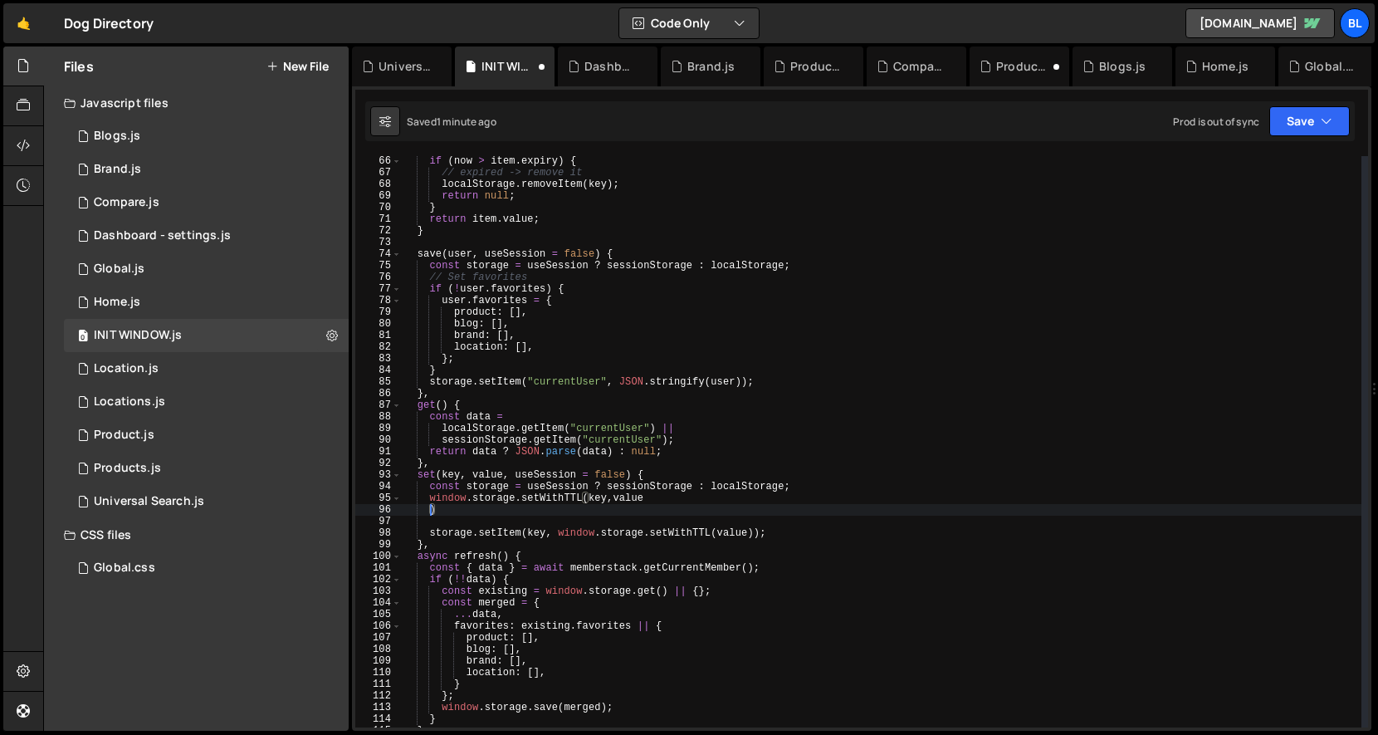
scroll to position [0, 0]
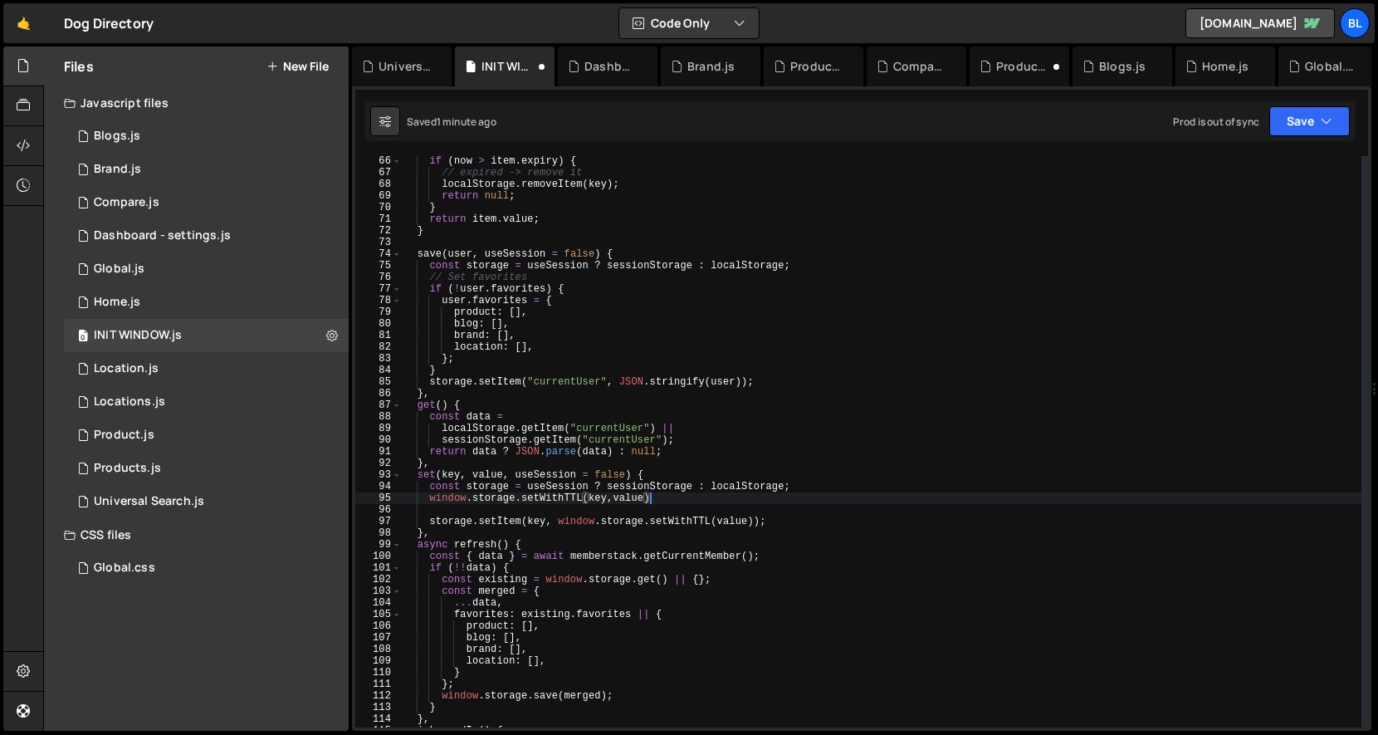
type textarea "window.storage.setWithTTL(key,value);"
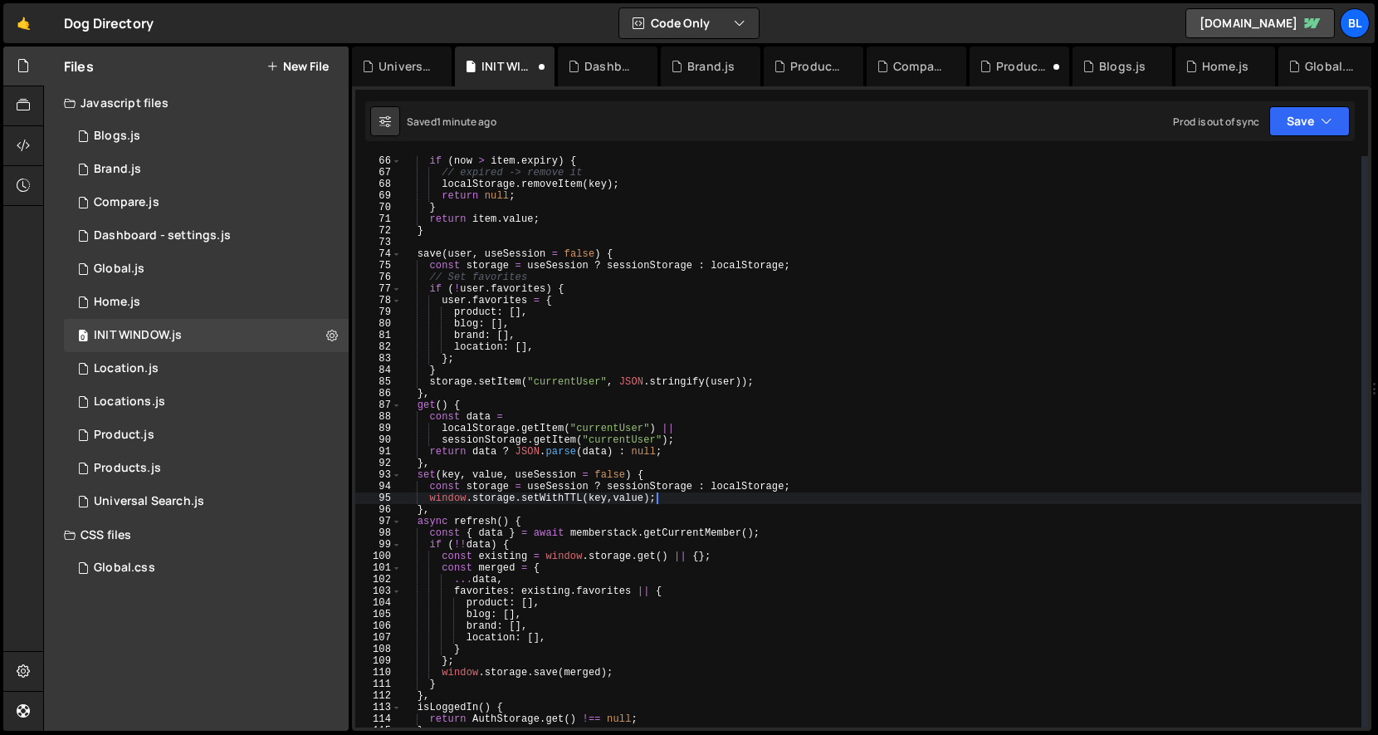
drag, startPoint x: 778, startPoint y: 521, endPoint x: 781, endPoint y: 500, distance: 21.0
click at [781, 500] on div "if ( now > item . expiry ) { // expired -> remove it localStorage . removeItem …" at bounding box center [882, 452] width 960 height 595
click at [544, 503] on div "if ( now > item . expiry ) { // expired -> remove it localStorage . removeItem …" at bounding box center [882, 452] width 960 height 595
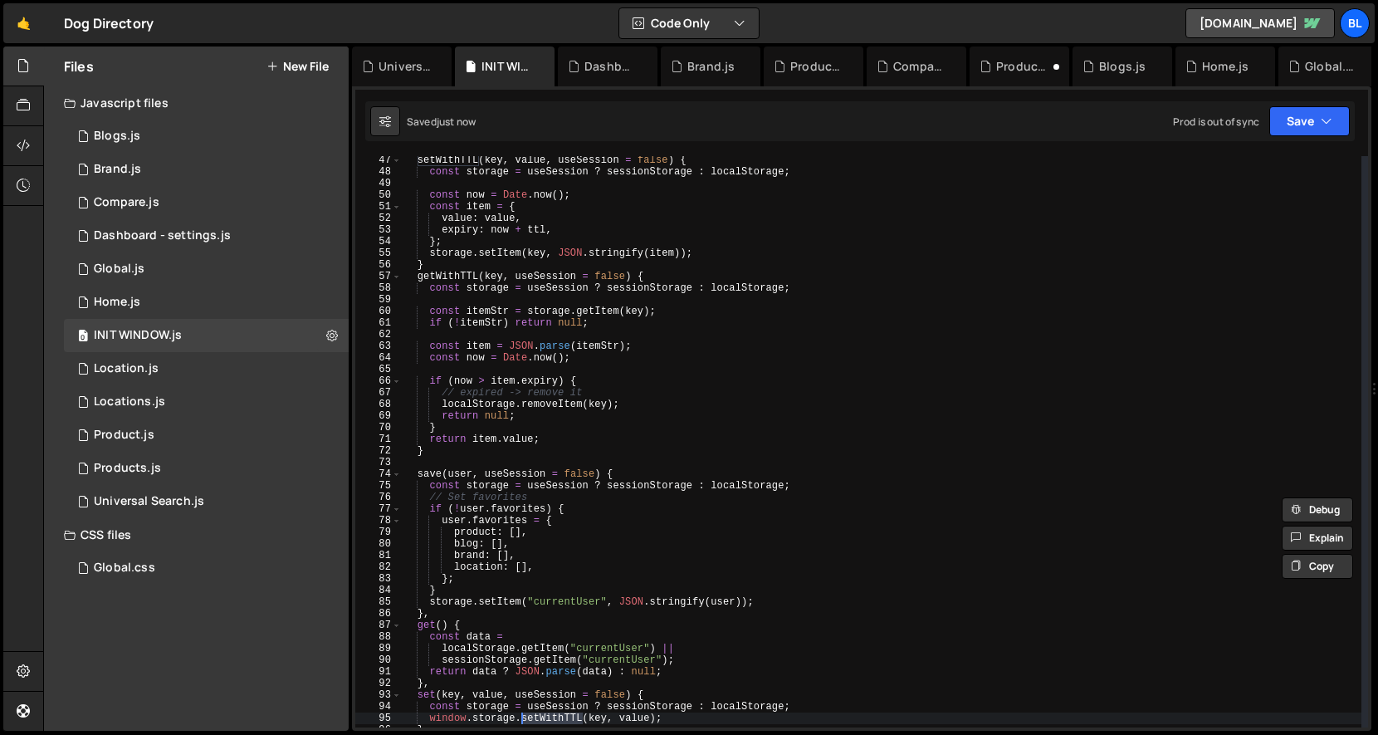
scroll to position [547, 0]
click at [535, 230] on div "setWithTTL ( key , value , useSession = false ) { const storage = useSession ? …" at bounding box center [882, 451] width 960 height 595
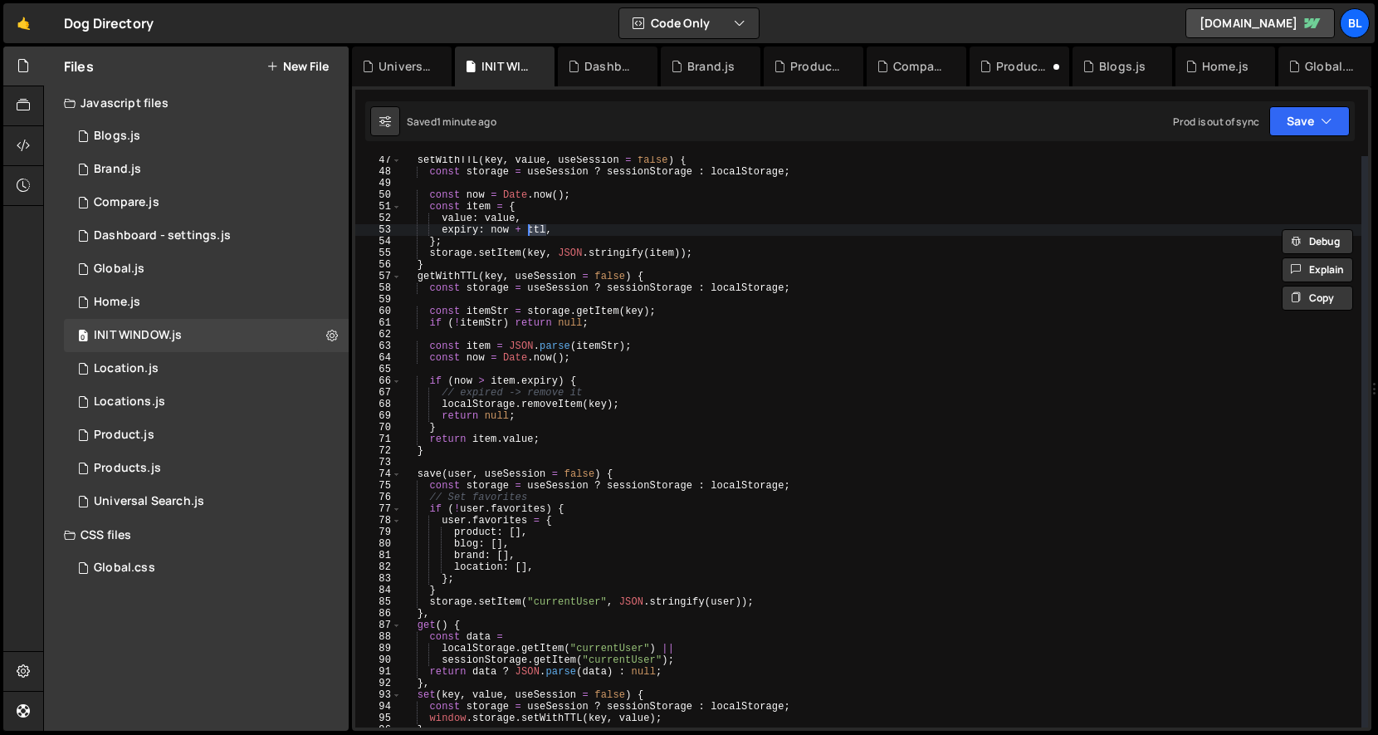
paste textarea "60 * 1000"
type textarea "expiry: now + 60 * 1000,"
click at [505, 228] on div "setWithTTL ( key , value , useSession = false ) { const storage = useSession ? …" at bounding box center [882, 451] width 960 height 595
click at [564, 182] on div "setWithTTL ( key , value , useSession = false ) { const storage = useSession ? …" at bounding box center [882, 451] width 960 height 595
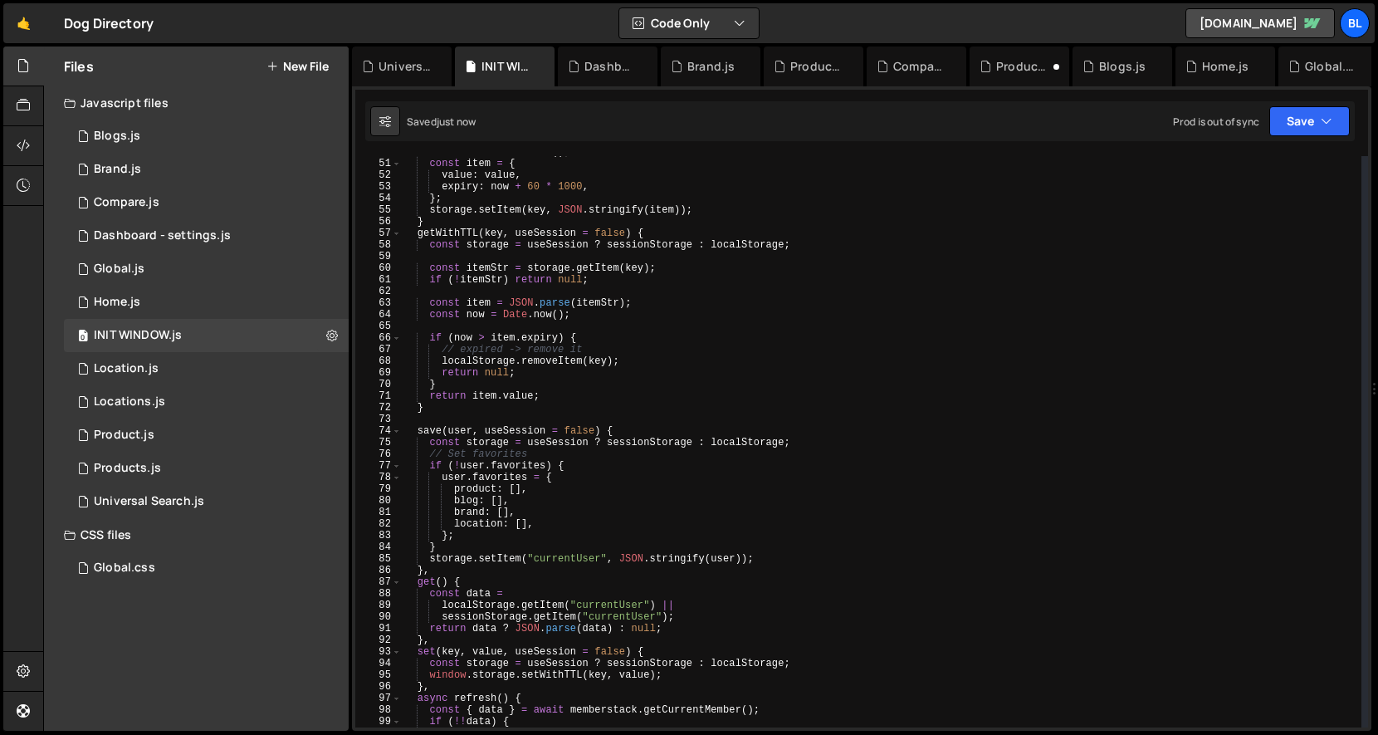
scroll to position [591, 0]
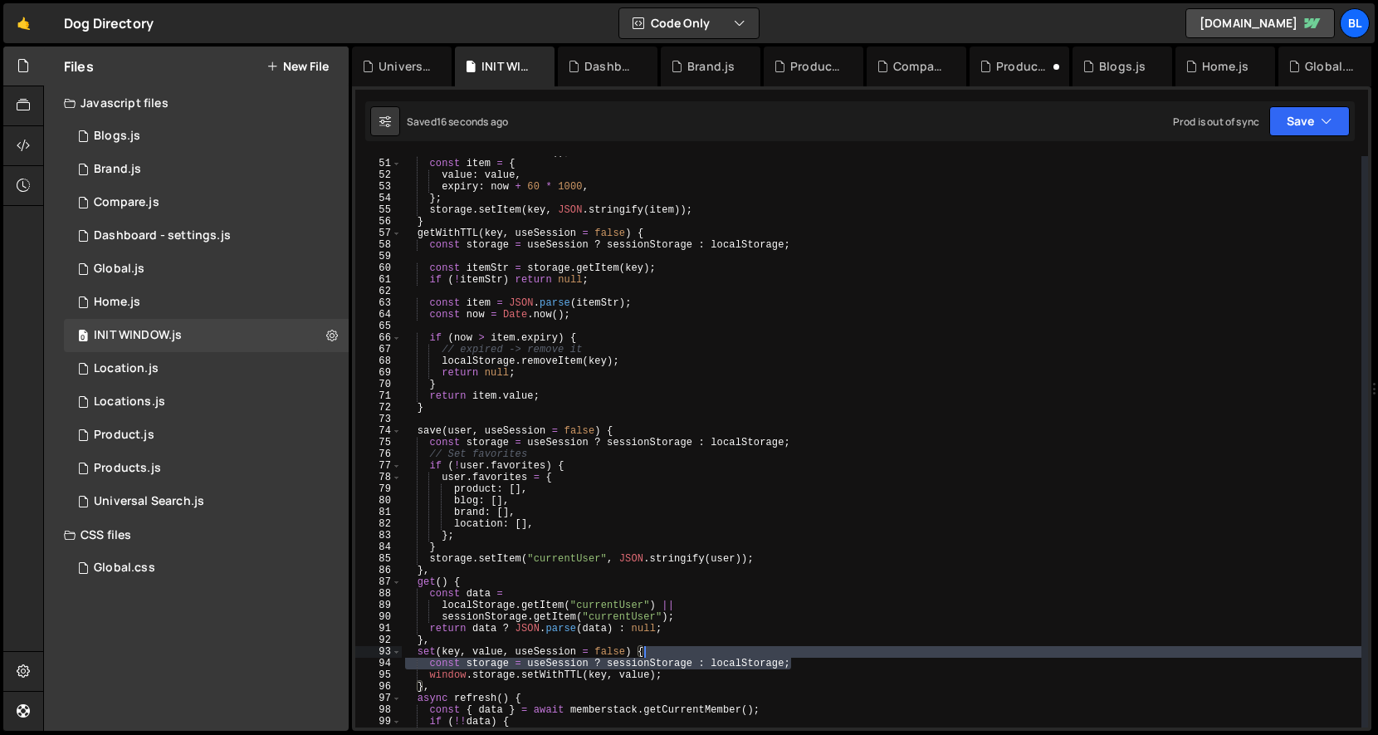
drag, startPoint x: 799, startPoint y: 662, endPoint x: 799, endPoint y: 649, distance: 12.5
click at [799, 649] on div "const now = Date . now ( ) ; const item = { value : value , expiry : now + 60 *…" at bounding box center [882, 443] width 960 height 595
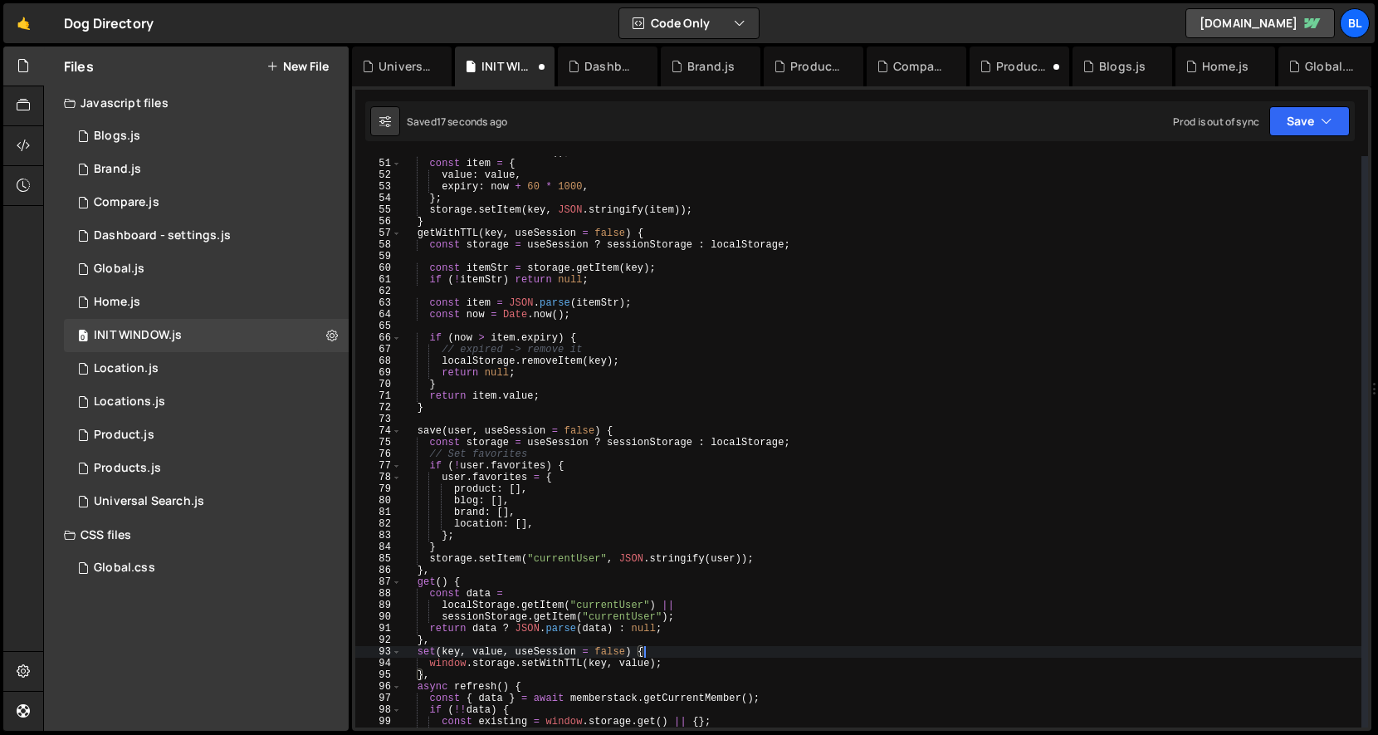
click at [734, 661] on div "const now = Date . now ( ) ; const item = { value : value , expiry : now + 60 *…" at bounding box center [882, 443] width 960 height 595
click at [717, 622] on div "const now = Date . now ( ) ; const item = { value : value , expiry : now + 60 *…" at bounding box center [882, 443] width 960 height 595
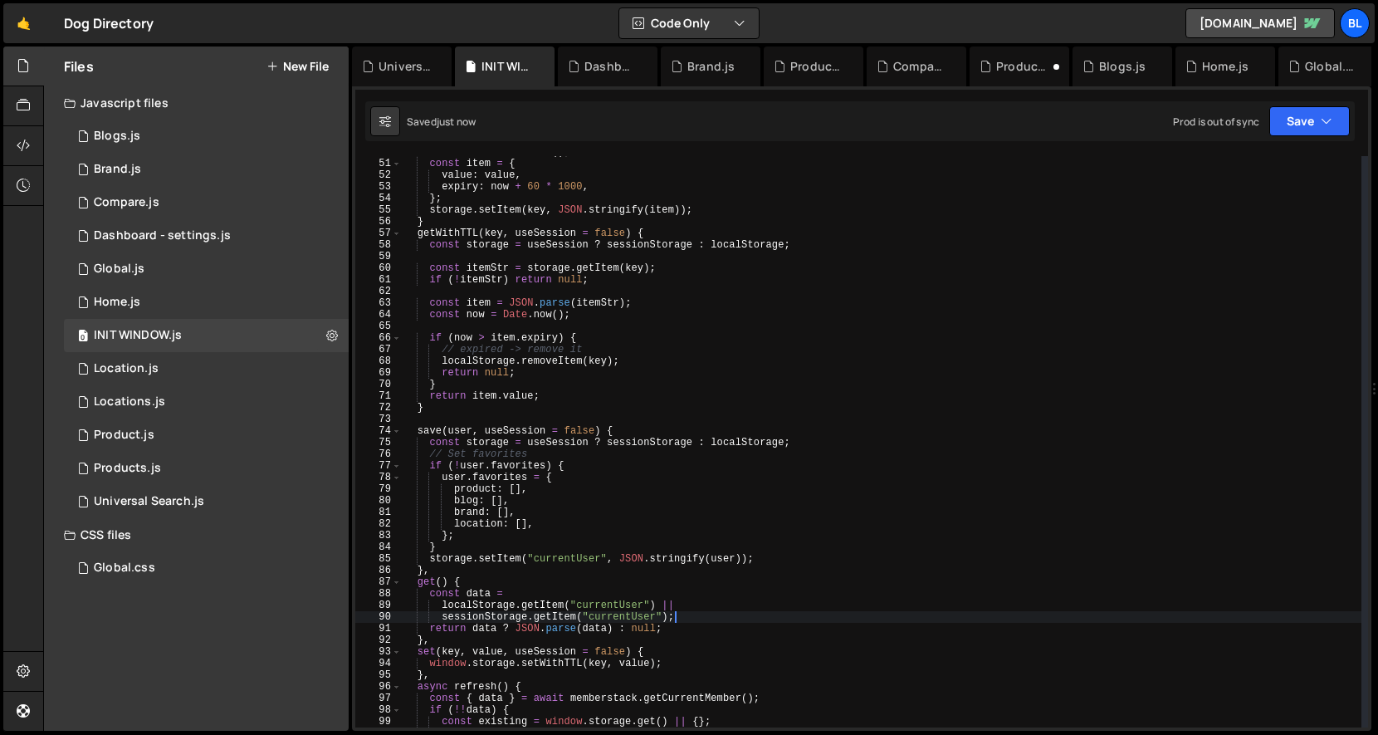
click at [703, 626] on div "const now = Date . now ( ) ; const item = { value : value , expiry : now + 60 *…" at bounding box center [882, 443] width 960 height 595
click at [812, 560] on div "const now = Date . now ( ) ; const item = { value : value , expiry : now + 60 *…" at bounding box center [882, 442] width 960 height 595
type textarea "storage.setItem("currentUser", JSON.stringify(user));"
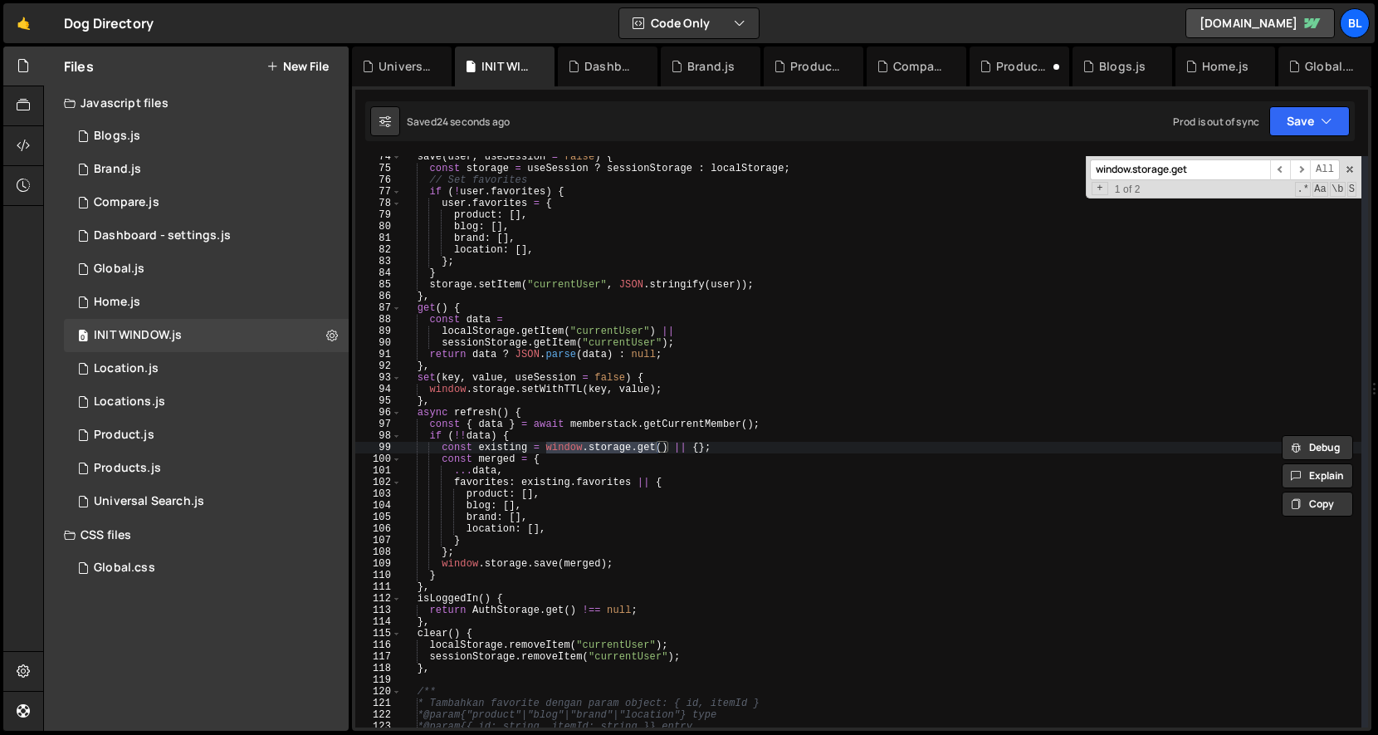
scroll to position [865, 0]
type input "window.storage.get"
click at [436, 308] on div "save ( user , useSession = false ) { const storage = useSession ? sessionStorag…" at bounding box center [882, 448] width 960 height 595
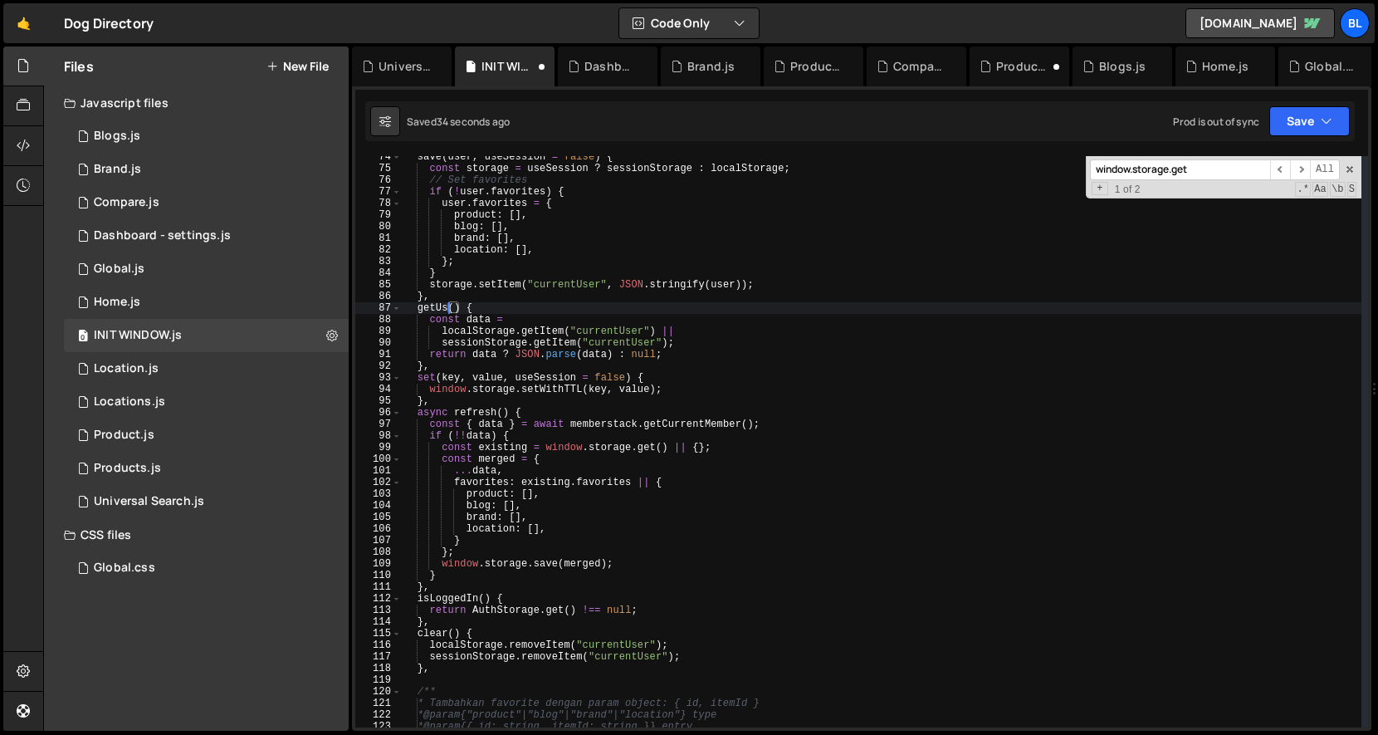
scroll to position [0, 4]
type textarea "getUser() {"
click at [1099, 186] on span "+" at bounding box center [1100, 188] width 16 height 13
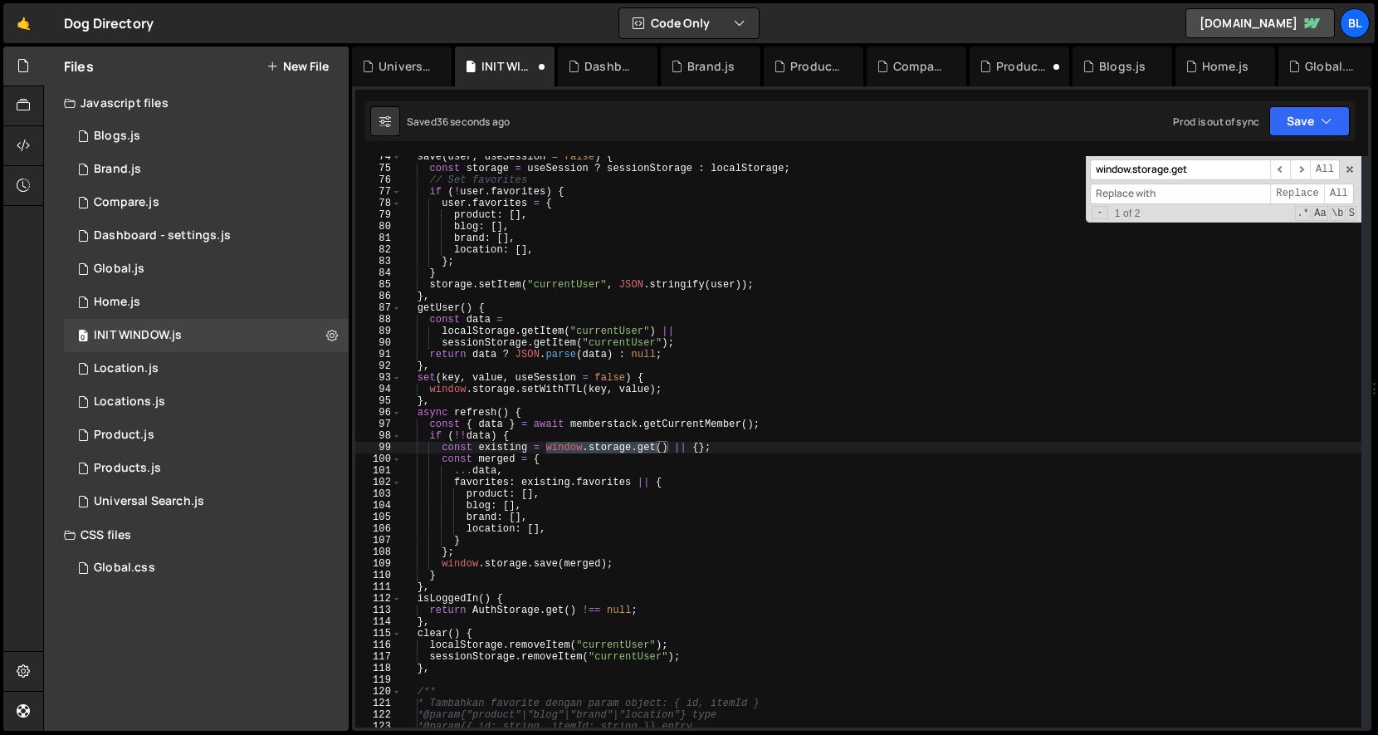
click at [1163, 203] on input at bounding box center [1180, 194] width 180 height 21
paste input "window.storage.get"
type input "window.storage.getUser"
click at [1230, 193] on span "All" at bounding box center [1339, 194] width 30 height 21
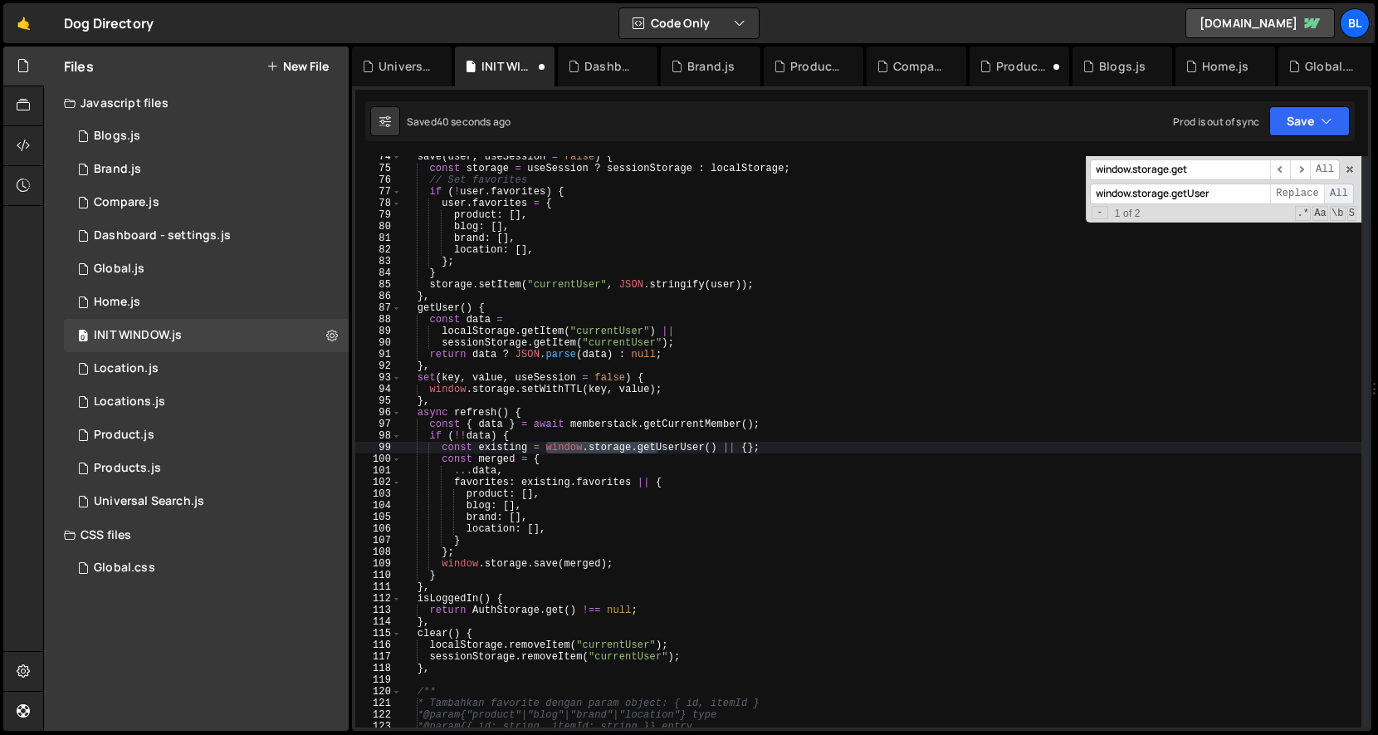
click at [1230, 193] on span "All" at bounding box center [1339, 194] width 30 height 21
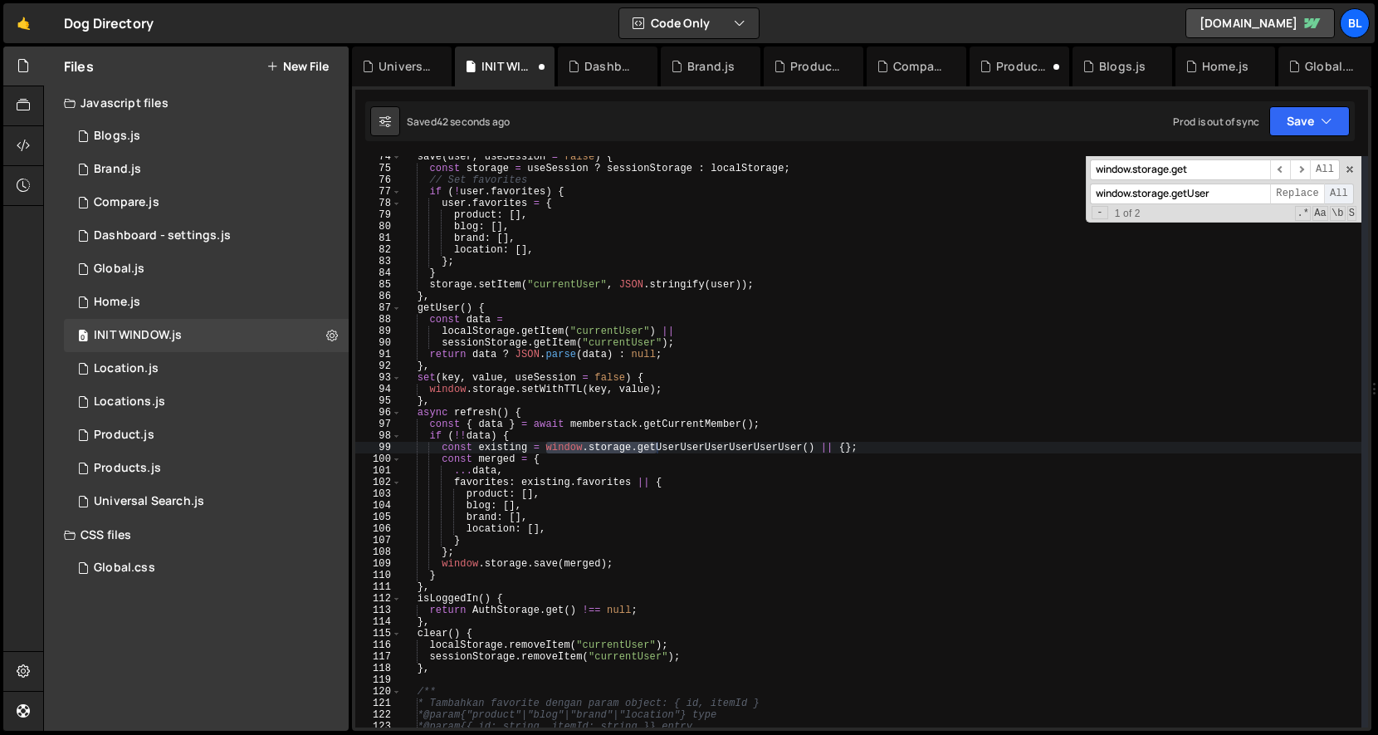
click at [1230, 193] on span "All" at bounding box center [1339, 194] width 30 height 21
click at [960, 460] on div "save ( user , useSession = false ) { const storage = useSession ? sessionStorag…" at bounding box center [882, 448] width 960 height 595
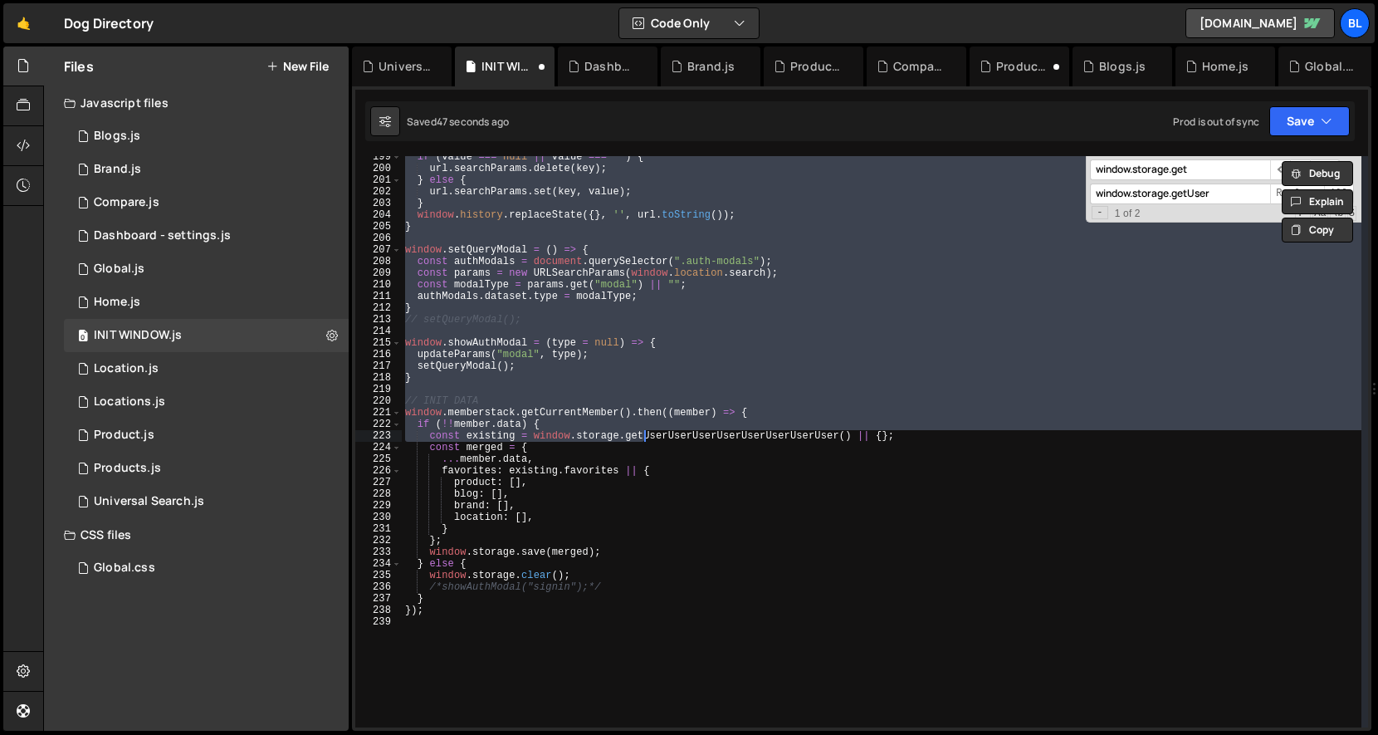
scroll to position [2318, 0]
click at [984, 461] on div "if ( value === null || value === '' ) { url . searchParams . delete ( key ) ; }…" at bounding box center [882, 448] width 960 height 595
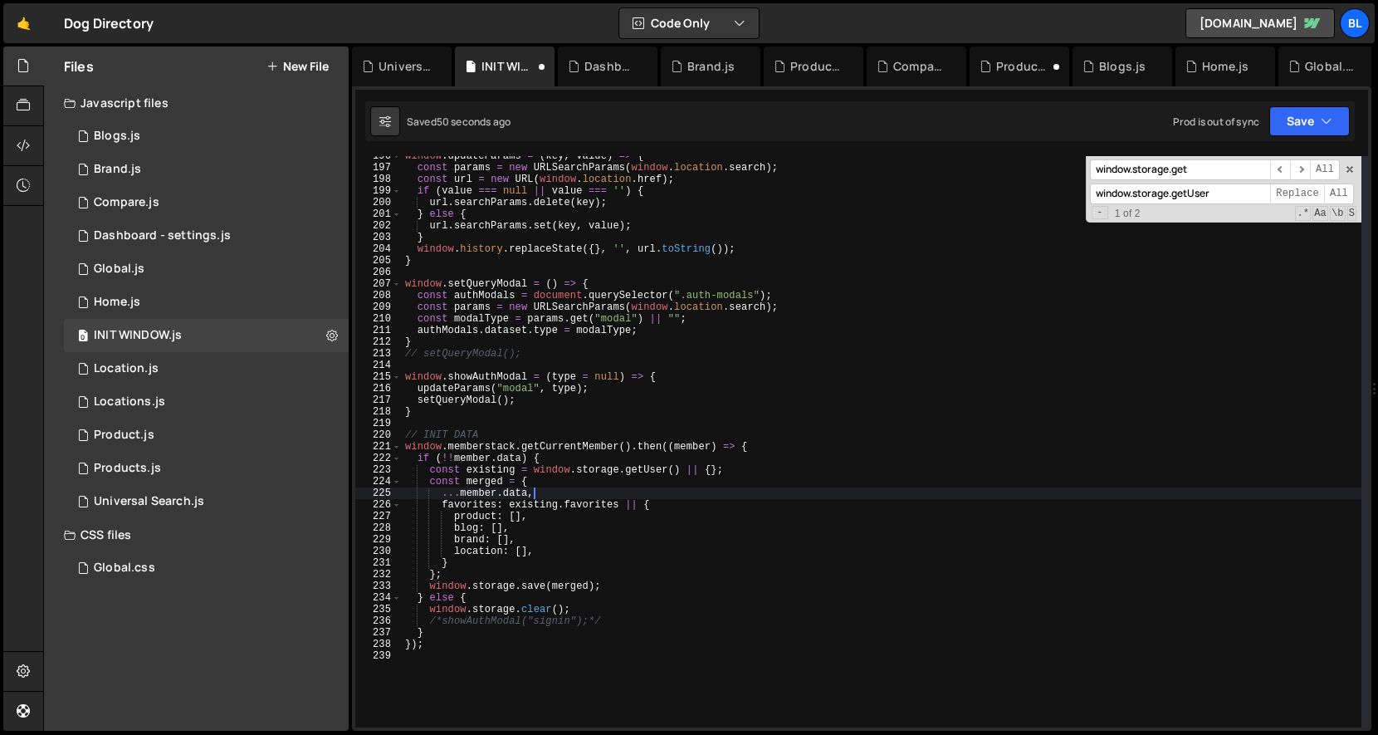
scroll to position [2273, 0]
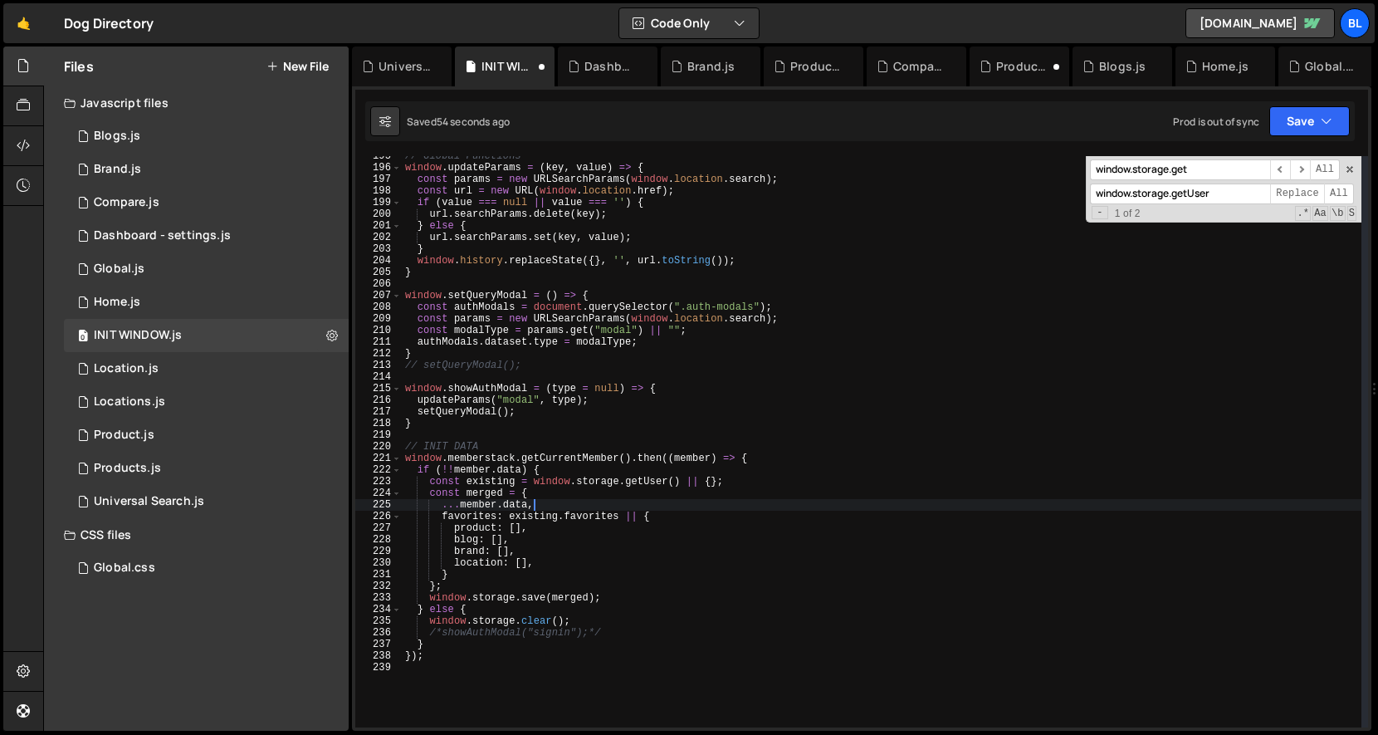
click at [1230, 174] on input "window.storage.get" at bounding box center [1180, 169] width 180 height 21
click at [1220, 193] on input "window.storage.getUser" at bounding box center [1180, 194] width 180 height 21
click at [1230, 160] on input "window.storage.get" at bounding box center [1180, 169] width 180 height 21
click at [1230, 170] on span at bounding box center [1350, 170] width 12 height 12
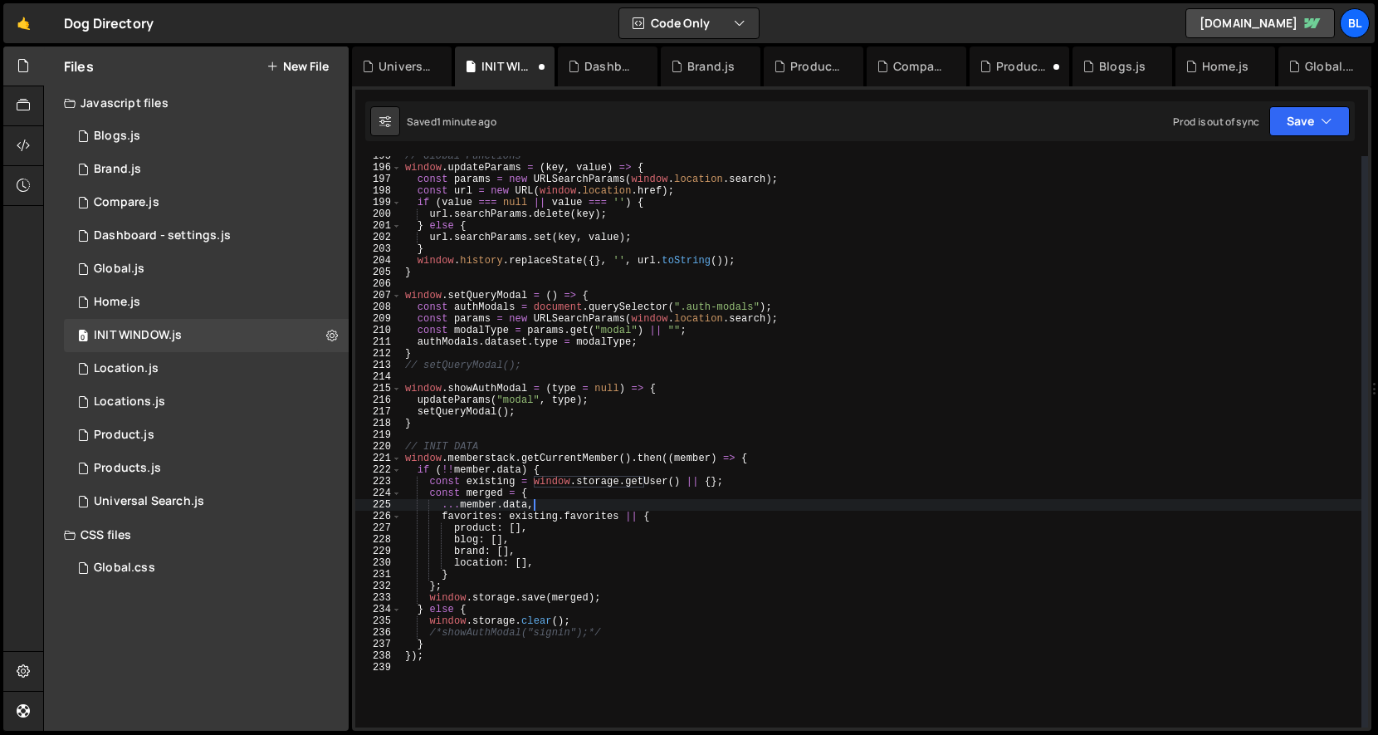
click at [869, 369] on div "// Global Functions window . updateParams = ( key , value ) => { const params =…" at bounding box center [882, 447] width 960 height 595
type textarea "// setQueryModal();"
click at [193, 122] on div "1 Blogs.js 0" at bounding box center [206, 136] width 285 height 33
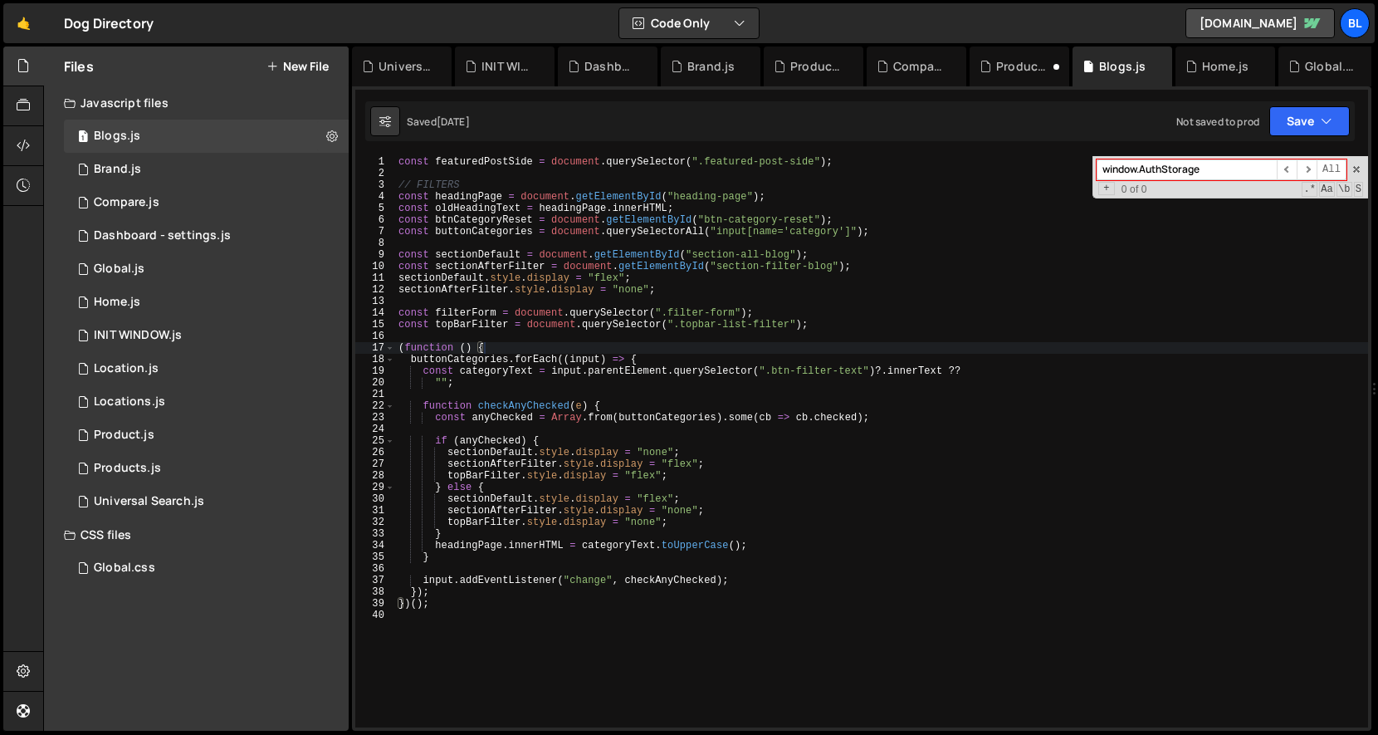
click at [816, 427] on div "const featuredPostSide = document . querySelector ( ".featured-post-side" ) ; /…" at bounding box center [881, 453] width 973 height 595
paste input "storage.get"
type input "window.storage.get"
paste input "window.storage.get"
type input "window.storage.get("
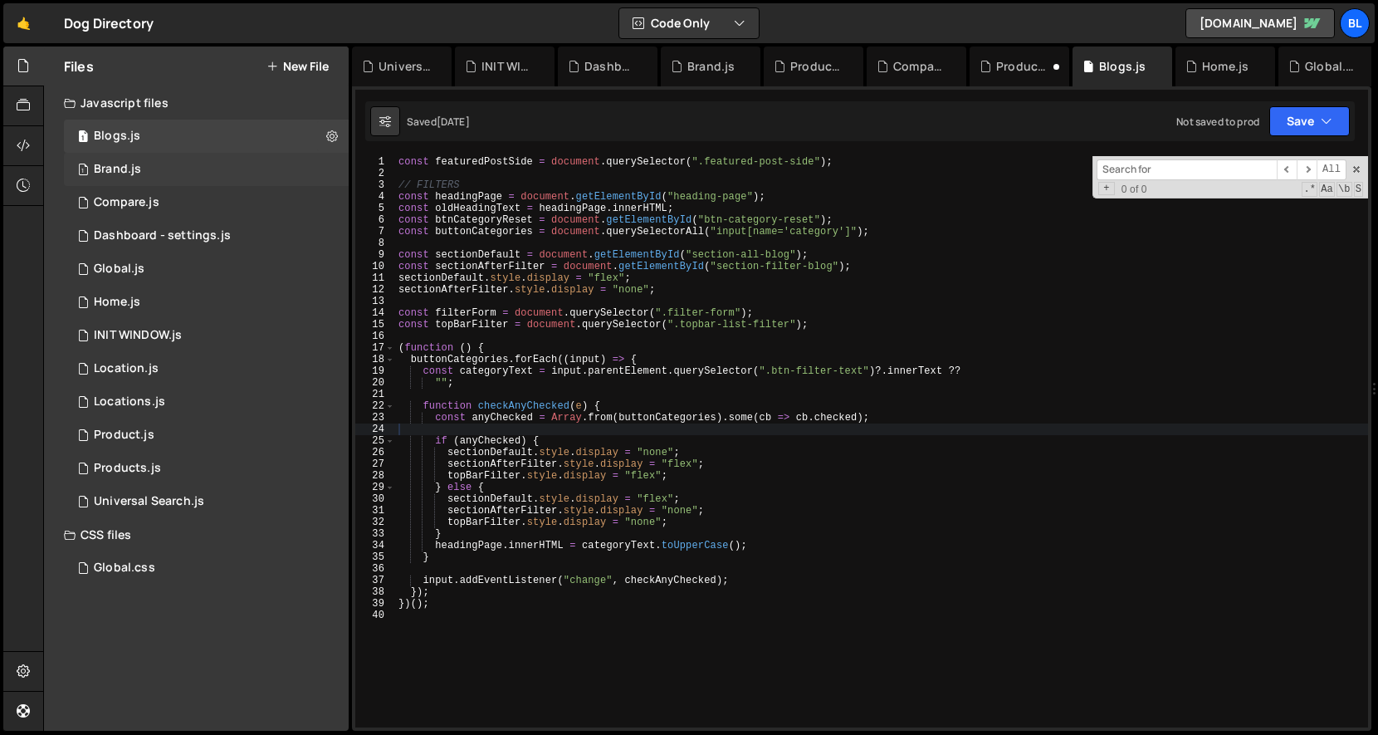
click at [122, 164] on div "Brand.js" at bounding box center [117, 169] width 47 height 15
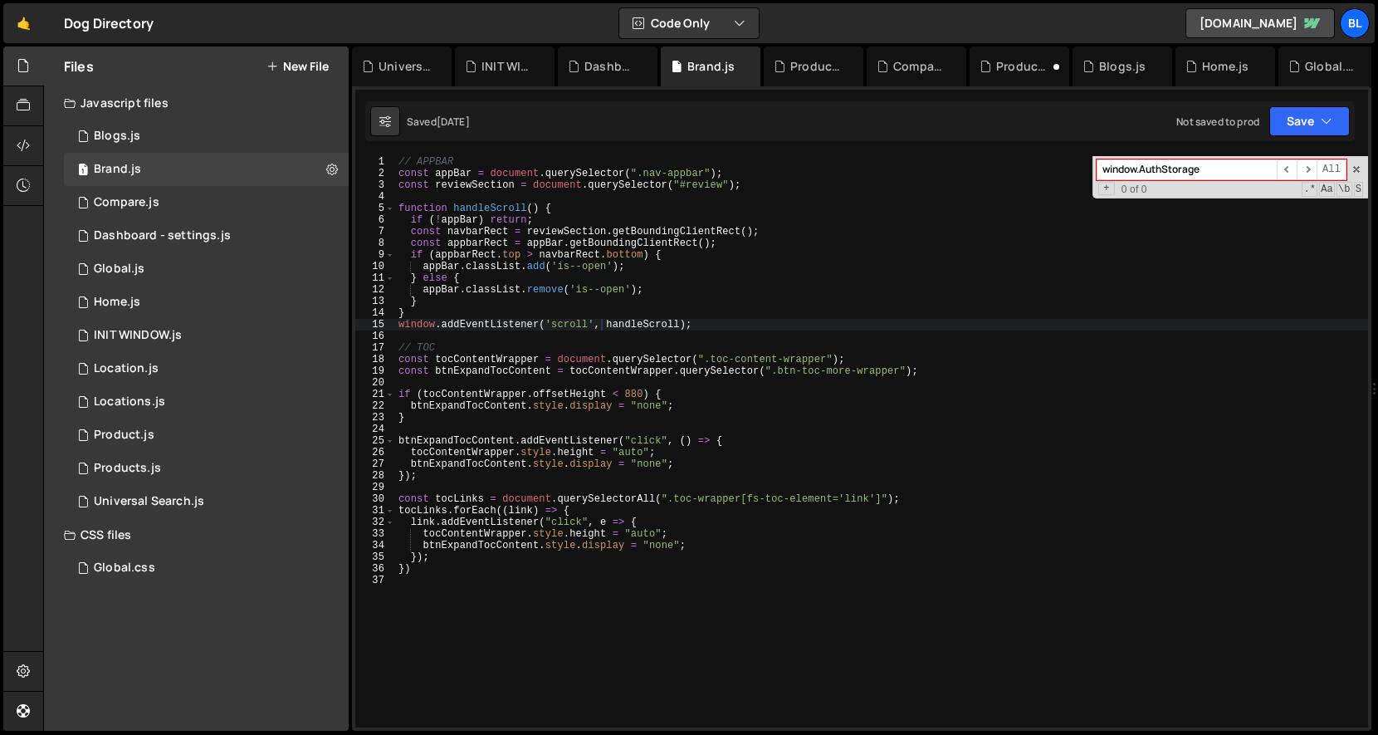
click at [606, 296] on div "// APPBAR const appBar = document . querySelector ( ".nav-appbar" ) ; const rev…" at bounding box center [881, 453] width 973 height 595
type textarea "}"
paste input "storage.get("
type input "window.storage.get("
click at [233, 203] on div "1 Compare.js 0" at bounding box center [206, 202] width 285 height 33
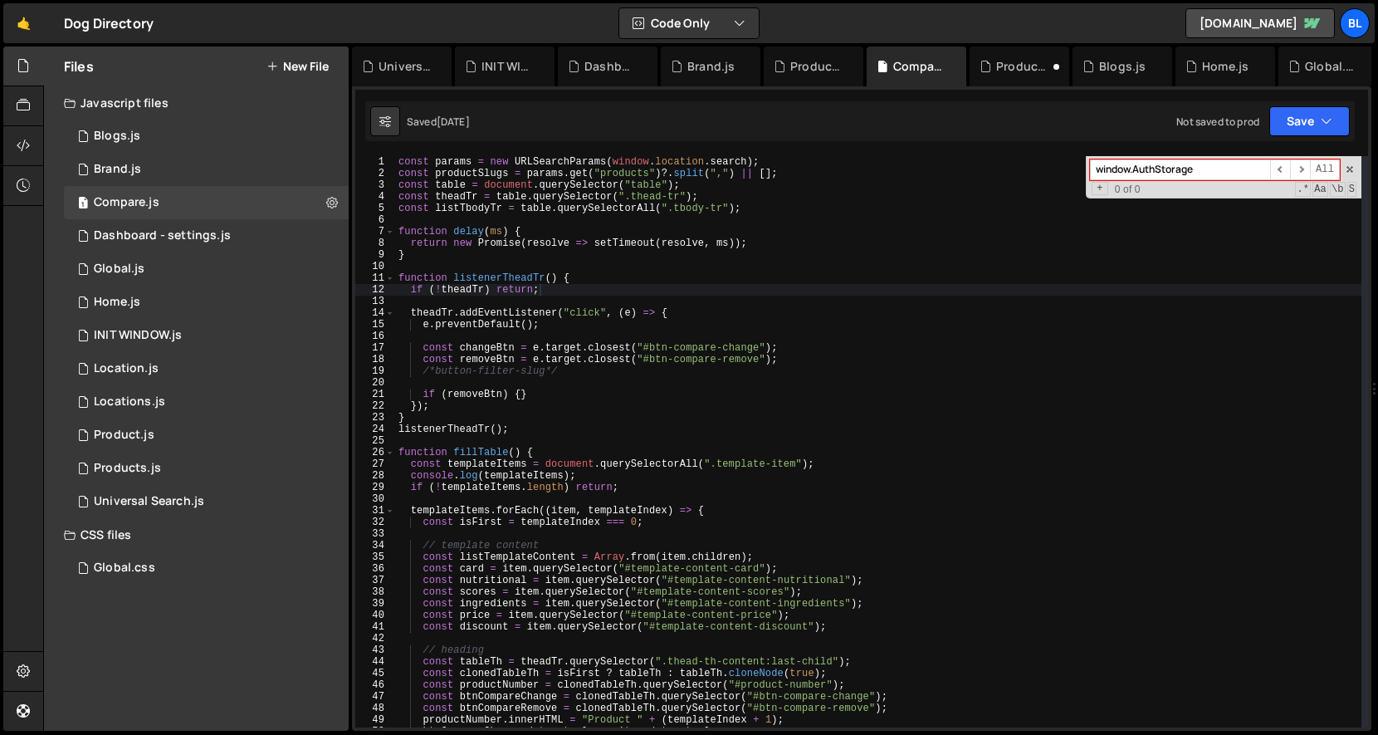
click at [640, 336] on div "const params = new URLSearchParams ( window . location . search ) ; const produ…" at bounding box center [878, 453] width 967 height 595
paste input "storage.get("
type input "window.storage.get("
click at [203, 239] on div "Dashboard - settings.js" at bounding box center [162, 235] width 137 height 15
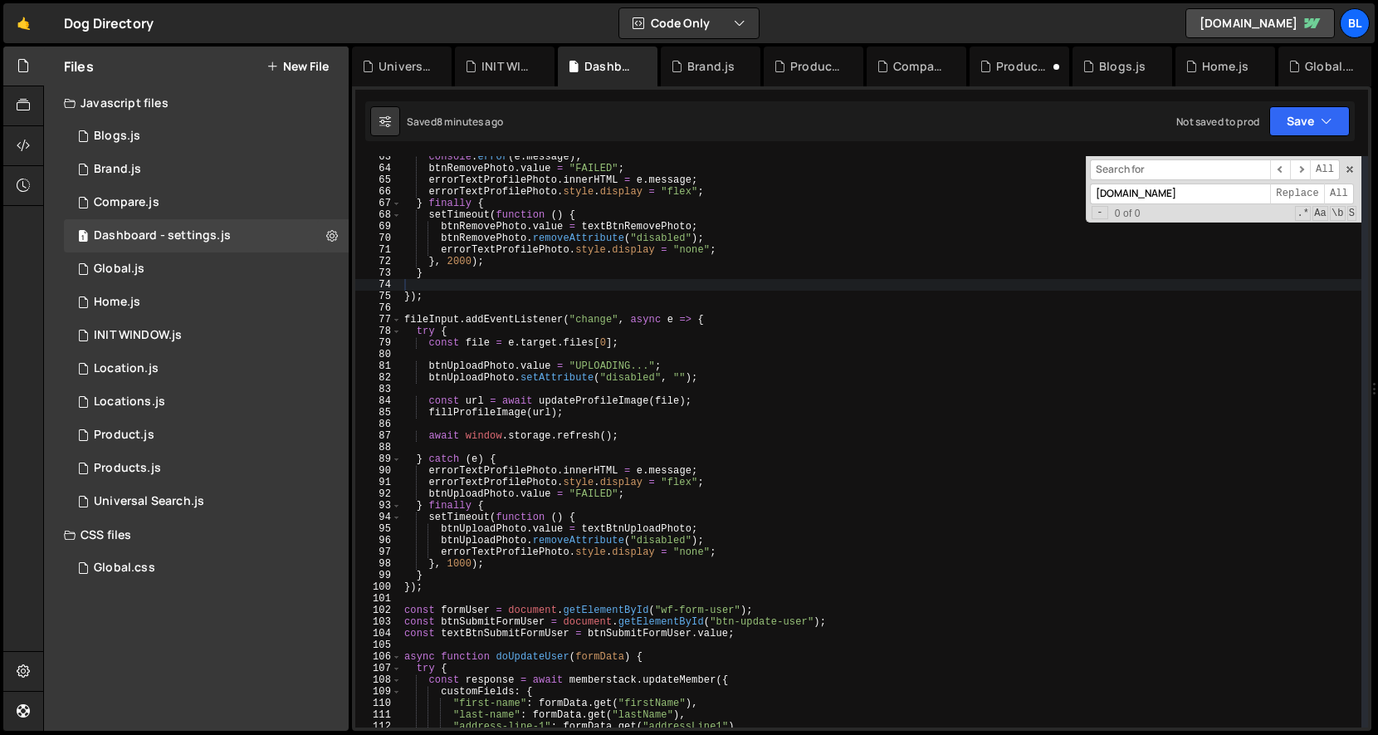
click at [711, 360] on div "console . error ( e . message ) ; btnRemovePhoto . value = "FAILED" ; errorText…" at bounding box center [881, 448] width 961 height 595
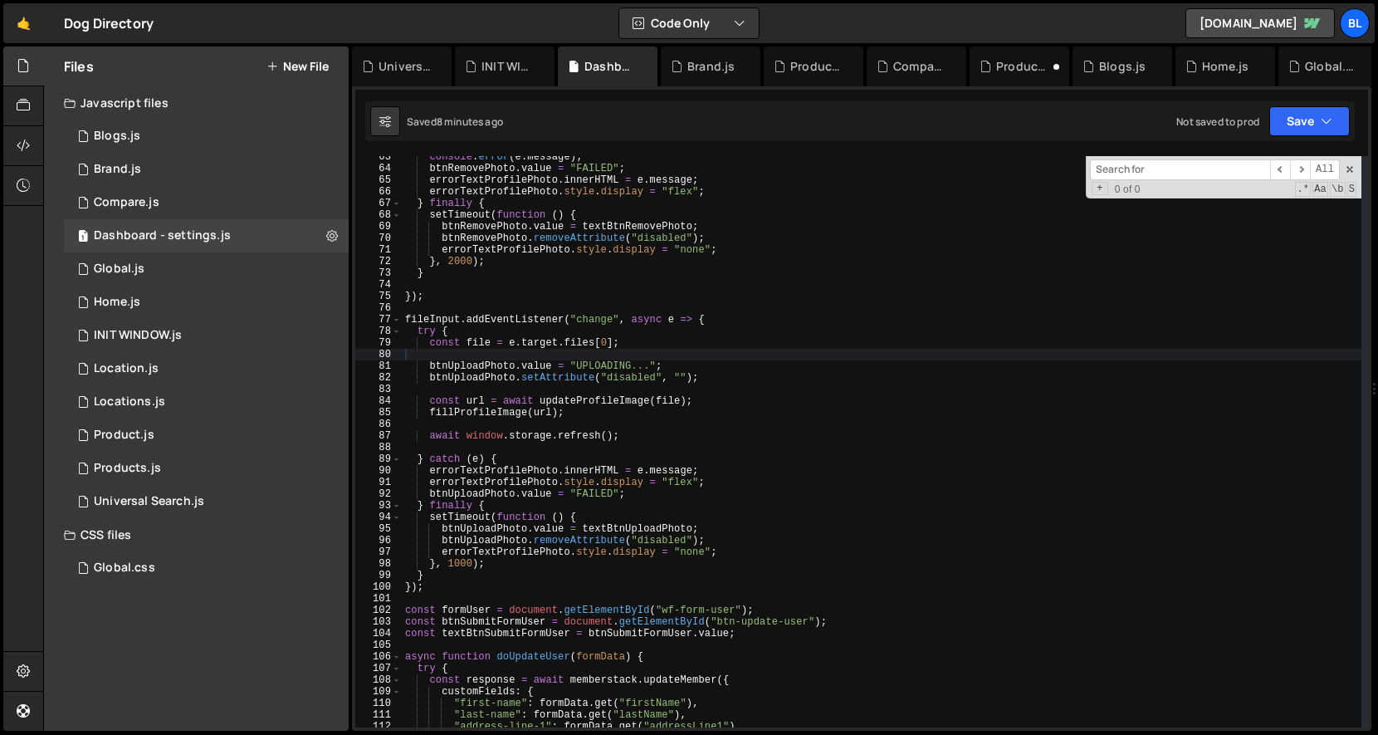
paste input "window.storage.get("
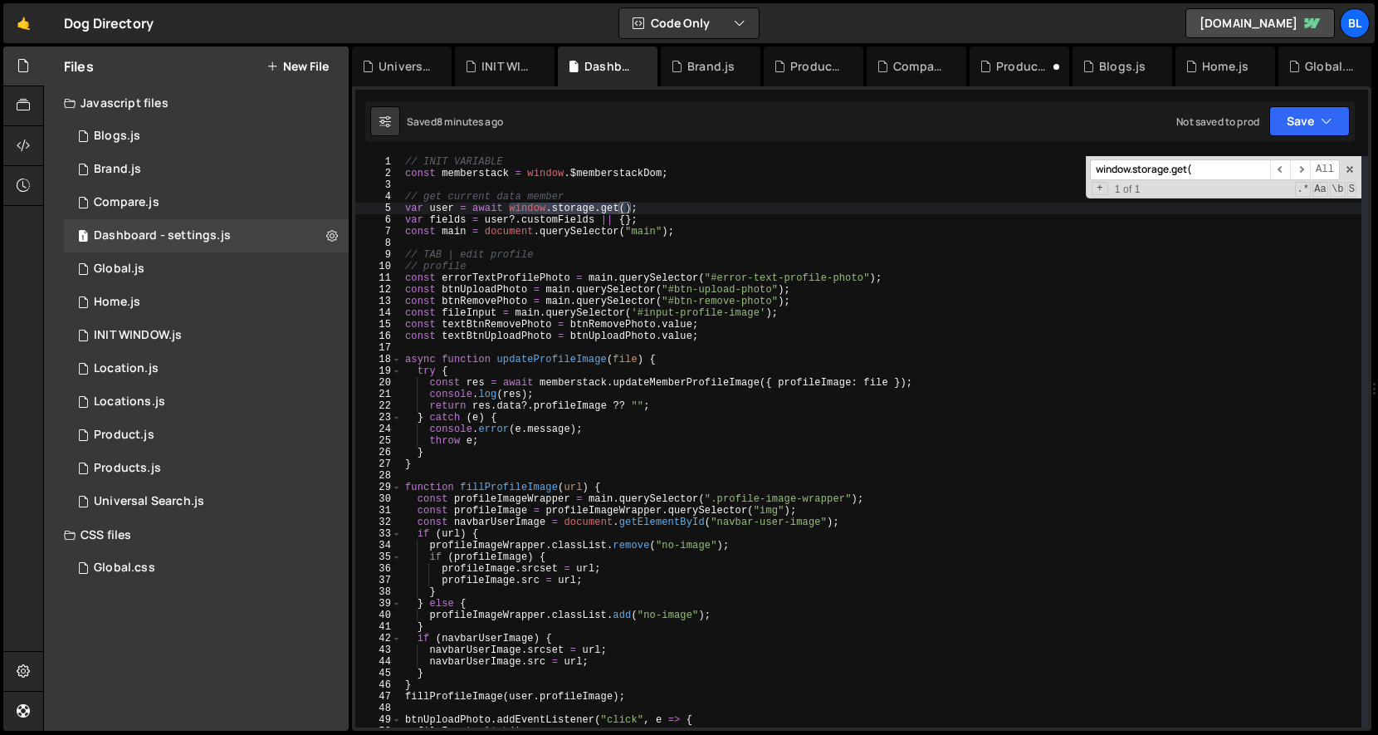
scroll to position [0, 0]
type input "window.storage.get("
click at [1100, 188] on span "+" at bounding box center [1100, 188] width 16 height 13
click at [1168, 188] on input "[DOMAIN_NAME]" at bounding box center [1180, 194] width 180 height 21
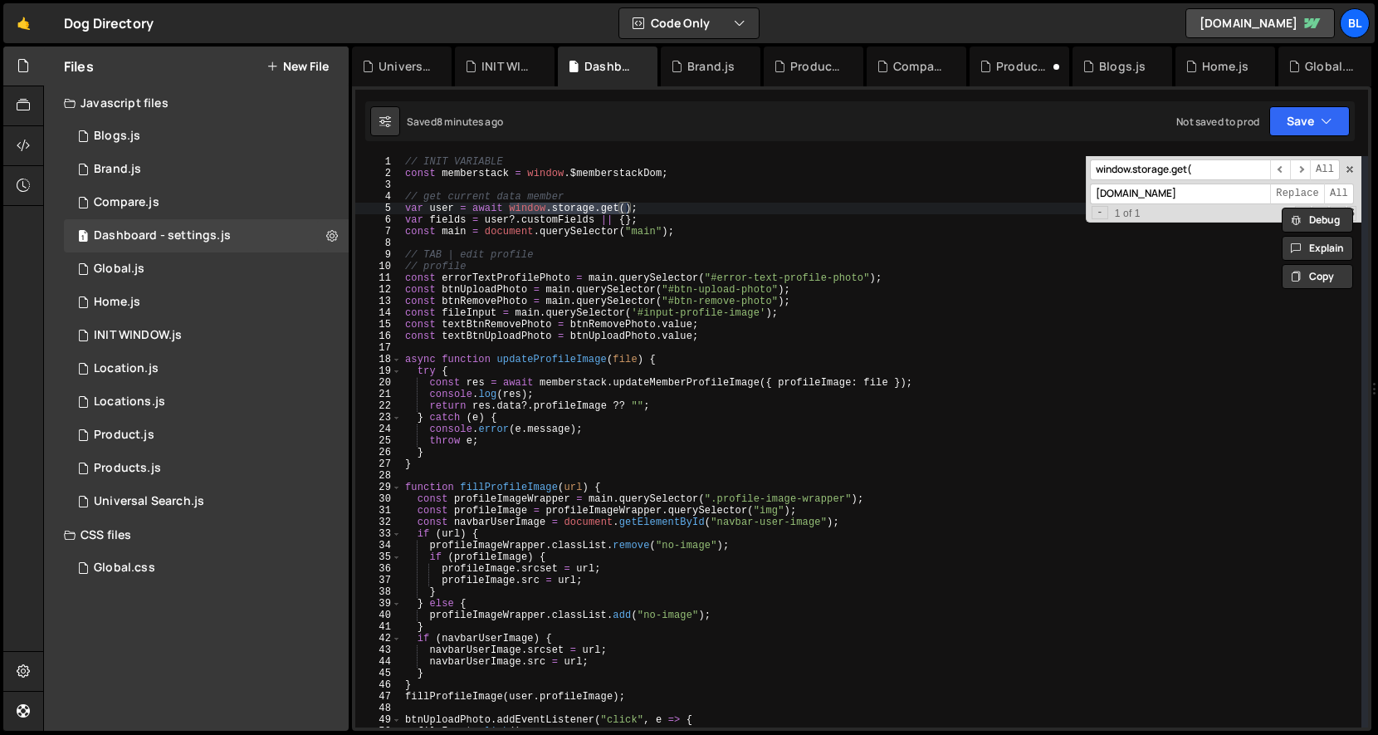
paste input ".get("
type input "window.storage.getUser("
click at [1230, 191] on span "Replace" at bounding box center [1298, 194] width 54 height 21
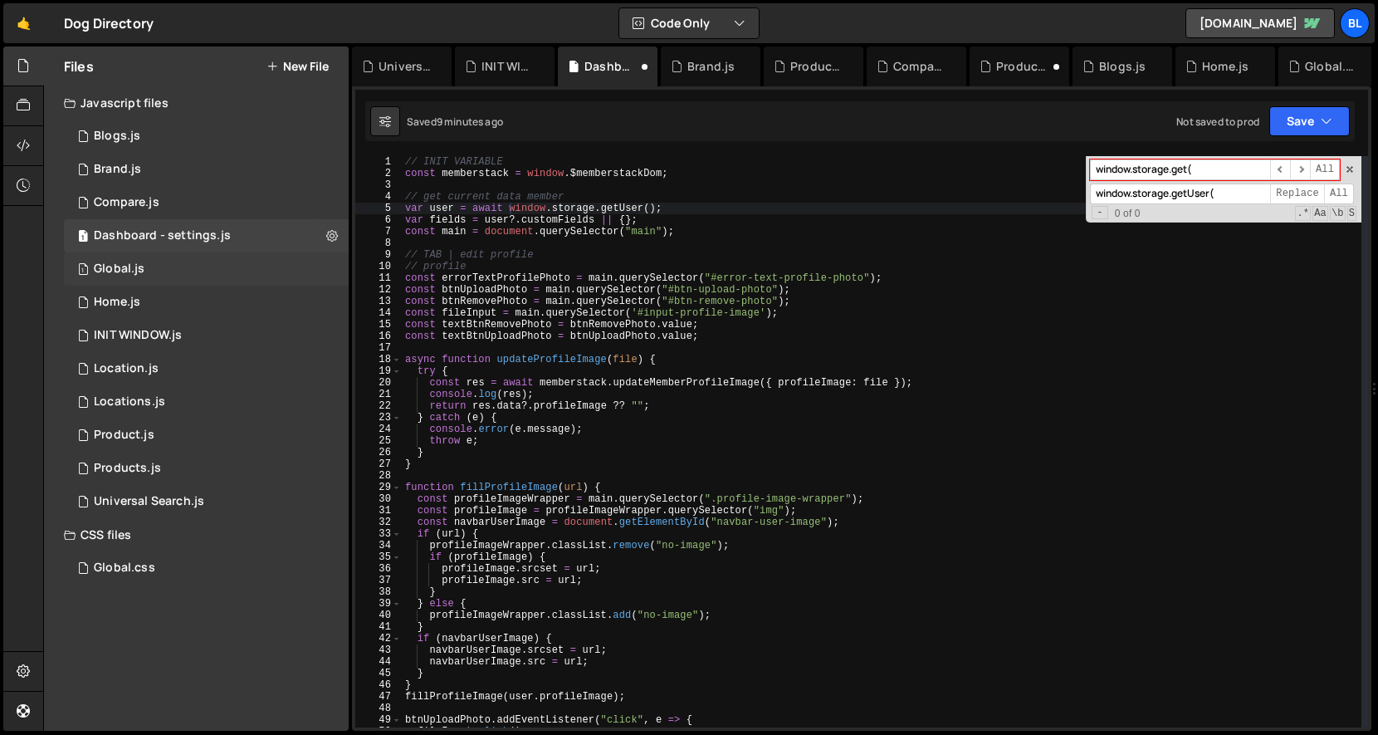
click at [202, 281] on div "1 Global.js 0" at bounding box center [206, 268] width 285 height 33
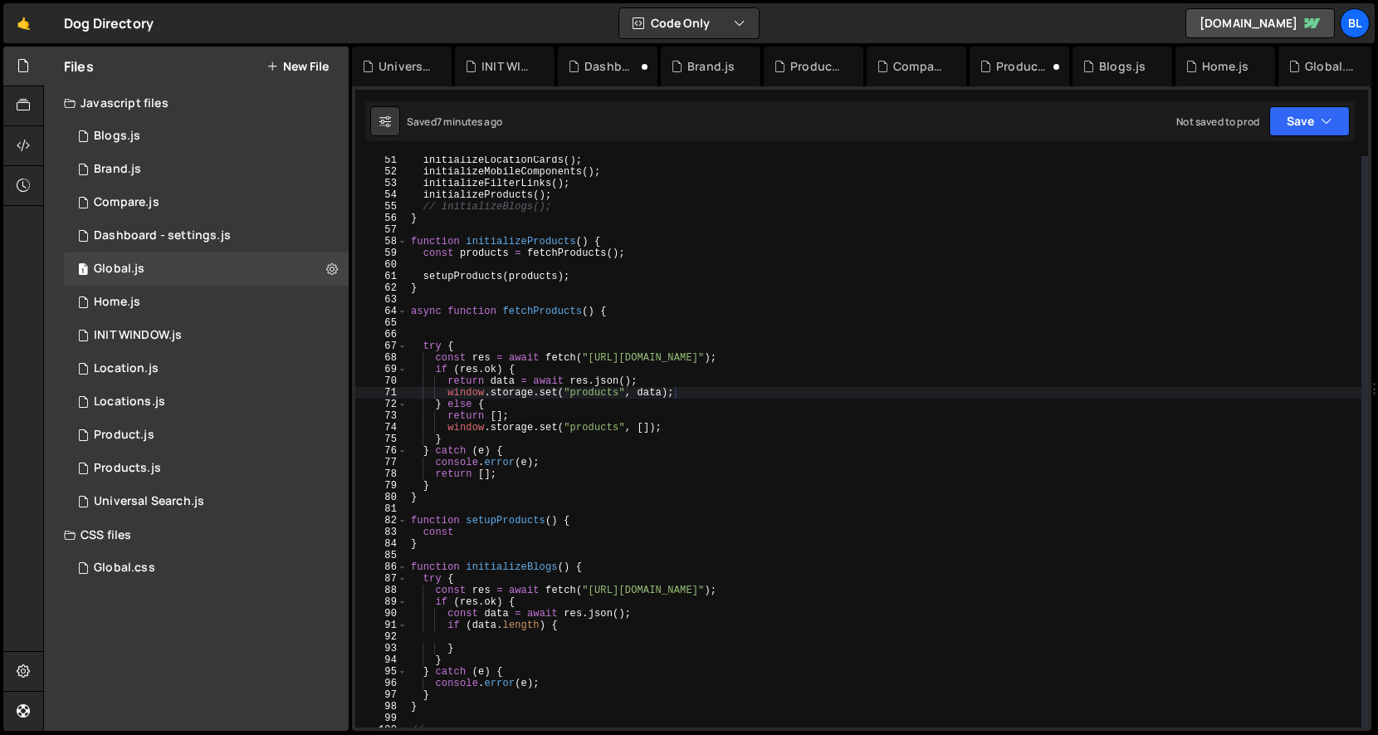
click at [757, 373] on div "initializeLocationCards ( ) ; initializeMobileComponents ( ) ; initializeFilter…" at bounding box center [885, 451] width 954 height 595
type textarea "if (res.ok) {"
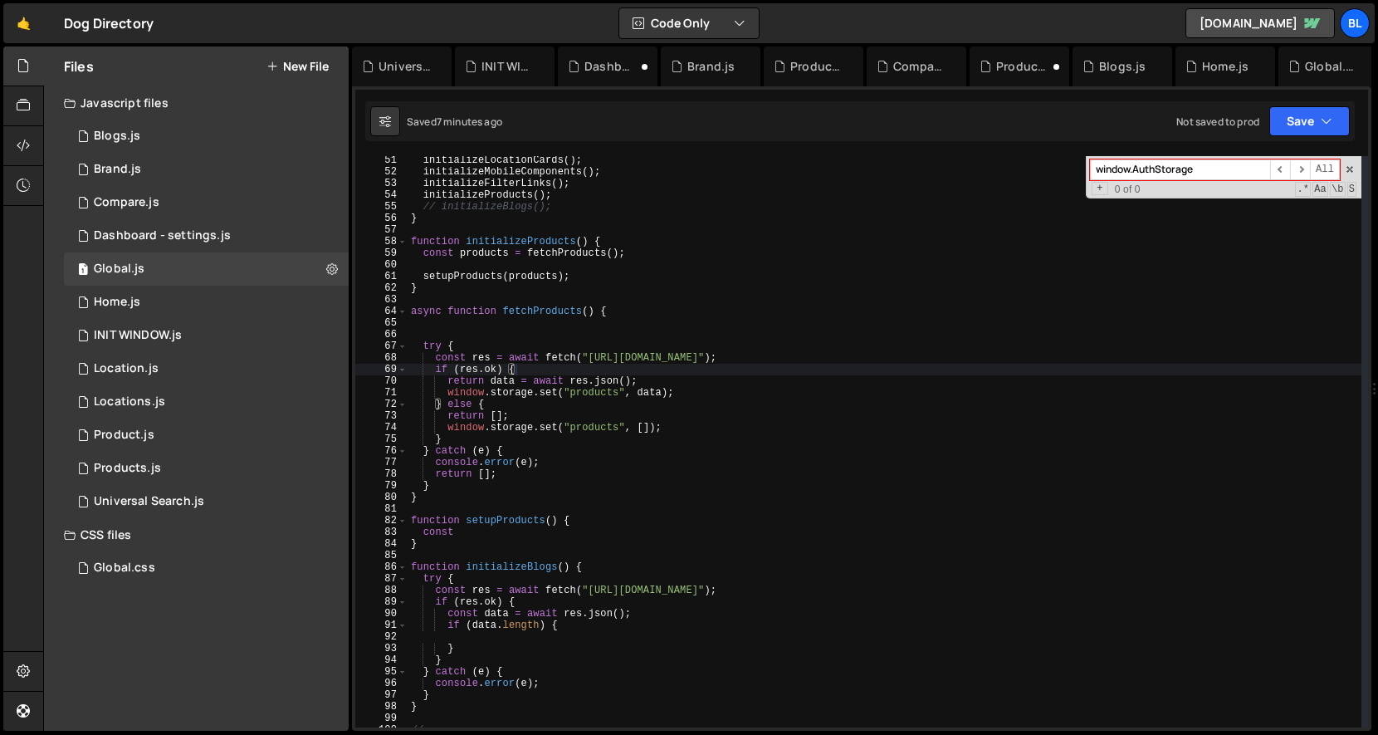
paste input "storage.get("
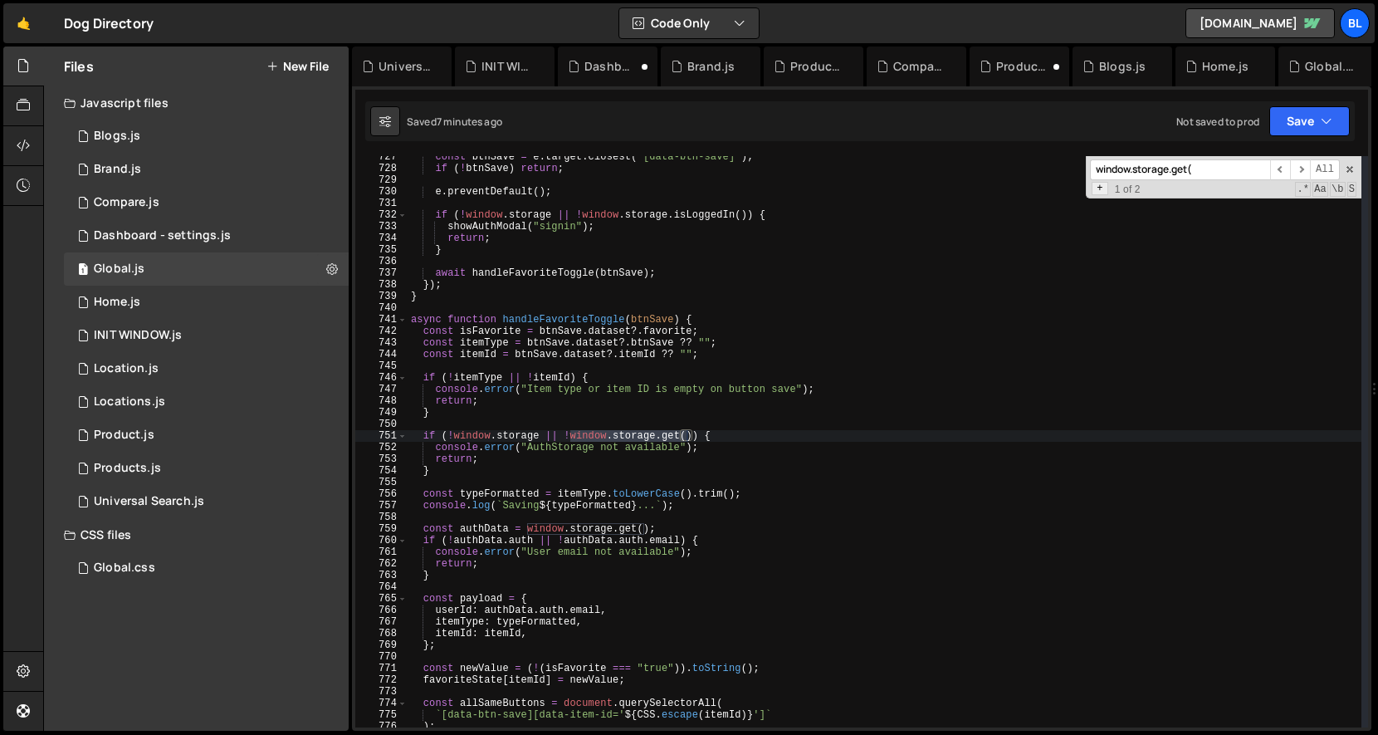
type input "window.storage.get("
click at [1099, 187] on span "+" at bounding box center [1100, 188] width 16 height 13
click at [1143, 187] on input "[DOMAIN_NAME]" at bounding box center [1180, 194] width 180 height 21
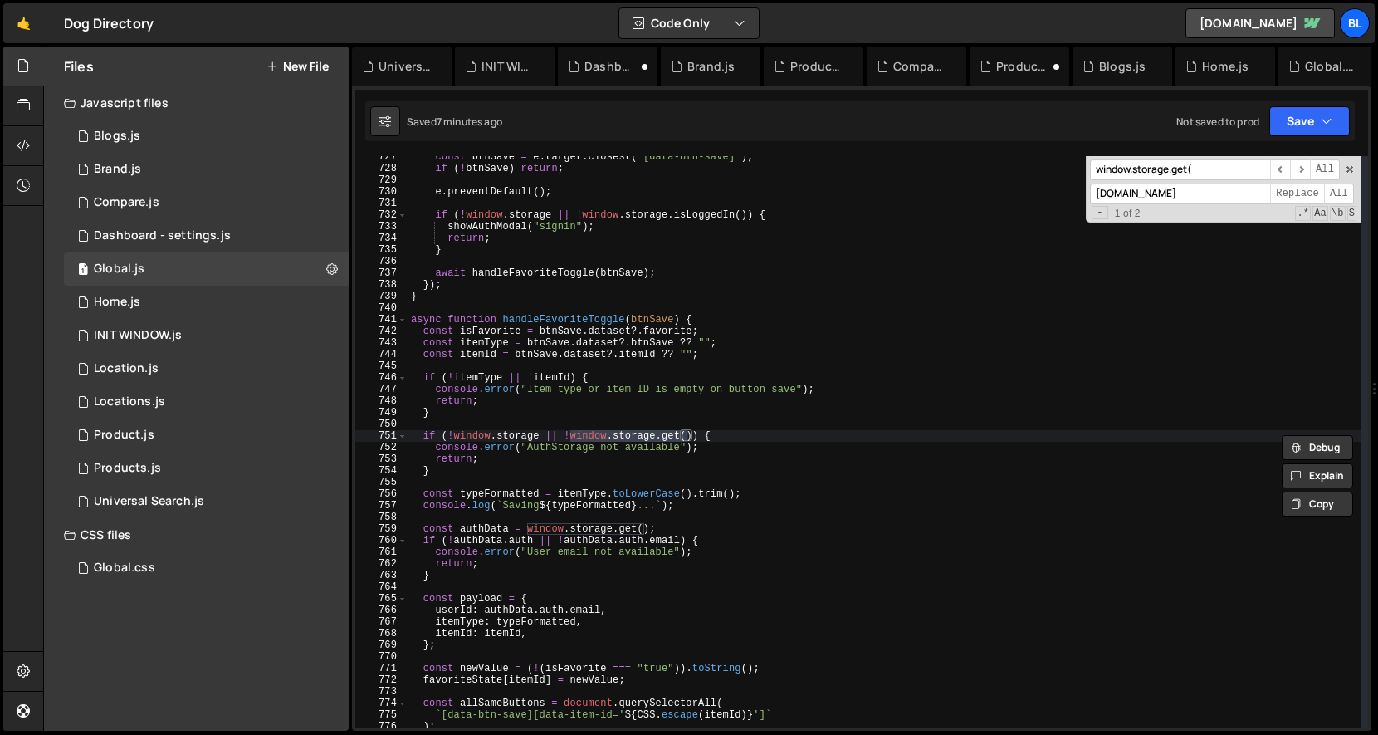
paste input ".get("
type input "window.storage.getUser("
click at [1230, 193] on span "Replace" at bounding box center [1298, 194] width 54 height 21
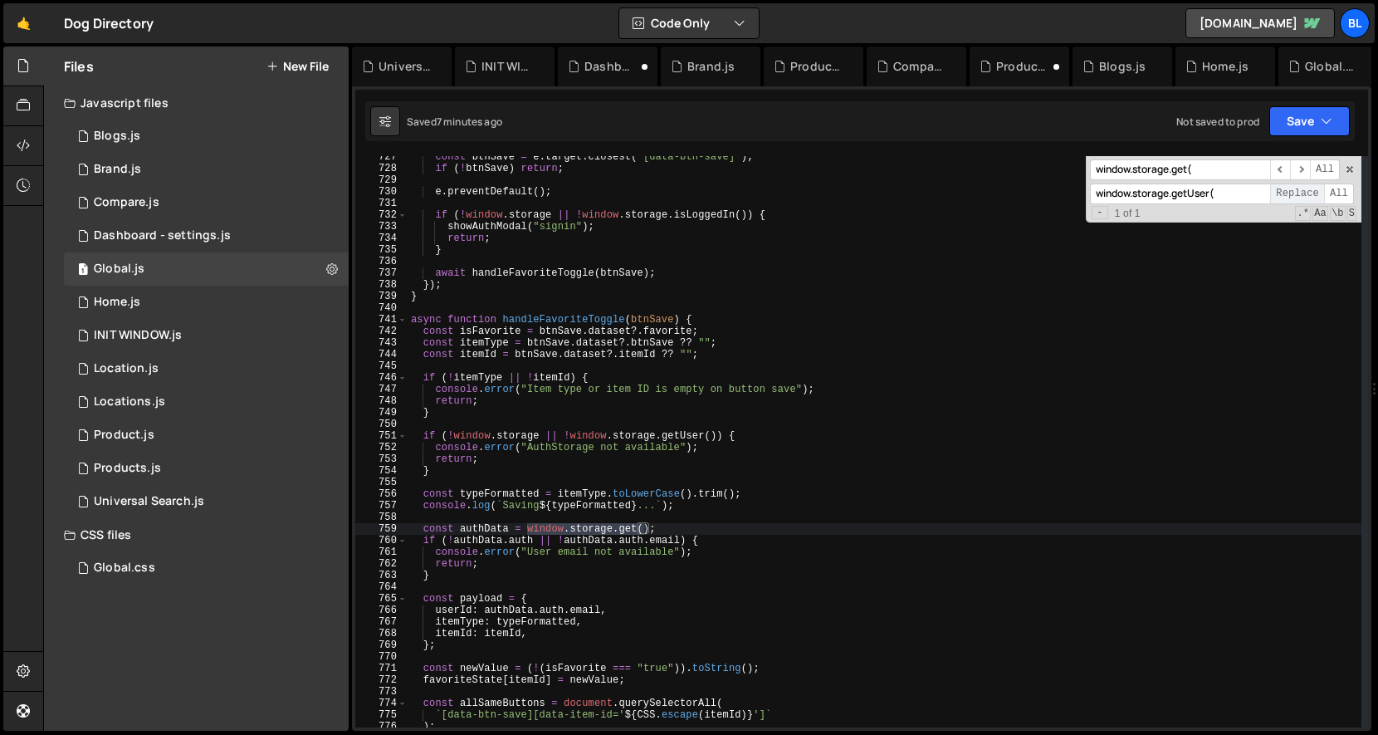
click at [1230, 193] on span "Replace" at bounding box center [1298, 194] width 54 height 21
click at [168, 296] on div "1 Home.js 0" at bounding box center [206, 302] width 285 height 33
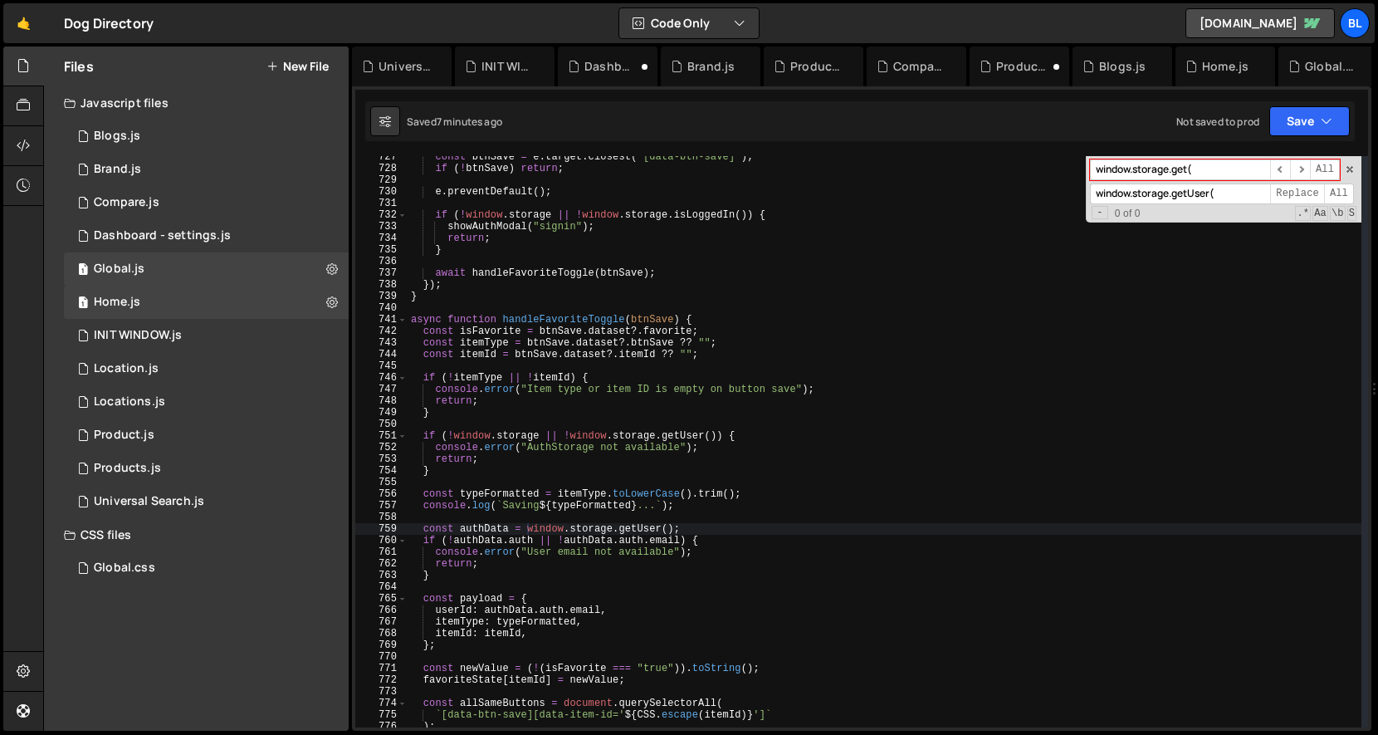
scroll to position [0, 0]
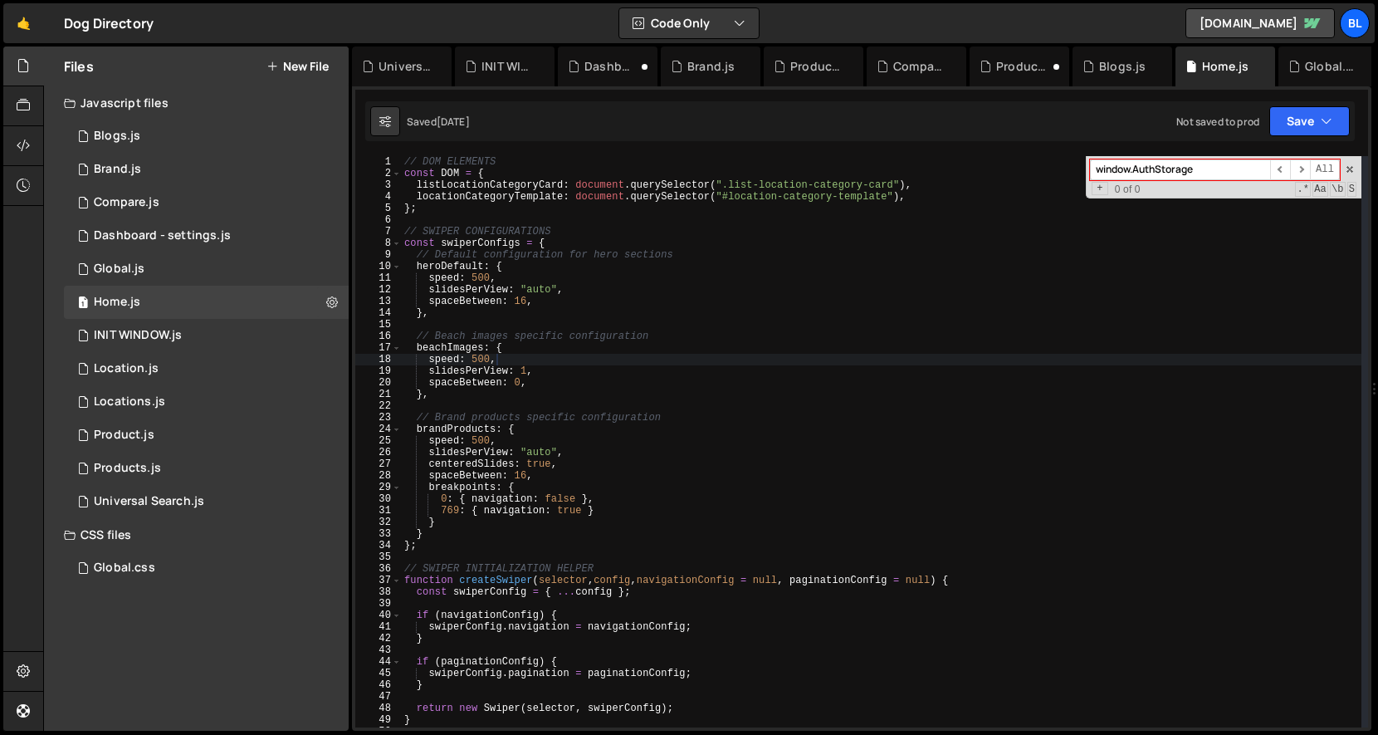
click at [783, 506] on div "// DOM ELEMENTS const DOM = { listLocationCategoryCard : document . querySelect…" at bounding box center [881, 453] width 961 height 595
type textarea "769: { navigation: true }"
paste input "storage.get("
type input "window.storage.get("
click at [250, 334] on div "0 INIT WINDOW.js 0" at bounding box center [206, 335] width 285 height 33
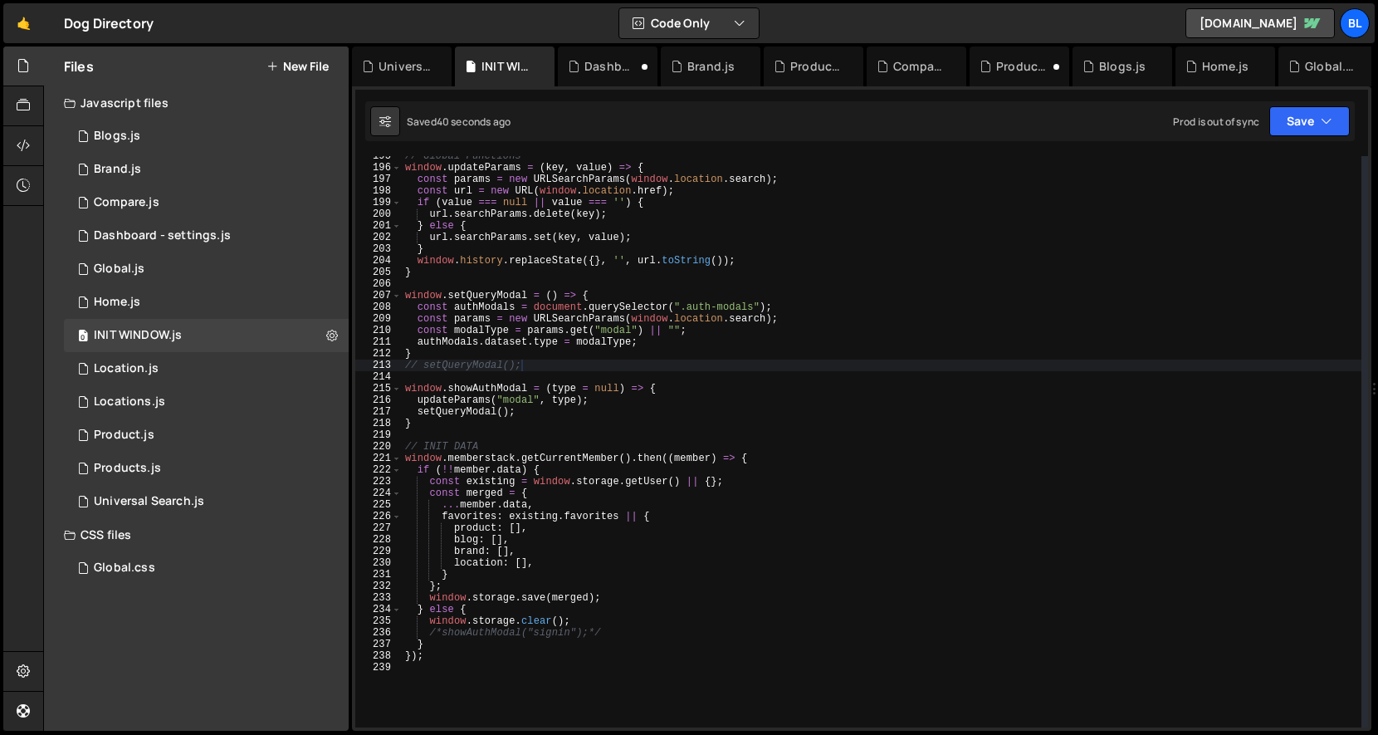
click at [564, 390] on div "// Global Functions window . updateParams = ( key , value ) => { const params =…" at bounding box center [882, 447] width 960 height 595
type textarea "window.showAuthModal = (type = null) => {"
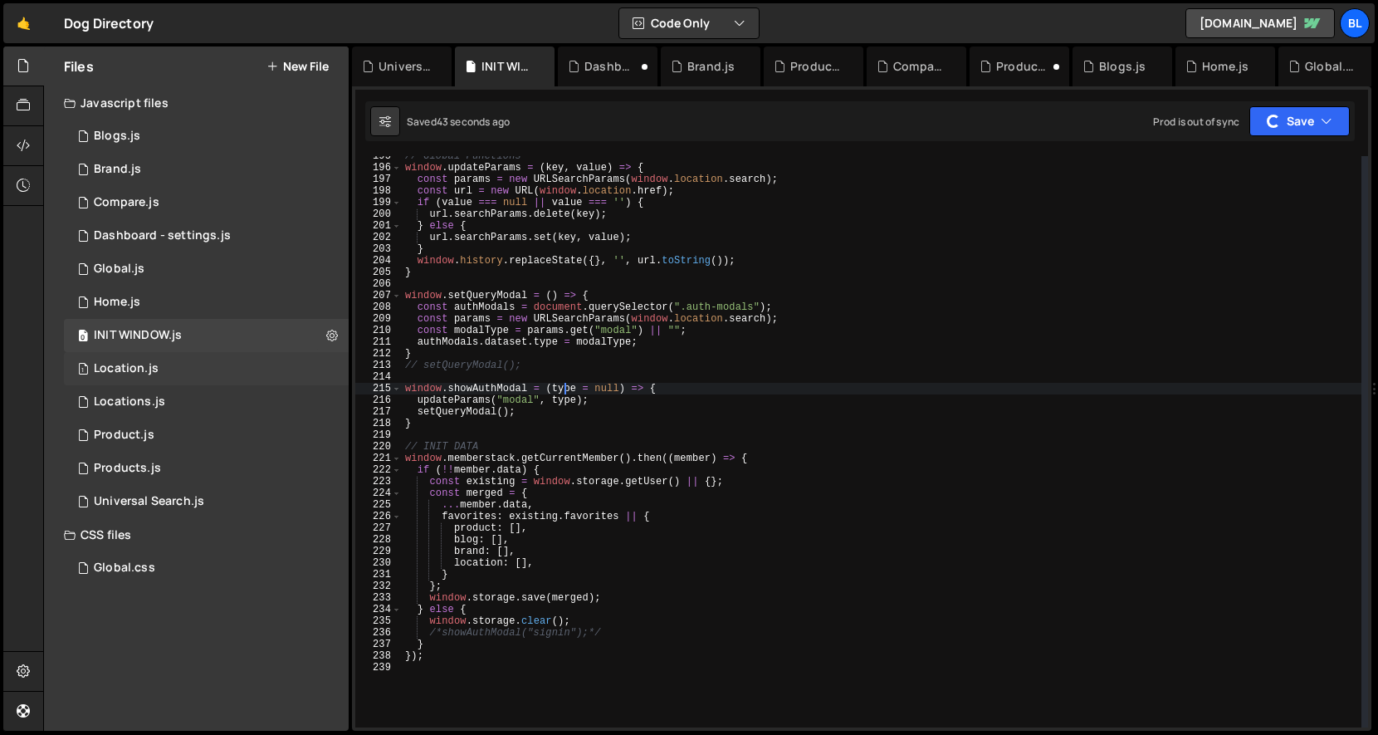
click at [217, 363] on div "1 Location.js 0" at bounding box center [206, 368] width 285 height 33
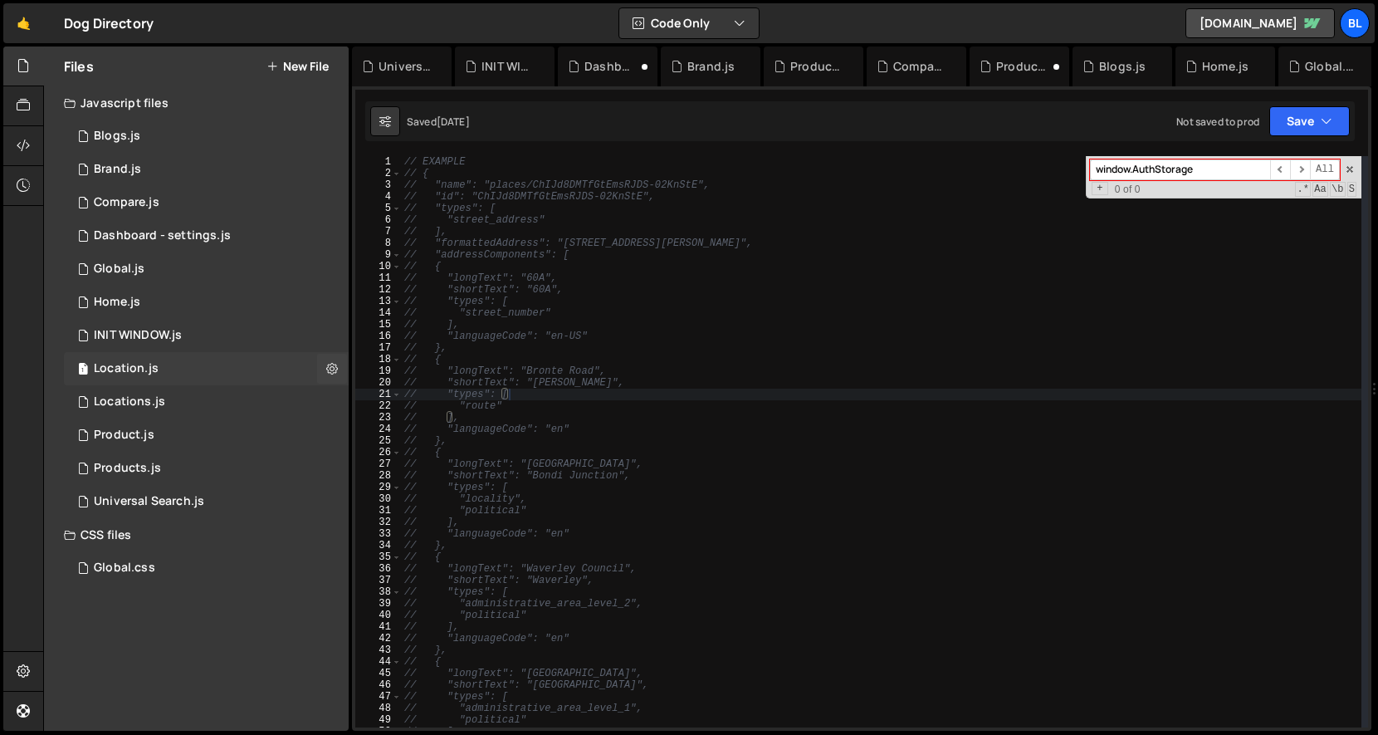
click at [229, 371] on div "1 Location.js 0" at bounding box center [206, 368] width 285 height 33
click at [556, 403] on div "// EXAMPLE // { // "name": "places/ChIJd8DMTfGtEmsRJDS-02KnStE", // "id": "ChIJ…" at bounding box center [881, 453] width 961 height 595
type textarea "// "route""
click at [191, 323] on div "0 INIT WINDOW.js 0" at bounding box center [206, 335] width 285 height 33
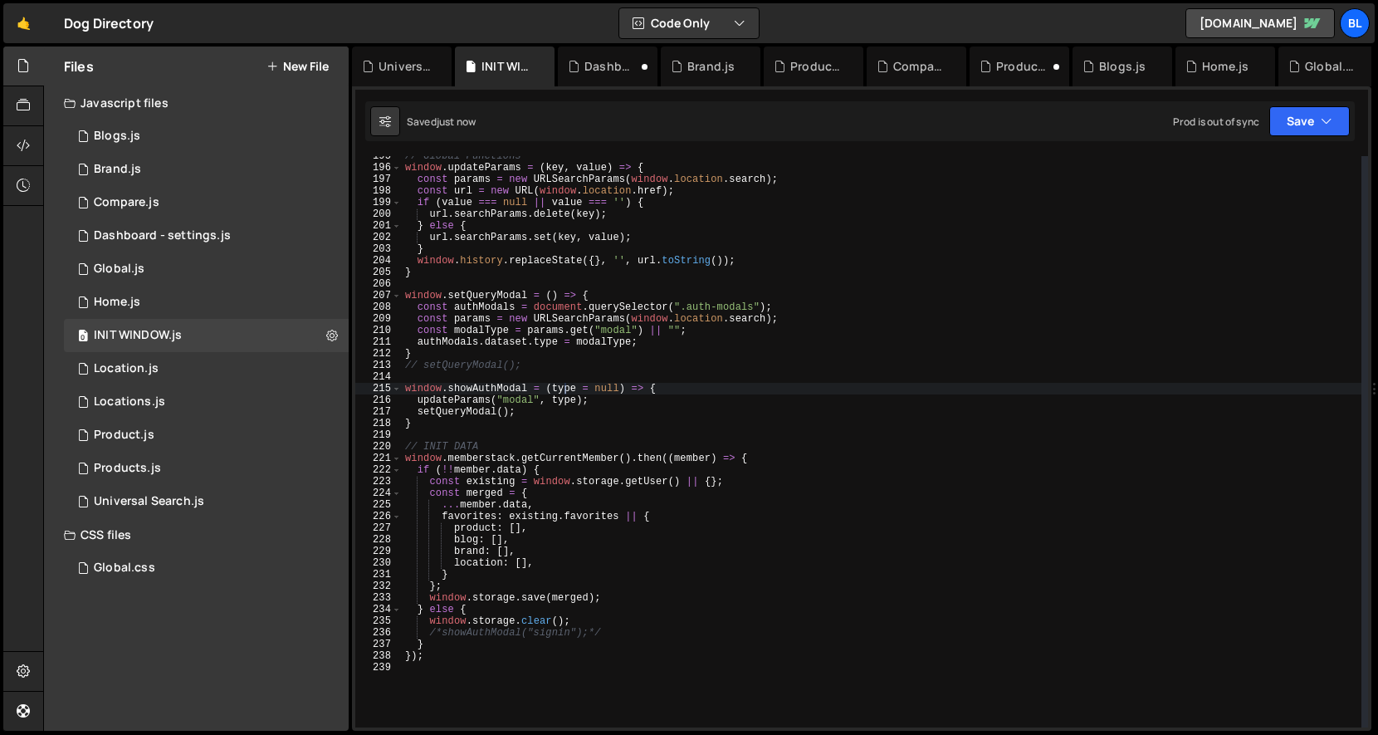
click at [579, 537] on div "// Global Functions window . updateParams = ( key , value ) => { const params =…" at bounding box center [882, 447] width 960 height 595
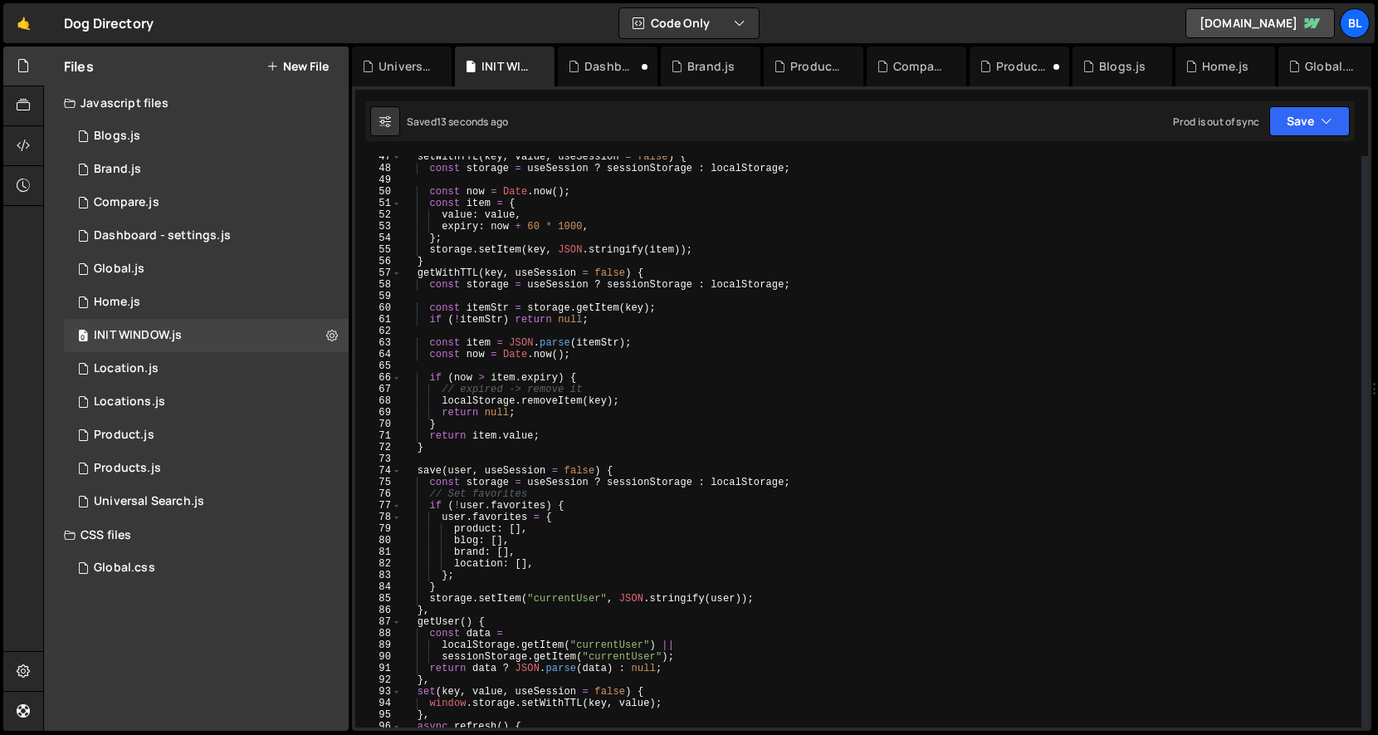
scroll to position [499, 0]
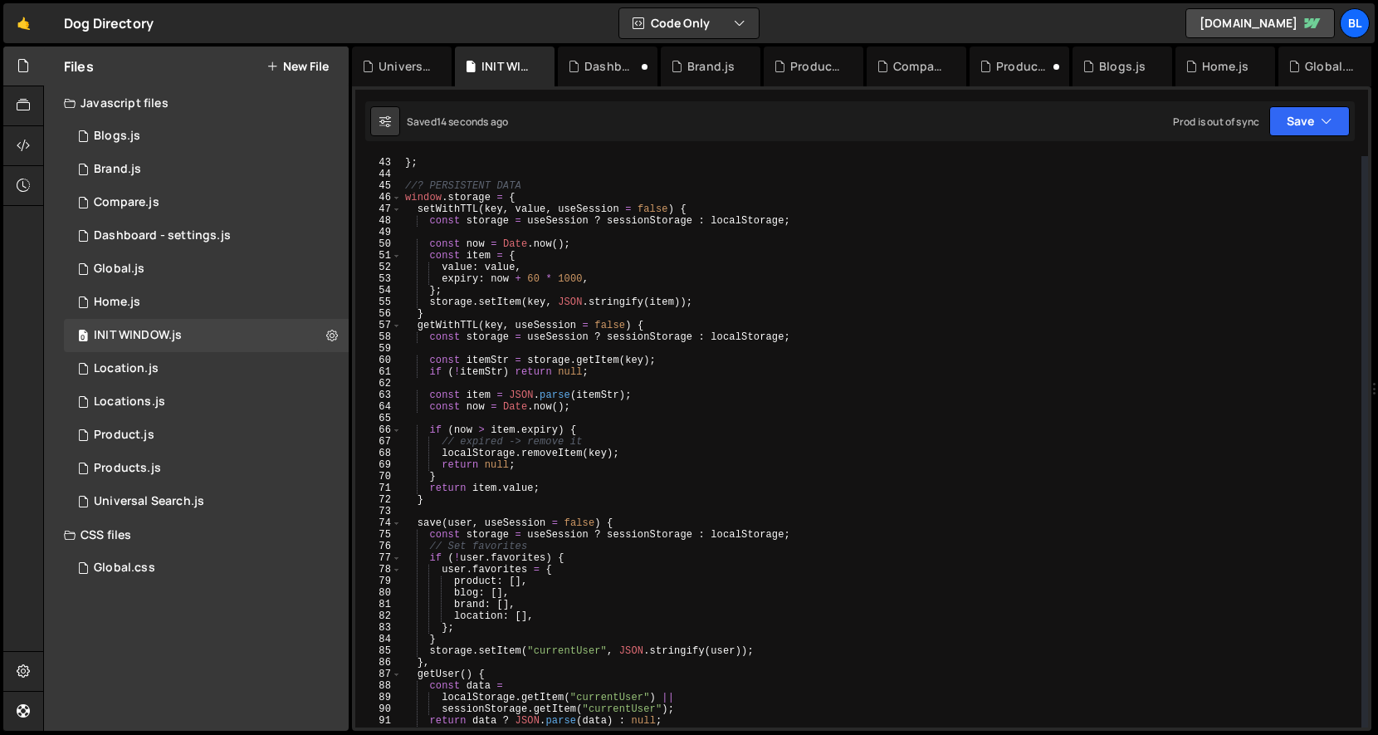
click at [476, 314] on div "} , } ; //? PERSISTENT DATA window . storage = { setWithTTL ( key , value , use…" at bounding box center [882, 442] width 960 height 595
type textarea "},"
click at [442, 511] on div "} , } ; //? PERSISTENT DATA window . storage = { setWithTTL ( key , value , use…" at bounding box center [882, 442] width 960 height 595
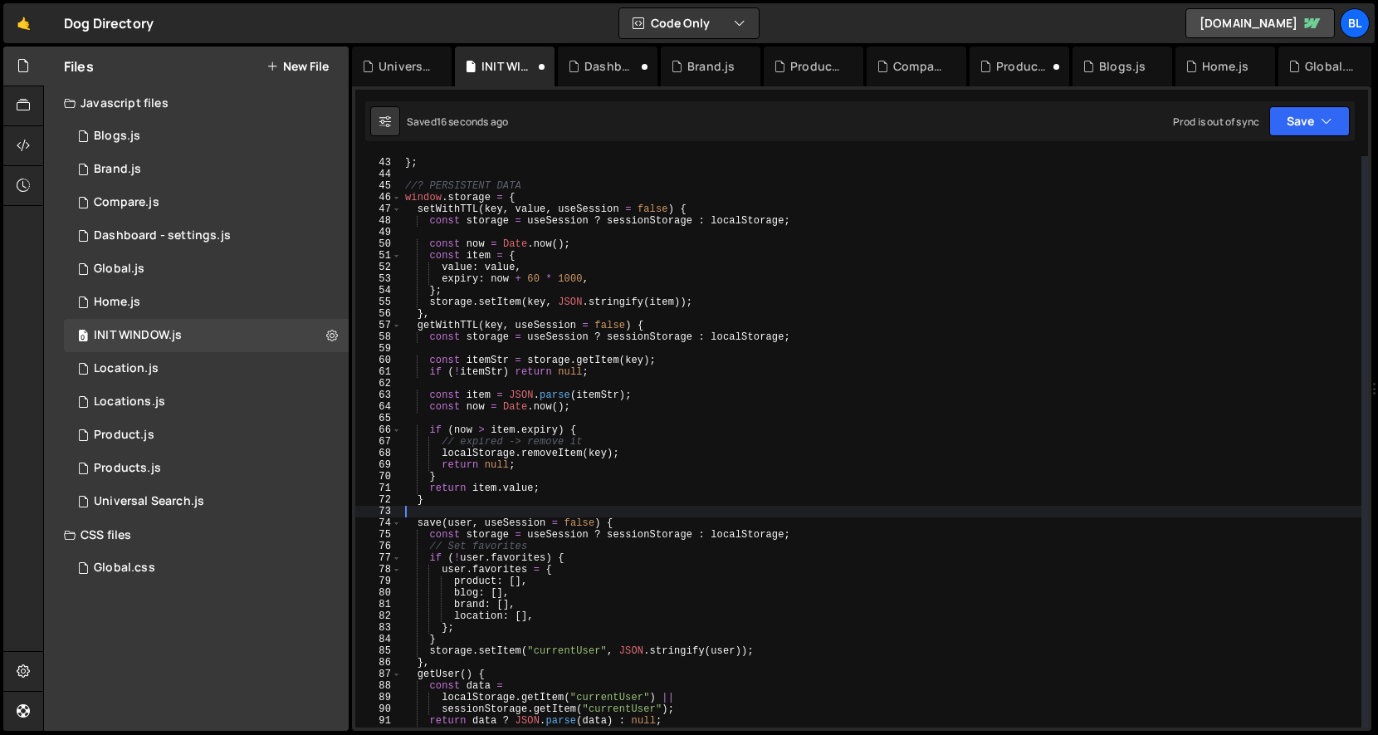
click at [462, 491] on div "} , } ; //? PERSISTENT DATA window . storage = { setWithTTL ( key , value , use…" at bounding box center [882, 442] width 960 height 595
click at [452, 504] on div "} , } ; //? PERSISTENT DATA window . storage = { setWithTTL ( key , value , use…" at bounding box center [882, 442] width 960 height 595
type textarea "},"
click at [586, 506] on div "} , } ; //? PERSISTENT DATA window . storage = { setWithTTL ( key , value , use…" at bounding box center [882, 442] width 960 height 595
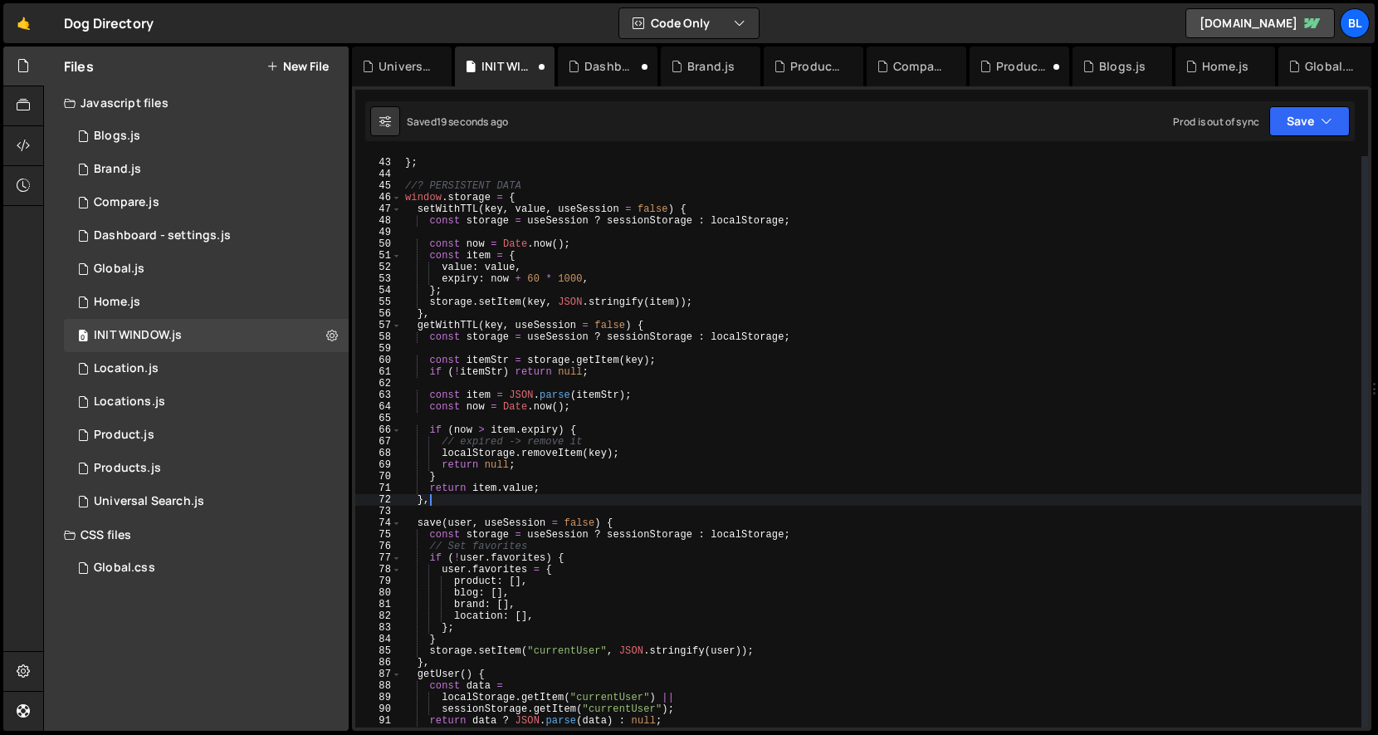
scroll to position [0, 0]
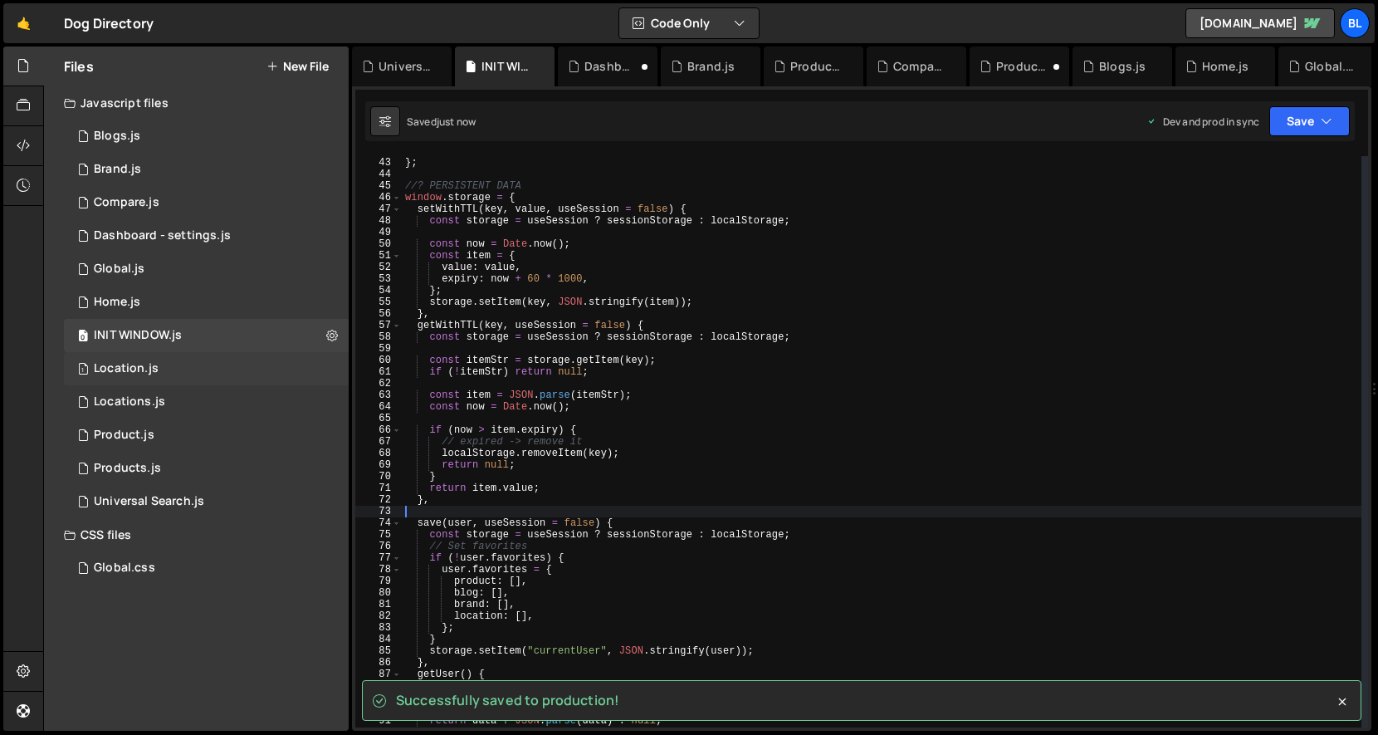
click at [242, 370] on div "1 Location.js 0" at bounding box center [206, 368] width 285 height 33
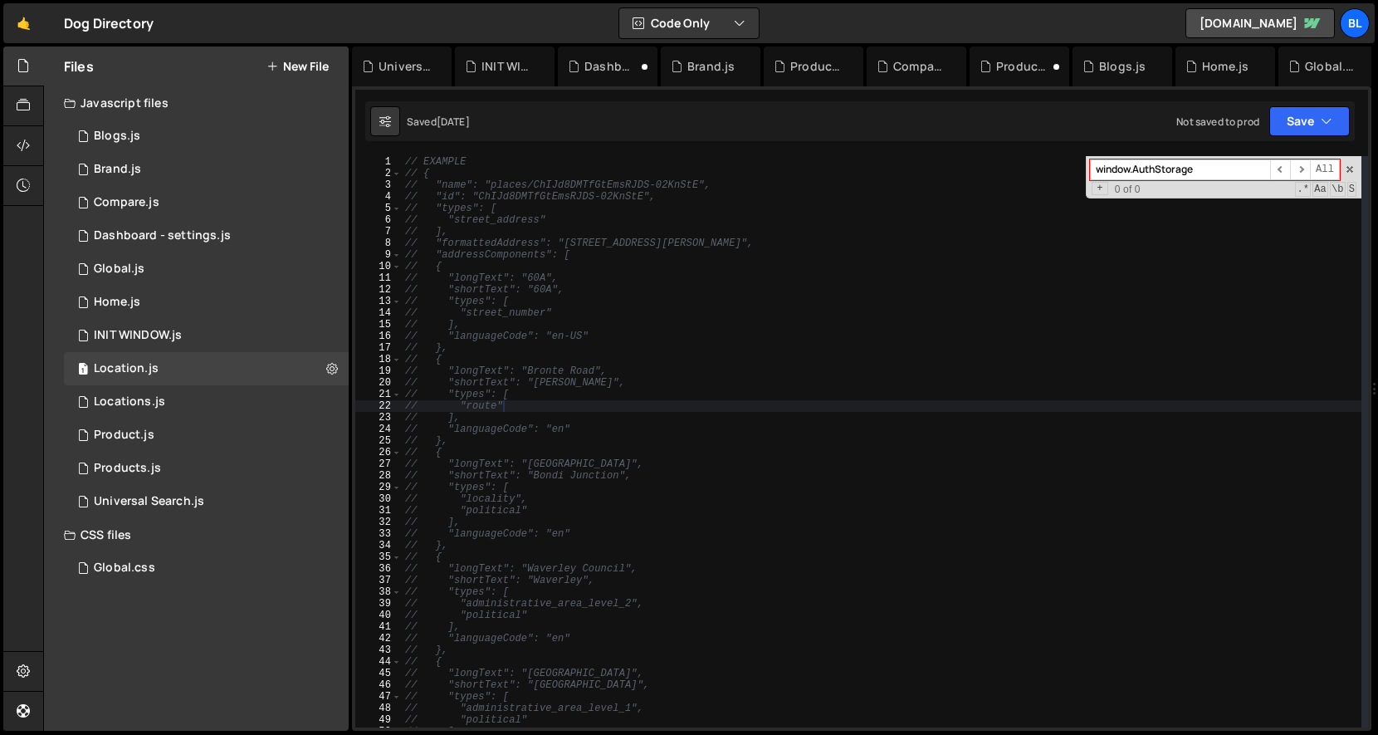
click at [717, 468] on div "// EXAMPLE // { // "name": "places/ChIJd8DMTfGtEmsRJDS-02KnStE", // "id": "ChIJ…" at bounding box center [882, 453] width 960 height 595
type textarea "// "longText": "[GEOGRAPHIC_DATA]","
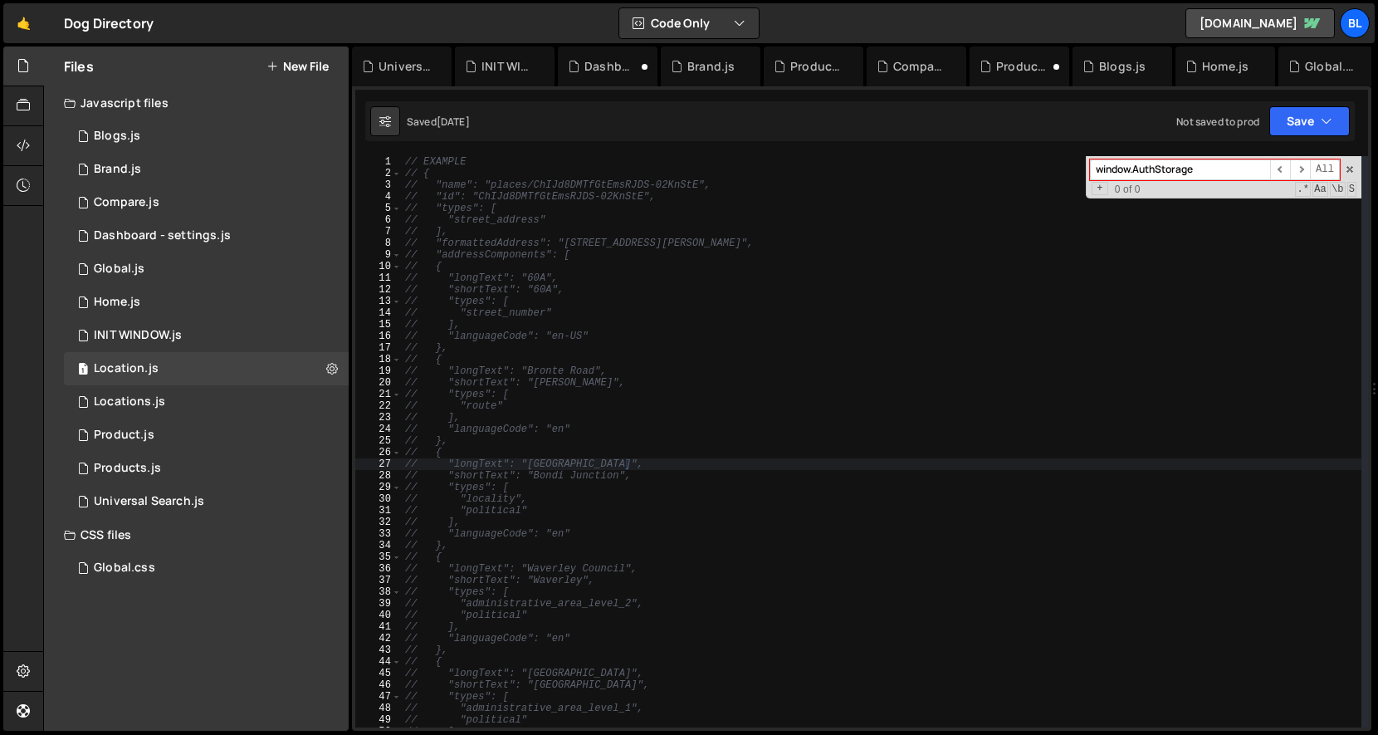
scroll to position [29158, 0]
paste input "storage.get("
type input "window.storage.get("
click at [247, 399] on div "1 Locations.js 0" at bounding box center [206, 401] width 285 height 33
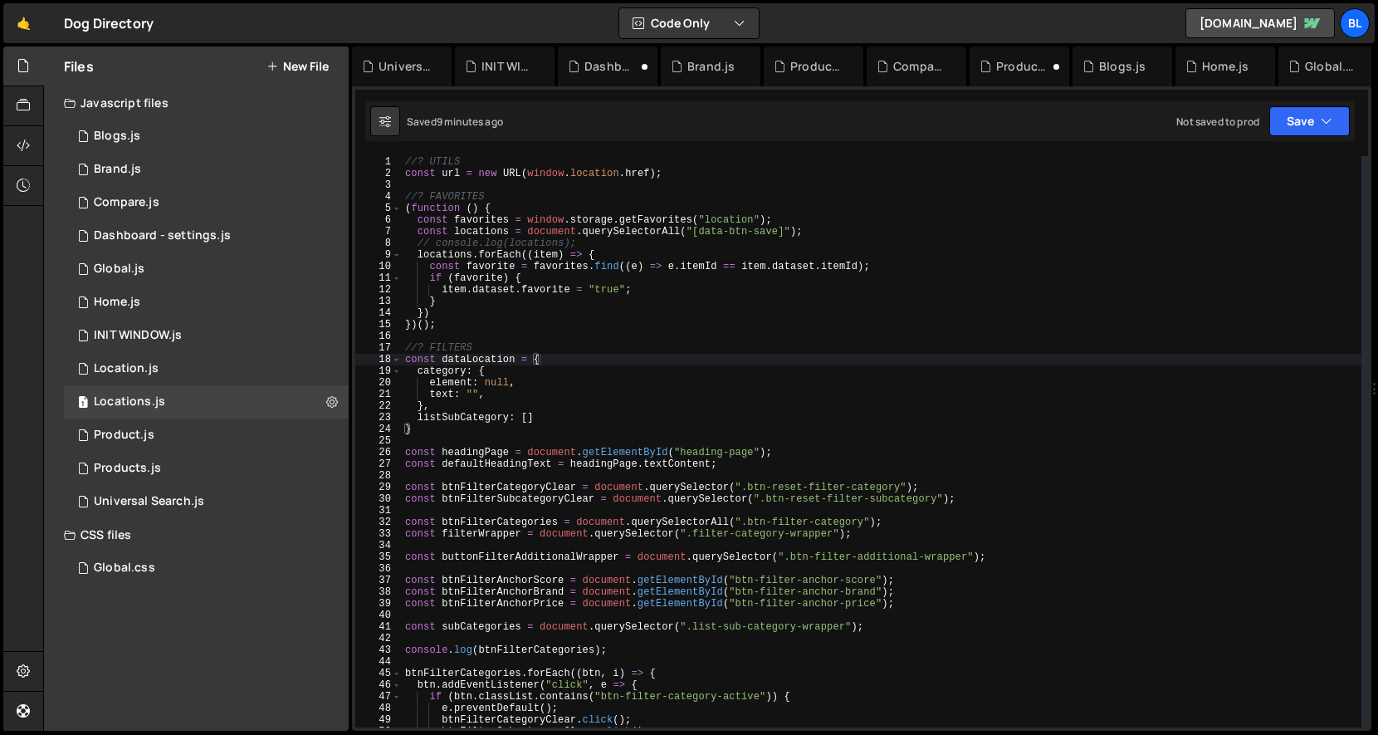
scroll to position [0, 0]
click at [705, 497] on div "//? UTILS const url = new URL ( window . location . href ) ; //? FAVORITES ( fu…" at bounding box center [882, 453] width 960 height 595
type textarea "const btnFilterSubcategoryClear = document.querySelector(".btn-reset-filter-sub…"
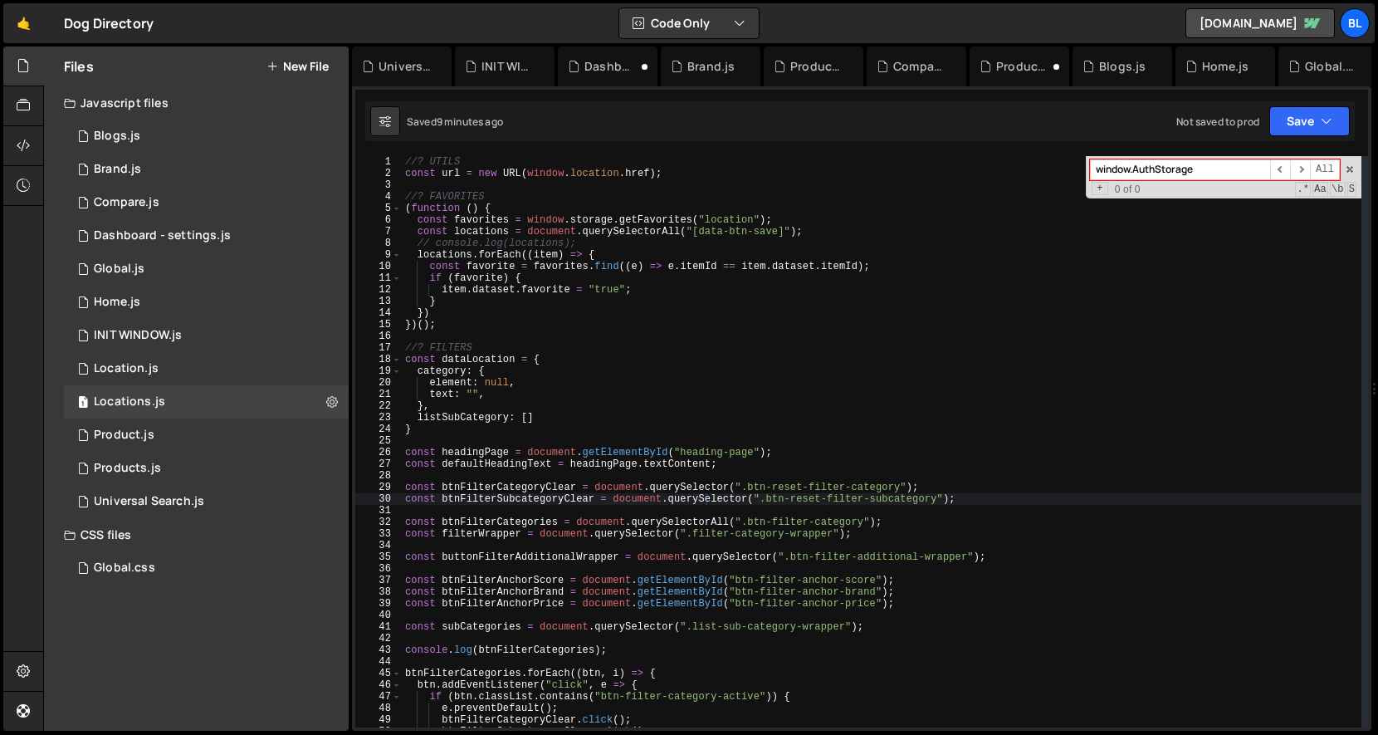
paste input "storage.get("
type input "window.storage.get("
click at [240, 438] on div "1 Product.js 0" at bounding box center [206, 435] width 285 height 33
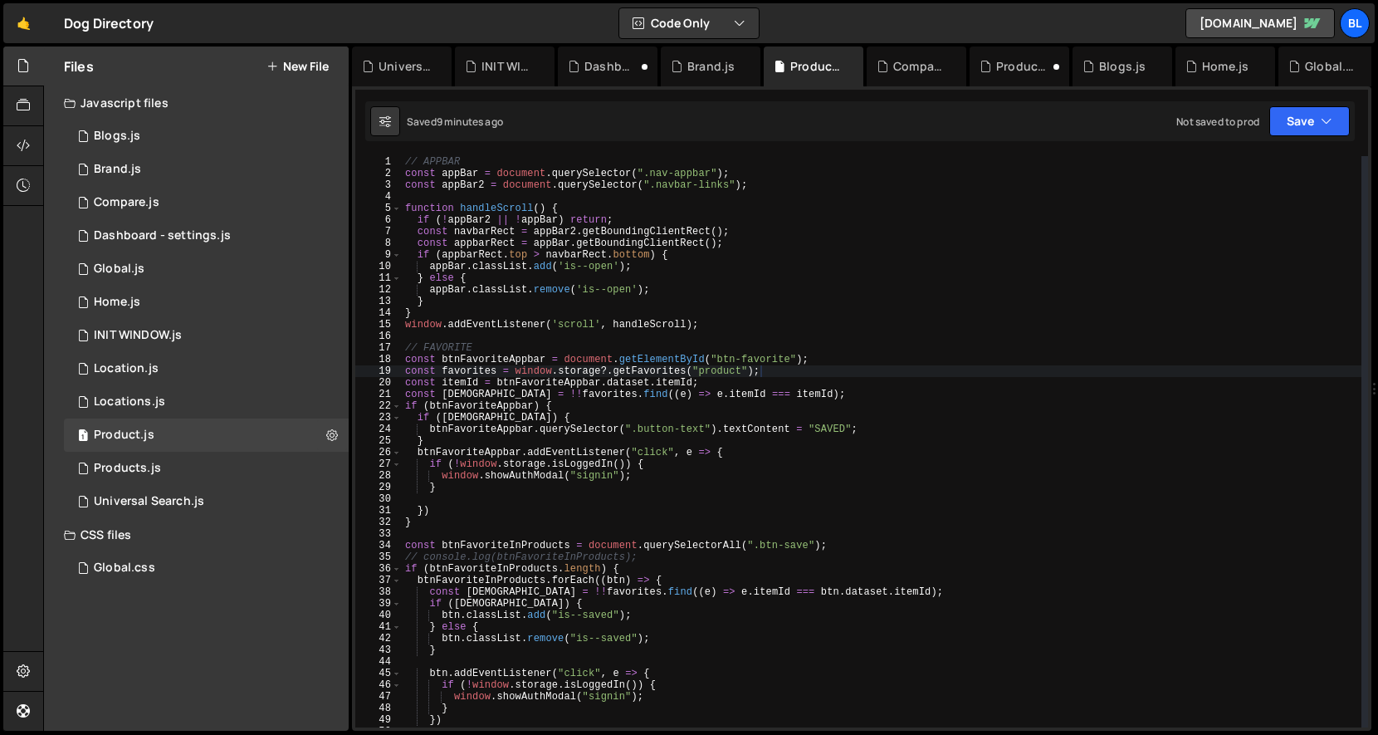
click at [683, 369] on div "// APPBAR const appBar = document . querySelector ( ".nav-appbar" ) ; const app…" at bounding box center [882, 453] width 960 height 595
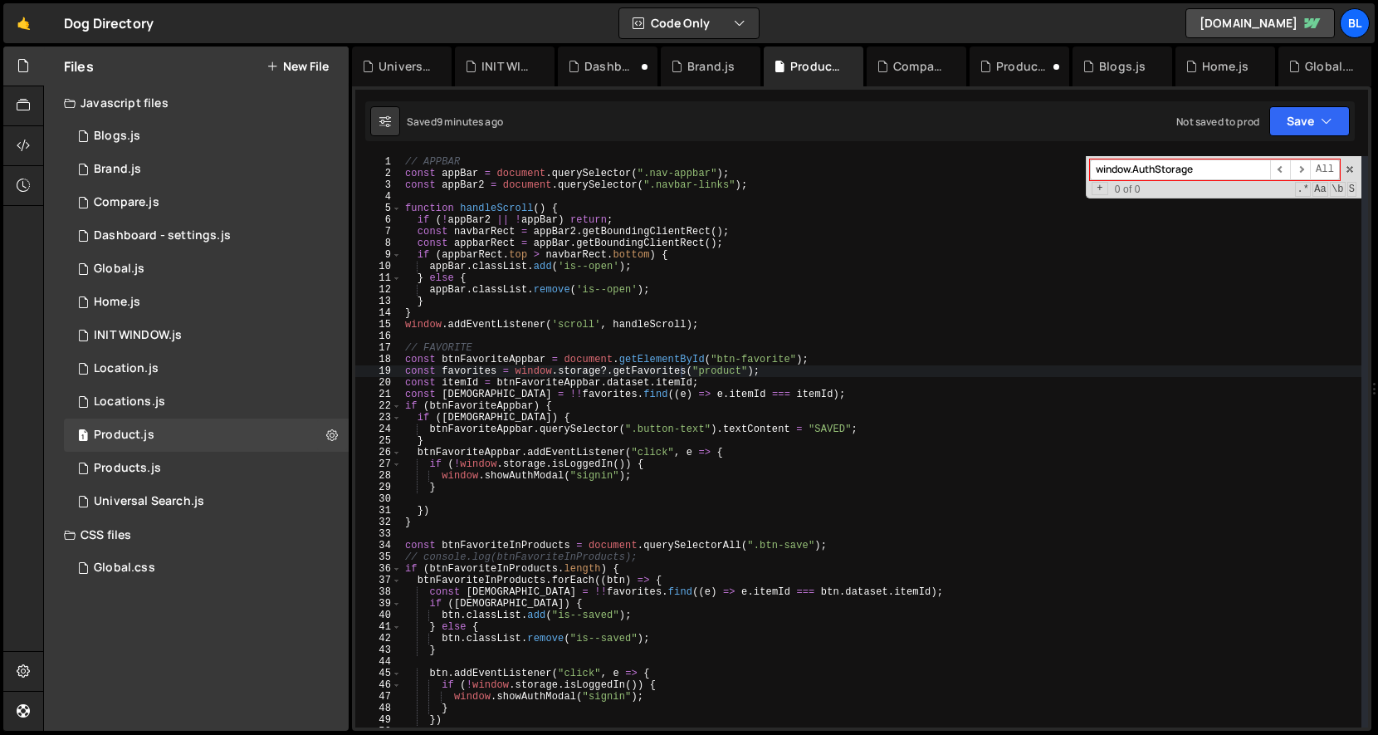
paste input "storage.get("
type input "window.storage.get("
click at [263, 473] on div "1 Products.js 0" at bounding box center [206, 468] width 285 height 33
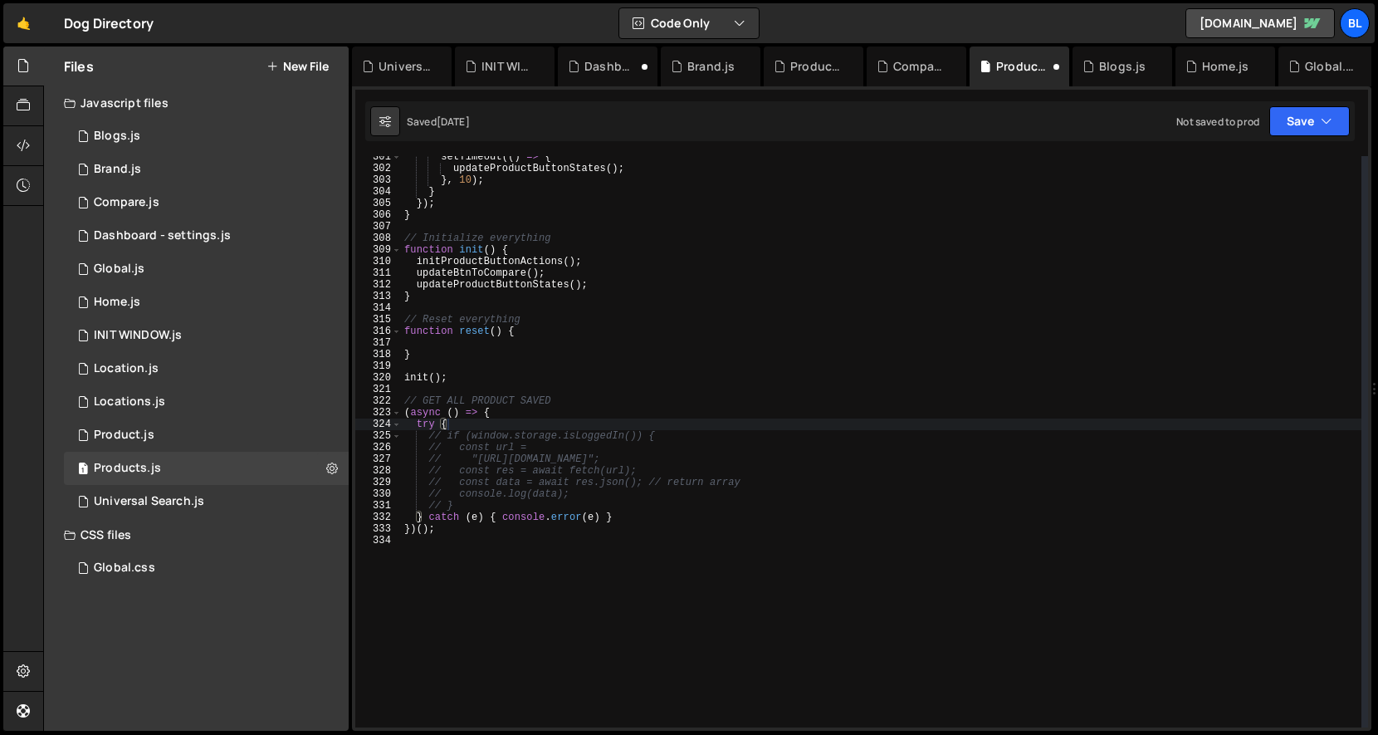
click at [565, 422] on div "setTimeout (( ) => { updateProductButtonStates ( ) ; } , 10 ) ; } }) ; } // Ini…" at bounding box center [881, 448] width 961 height 595
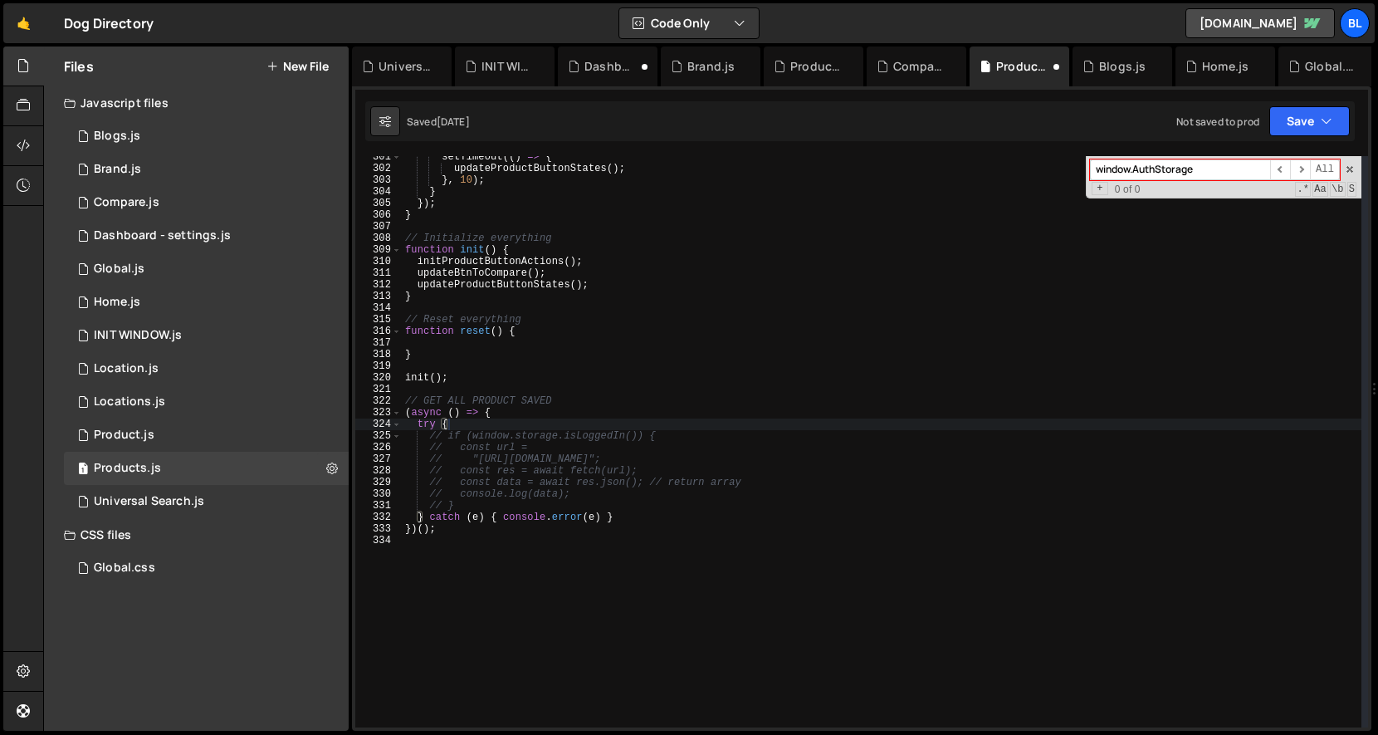
paste input "storage.get("
type input "window.storage.get("
click at [204, 495] on div "1 Universal Search.js 0" at bounding box center [206, 501] width 285 height 33
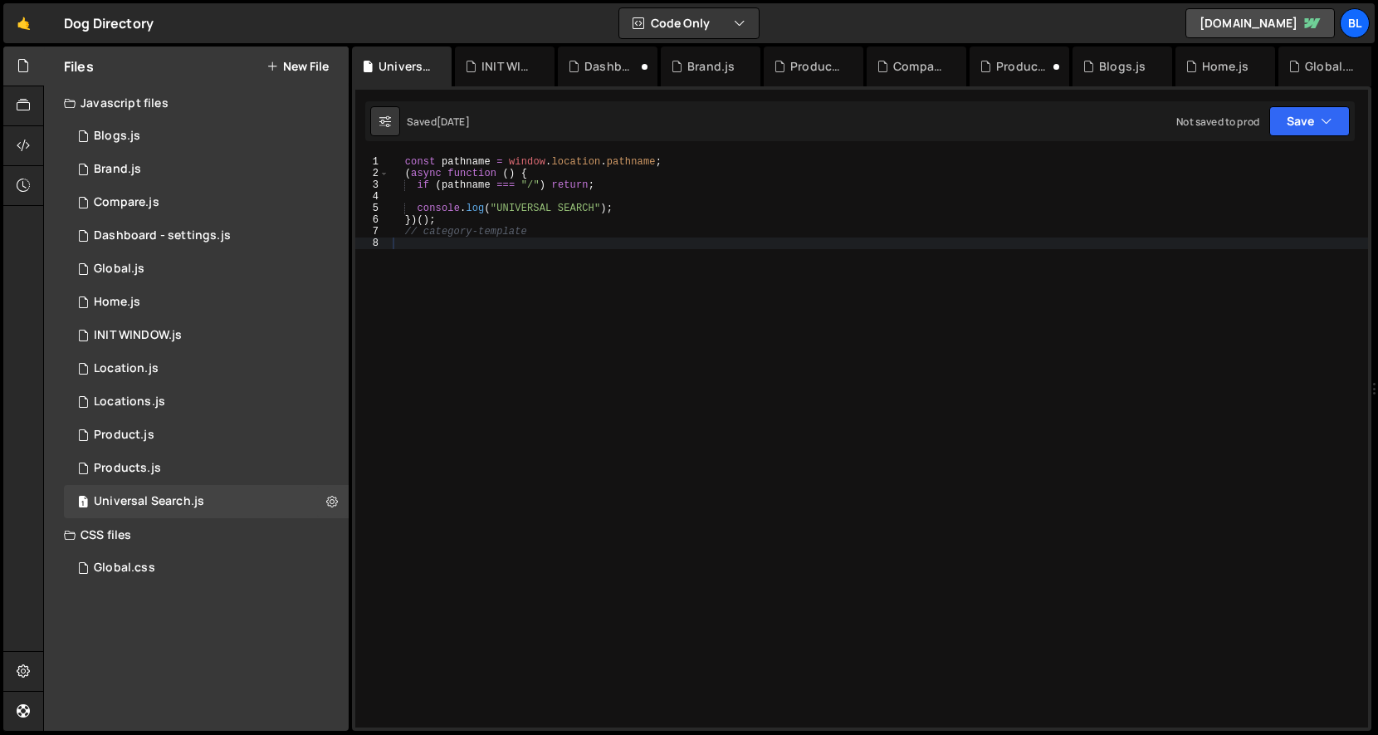
click at [533, 414] on div "const pathname = window . location . pathname ; ( async function ( ) { if ( pat…" at bounding box center [878, 453] width 979 height 595
click at [169, 353] on div "1 Location.js 0" at bounding box center [206, 368] width 285 height 33
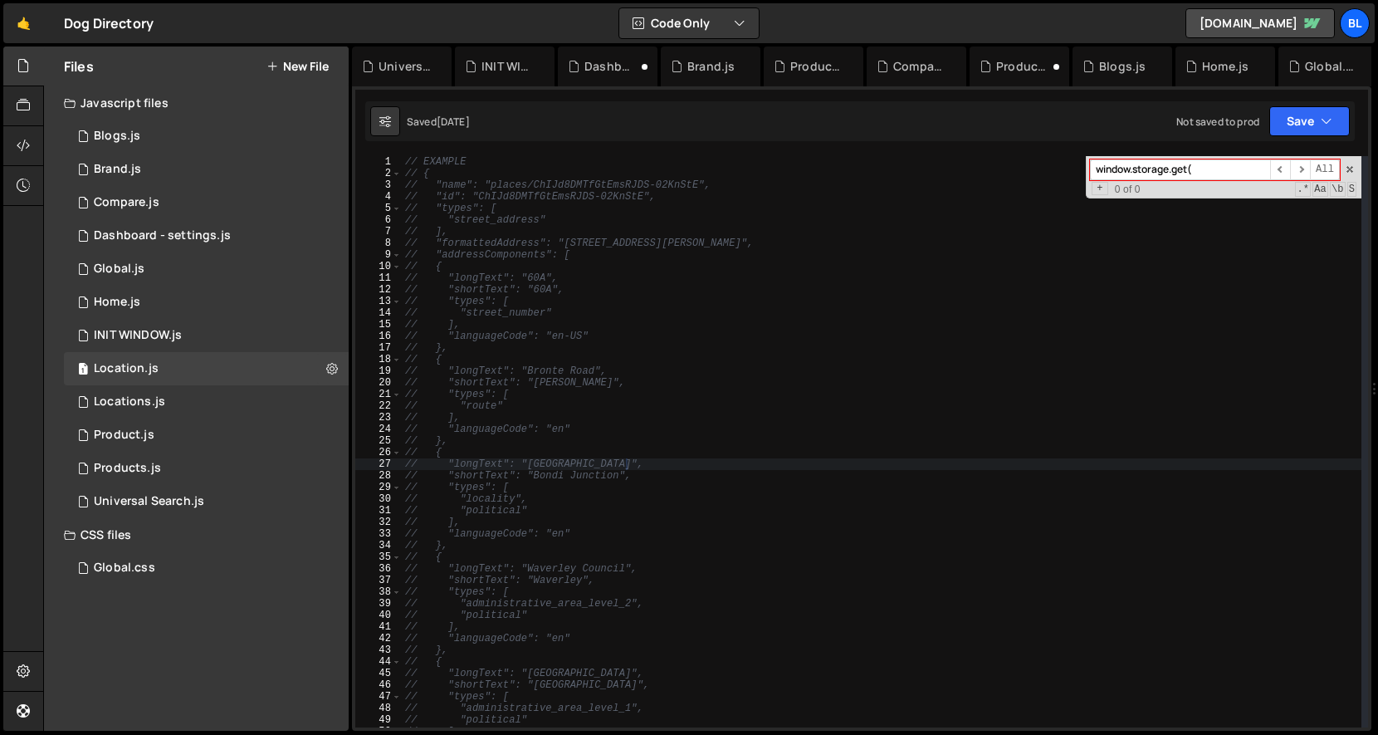
click at [477, 356] on div "// EXAMPLE // { // "name": "places/ChIJd8DMTfGtEmsRJDS-02KnStE", // "id": "ChIJ…" at bounding box center [882, 453] width 960 height 595
type textarea "// {"
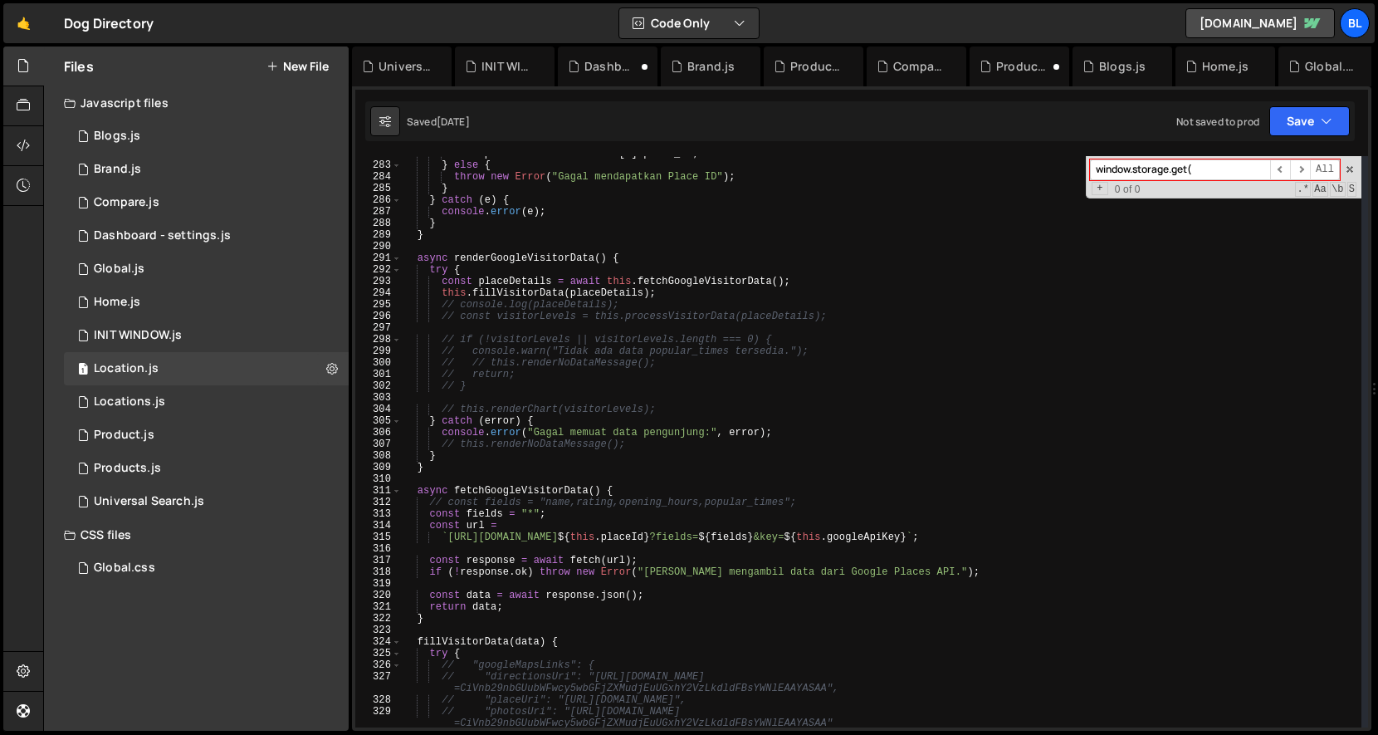
scroll to position [3310, 0]
click at [179, 334] on div "INIT WINDOW.js" at bounding box center [138, 335] width 88 height 15
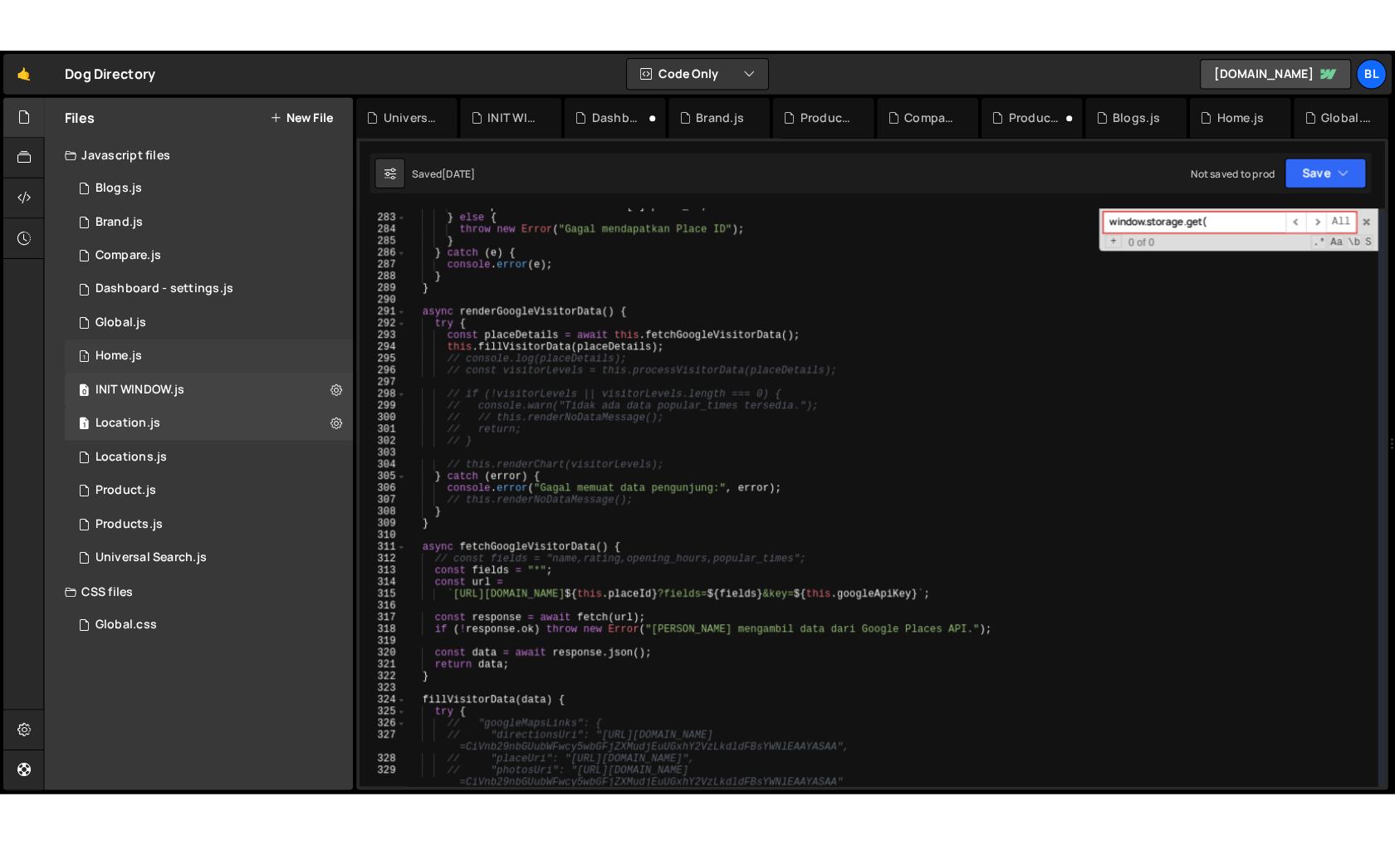
scroll to position [0, 0]
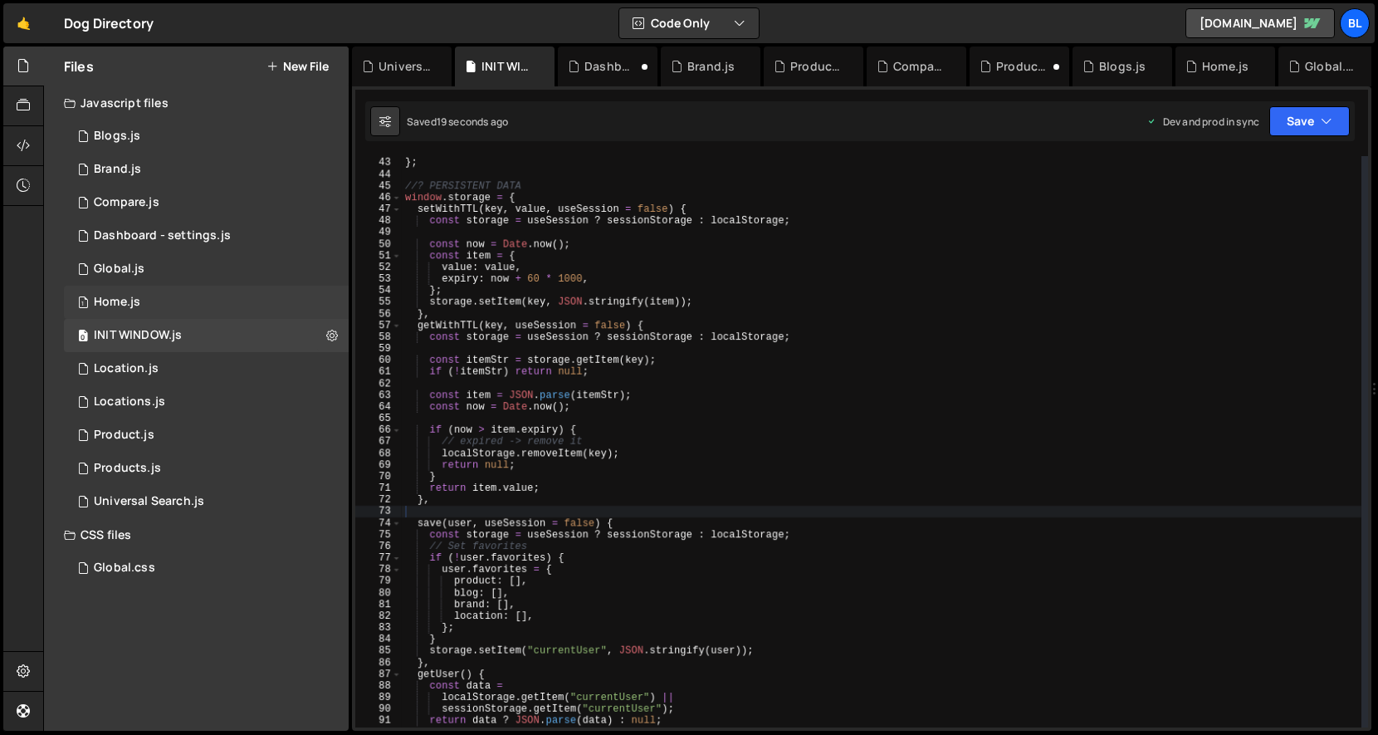
click at [188, 306] on div "1 Home.js 0" at bounding box center [206, 302] width 285 height 33
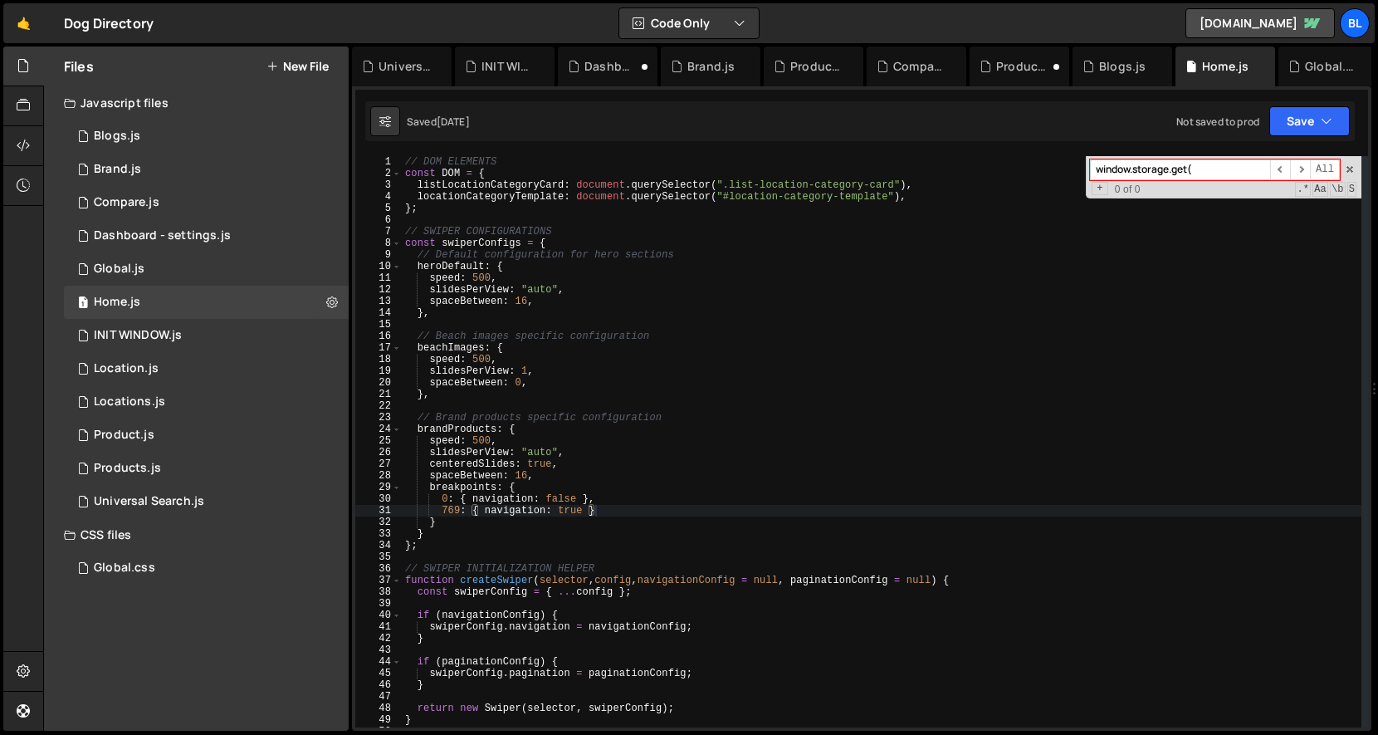
click at [707, 507] on div "// DOM ELEMENTS const DOM = { listLocationCategoryCard : document . querySelect…" at bounding box center [882, 453] width 960 height 595
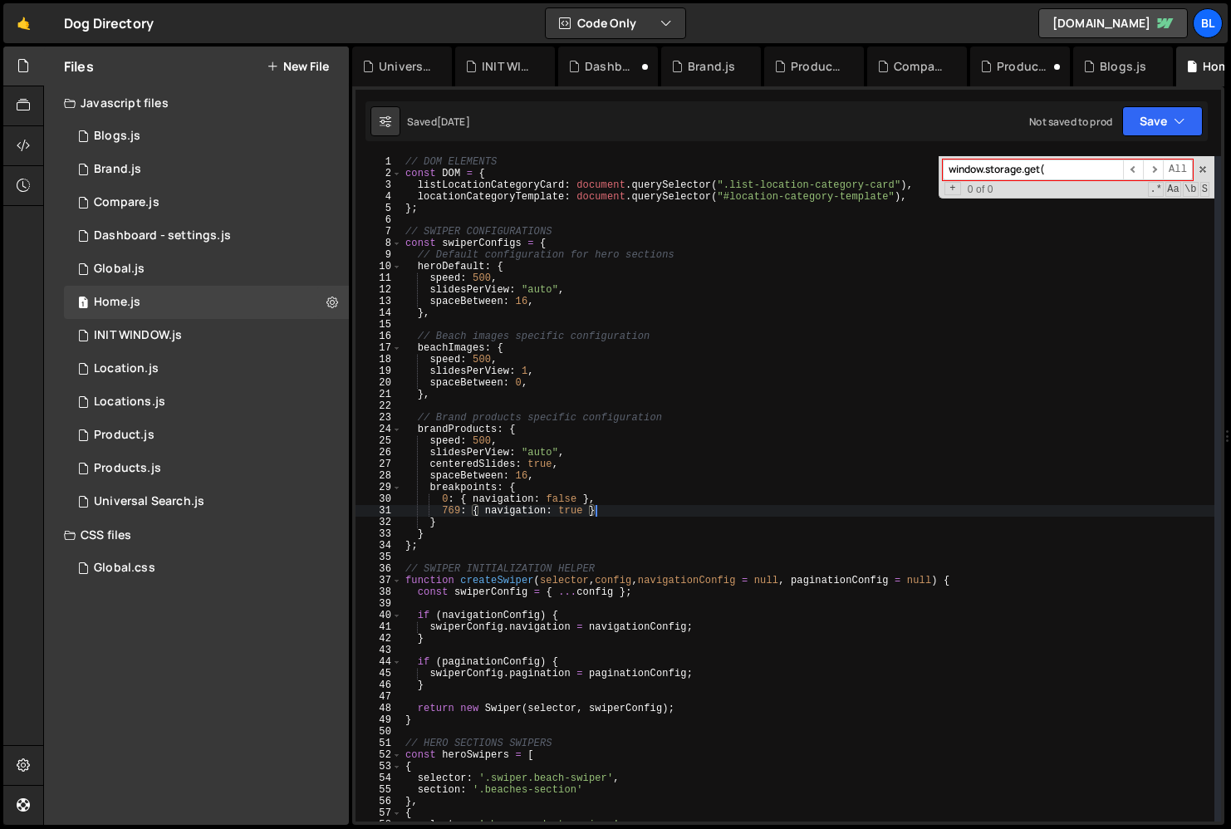
click at [628, 478] on div "// DOM ELEMENTS const DOM = { listLocationCategoryCard : document . querySelect…" at bounding box center [808, 500] width 812 height 688
click at [536, 539] on div "// DOM ELEMENTS const DOM = { listLocationCategoryCard : document . querySelect…" at bounding box center [808, 500] width 812 height 688
click at [1202, 169] on span at bounding box center [1203, 170] width 12 height 12
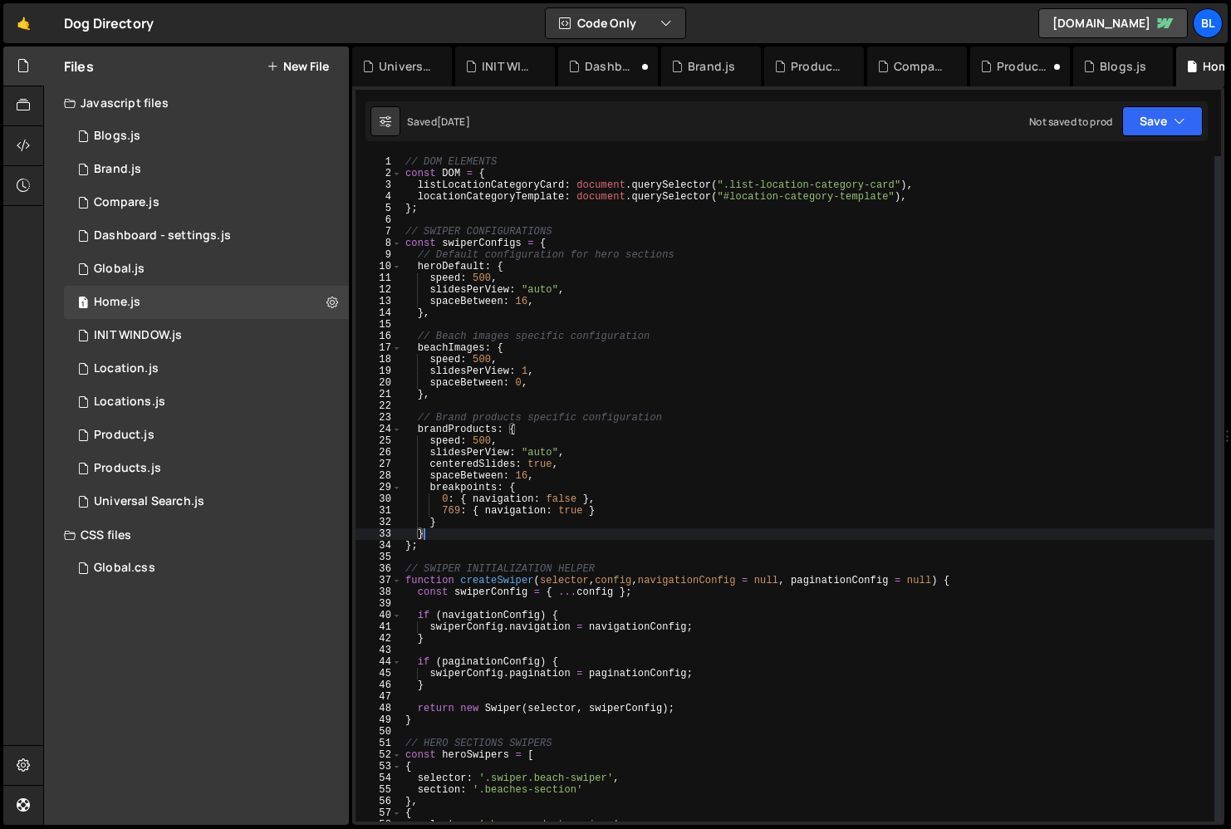
click at [900, 369] on div "// DOM ELEMENTS const DOM = { listLocationCategoryCard : document . querySelect…" at bounding box center [808, 500] width 812 height 688
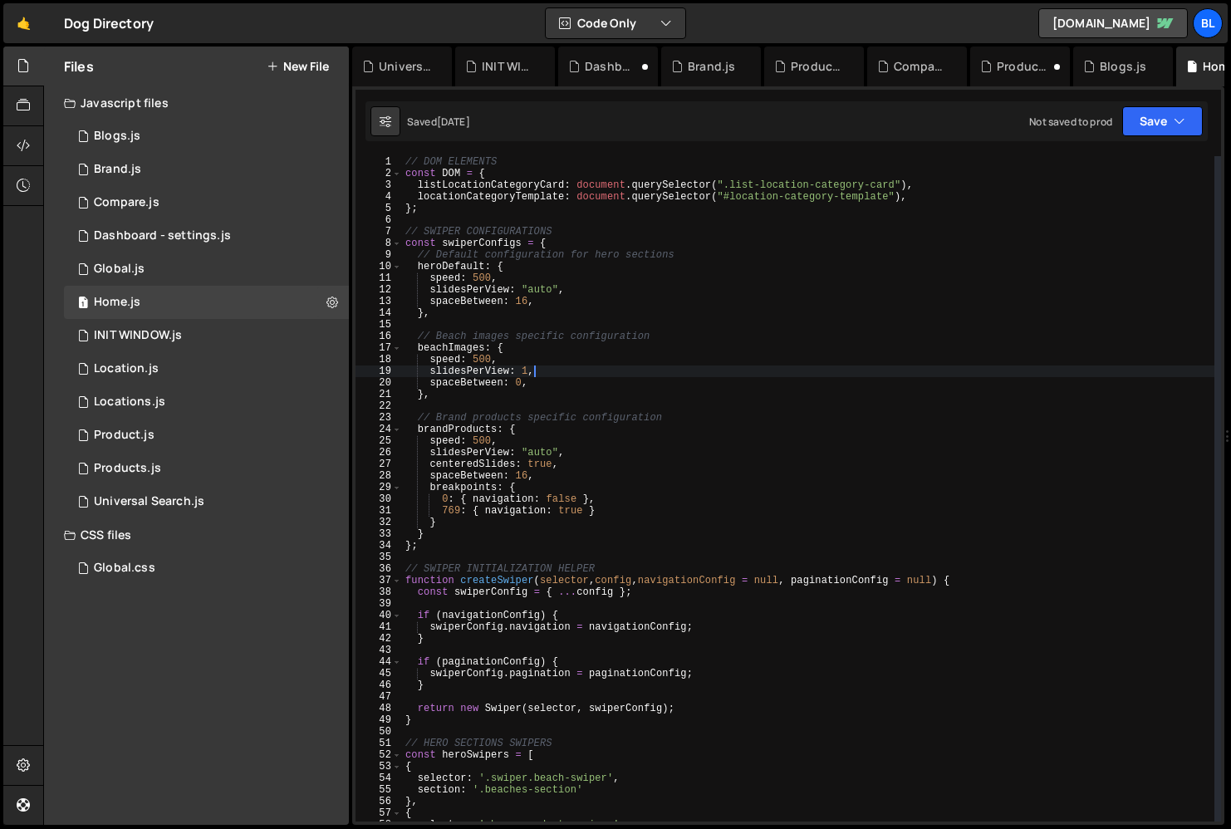
click at [665, 487] on div "// DOM ELEMENTS const DOM = { listLocationCategoryCard : document . querySelect…" at bounding box center [808, 500] width 812 height 688
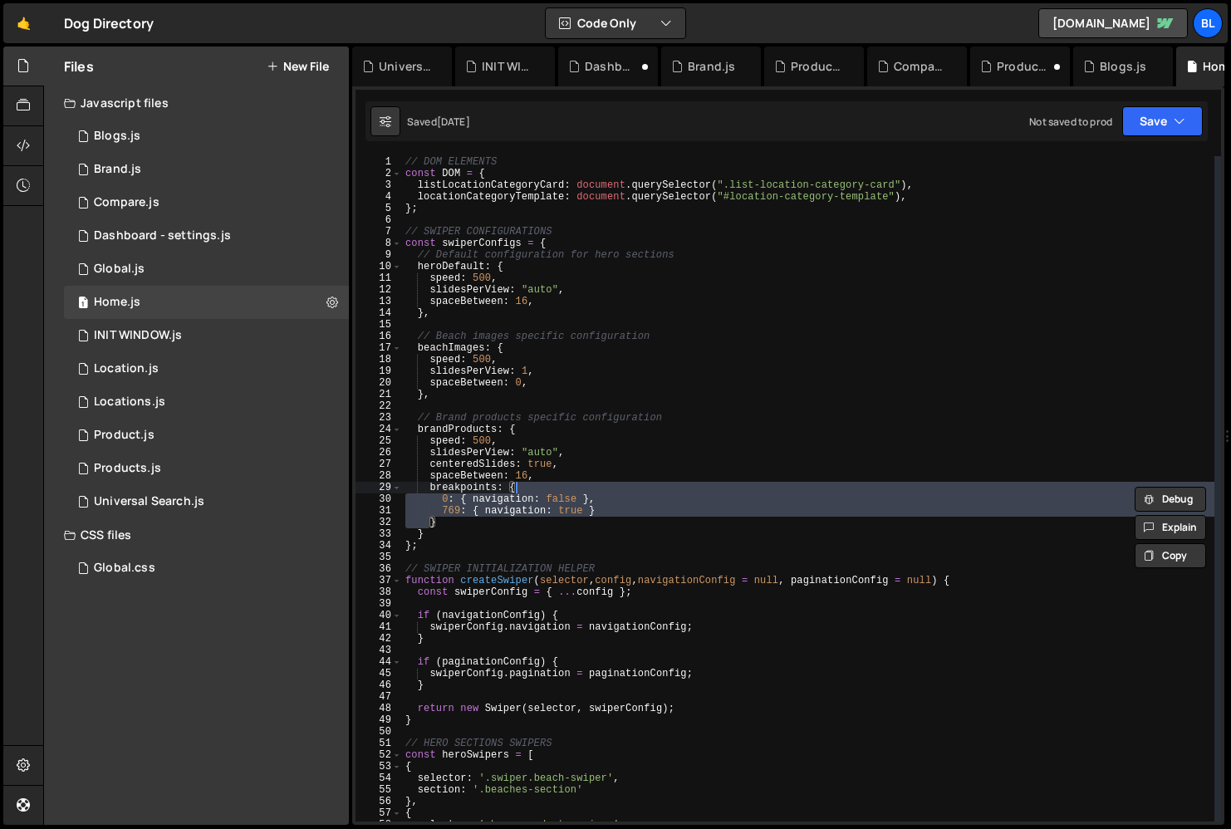
type textarea "breakpoints: {"
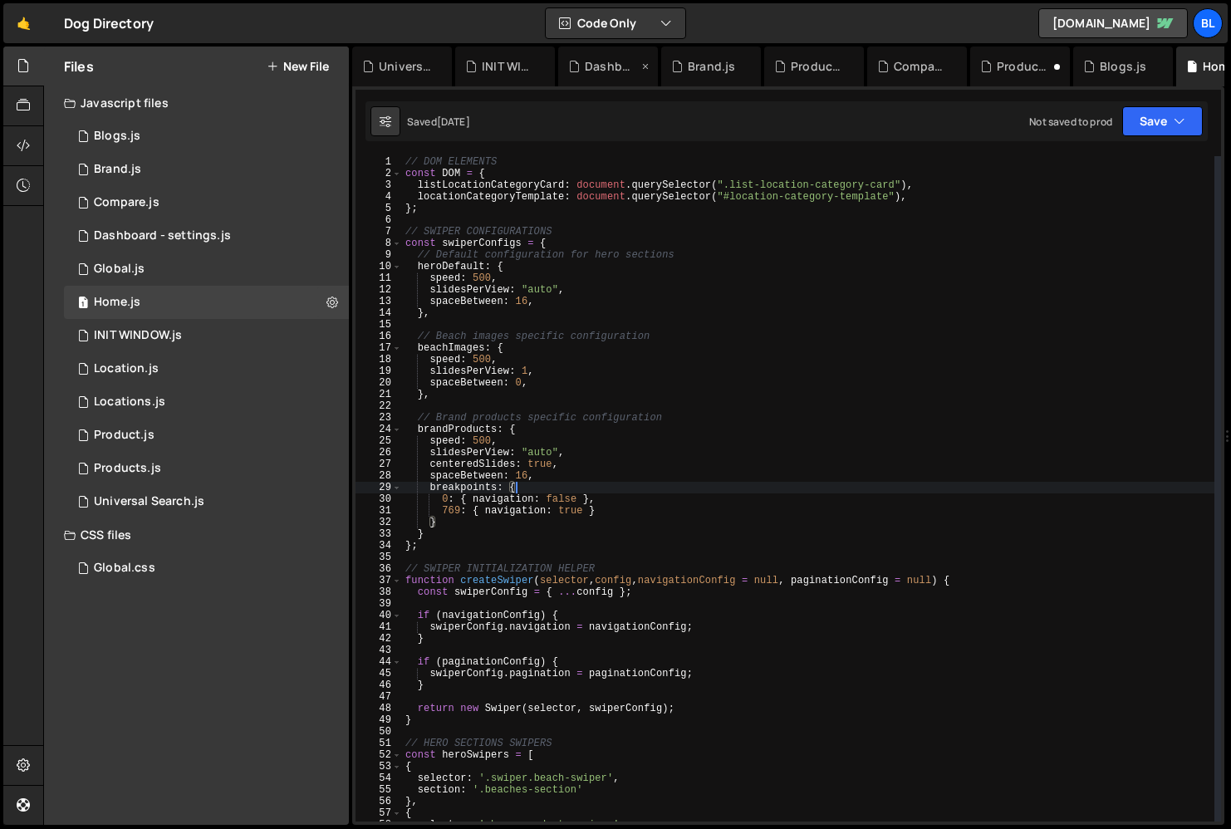
click at [600, 64] on div "Dashboard - settings.js" at bounding box center [611, 66] width 53 height 17
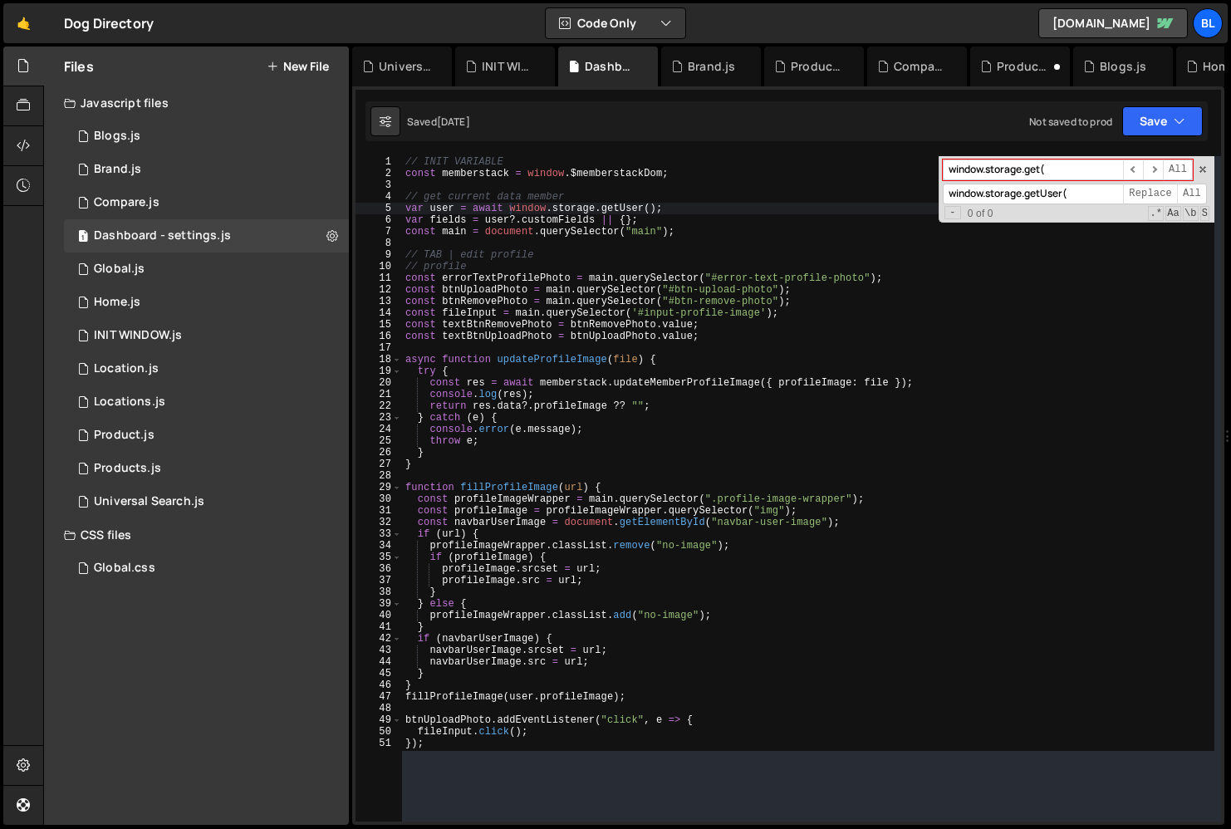
click at [625, 406] on div "// INIT VARIABLE const memberstack = window . $memberstackDom ; // get current …" at bounding box center [882, 453] width 960 height 595
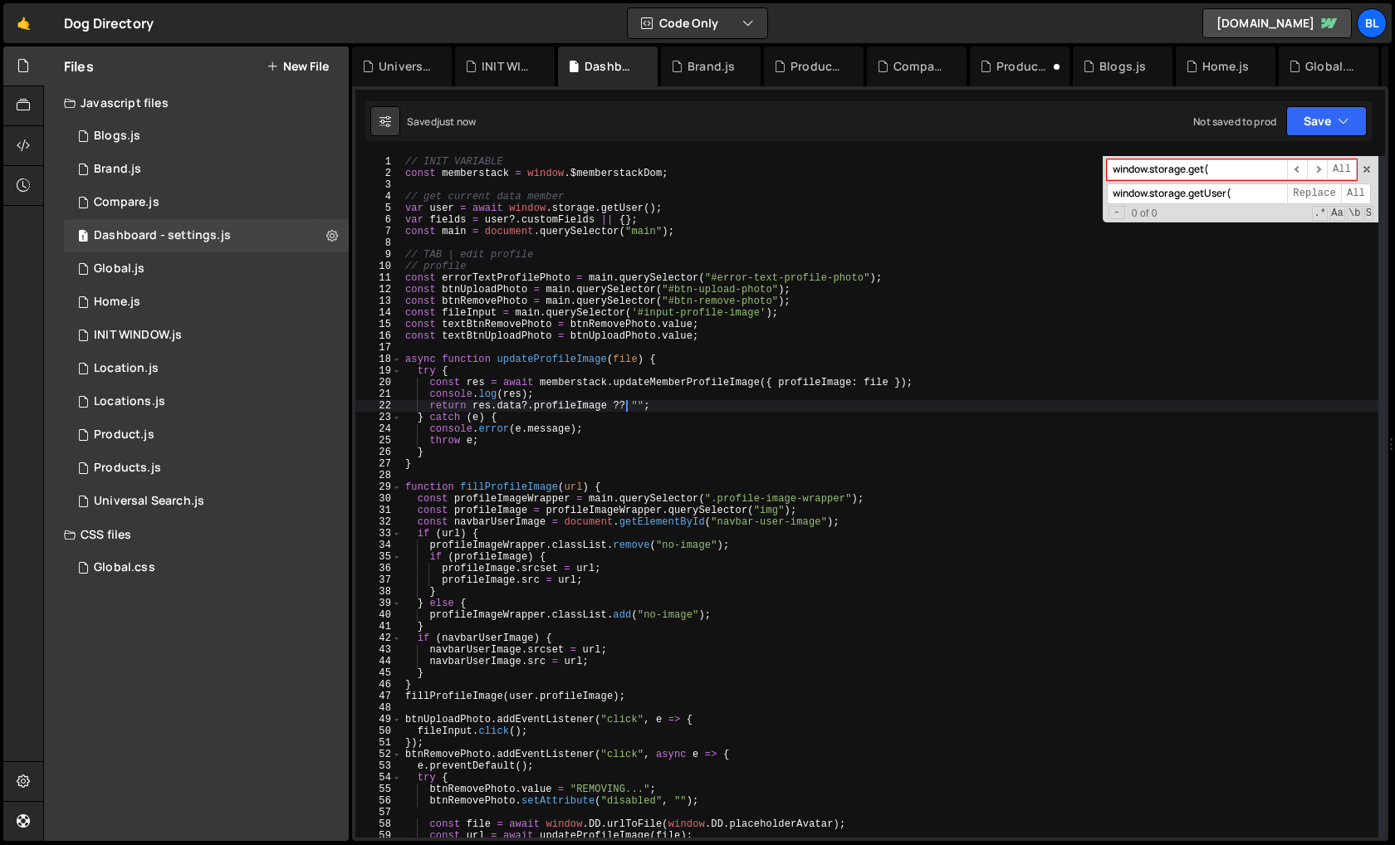
click at [804, 587] on div "// INIT VARIABLE const memberstack = window . $memberstackDom ; // get current …" at bounding box center [890, 508] width 977 height 705
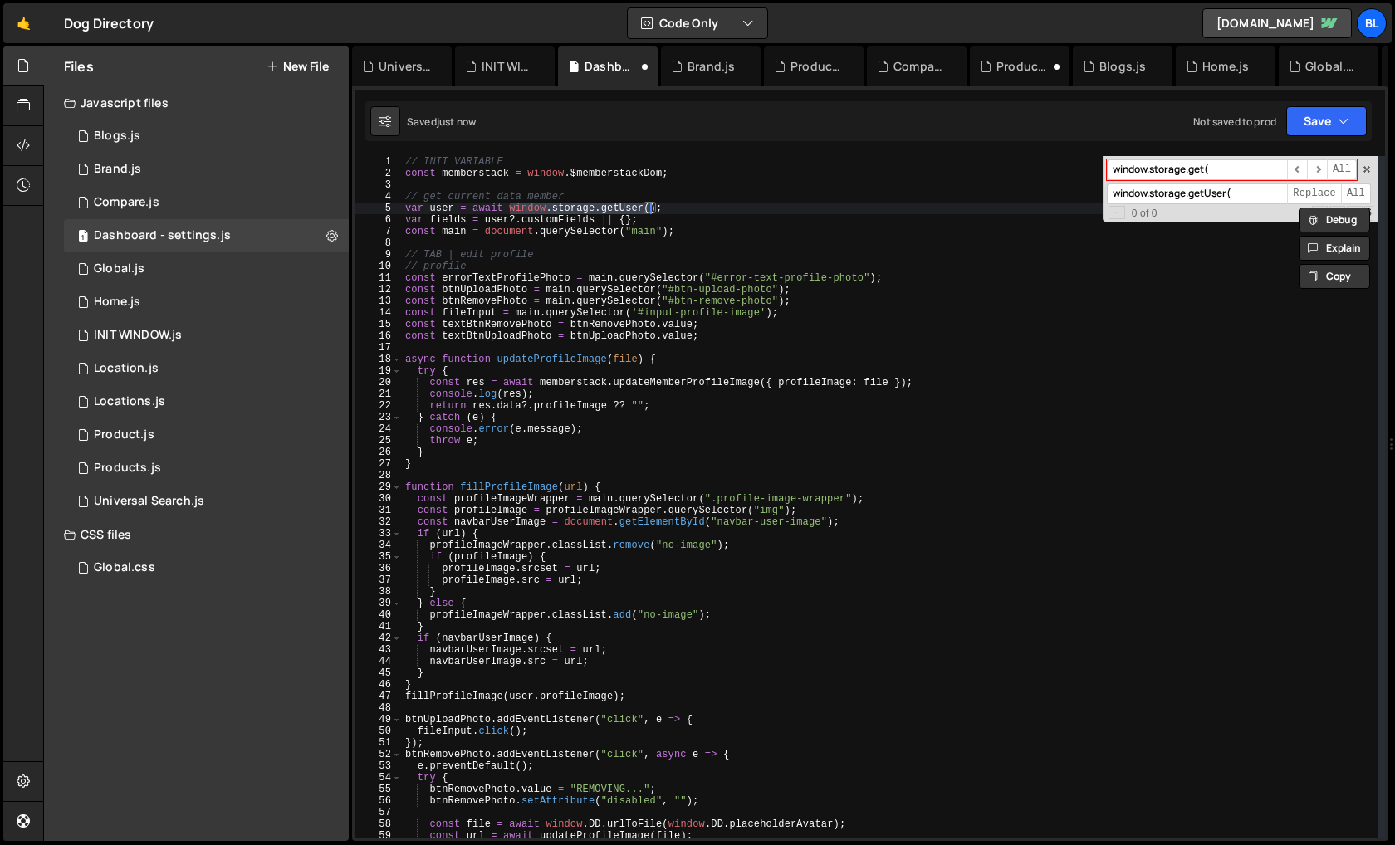
type textarea "})();"
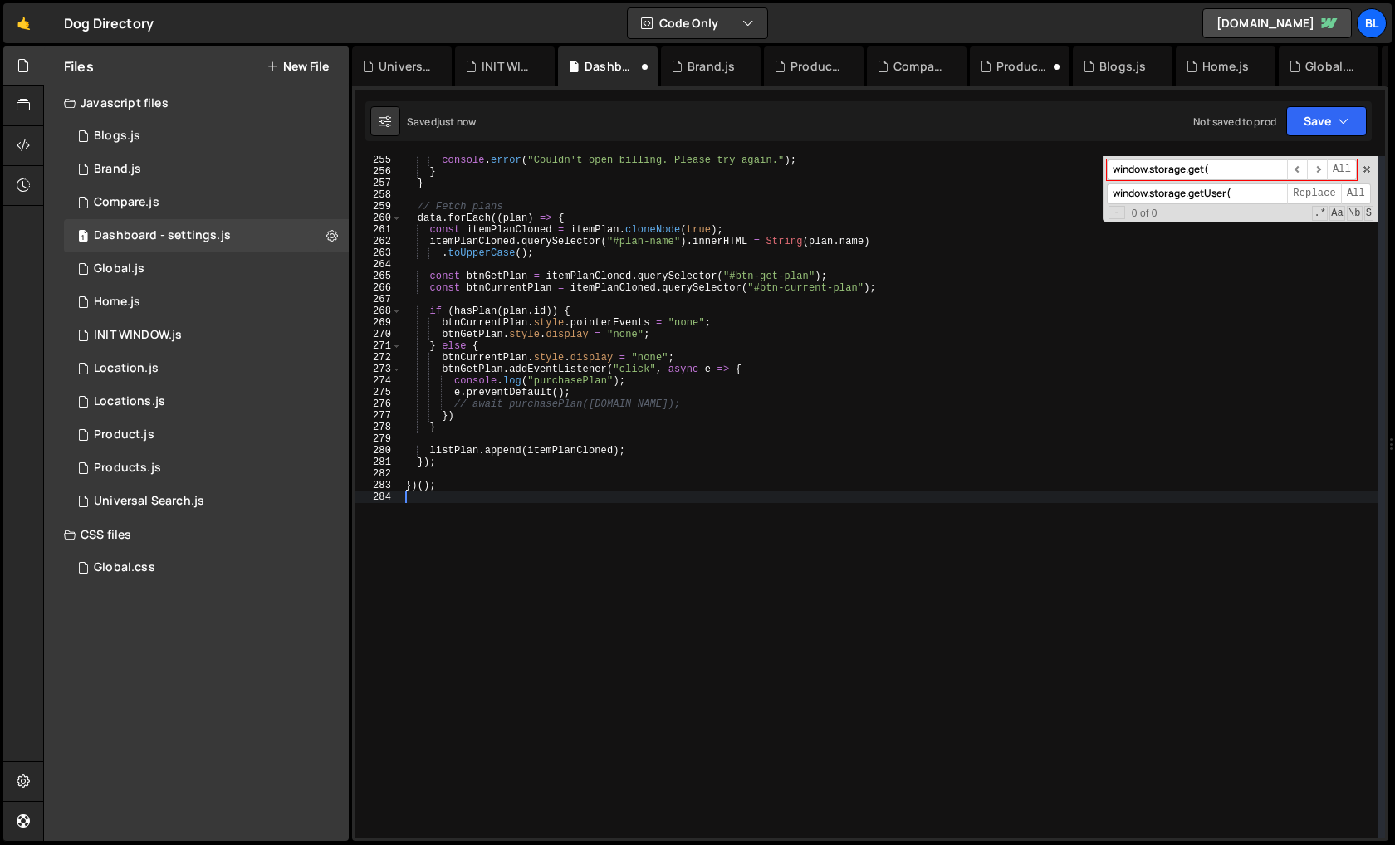
click at [1075, 399] on div "console . error ( "Couldn't open billing. Please try again." ) ; } } // Fetch p…" at bounding box center [890, 506] width 977 height 705
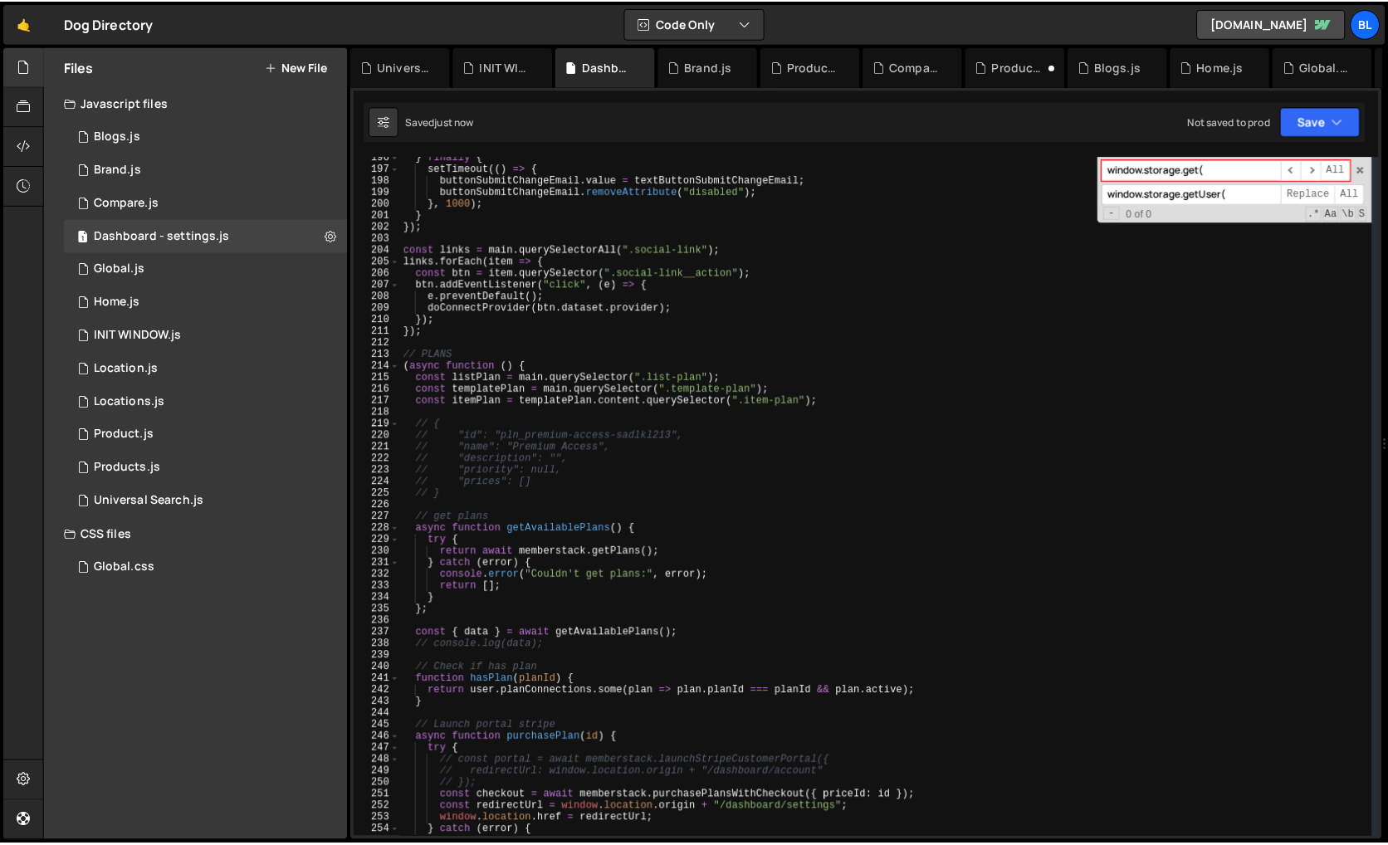
scroll to position [2272, 0]
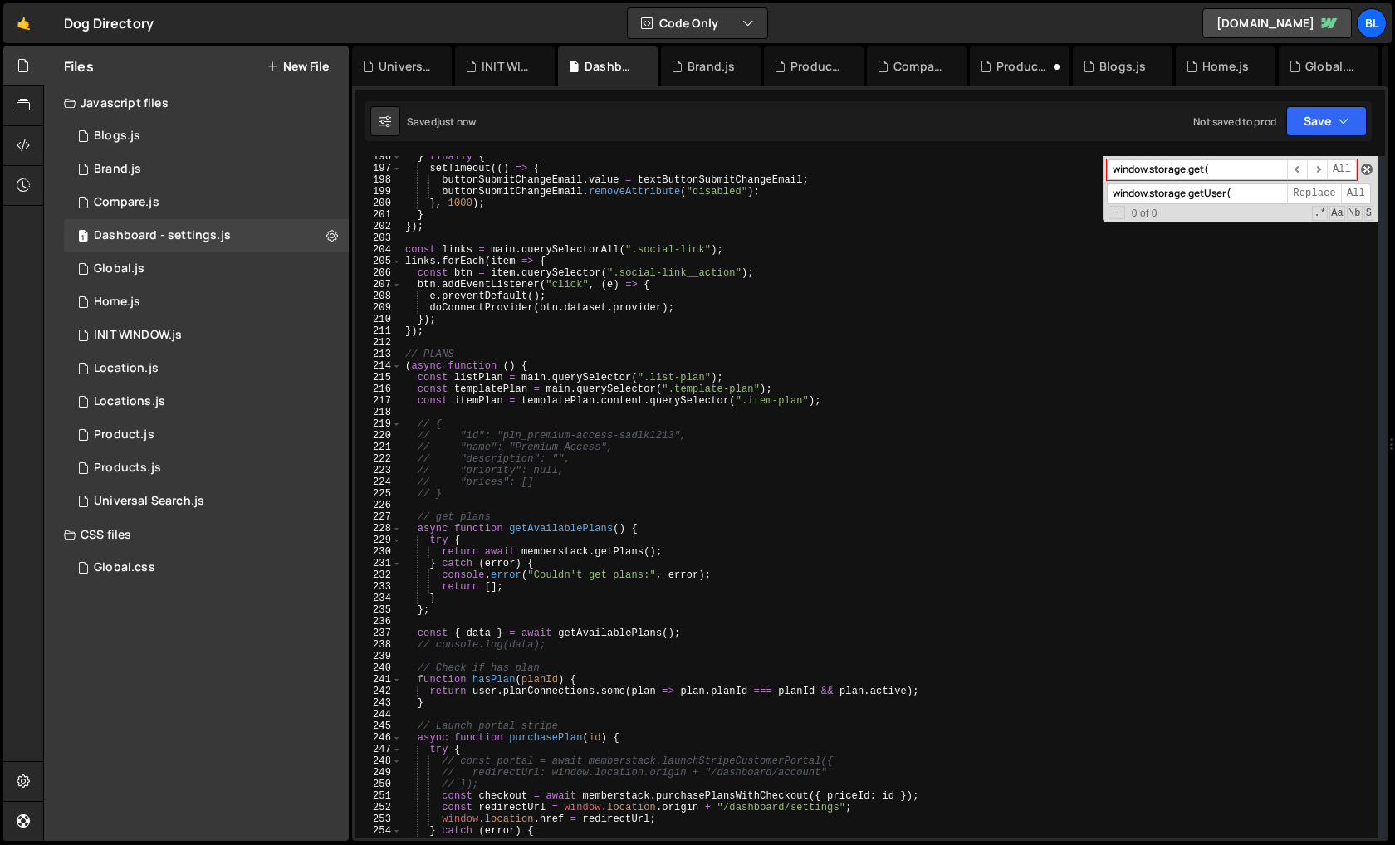
click at [1230, 173] on span at bounding box center [1367, 170] width 12 height 12
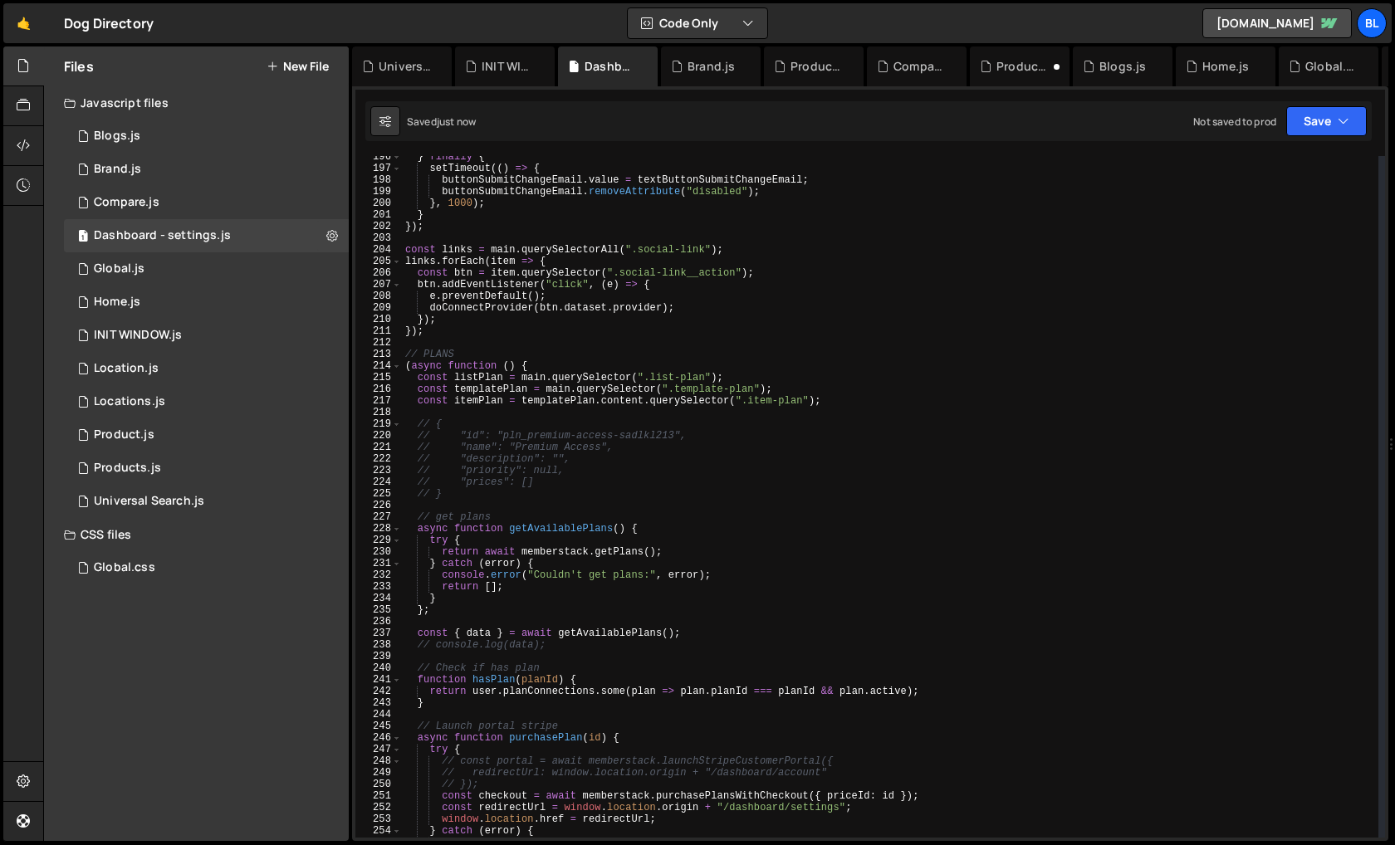
click at [868, 428] on div "} finally { setTimeout (( ) => { buttonSubmitChangeEmail . value = textButtonSu…" at bounding box center [890, 503] width 977 height 705
click at [508, 398] on div "} finally { setTimeout (( ) => { buttonSubmitChangeEmail . value = textButtonSu…" at bounding box center [890, 503] width 977 height 705
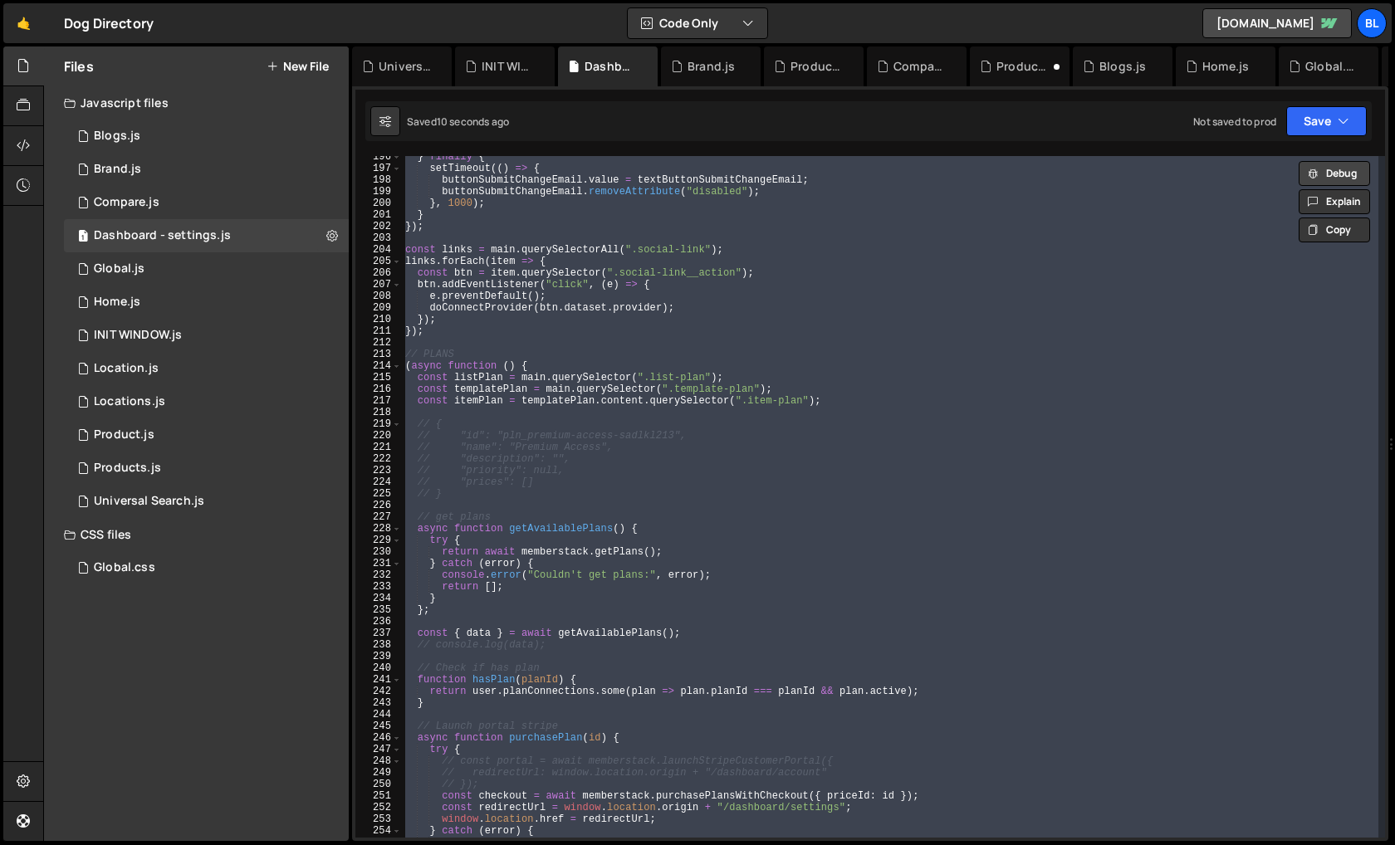
click at [1230, 167] on button "Debug" at bounding box center [1334, 173] width 71 height 25
click at [727, 22] on button "Code + Tools" at bounding box center [694, 23] width 140 height 30
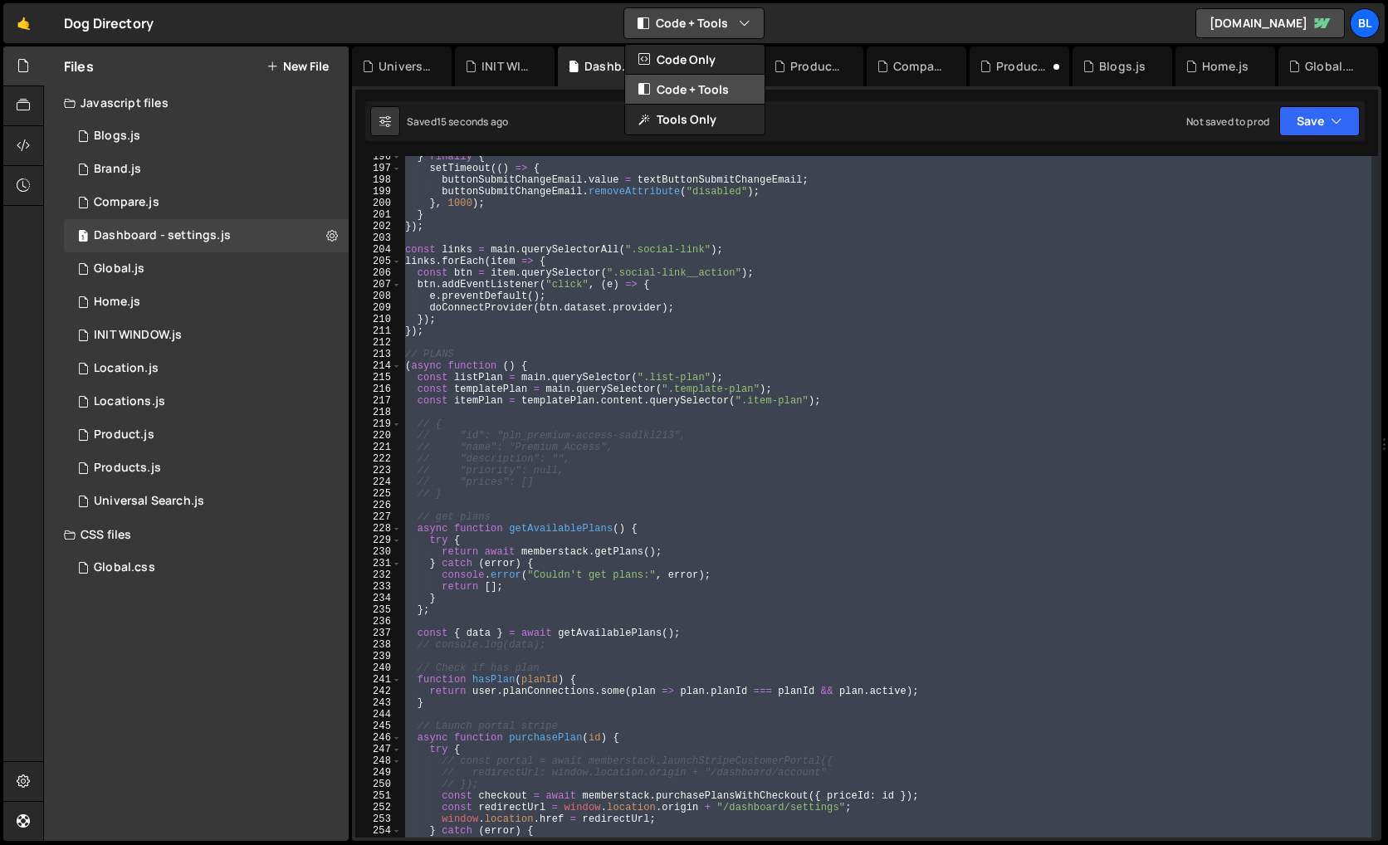
click at [721, 90] on button "Code + Tools" at bounding box center [695, 90] width 140 height 30
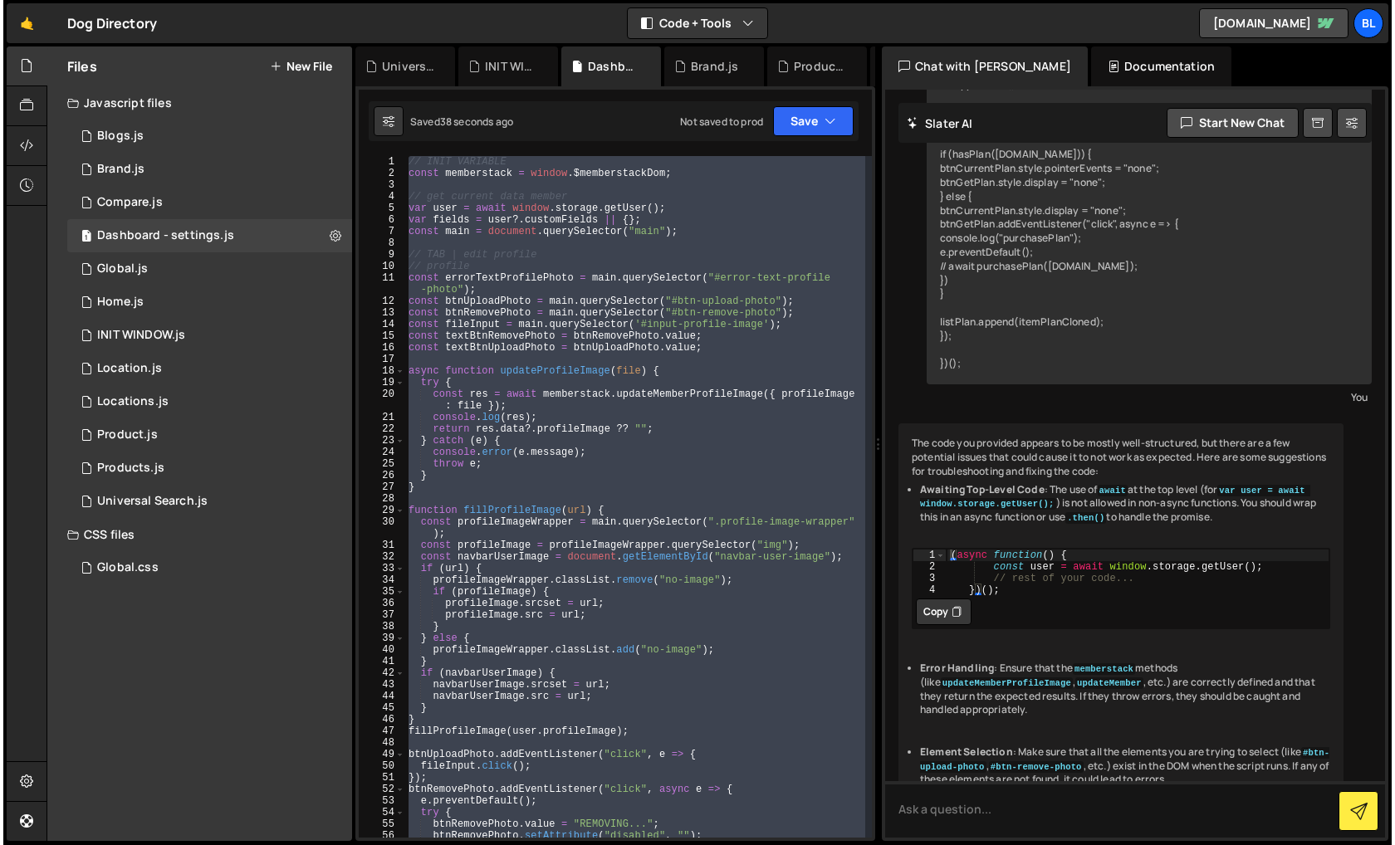
scroll to position [0, 0]
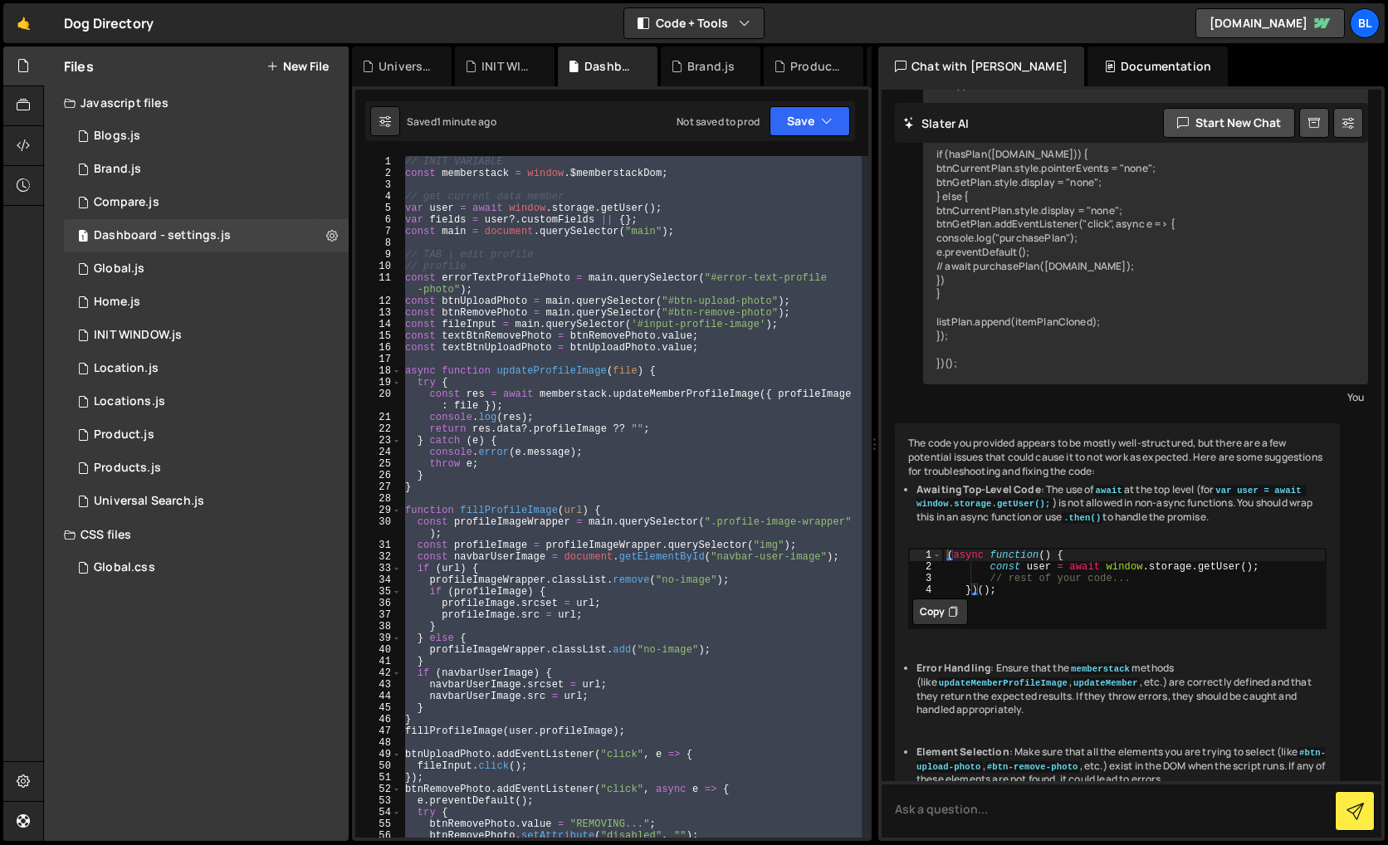
click at [597, 522] on div "// INIT VARIABLE const memberstack = window . $memberstackDom ; // get current …" at bounding box center [632, 508] width 460 height 705
type textarea "const profileImageWrapper = main.querySelector(".profile-image-wrapper");"
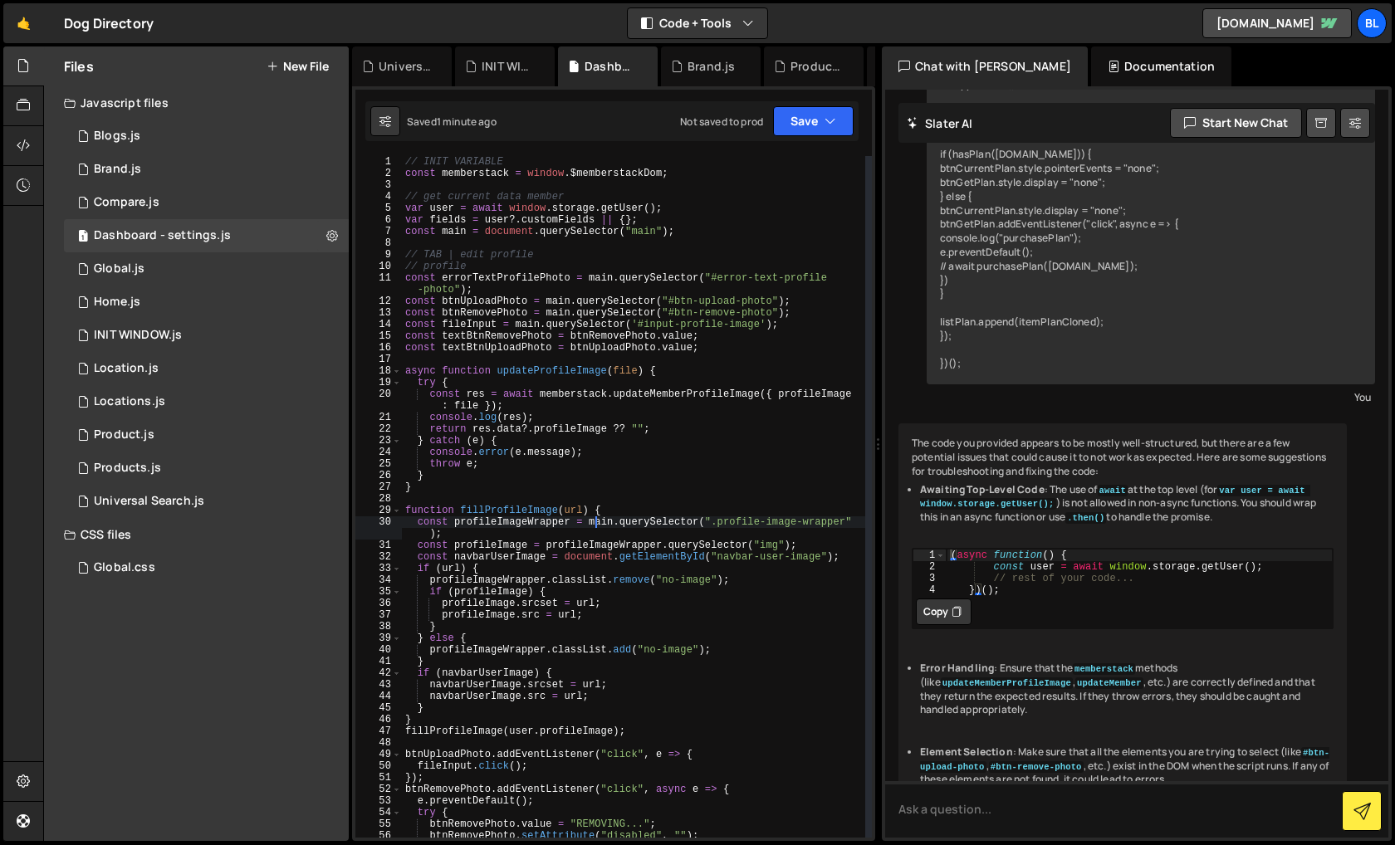
click at [597, 522] on div "// INIT VARIABLE const memberstack = window . $memberstackDom ; // get current …" at bounding box center [633, 508] width 463 height 705
